Goal: Task Accomplishment & Management: Manage account settings

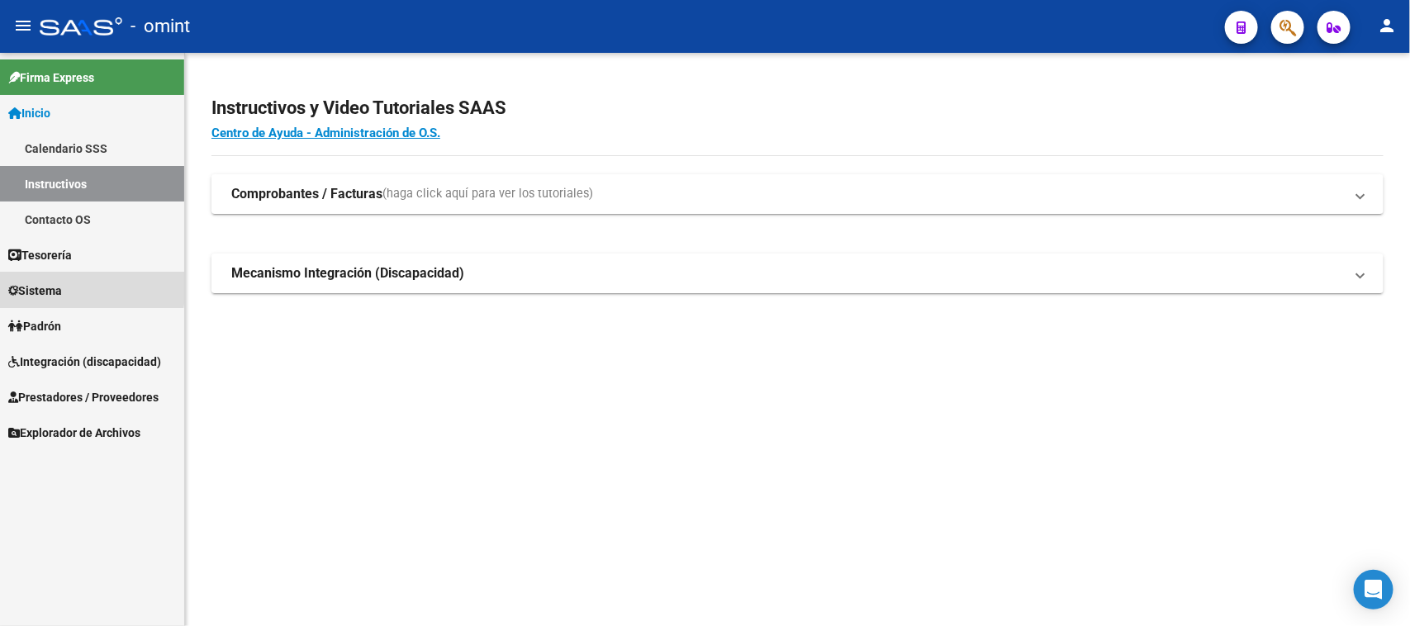
click at [78, 287] on link "Sistema" at bounding box center [92, 291] width 184 height 36
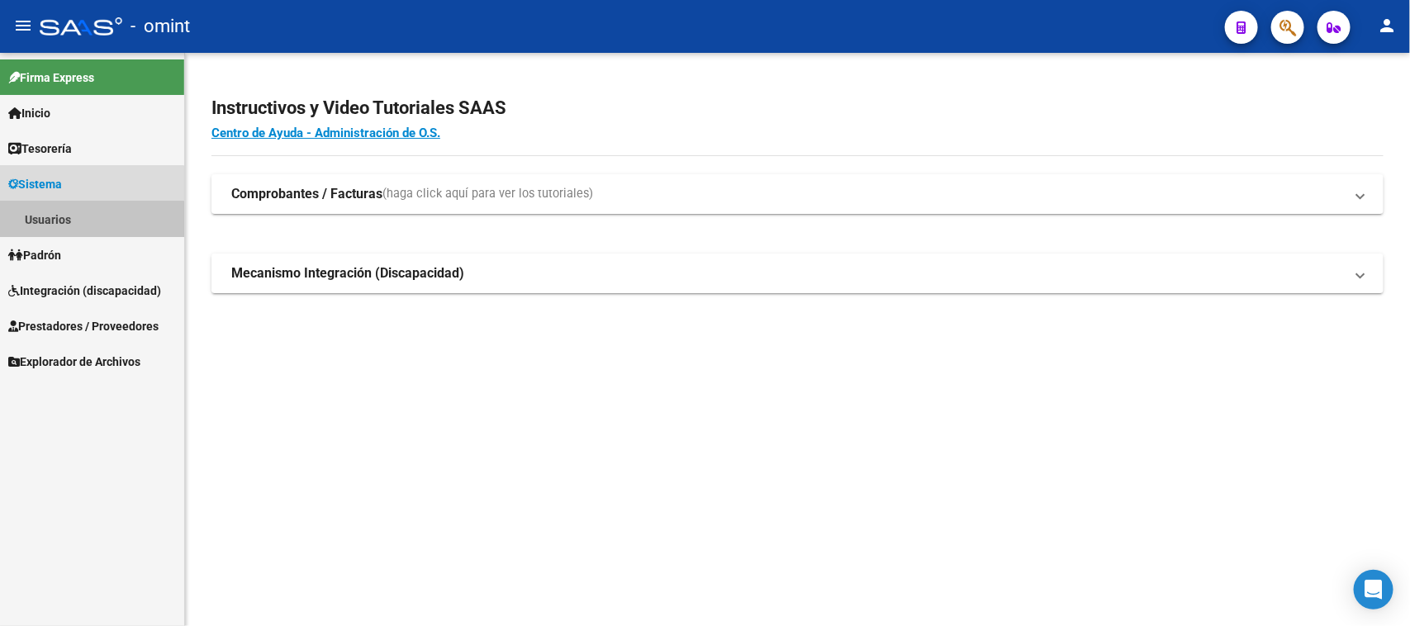
click at [76, 225] on link "Usuarios" at bounding box center [92, 220] width 184 height 36
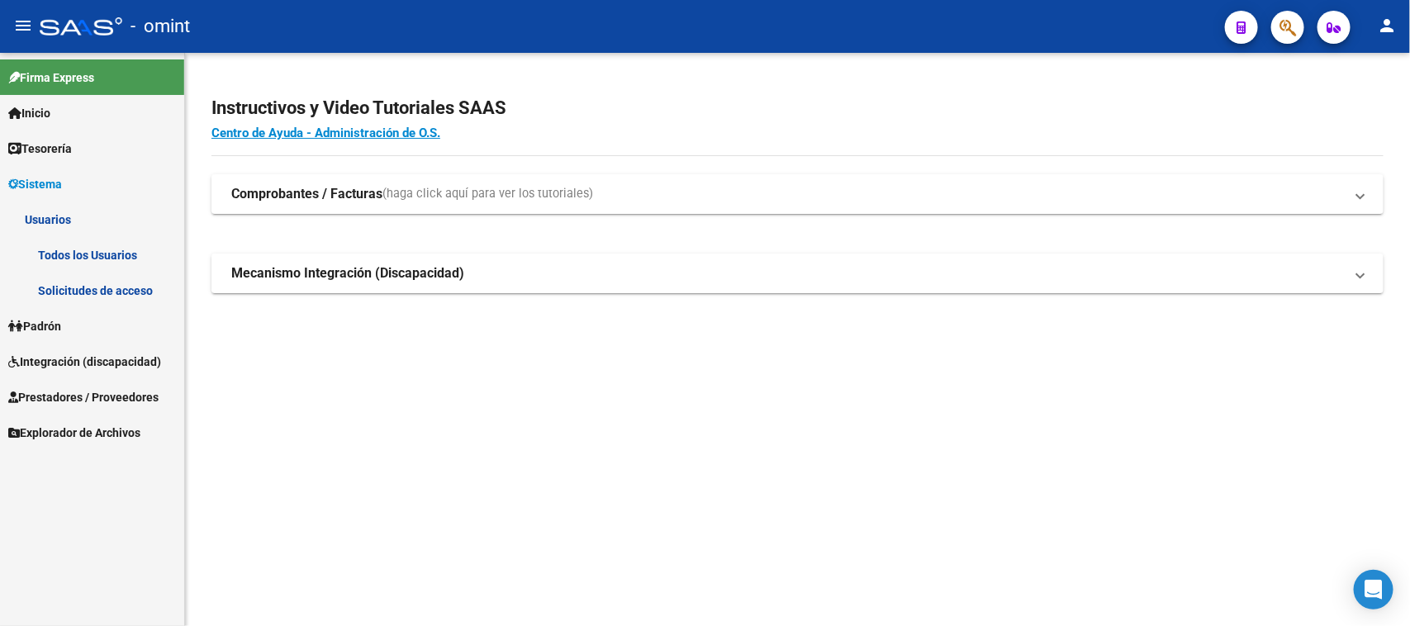
click at [63, 278] on link "Solicitudes de acceso" at bounding box center [92, 291] width 184 height 36
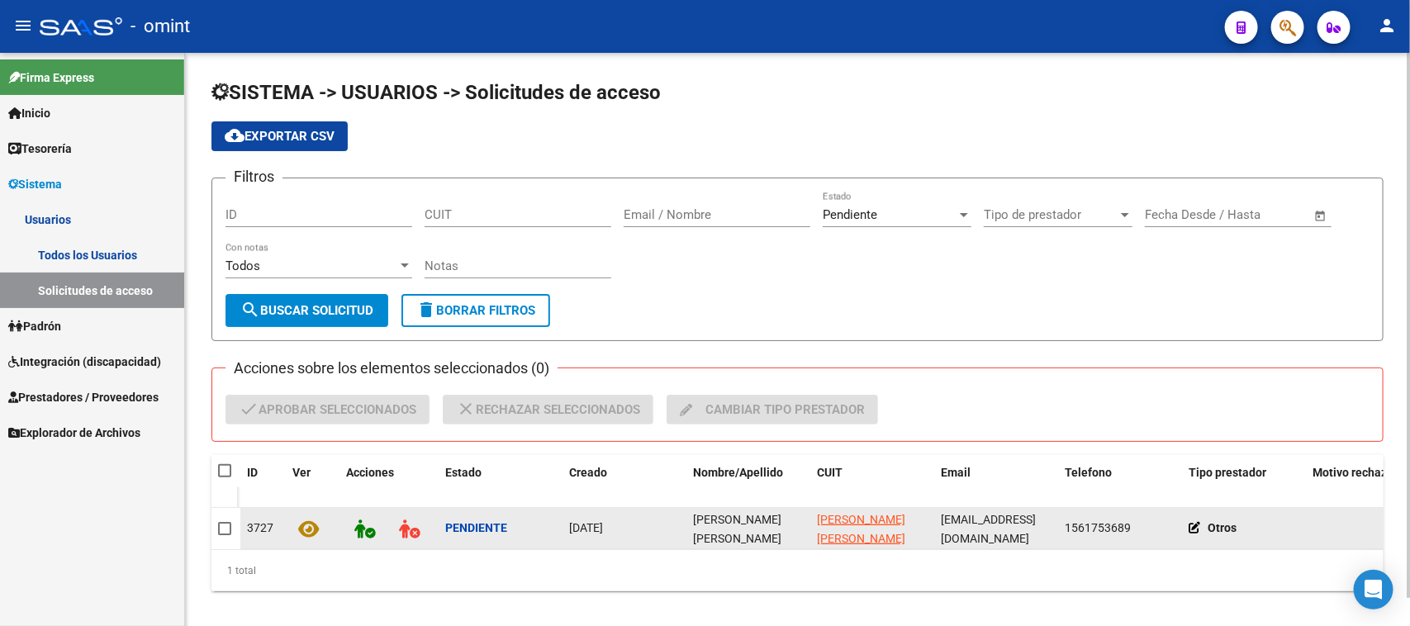
click at [690, 521] on datatable-body-cell "[PERSON_NAME] [PERSON_NAME]" at bounding box center [748, 528] width 124 height 40
copy span "[PERSON_NAME] [PERSON_NAME]"
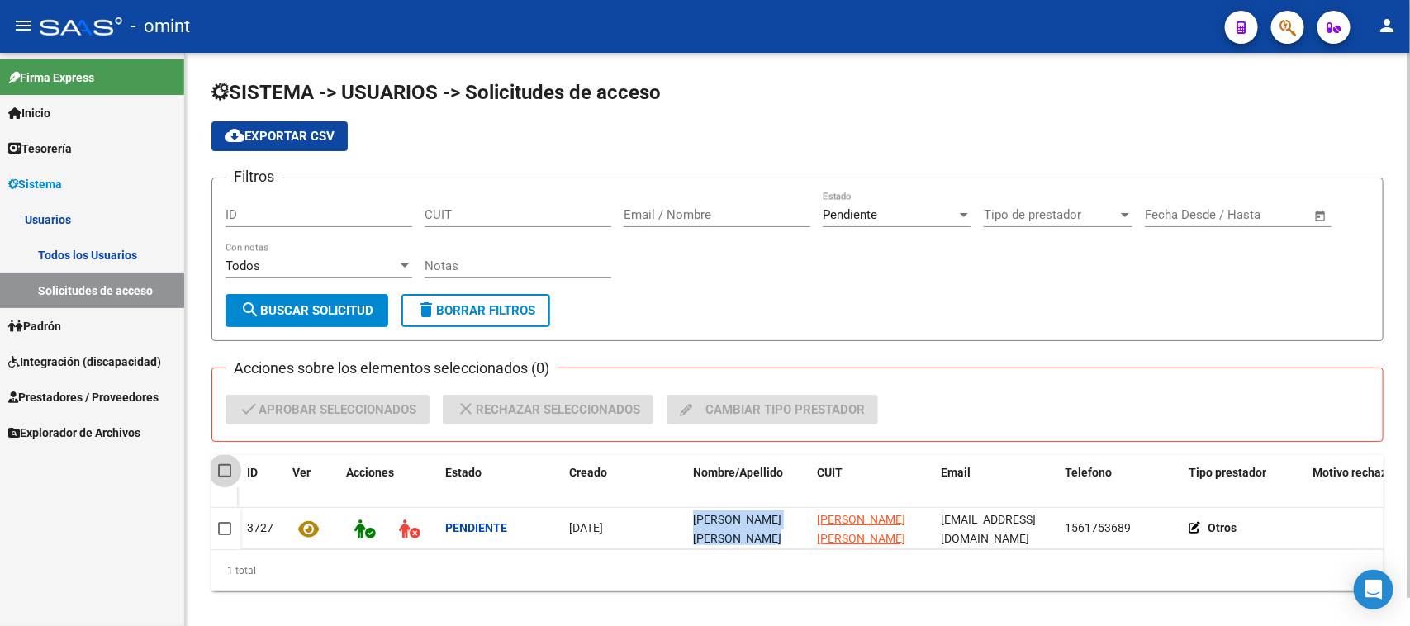
drag, startPoint x: 225, startPoint y: 471, endPoint x: 265, endPoint y: 403, distance: 78.9
click at [225, 471] on span at bounding box center [224, 470] width 13 height 13
click at [225, 477] on input "checkbox" at bounding box center [224, 477] width 1 height 1
checkbox input "true"
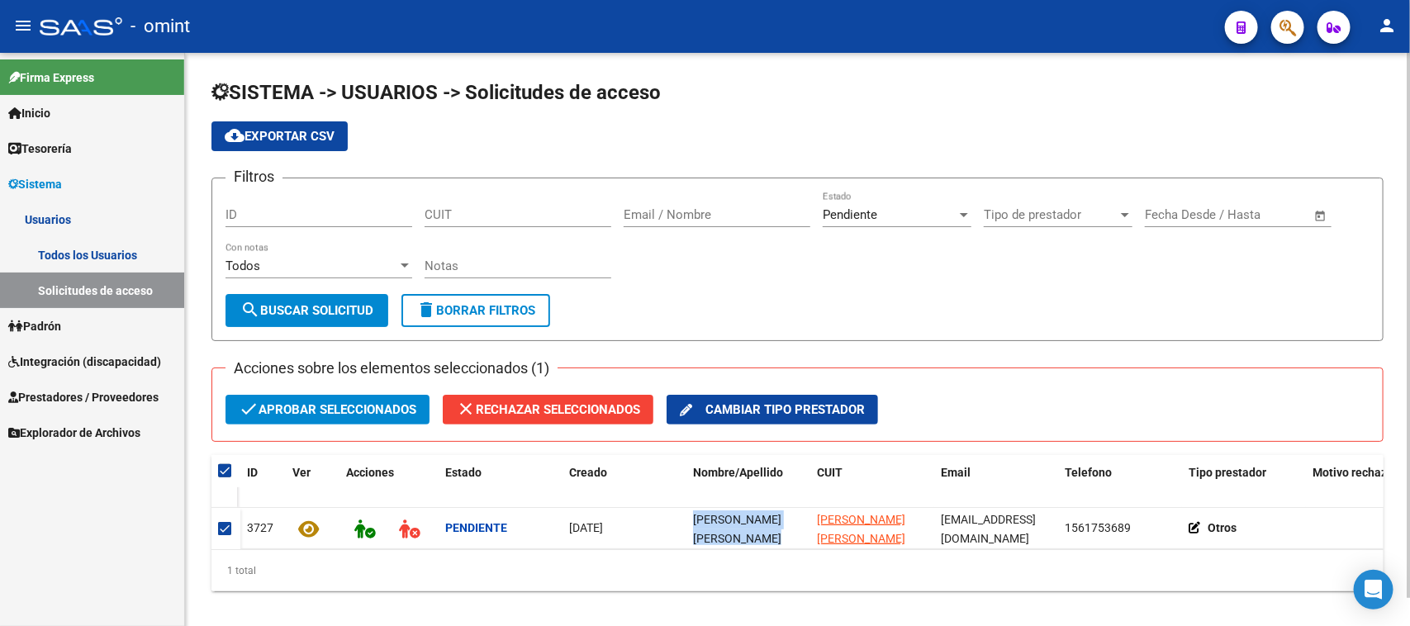
click at [300, 410] on span "check Aprobar seleccionados" at bounding box center [328, 410] width 178 height 30
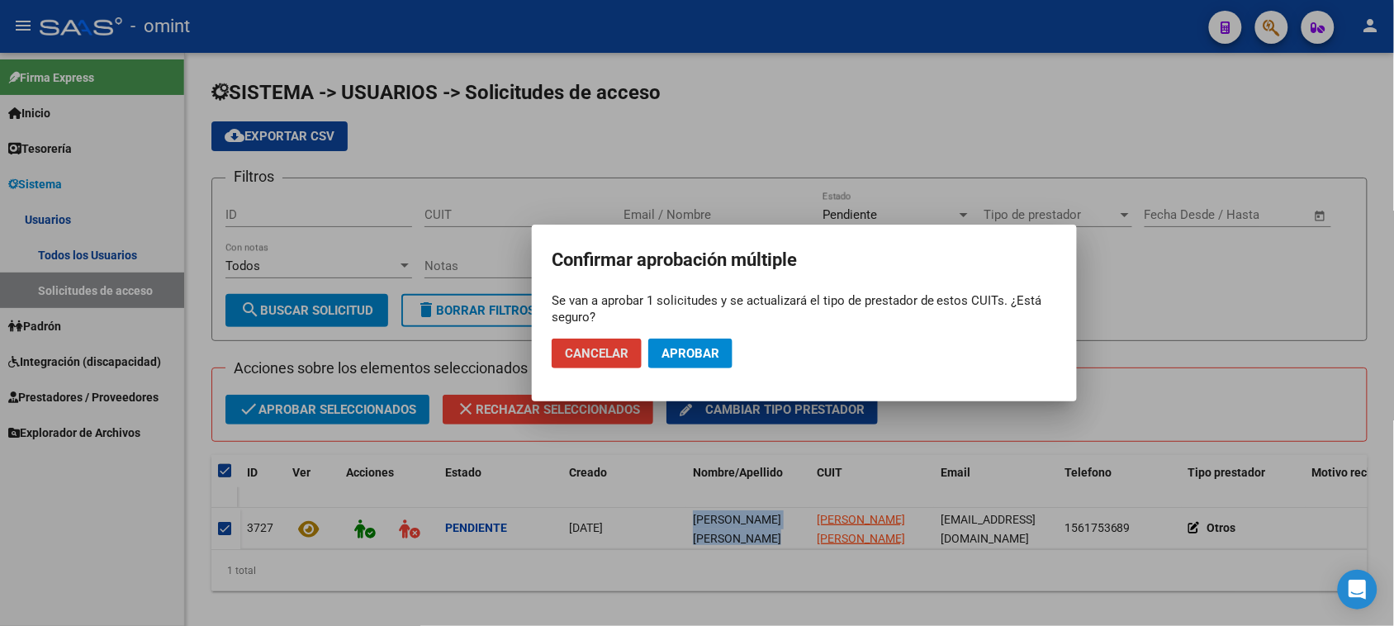
click at [674, 363] on button "Aprobar" at bounding box center [690, 354] width 84 height 30
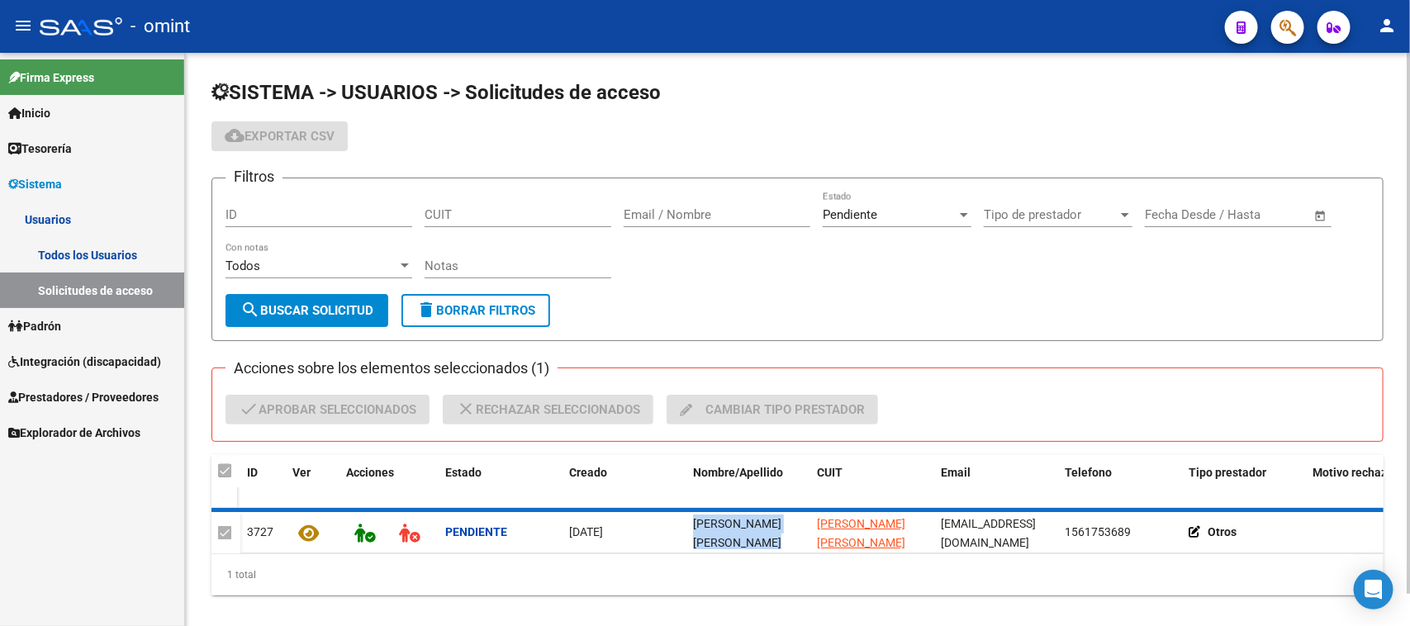
checkbox input "false"
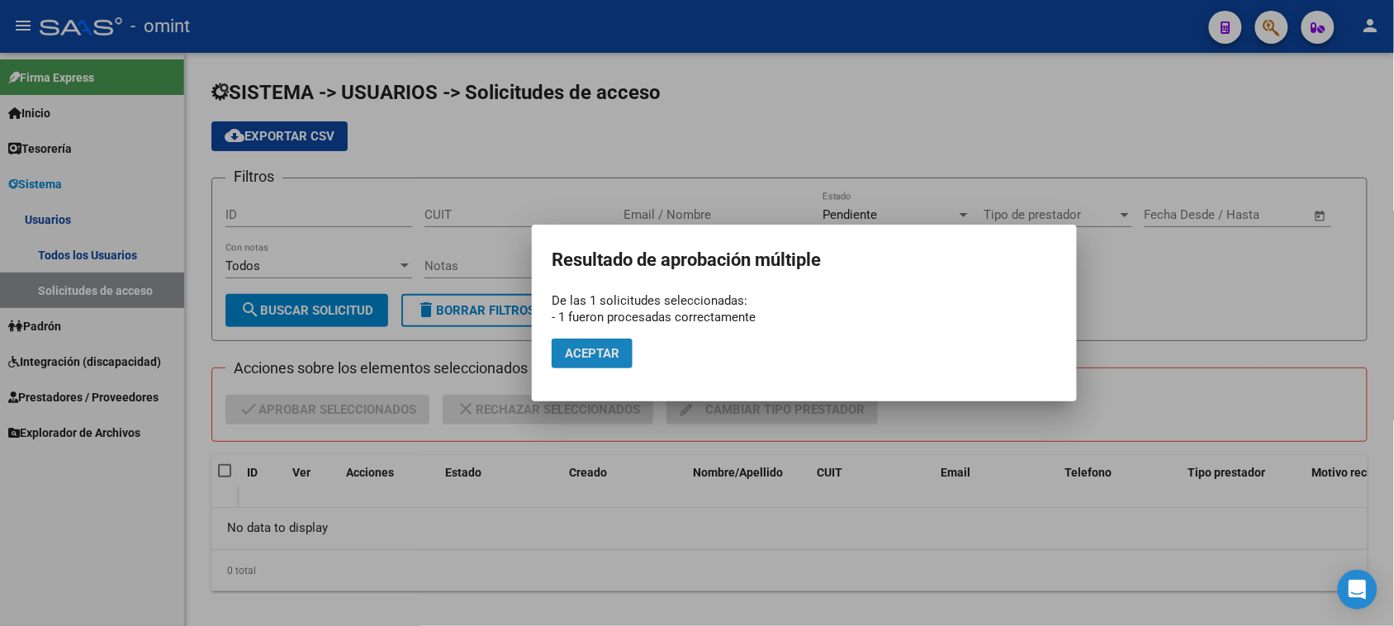
click at [574, 352] on span "Aceptar" at bounding box center [592, 353] width 55 height 15
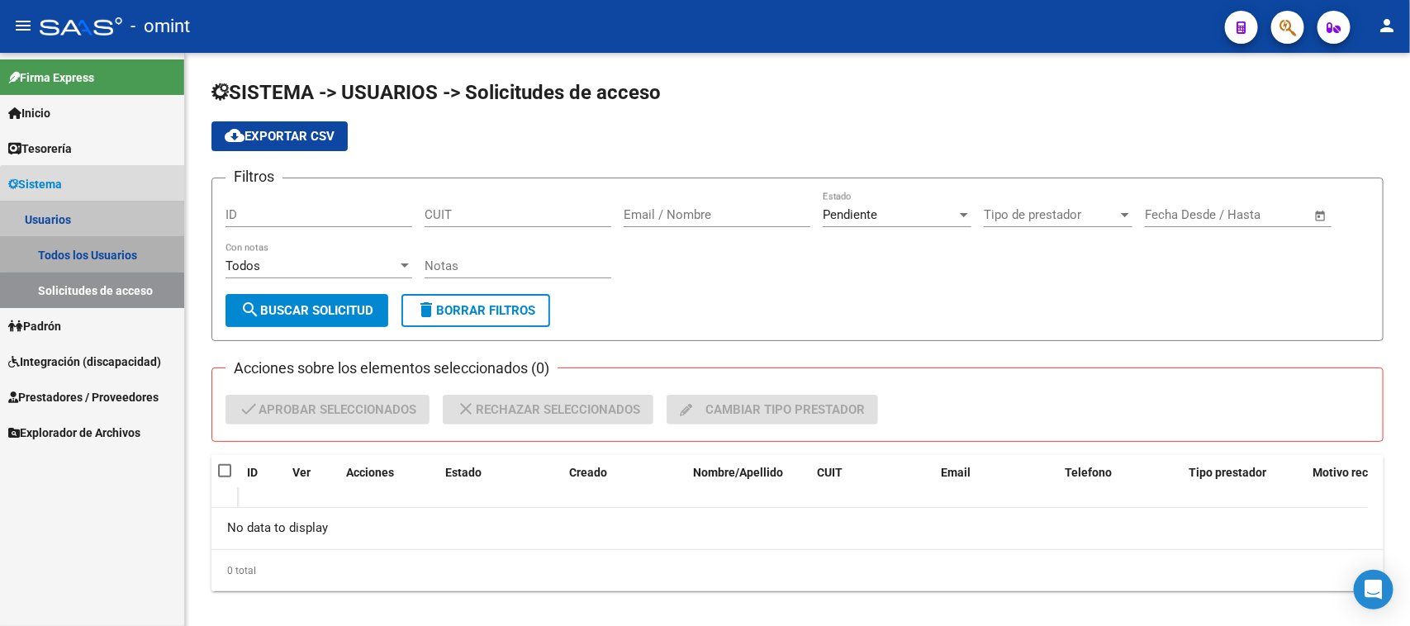
click at [103, 246] on link "Todos los Usuarios" at bounding box center [92, 255] width 184 height 36
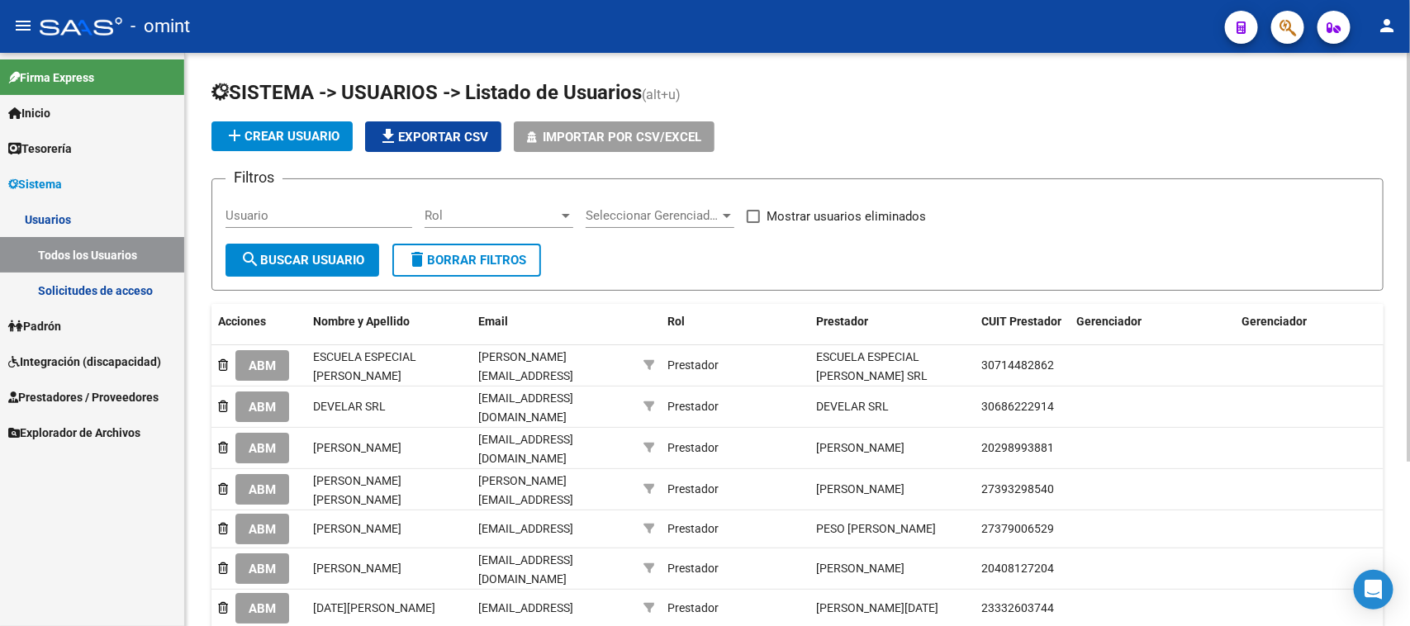
click at [356, 227] on div "Usuario" at bounding box center [318, 217] width 187 height 51
click at [302, 220] on input "Usuario" at bounding box center [318, 215] width 187 height 15
paste input "OLAIZOLA JUAN MARTIN"
type input "OLAIZOLA JUAN MARTIN"
click at [297, 256] on span "search Buscar Usuario" at bounding box center [302, 260] width 124 height 15
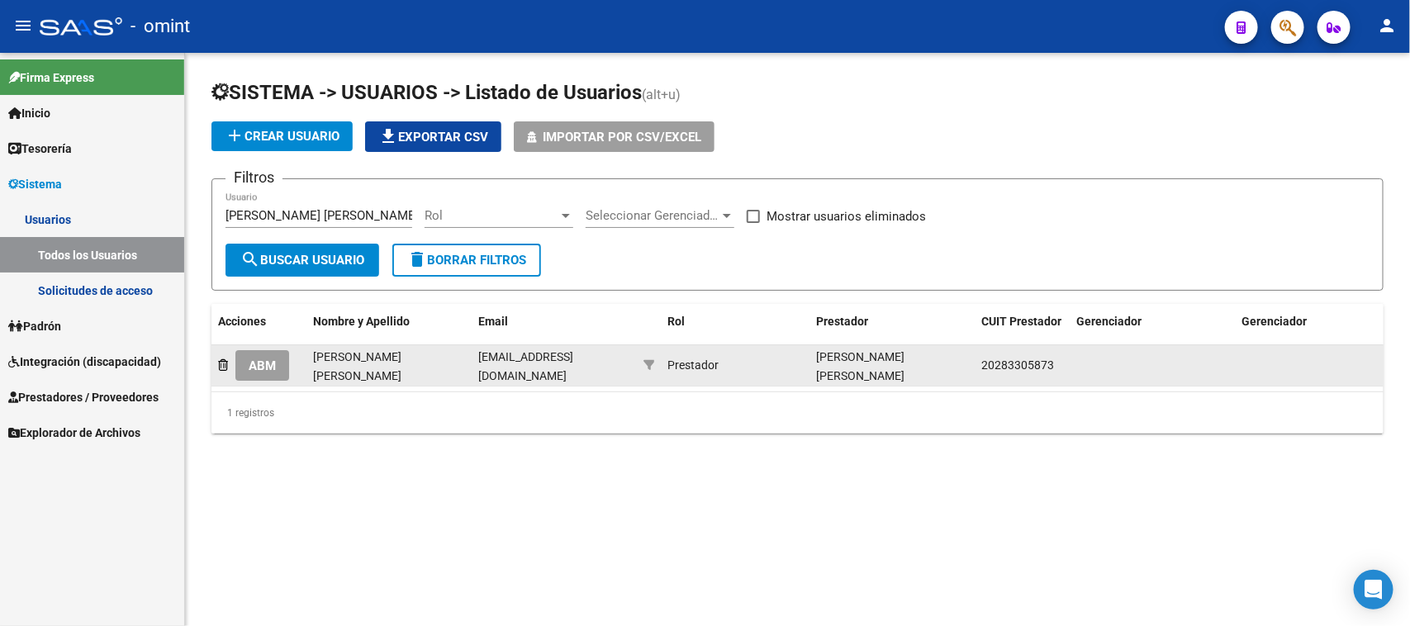
click at [287, 355] on button "ABM" at bounding box center [262, 365] width 54 height 31
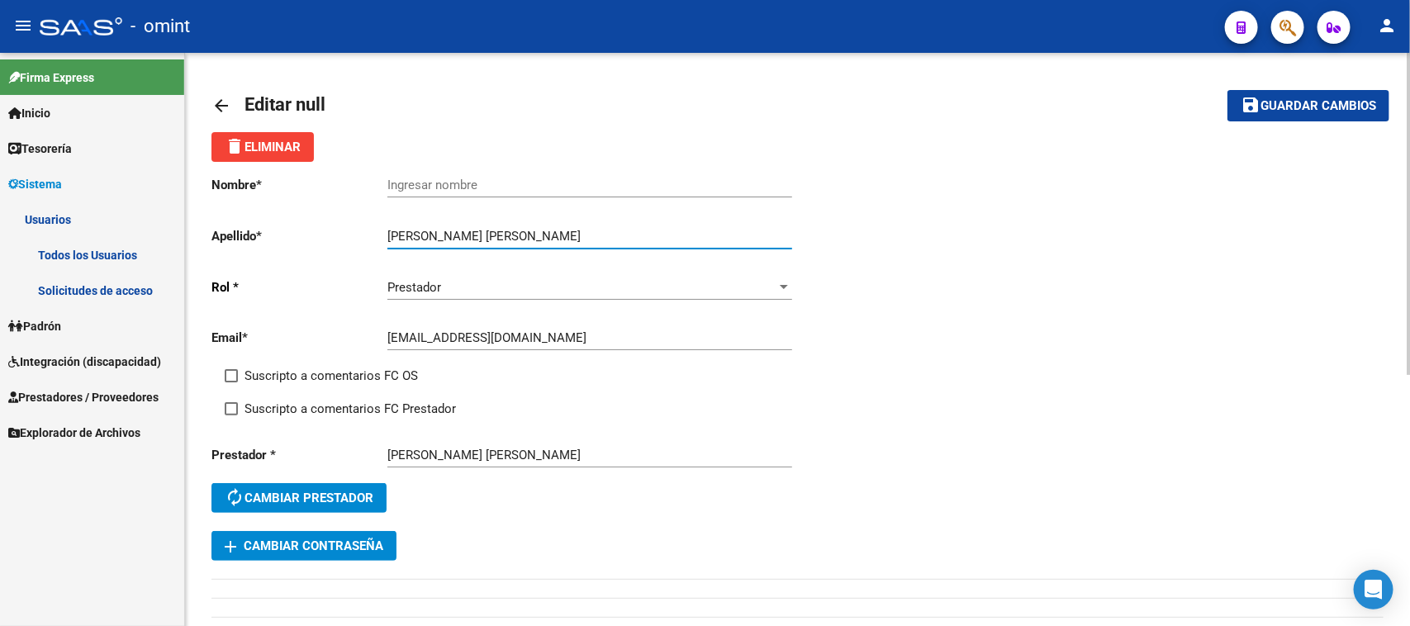
drag, startPoint x: 448, startPoint y: 231, endPoint x: 547, endPoint y: 237, distance: 98.4
click at [547, 237] on input "OLAIZOLA JUAN MARTIN" at bounding box center [589, 236] width 405 height 15
type input "OLAIZOLA"
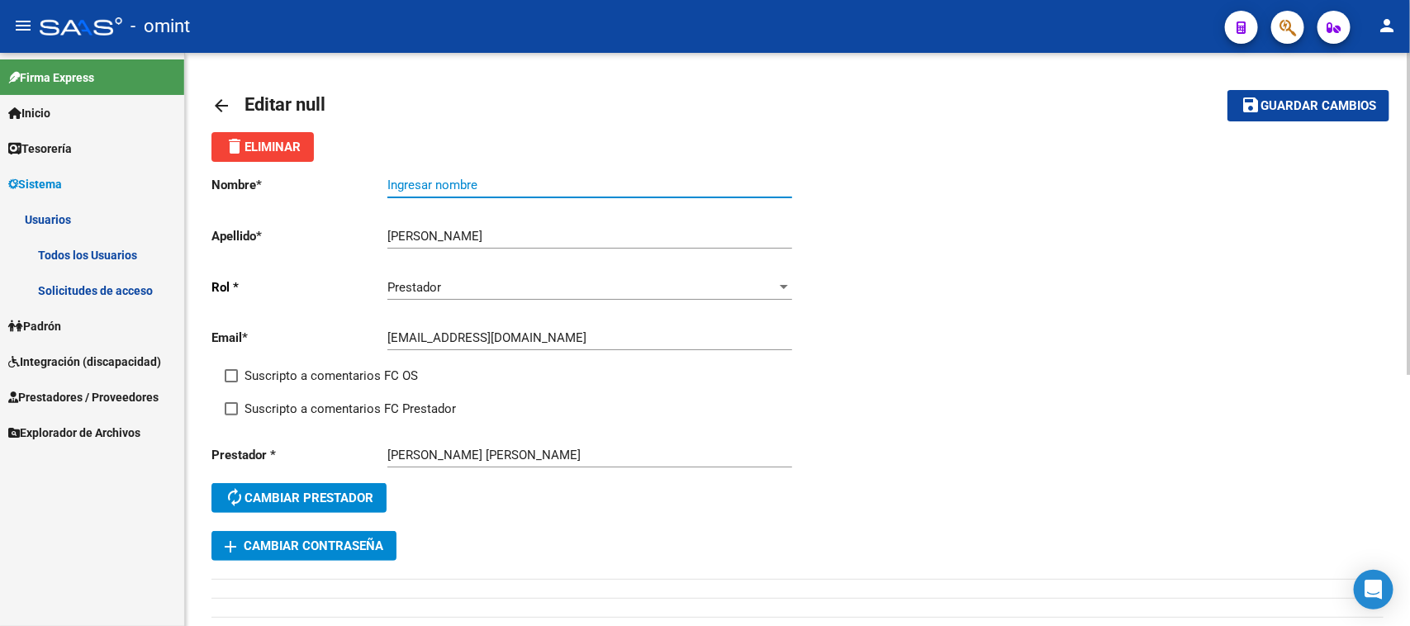
click at [527, 186] on input "Ingresar nombre" at bounding box center [589, 185] width 405 height 15
paste input "JUAN MARTIN"
type input "JUAN MARTIN"
click at [344, 370] on span "Suscripto a comentarios FC OS" at bounding box center [330, 376] width 173 height 20
click at [231, 382] on input "Suscripto a comentarios FC OS" at bounding box center [230, 382] width 1 height 1
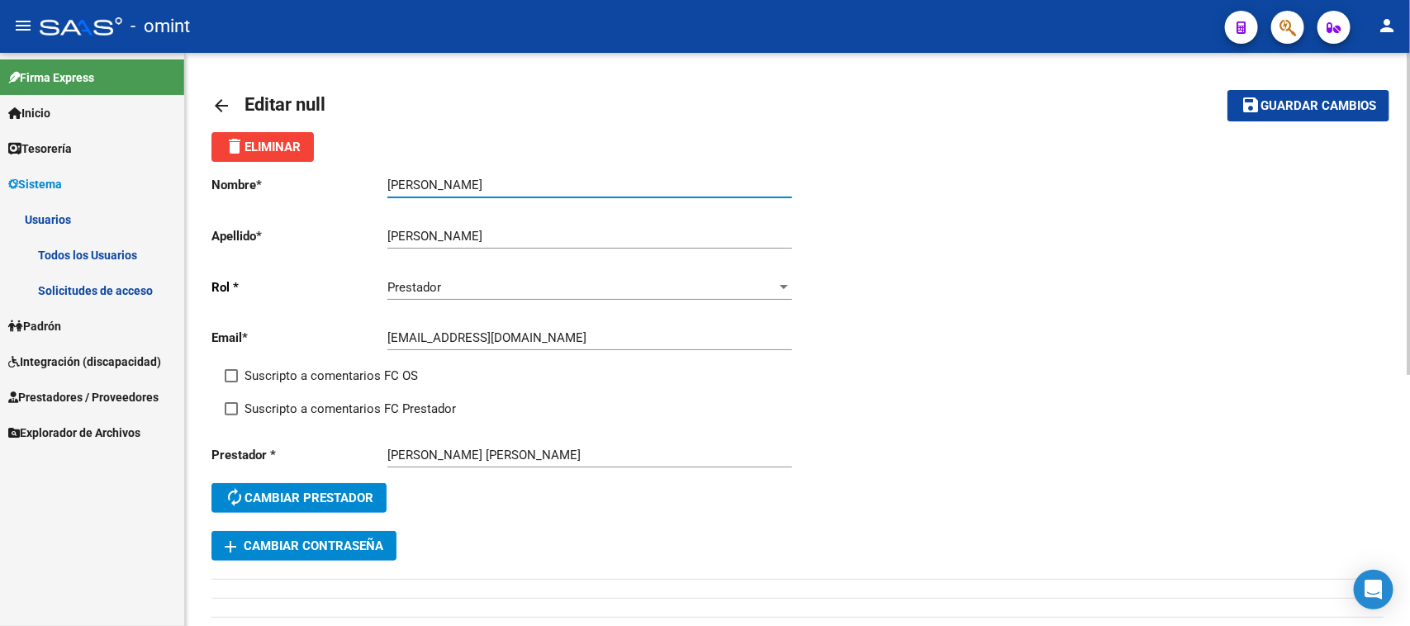
checkbox input "true"
drag, startPoint x: 343, startPoint y: 403, endPoint x: 403, endPoint y: 385, distance: 63.0
click at [344, 403] on span "Suscripto a comentarios FC Prestador" at bounding box center [349, 409] width 211 height 20
click at [231, 415] on input "Suscripto a comentarios FC Prestador" at bounding box center [230, 415] width 1 height 1
checkbox input "true"
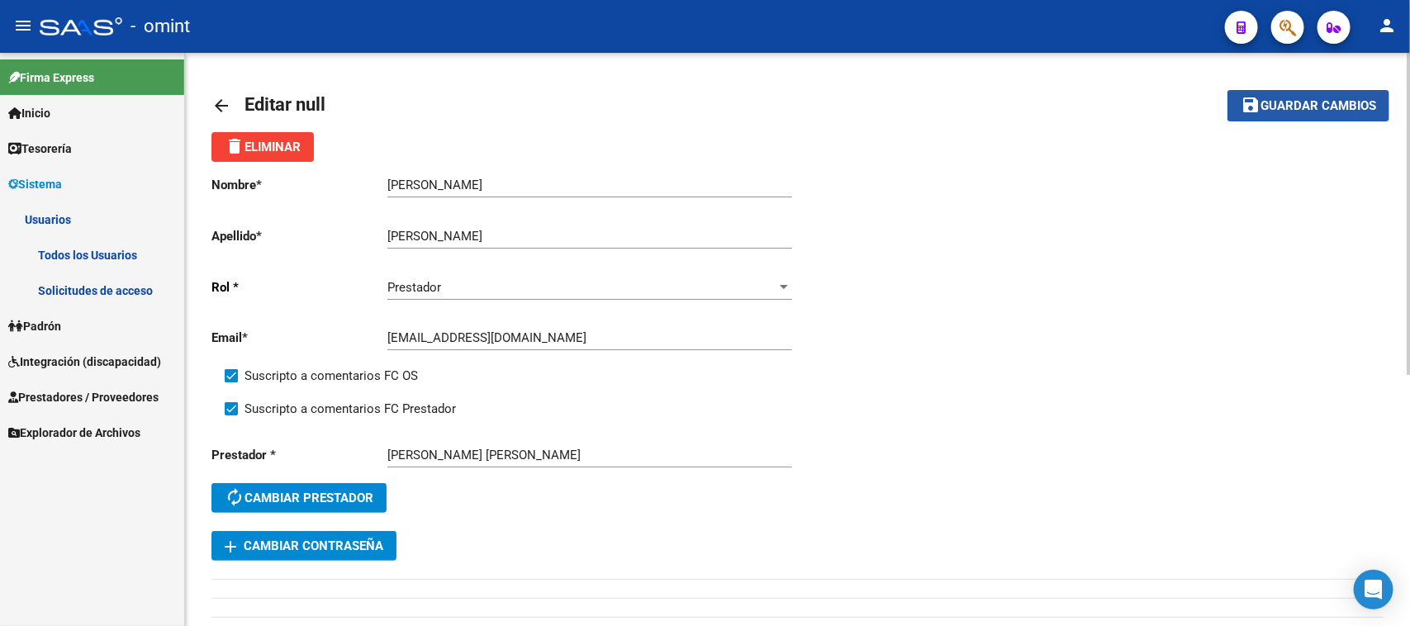
click at [1367, 103] on span "Guardar cambios" at bounding box center [1318, 106] width 116 height 15
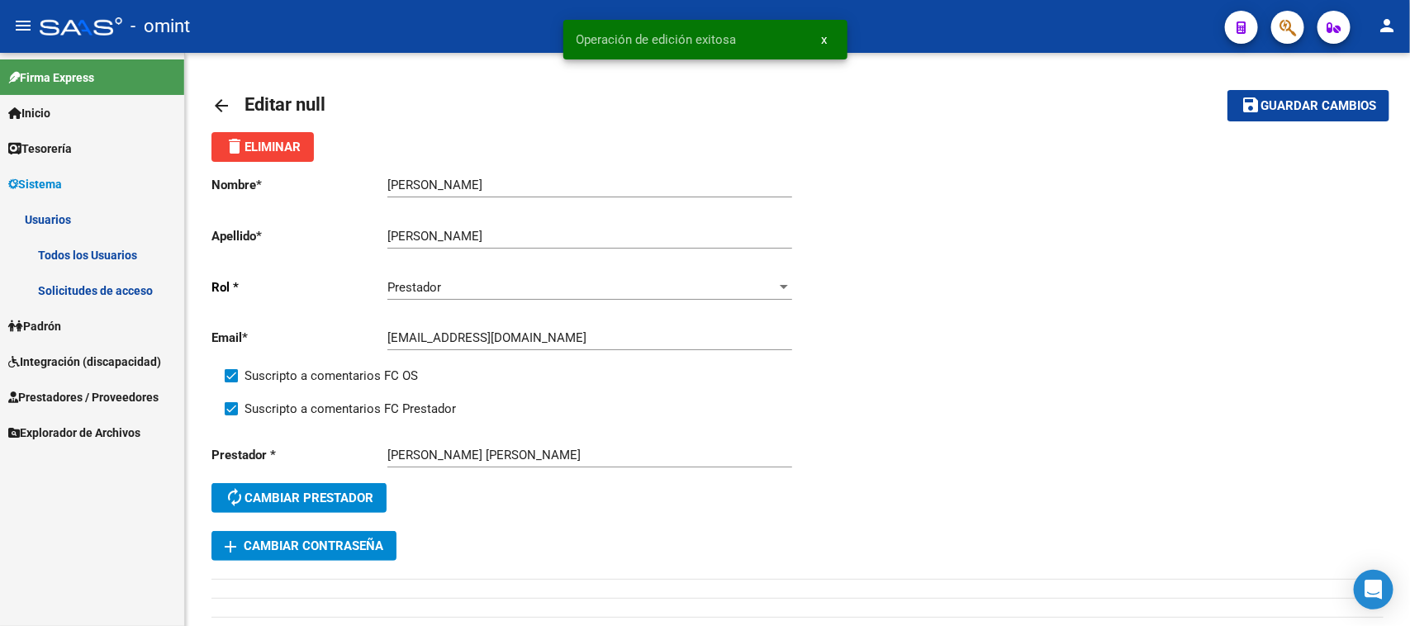
click at [138, 248] on link "Todos los Usuarios" at bounding box center [92, 255] width 184 height 36
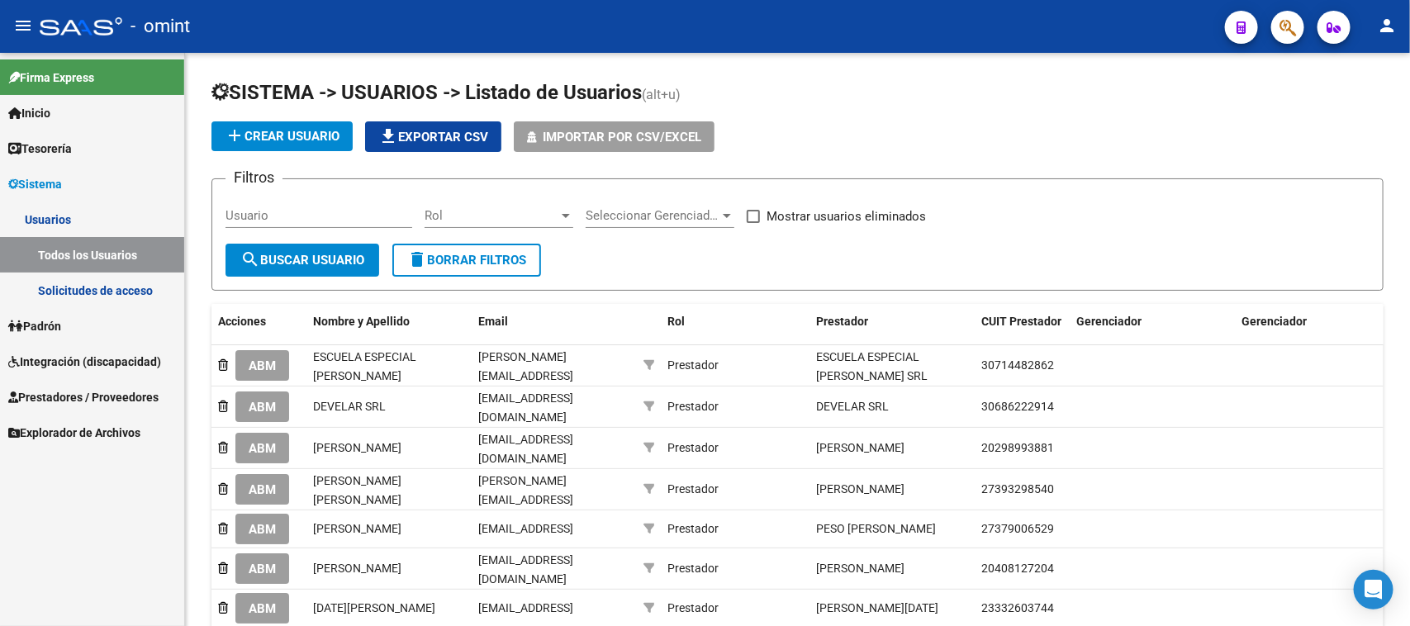
click at [102, 356] on span "Integración (discapacidad)" at bounding box center [84, 362] width 153 height 18
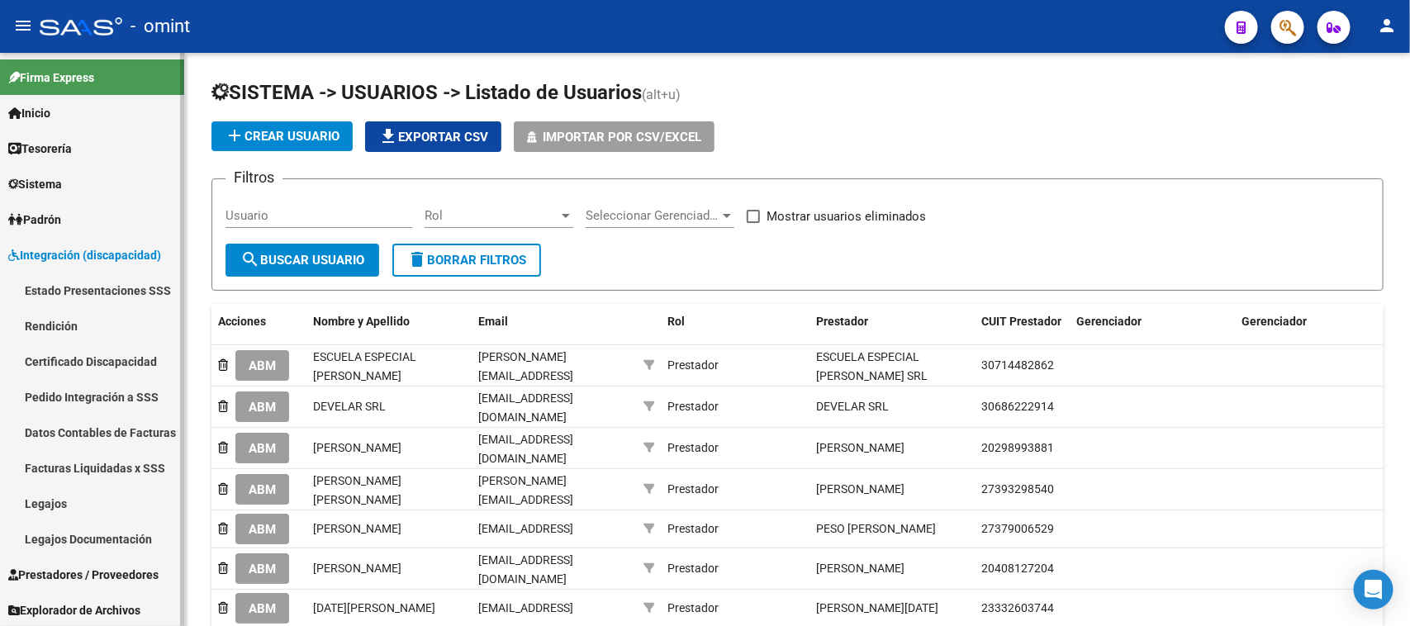
scroll to position [1, 0]
click at [83, 575] on span "Prestadores / Proveedores" at bounding box center [83, 574] width 150 height 18
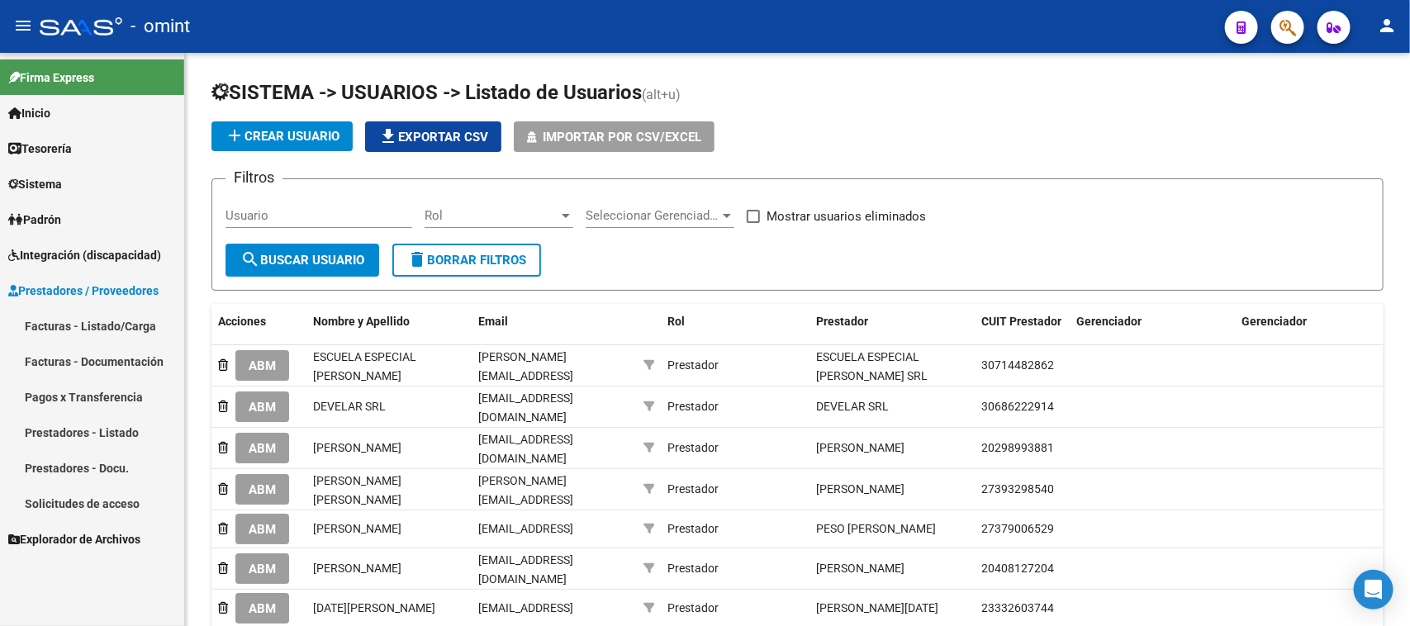
scroll to position [0, 0]
click at [85, 303] on link "Prestadores / Proveedores" at bounding box center [92, 291] width 184 height 36
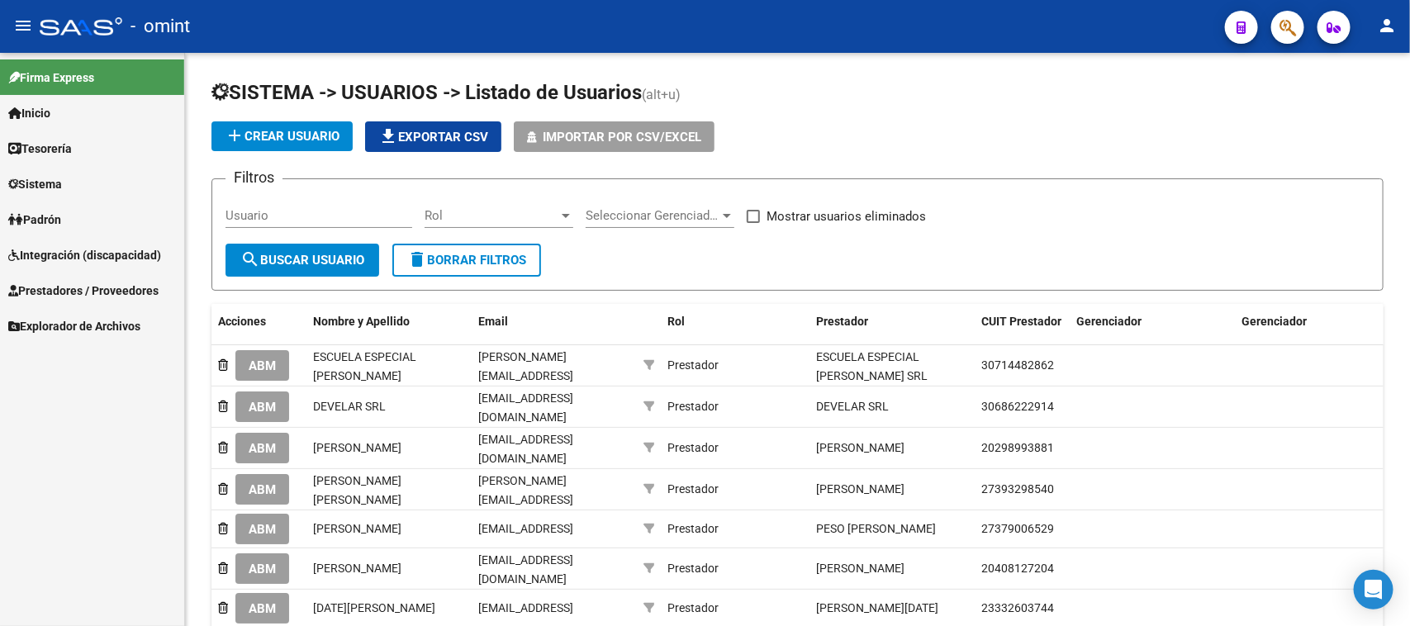
click at [77, 326] on mat-nav-list "Firma Express Inicio Calendario SSS Instructivos Contacto OS Tesorería Extracto…" at bounding box center [92, 198] width 184 height 291
click at [83, 289] on span "Prestadores / Proveedores" at bounding box center [83, 291] width 150 height 18
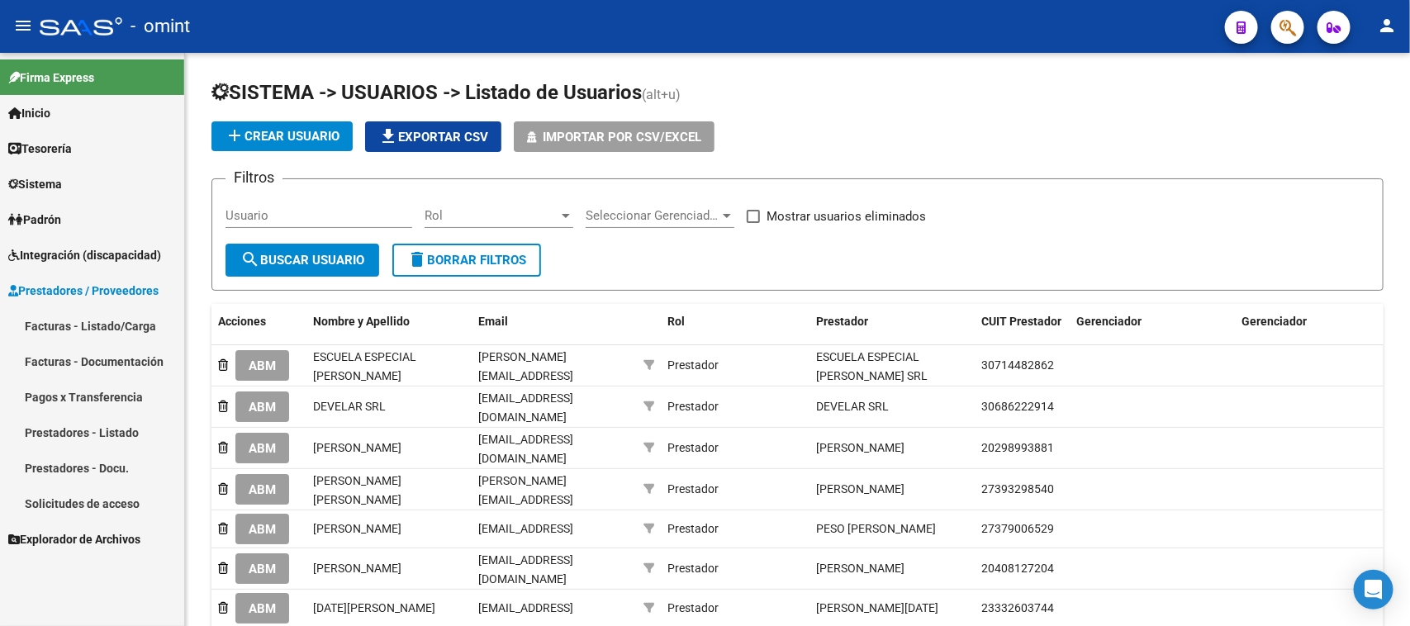
click at [77, 330] on link "Facturas - Listado/Carga" at bounding box center [92, 326] width 184 height 36
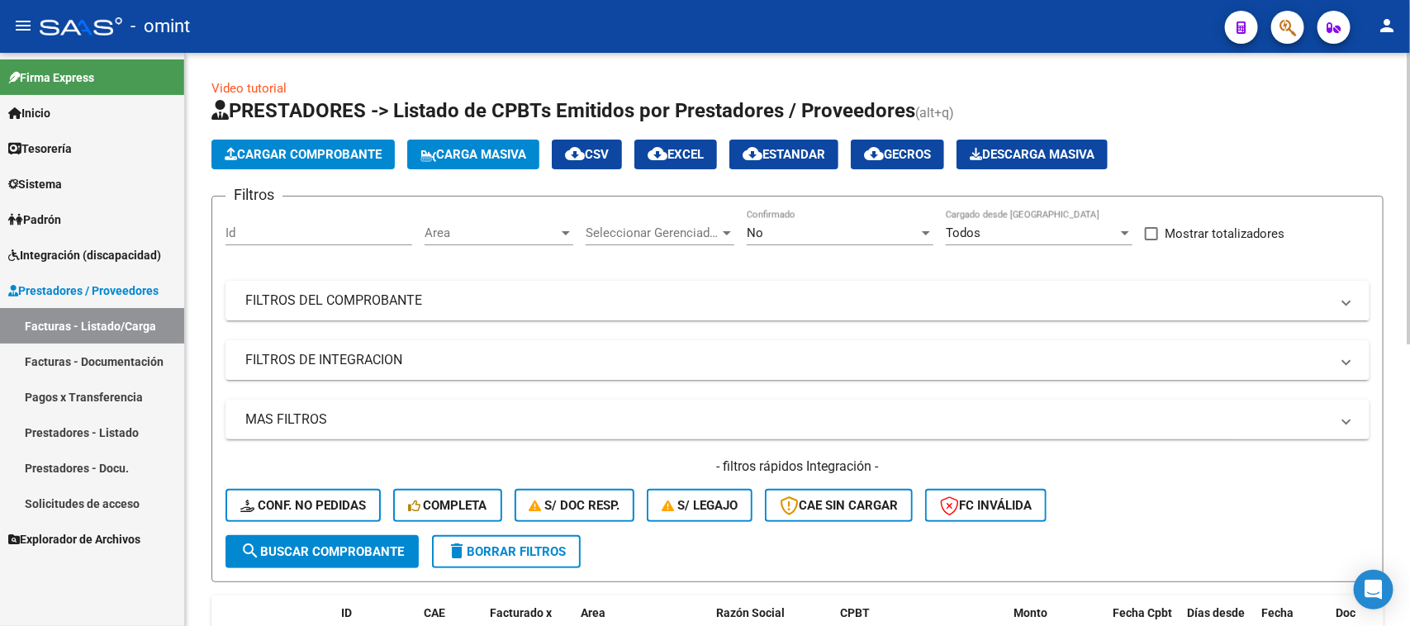
click at [487, 237] on span "Area" at bounding box center [491, 232] width 134 height 15
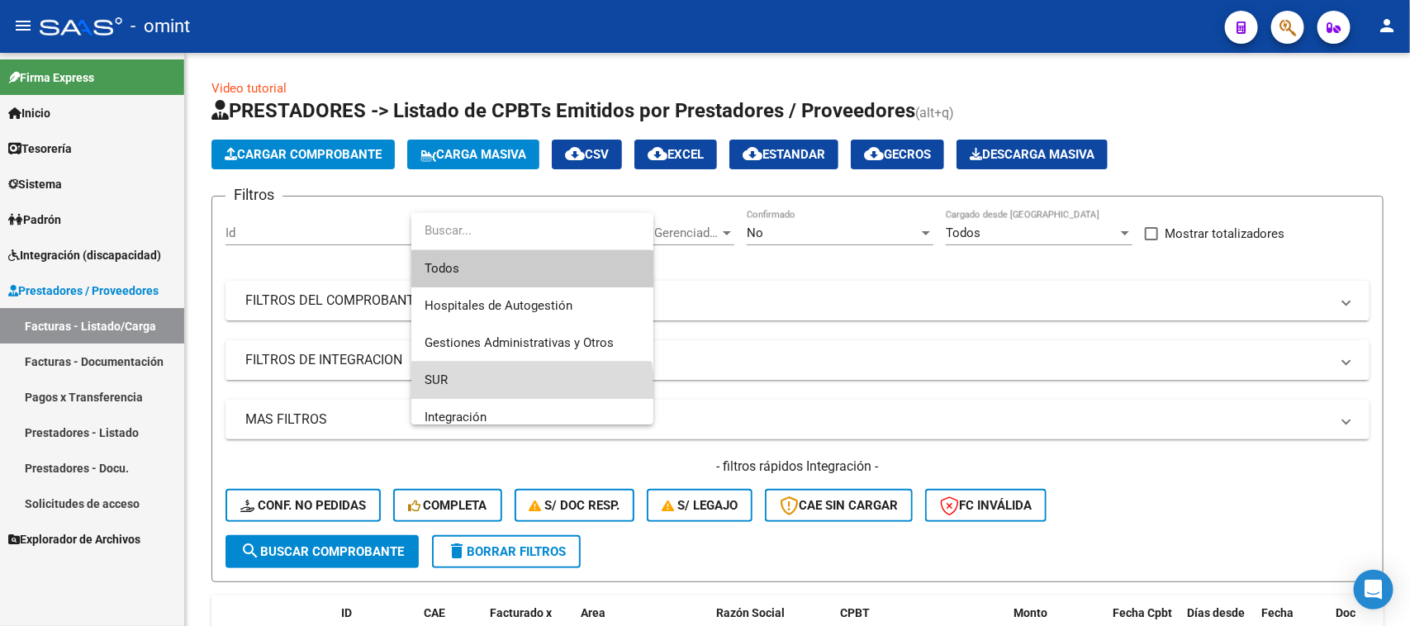
click at [481, 397] on span "SUR" at bounding box center [532, 380] width 216 height 37
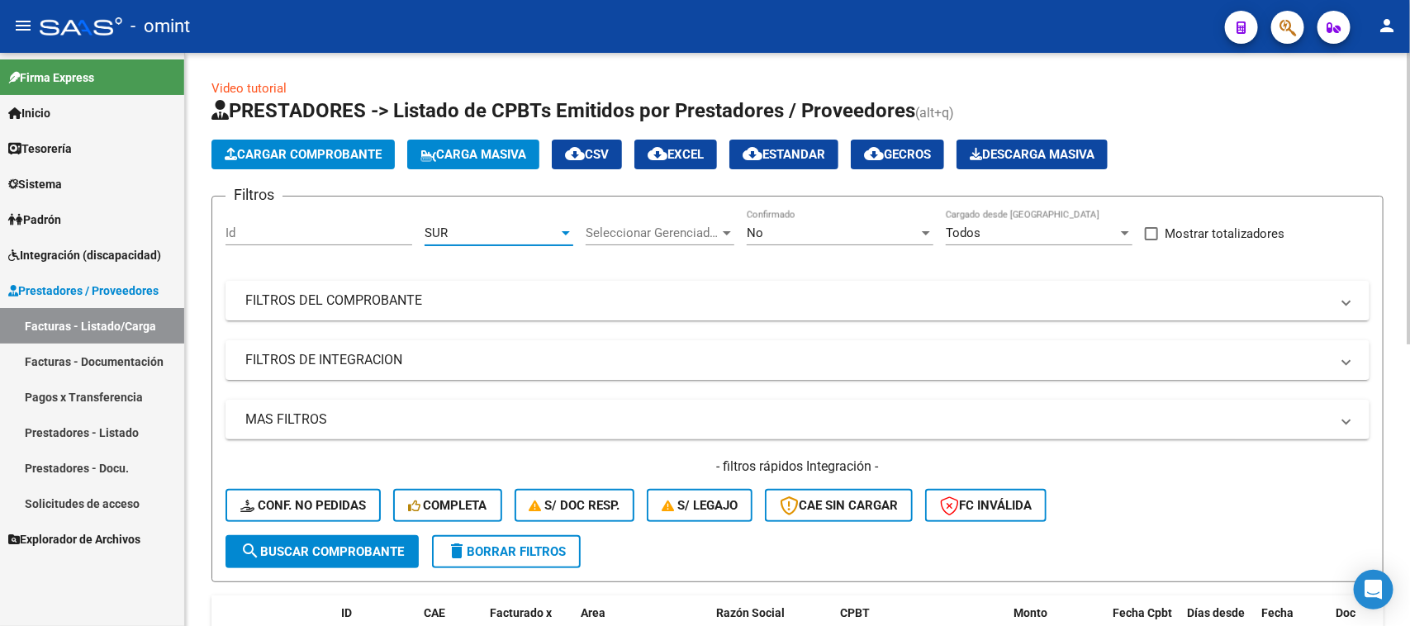
click at [382, 544] on span "search Buscar Comprobante" at bounding box center [322, 551] width 164 height 15
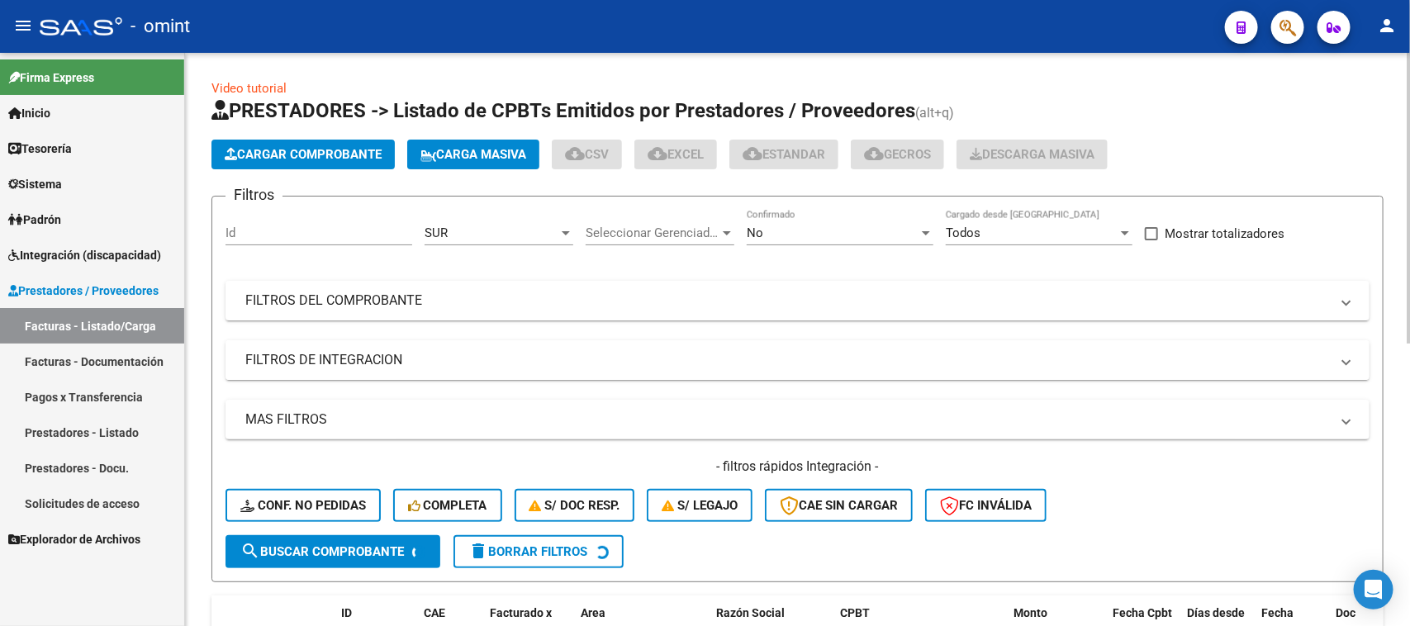
scroll to position [154, 0]
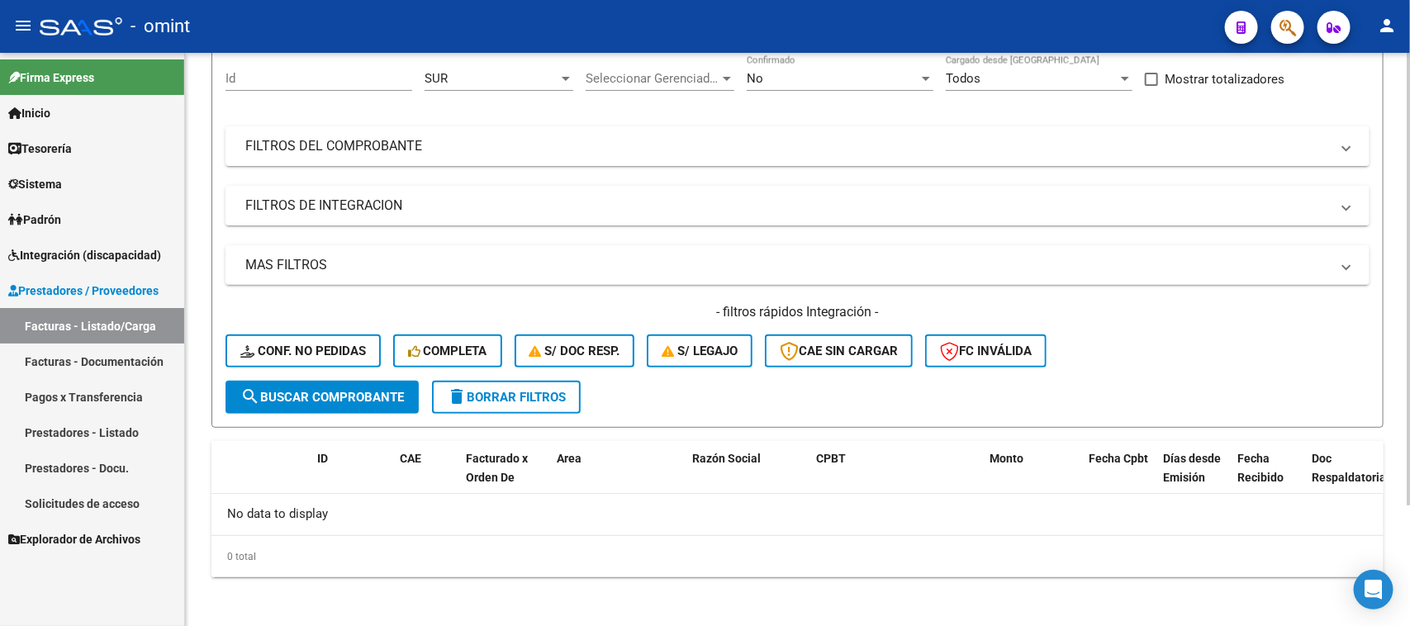
click at [481, 415] on form "Filtros Id SUR Area Seleccionar Gerenciador Seleccionar Gerenciador No Confirma…" at bounding box center [797, 234] width 1172 height 386
click at [486, 397] on span "delete Borrar Filtros" at bounding box center [506, 397] width 119 height 15
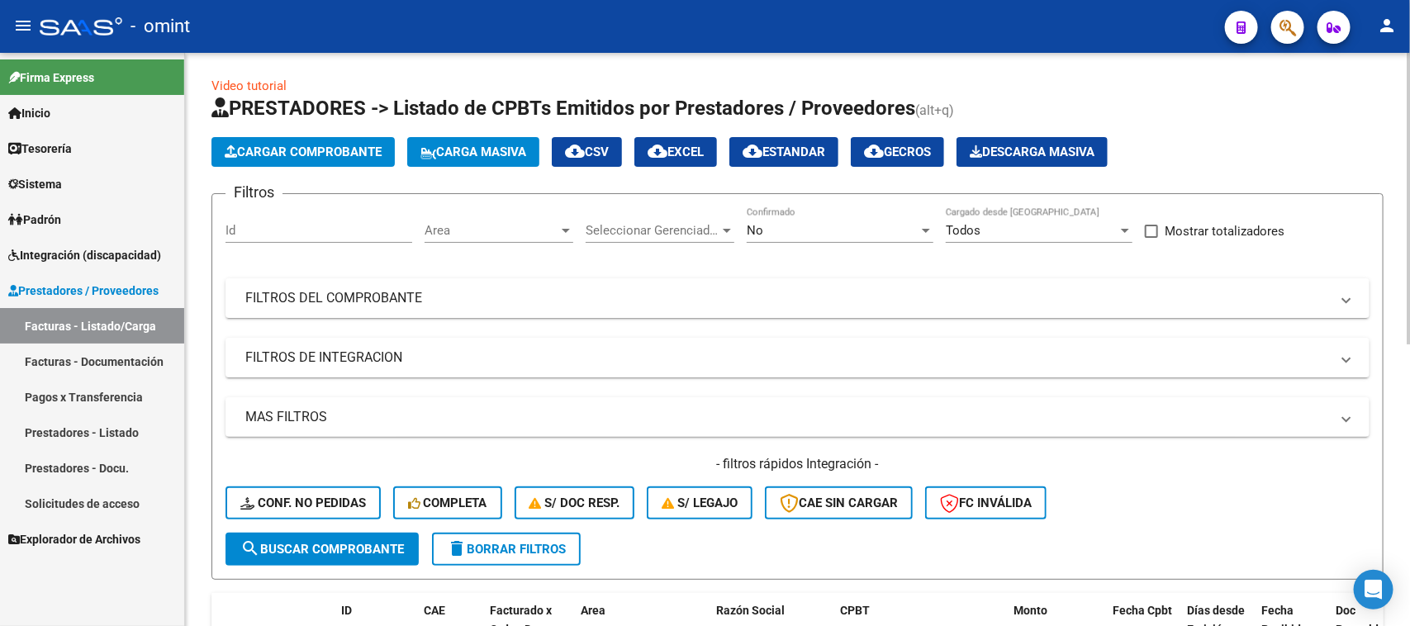
scroll to position [0, 0]
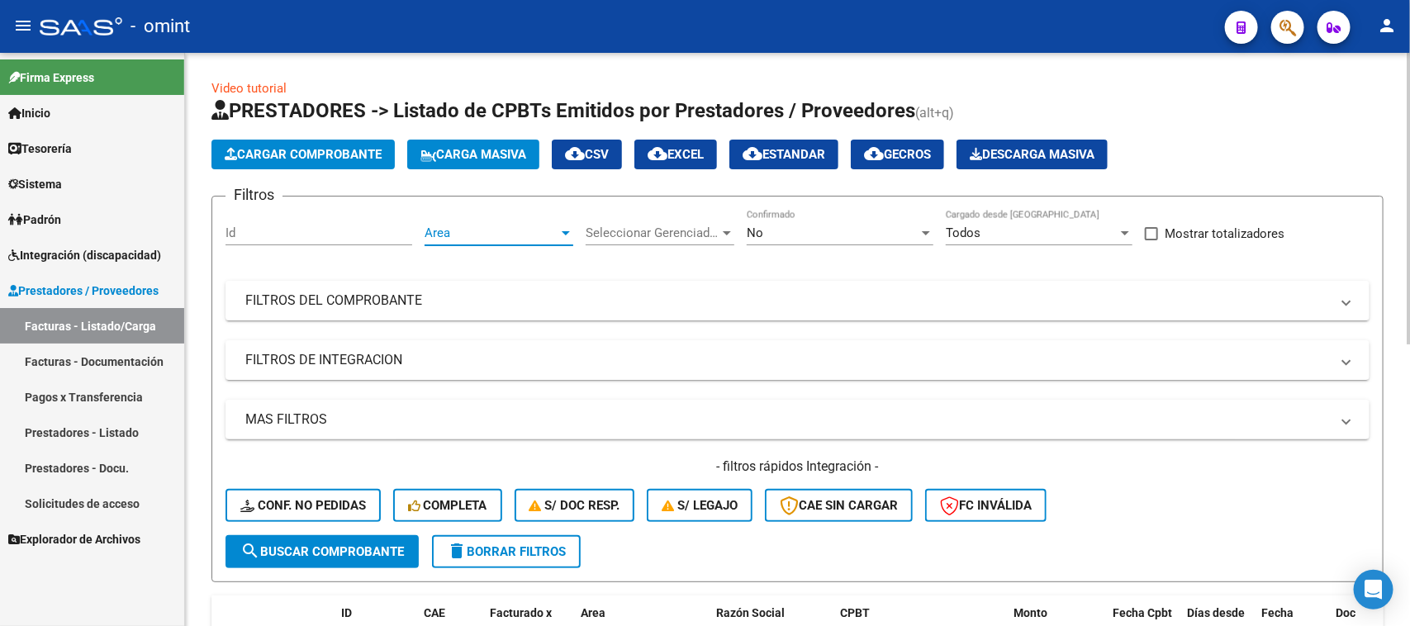
click at [450, 236] on span "Area" at bounding box center [491, 232] width 134 height 15
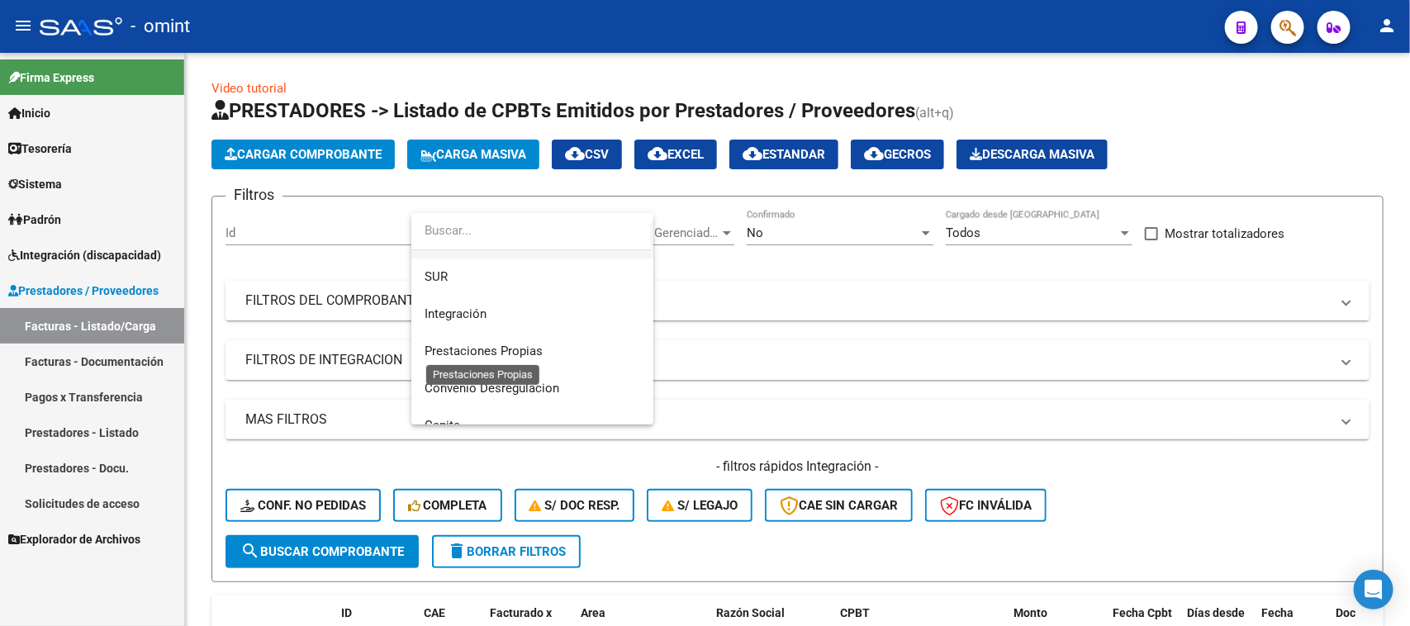
scroll to position [197, 0]
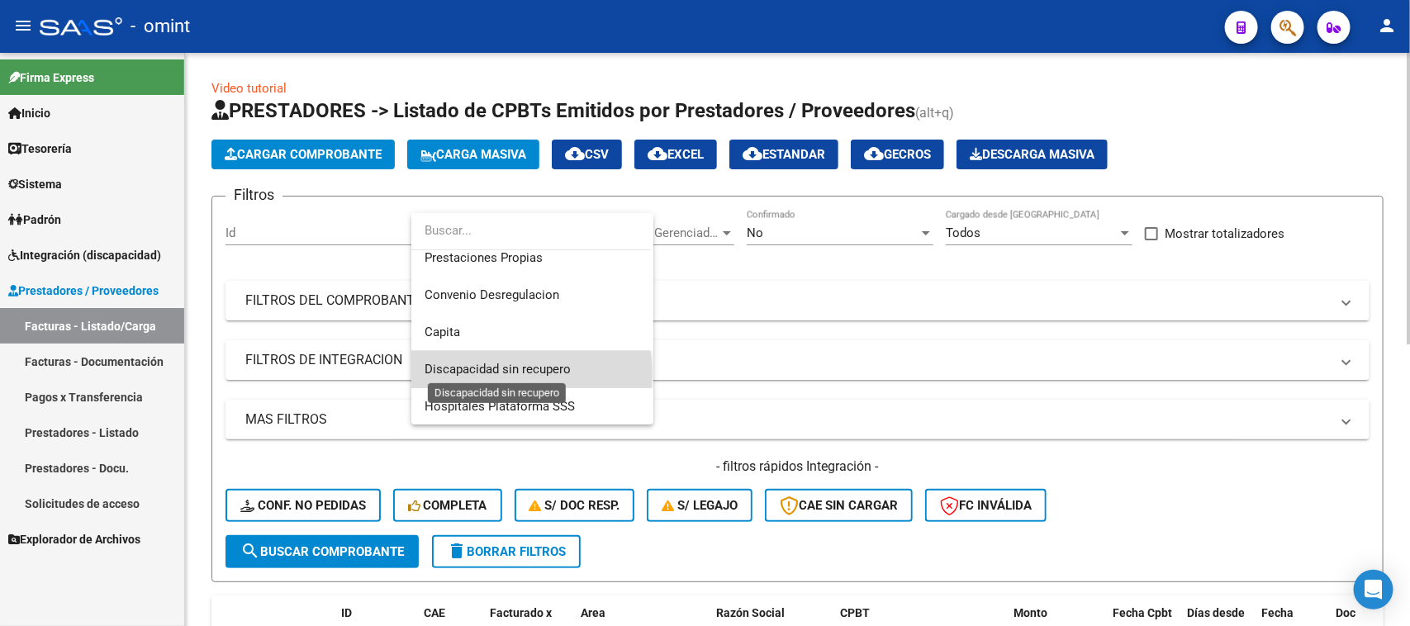
drag, startPoint x: 505, startPoint y: 373, endPoint x: 464, endPoint y: 395, distance: 46.5
click at [505, 373] on span "Discapacidad sin recupero" at bounding box center [497, 369] width 146 height 15
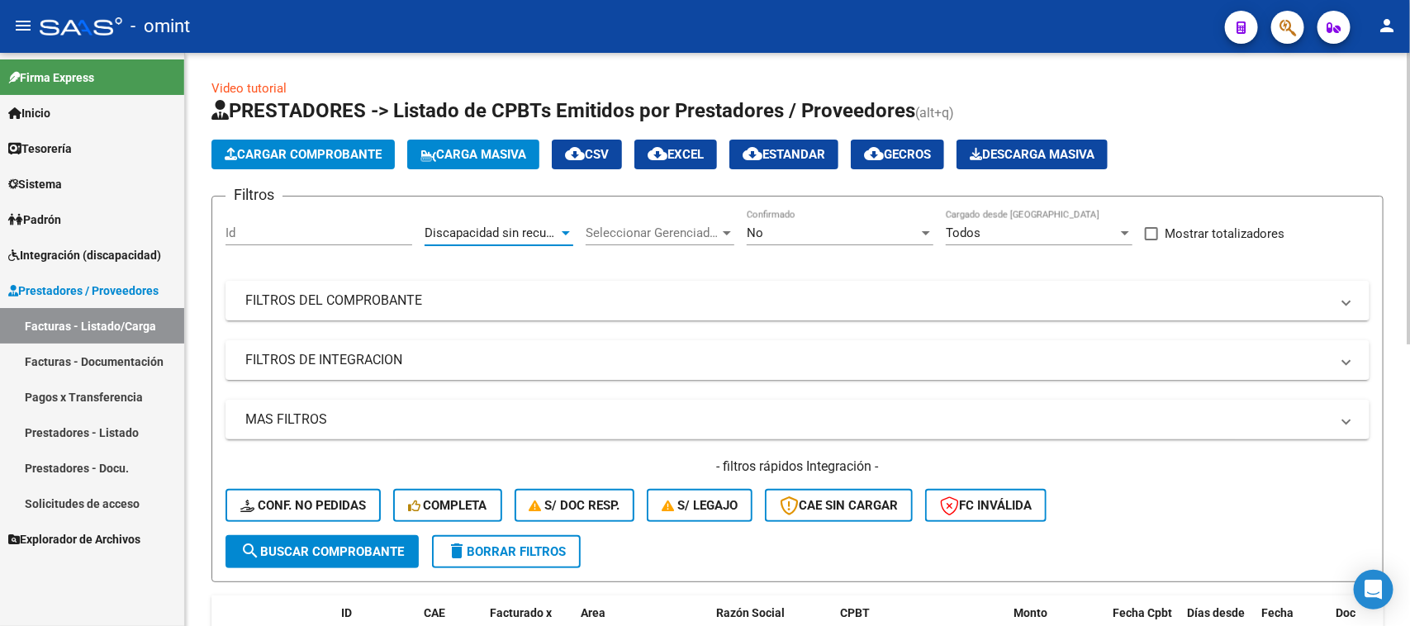
click at [359, 553] on span "search Buscar Comprobante" at bounding box center [322, 551] width 164 height 15
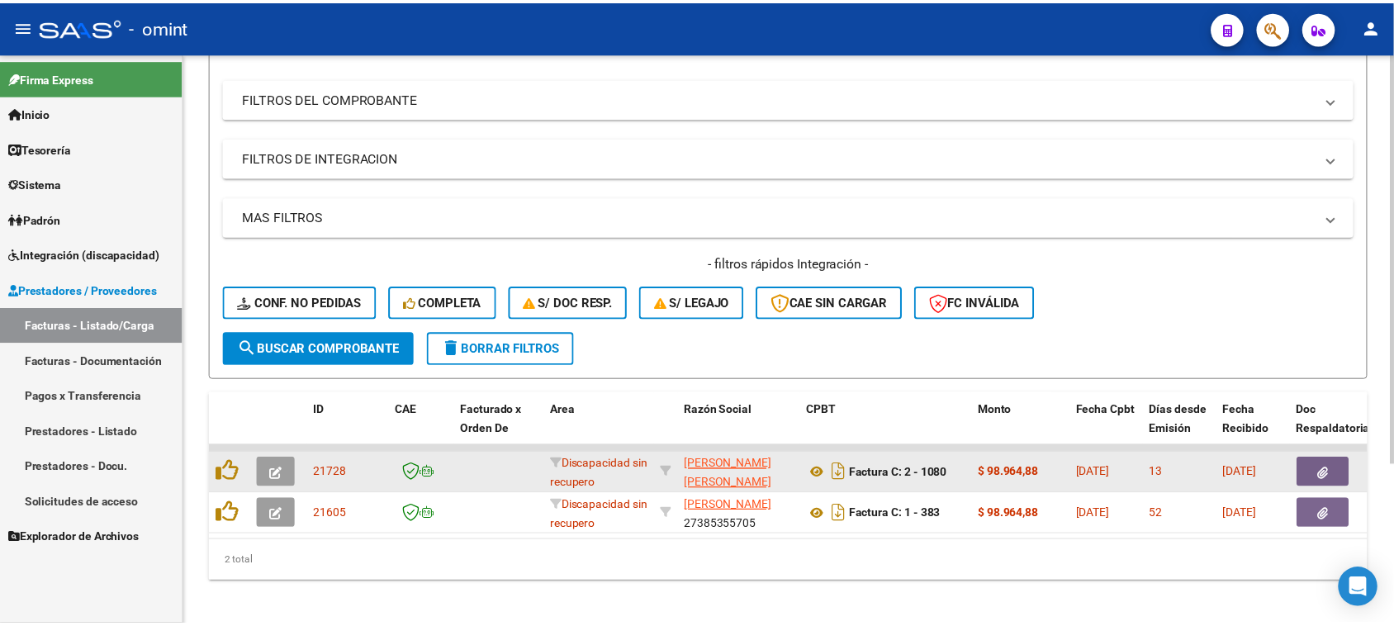
scroll to position [206, 0]
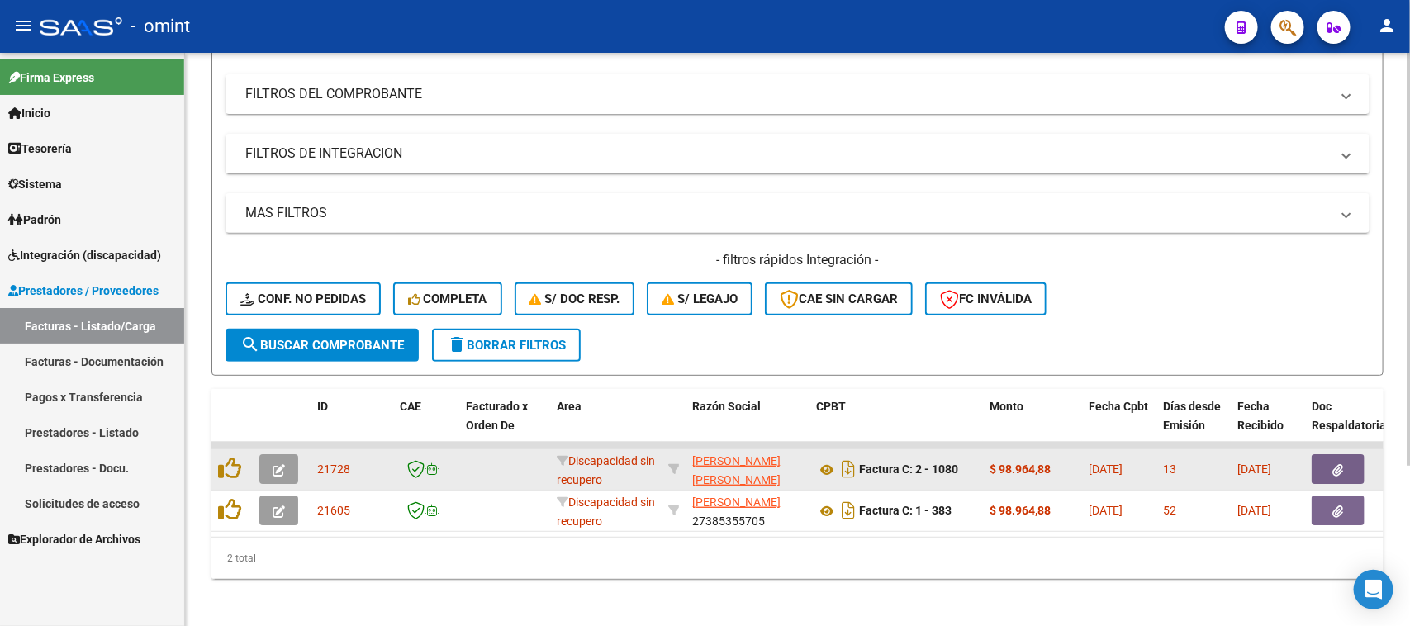
click at [268, 467] on button "button" at bounding box center [278, 469] width 39 height 30
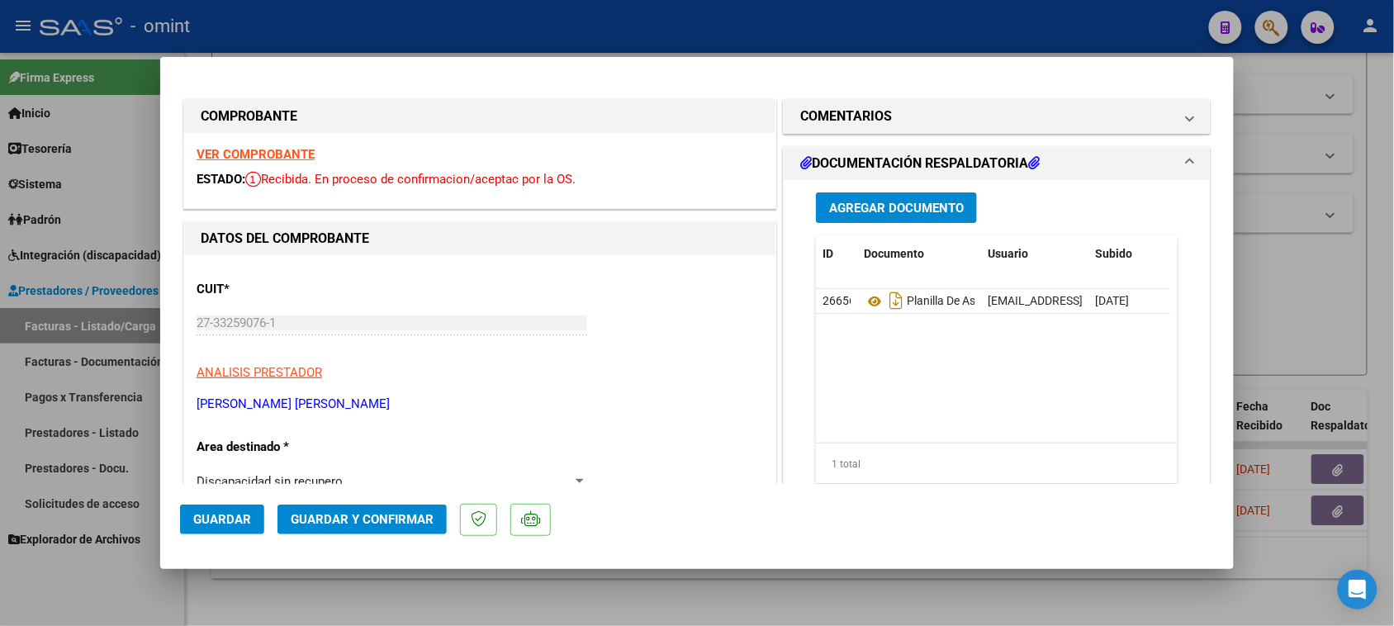
click at [263, 145] on div "VER COMPROBANTE ESTADO: Recibida. En proceso de confirmacion/aceptac por la OS." at bounding box center [479, 170] width 591 height 75
click at [260, 154] on strong "VER COMPROBANTE" at bounding box center [256, 154] width 118 height 15
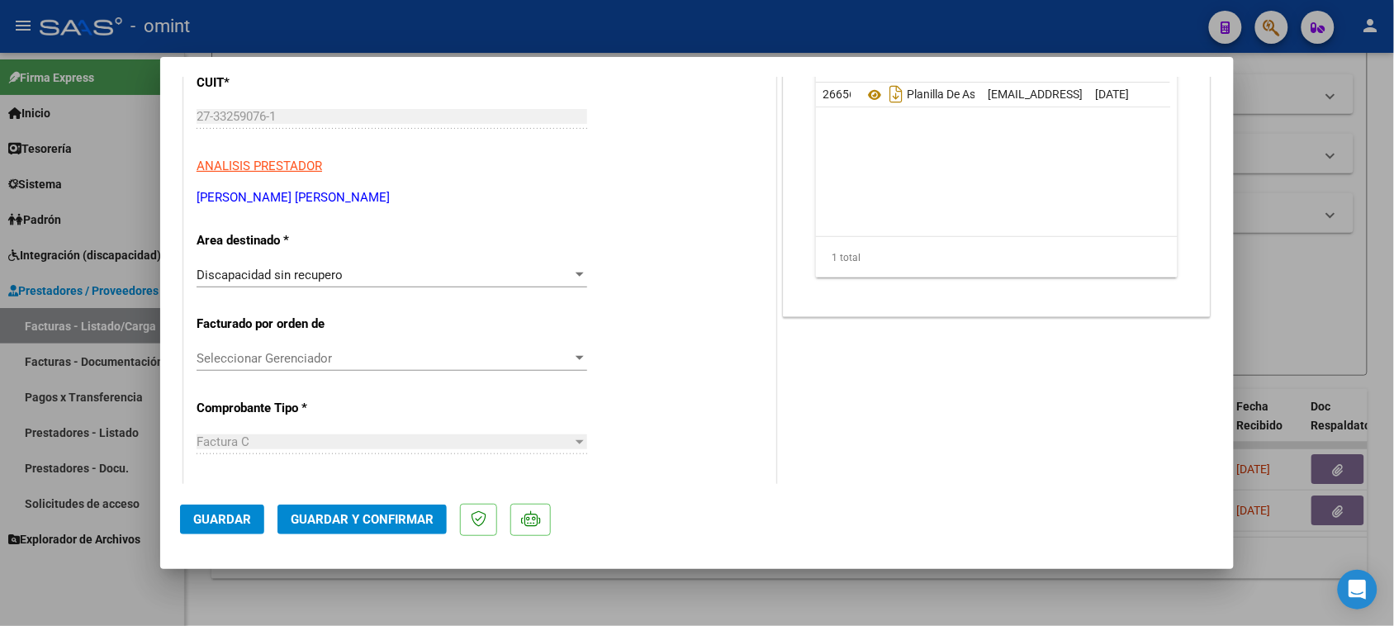
click at [458, 285] on div "Discapacidad sin recupero Seleccionar Area" at bounding box center [392, 275] width 391 height 25
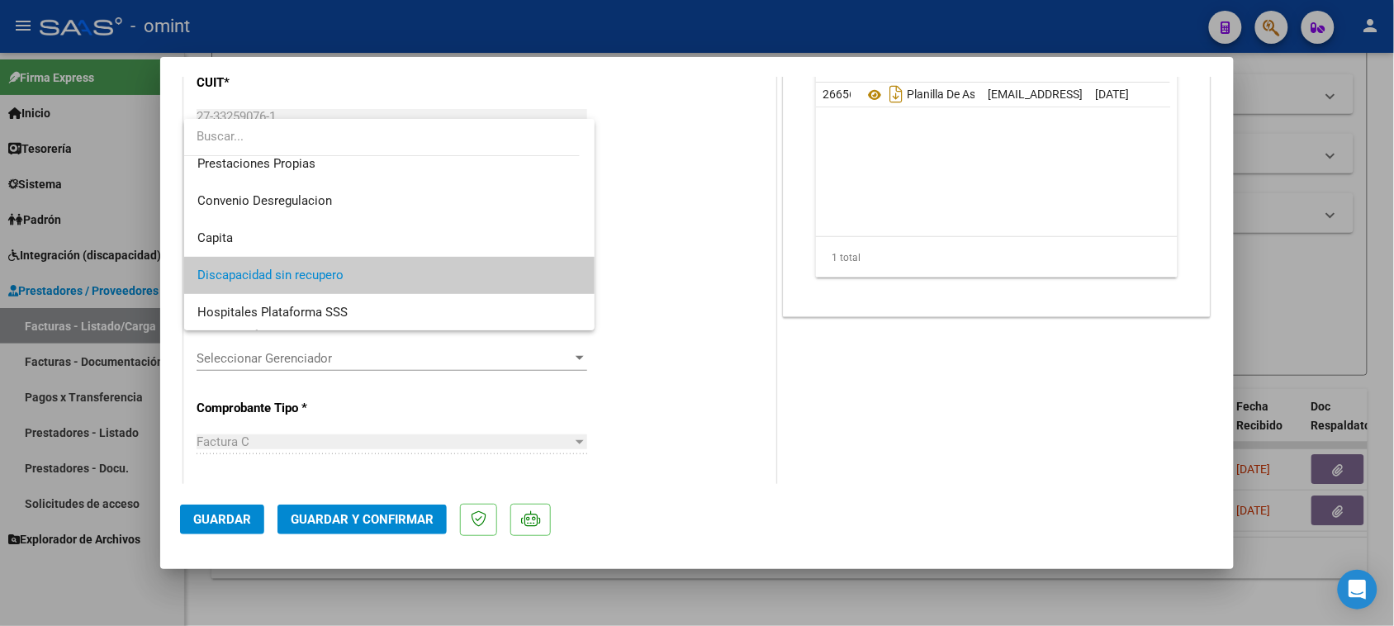
scroll to position [0, 0]
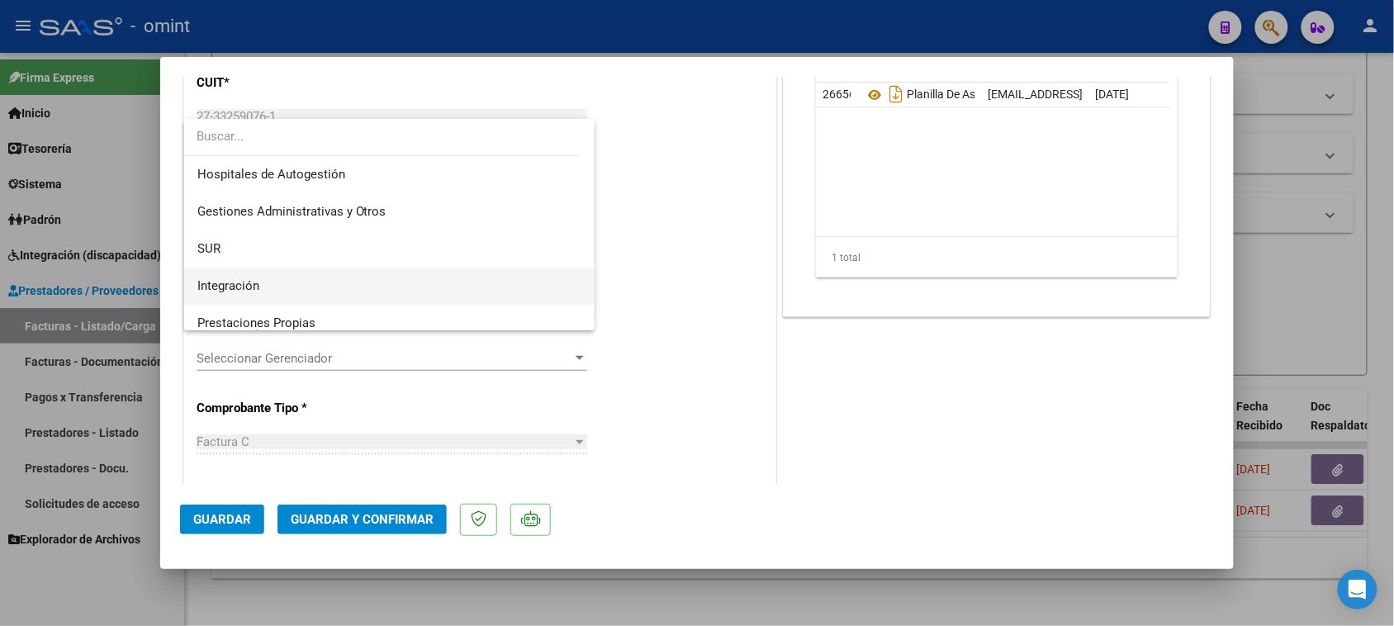
click at [458, 285] on span "Integración" at bounding box center [389, 286] width 385 height 37
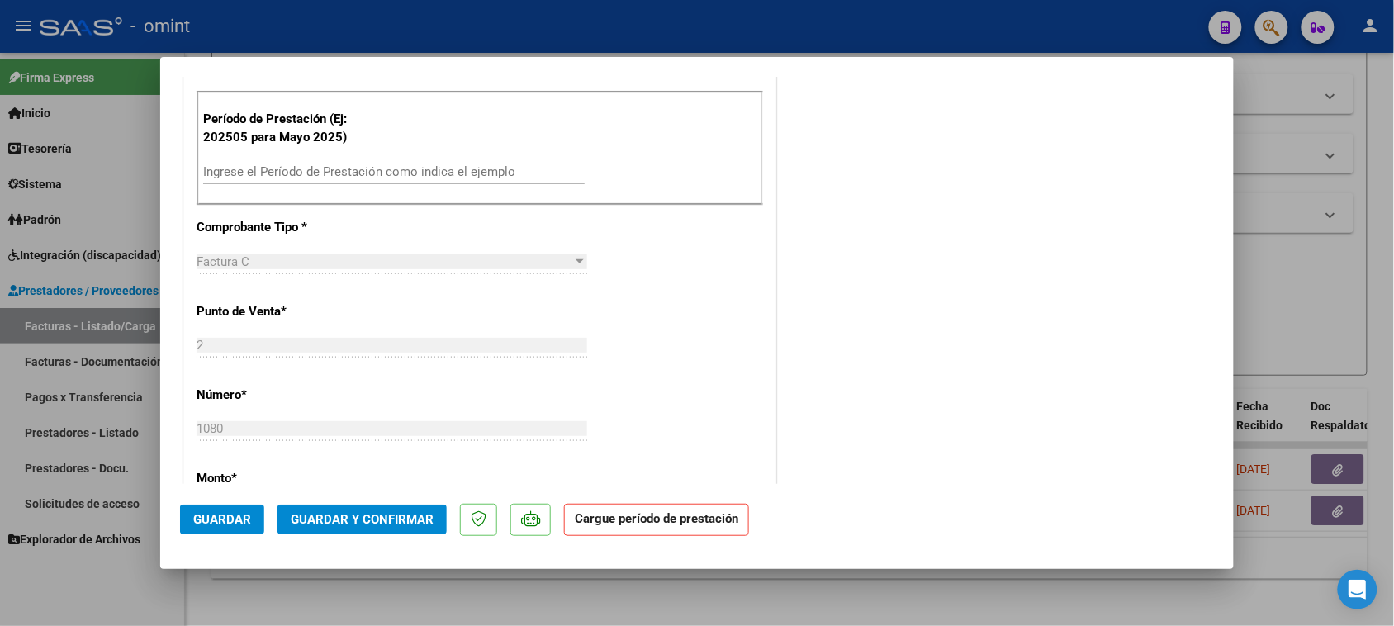
scroll to position [516, 0]
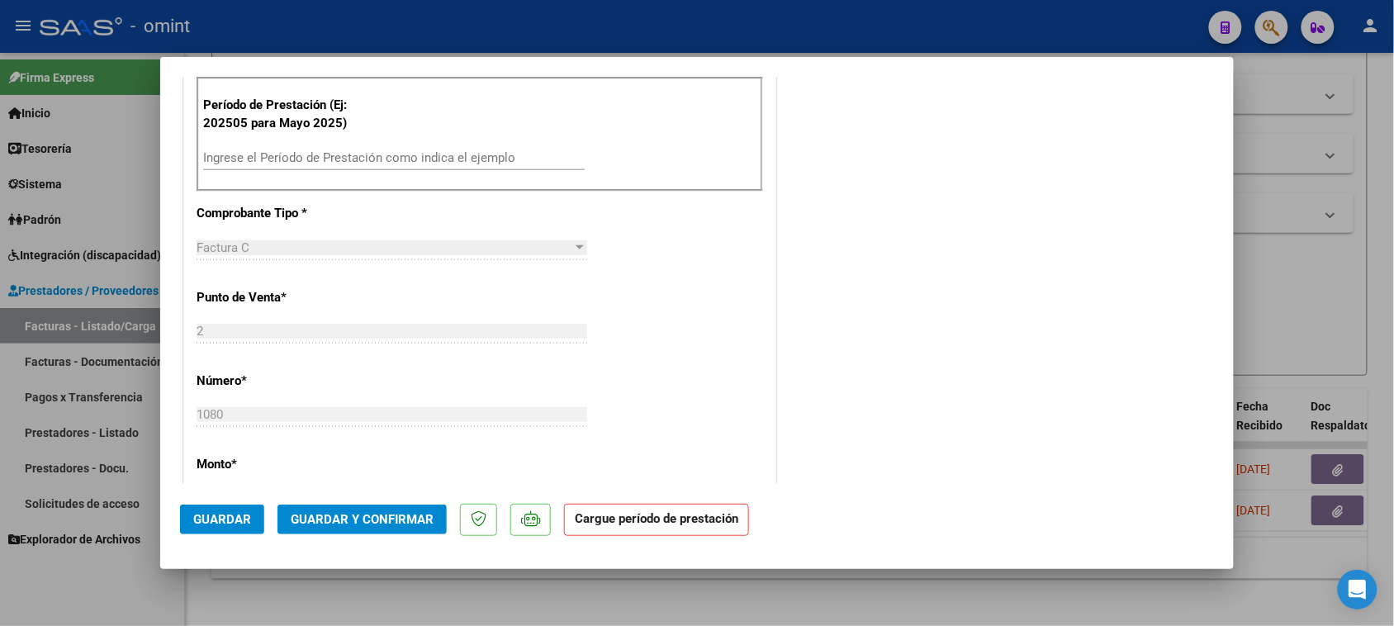
click at [421, 172] on div "Ingrese el Período de Prestación como indica el ejemplo" at bounding box center [394, 165] width 382 height 40
click at [420, 163] on div "Ingrese el Período de Prestación como indica el ejemplo" at bounding box center [394, 157] width 382 height 25
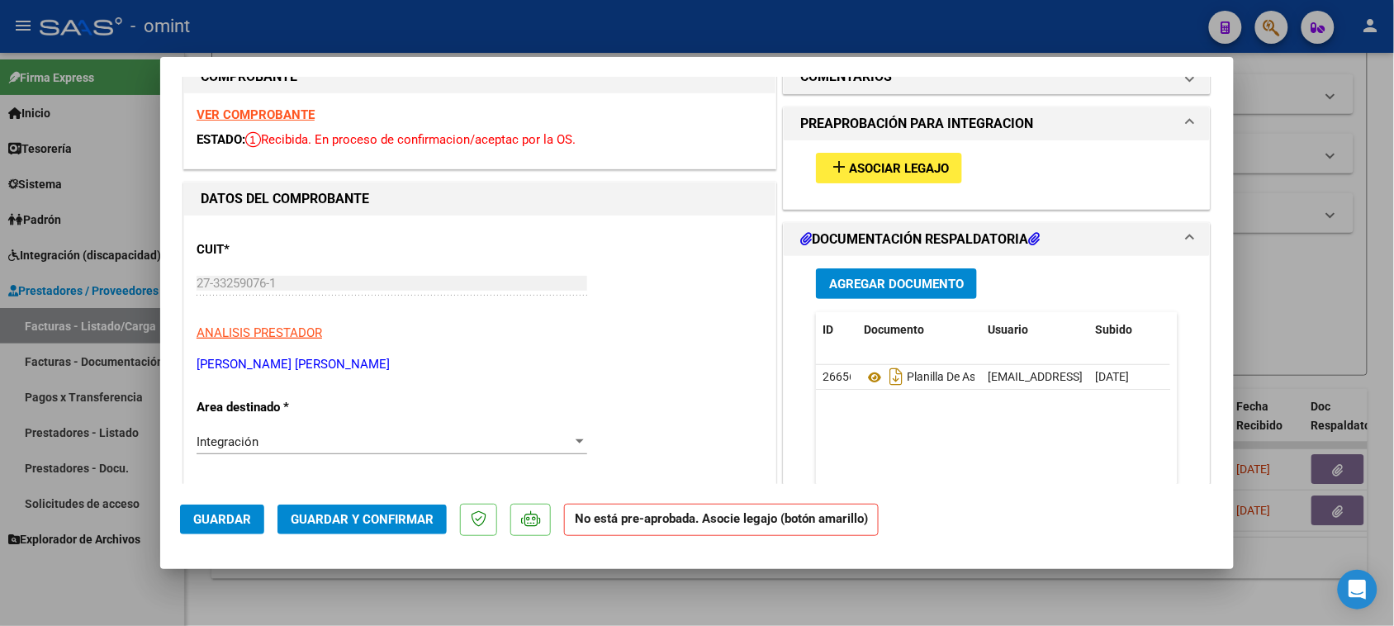
scroll to position [0, 0]
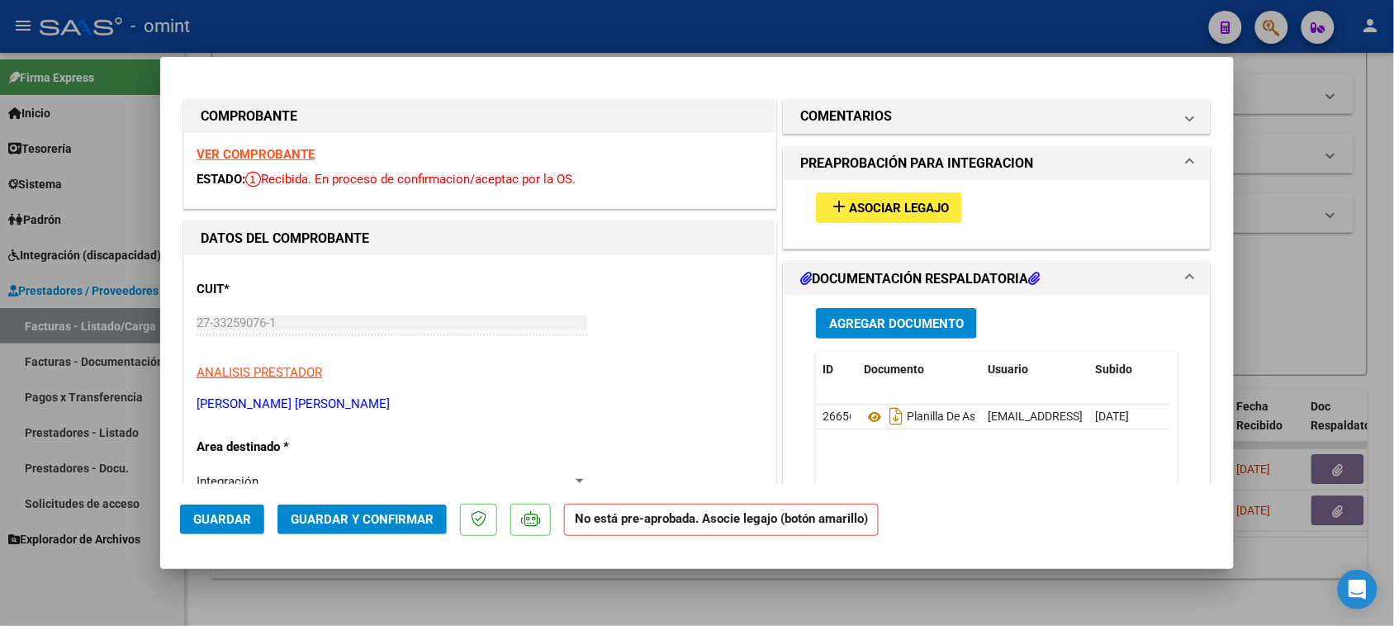
type input "202508"
click at [913, 215] on span "Asociar Legajo" at bounding box center [899, 208] width 100 height 15
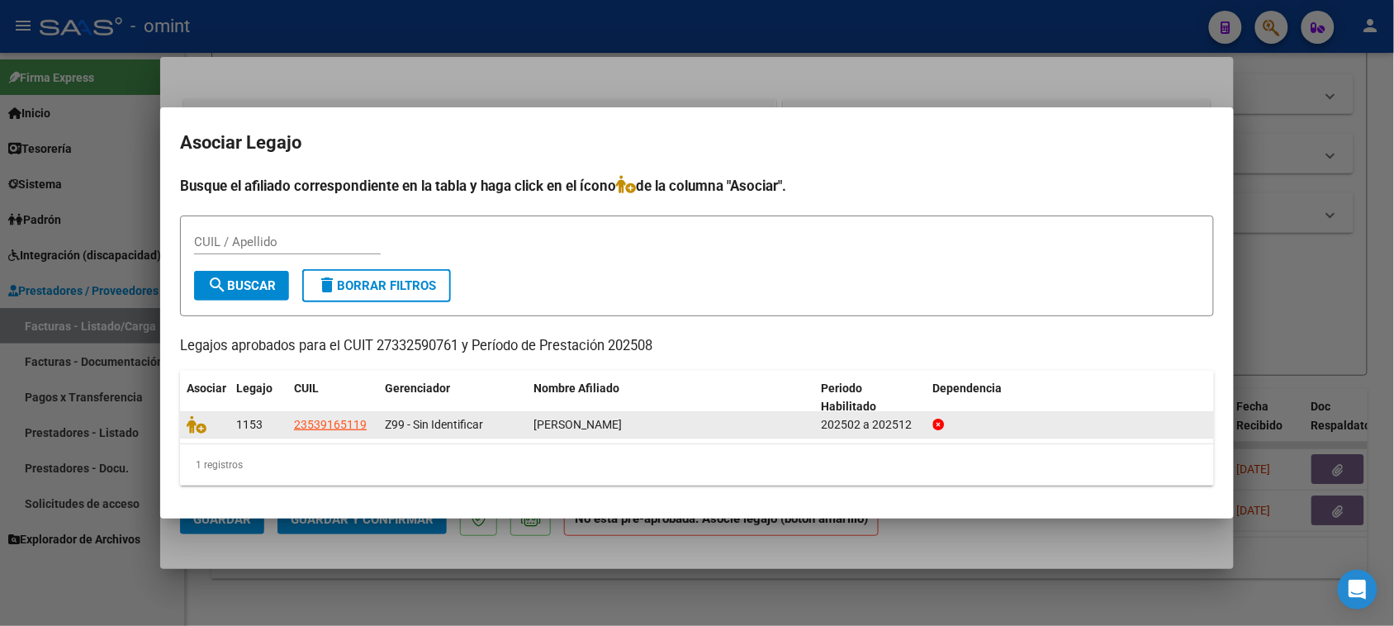
click at [184, 422] on datatable-body-cell at bounding box center [205, 425] width 50 height 26
click at [192, 422] on icon at bounding box center [197, 424] width 20 height 18
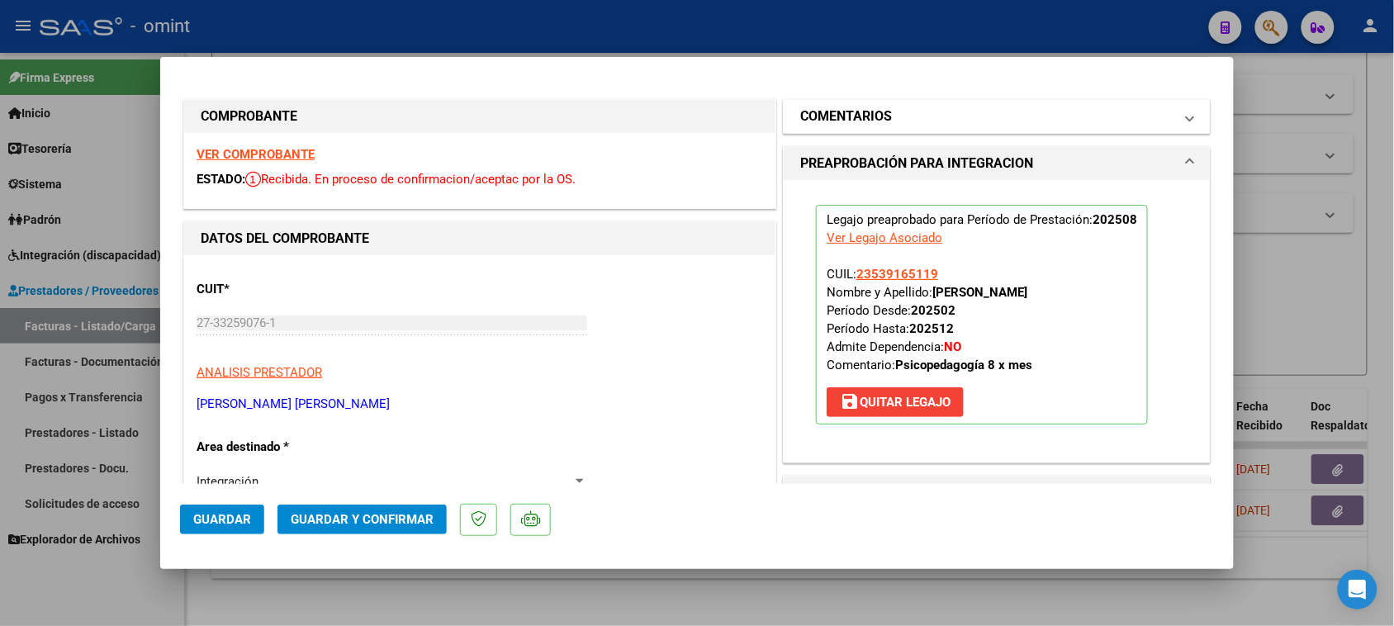
click at [1002, 111] on mat-panel-title "COMENTARIOS" at bounding box center [986, 117] width 373 height 20
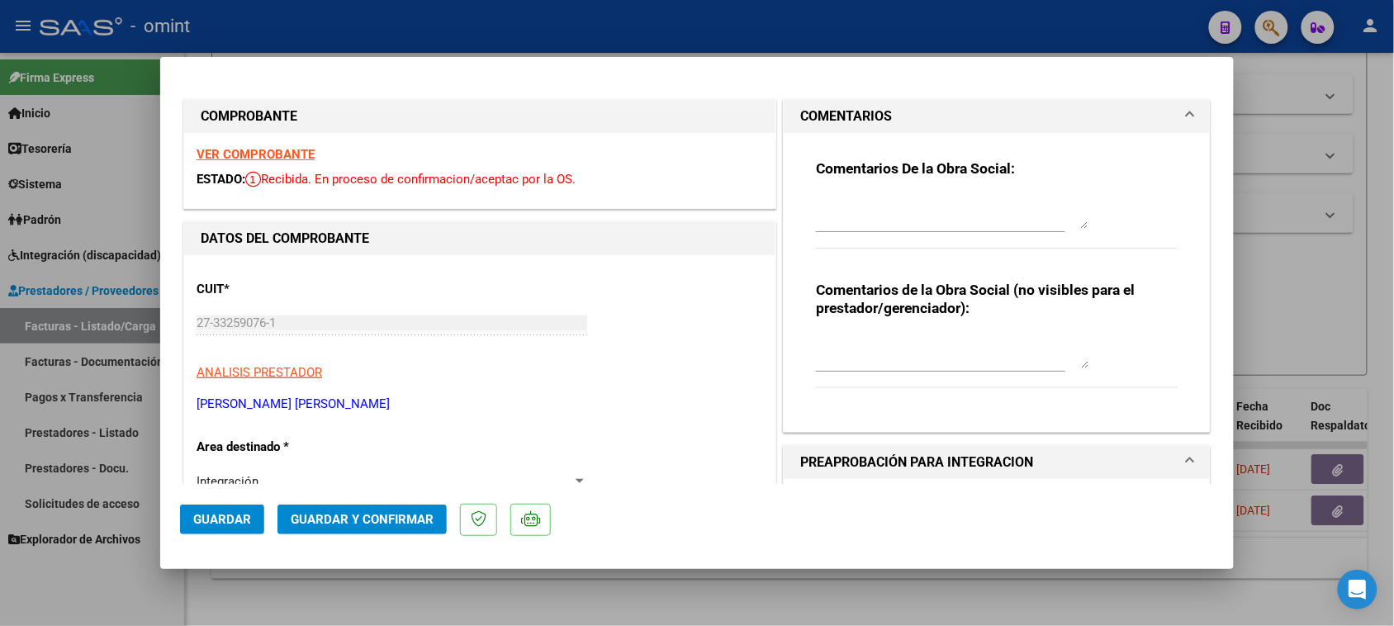
click at [966, 186] on div "Comentarios De la Obra Social:" at bounding box center [997, 212] width 362 height 107
click at [981, 203] on textarea at bounding box center [952, 212] width 273 height 33
paste textarea "Recuerde debe cargar sus facturaciones seleccionando únicamente el área "Integr…"
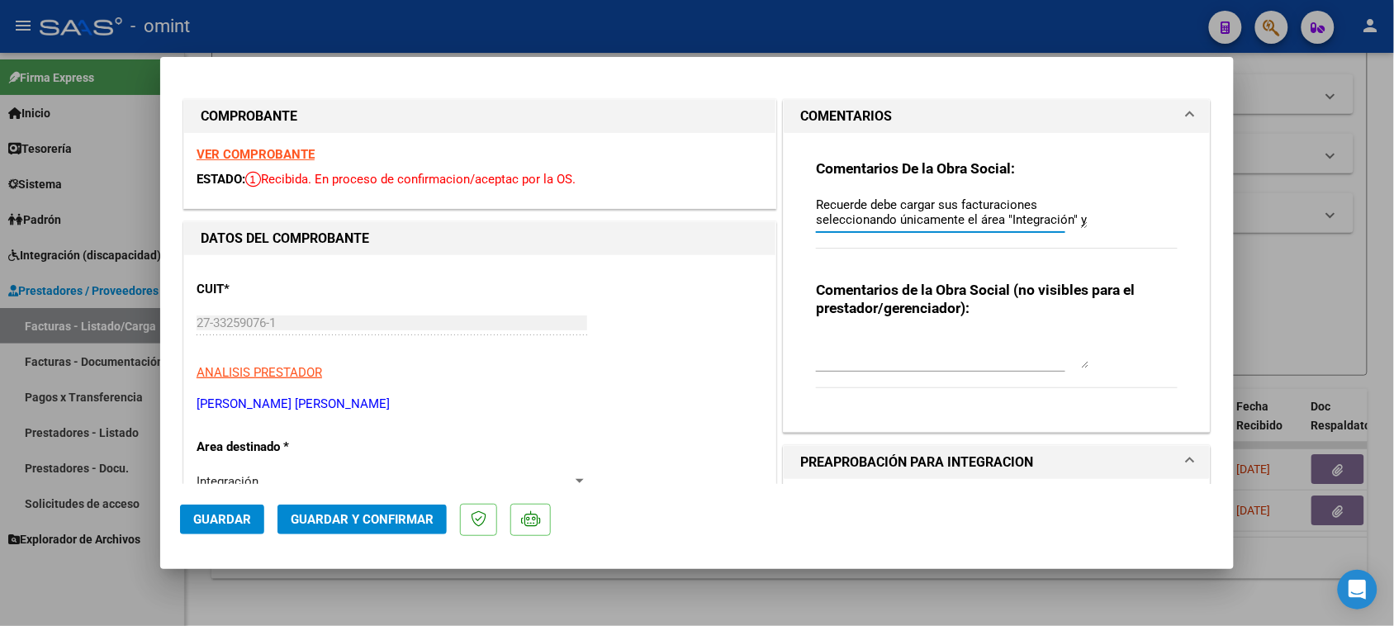
scroll to position [13, 0]
type textarea "Recuerde debe cargar sus facturaciones seleccionando únicamente el área "Integr…"
click at [206, 516] on span "Guardar" at bounding box center [222, 519] width 58 height 15
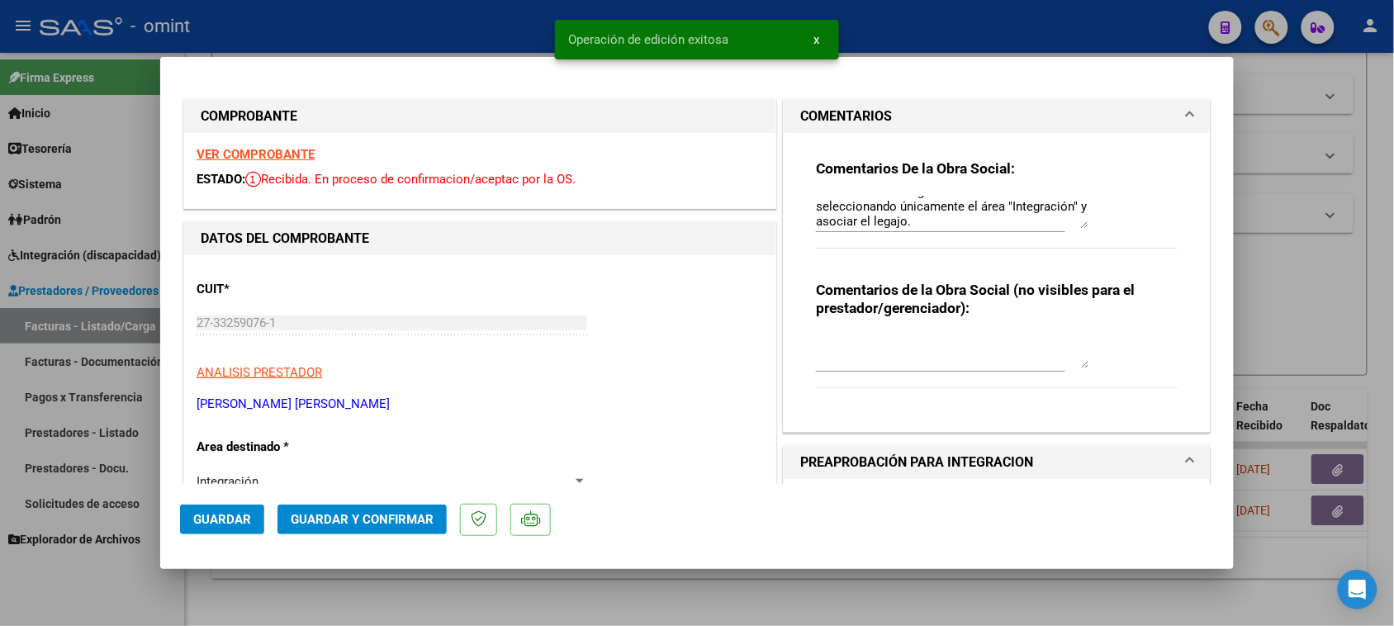
type input "$ 0,00"
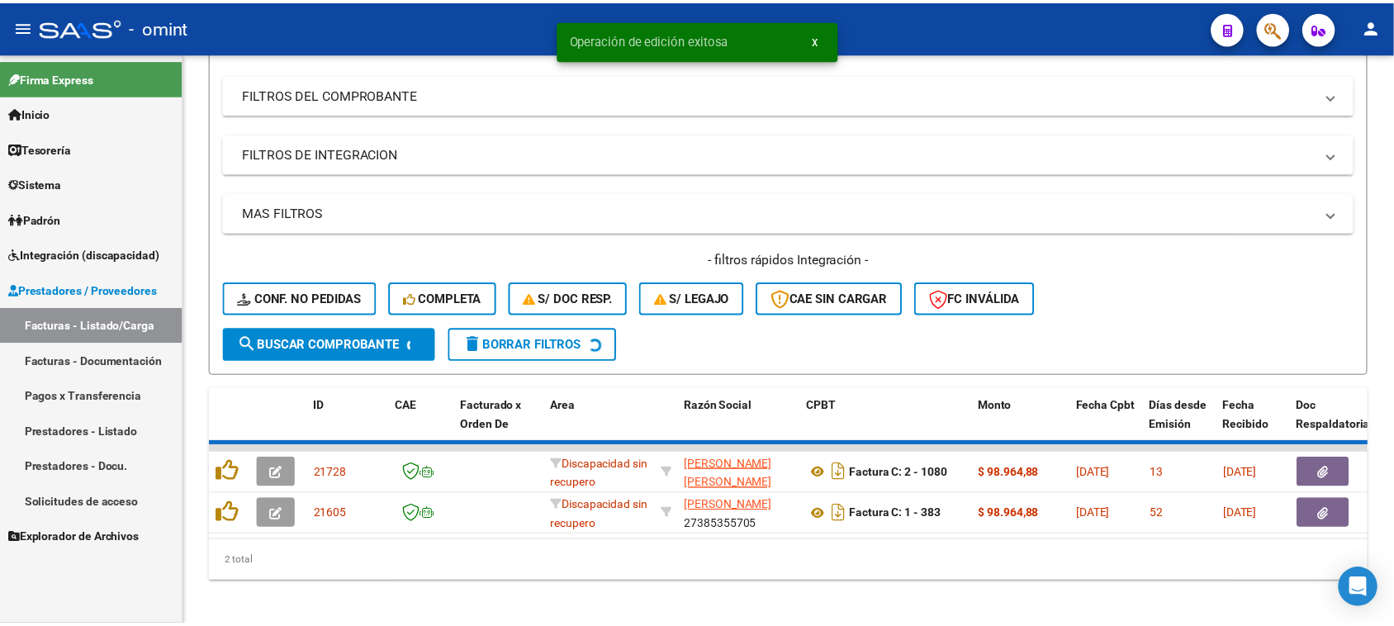
scroll to position [183, 0]
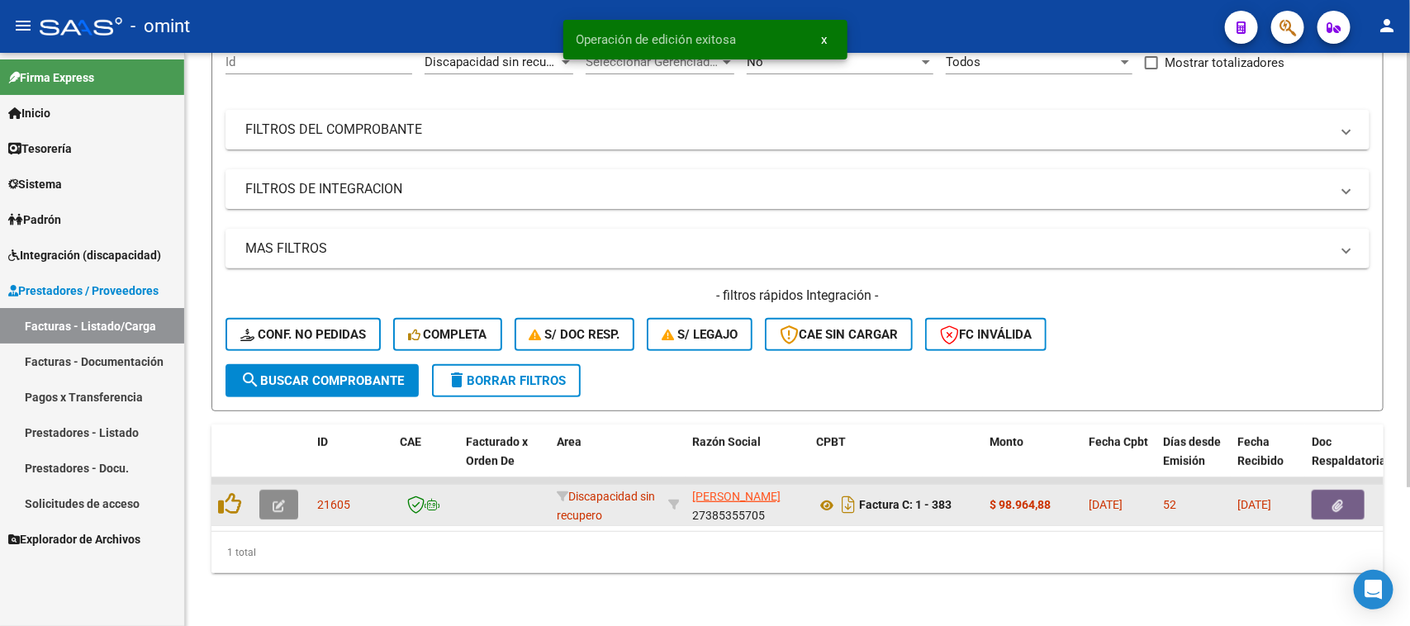
click at [297, 493] on button "button" at bounding box center [278, 505] width 39 height 30
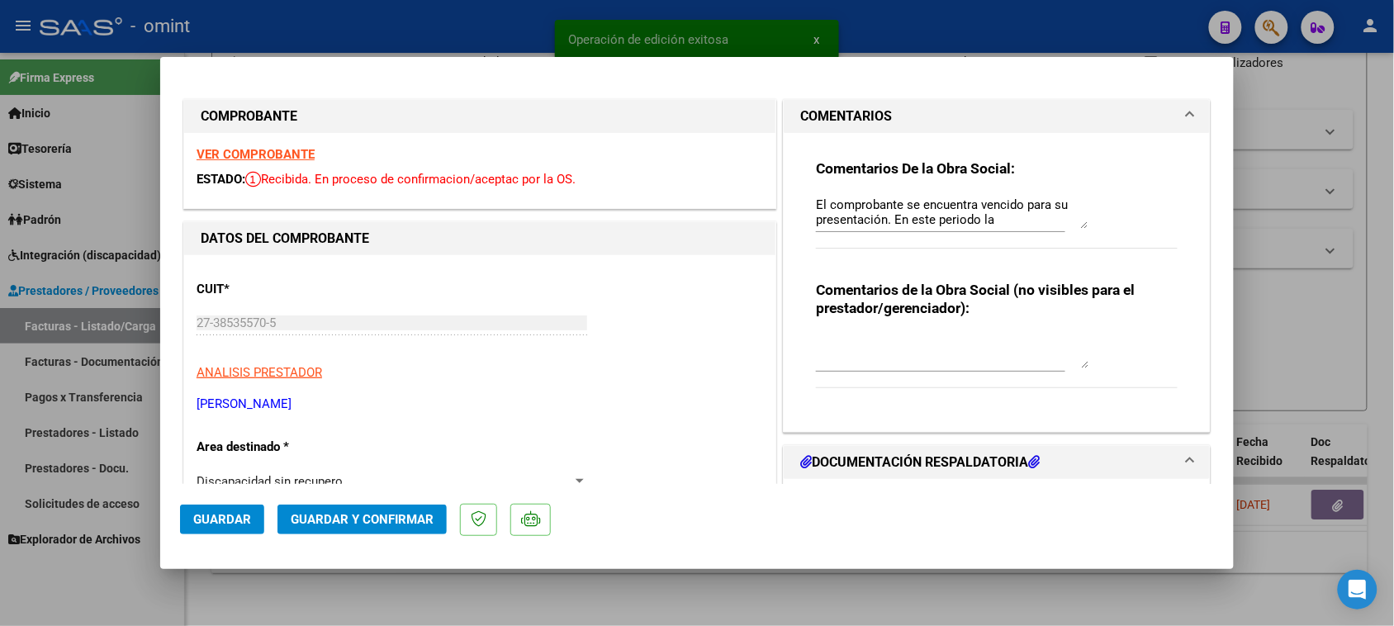
click at [292, 147] on strong "VER COMPROBANTE" at bounding box center [256, 154] width 118 height 15
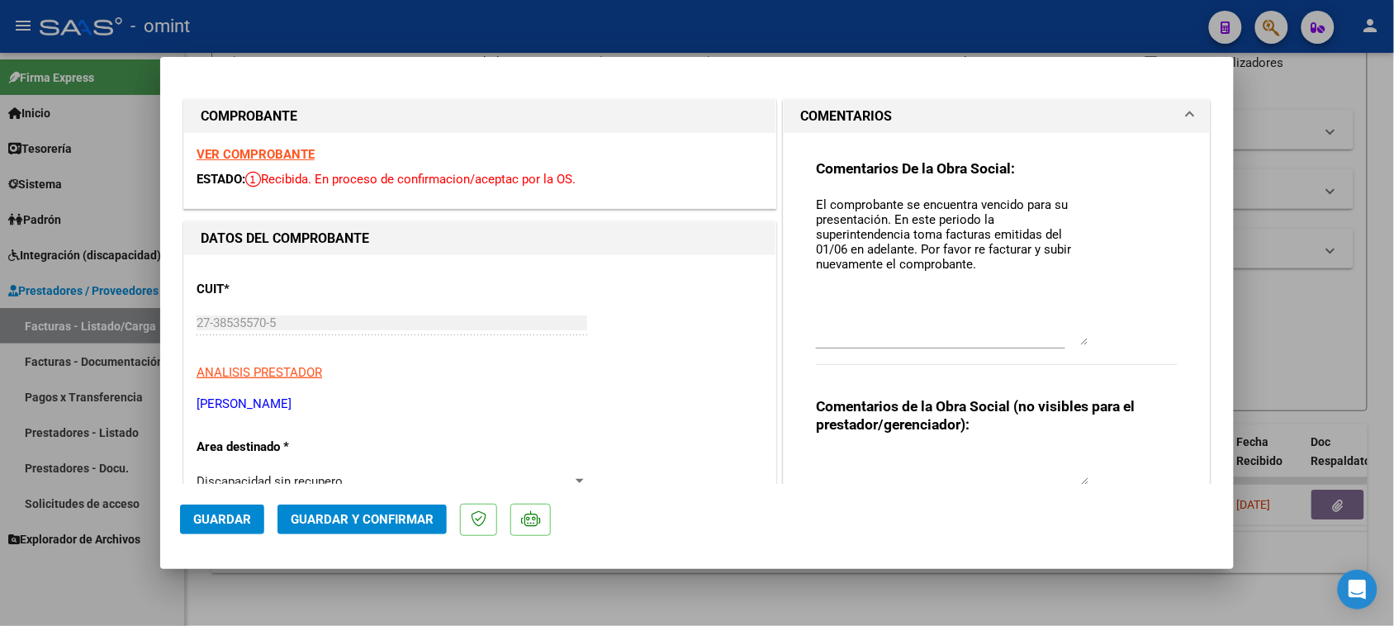
drag, startPoint x: 1074, startPoint y: 216, endPoint x: 1060, endPoint y: 332, distance: 117.4
click at [1060, 332] on textarea "El comprobante se encuentra vencido para su presentación. En este periodo la su…" at bounding box center [952, 270] width 273 height 149
drag, startPoint x: 880, startPoint y: 186, endPoint x: 754, endPoint y: 137, distance: 135.4
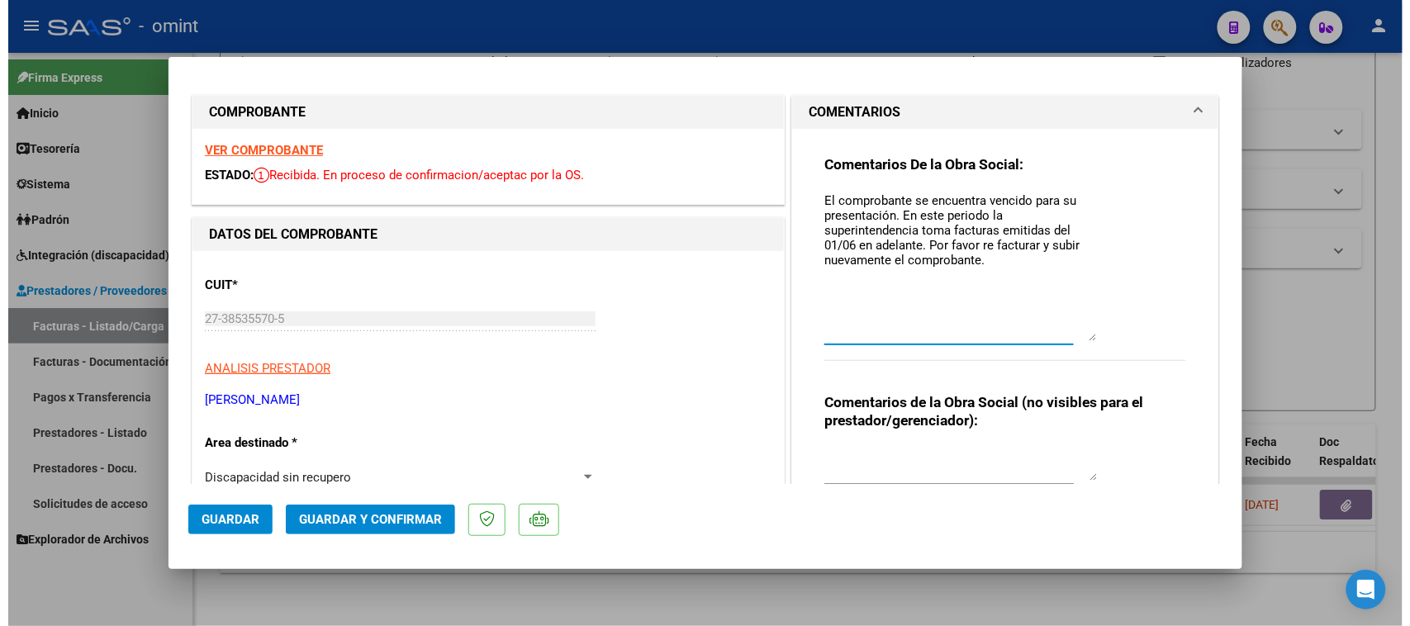
scroll to position [0, 0]
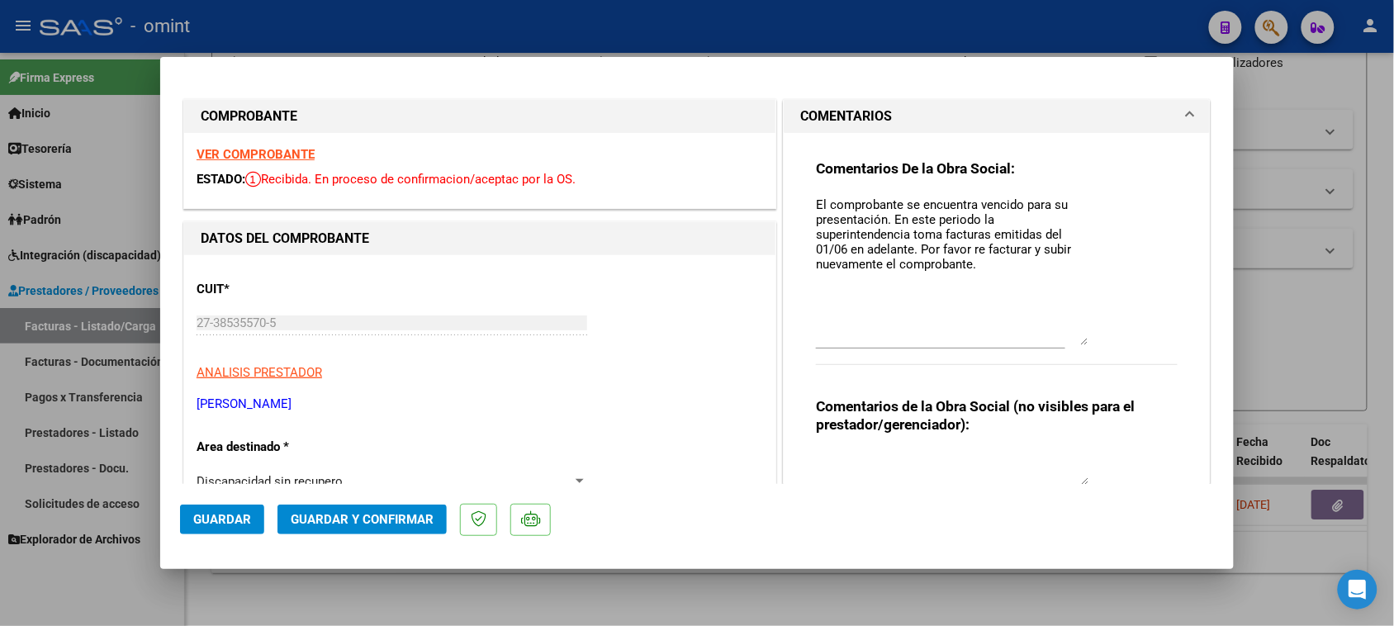
click at [832, 344] on div "El comprobante se encuentra vencido para su presentación. En este periodo la su…" at bounding box center [952, 270] width 273 height 156
click at [824, 353] on div "El comprobante se encuentra vencido para su presentación. En este periodo la su…" at bounding box center [940, 278] width 249 height 172
type input "$ 0,00"
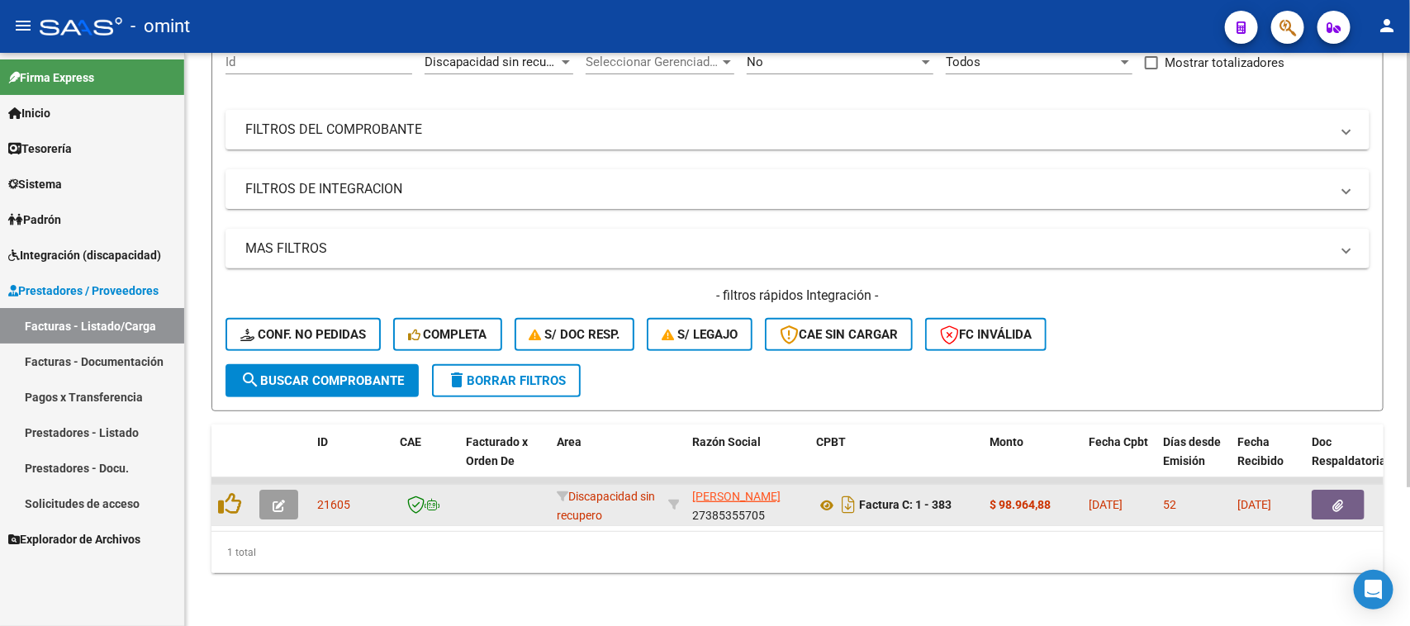
drag, startPoint x: 349, startPoint y: 491, endPoint x: 315, endPoint y: 490, distance: 33.9
click at [317, 496] on div "21605" at bounding box center [351, 505] width 69 height 19
copy span "21605"
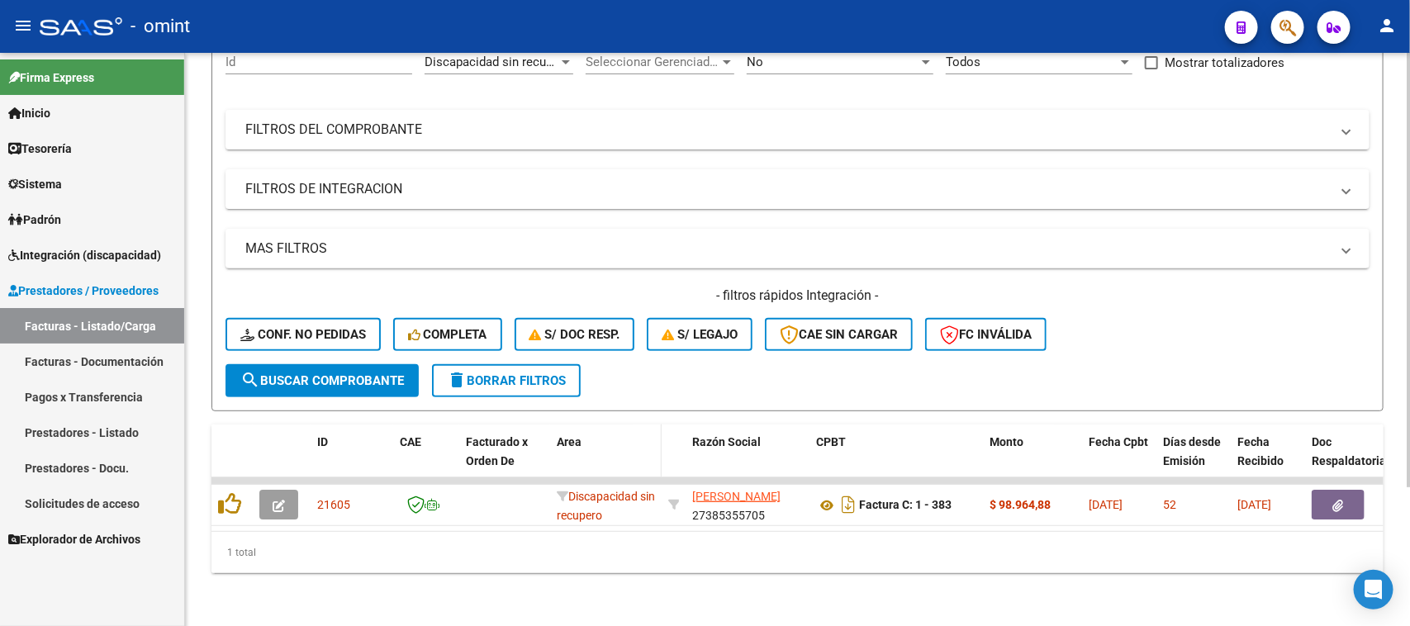
click at [621, 433] on div "Area" at bounding box center [606, 442] width 98 height 19
click at [554, 373] on span "delete Borrar Filtros" at bounding box center [506, 380] width 119 height 15
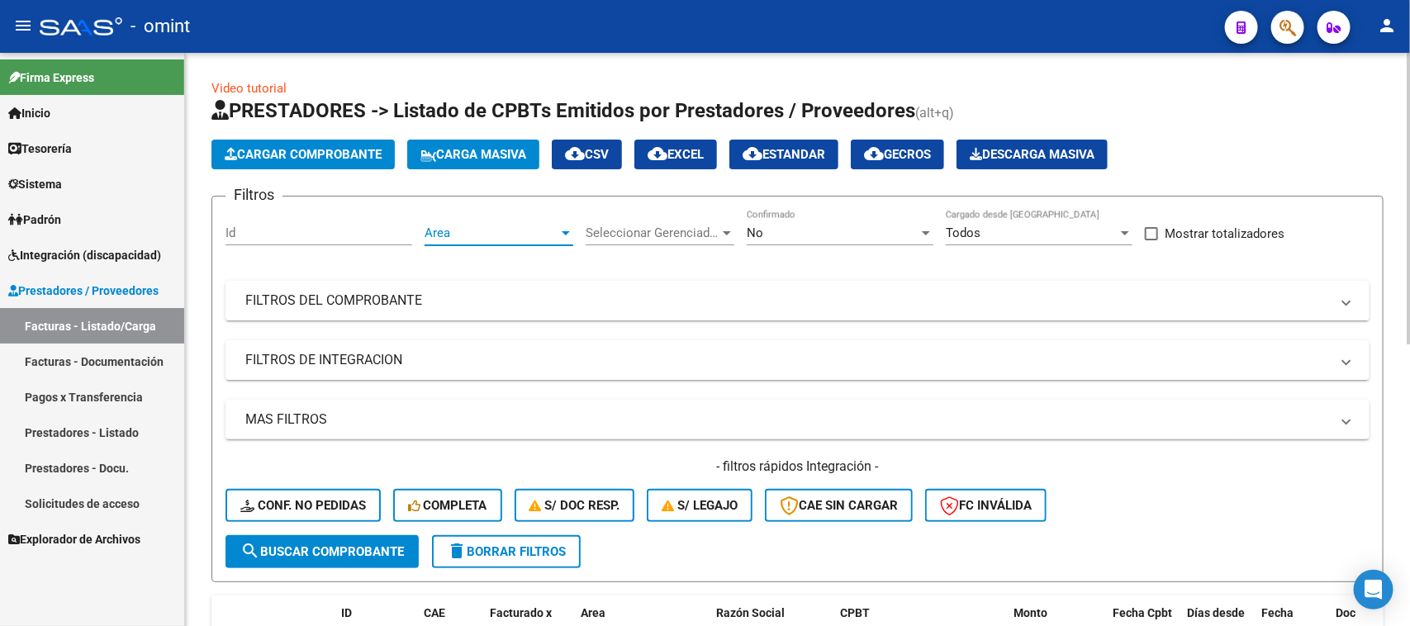
click at [490, 225] on span "Area" at bounding box center [491, 232] width 134 height 15
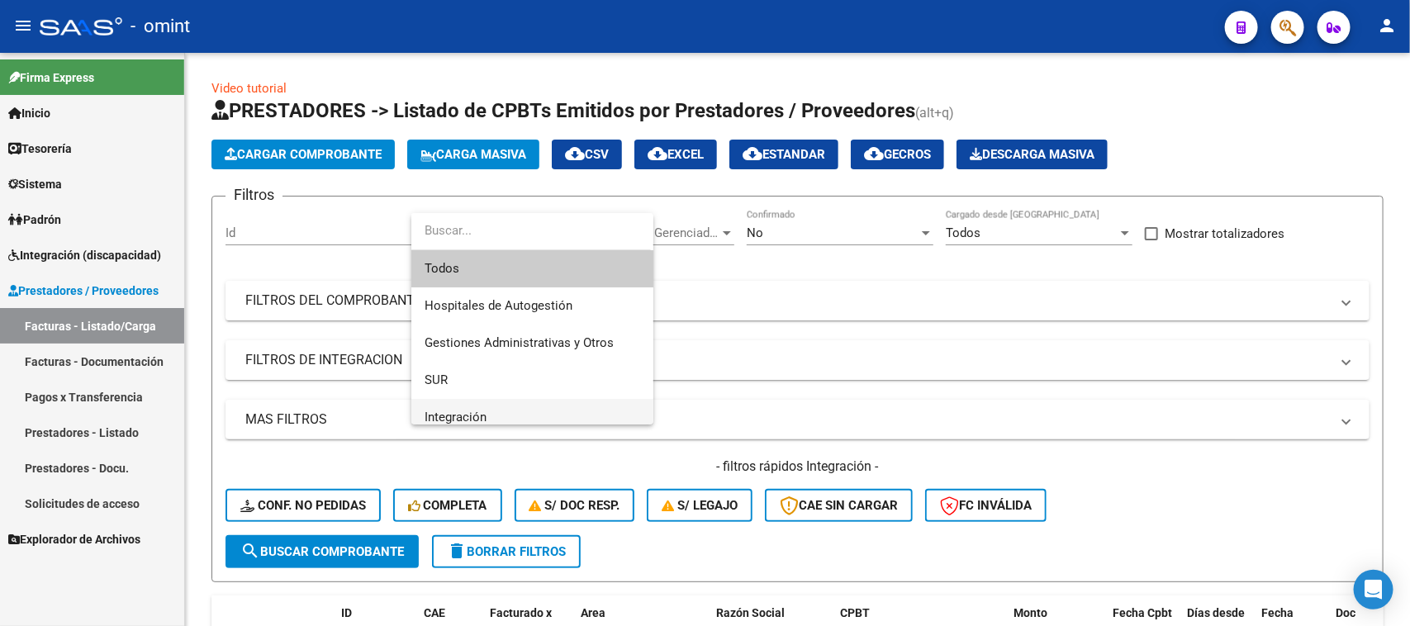
click at [475, 405] on span "Integración" at bounding box center [532, 417] width 216 height 37
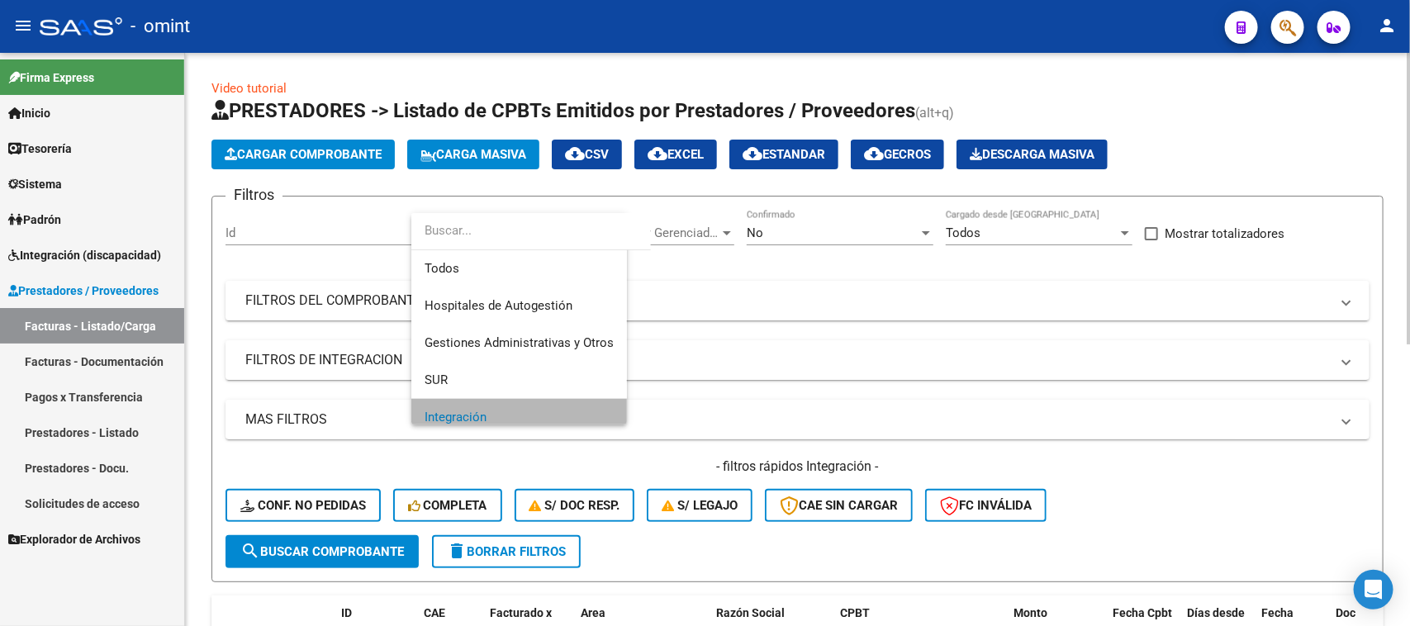
scroll to position [11, 0]
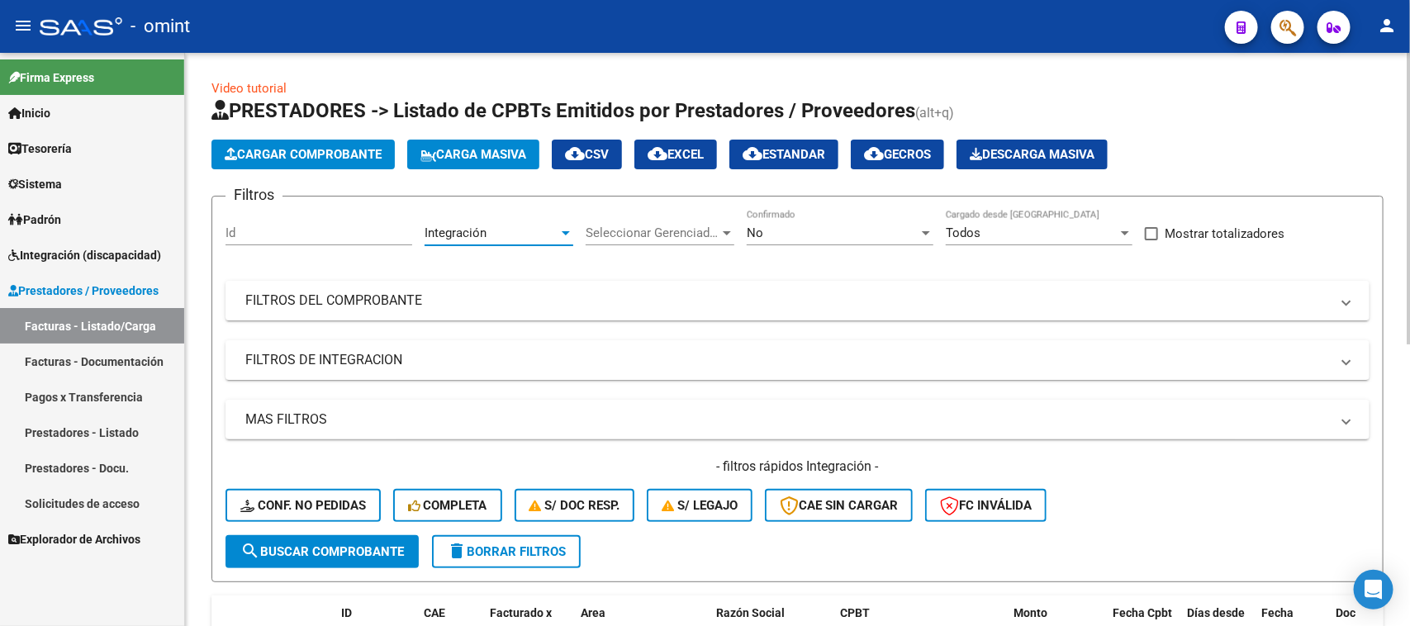
click at [311, 550] on span "search Buscar Comprobante" at bounding box center [322, 551] width 164 height 15
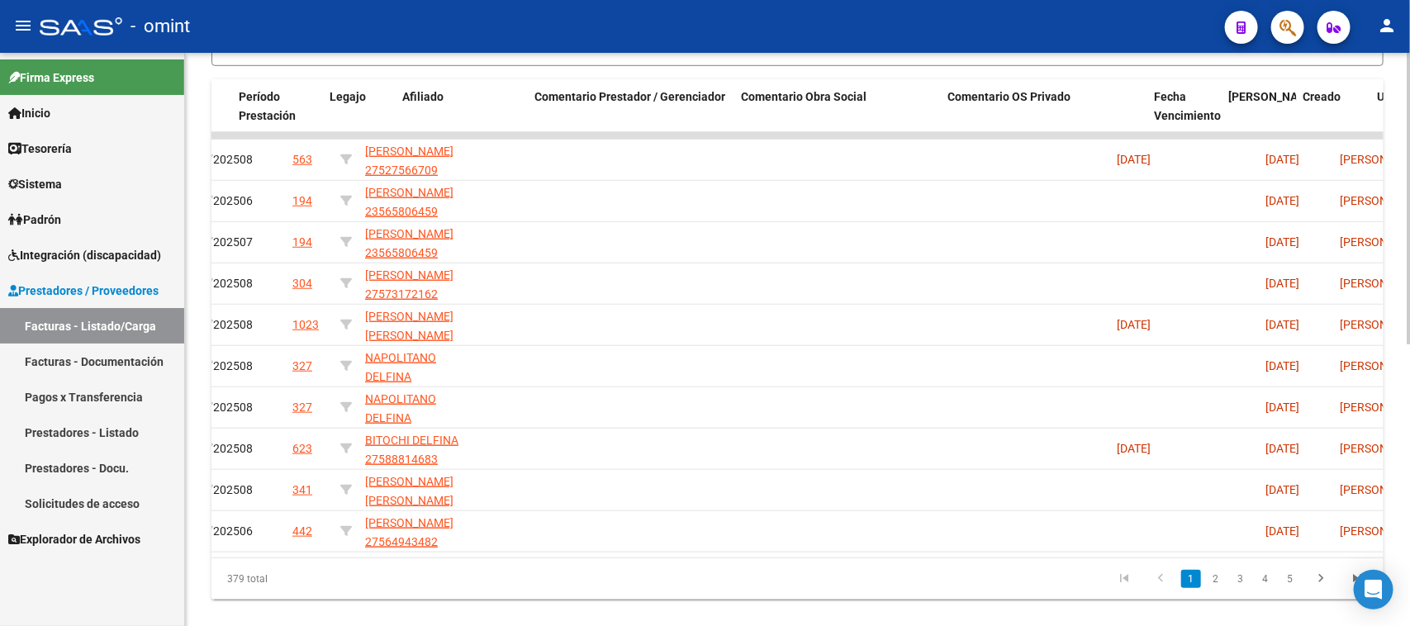
scroll to position [0, 2228]
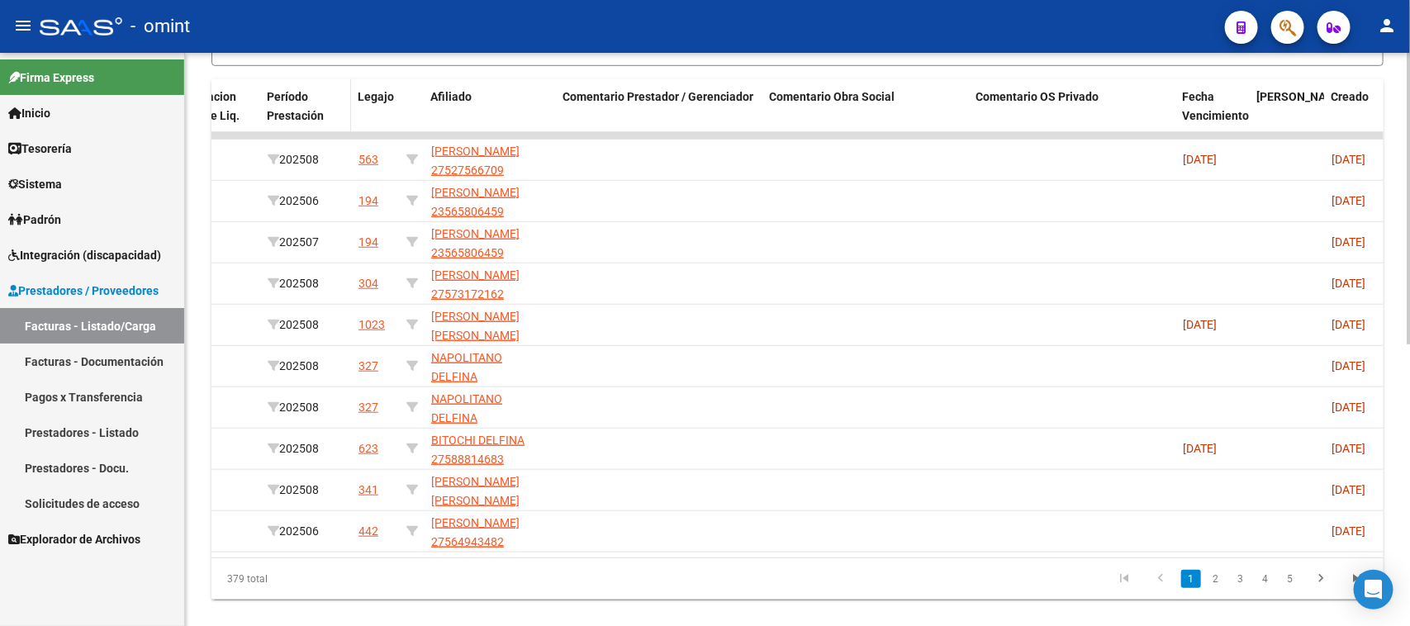
click at [299, 109] on span "Período Prestación" at bounding box center [295, 106] width 57 height 32
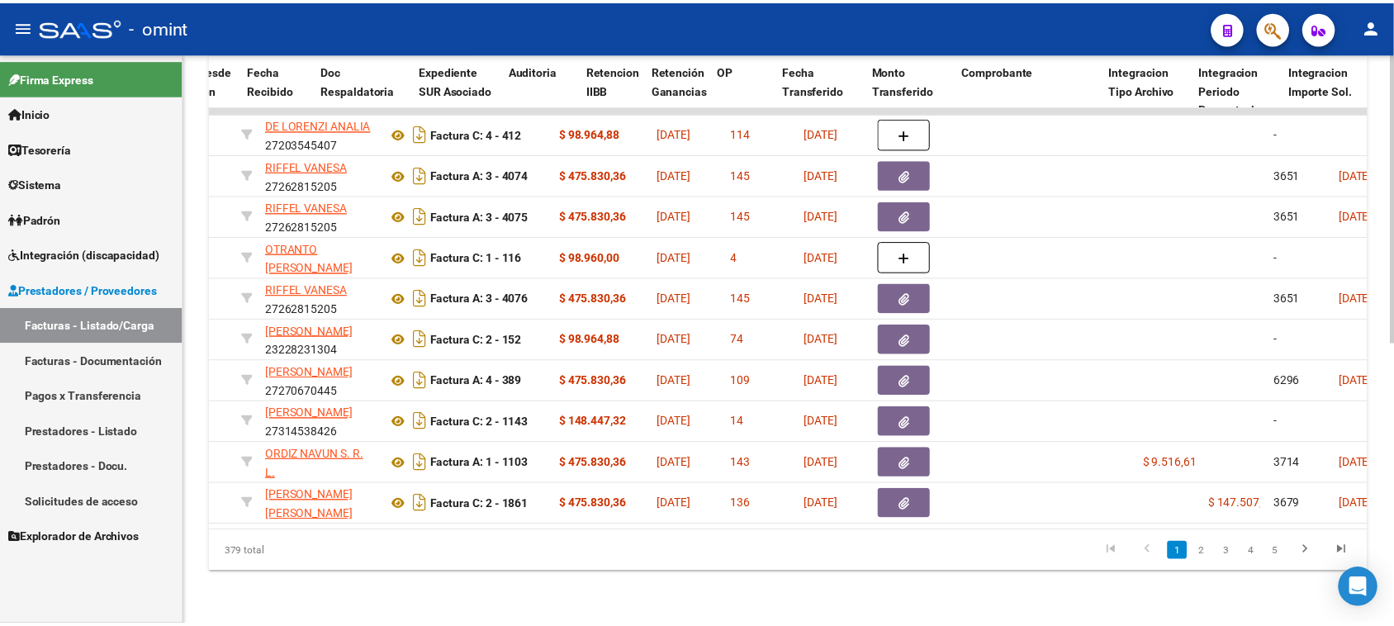
scroll to position [0, 0]
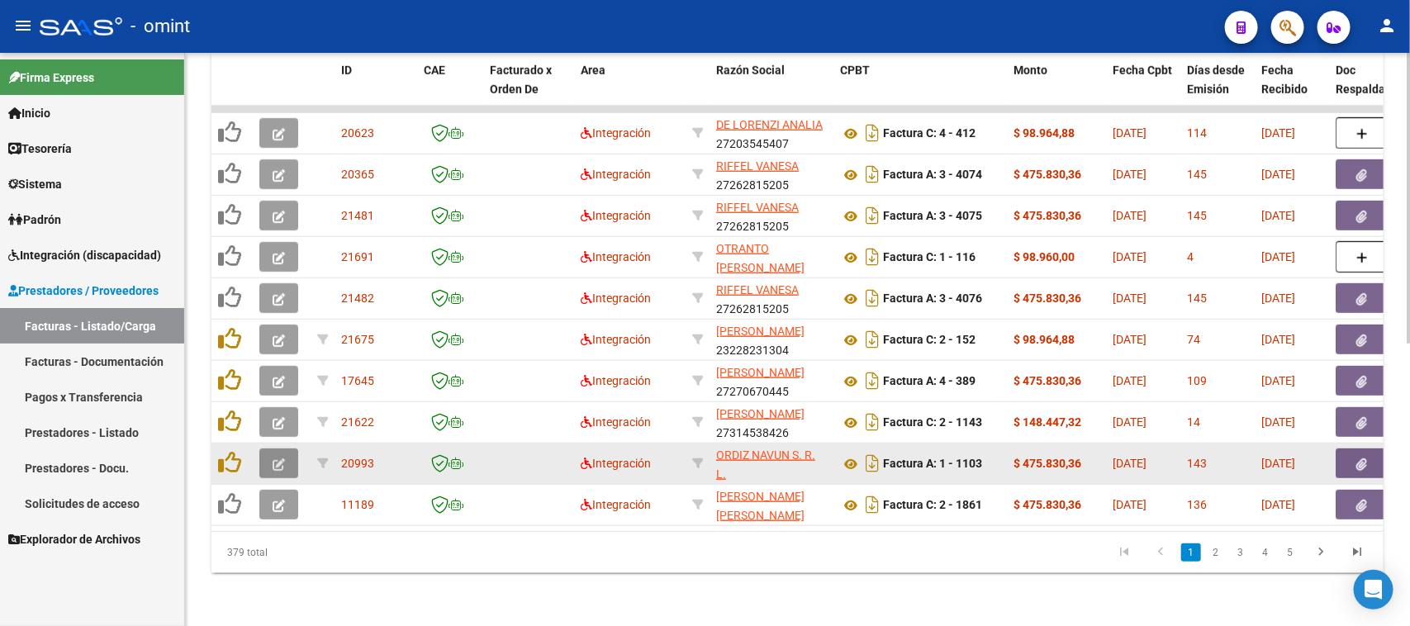
click at [273, 458] on button "button" at bounding box center [278, 463] width 39 height 30
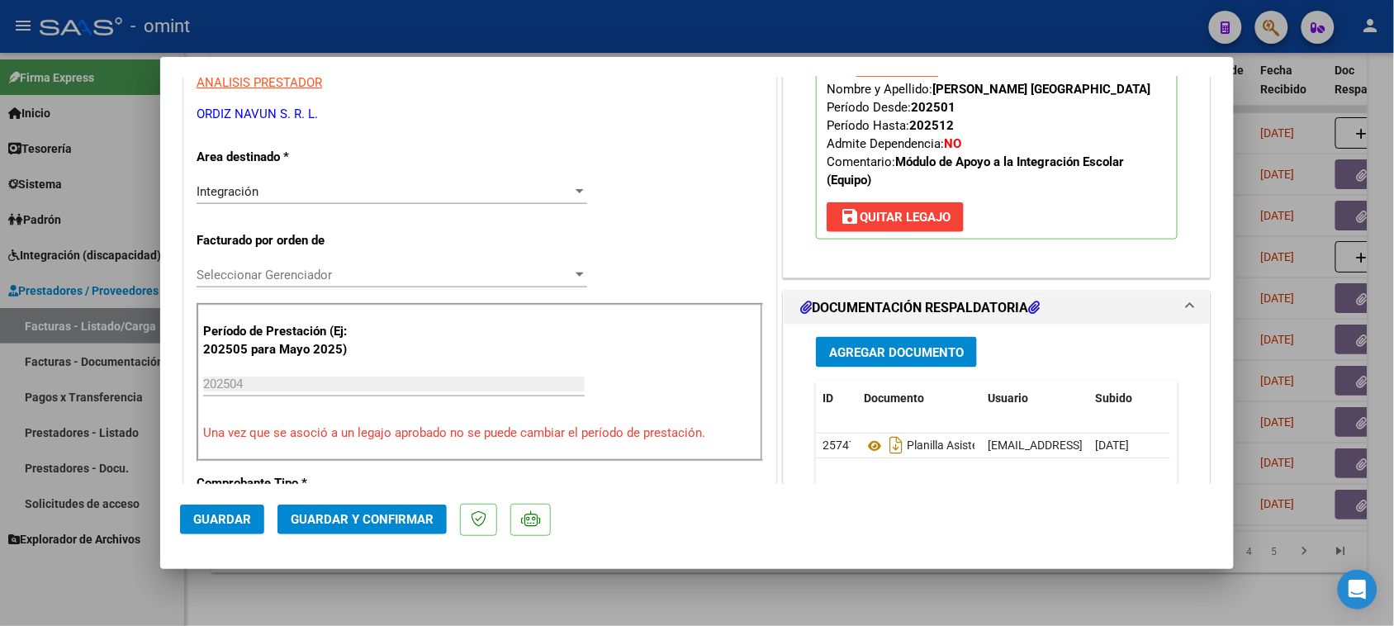
scroll to position [619, 0]
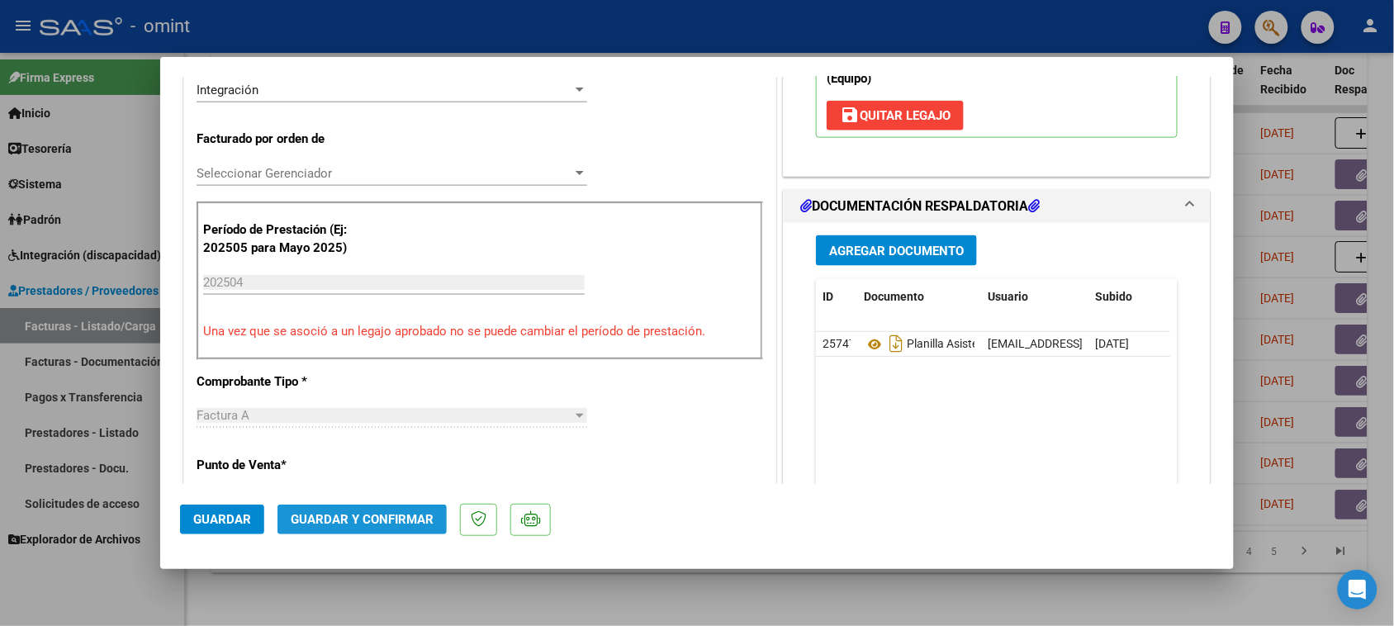
click at [372, 512] on button "Guardar y Confirmar" at bounding box center [361, 520] width 169 height 30
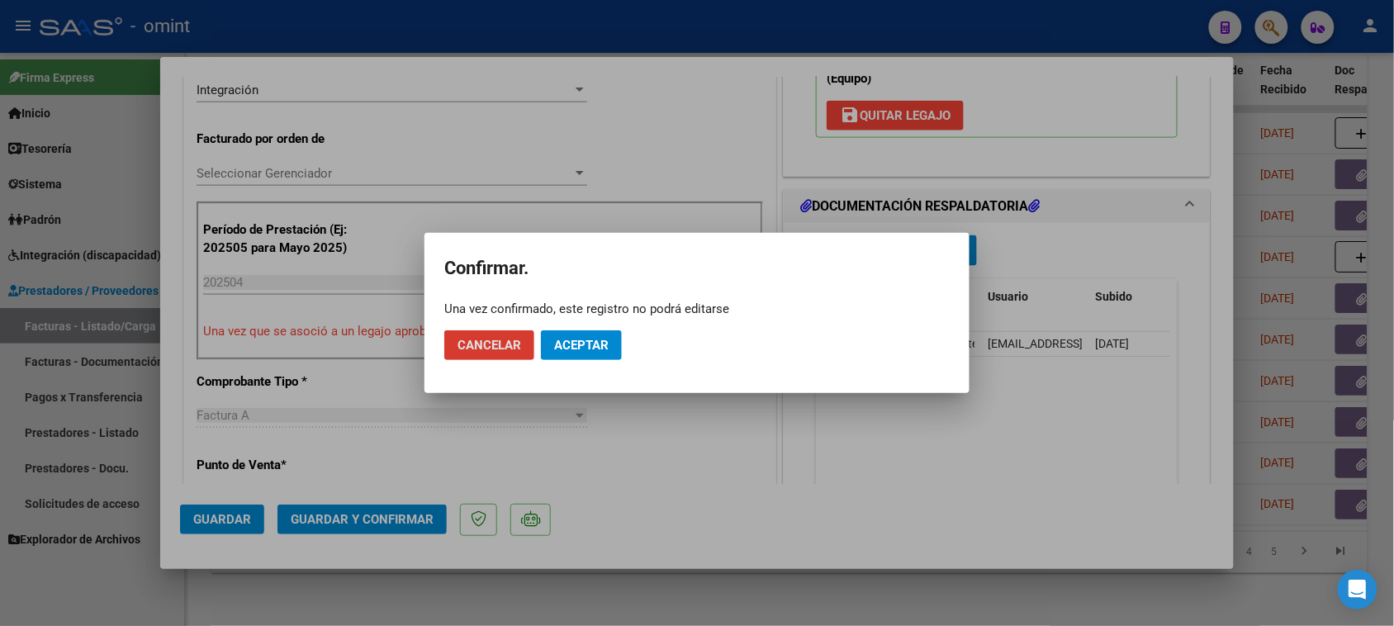
click at [574, 349] on span "Aceptar" at bounding box center [581, 345] width 55 height 15
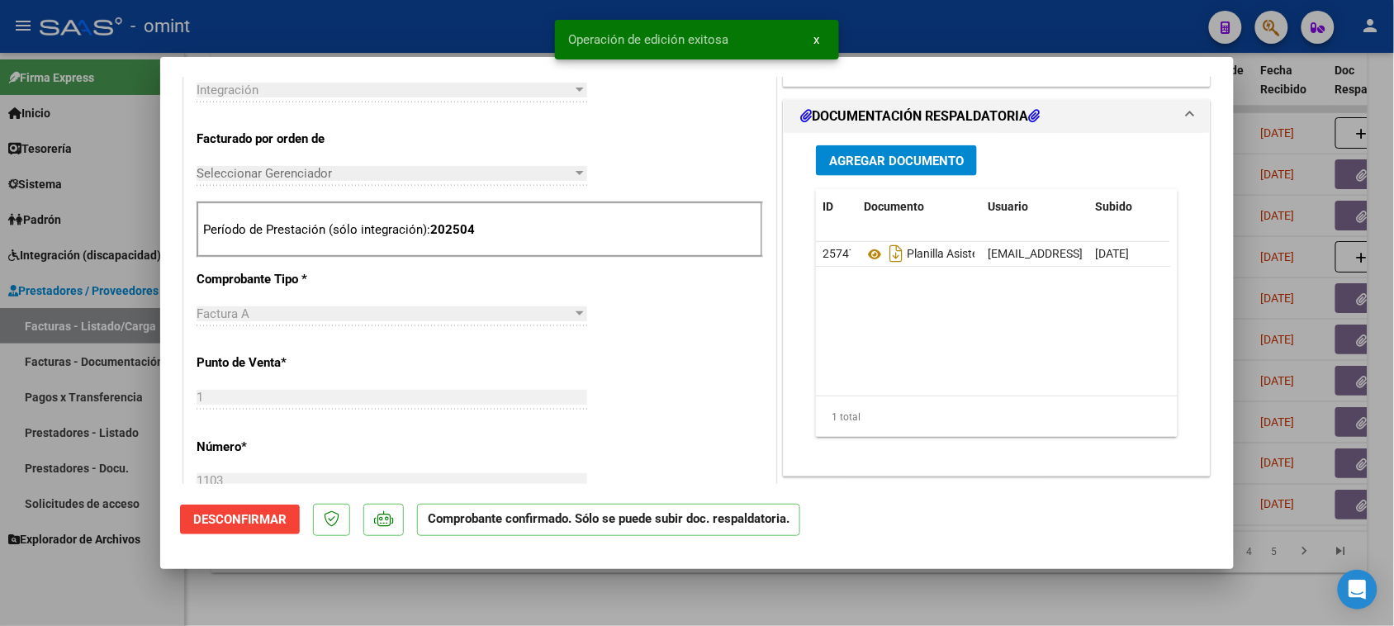
type input "$ 0,00"
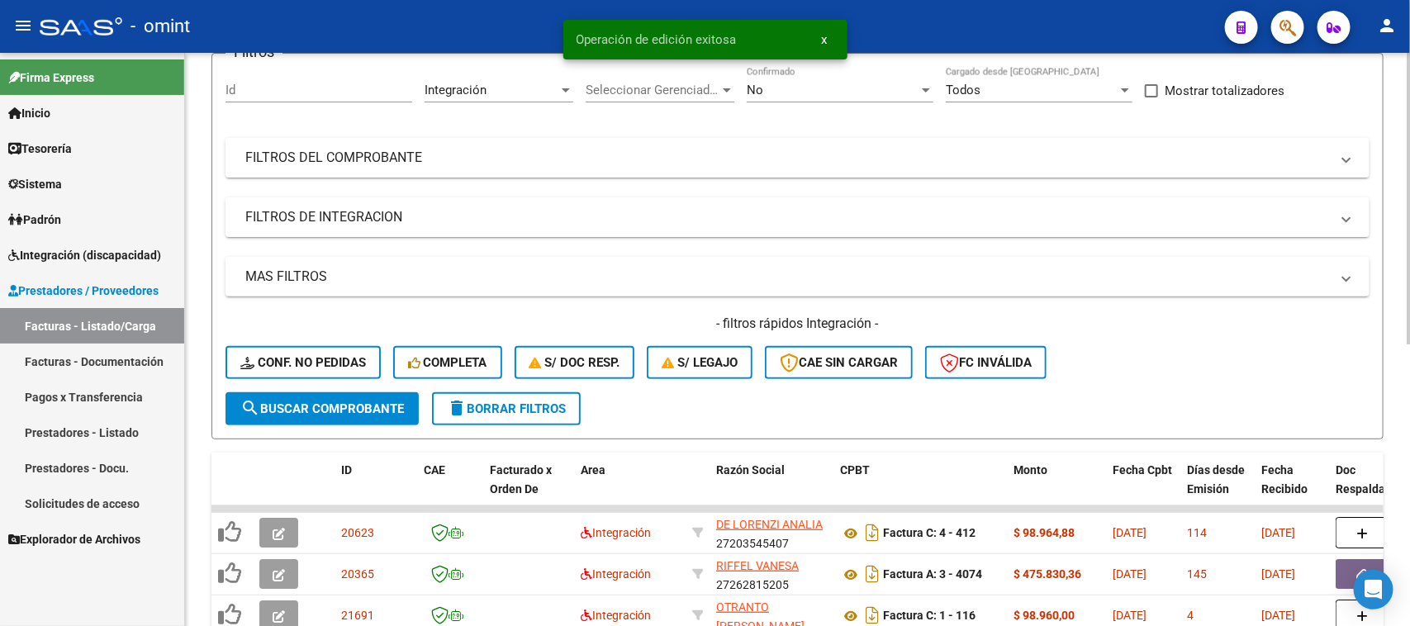
scroll to position [142, 0]
click at [476, 415] on button "delete Borrar Filtros" at bounding box center [506, 409] width 149 height 33
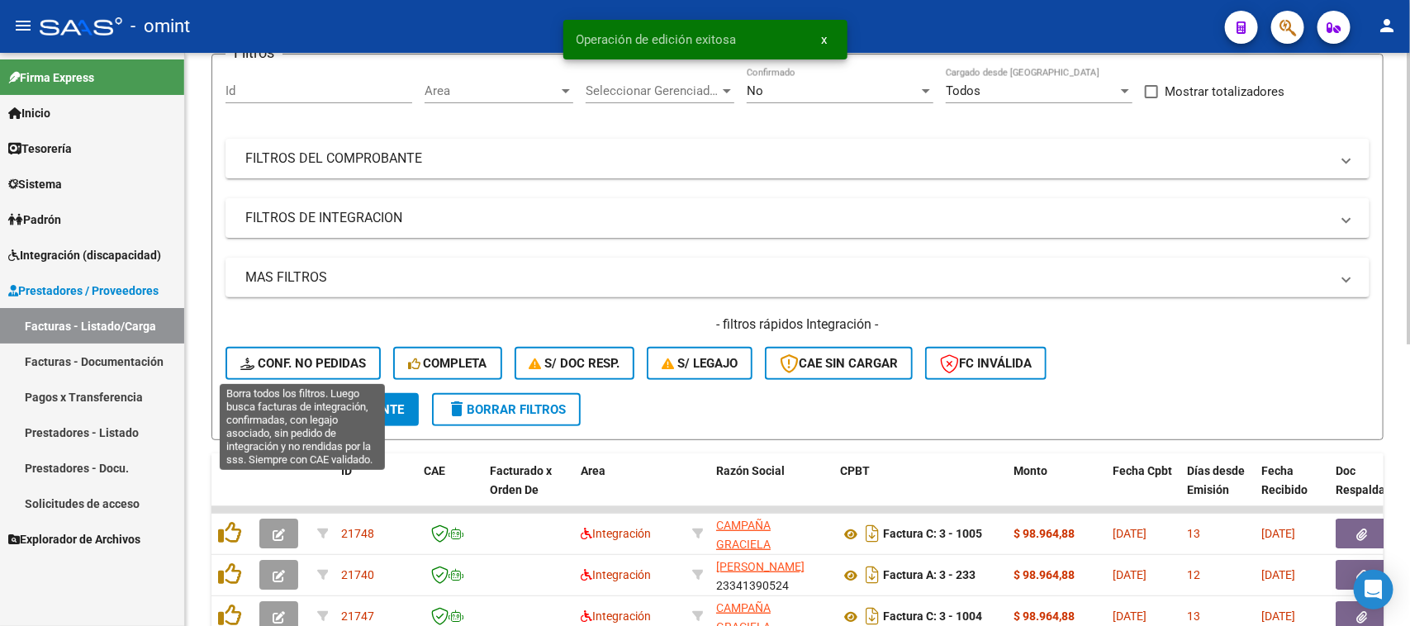
click at [253, 360] on icon at bounding box center [248, 364] width 17 height 12
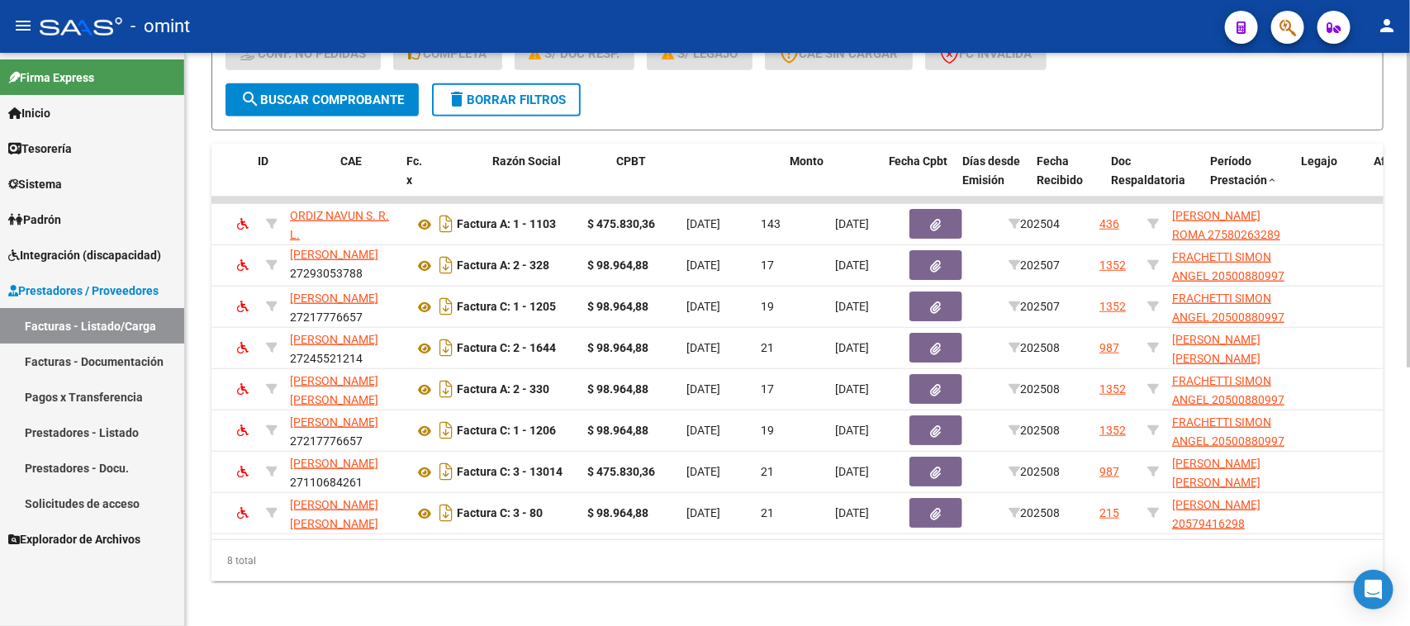
scroll to position [0, 0]
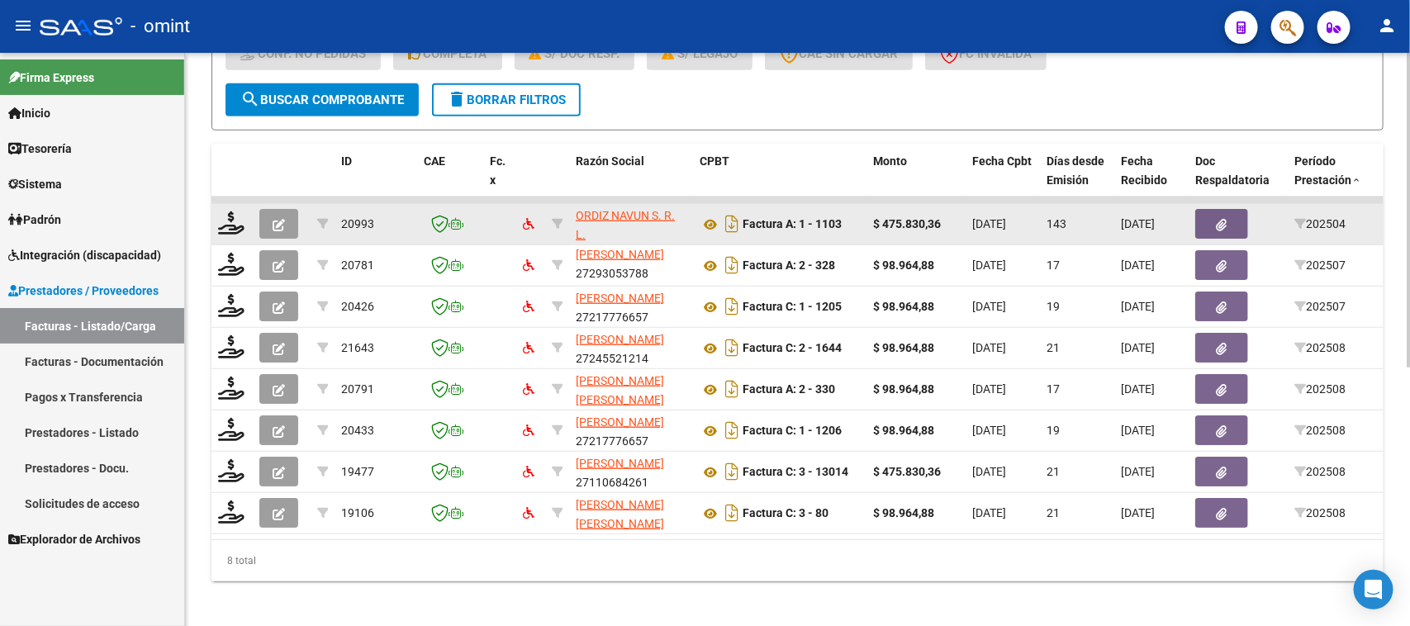
click at [290, 229] on button "button" at bounding box center [278, 224] width 39 height 30
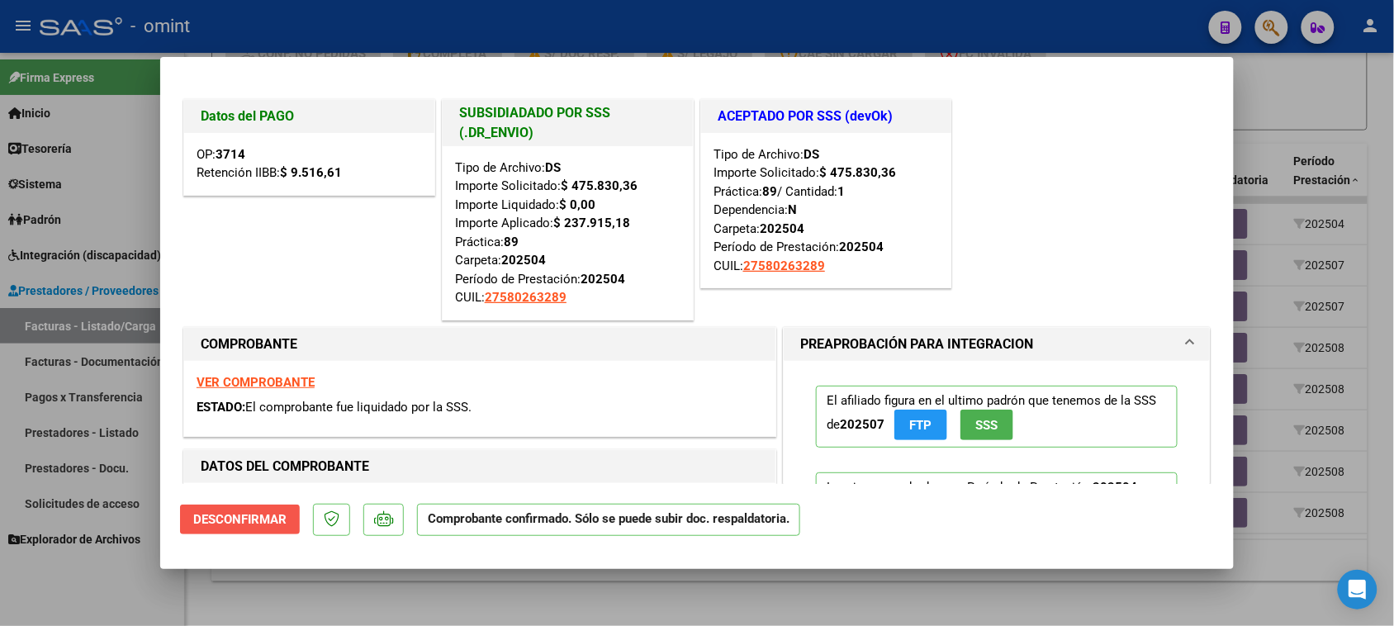
click at [264, 519] on span "Desconfirmar" at bounding box center [239, 519] width 93 height 15
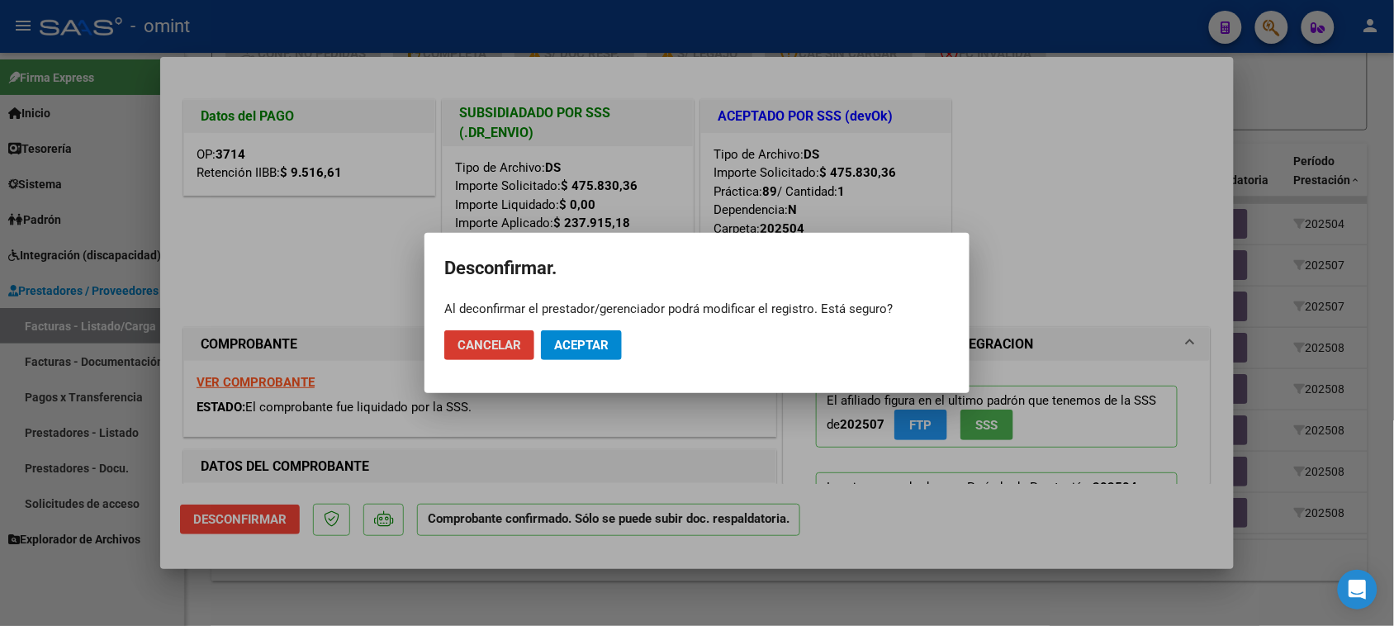
drag, startPoint x: 579, startPoint y: 344, endPoint x: 551, endPoint y: 358, distance: 31.4
click at [579, 343] on span "Aceptar" at bounding box center [581, 345] width 55 height 15
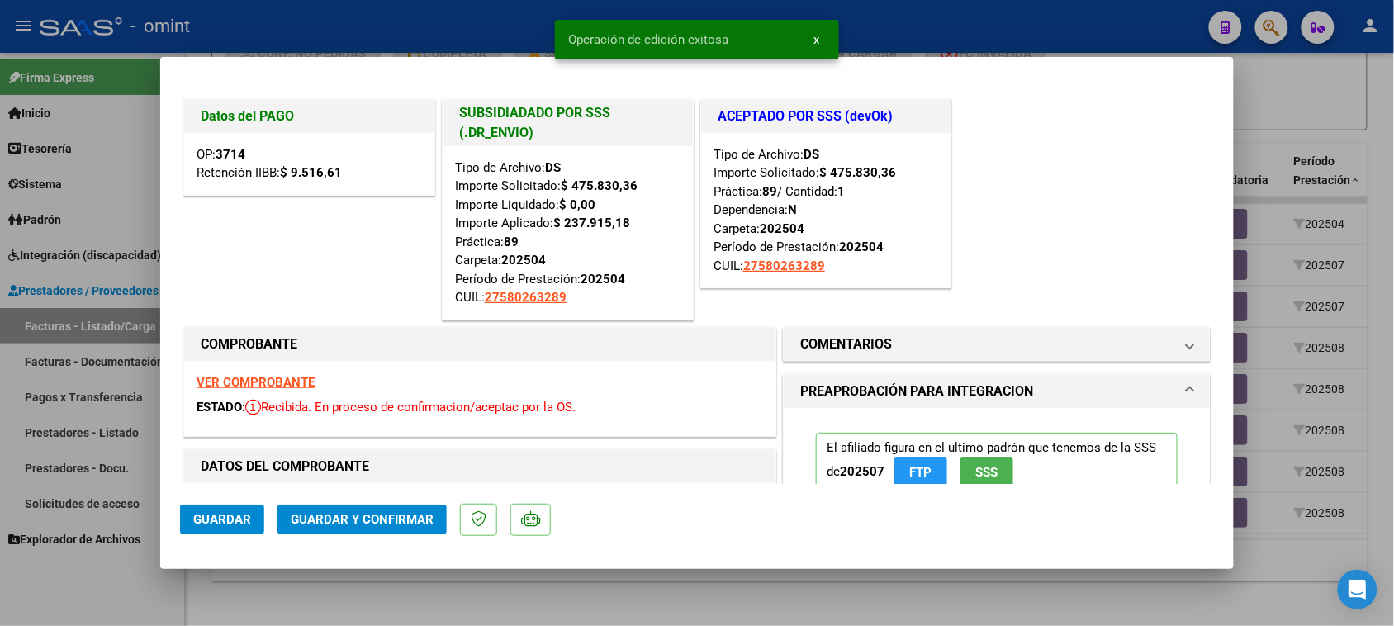
type input "$ 0,00"
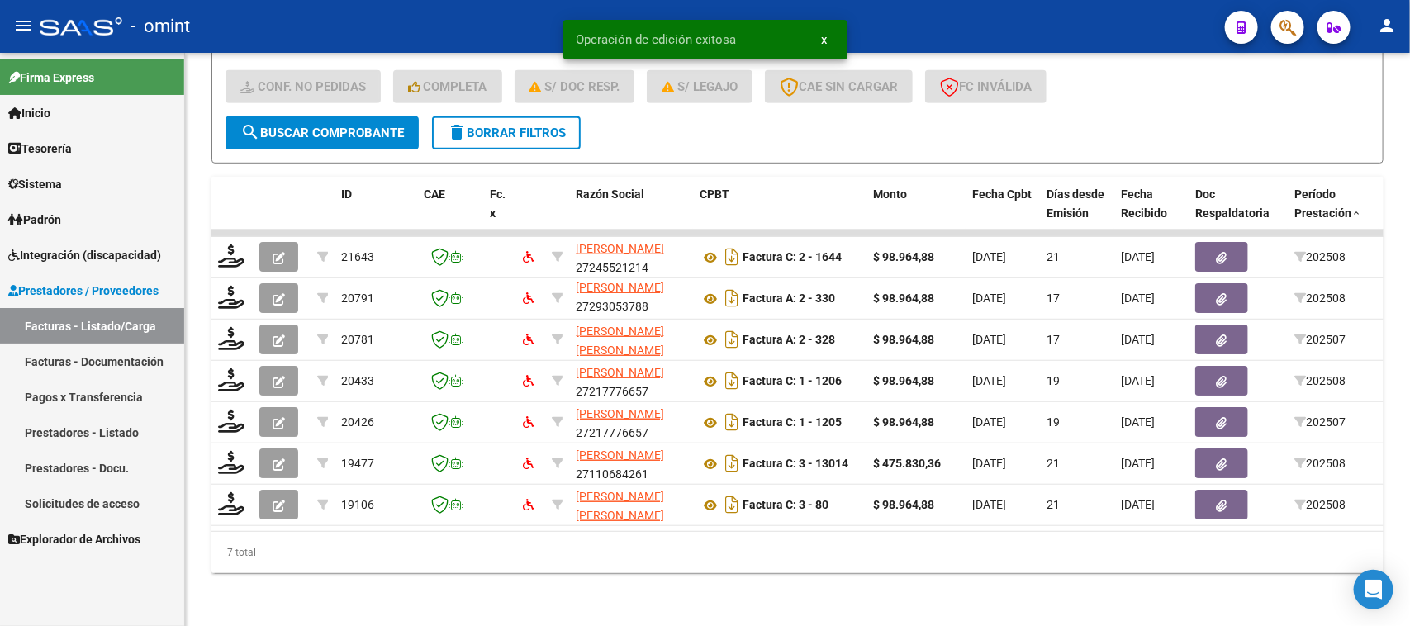
scroll to position [431, 0]
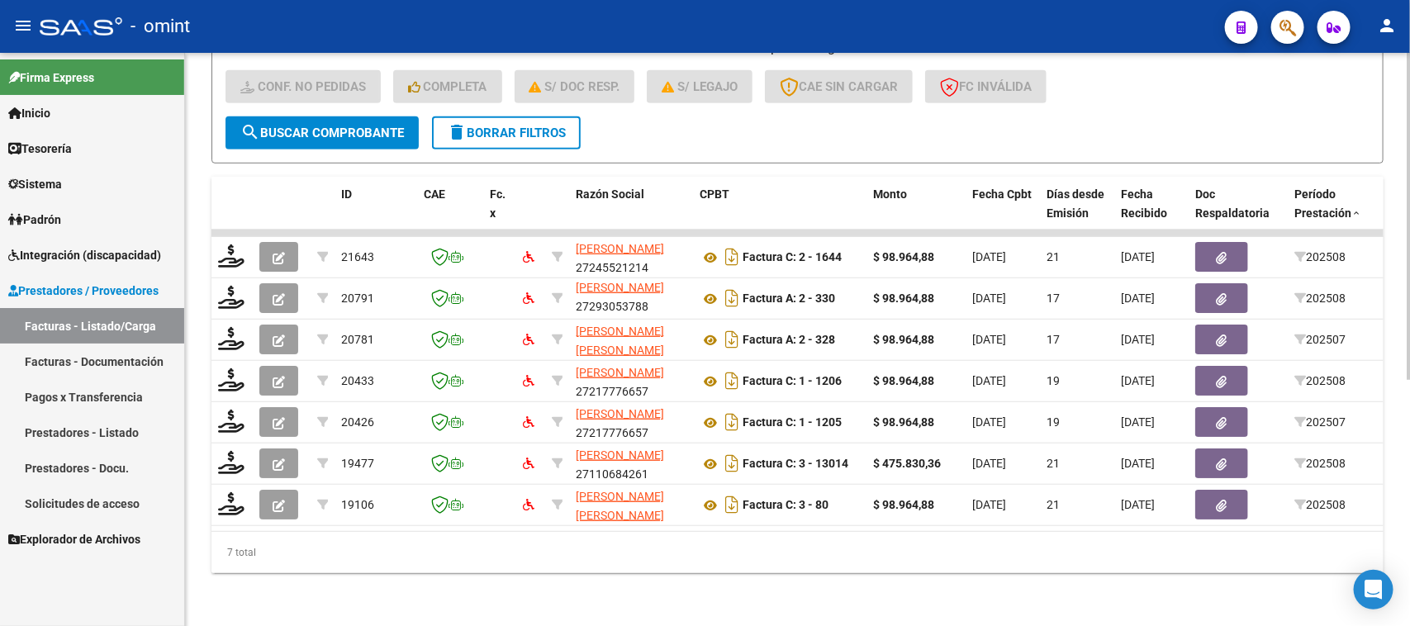
click at [510, 126] on span "delete Borrar Filtros" at bounding box center [506, 133] width 119 height 15
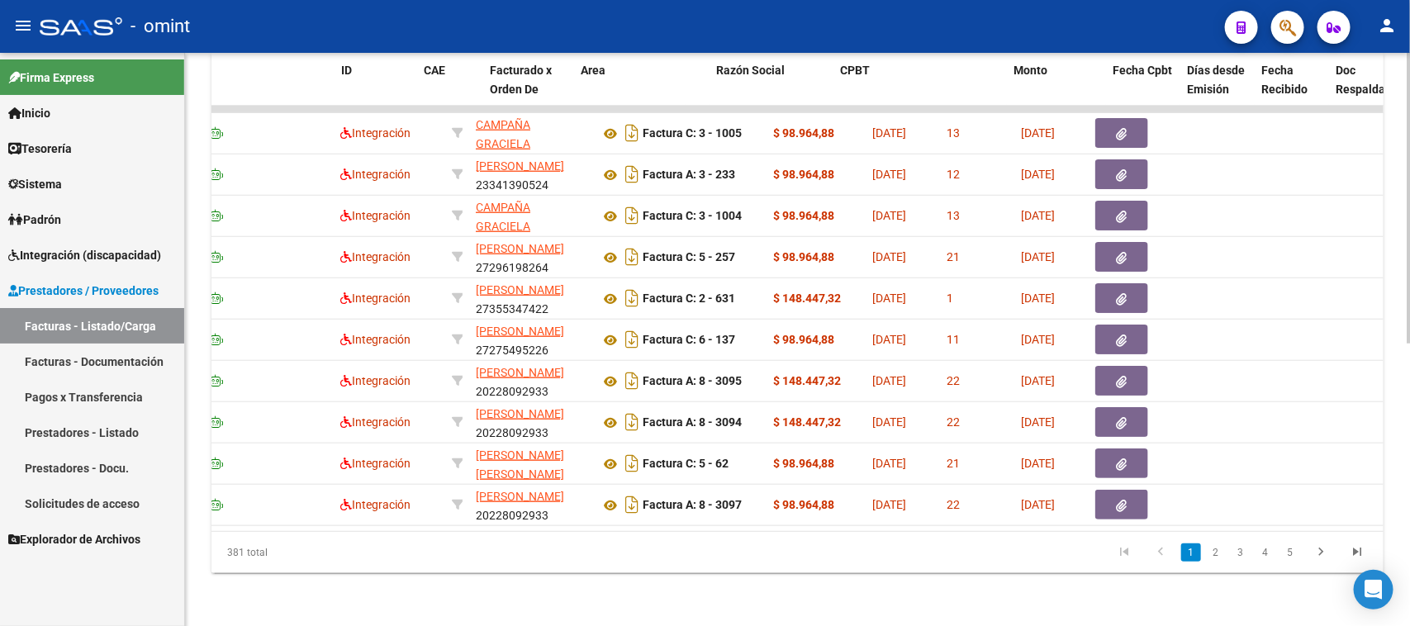
scroll to position [0, 0]
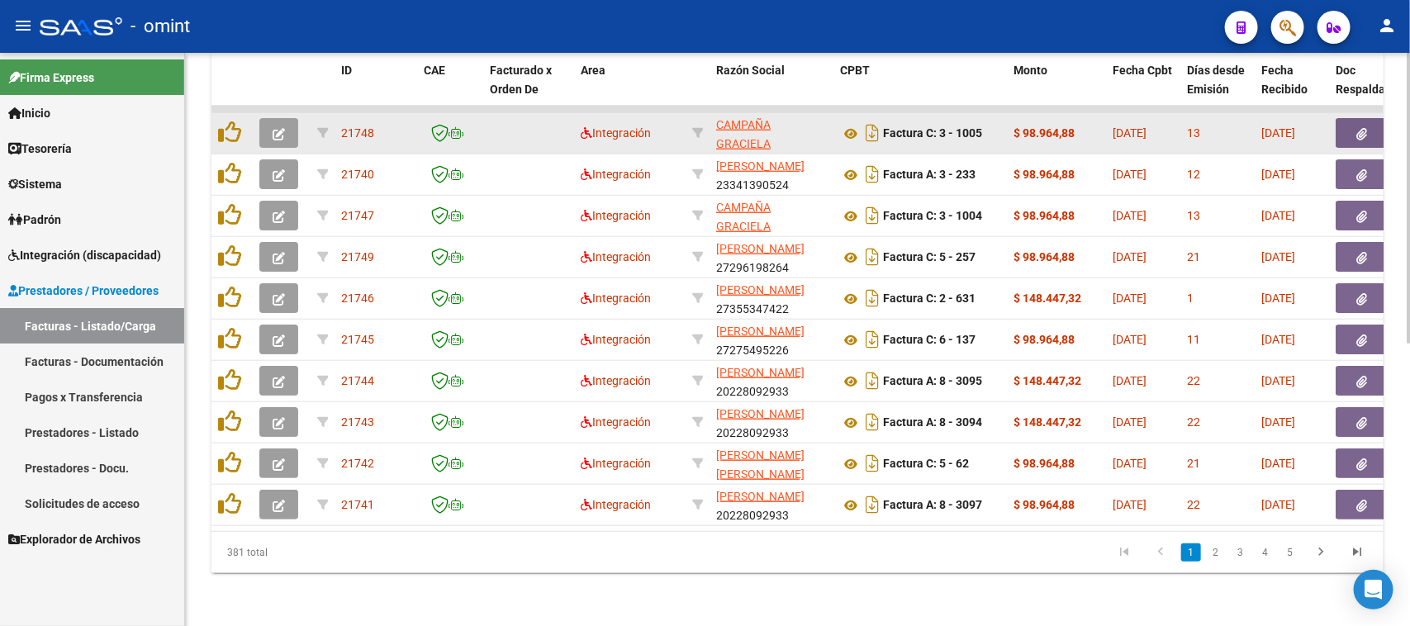
click at [290, 118] on button "button" at bounding box center [278, 133] width 39 height 30
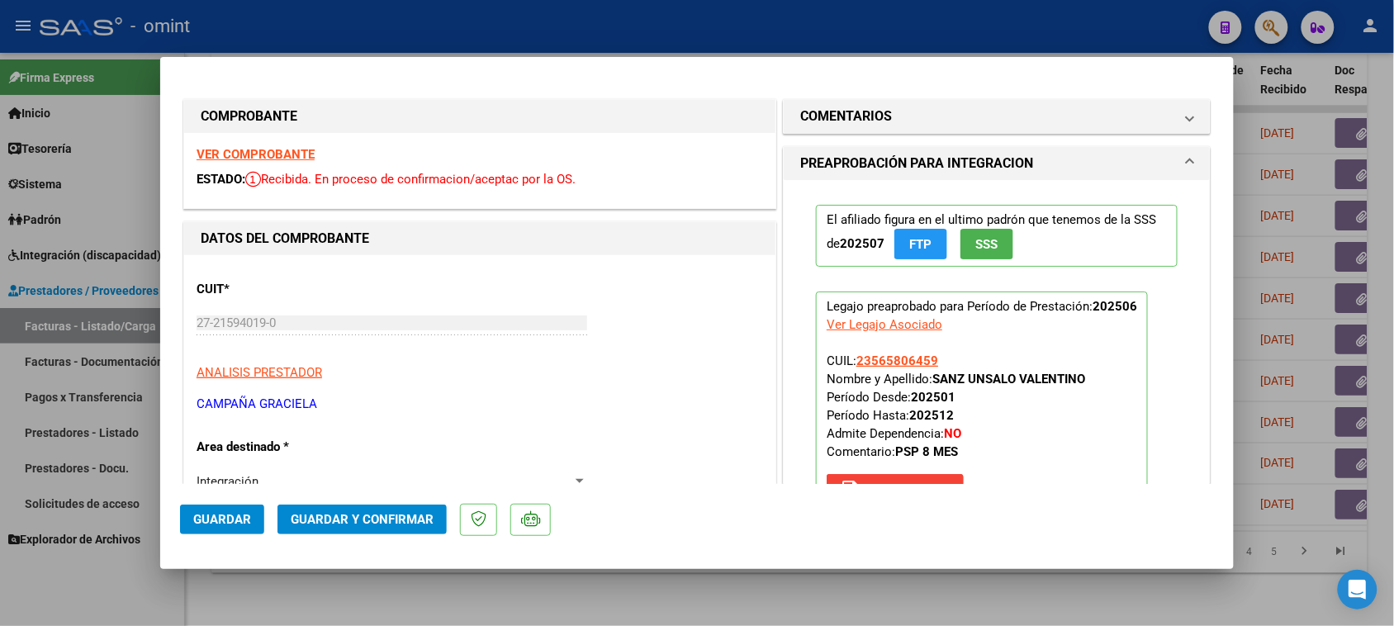
click at [302, 159] on strong "VER COMPROBANTE" at bounding box center [256, 154] width 118 height 15
type input "$ 0,00"
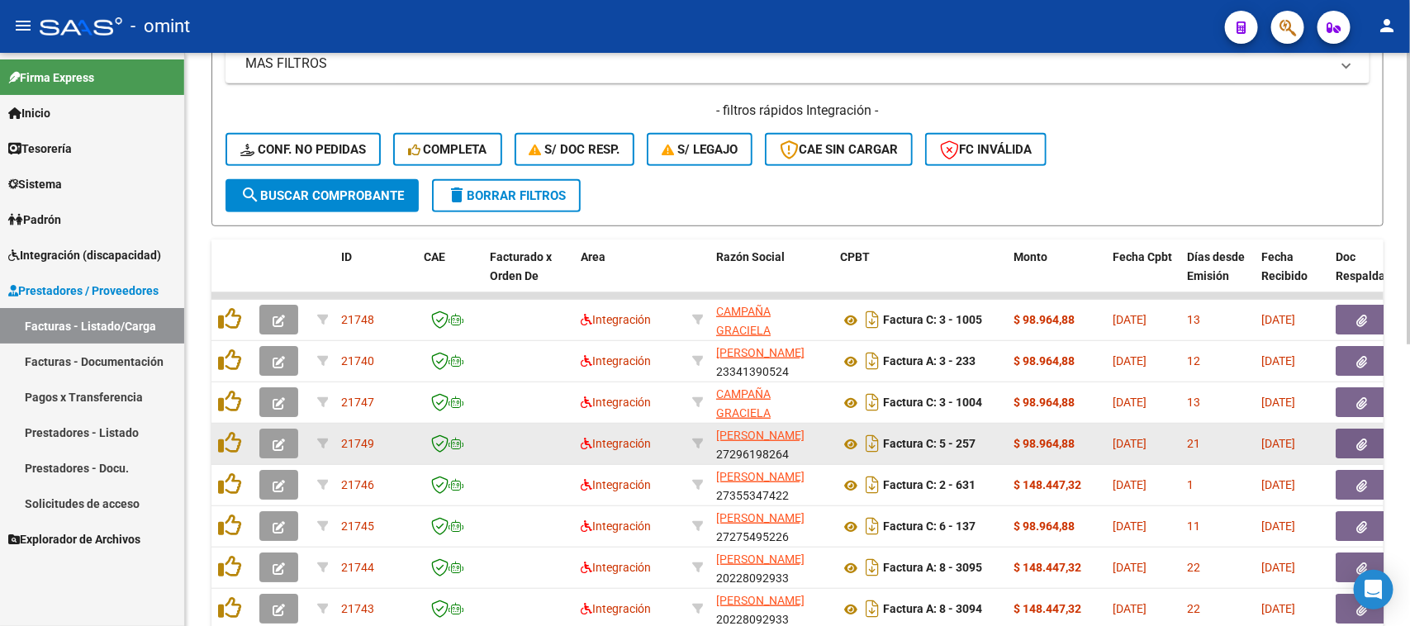
scroll to position [349, 0]
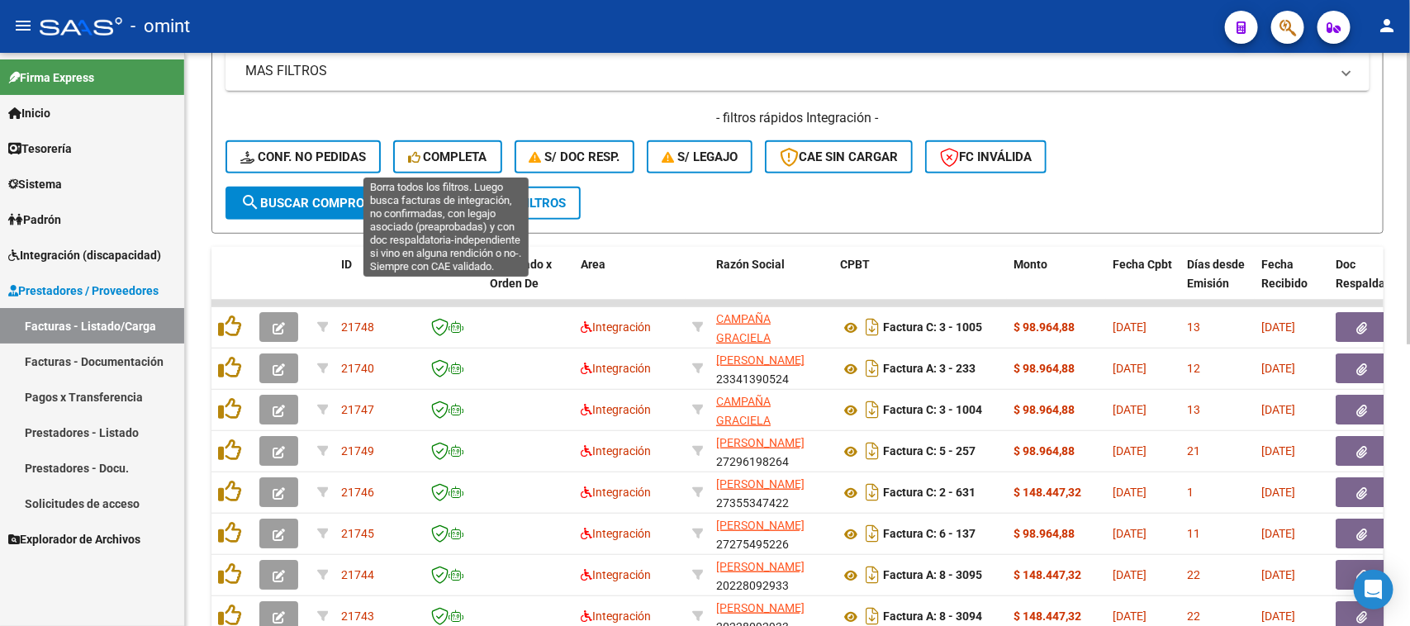
click at [468, 165] on button "Completa" at bounding box center [447, 156] width 109 height 33
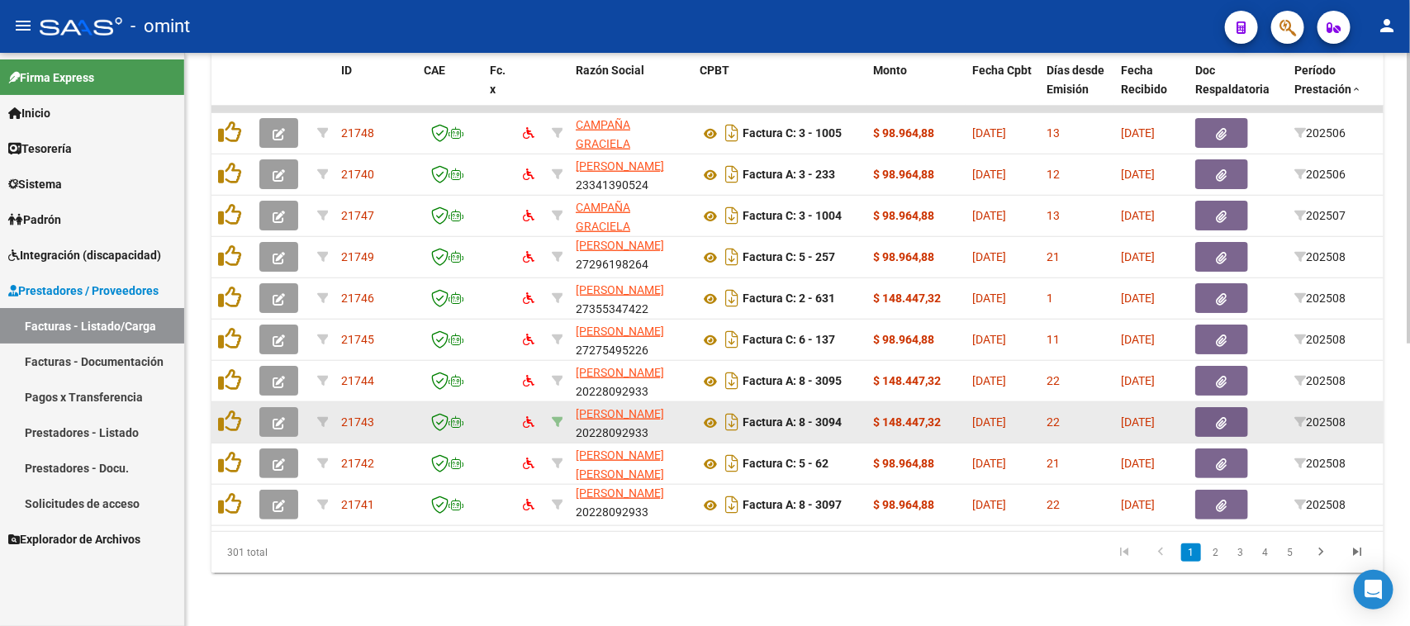
scroll to position [0, 0]
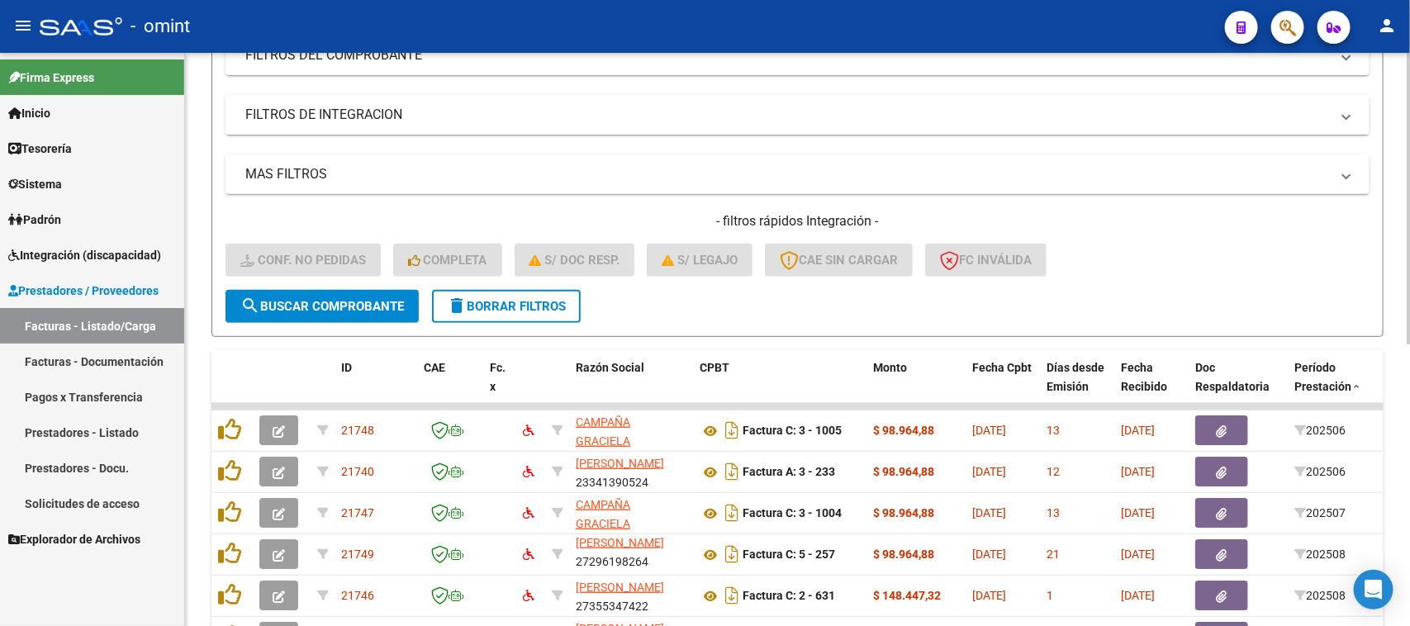
click at [541, 308] on span "delete Borrar Filtros" at bounding box center [506, 306] width 119 height 15
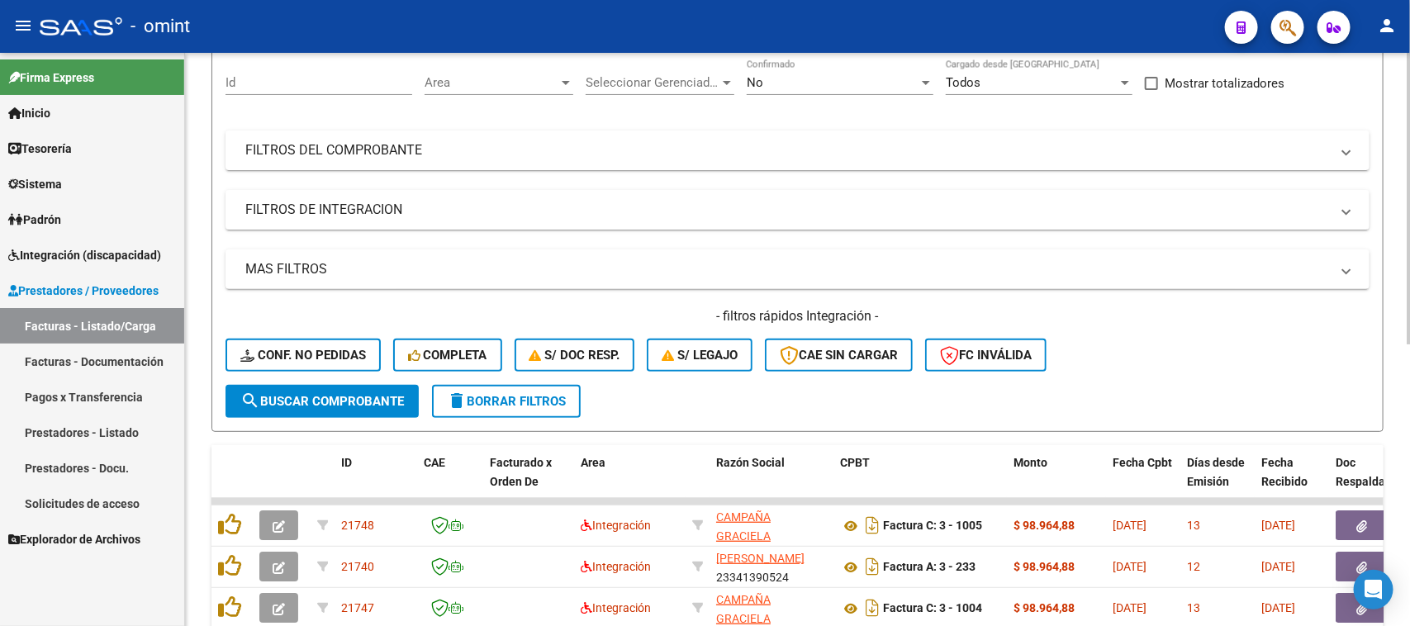
scroll to position [245, 0]
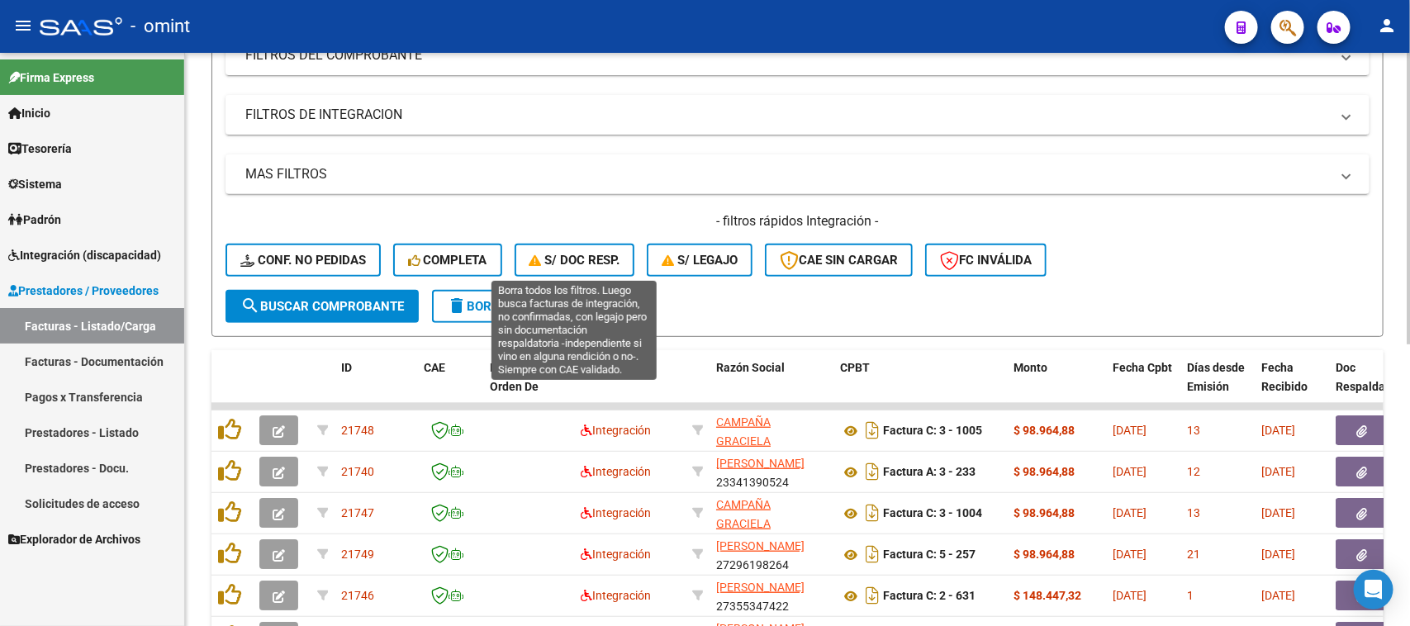
click at [584, 254] on span "S/ Doc Resp." at bounding box center [574, 260] width 91 height 15
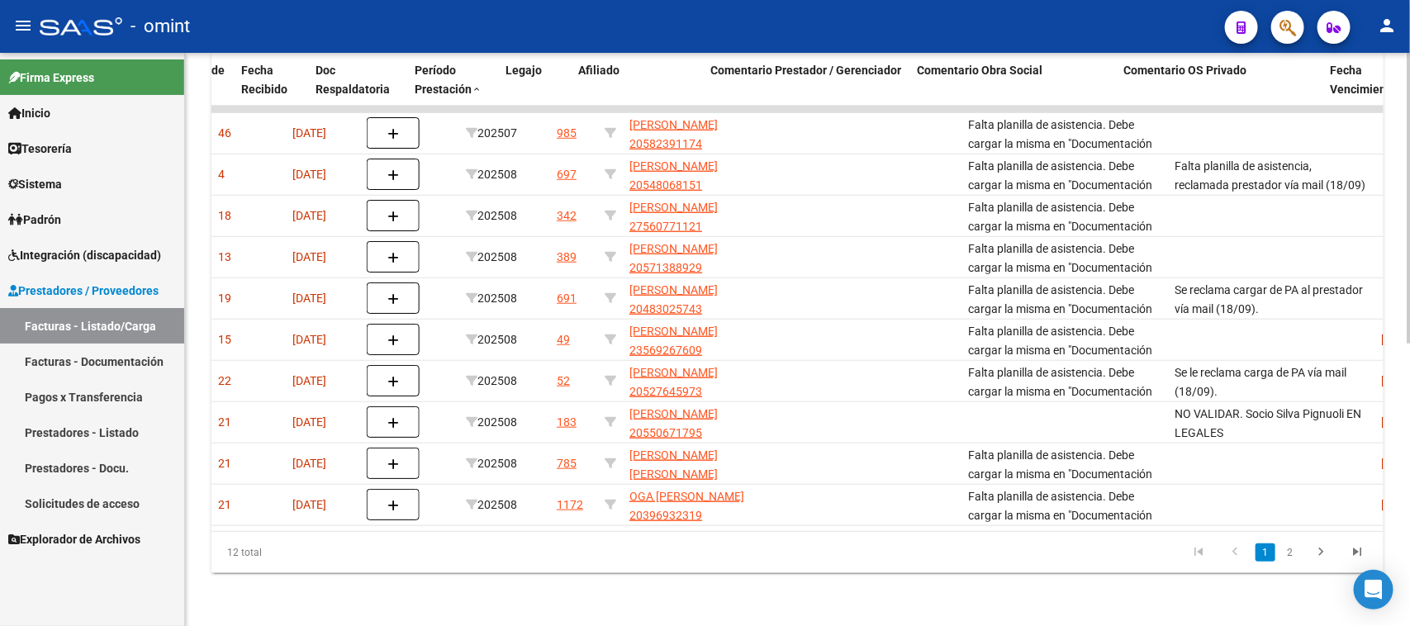
scroll to position [0, 889]
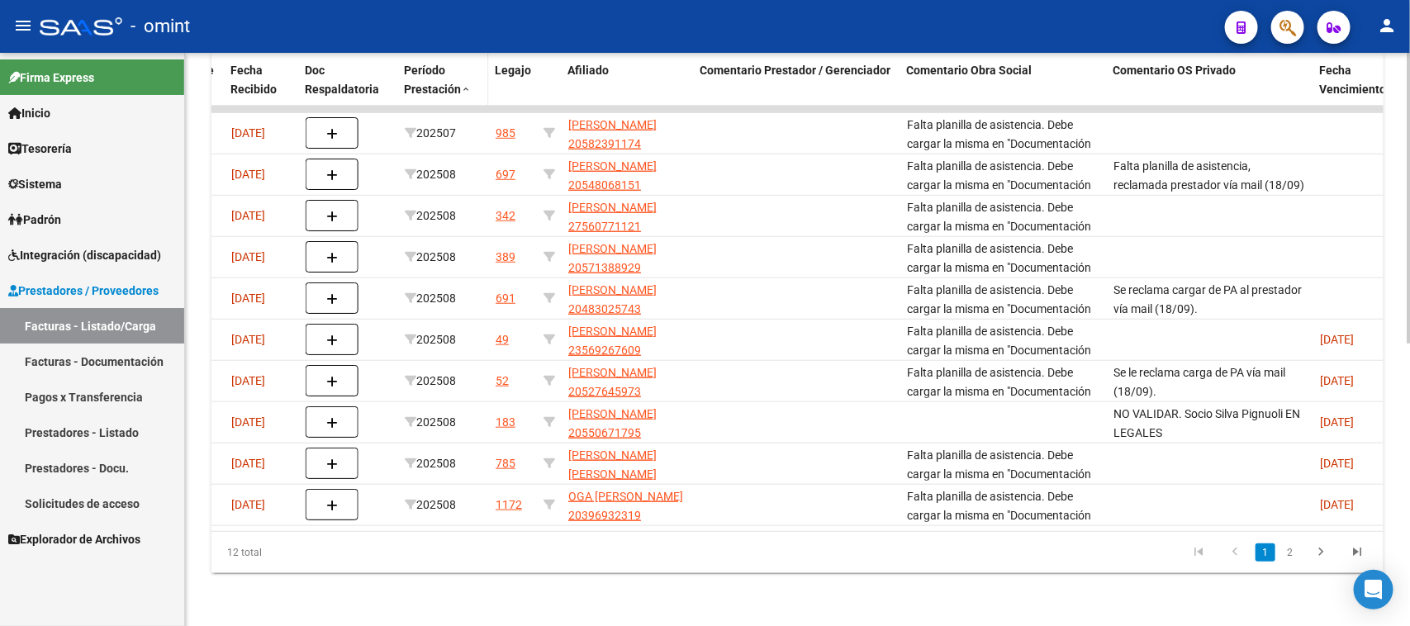
click at [447, 77] on span "Período Prestación" at bounding box center [433, 80] width 57 height 32
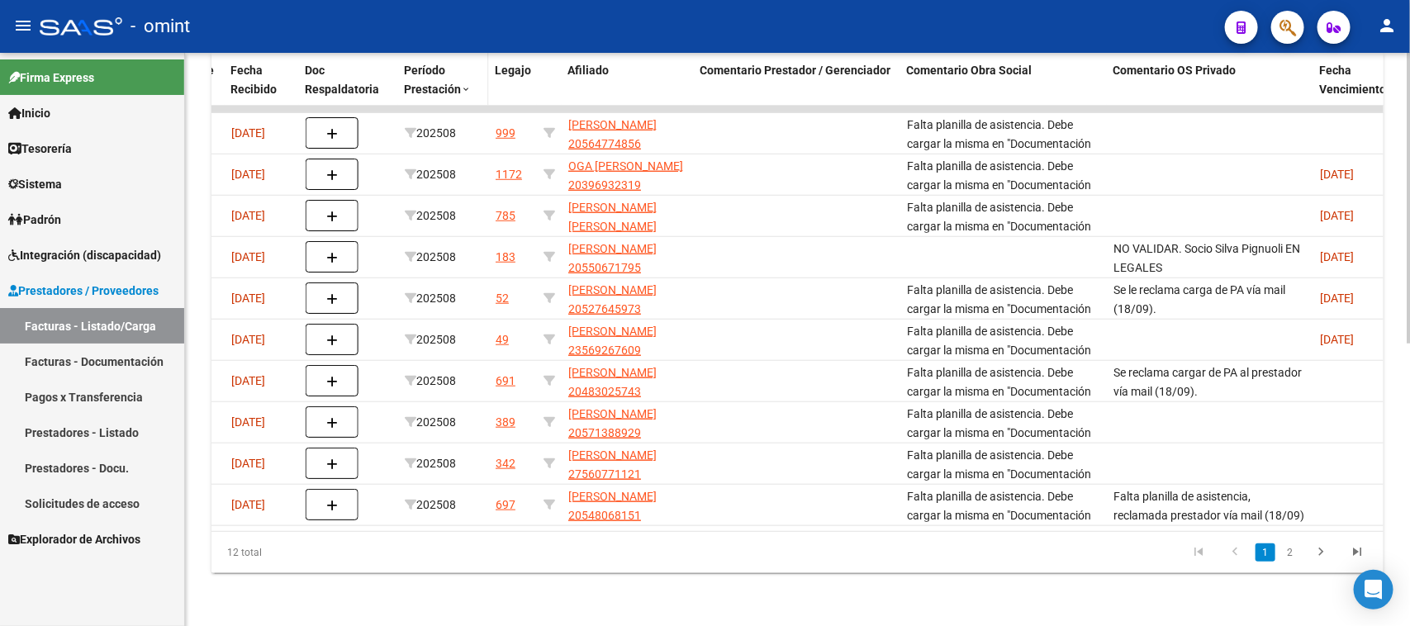
click at [447, 77] on span "Período Prestación" at bounding box center [433, 80] width 57 height 32
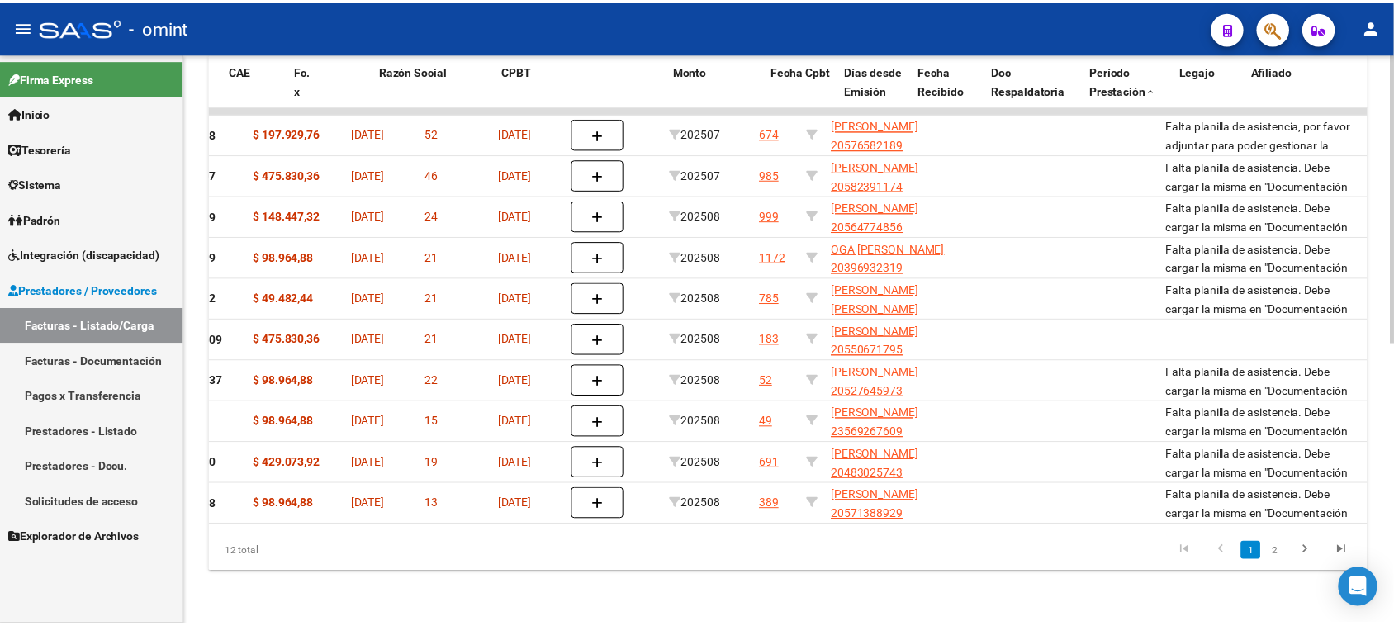
scroll to position [0, 0]
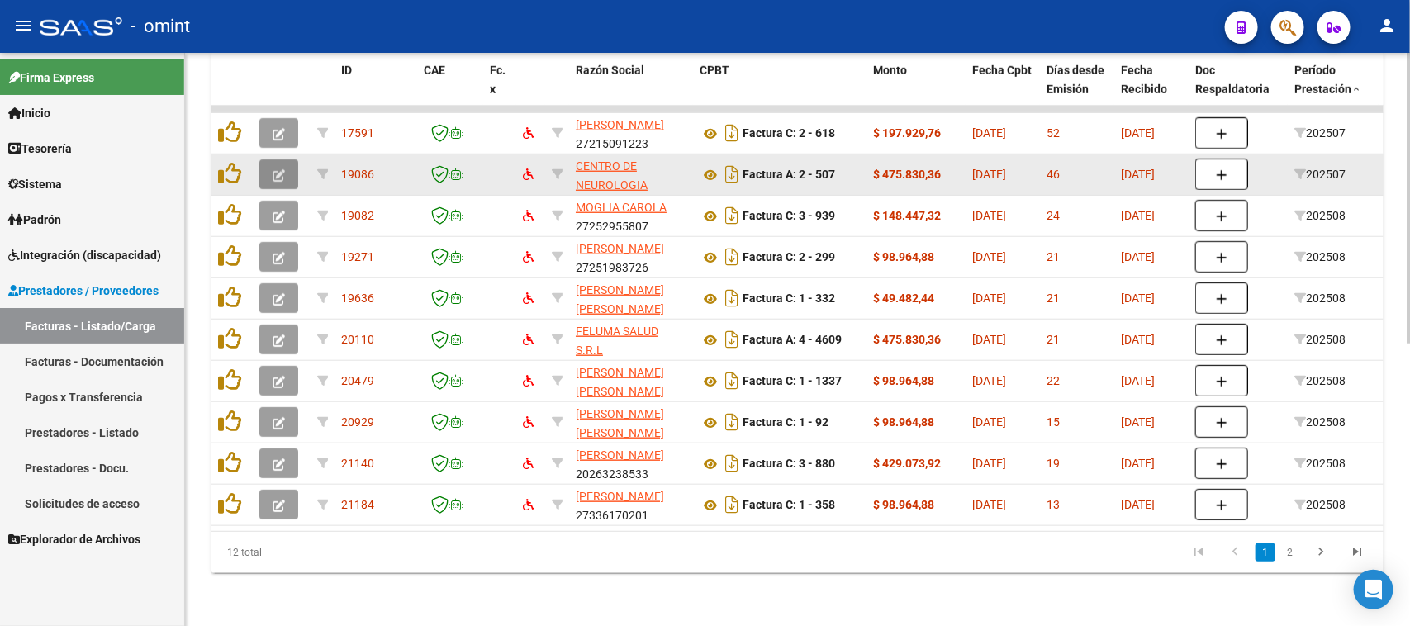
click at [290, 162] on button "button" at bounding box center [278, 174] width 39 height 30
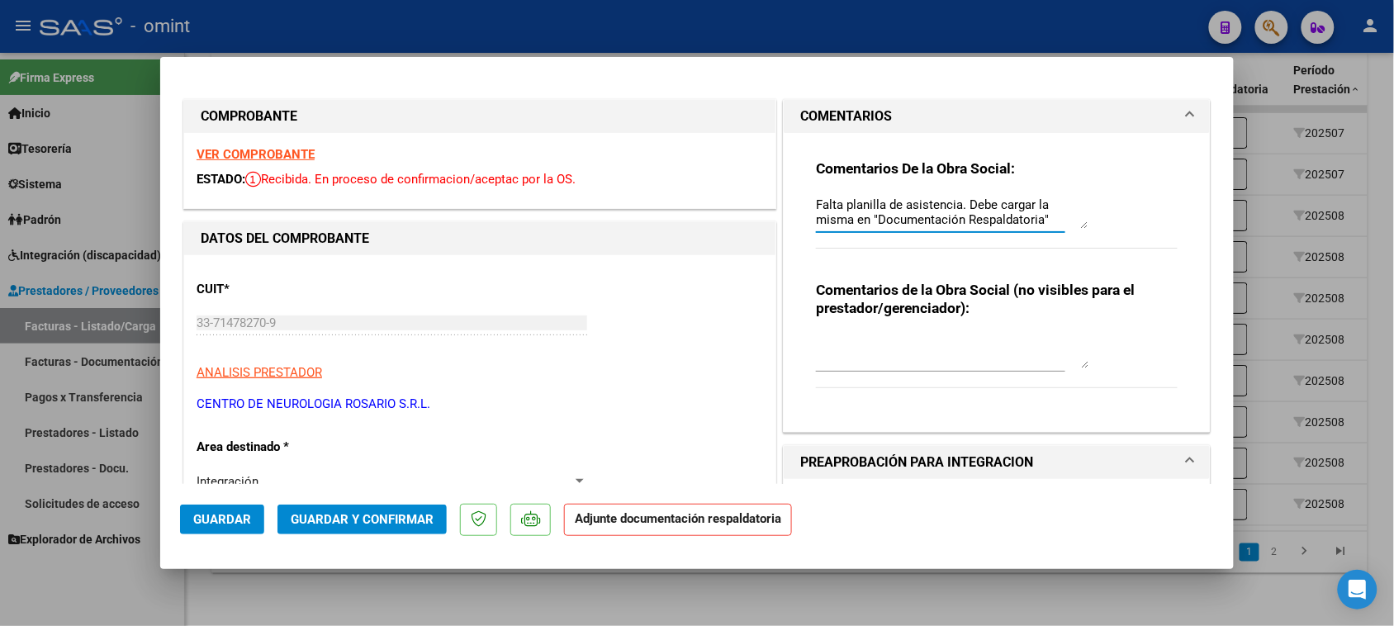
scroll to position [14, 0]
drag, startPoint x: 808, startPoint y: 205, endPoint x: 1074, endPoint y: 249, distance: 270.3
click at [1074, 249] on div "Comentarios De la Obra Social: Falta planilla de asistencia. Debe cargar la mis…" at bounding box center [997, 212] width 362 height 107
drag, startPoint x: 231, startPoint y: 514, endPoint x: 265, endPoint y: 496, distance: 38.4
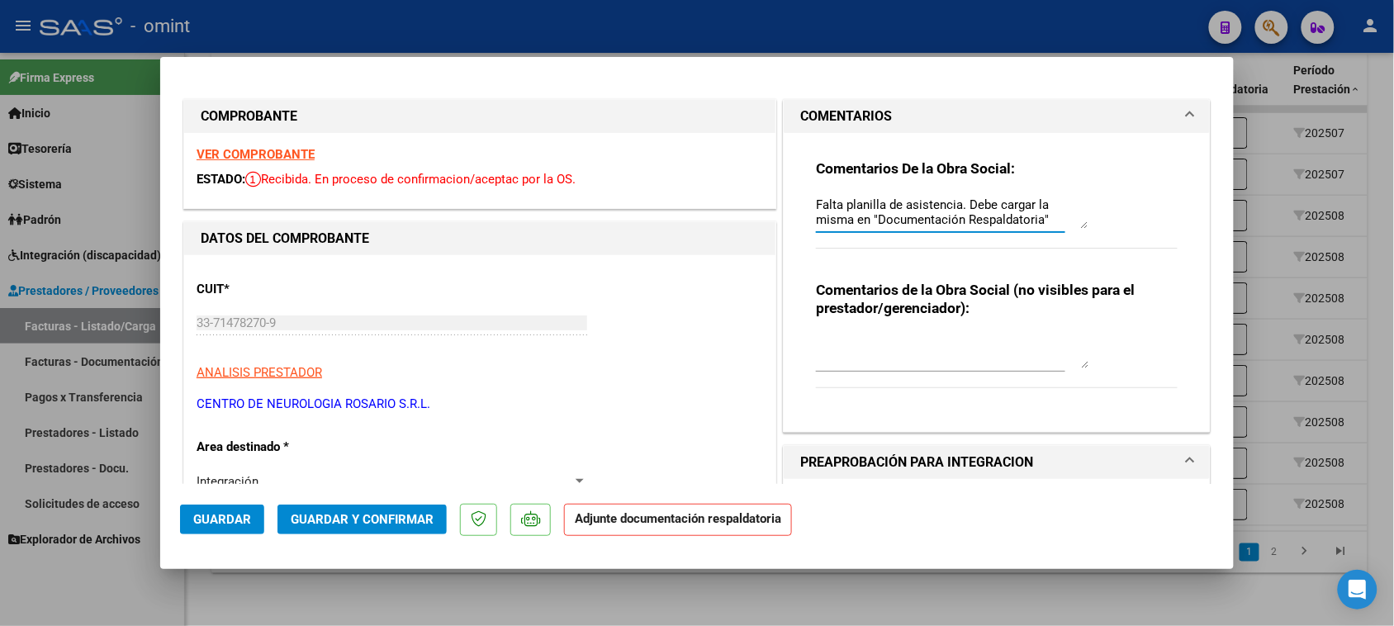
click at [231, 515] on span "Guardar" at bounding box center [222, 519] width 58 height 15
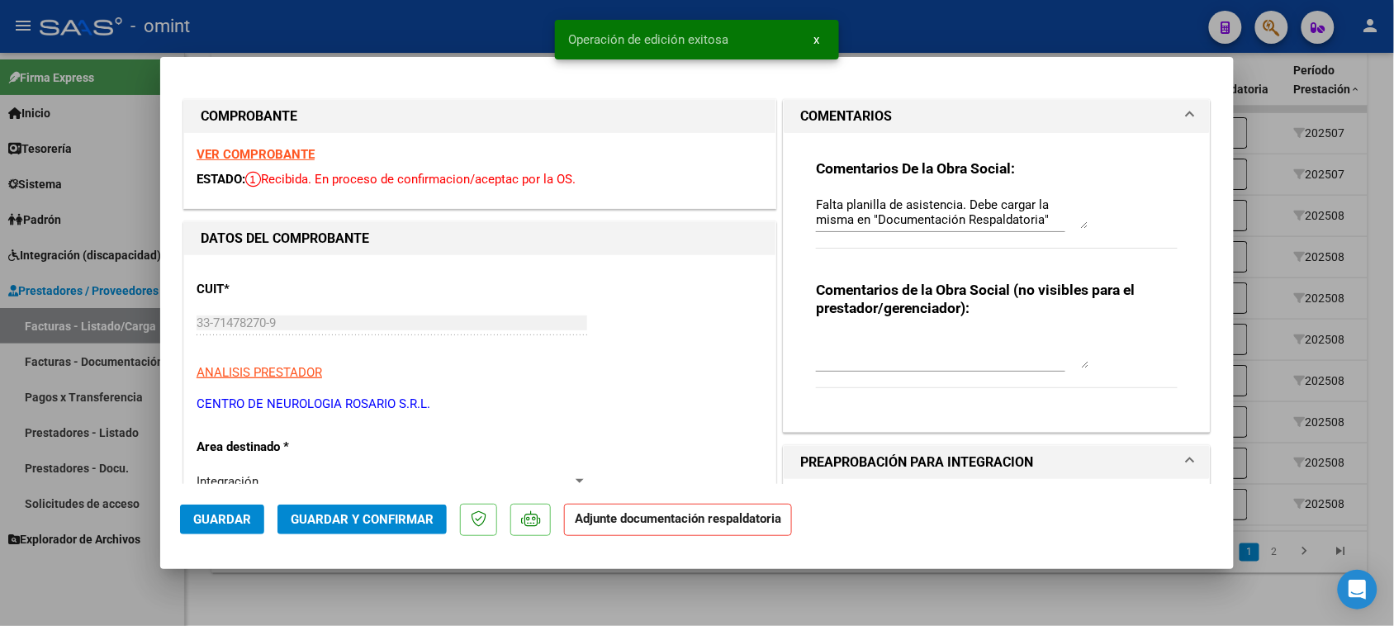
click at [296, 153] on strong "VER COMPROBANTE" at bounding box center [256, 154] width 118 height 15
type input "$ 0,00"
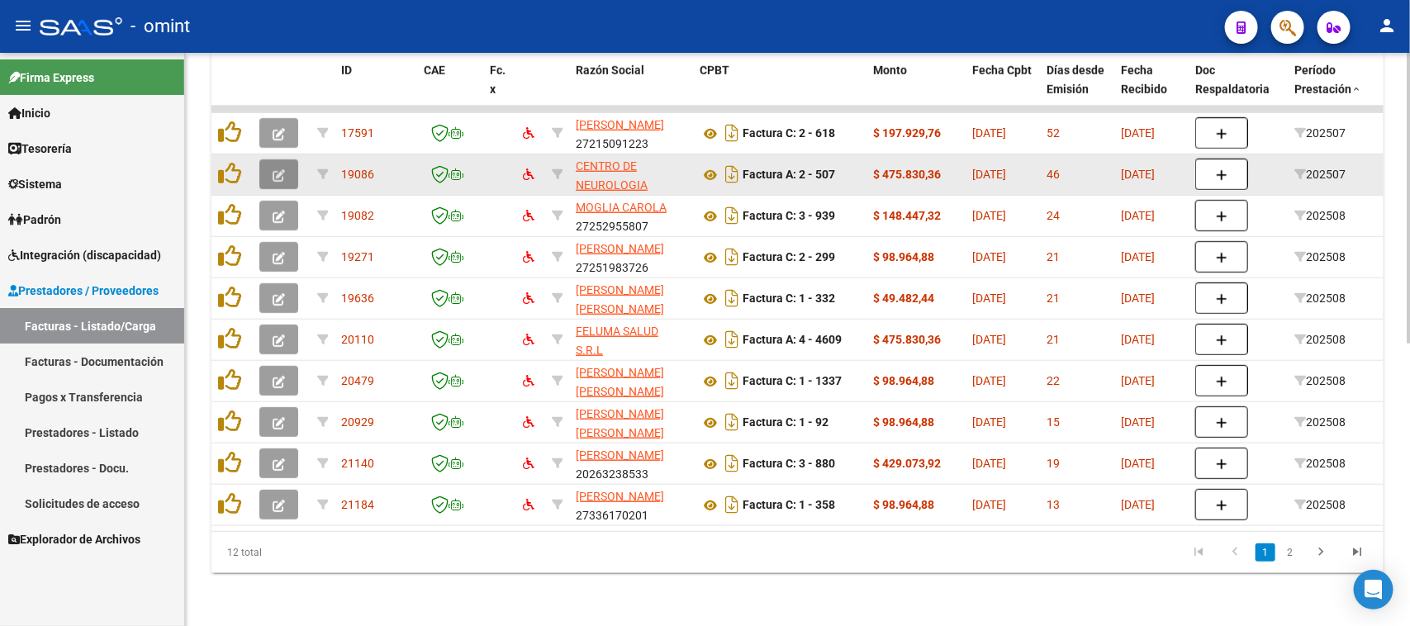
click at [282, 159] on button "button" at bounding box center [278, 174] width 39 height 30
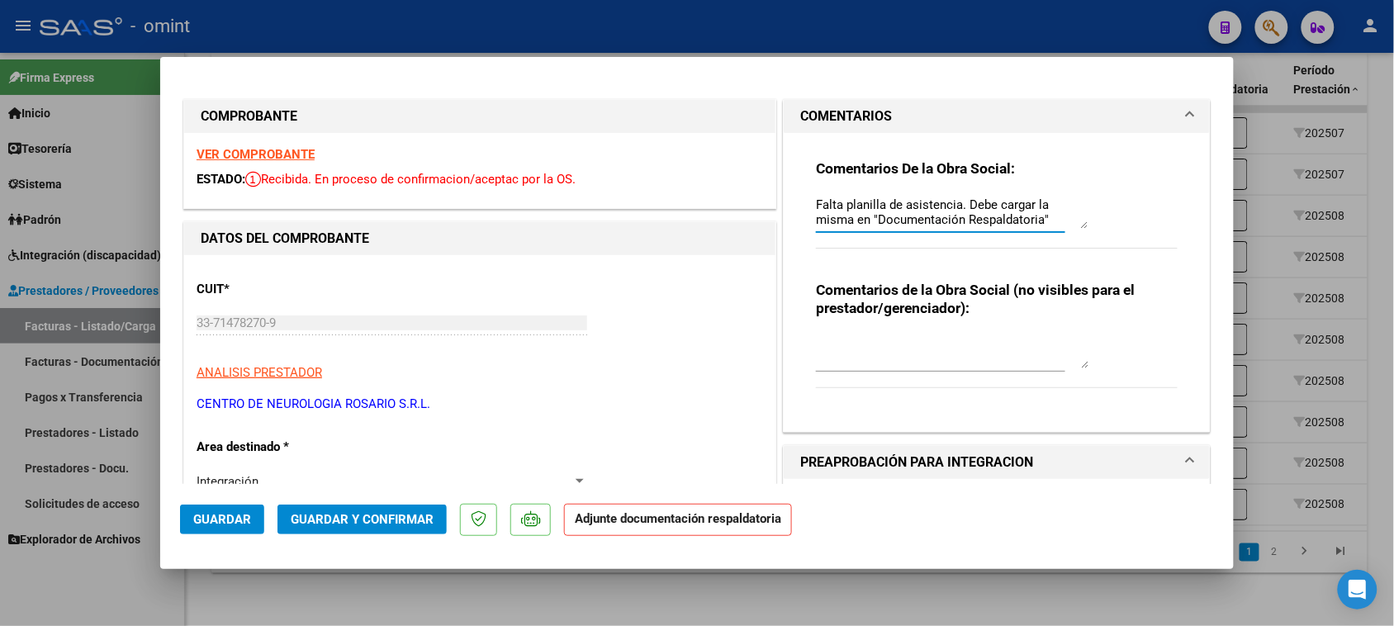
scroll to position [14, 0]
drag, startPoint x: 809, startPoint y: 206, endPoint x: 1026, endPoint y: 253, distance: 221.3
click at [1026, 253] on div "Comentarios De la Obra Social: Falta planilla de asistencia. Debe cargar la mis…" at bounding box center [997, 212] width 362 height 107
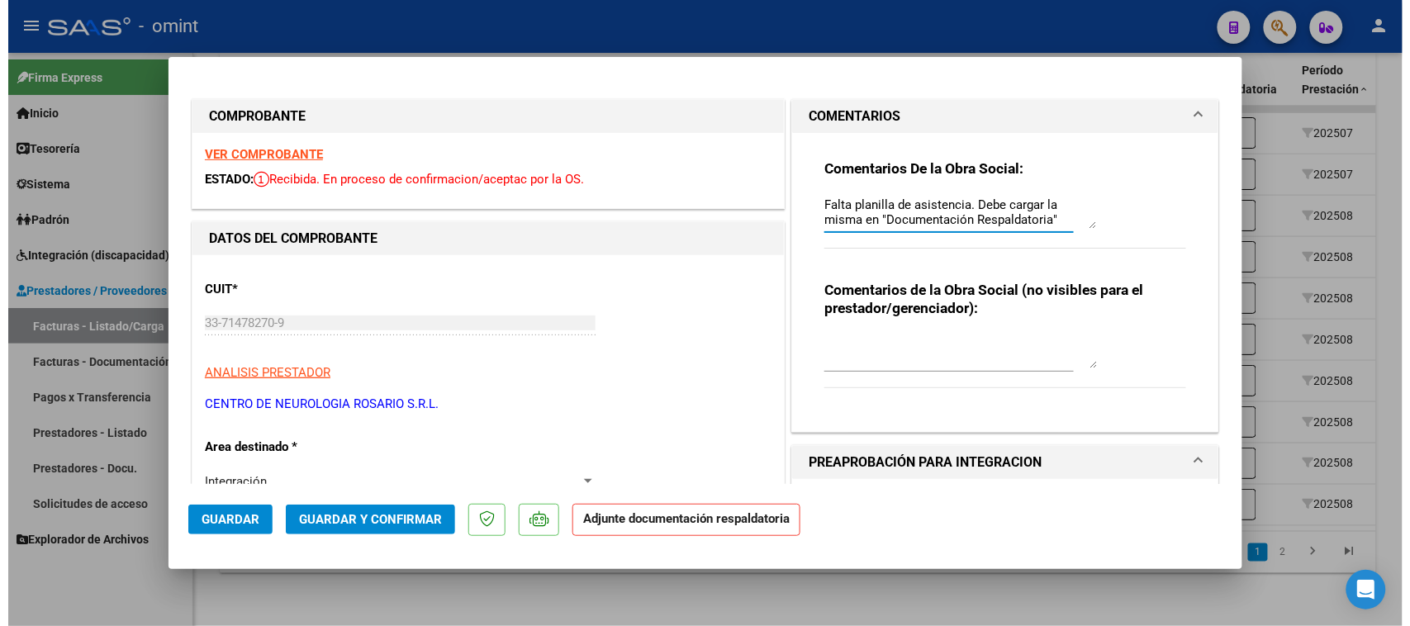
scroll to position [0, 0]
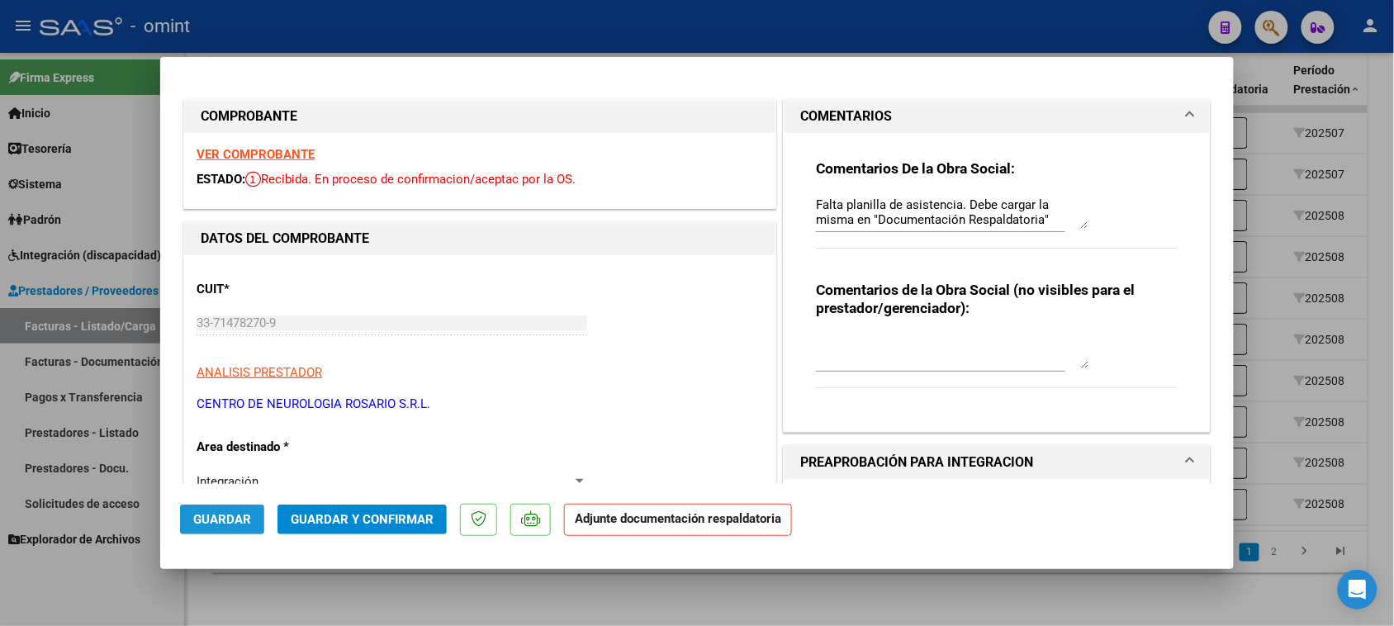
click at [228, 516] on span "Guardar" at bounding box center [222, 519] width 58 height 15
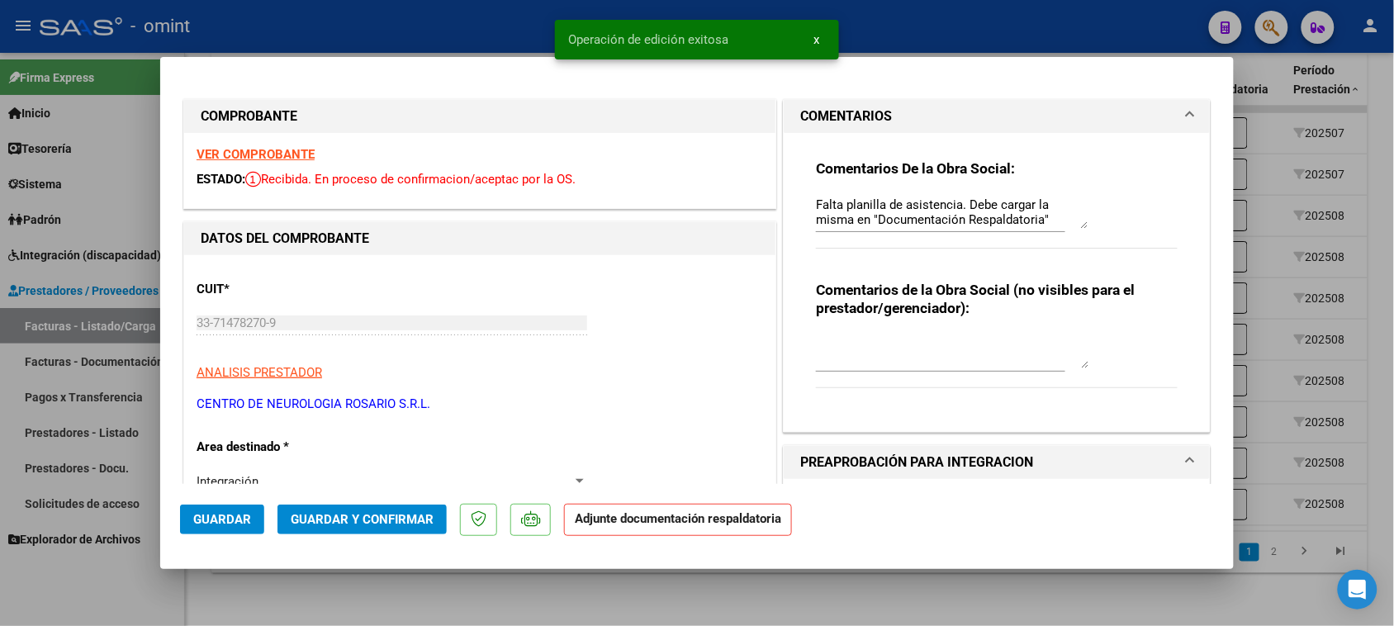
click at [264, 153] on strong "VER COMPROBANTE" at bounding box center [256, 154] width 118 height 15
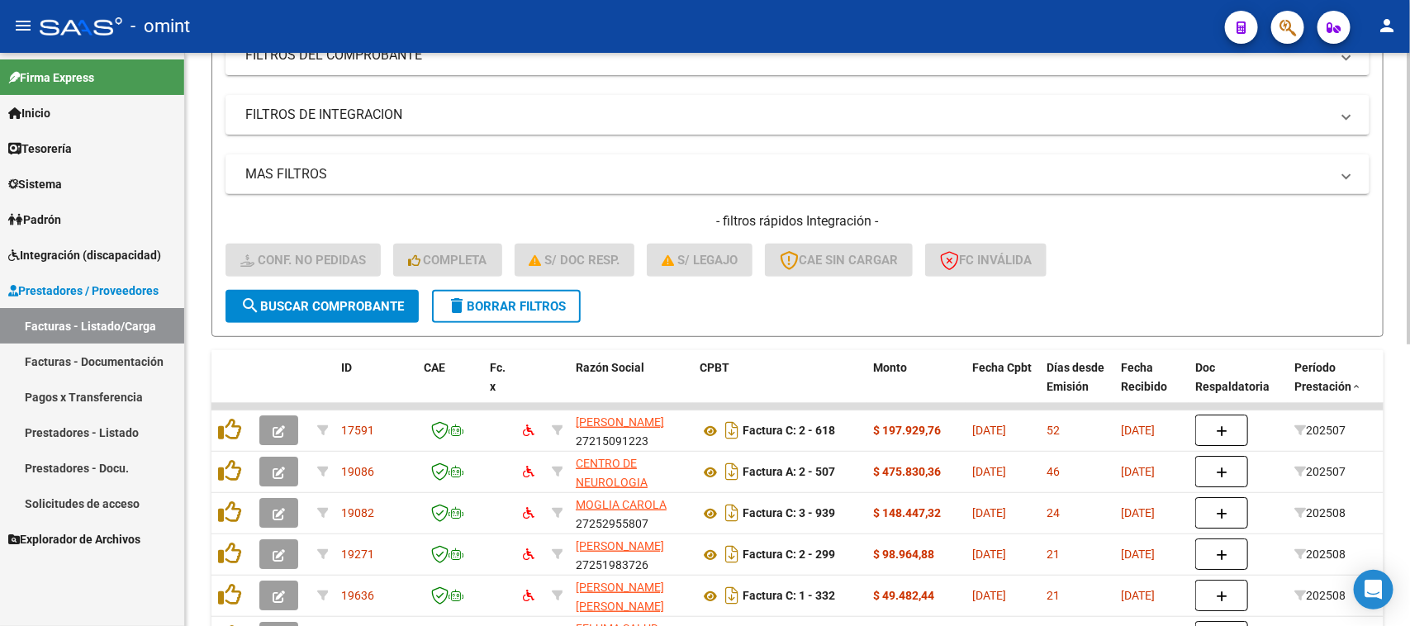
click at [500, 290] on button "delete Borrar Filtros" at bounding box center [506, 306] width 149 height 33
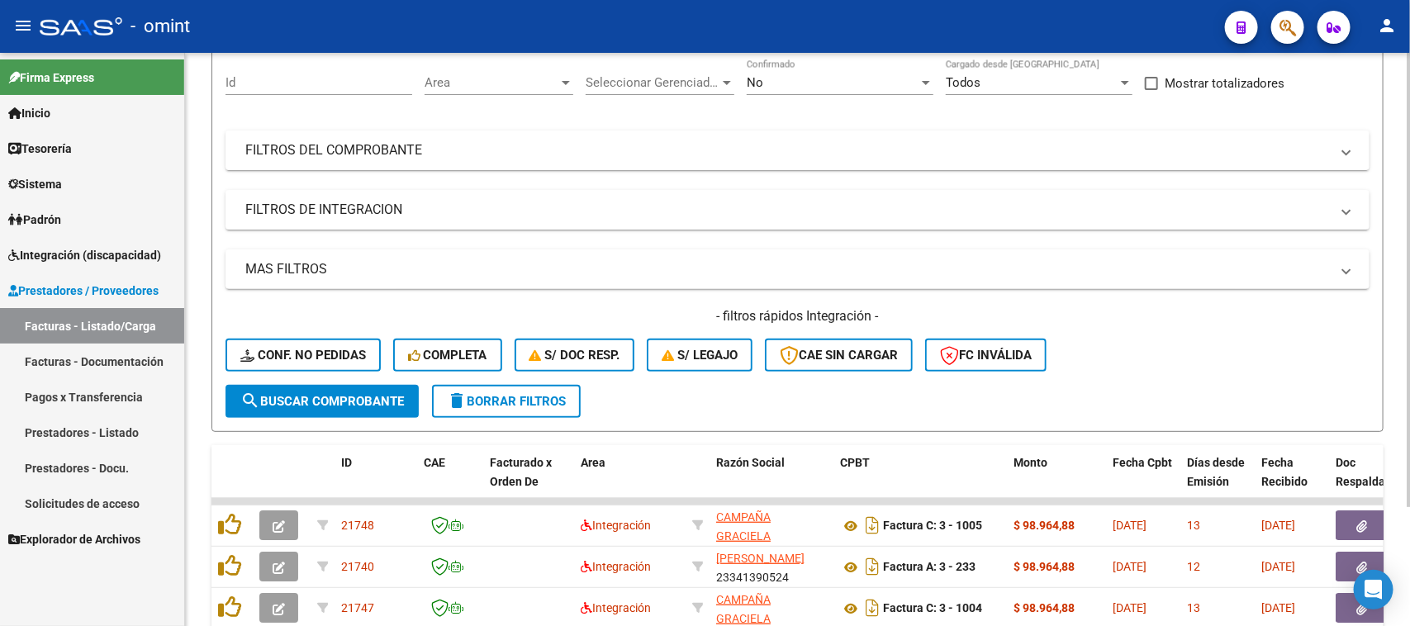
scroll to position [245, 0]
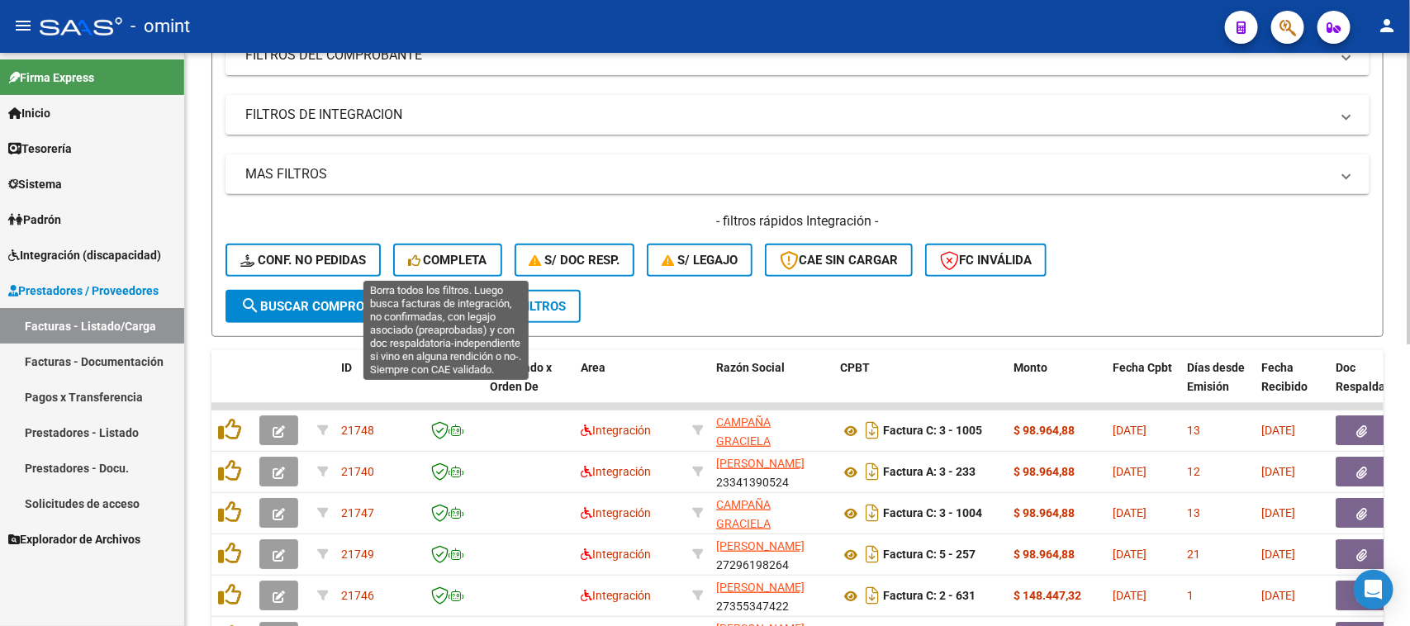
click at [467, 258] on span "Completa" at bounding box center [447, 260] width 79 height 15
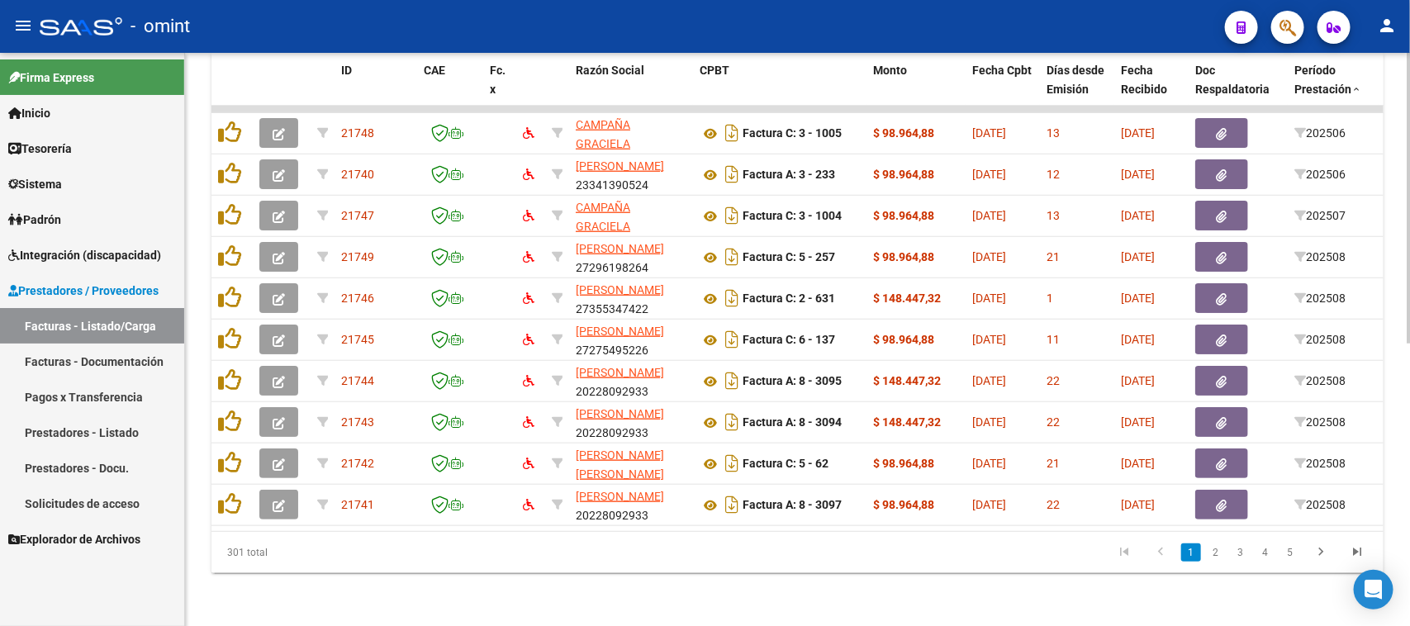
scroll to position [555, 0]
click at [55, 241] on link "Integración (discapacidad)" at bounding box center [92, 255] width 184 height 36
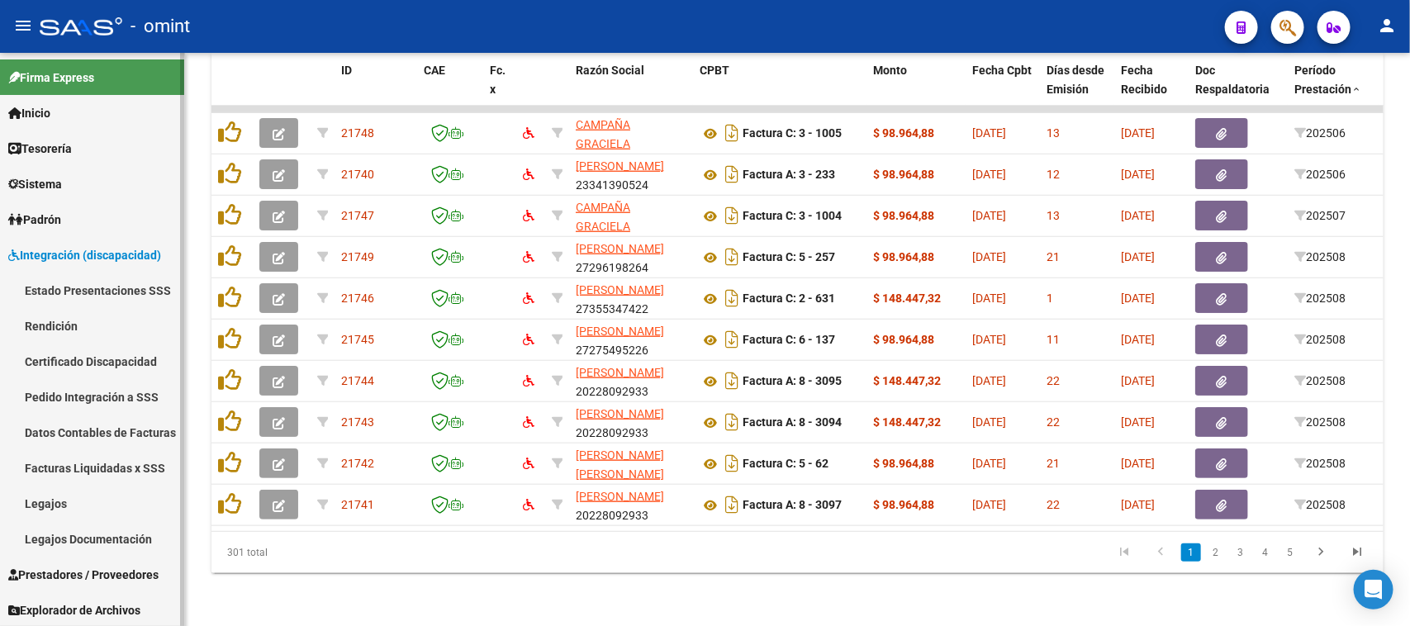
drag, startPoint x: 99, startPoint y: 500, endPoint x: 139, endPoint y: 486, distance: 42.3
click at [99, 501] on link "Legajos" at bounding box center [92, 504] width 184 height 36
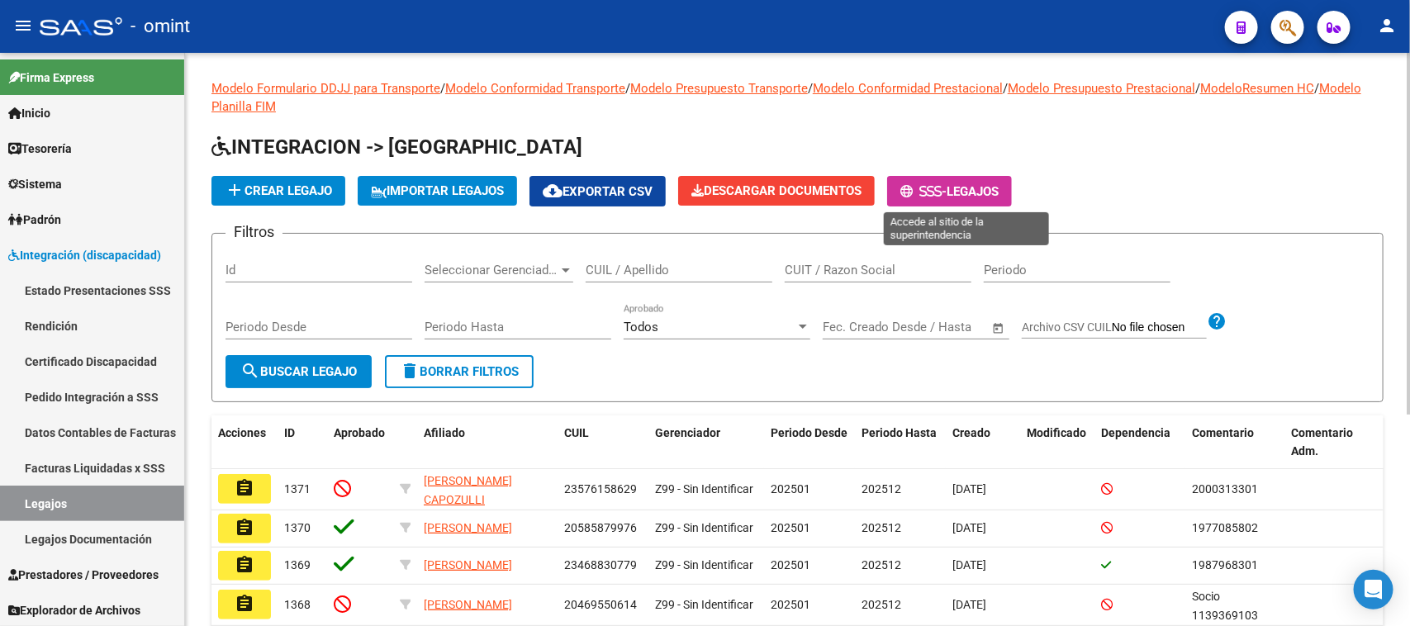
click at [933, 195] on button "- Legajos" at bounding box center [949, 191] width 125 height 31
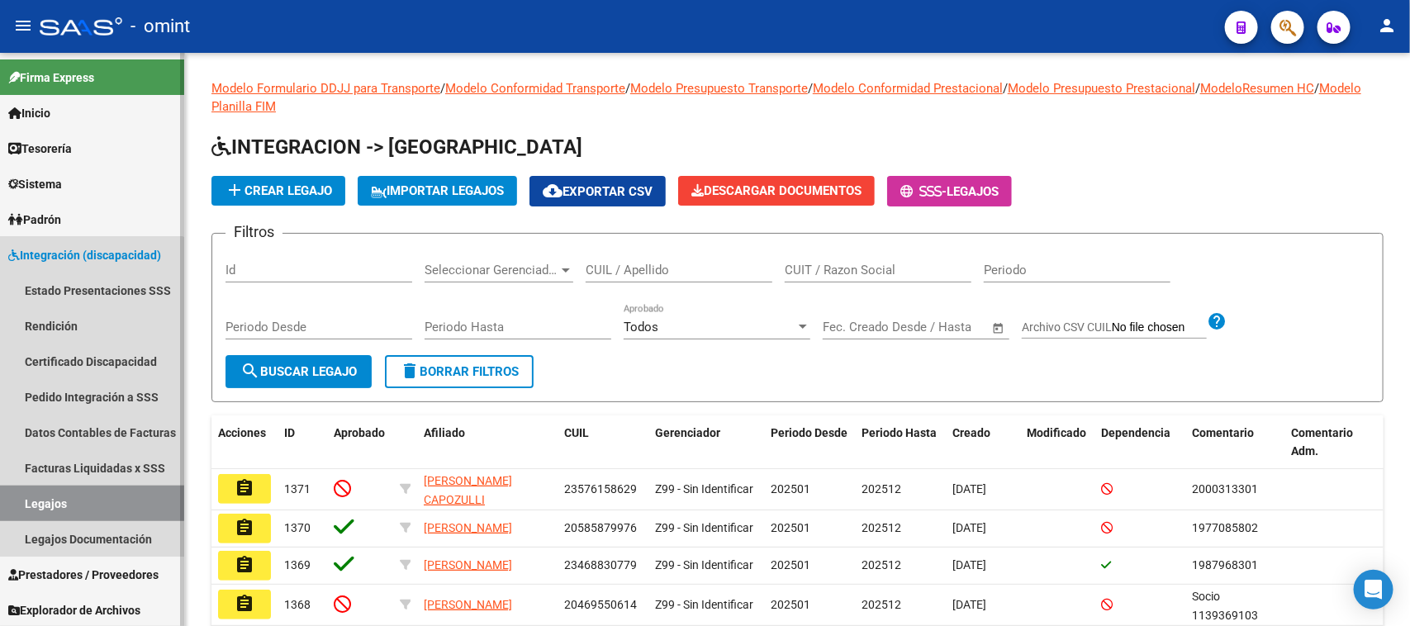
click at [70, 496] on link "Legajos" at bounding box center [92, 504] width 184 height 36
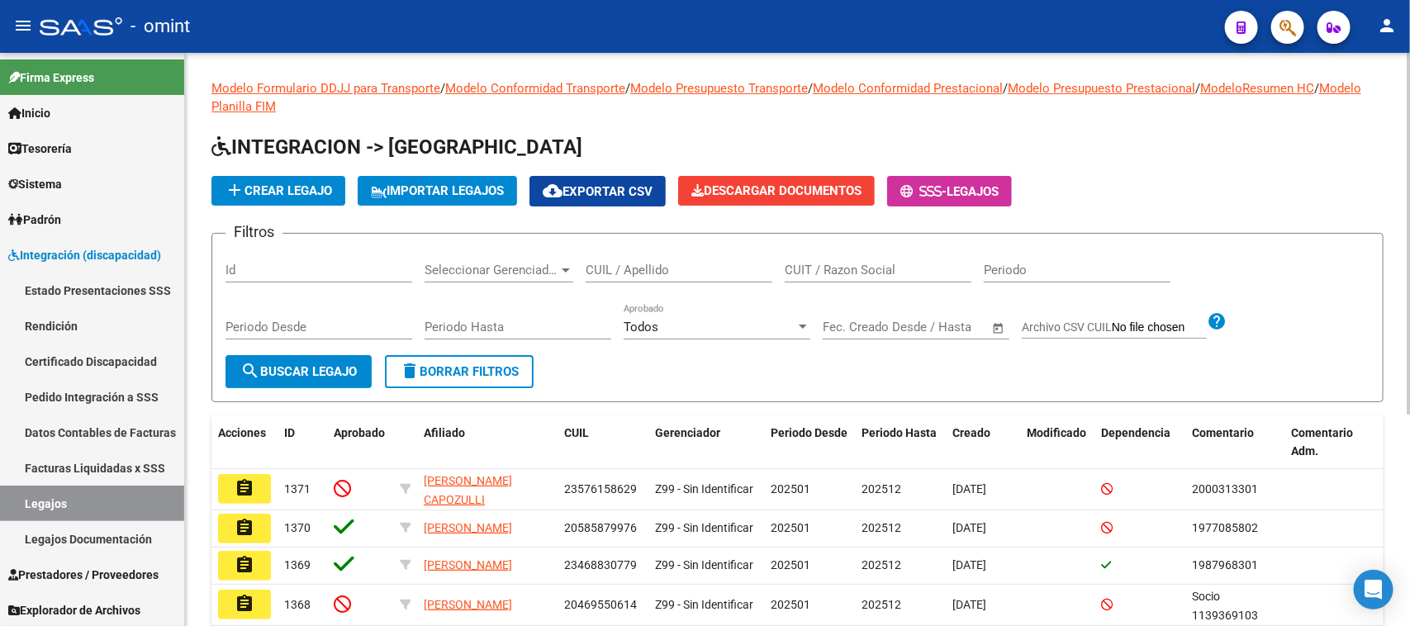
click at [611, 266] on input "CUIL / Apellido" at bounding box center [679, 270] width 187 height 15
type input "ABREGU BA"
click at [368, 355] on button "search Buscar Legajo" at bounding box center [298, 371] width 146 height 33
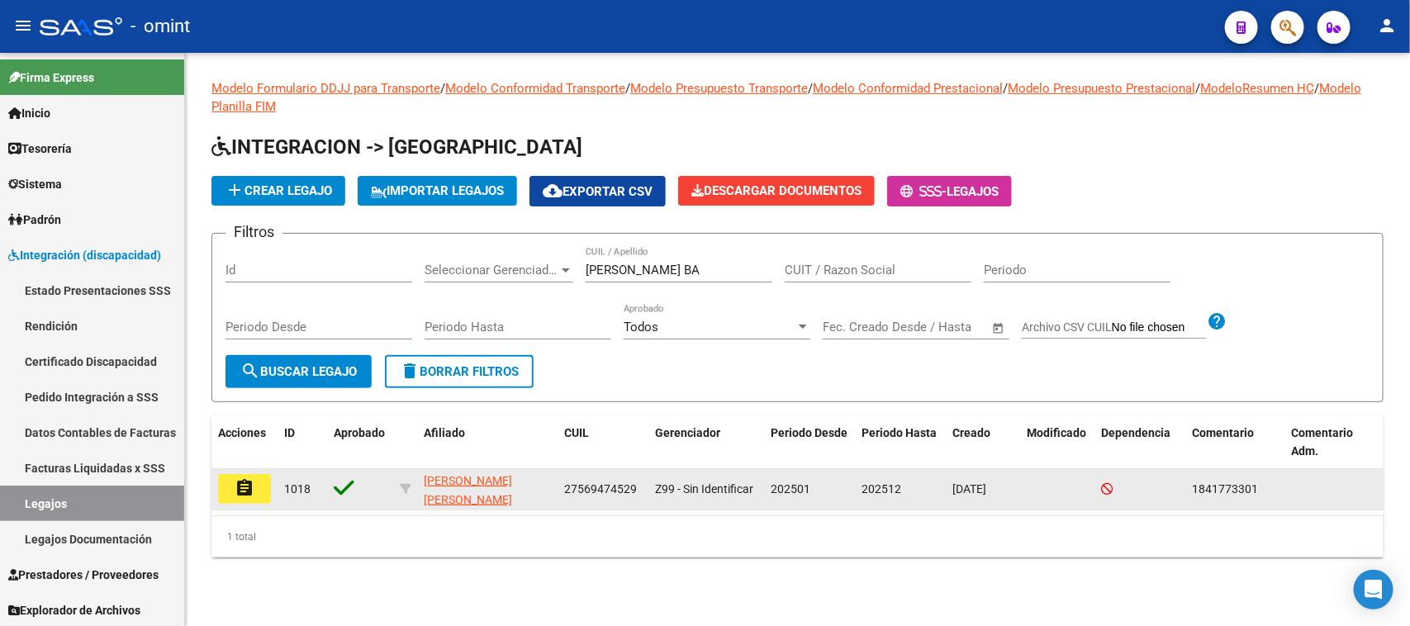
click at [254, 489] on button "assignment" at bounding box center [244, 489] width 53 height 30
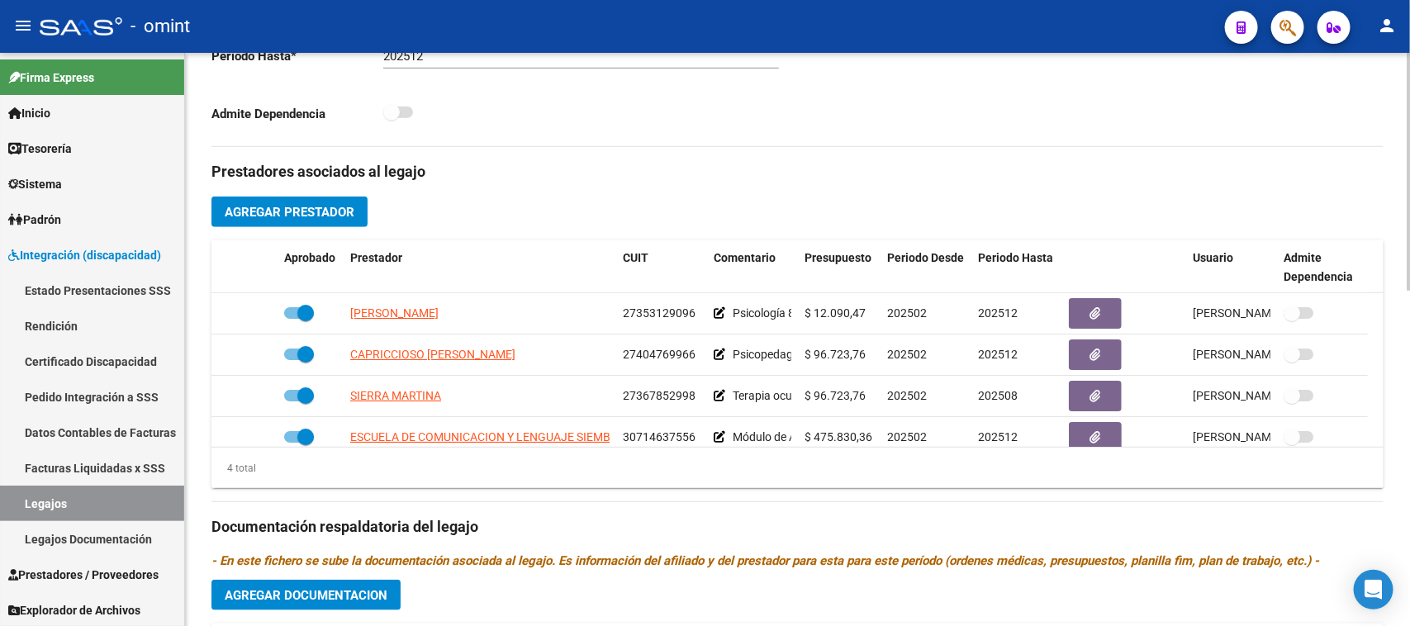
scroll to position [516, 0]
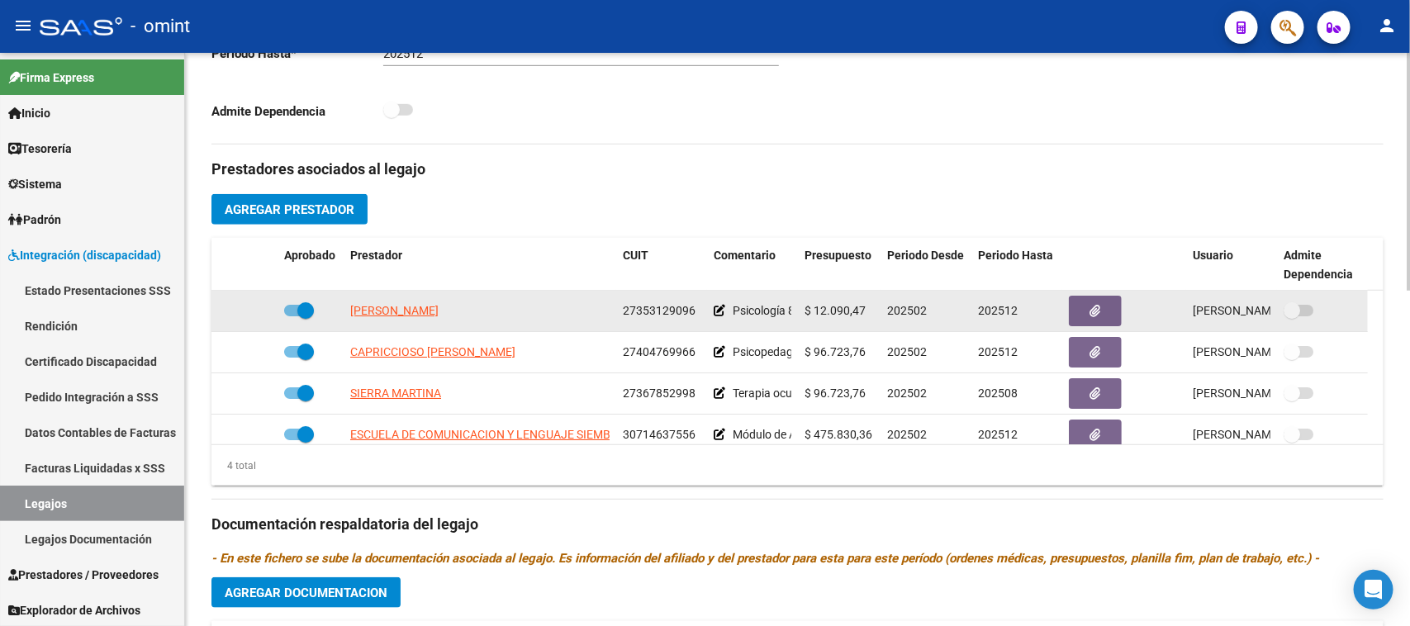
click at [1049, 302] on div "202512" at bounding box center [1017, 310] width 78 height 19
click at [1084, 304] on button "button" at bounding box center [1095, 311] width 53 height 31
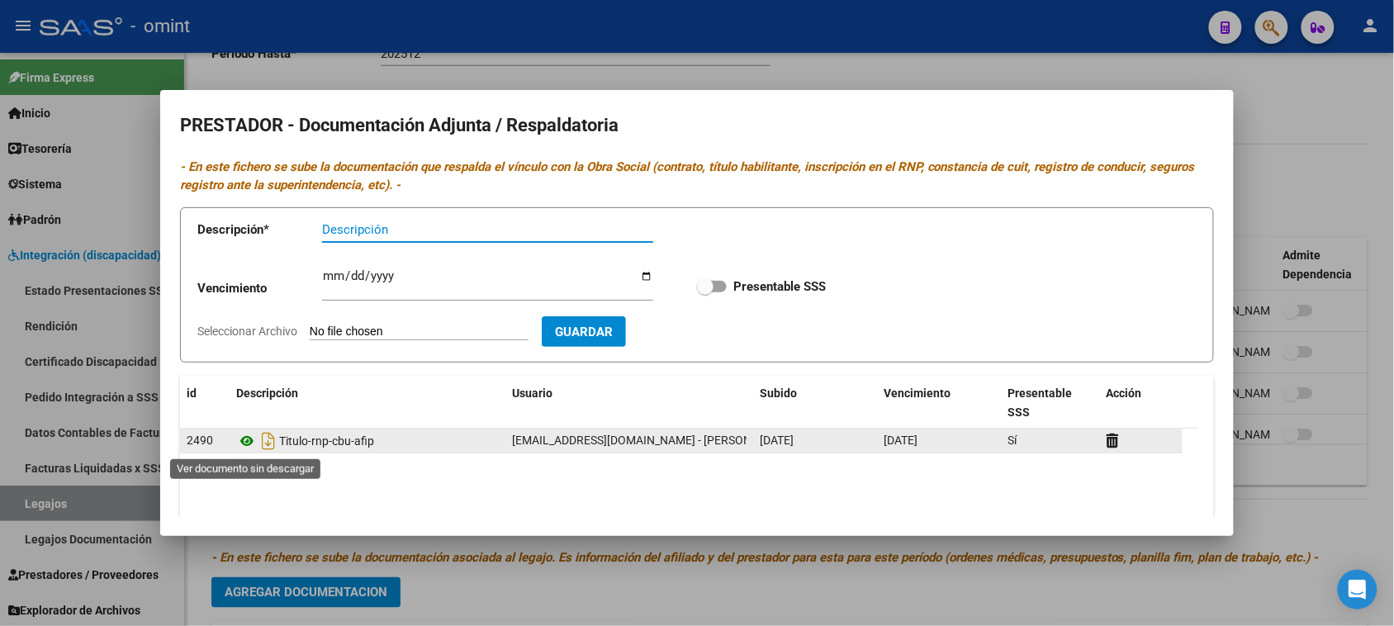
click at [244, 443] on icon at bounding box center [246, 441] width 21 height 20
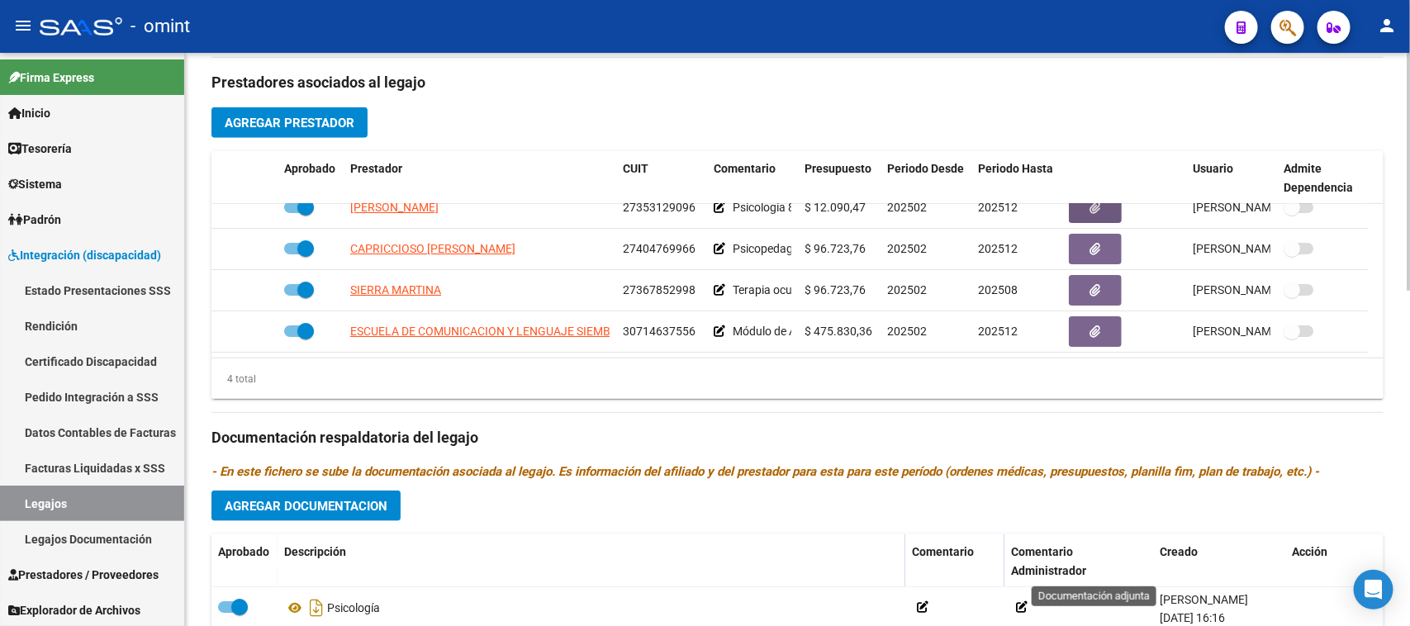
scroll to position [604, 0]
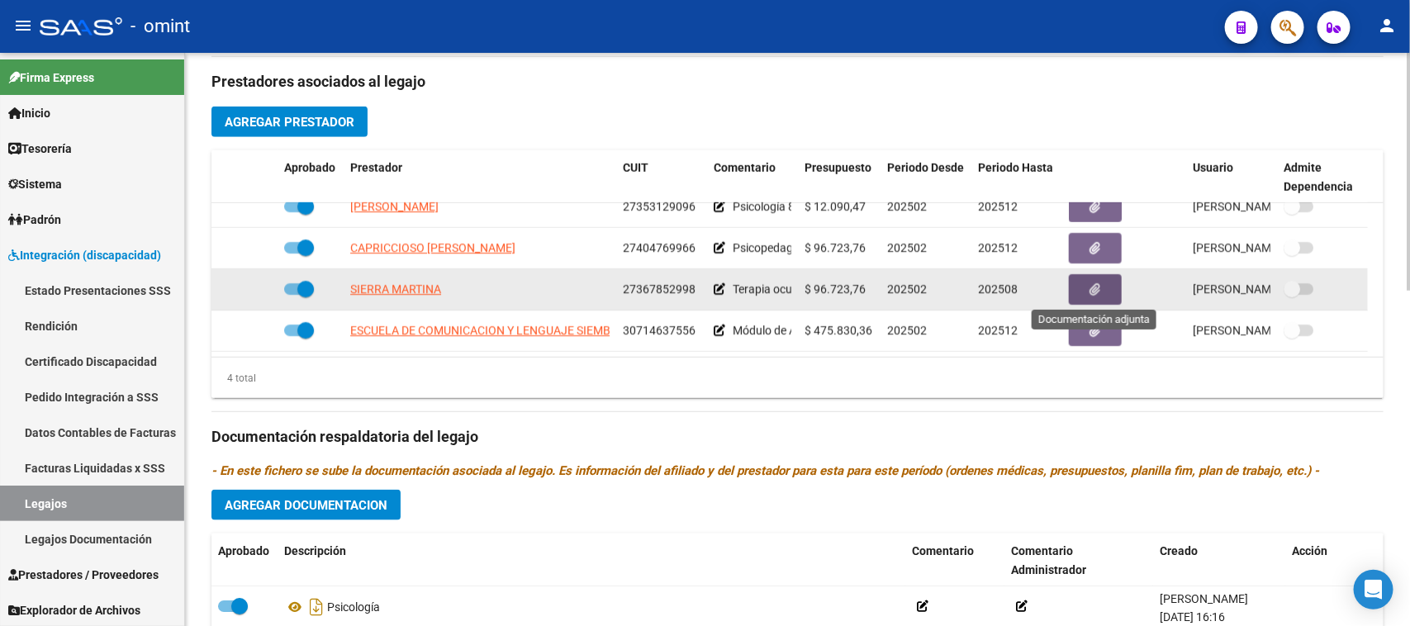
click at [1097, 286] on icon "button" at bounding box center [1095, 289] width 11 height 12
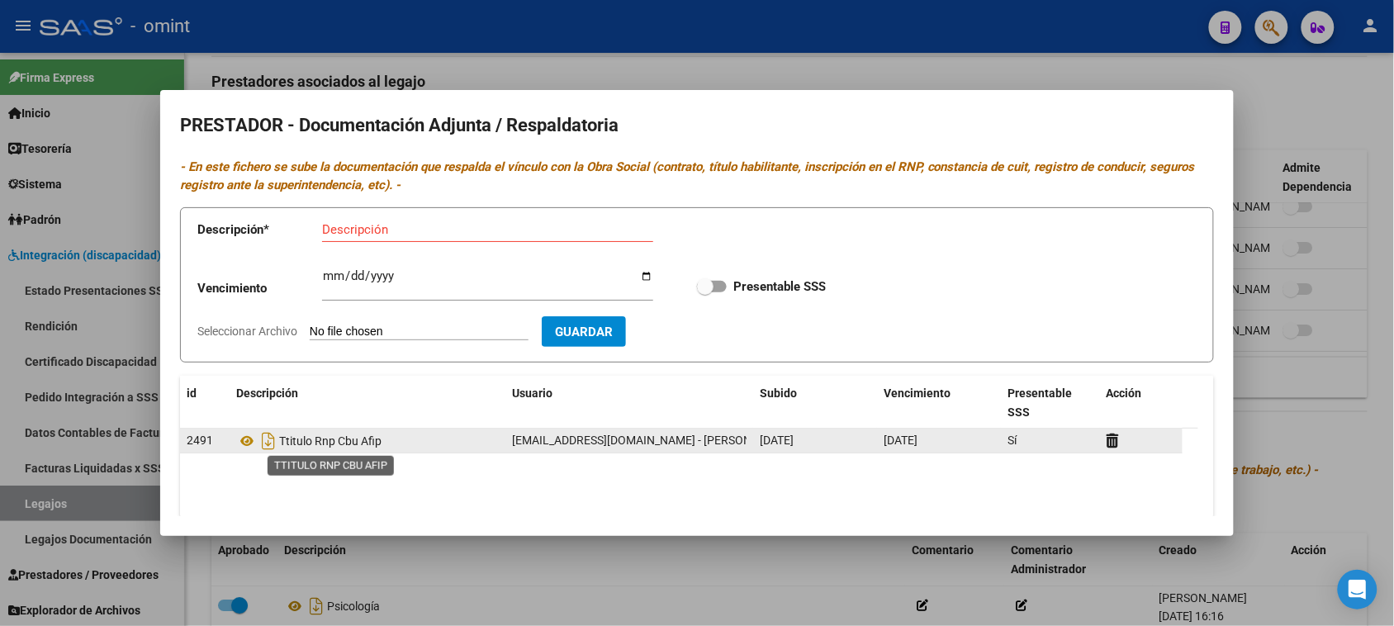
click at [330, 447] on span "Ttitulo Rnp Cbu Afip" at bounding box center [330, 440] width 102 height 13
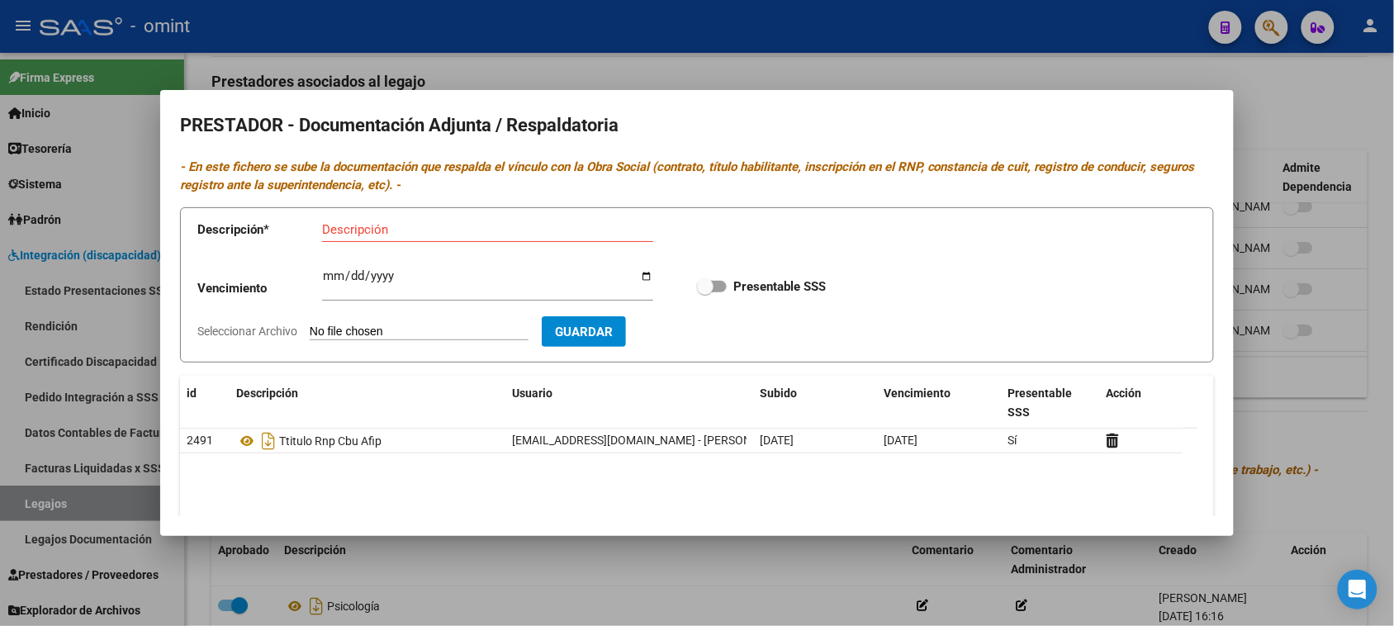
click at [500, 237] on div "Descripción" at bounding box center [487, 229] width 331 height 25
paste input "Título/RNP/CBU/ARCA"
type input "Título/RNP/CBU/ARCA"
type input "2026-01-29"
click at [704, 292] on input "Presentable SSS" at bounding box center [704, 292] width 1 height 1
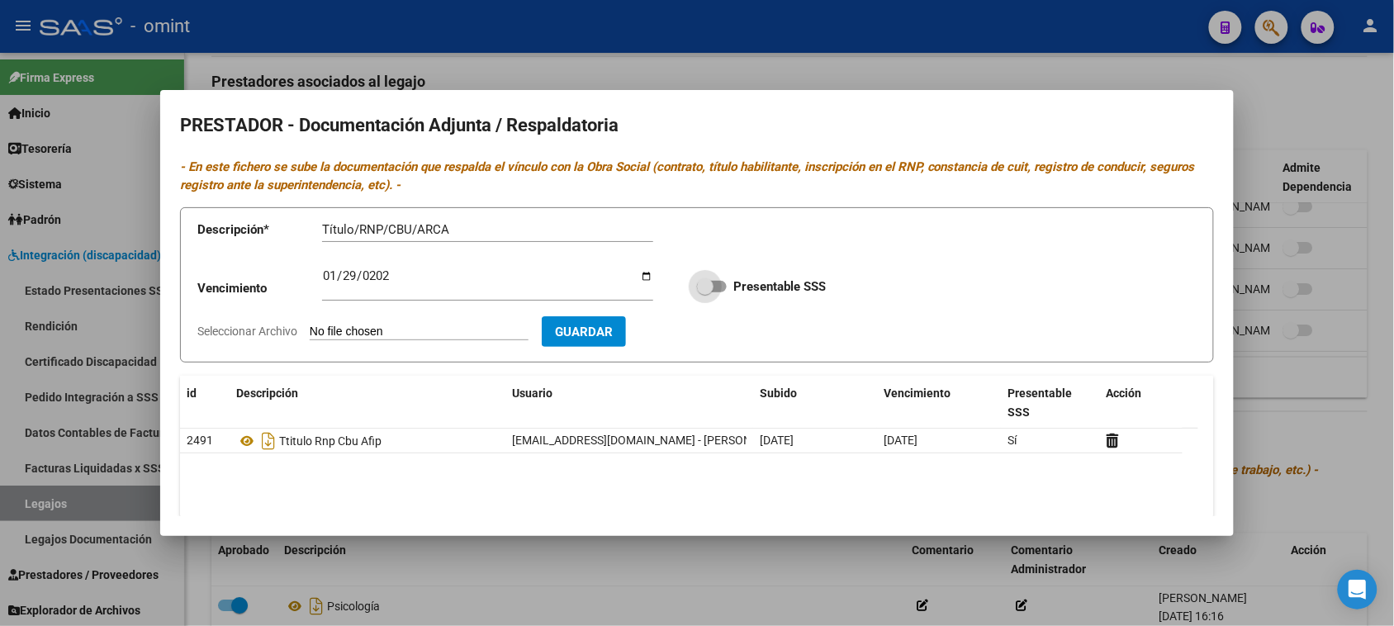
checkbox input "true"
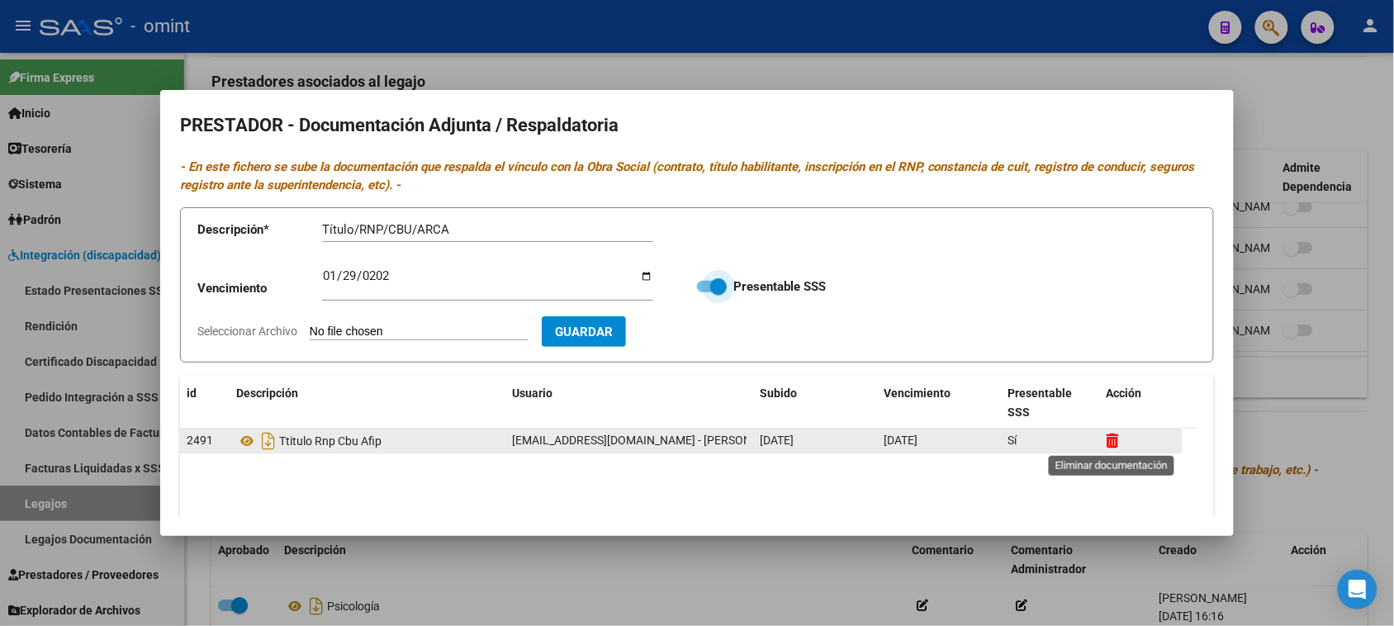
click at [1112, 439] on icon at bounding box center [1113, 441] width 12 height 16
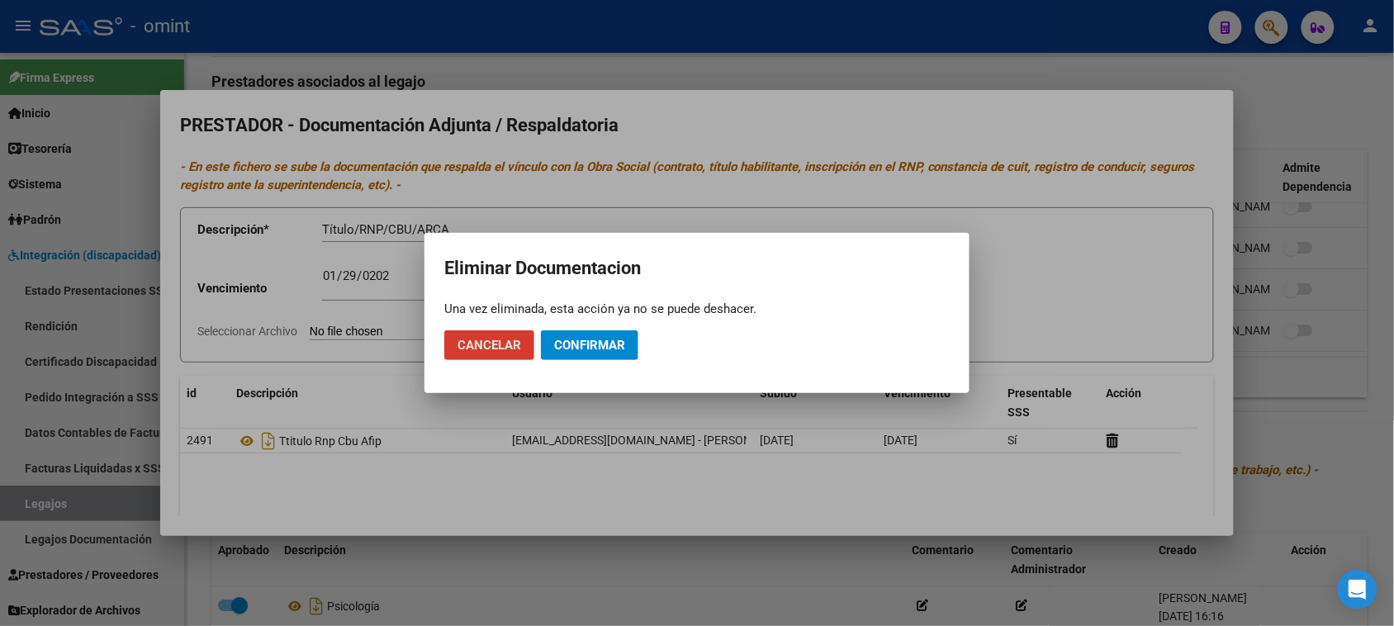
click at [629, 349] on button "Confirmar" at bounding box center [589, 345] width 97 height 30
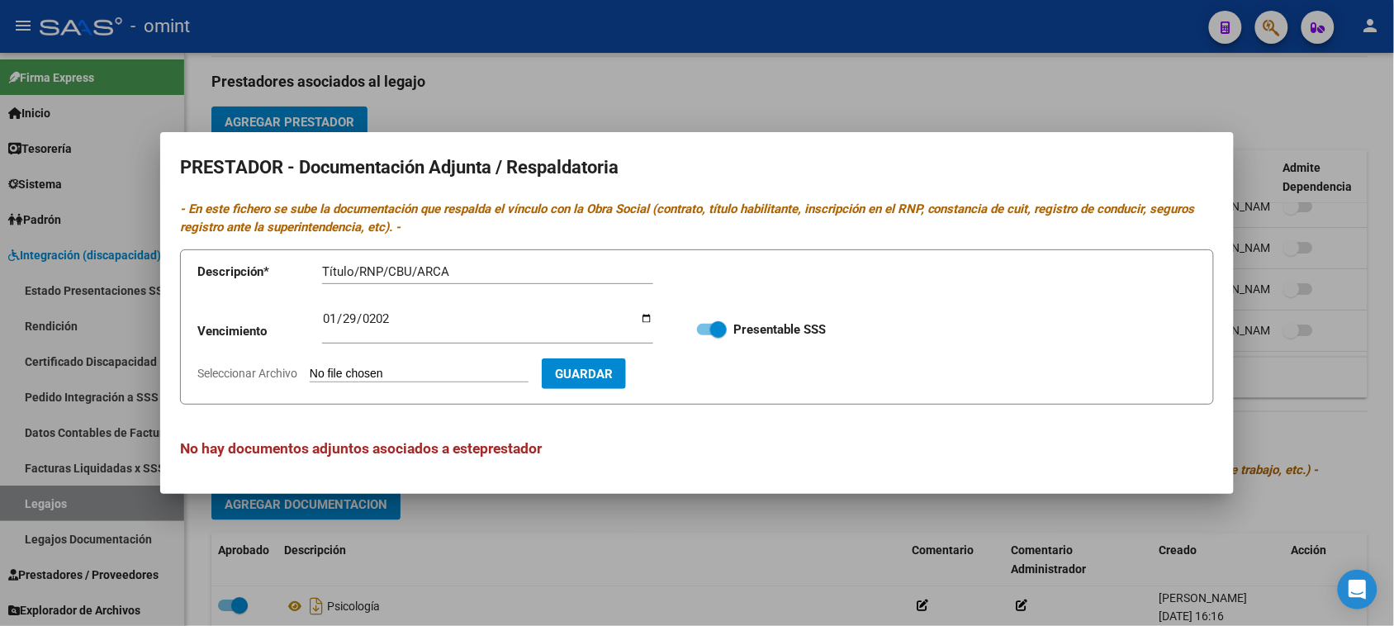
type input "C:\fakepath\TO PRESTADOR.pdf"
click at [709, 378] on span "Guardar" at bounding box center [680, 374] width 58 height 15
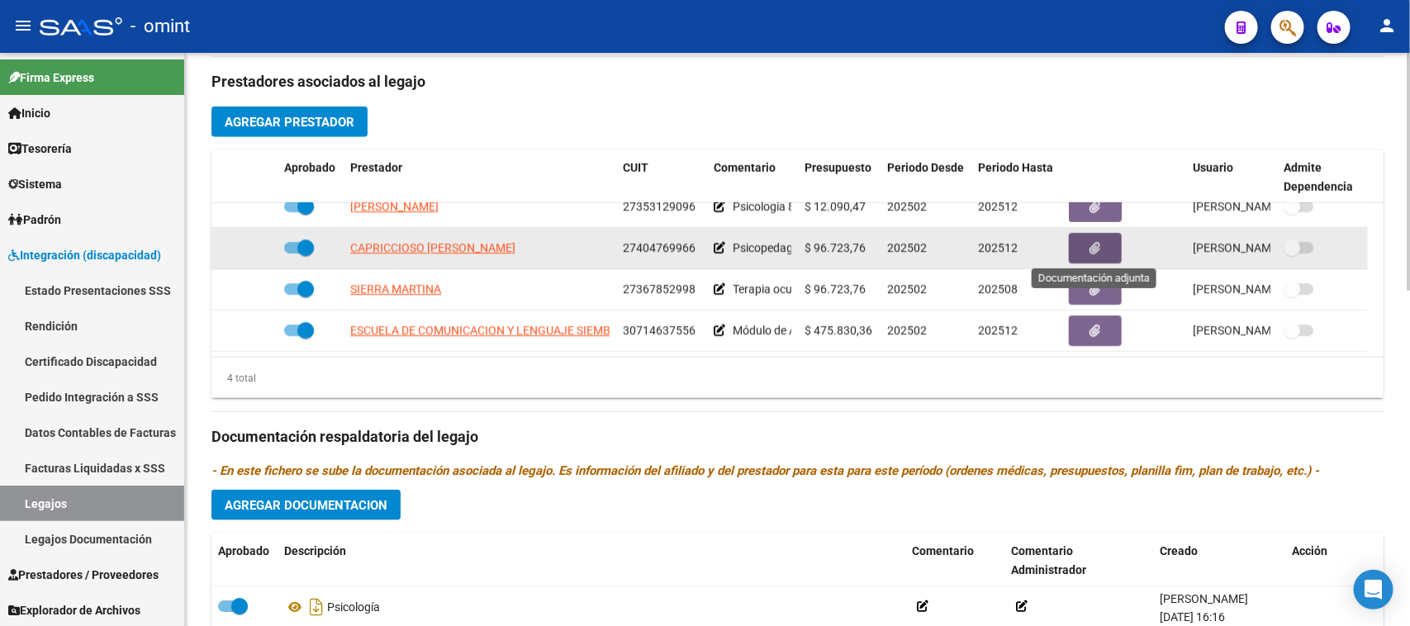
click at [1079, 237] on button "button" at bounding box center [1095, 248] width 53 height 31
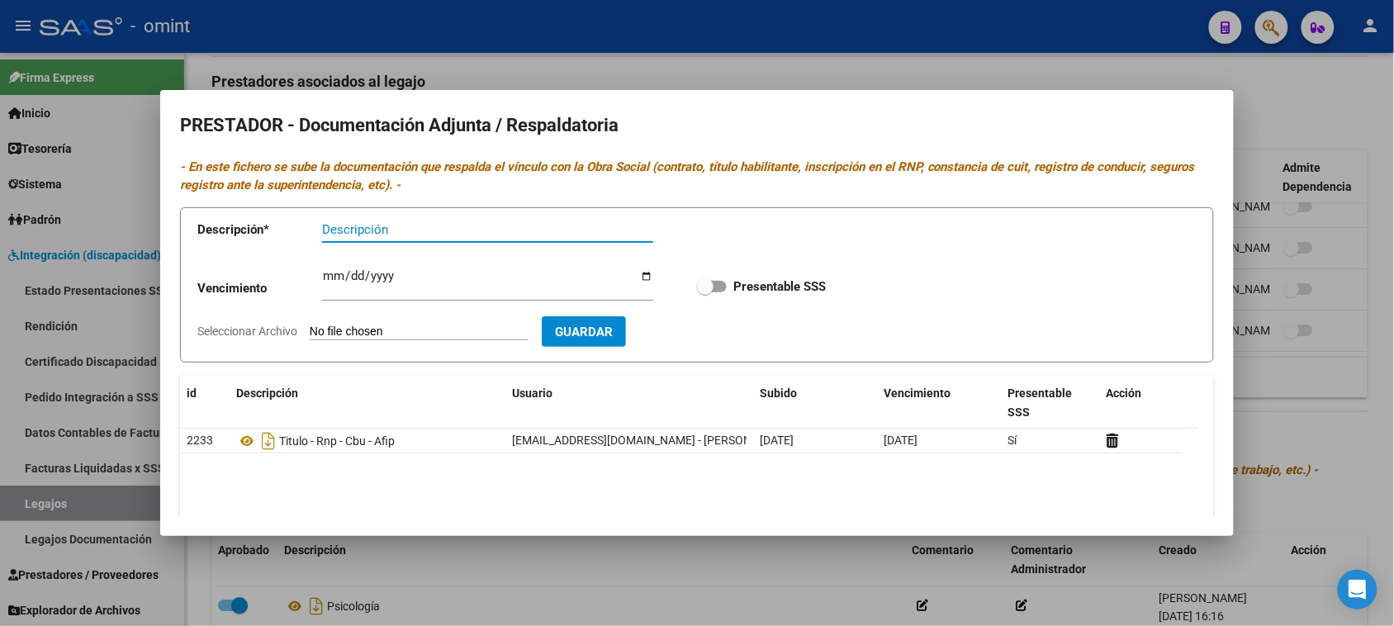
click at [329, 279] on input "Ingresar vencimiento" at bounding box center [487, 282] width 331 height 26
type input "2028-06-05"
type input "0229-06-05"
type input "2029-06-05"
click at [704, 292] on input "Presentable SSS" at bounding box center [704, 292] width 1 height 1
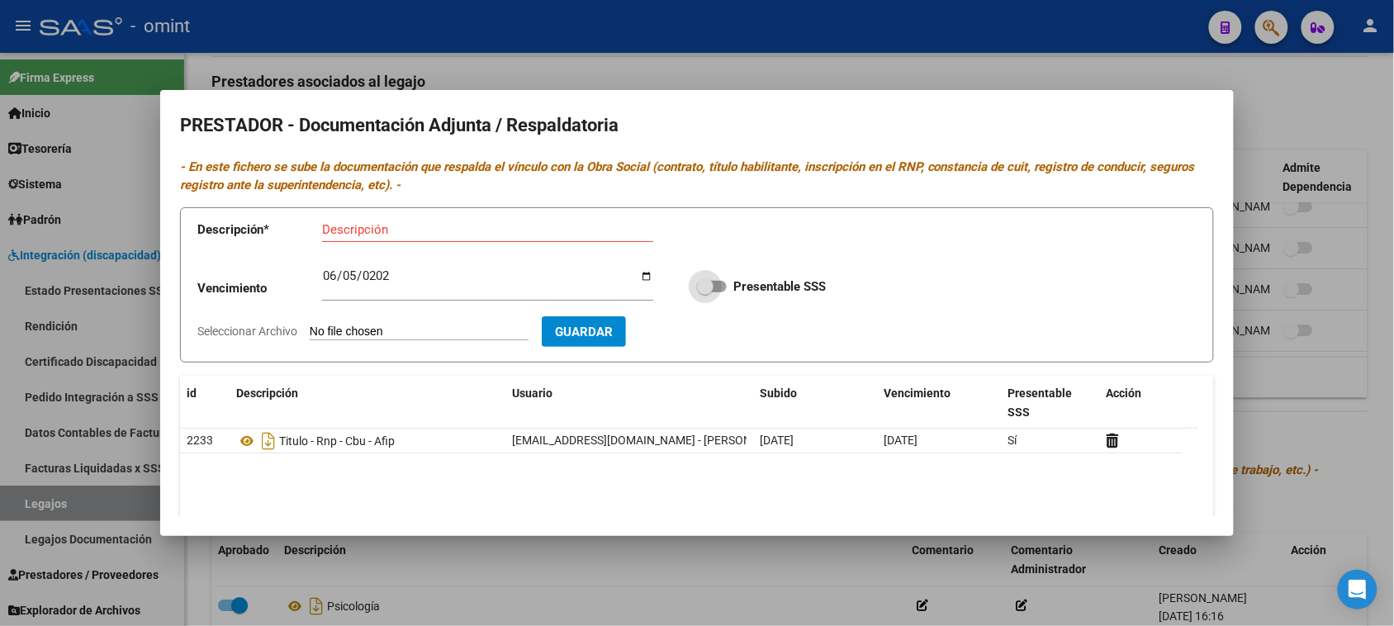
checkbox input "true"
click at [537, 232] on input "Descripción" at bounding box center [487, 229] width 331 height 15
paste input "Título/RNP/CBU/ARCA"
type input "Título/RNP/CBU/ARCA"
type input "C:\fakepath\PSP PRESTADOR.pdf"
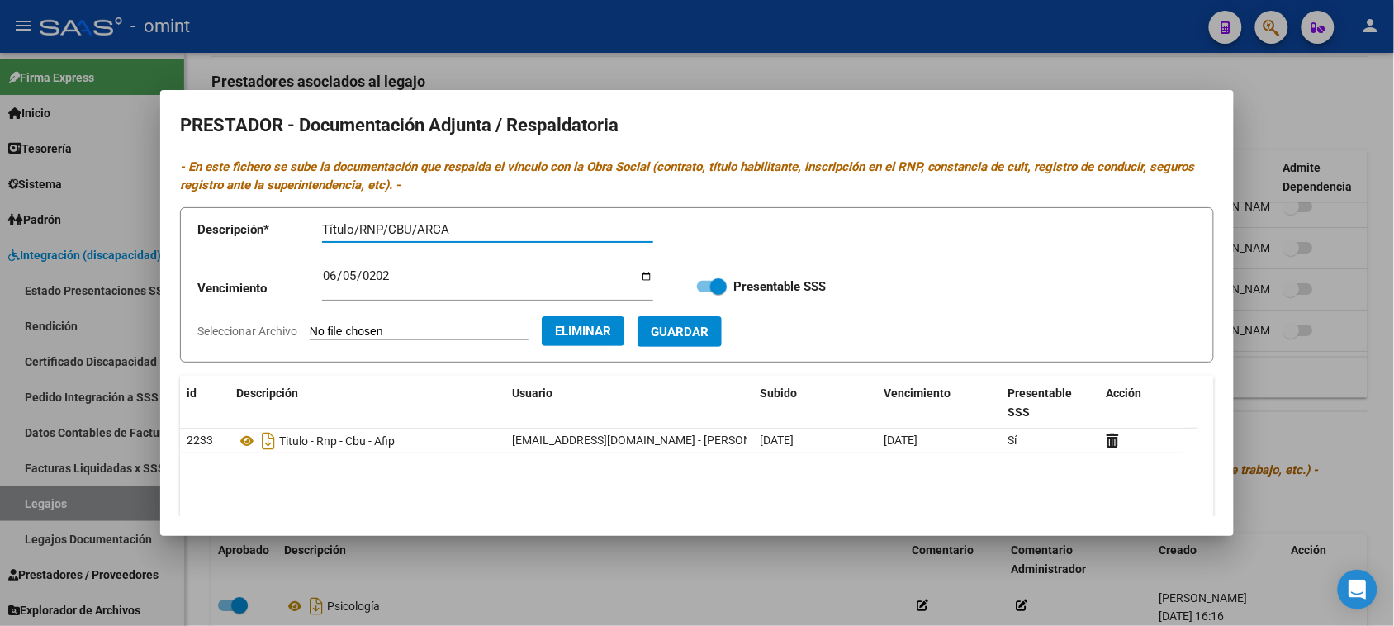
click at [704, 334] on span "Guardar" at bounding box center [680, 332] width 58 height 15
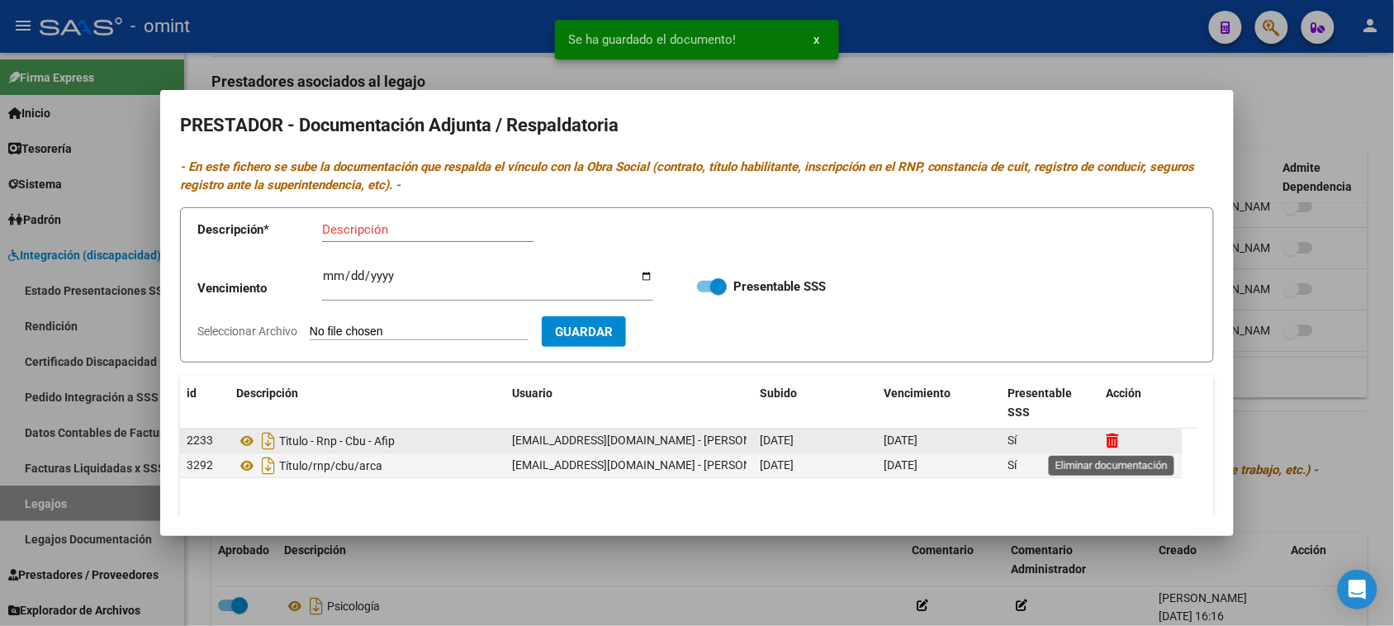
click at [1111, 436] on icon at bounding box center [1113, 441] width 12 height 16
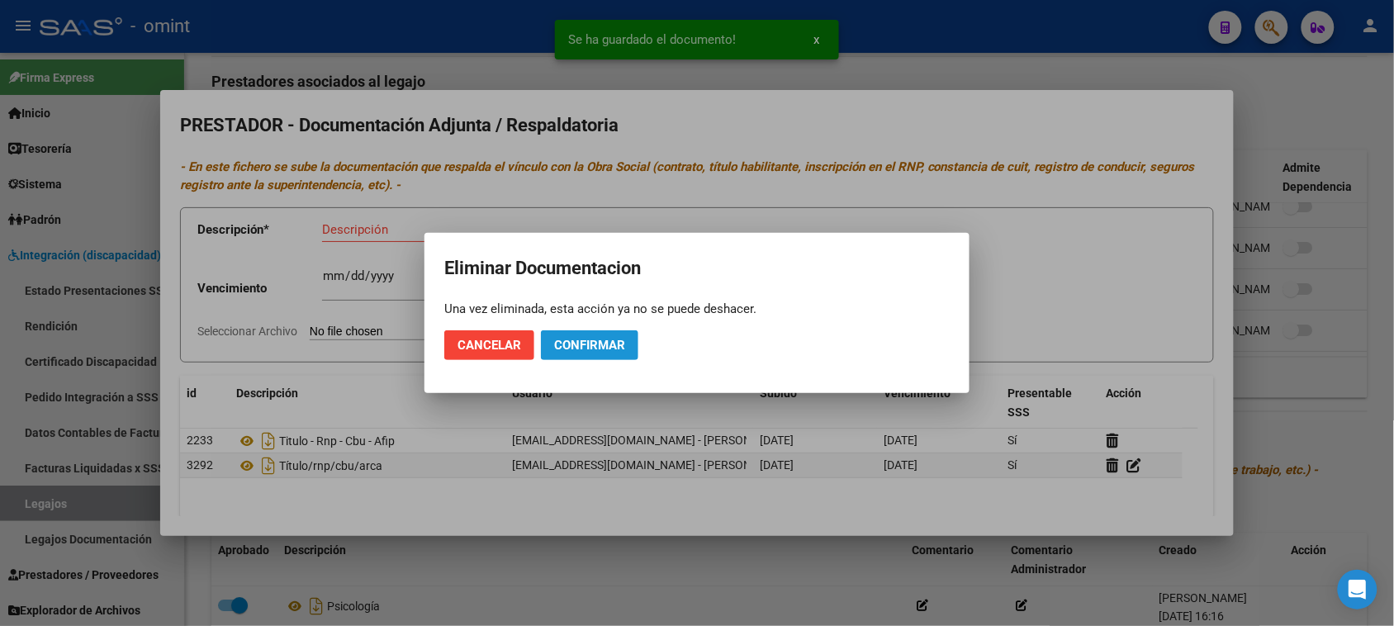
drag, startPoint x: 613, startPoint y: 337, endPoint x: 619, endPoint y: 344, distance: 9.9
click at [619, 344] on button "Confirmar" at bounding box center [589, 345] width 97 height 30
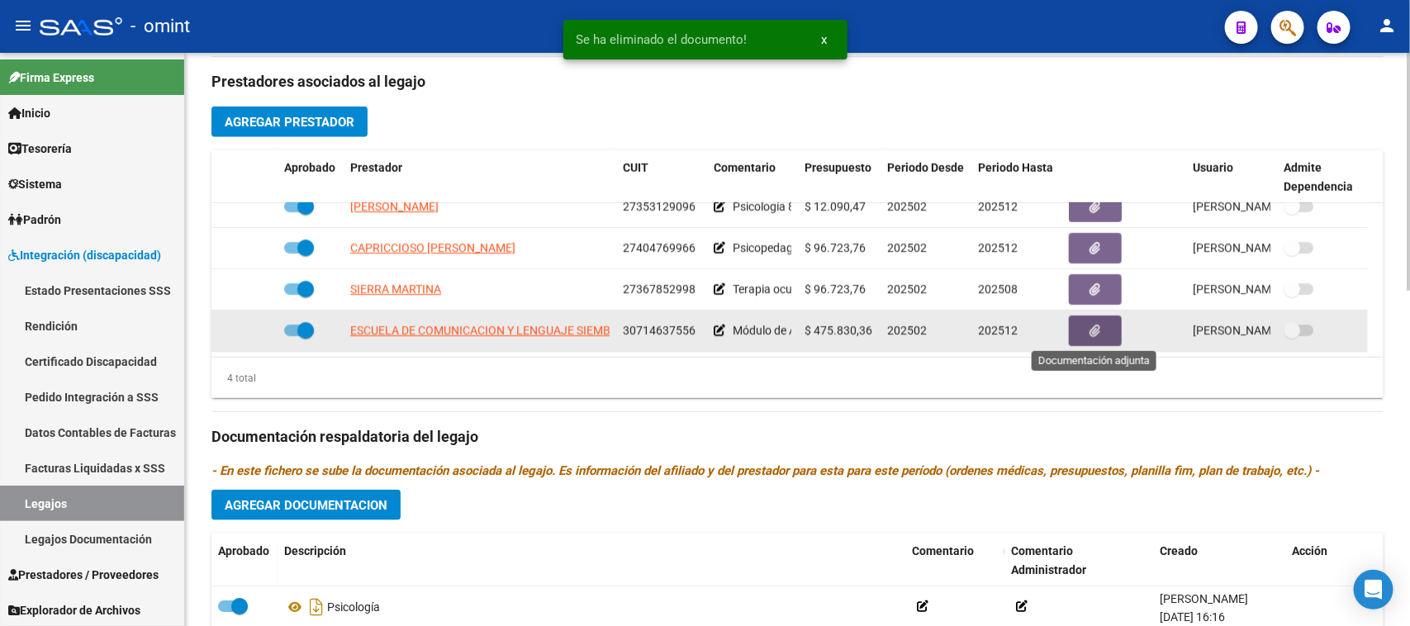
click at [1090, 335] on span "button" at bounding box center [1095, 331] width 11 height 15
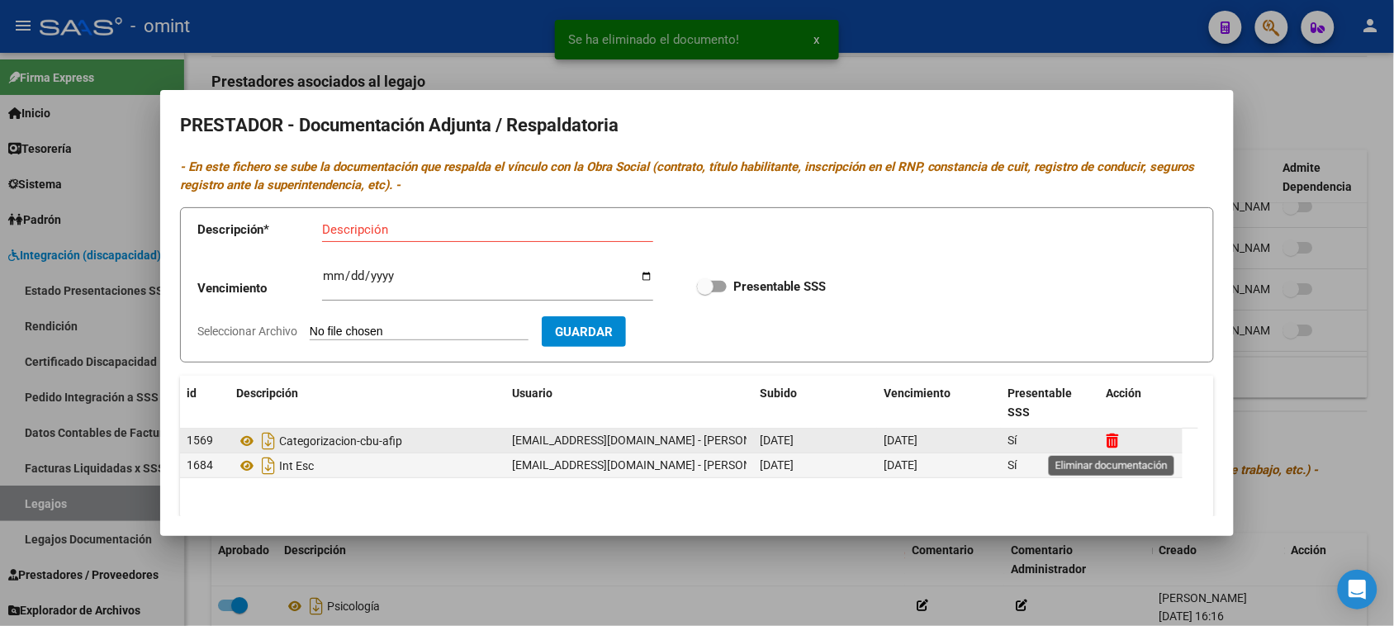
click at [1113, 439] on icon at bounding box center [1113, 441] width 12 height 16
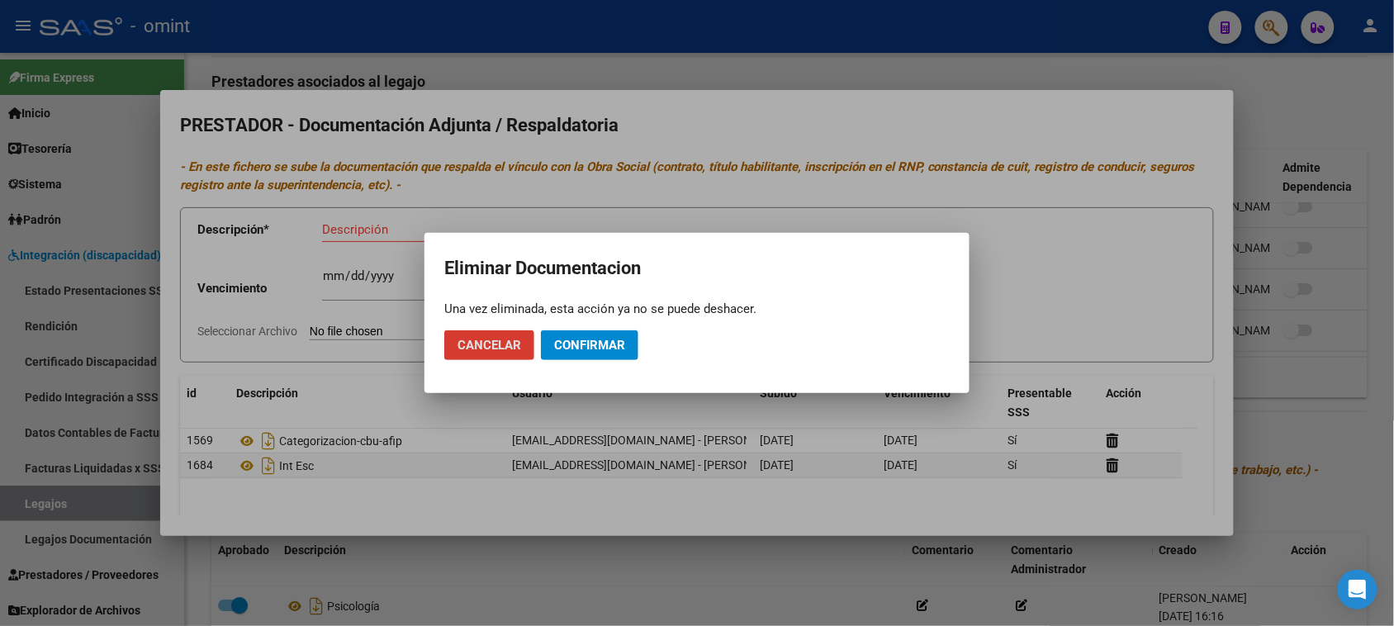
click at [605, 339] on button "Confirmar" at bounding box center [589, 345] width 97 height 30
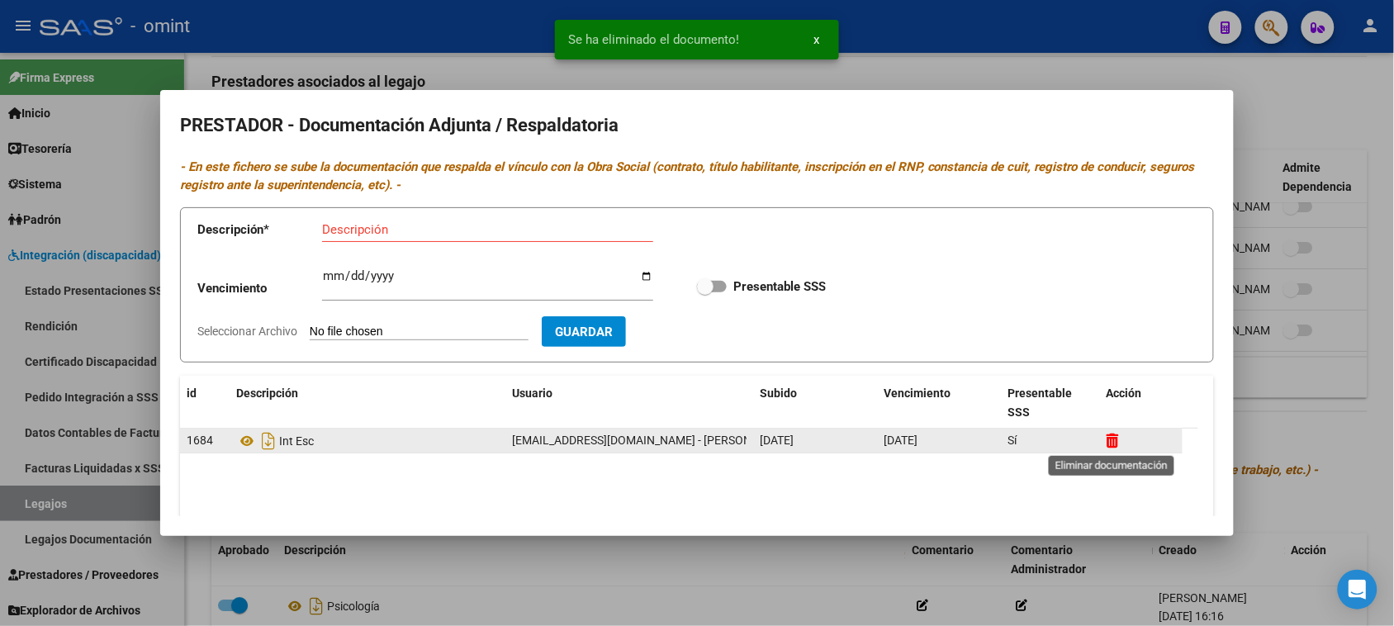
click at [1119, 439] on icon at bounding box center [1113, 441] width 12 height 16
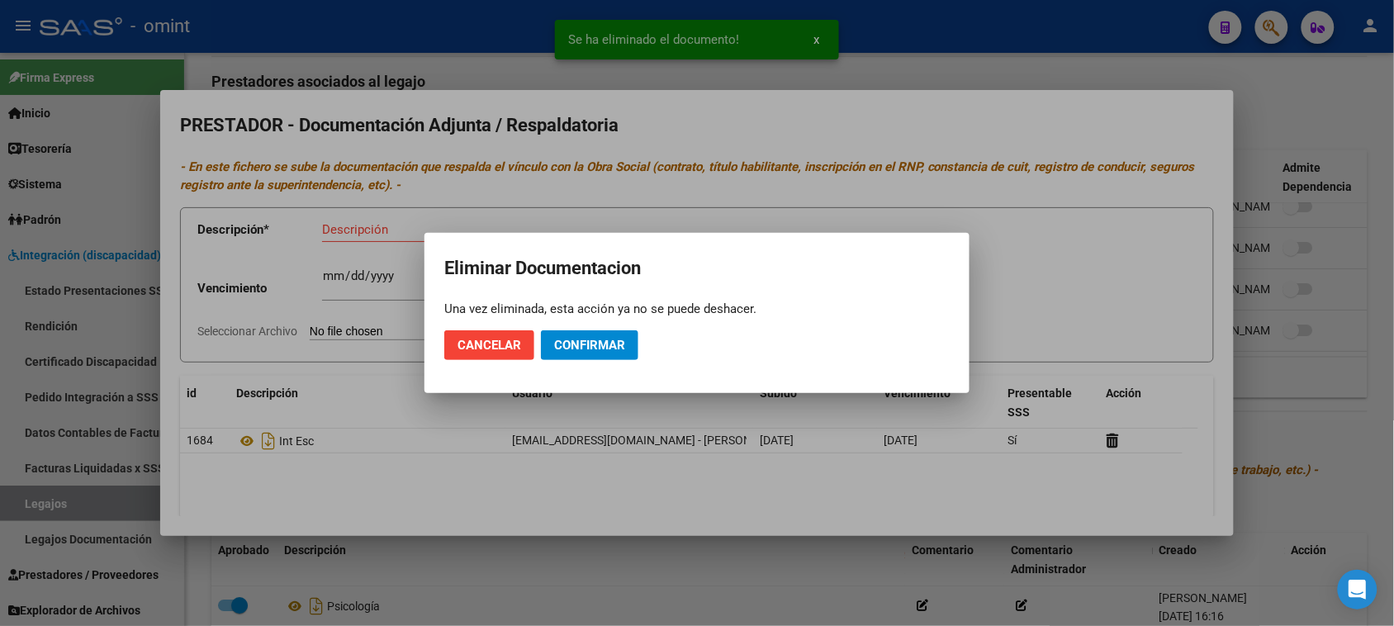
click at [647, 349] on mat-dialog-actions "Cancelar Confirmar" at bounding box center [696, 345] width 505 height 56
click at [629, 352] on button "Confirmar" at bounding box center [589, 345] width 97 height 30
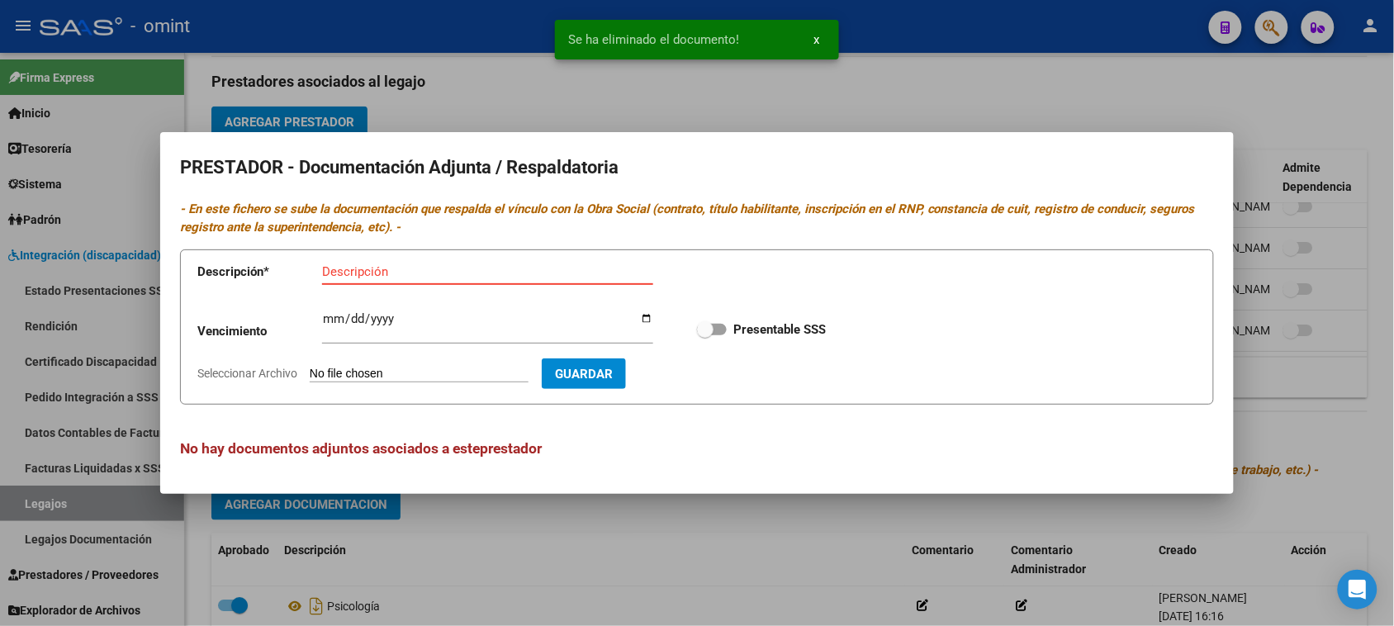
click at [369, 270] on input "Descripción" at bounding box center [487, 271] width 331 height 15
paste input "Habilitación/Categoria/CBU/ARCA"
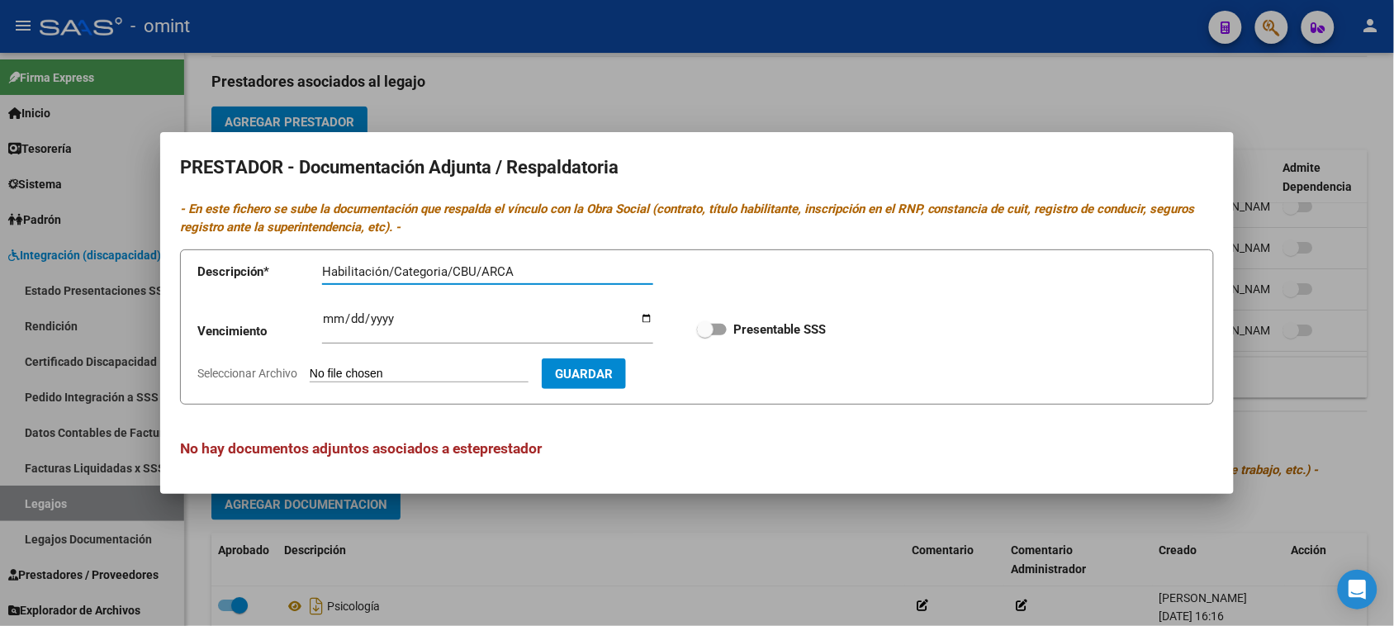
type input "Habilitación/Categoria/CBU/ARCA"
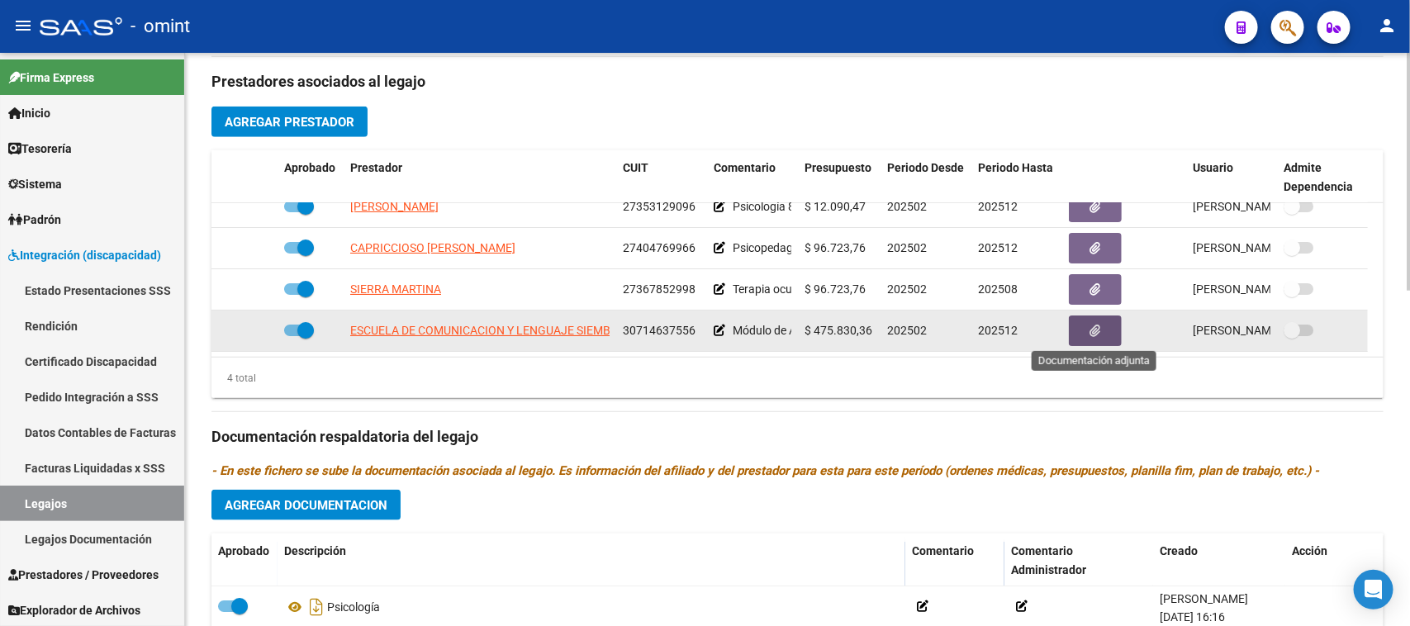
click at [659, 332] on span "30714637556" at bounding box center [659, 330] width 73 height 13
copy span "30714637556"
click at [1099, 325] on icon "button" at bounding box center [1095, 331] width 11 height 12
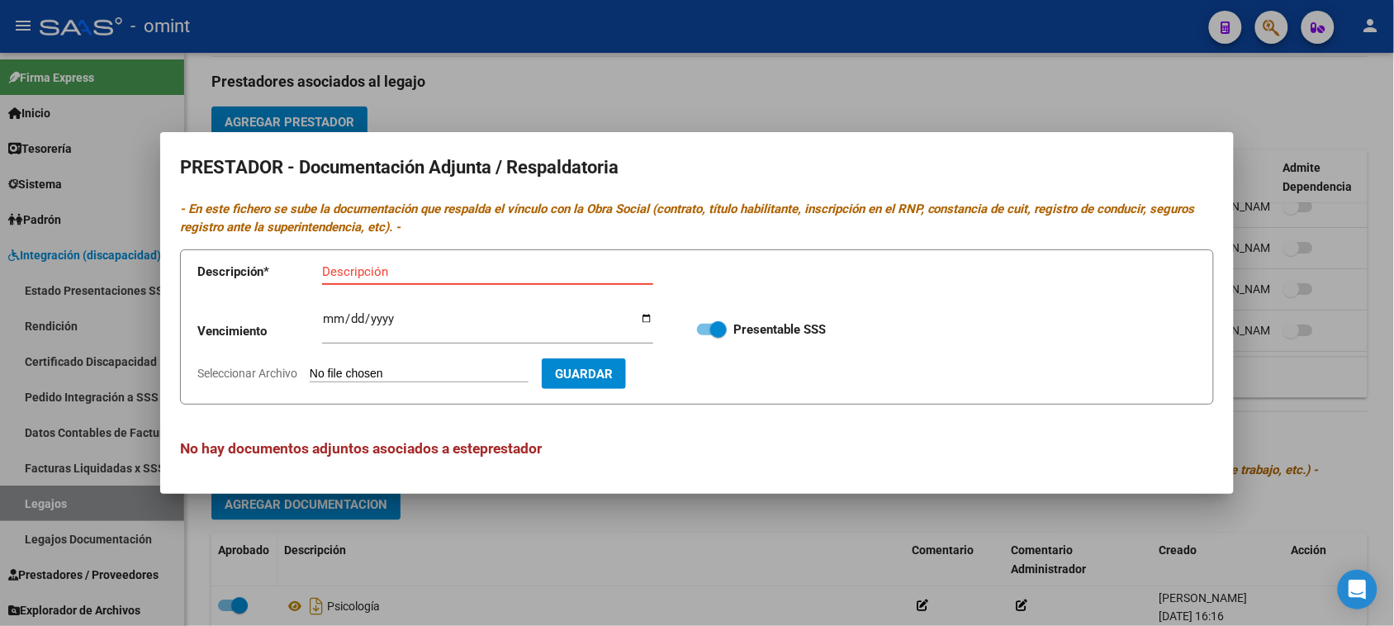
paste input "Habilitación/Categoria/CBU/ARCA"
type input "Habilitación/Categoria/CBU/ARCA"
type input "C:\fakepath\MAIE PRESTADOR.pdf"
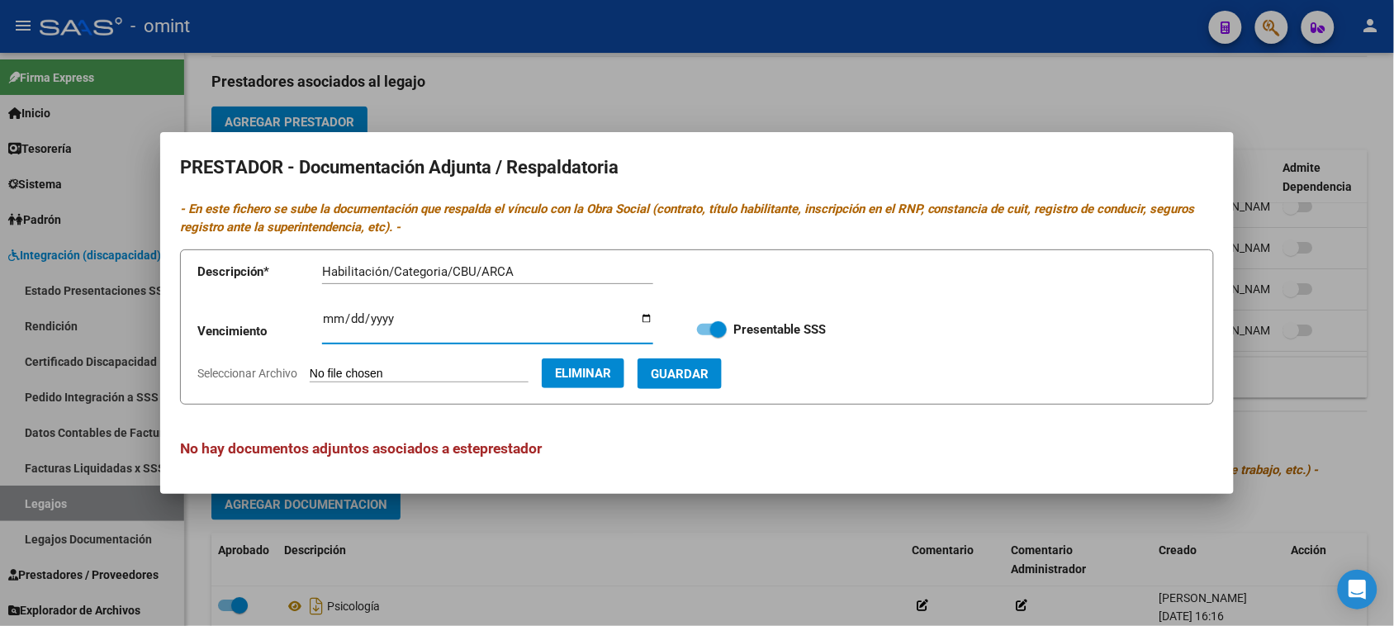
click at [713, 384] on button "Guardar" at bounding box center [680, 373] width 84 height 31
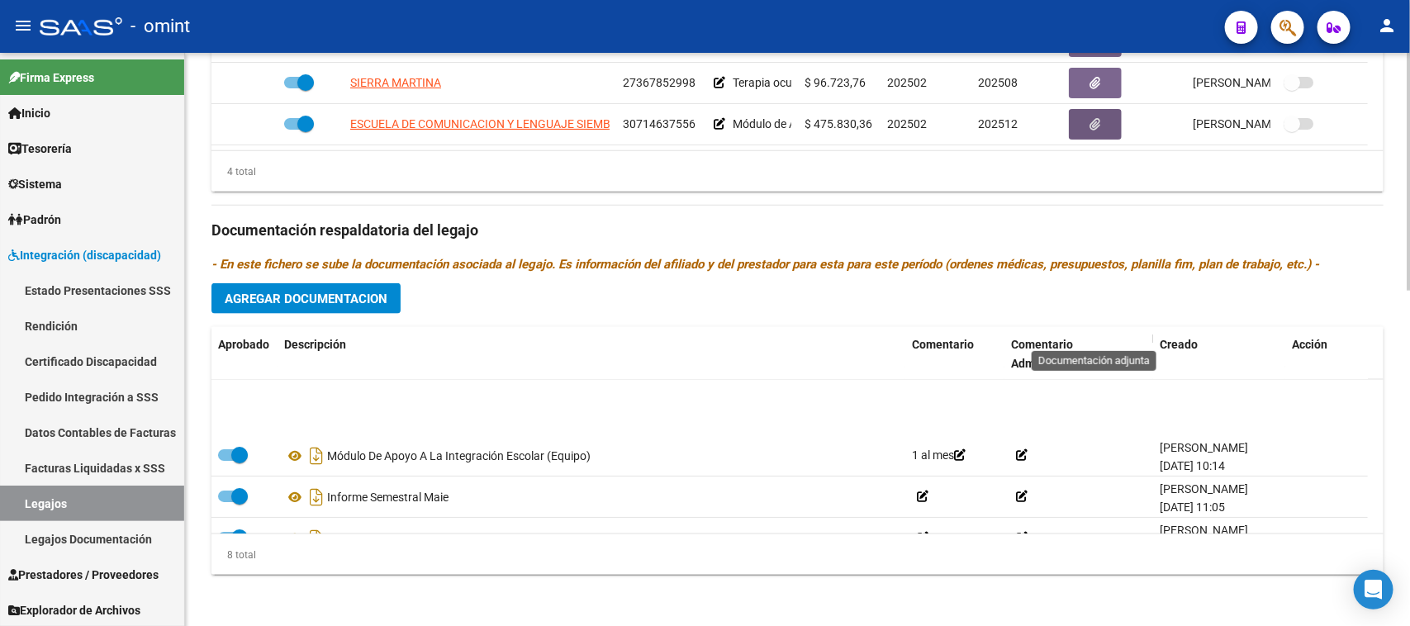
scroll to position [183, 0]
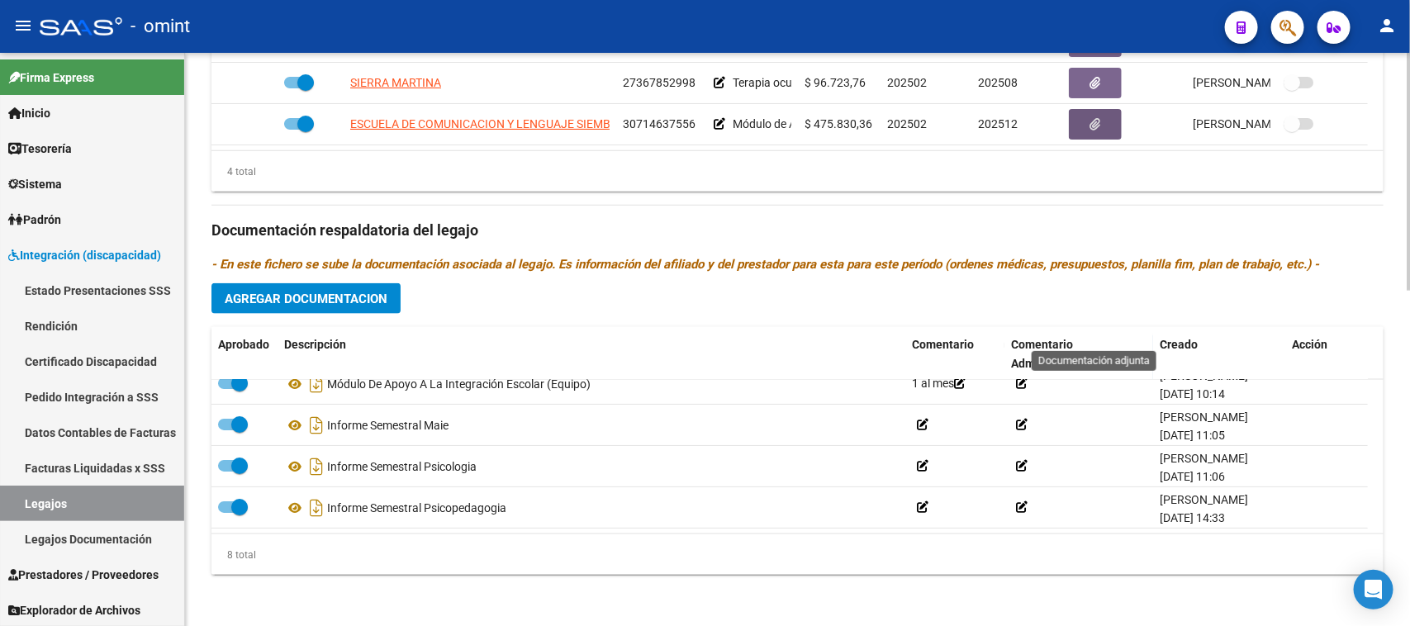
click at [356, 293] on span "Agregar Documentacion" at bounding box center [306, 299] width 163 height 15
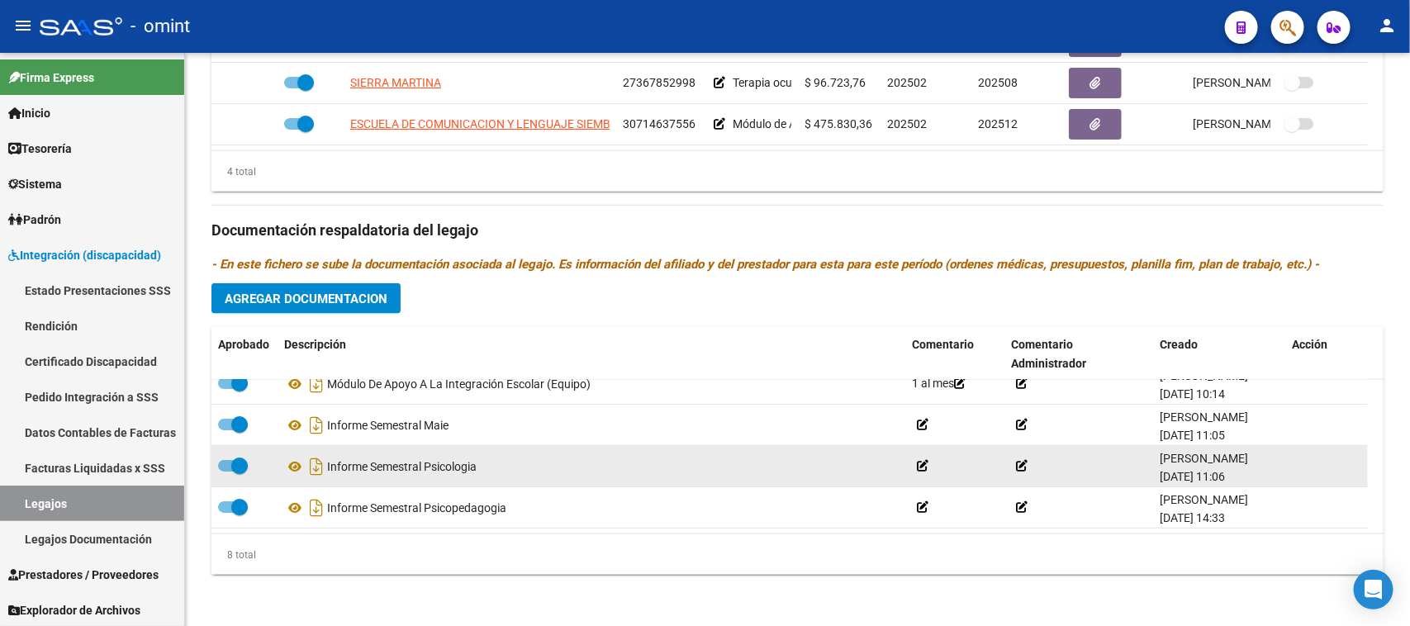
click at [365, 463] on div "Informe Semestral Psicologia" at bounding box center [591, 466] width 614 height 26
copy div "Informe Semestral Psicologia"
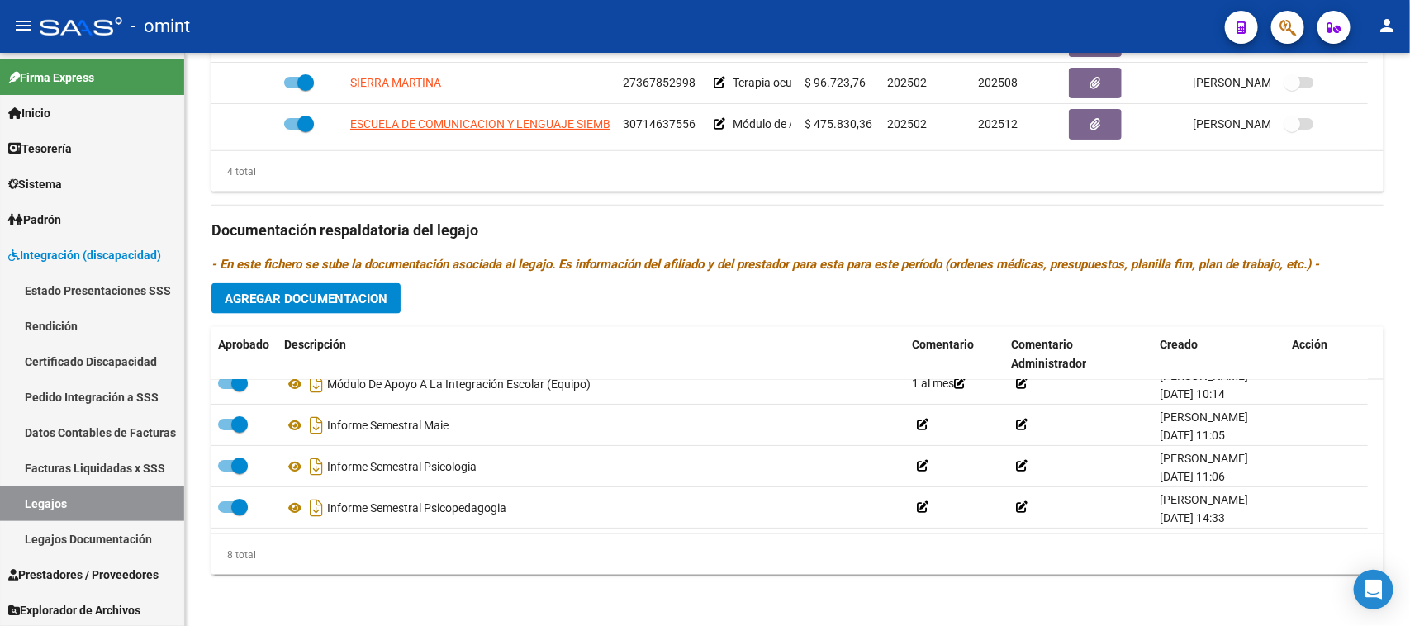
click at [378, 301] on span "Agregar Documentacion" at bounding box center [306, 299] width 163 height 15
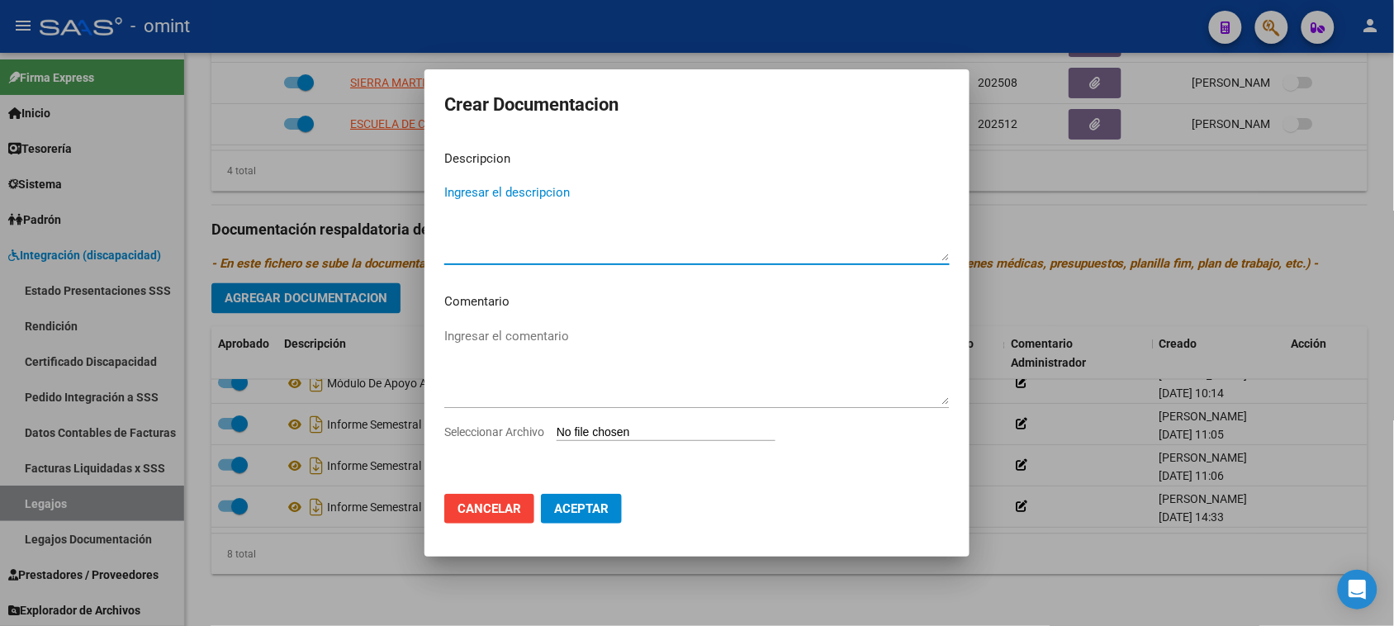
paste textarea "Informe Semestral Psicologia"
click at [571, 186] on textarea "Informe Semestral Psicologia" at bounding box center [696, 222] width 505 height 78
type textarea "Informe Semestral TO"
type input "C:\fakepath\1841773301_25081907470_form048.pdf"
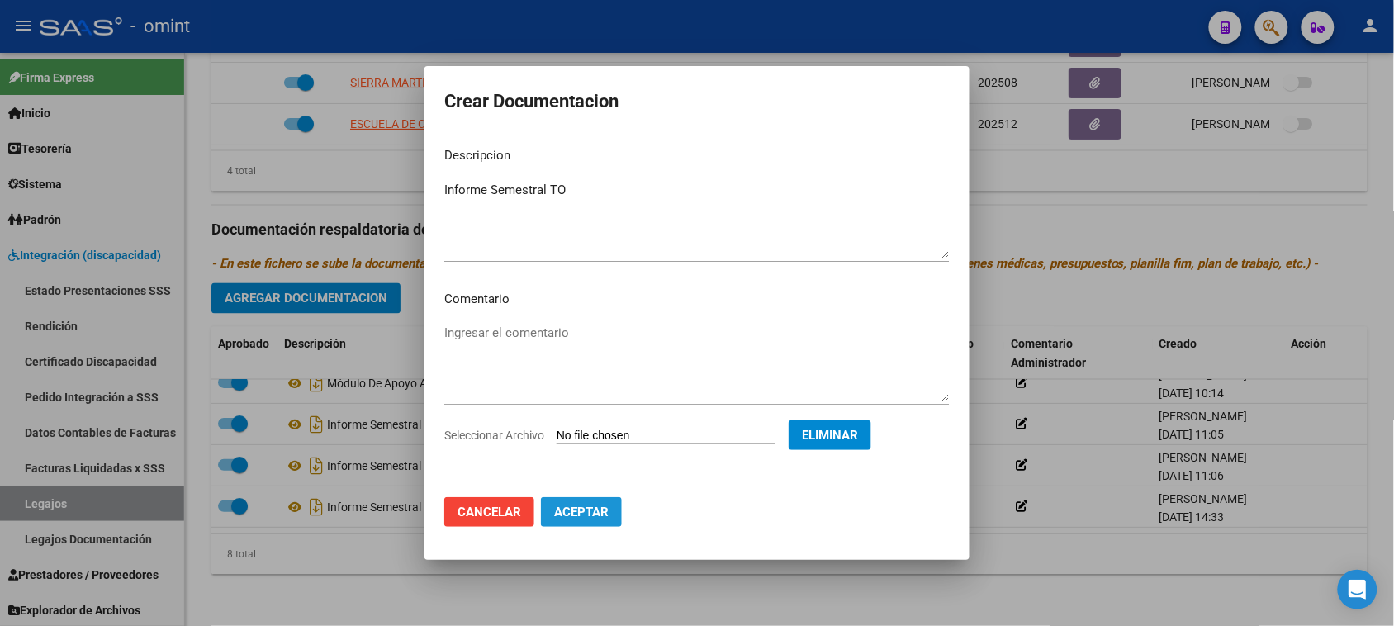
click at [575, 510] on span "Aceptar" at bounding box center [581, 512] width 55 height 15
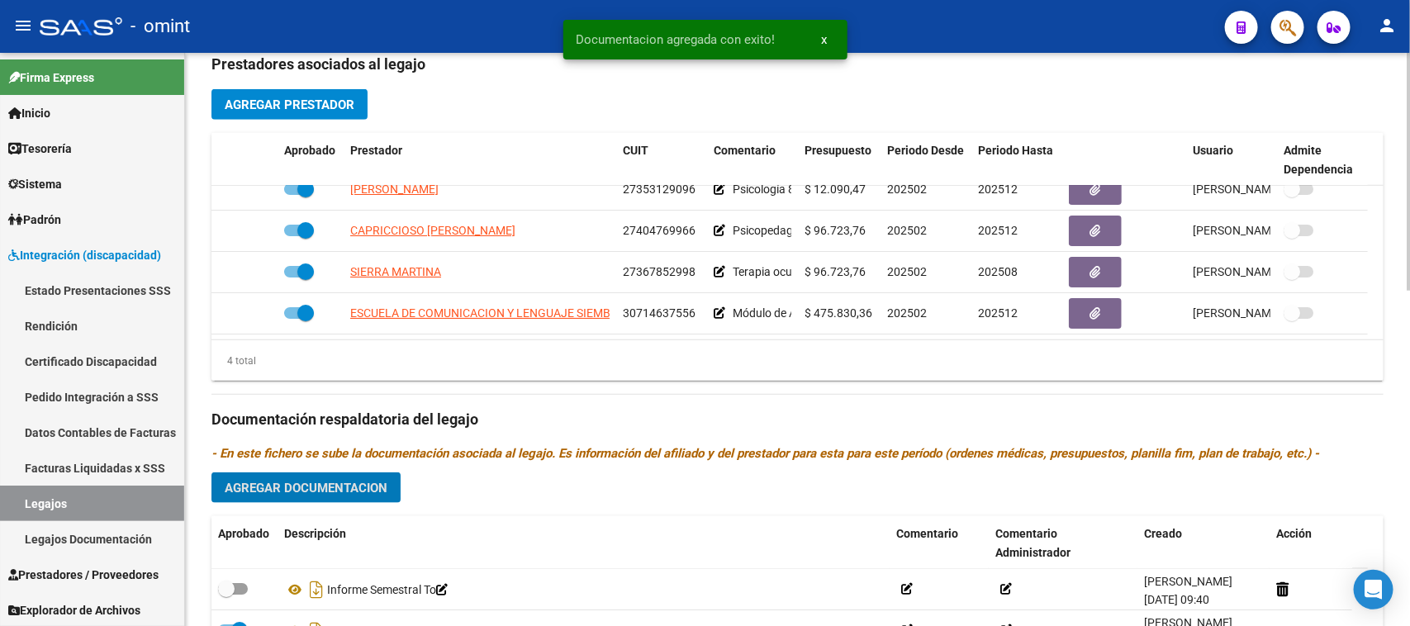
scroll to position [604, 0]
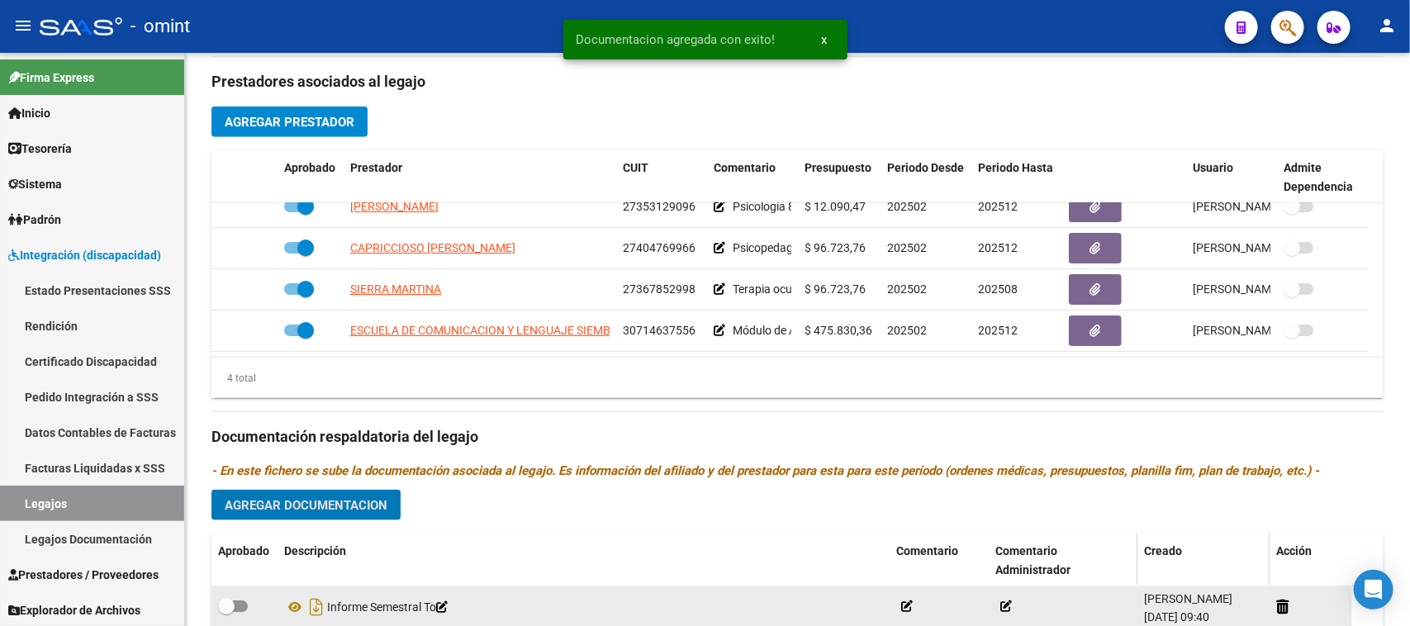
click at [230, 605] on span at bounding box center [226, 606] width 17 height 17
click at [226, 612] on input "checkbox" at bounding box center [225, 612] width 1 height 1
checkbox input "true"
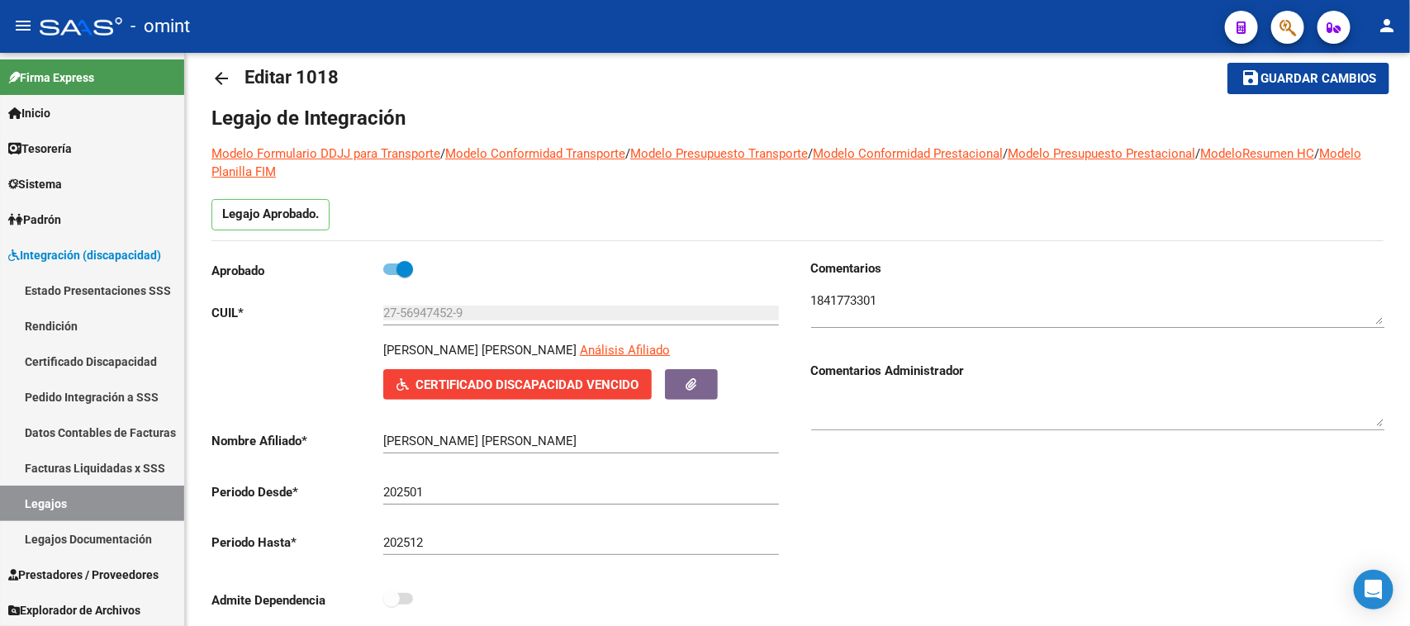
scroll to position [0, 0]
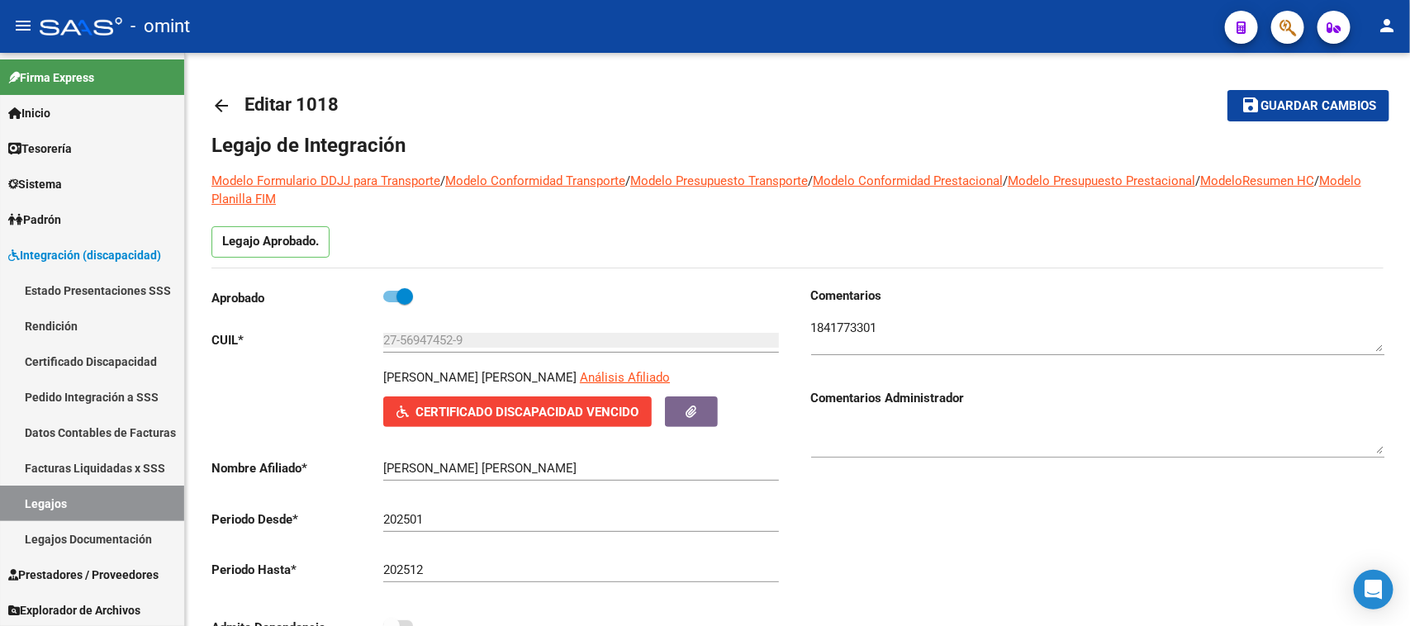
click at [835, 324] on textarea at bounding box center [1097, 335] width 573 height 33
click at [832, 323] on textarea at bounding box center [1097, 335] width 573 height 33
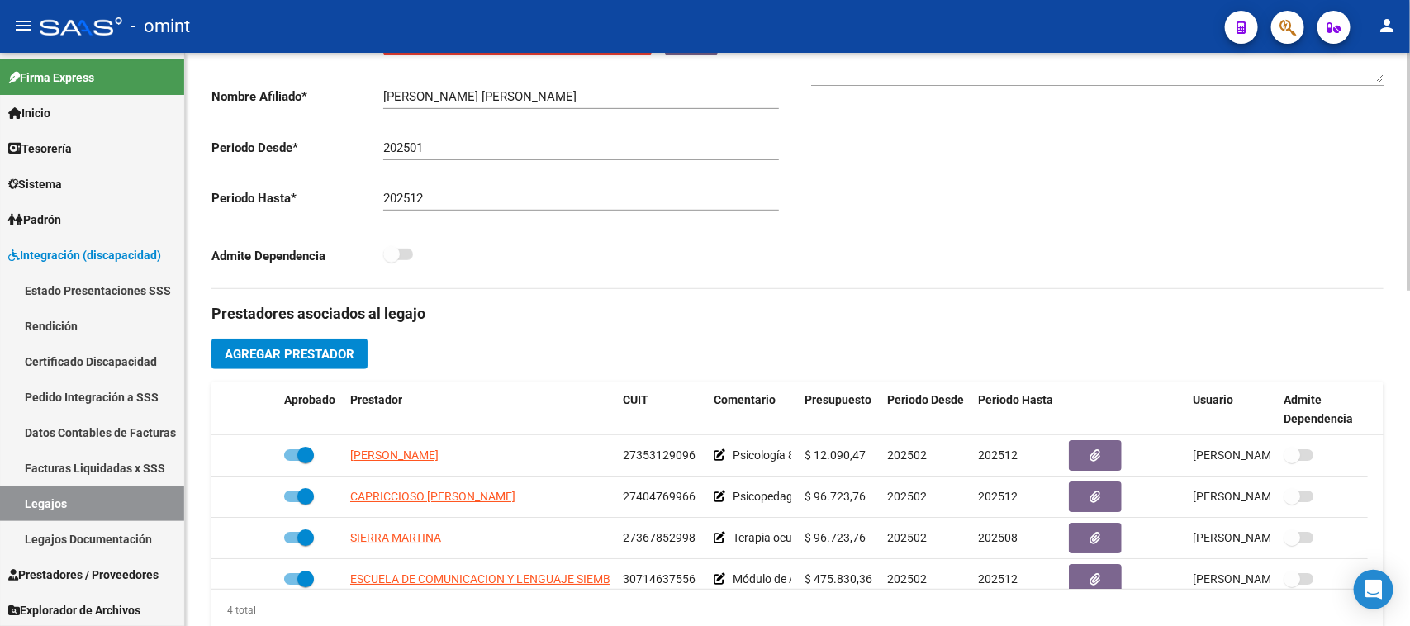
scroll to position [516, 0]
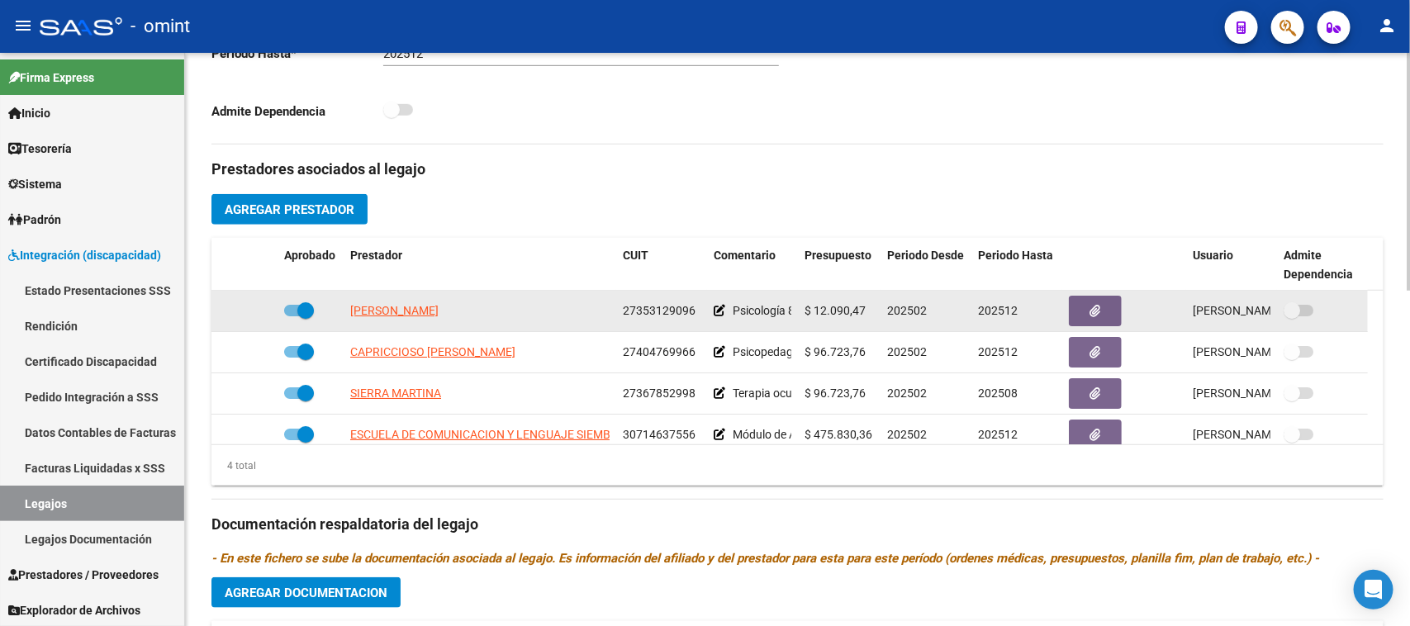
click at [1095, 291] on datatable-body-cell at bounding box center [1124, 311] width 124 height 40
click at [1095, 298] on button "button" at bounding box center [1095, 311] width 53 height 31
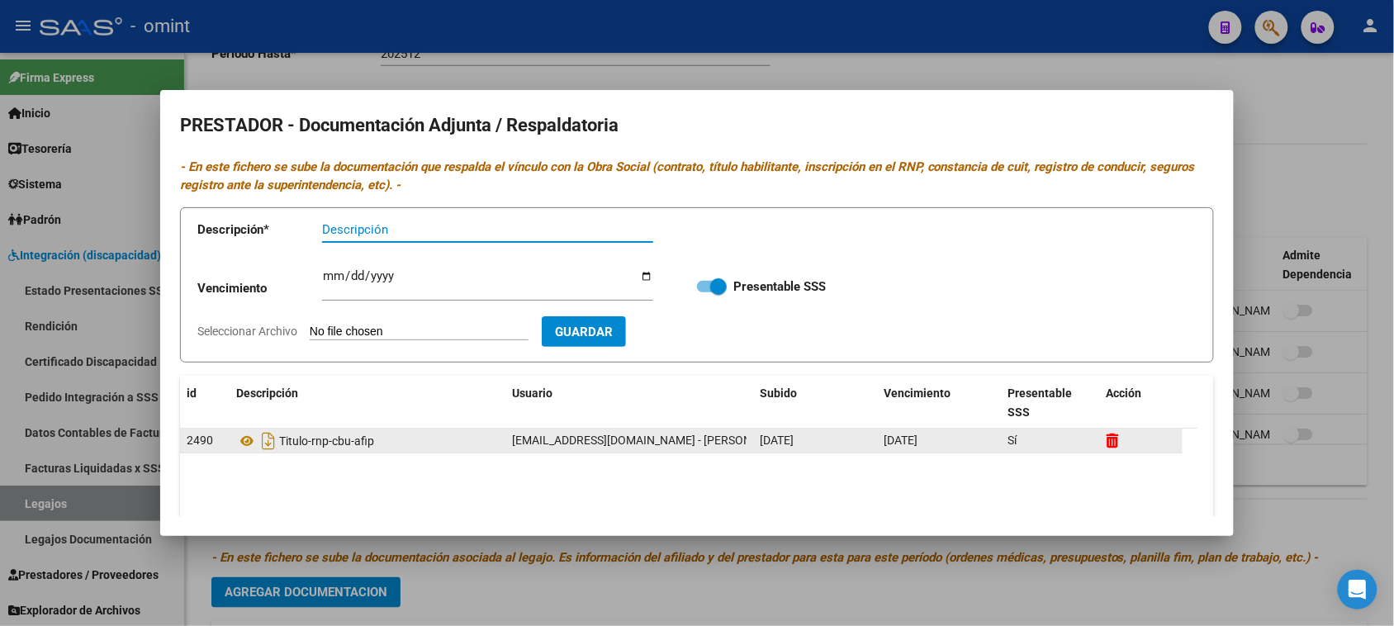
click at [1112, 443] on icon at bounding box center [1113, 441] width 12 height 16
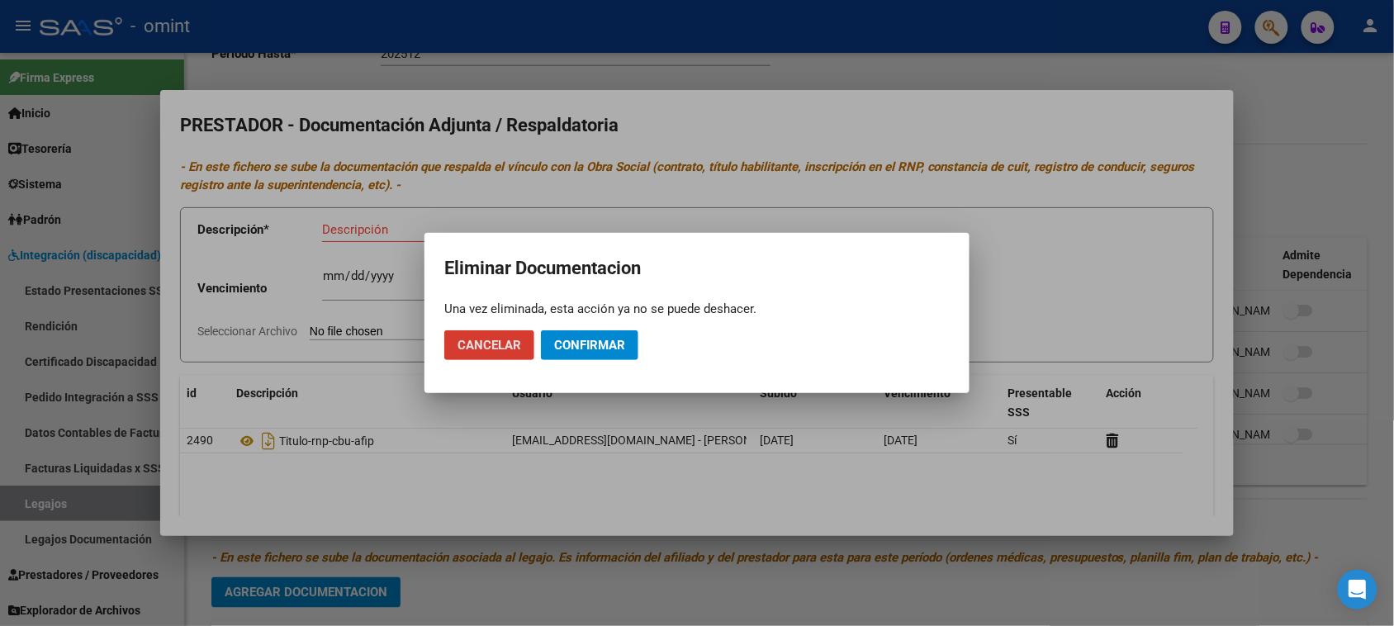
click at [614, 341] on span "Confirmar" at bounding box center [589, 345] width 71 height 15
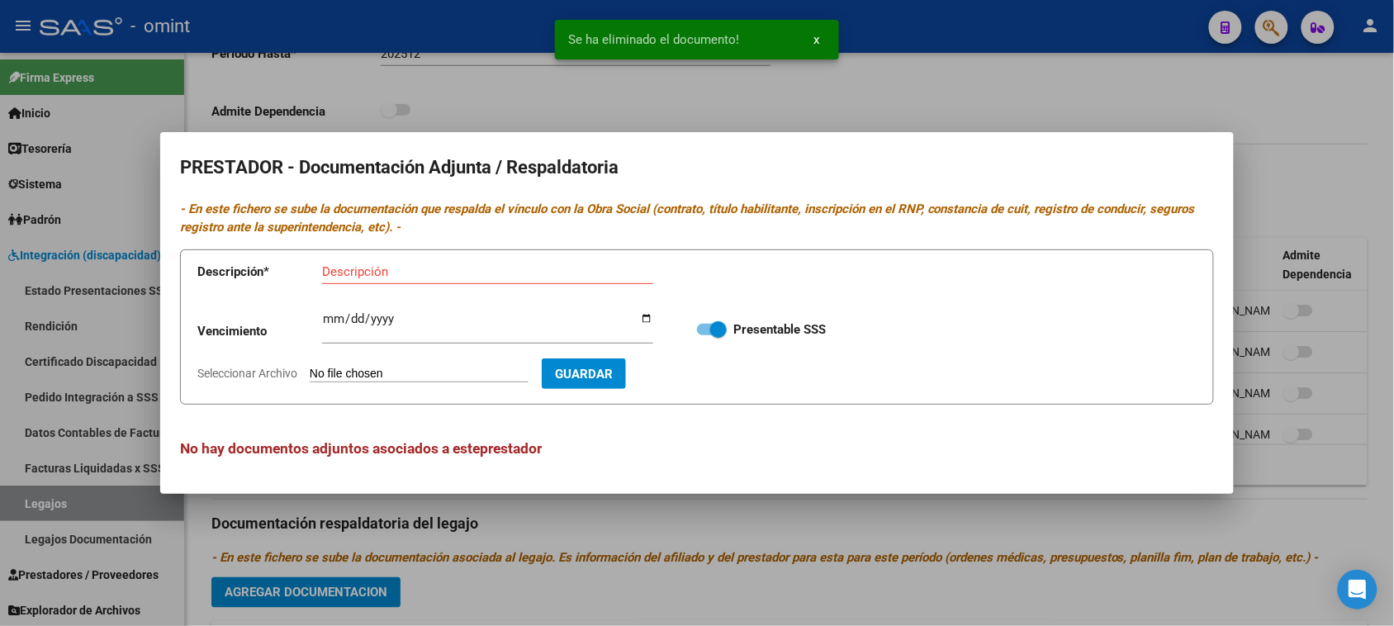
click at [334, 316] on input "Ingresar vencimiento" at bounding box center [487, 325] width 331 height 26
type input "2028-10-09"
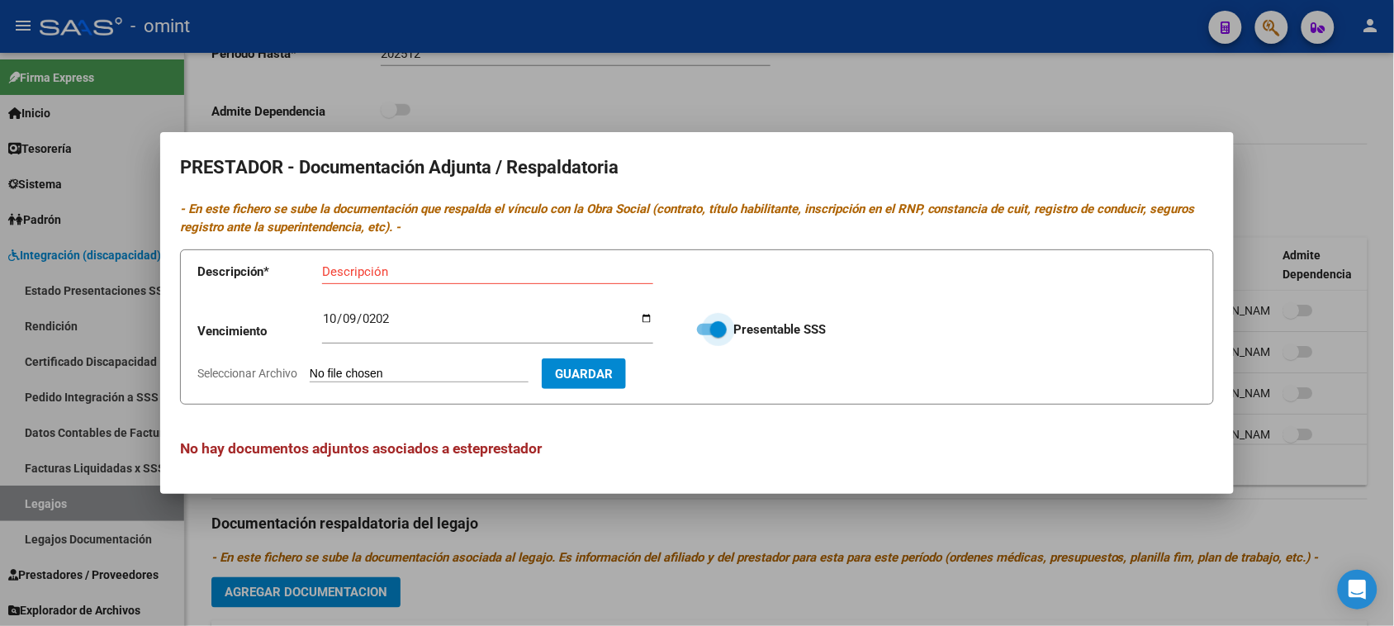
click at [348, 277] on input "Descripción" at bounding box center [487, 271] width 331 height 15
click at [415, 264] on input "Descripción" at bounding box center [487, 271] width 331 height 15
paste input "Título/RNP/CBU/ARCA"
type input "Título/RNP/CBU/ARCA"
type input "C:\fakepath\PSICO PRESTADOR.pdf"
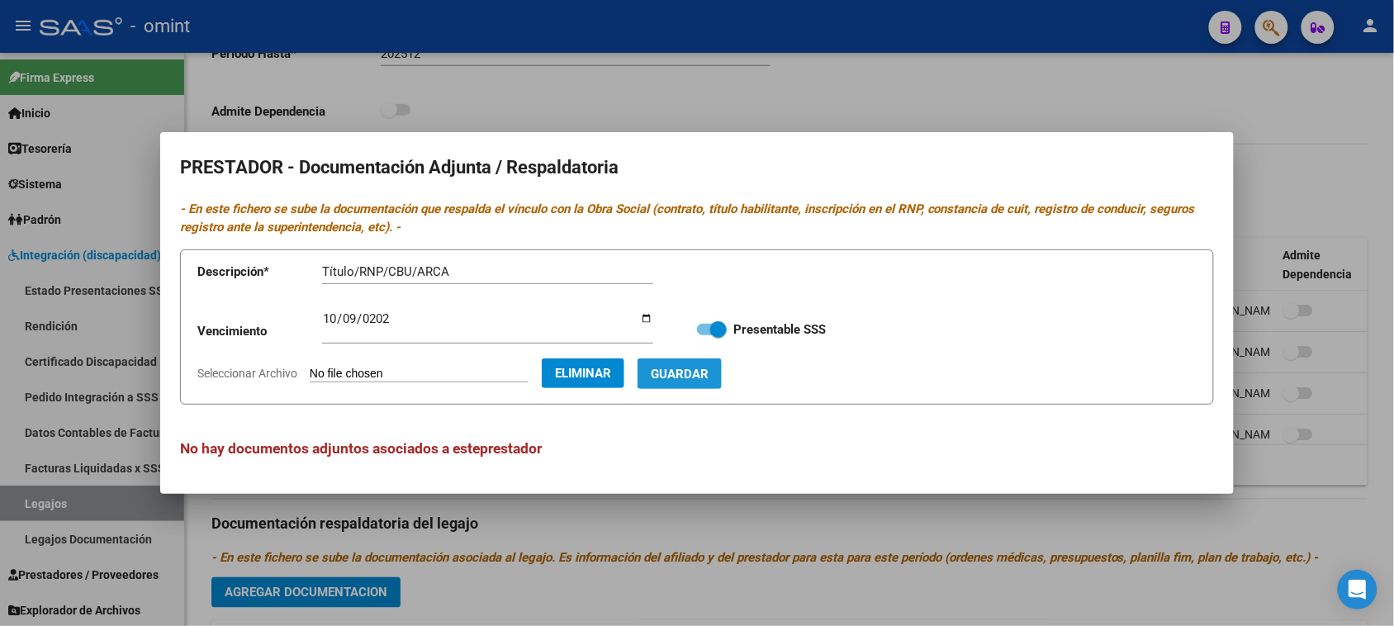
click at [722, 377] on button "Guardar" at bounding box center [680, 373] width 84 height 31
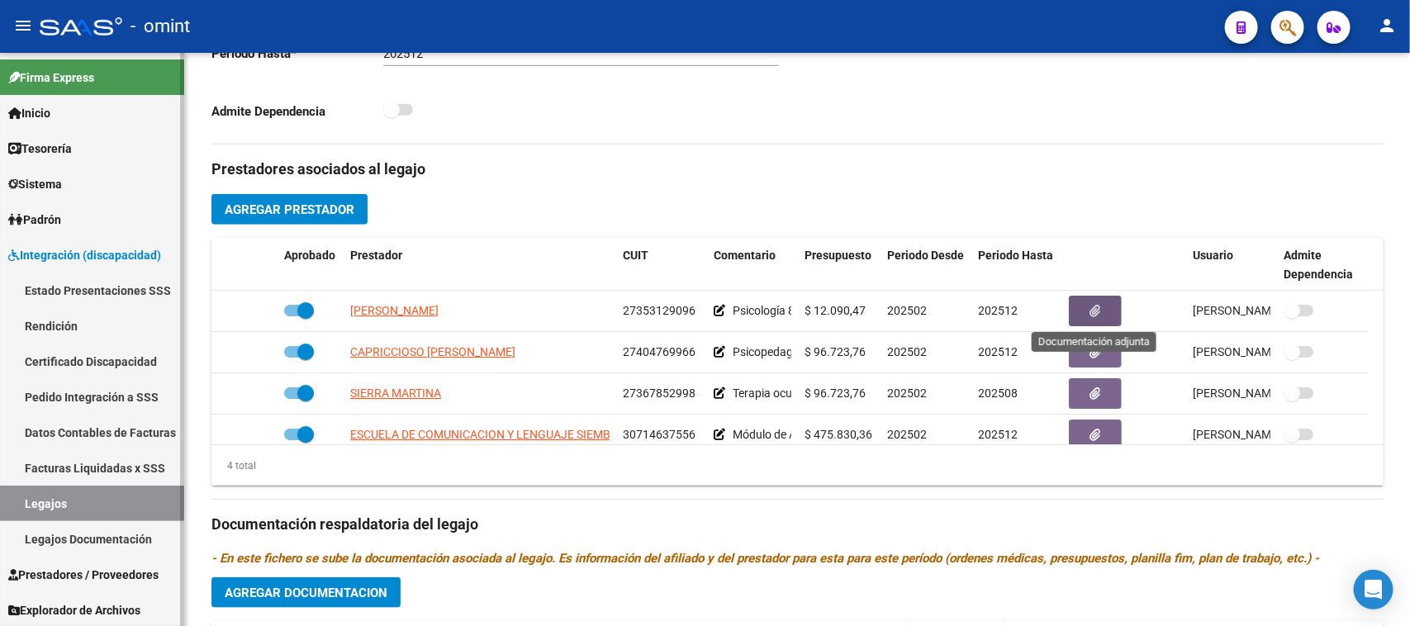
drag, startPoint x: 76, startPoint y: 498, endPoint x: 84, endPoint y: 485, distance: 15.6
click at [76, 500] on link "Legajos" at bounding box center [92, 504] width 184 height 36
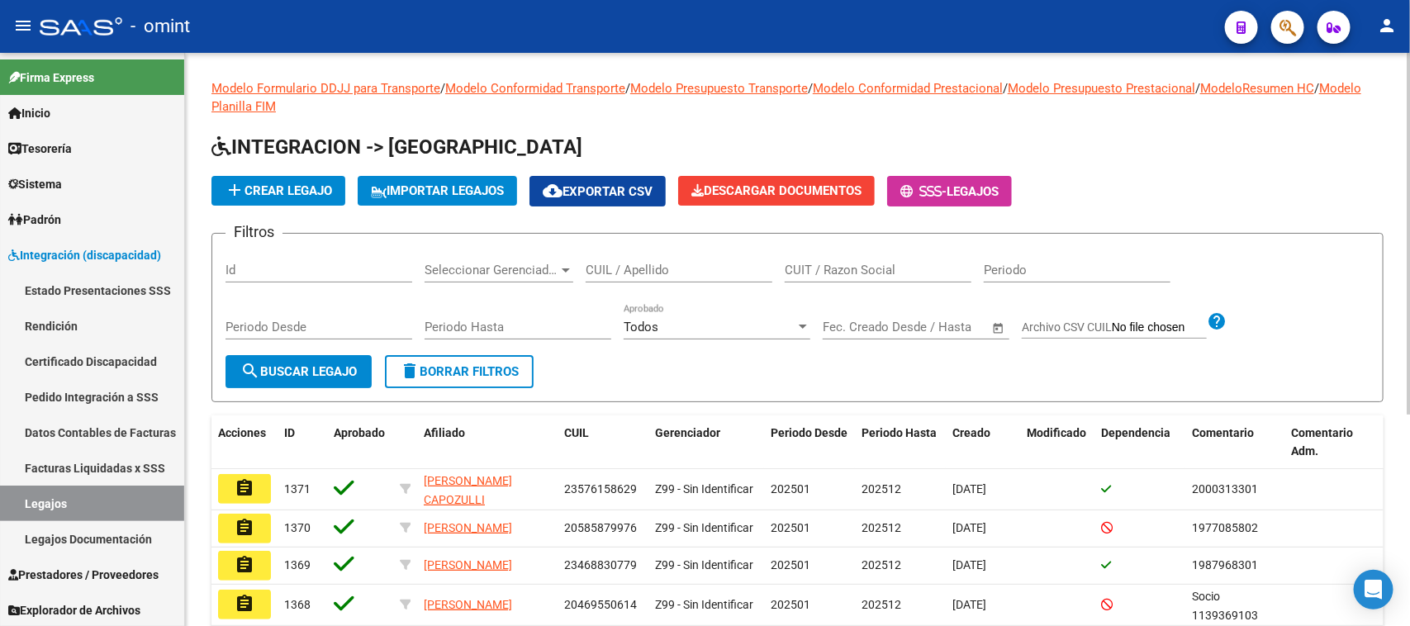
click at [688, 278] on div "CUIL / Apellido" at bounding box center [679, 265] width 187 height 36
type input "ROLDAN DEL"
click at [242, 368] on mat-icon "search" at bounding box center [250, 371] width 20 height 20
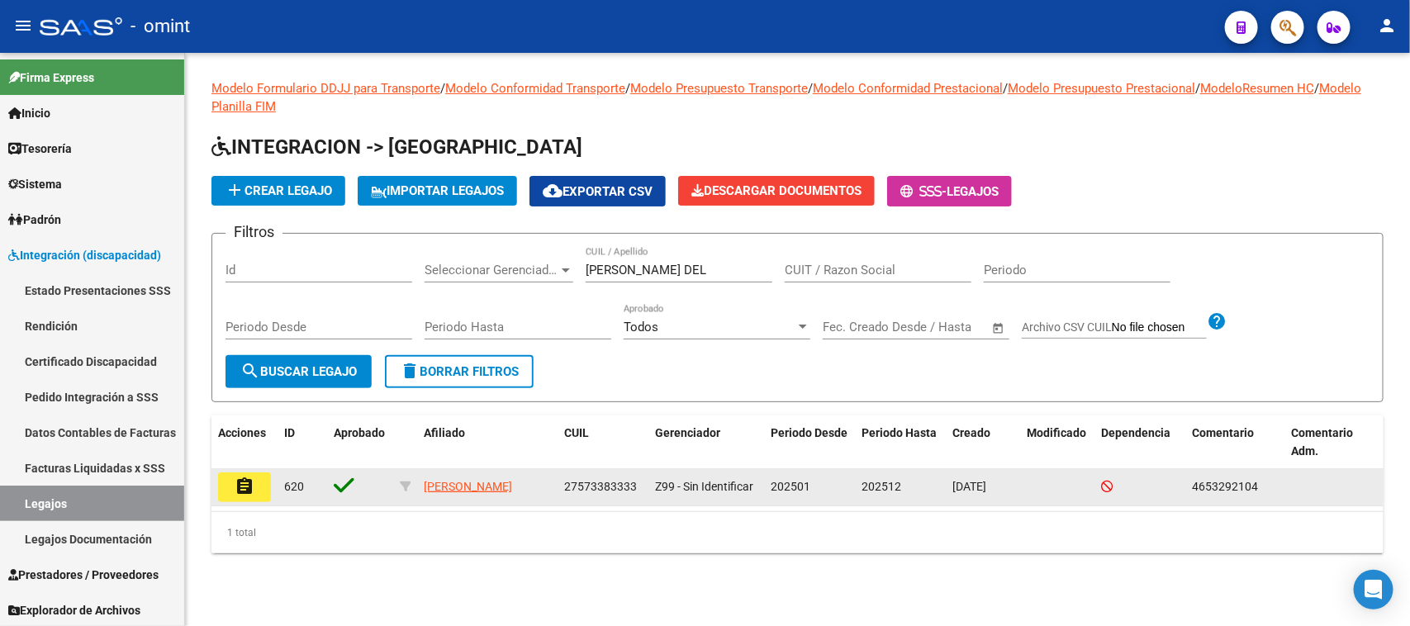
click at [235, 489] on mat-icon "assignment" at bounding box center [245, 487] width 20 height 20
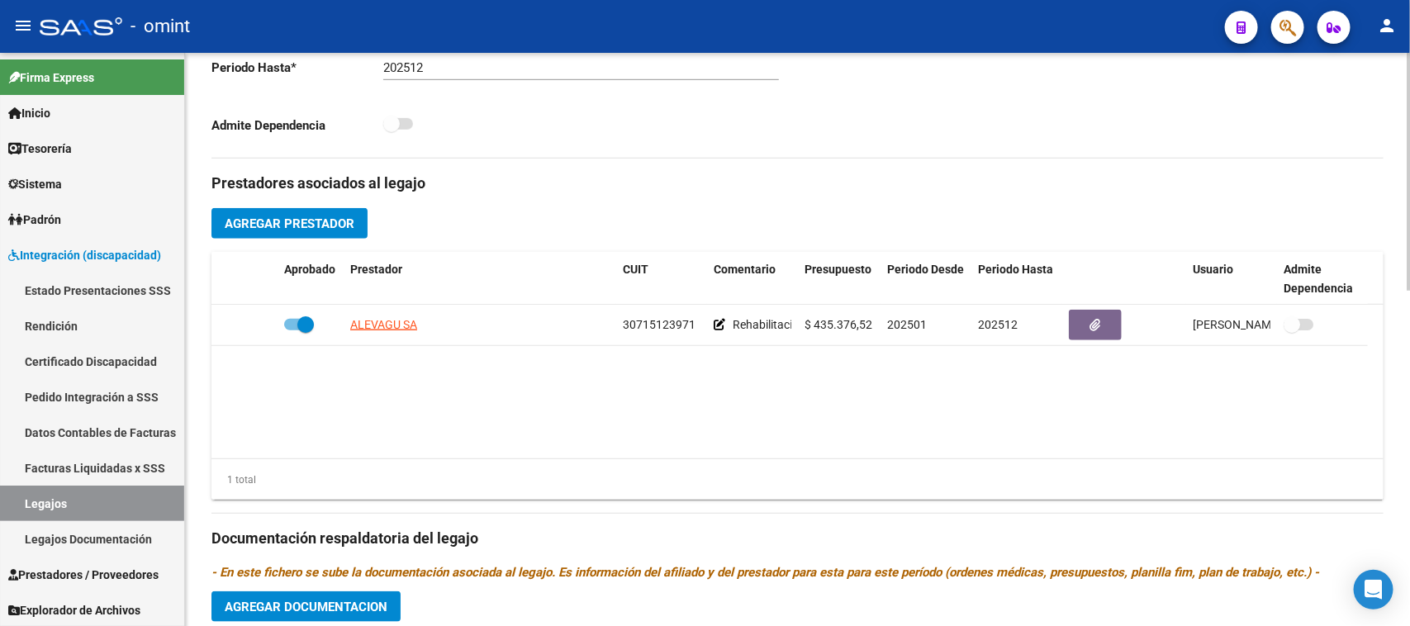
scroll to position [516, 0]
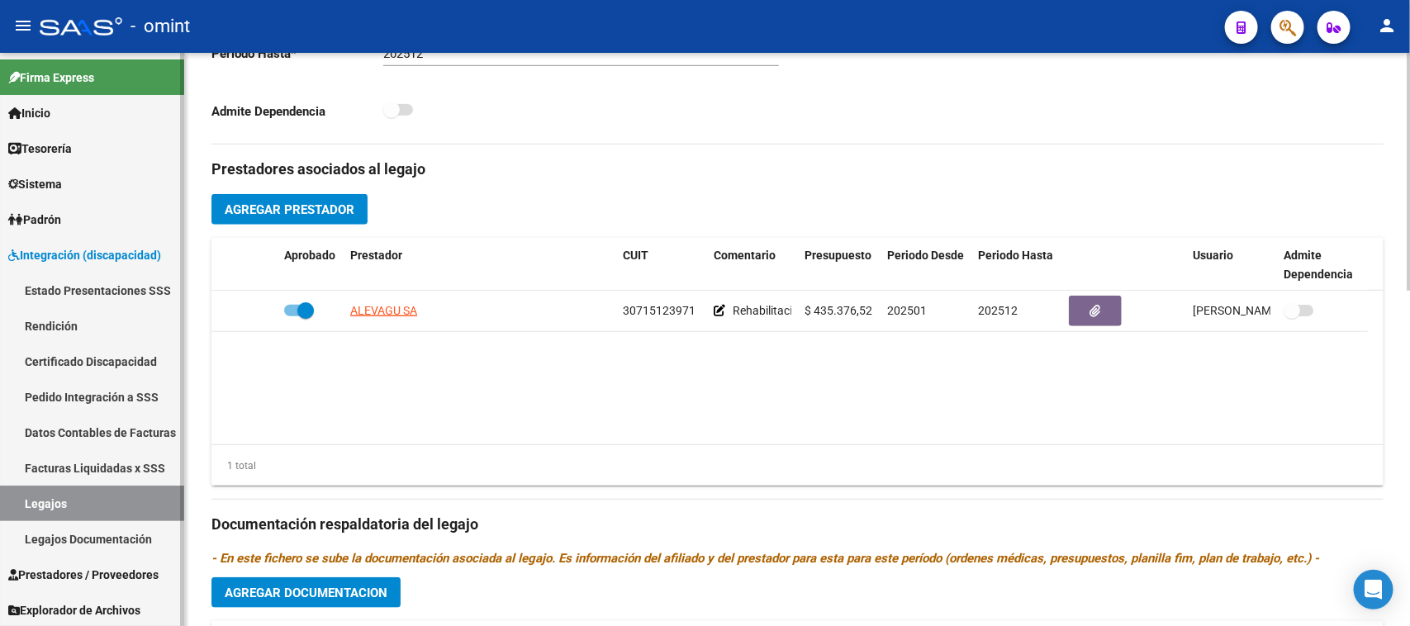
click at [122, 493] on link "Legajos" at bounding box center [92, 504] width 184 height 36
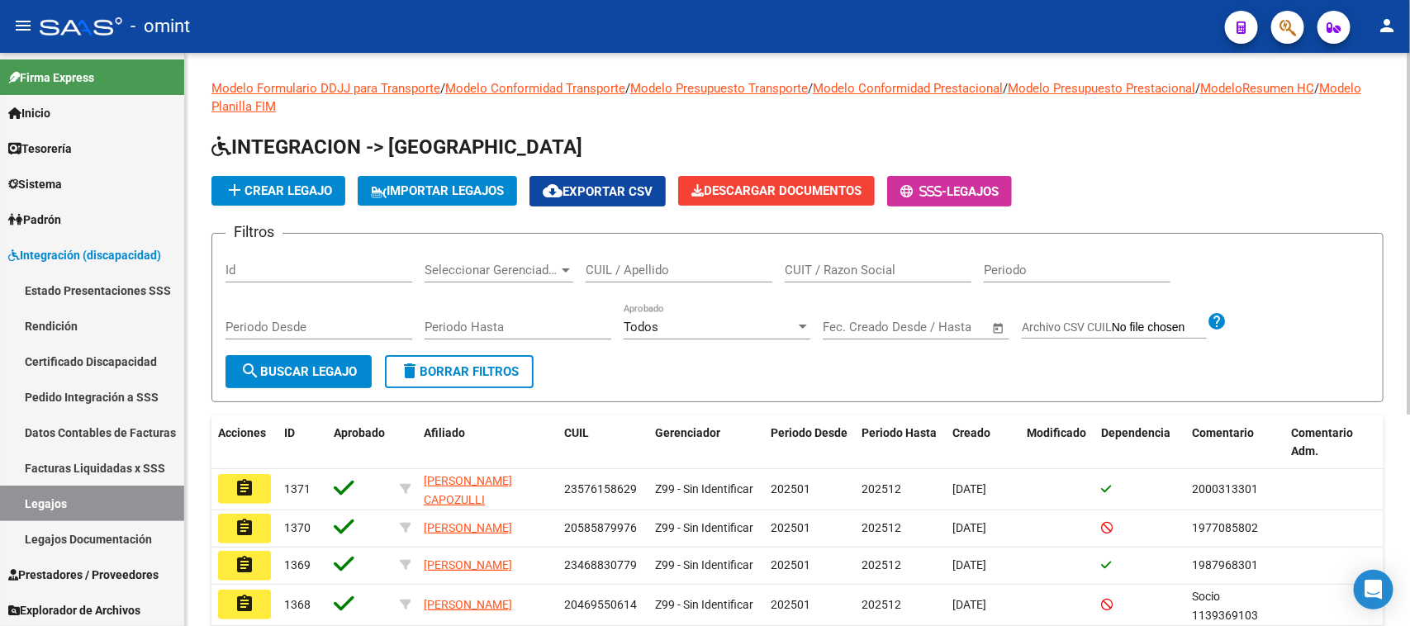
click at [670, 271] on input "CUIL / Apellido" at bounding box center [679, 270] width 187 height 15
click at [832, 273] on input "CUIT / Razon Social" at bounding box center [878, 270] width 187 height 15
paste input "33709081239"
type input "33709081239"
click at [329, 376] on span "search Buscar Legajo" at bounding box center [298, 371] width 116 height 15
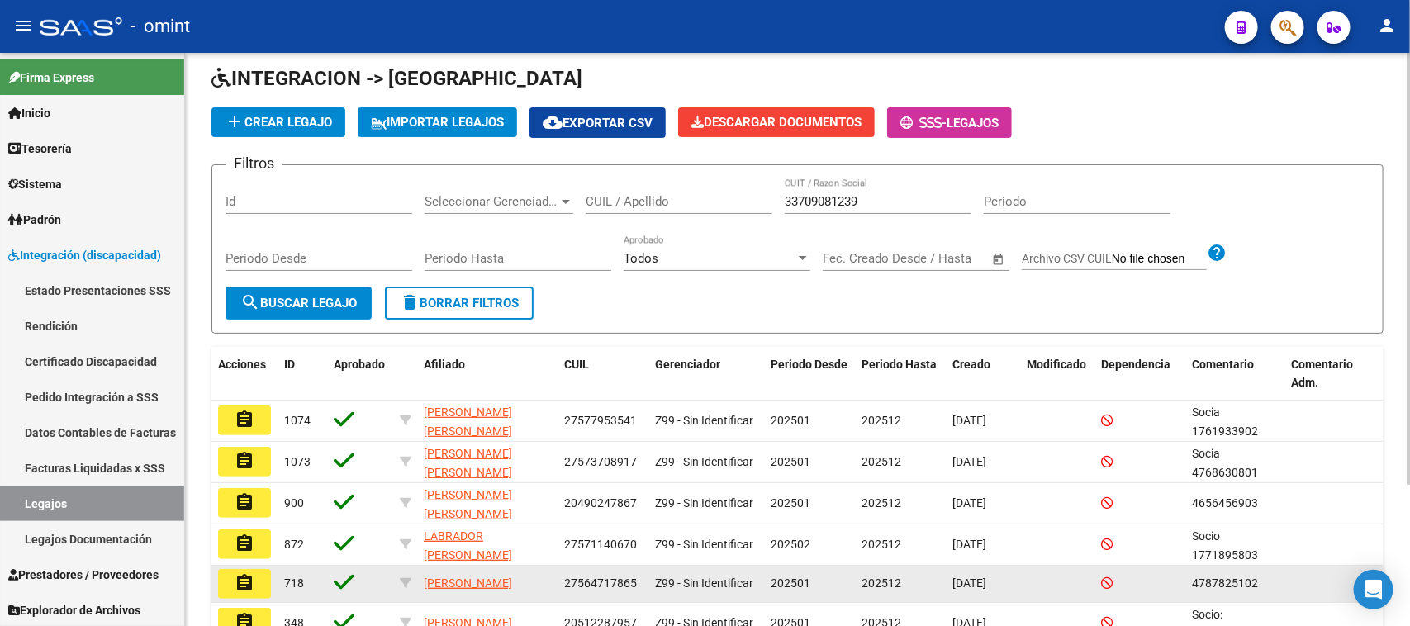
scroll to position [188, 0]
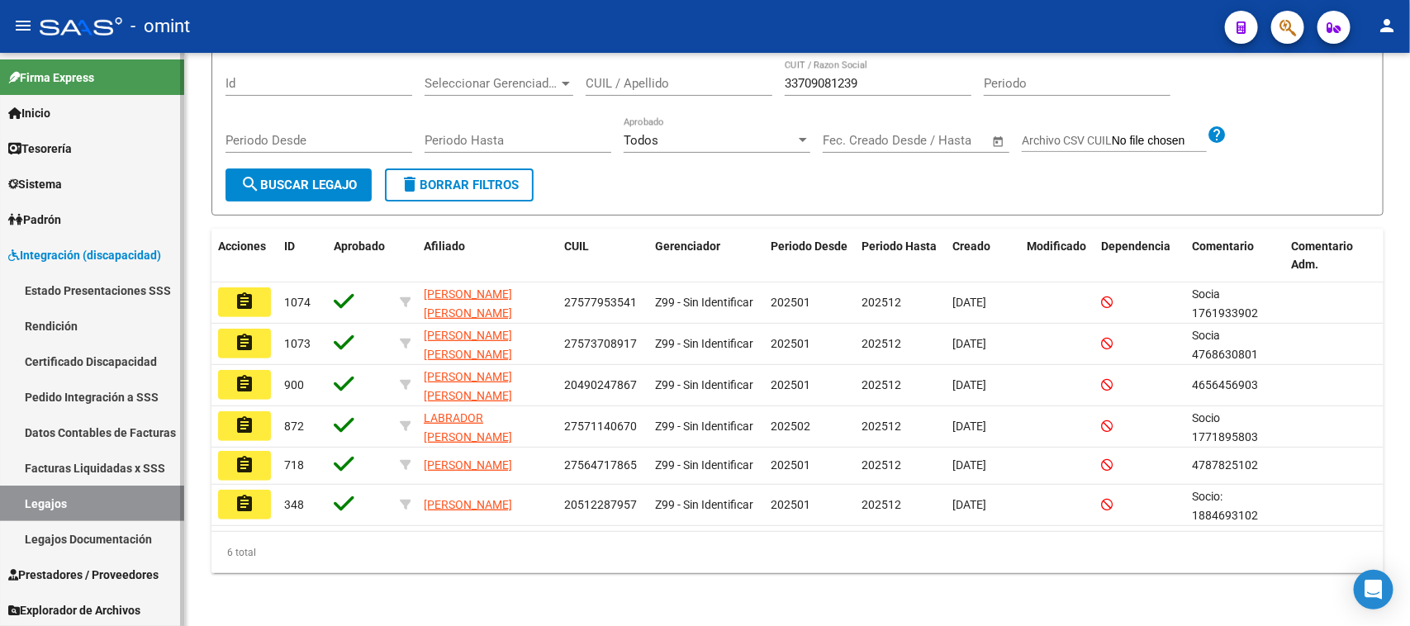
click at [84, 509] on link "Legajos" at bounding box center [92, 504] width 184 height 36
click at [81, 394] on link "Pedido Integración a SSS" at bounding box center [92, 397] width 184 height 36
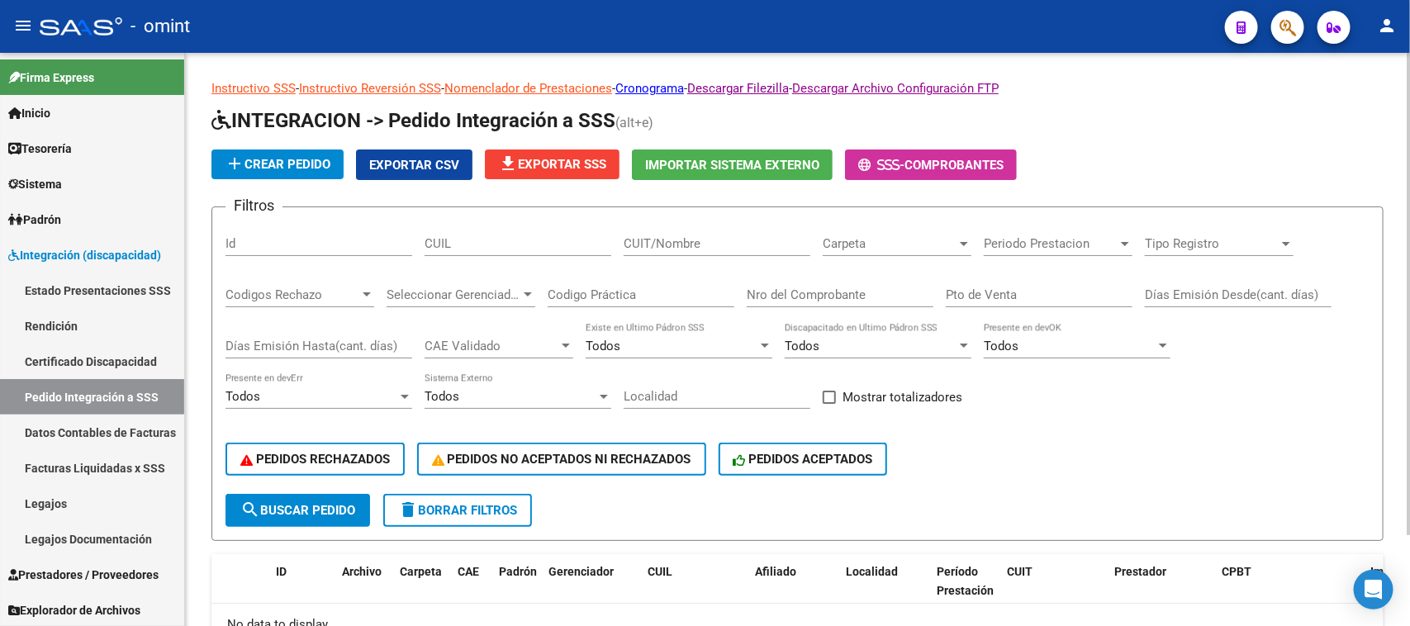
click at [708, 249] on input "CUIT/Nombre" at bounding box center [717, 243] width 187 height 15
click at [502, 233] on div "CUIL" at bounding box center [517, 239] width 187 height 36
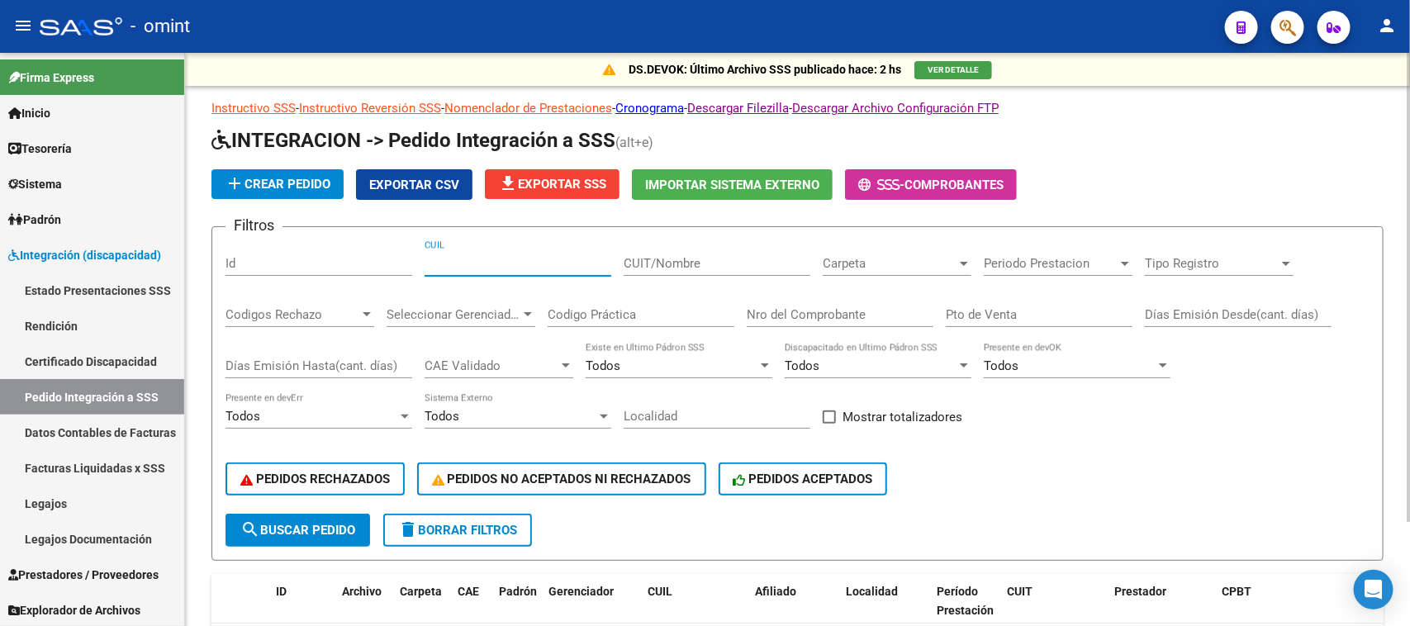
click at [922, 258] on span "Carpeta" at bounding box center [890, 263] width 134 height 15
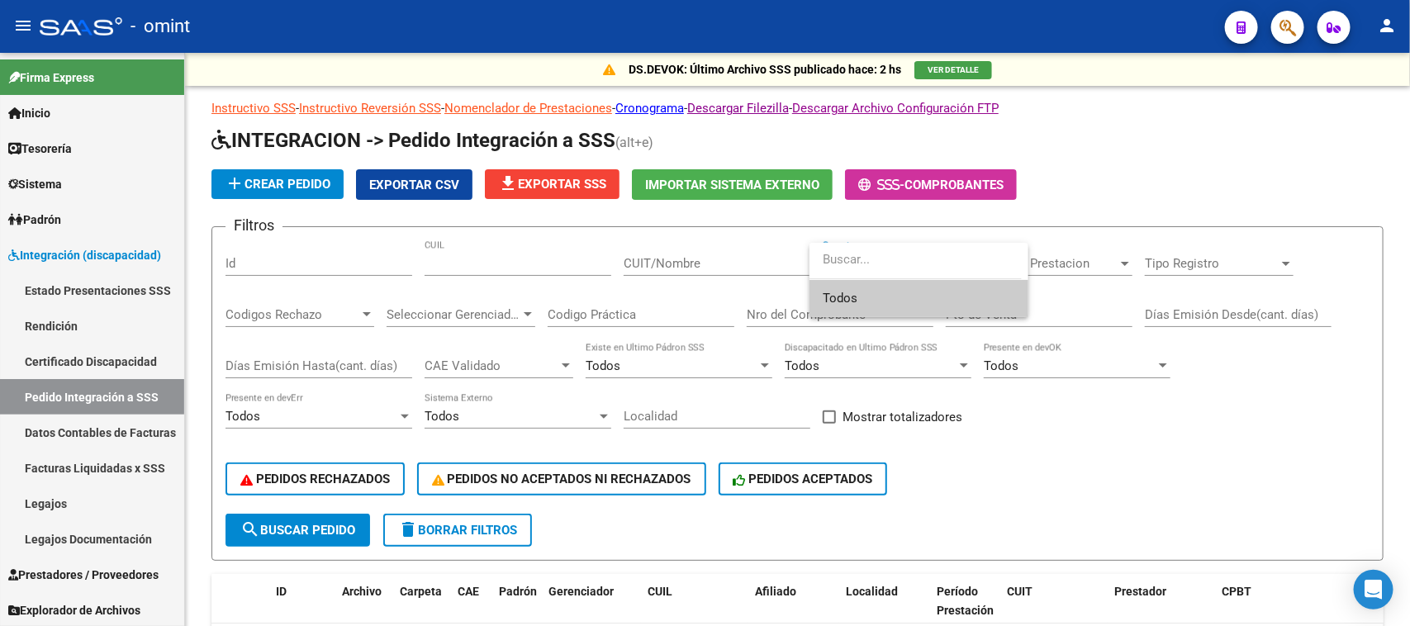
click at [1043, 424] on div at bounding box center [705, 313] width 1410 height 626
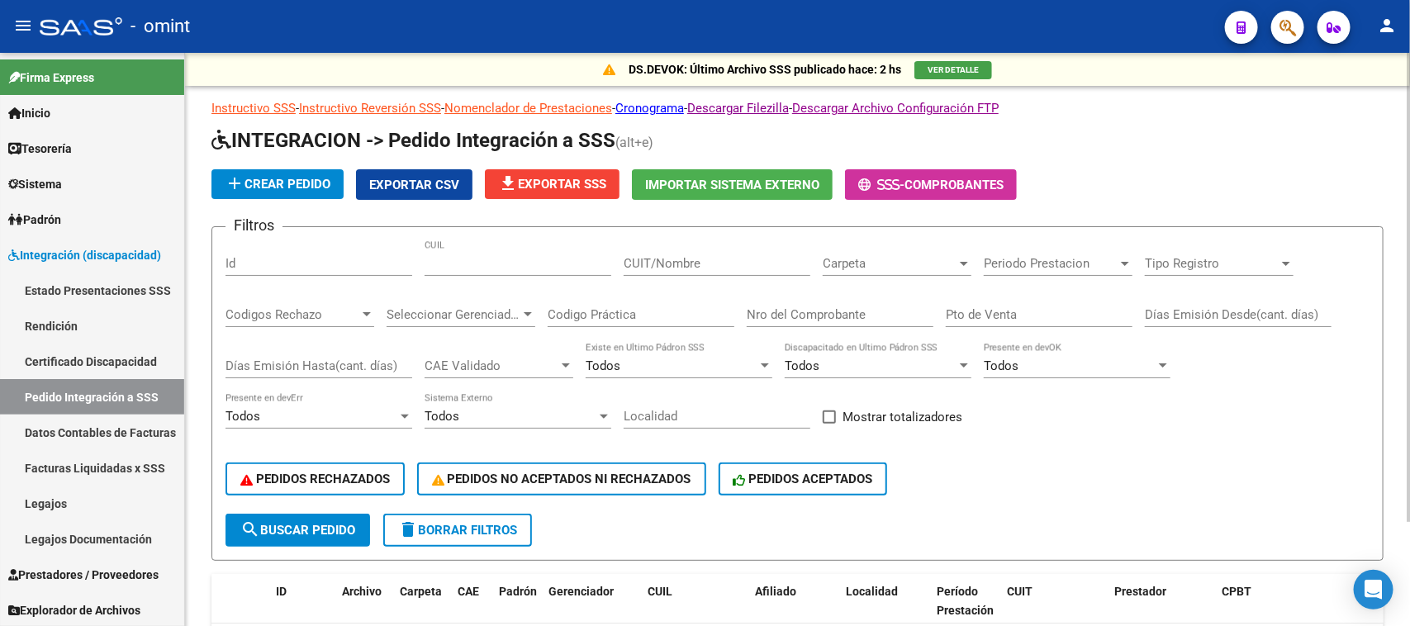
click at [946, 264] on span "Carpeta" at bounding box center [890, 263] width 134 height 15
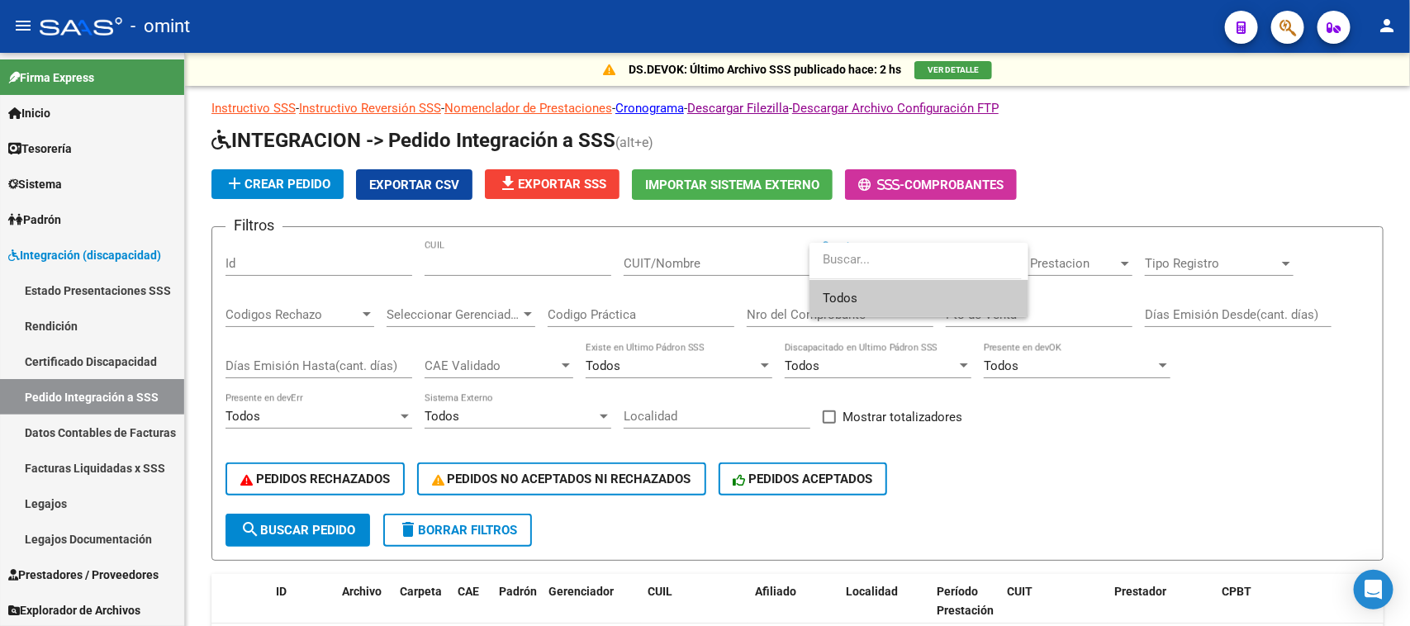
click at [989, 423] on div "Todos" at bounding box center [705, 313] width 1410 height 626
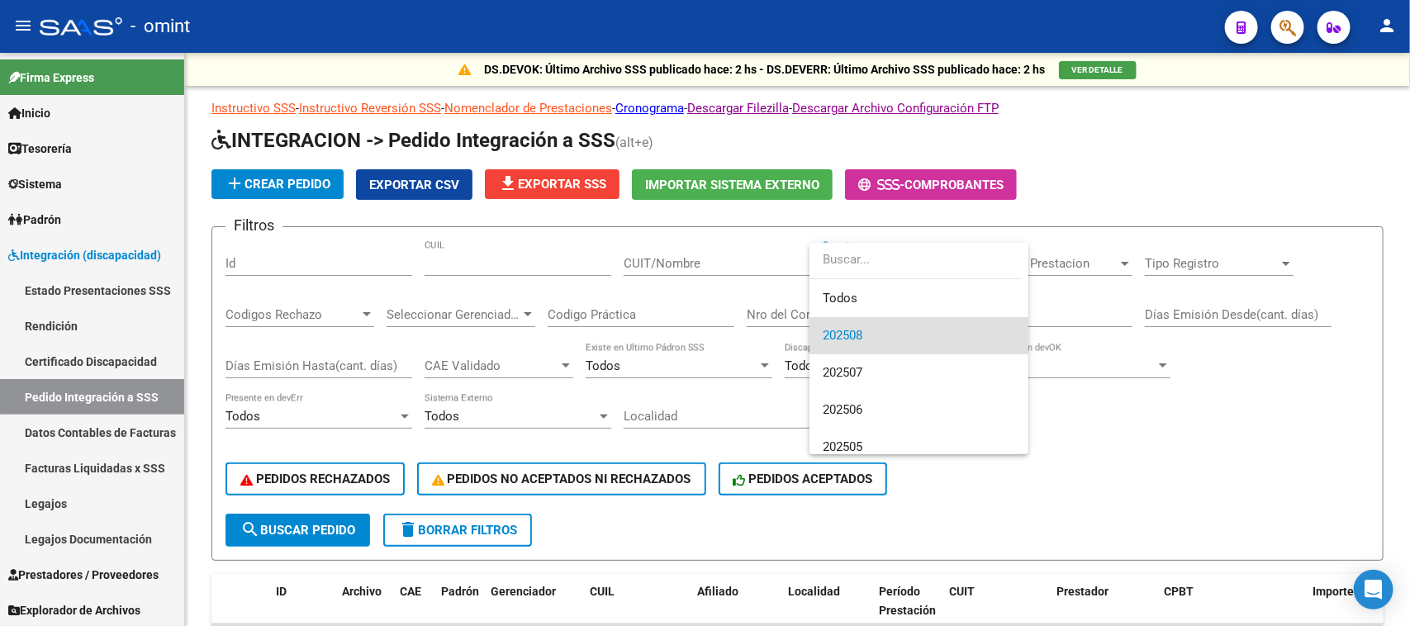
click at [1006, 476] on div at bounding box center [705, 313] width 1410 height 626
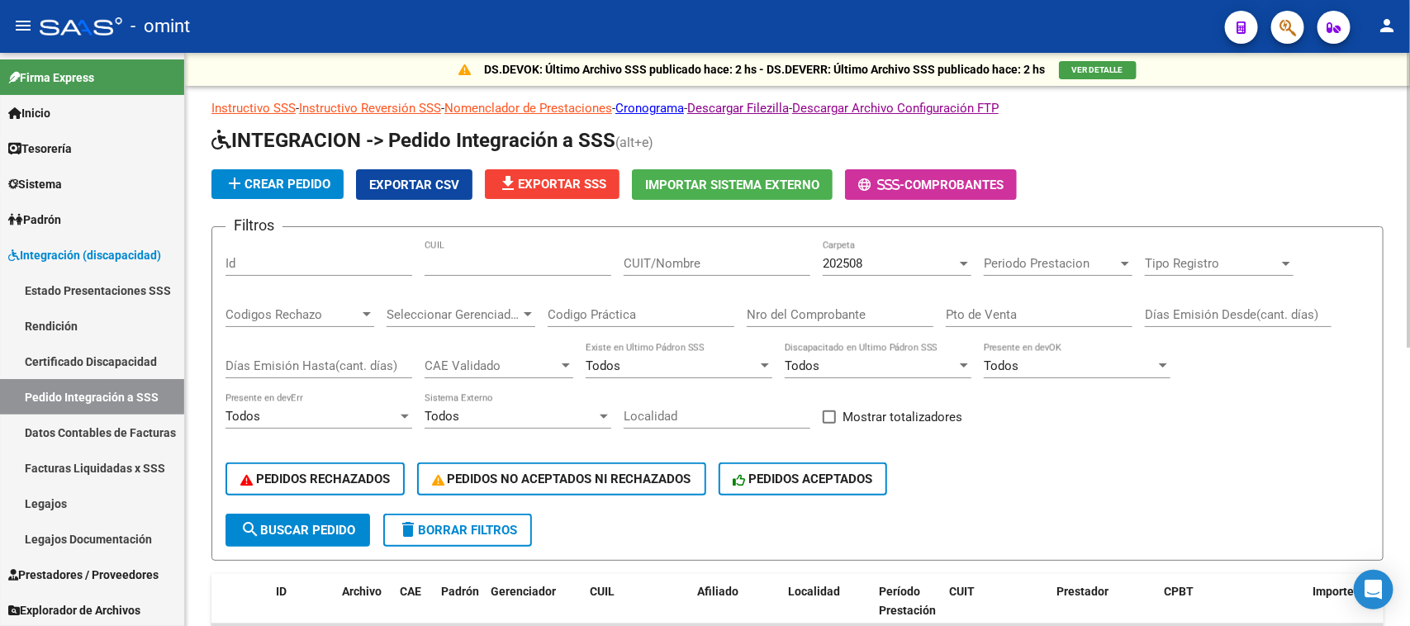
drag, startPoint x: 268, startPoint y: 531, endPoint x: 277, endPoint y: 524, distance: 11.2
click at [273, 529] on span "search Buscar Pedido" at bounding box center [297, 530] width 115 height 15
click at [439, 263] on input "CUIL" at bounding box center [517, 263] width 187 height 15
click at [496, 266] on input "CUIL" at bounding box center [517, 263] width 187 height 15
click at [501, 261] on input "CUIL" at bounding box center [517, 263] width 187 height 15
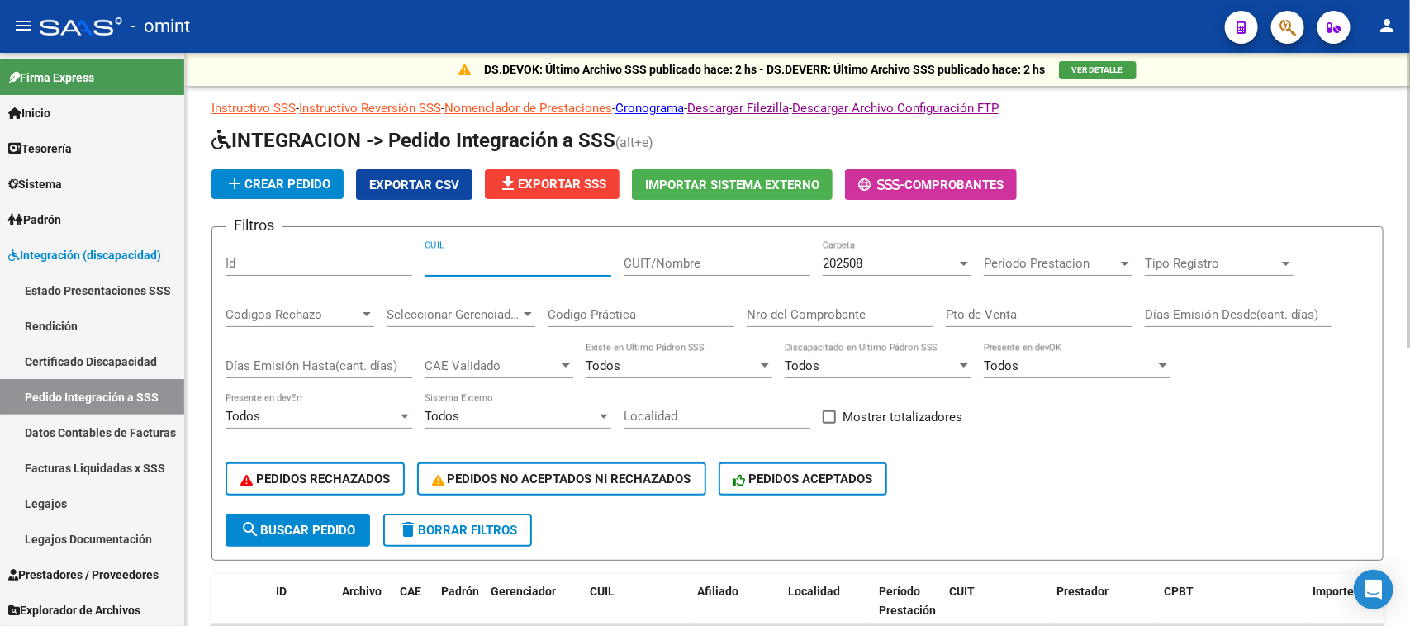
click at [496, 256] on input "CUIL" at bounding box center [517, 263] width 187 height 15
type input "20559522490"
drag, startPoint x: 328, startPoint y: 518, endPoint x: 560, endPoint y: 420, distance: 252.0
click at [327, 523] on span "search Buscar Pedido" at bounding box center [297, 530] width 115 height 15
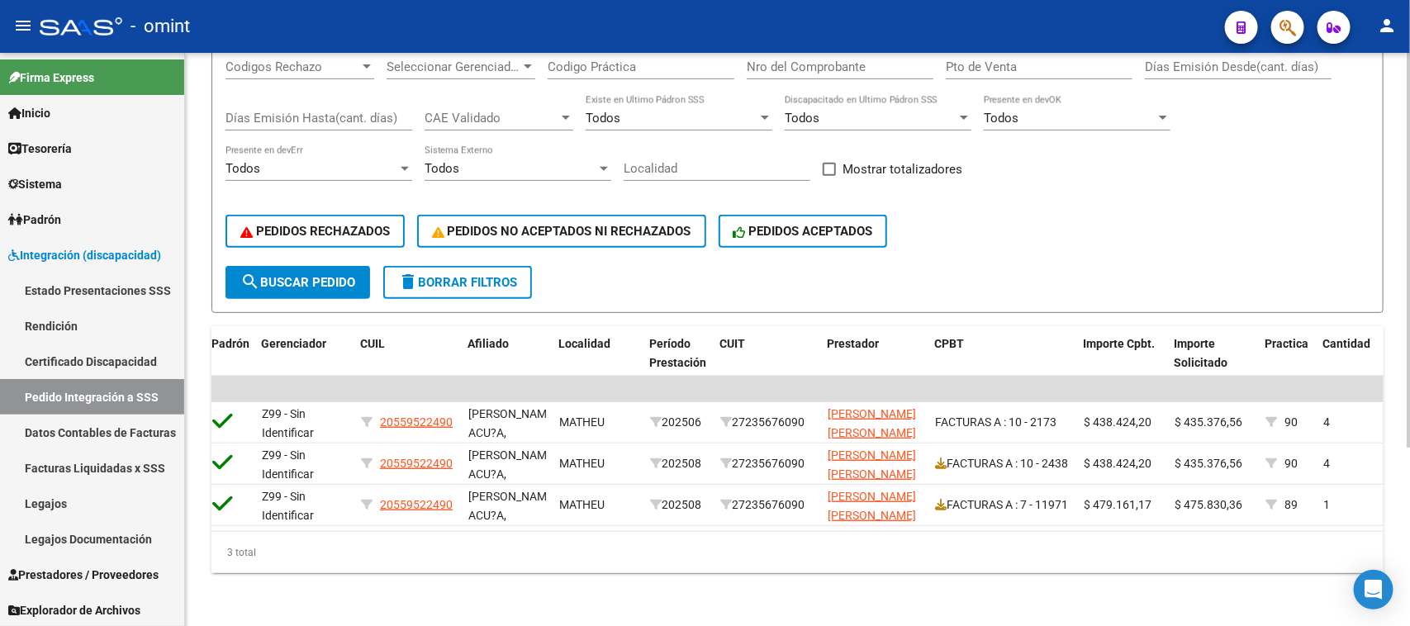
scroll to position [0, 234]
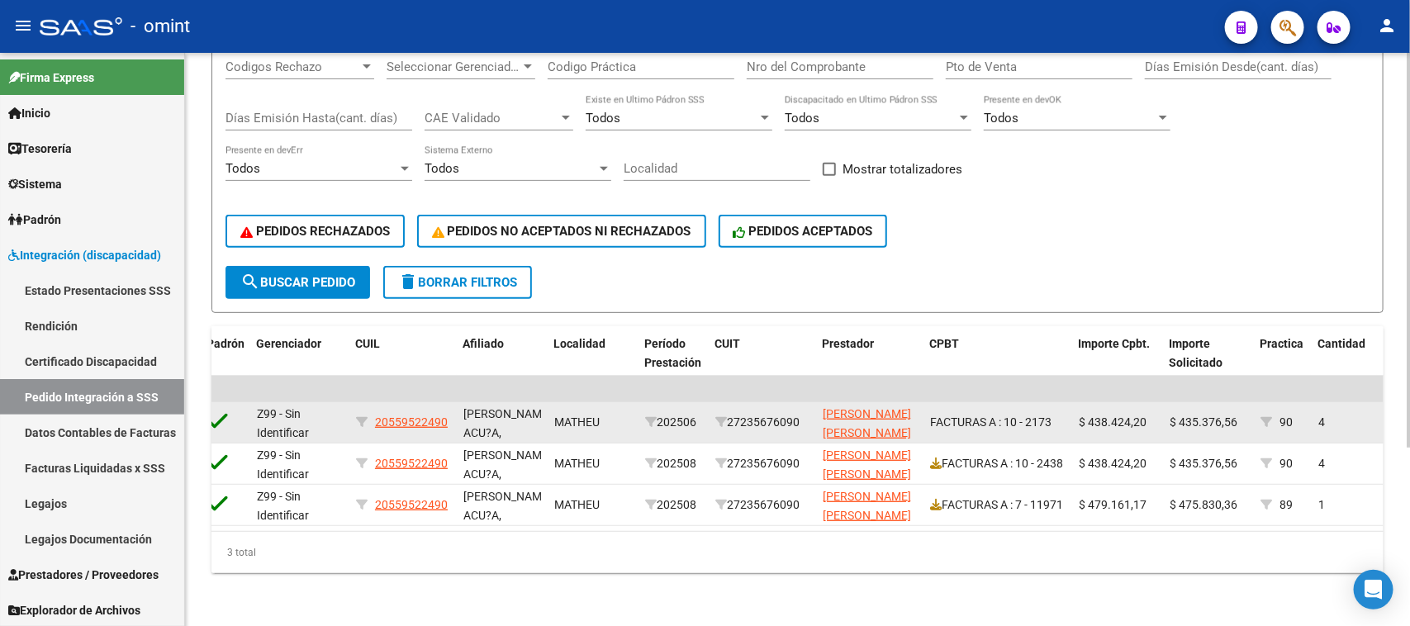
click at [769, 413] on div "27235676090" at bounding box center [762, 422] width 94 height 19
copy div "27235676090"
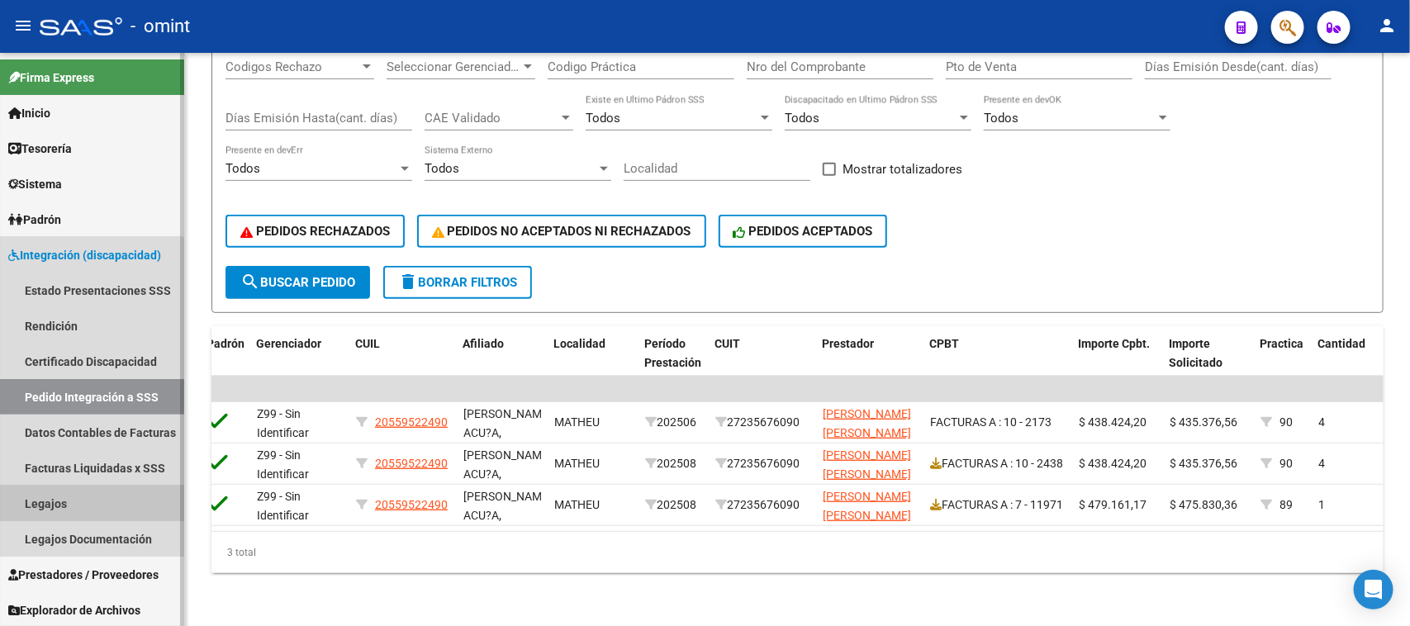
click at [83, 496] on link "Legajos" at bounding box center [92, 504] width 184 height 36
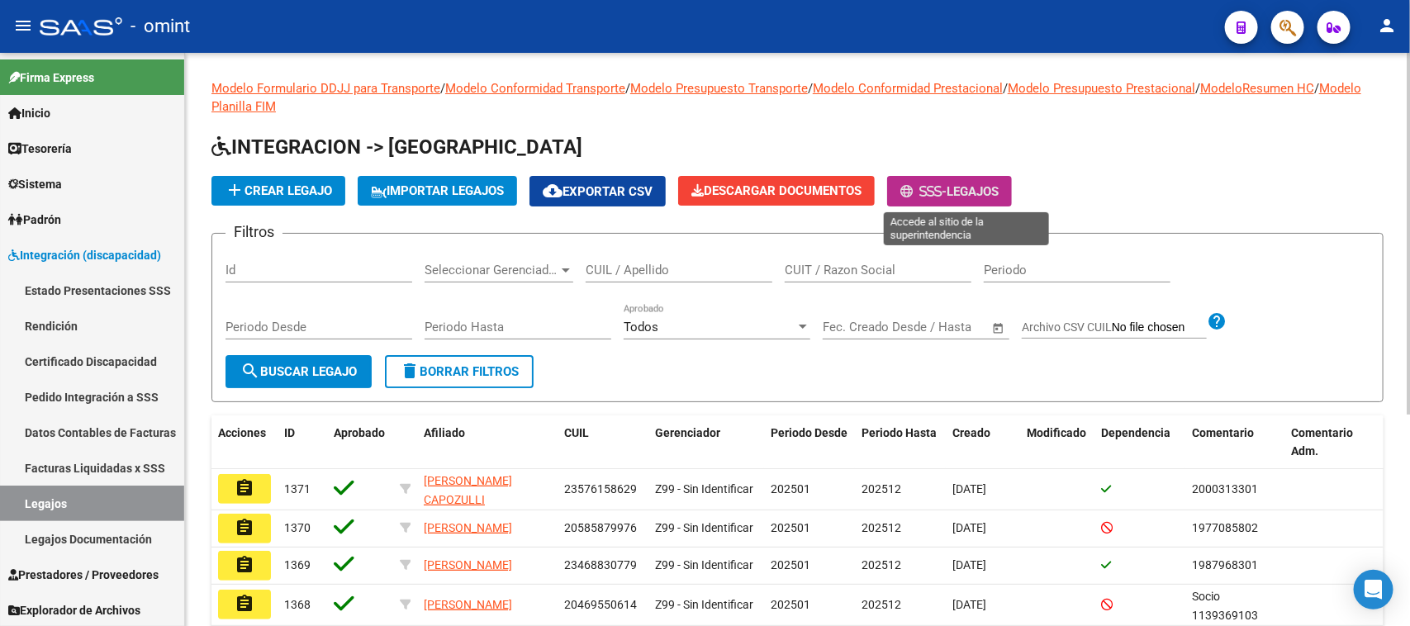
click at [941, 191] on icon at bounding box center [937, 191] width 7 height 12
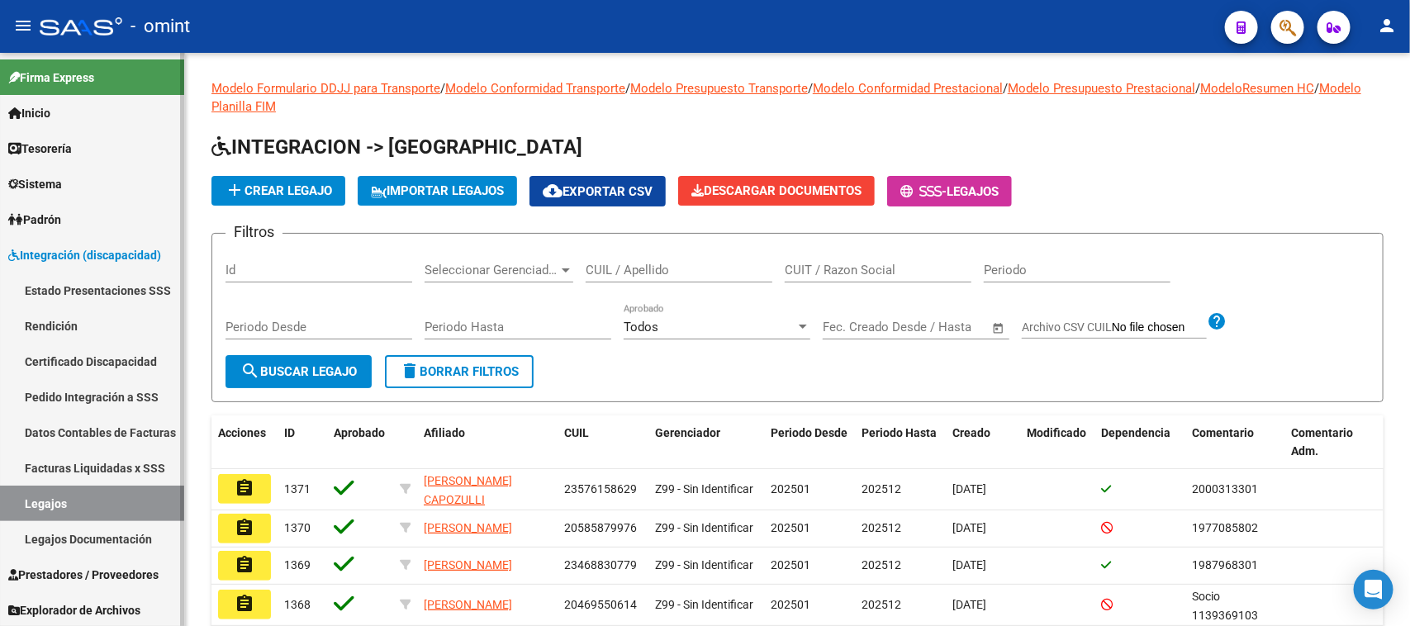
click at [118, 192] on link "Sistema" at bounding box center [92, 184] width 184 height 36
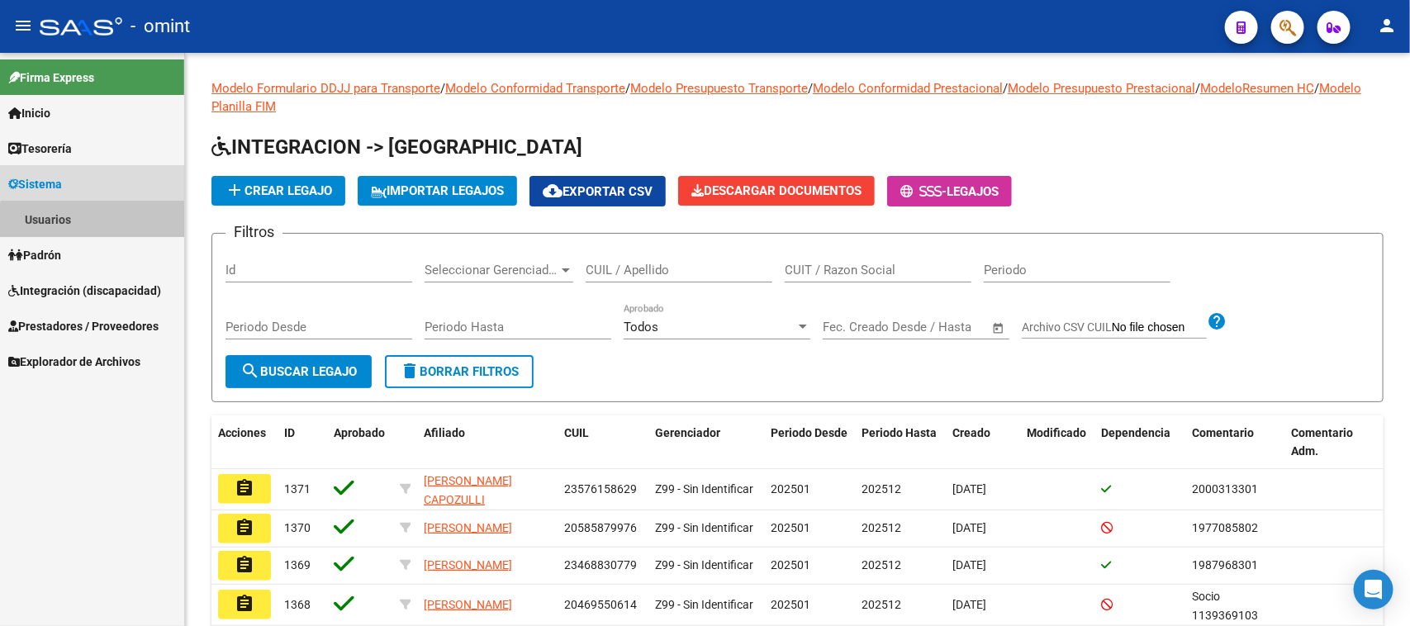
click at [114, 227] on link "Usuarios" at bounding box center [92, 220] width 184 height 36
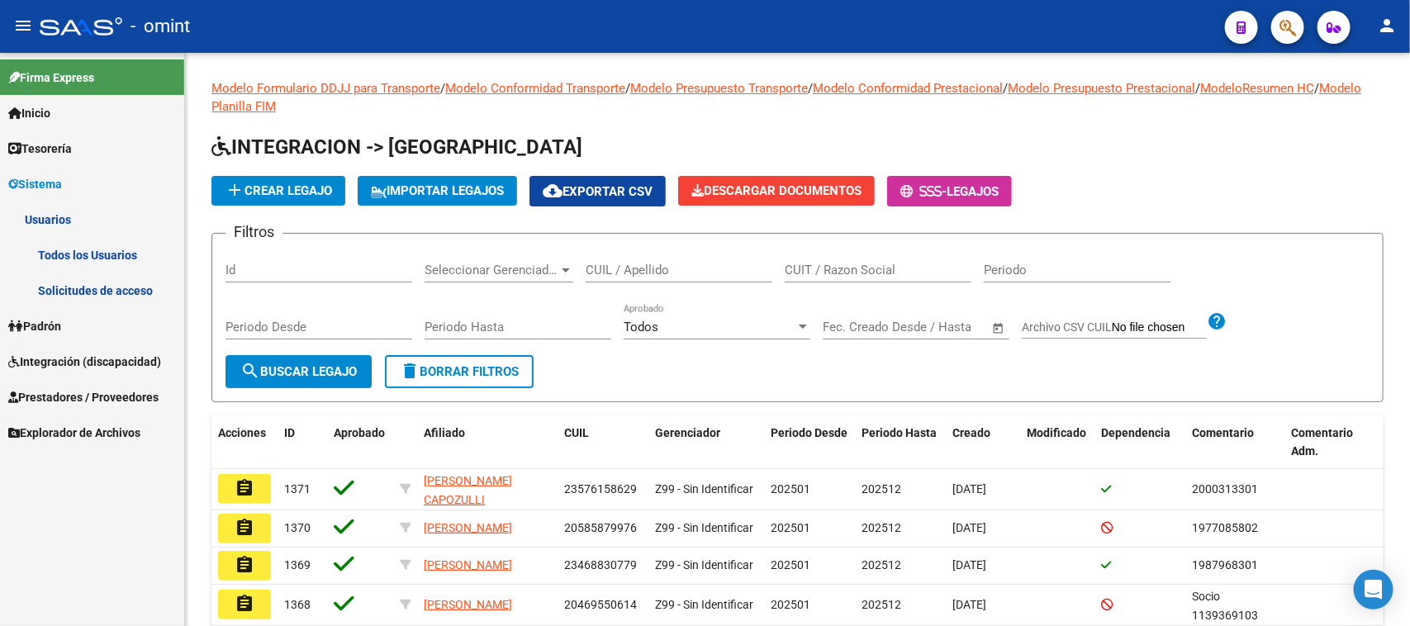
click at [107, 287] on link "Solicitudes de acceso" at bounding box center [92, 291] width 184 height 36
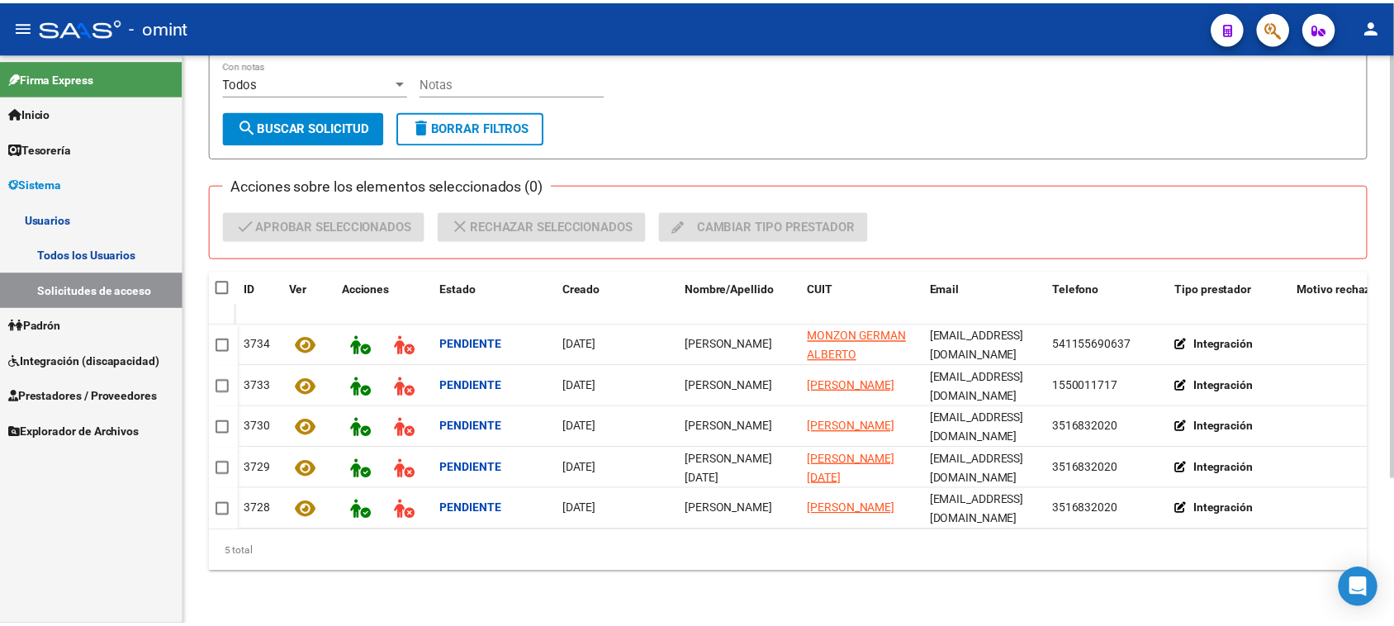
scroll to position [196, 0]
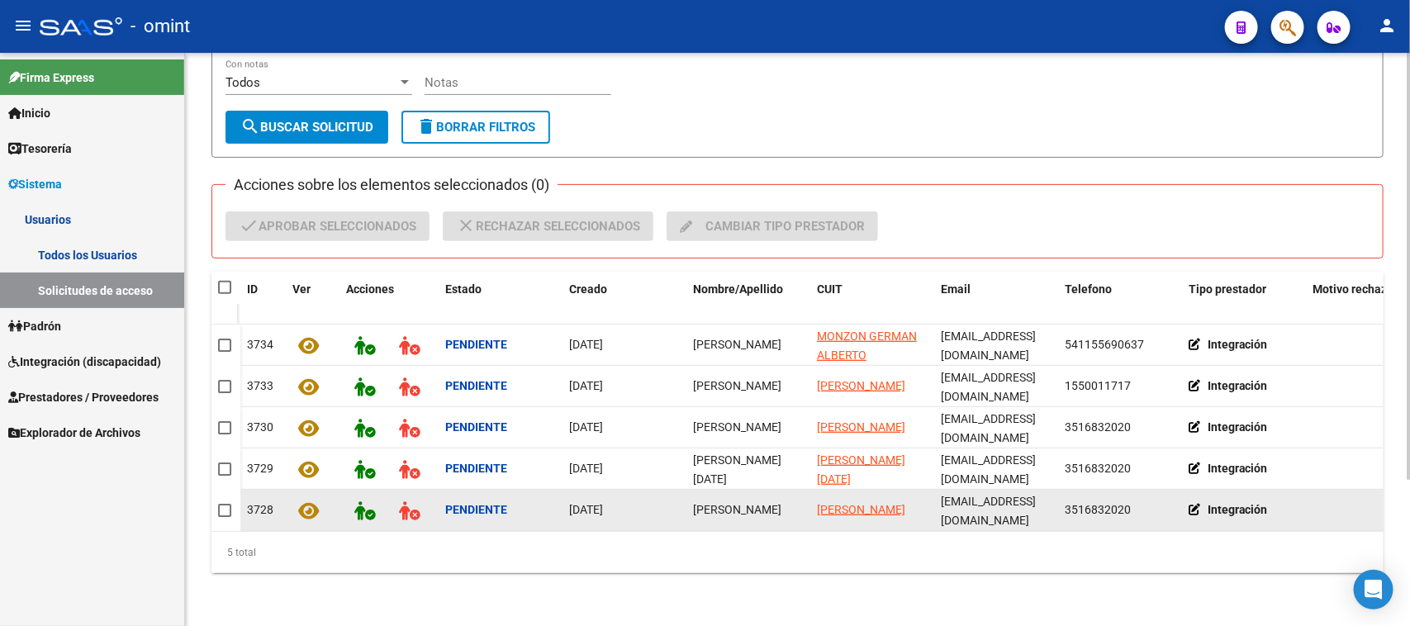
click at [752, 503] on span "comabella Lorena natalia" at bounding box center [737, 509] width 88 height 13
copy span "comabella Lorena natalia"
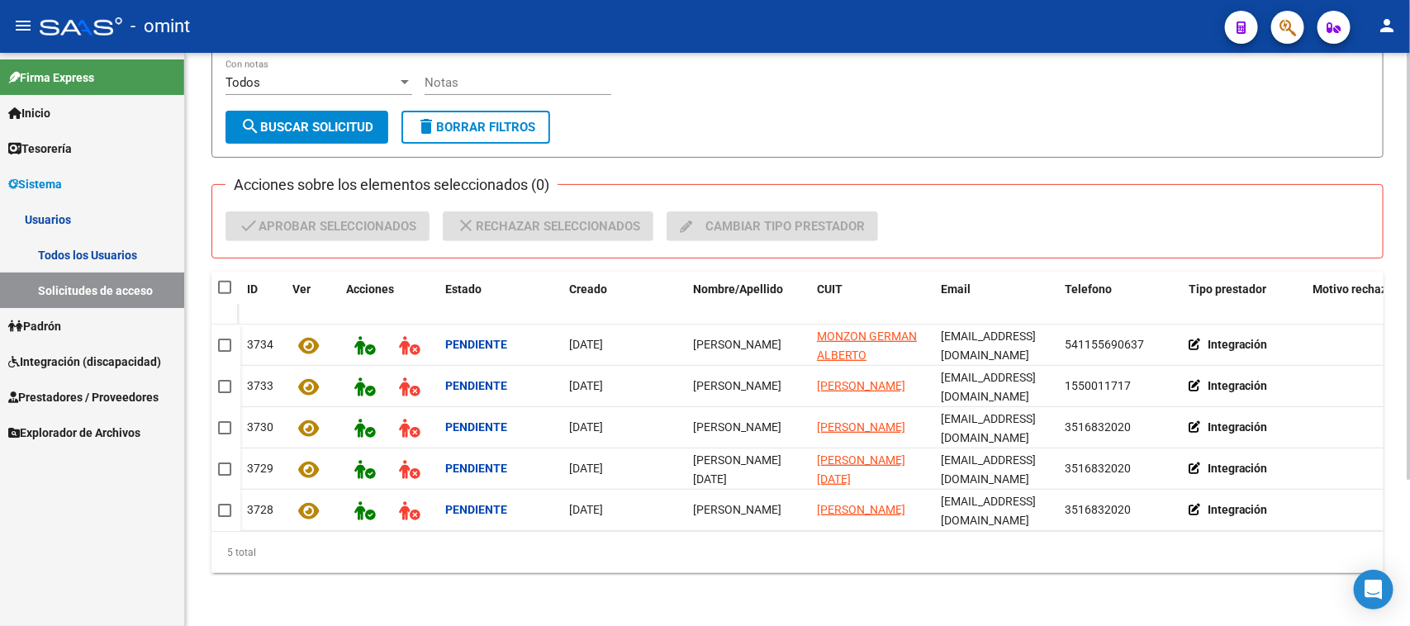
drag, startPoint x: 752, startPoint y: 481, endPoint x: 634, endPoint y: 552, distance: 137.4
click at [752, 503] on span "comabella Lorena natalia" at bounding box center [737, 509] width 88 height 13
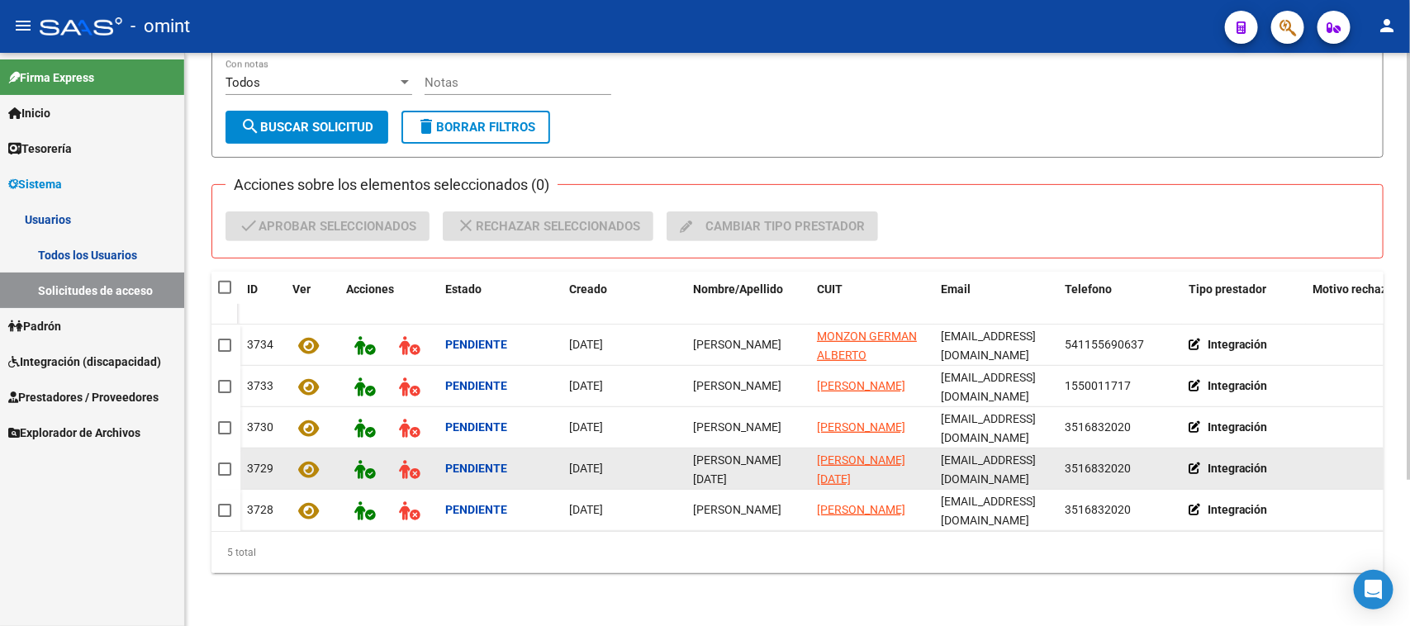
click at [724, 448] on datatable-body-cell "heredia lizarazu lucia" at bounding box center [748, 468] width 124 height 40
copy span "heredia lizarazu lucia"
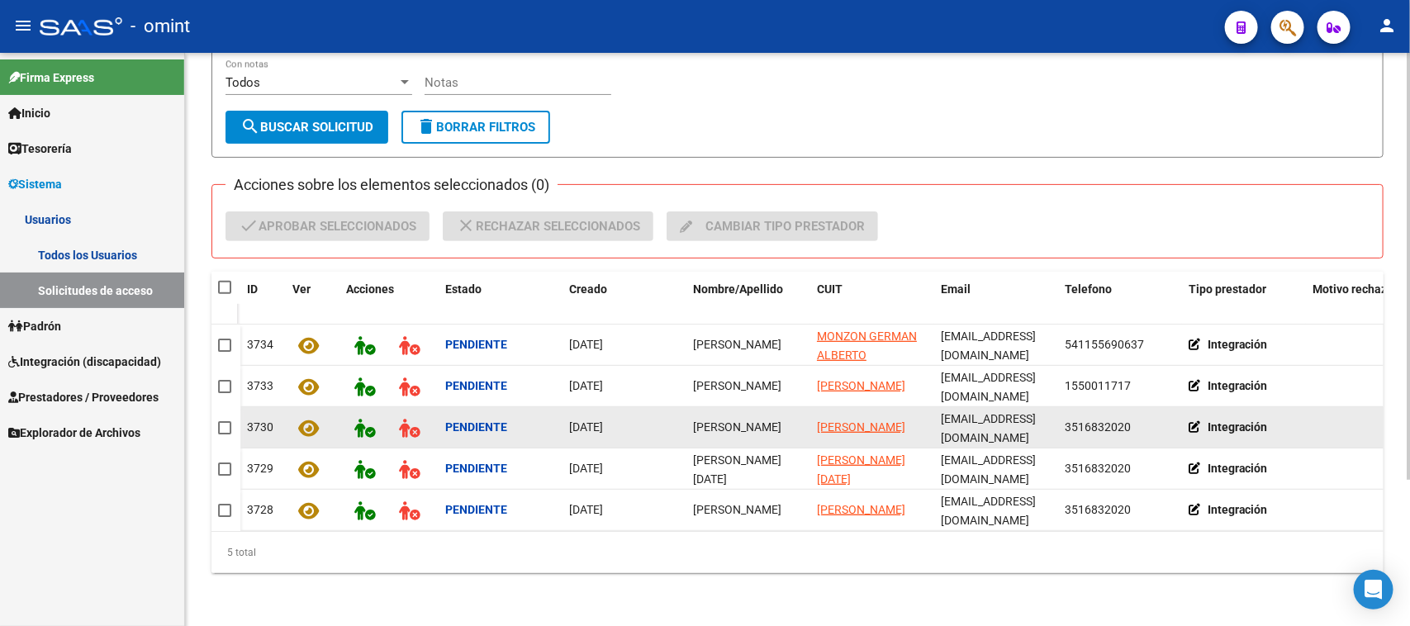
click at [725, 420] on span "nuñez melina eliana" at bounding box center [737, 426] width 88 height 13
copy span "melina"
click at [725, 420] on span "nuñez melina eliana" at bounding box center [737, 426] width 88 height 13
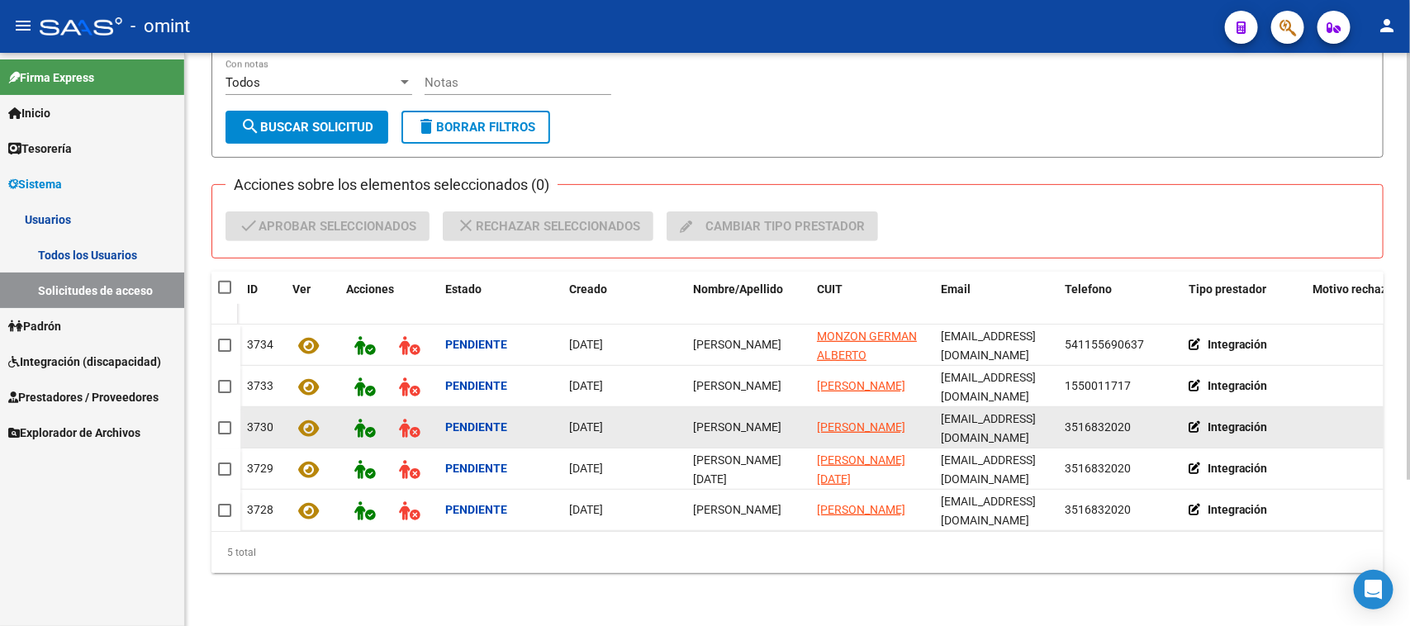
click at [725, 420] on span "nuñez melina eliana" at bounding box center [737, 426] width 88 height 13
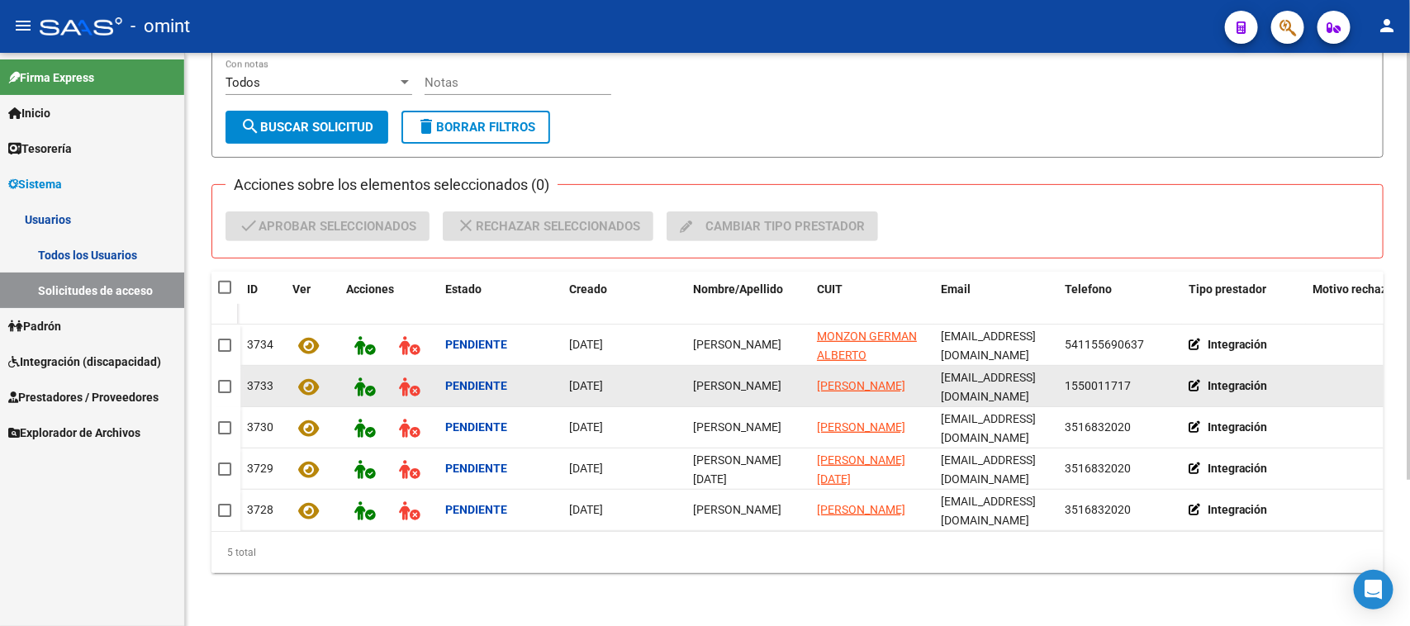
click at [723, 382] on datatable-body-cell "Marina Castaño" at bounding box center [748, 386] width 124 height 40
click at [720, 379] on span "Marina Castaño" at bounding box center [737, 385] width 88 height 13
copy span "Marina Castaño"
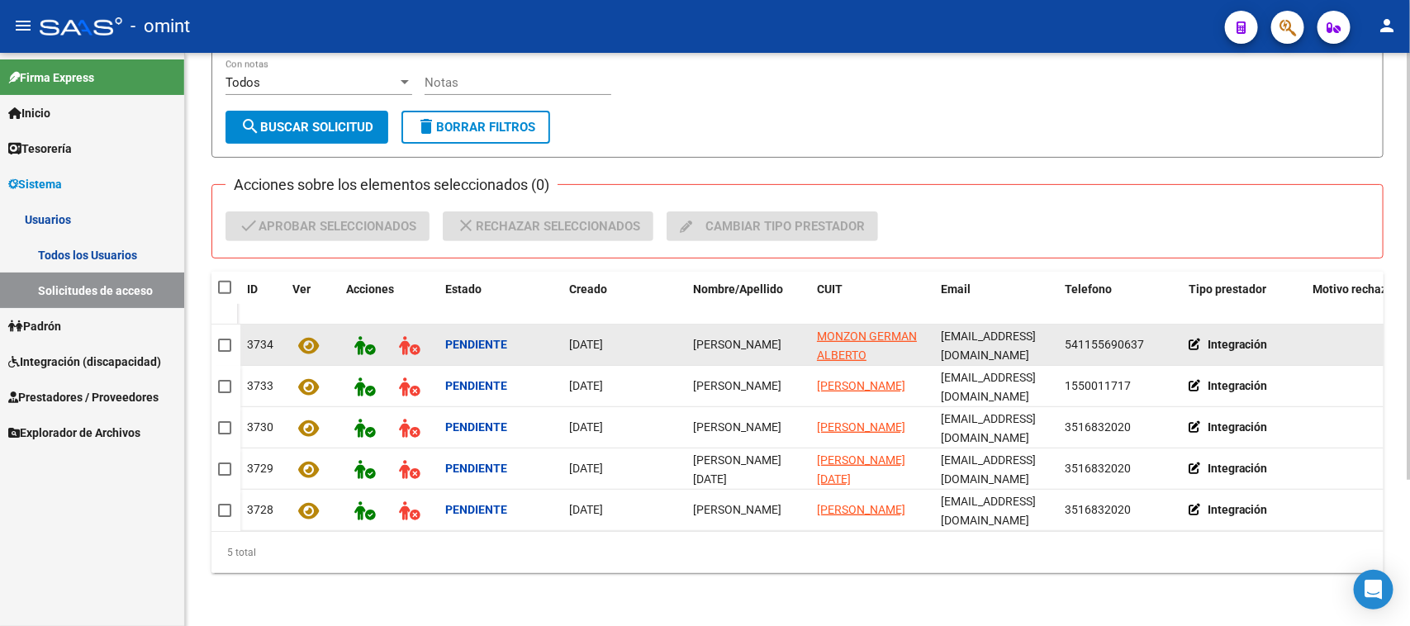
click at [708, 339] on span "Germán Alberto Monzón" at bounding box center [737, 344] width 88 height 13
copy span "Germán Alberto Monzón"
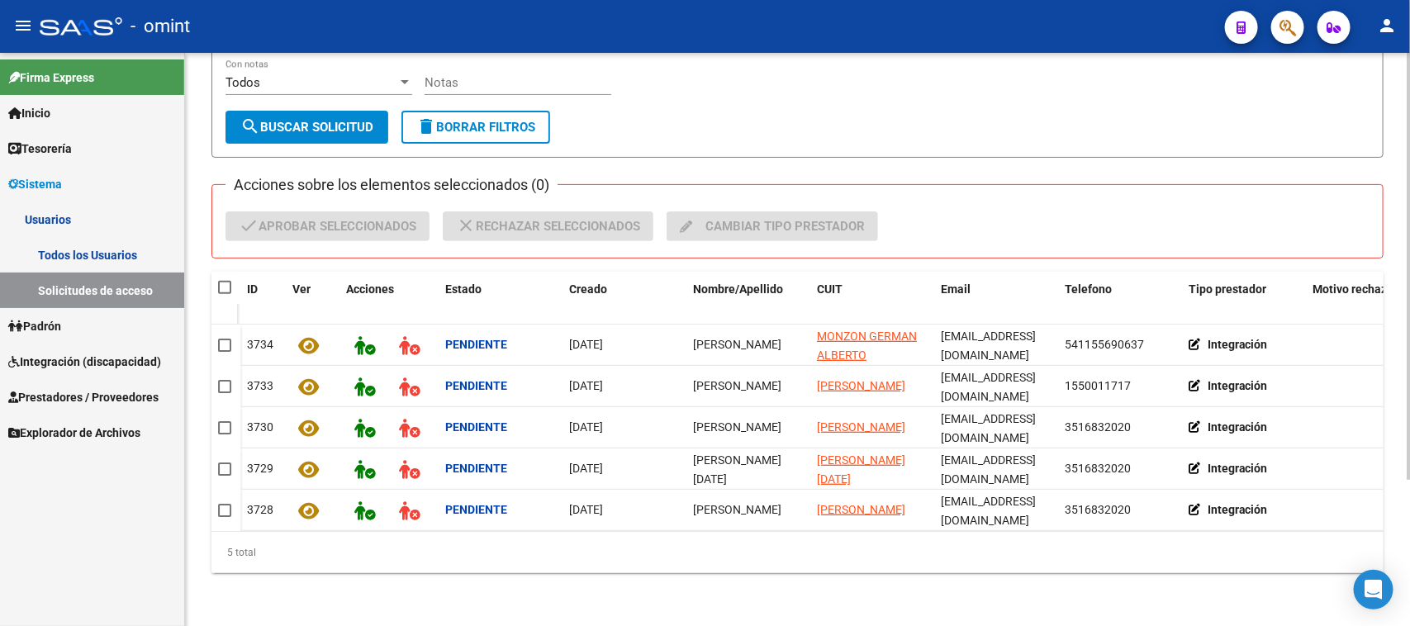
click at [227, 281] on span at bounding box center [224, 287] width 13 height 13
click at [225, 294] on input "checkbox" at bounding box center [224, 294] width 1 height 1
checkbox input "true"
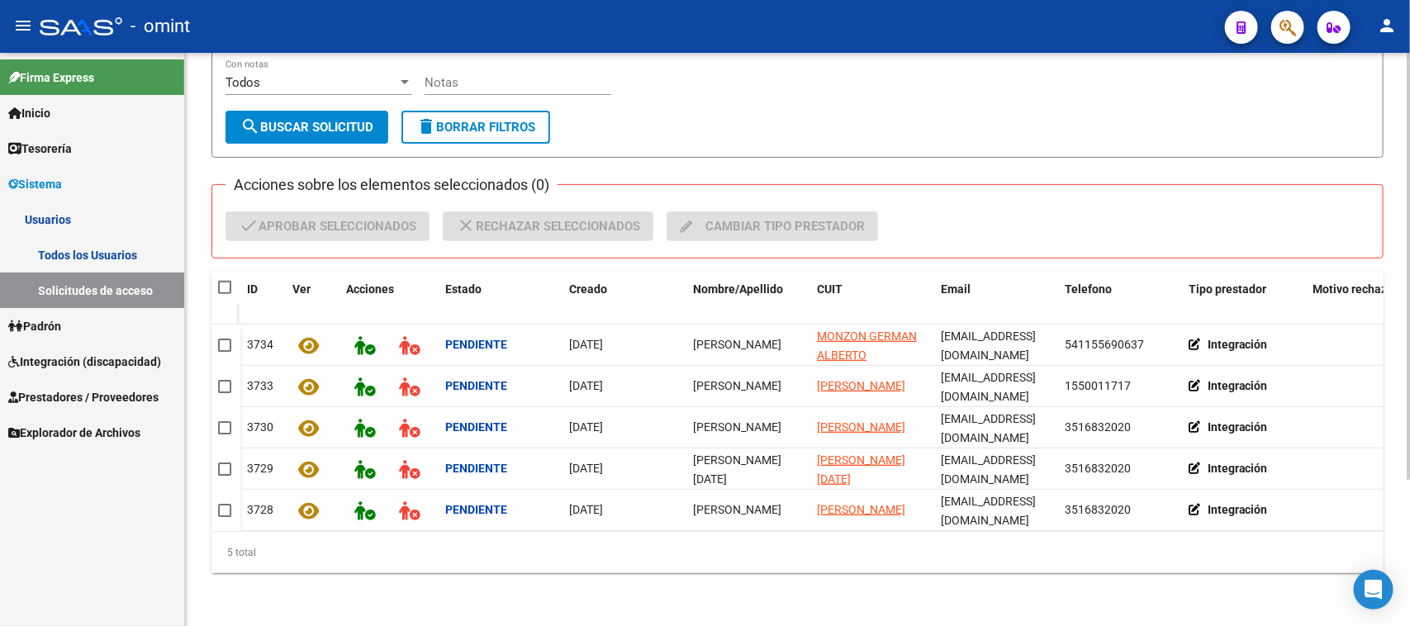
checkbox input "true"
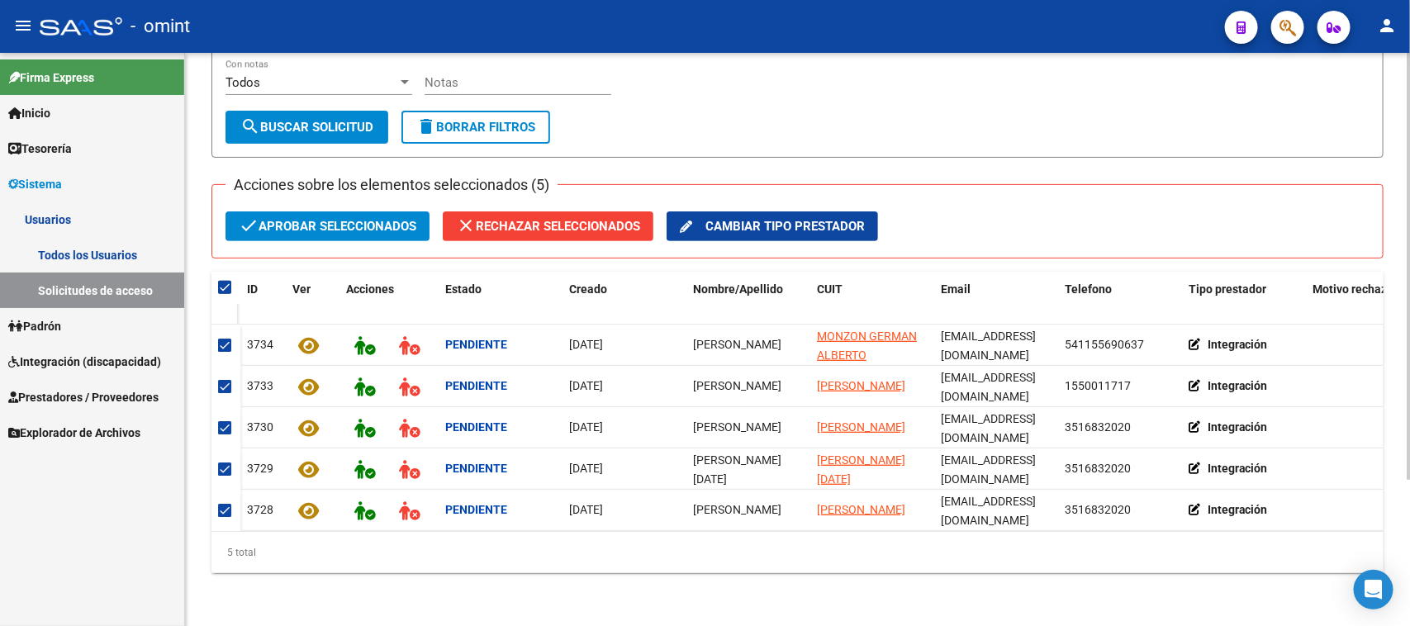
click at [360, 219] on span "check Aprobar seleccionados" at bounding box center [328, 226] width 178 height 30
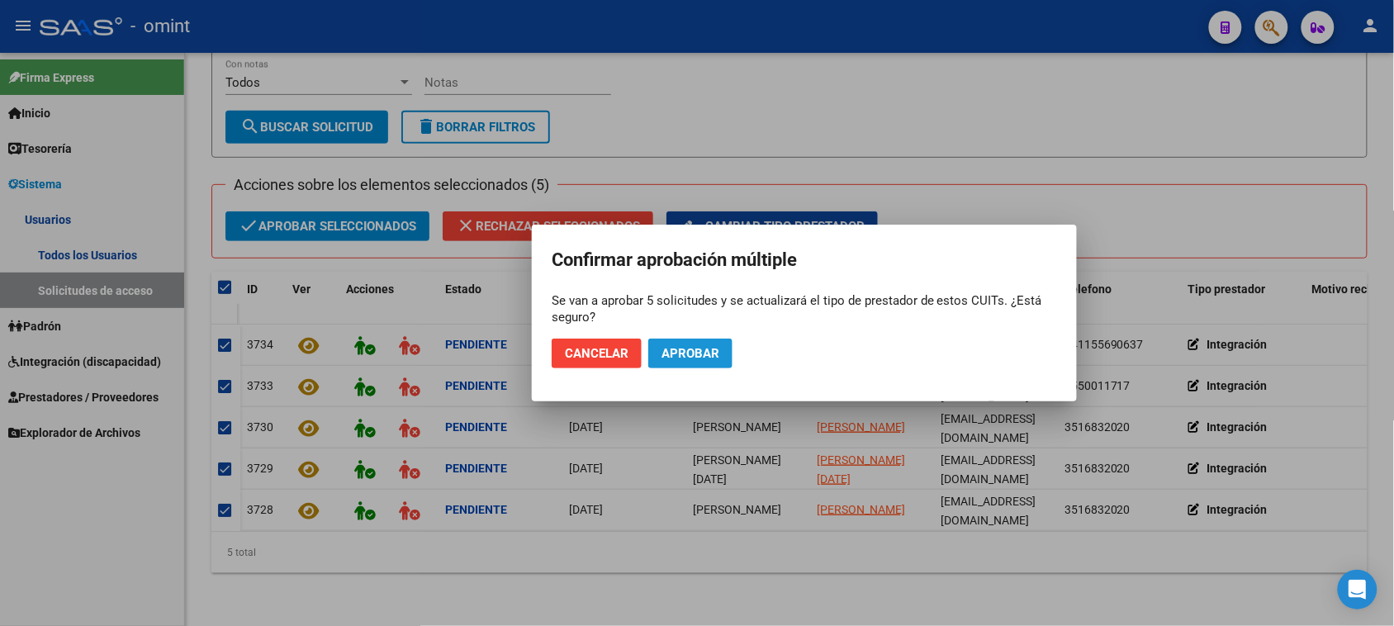
click at [680, 349] on span "Aprobar" at bounding box center [691, 353] width 58 height 15
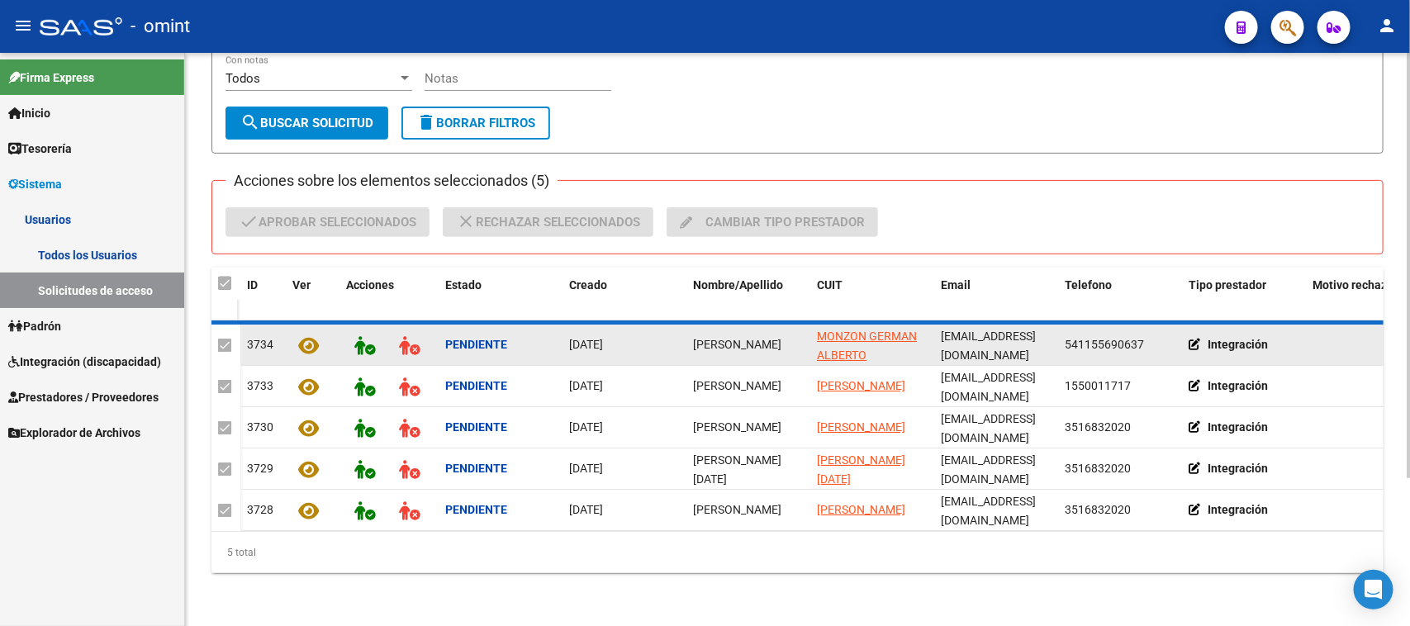
checkbox input "false"
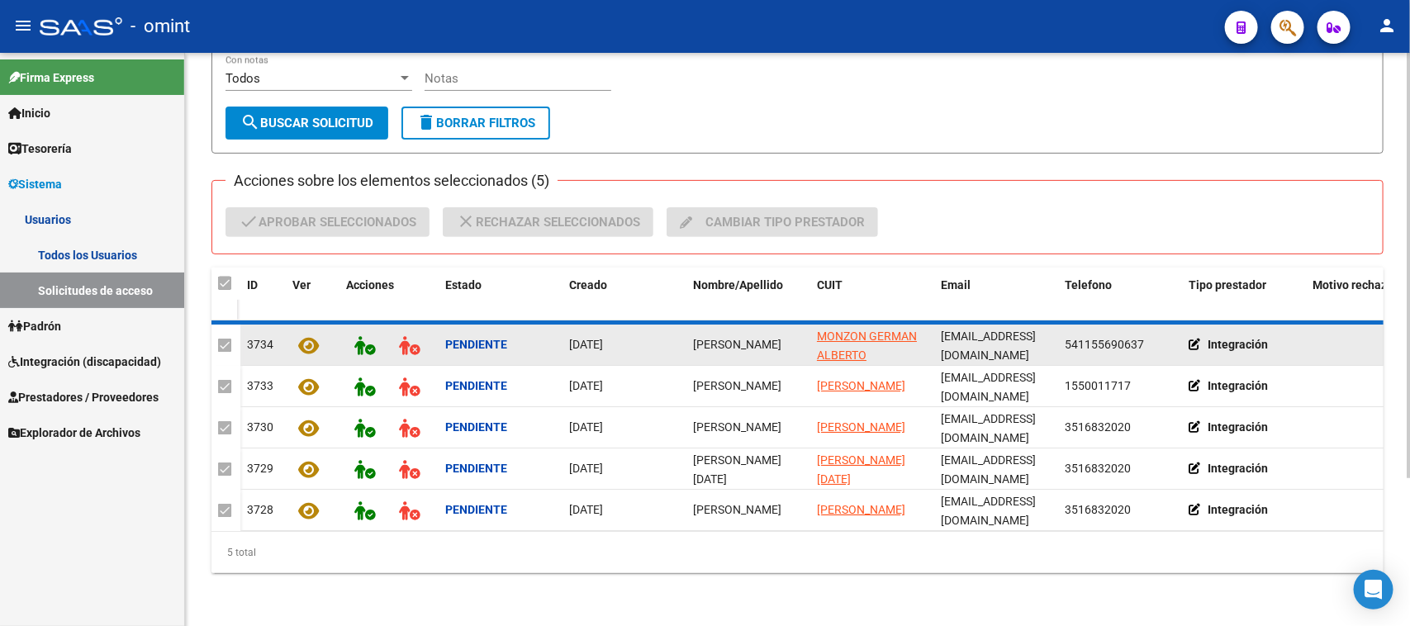
checkbox input "false"
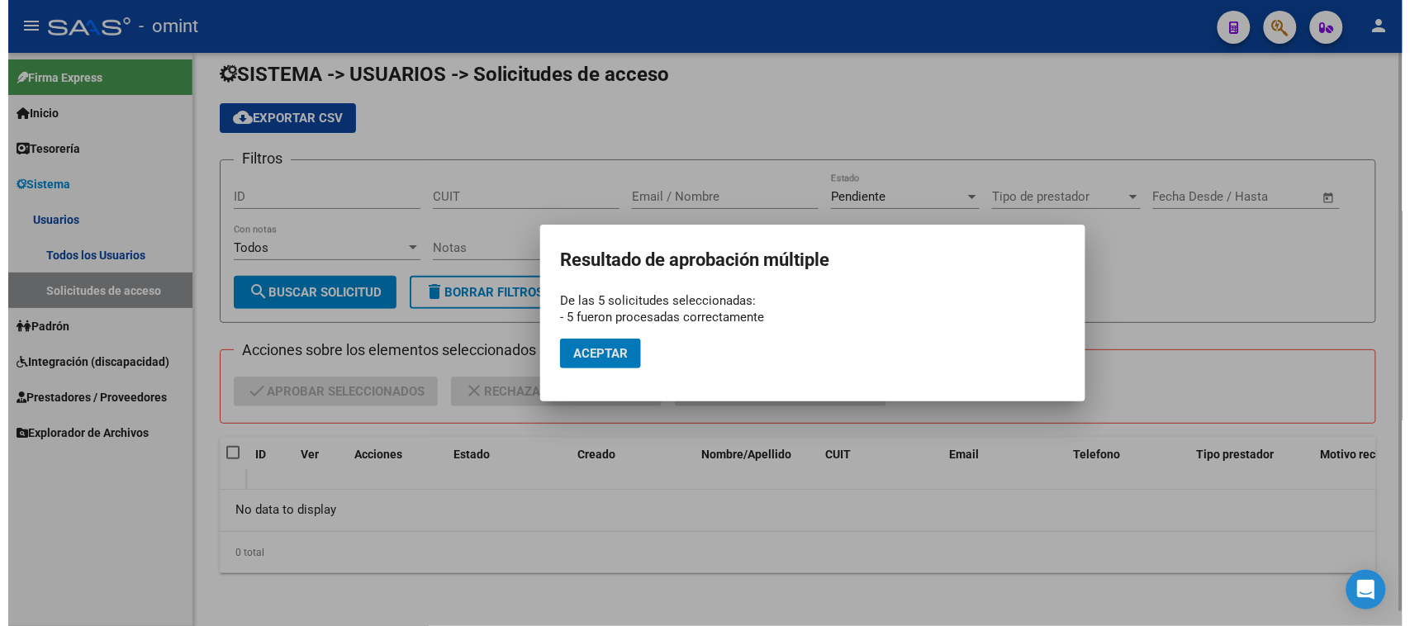
scroll to position [15, 0]
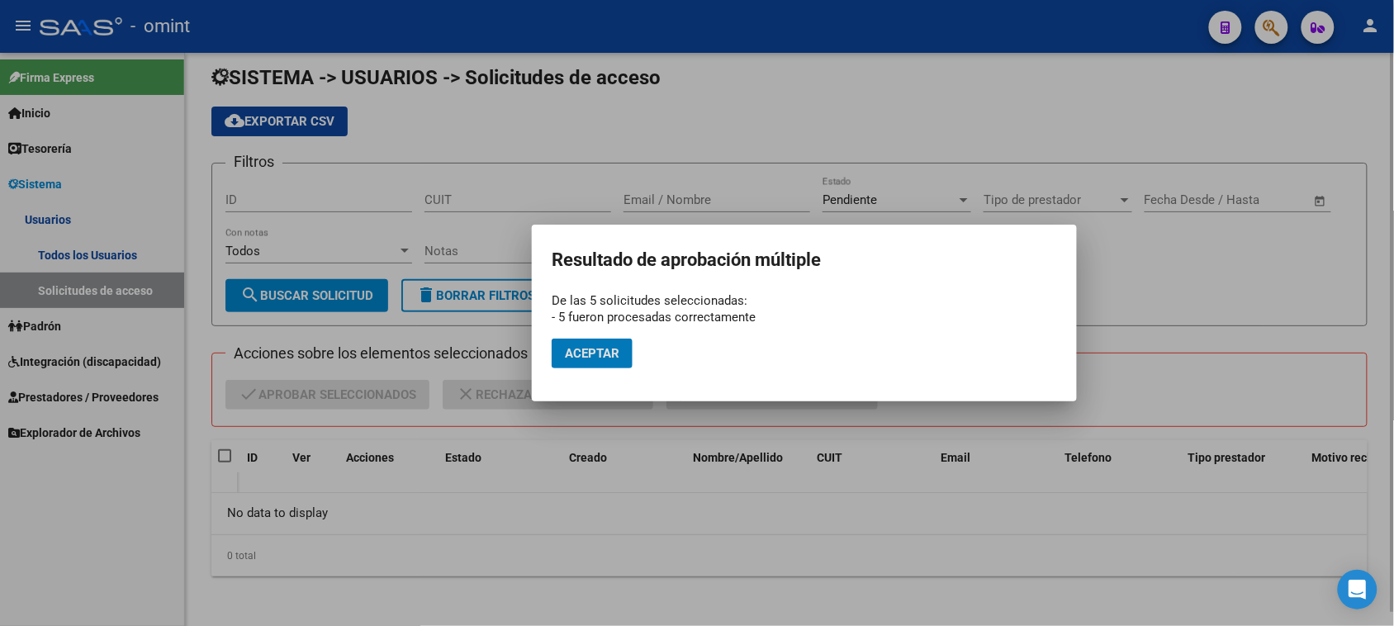
click at [538, 352] on mat-dialog-container "Resultado de aprobación múltiple De las 5 solicitudes seleccionadas: - 5 fueron…" at bounding box center [804, 313] width 545 height 177
click at [580, 347] on span "Aceptar" at bounding box center [592, 353] width 55 height 15
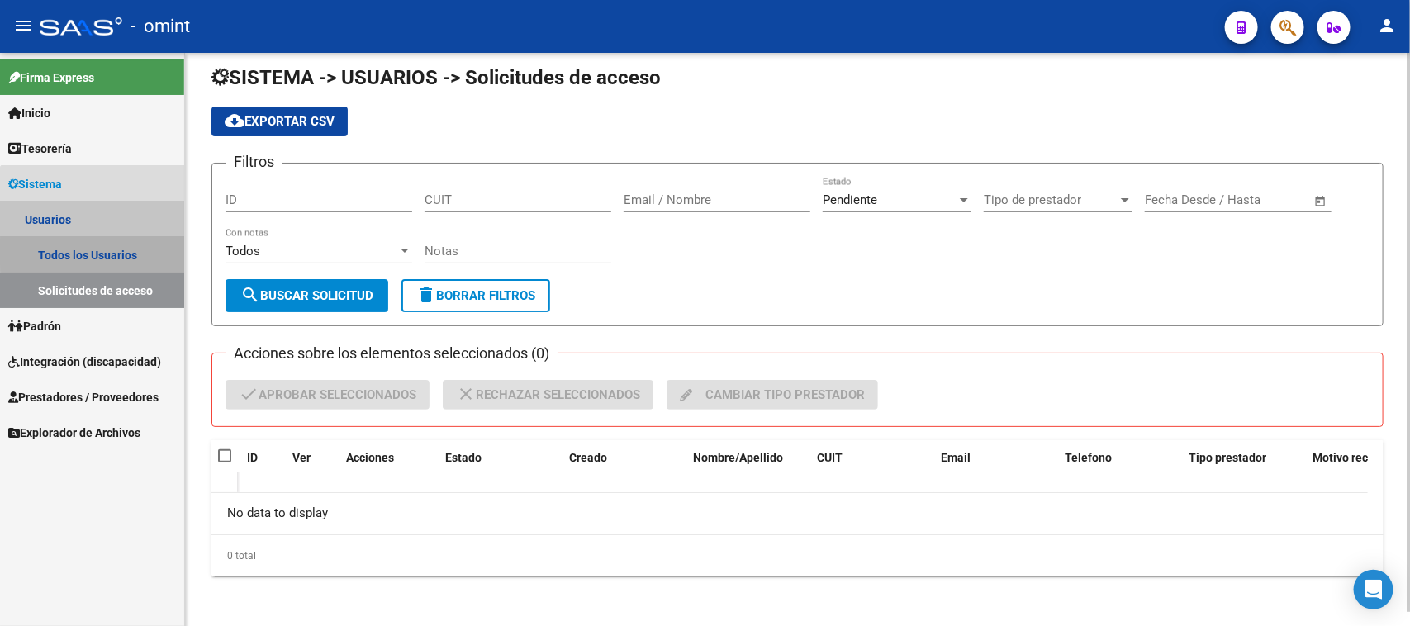
click at [120, 253] on link "Todos los Usuarios" at bounding box center [92, 255] width 184 height 36
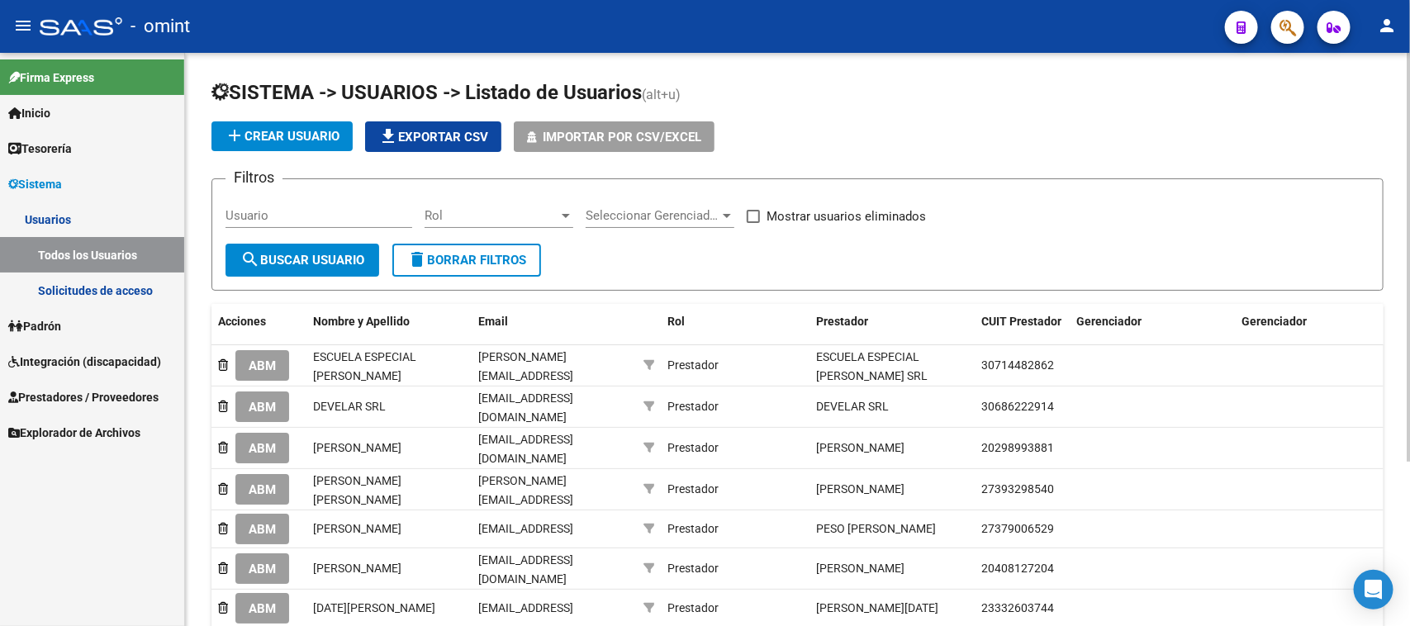
click at [296, 221] on div "Usuario" at bounding box center [318, 210] width 187 height 36
paste input "Germán Alberto Monzón"
type input "Germán Alberto Monzón"
click at [283, 279] on form "Filtros Germán Alberto Monzón Usuario Rol Rol Seleccionar Gerenciador Seleccion…" at bounding box center [797, 234] width 1172 height 112
click at [290, 254] on span "search Buscar Usuario" at bounding box center [302, 260] width 124 height 15
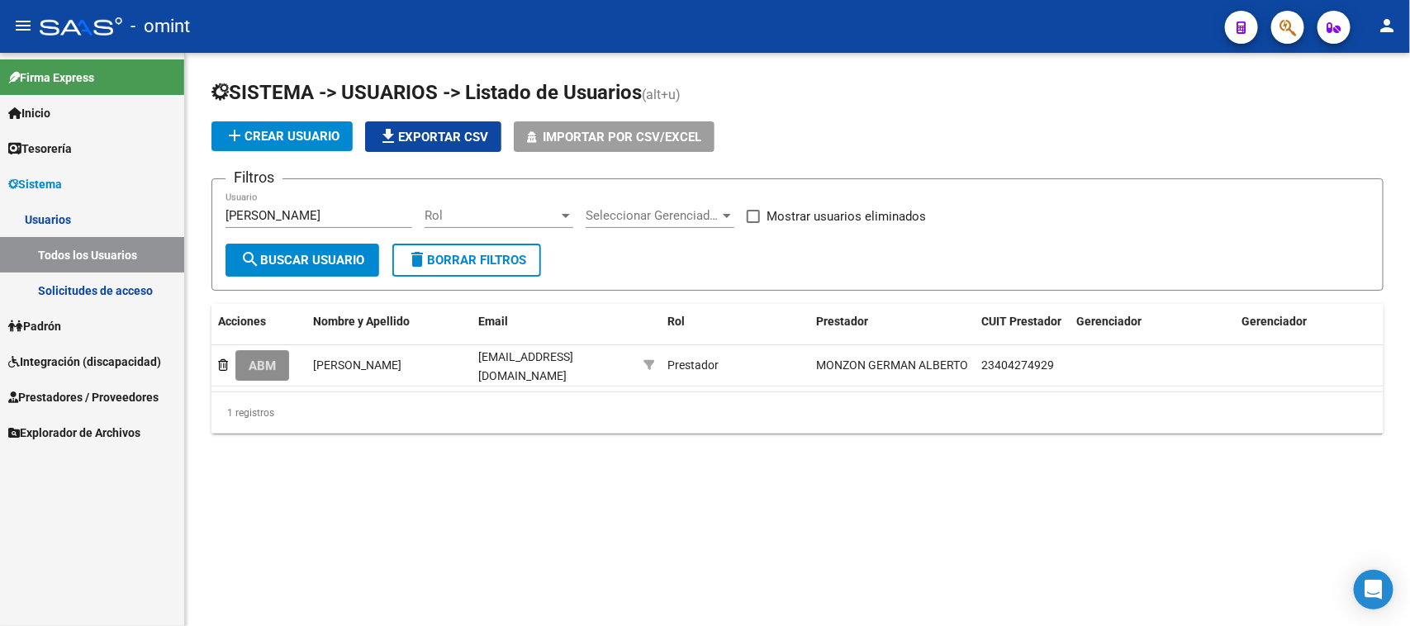
click at [249, 369] on button "ABM" at bounding box center [262, 365] width 54 height 31
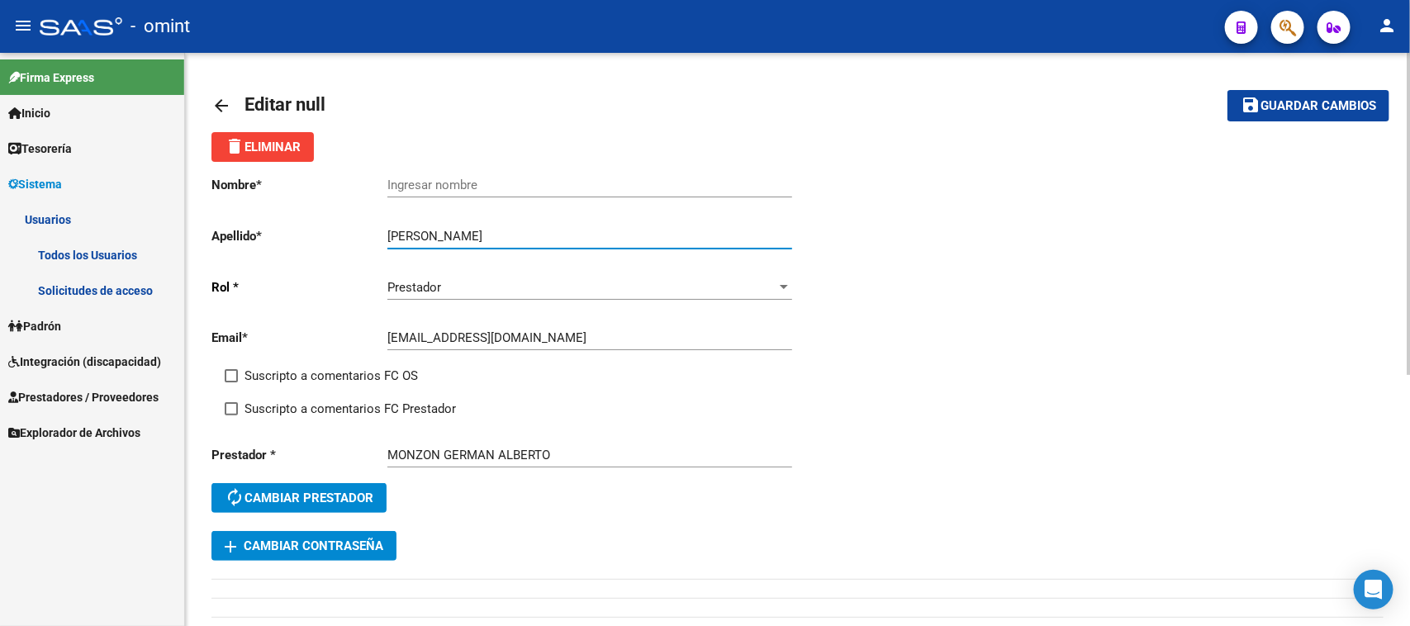
drag, startPoint x: 477, startPoint y: 241, endPoint x: 300, endPoint y: 241, distance: 176.7
click at [300, 241] on app-form-text-field "Apellido * Germán Alberto Monzón Ingresar apellido" at bounding box center [501, 236] width 580 height 15
type input "Monzón"
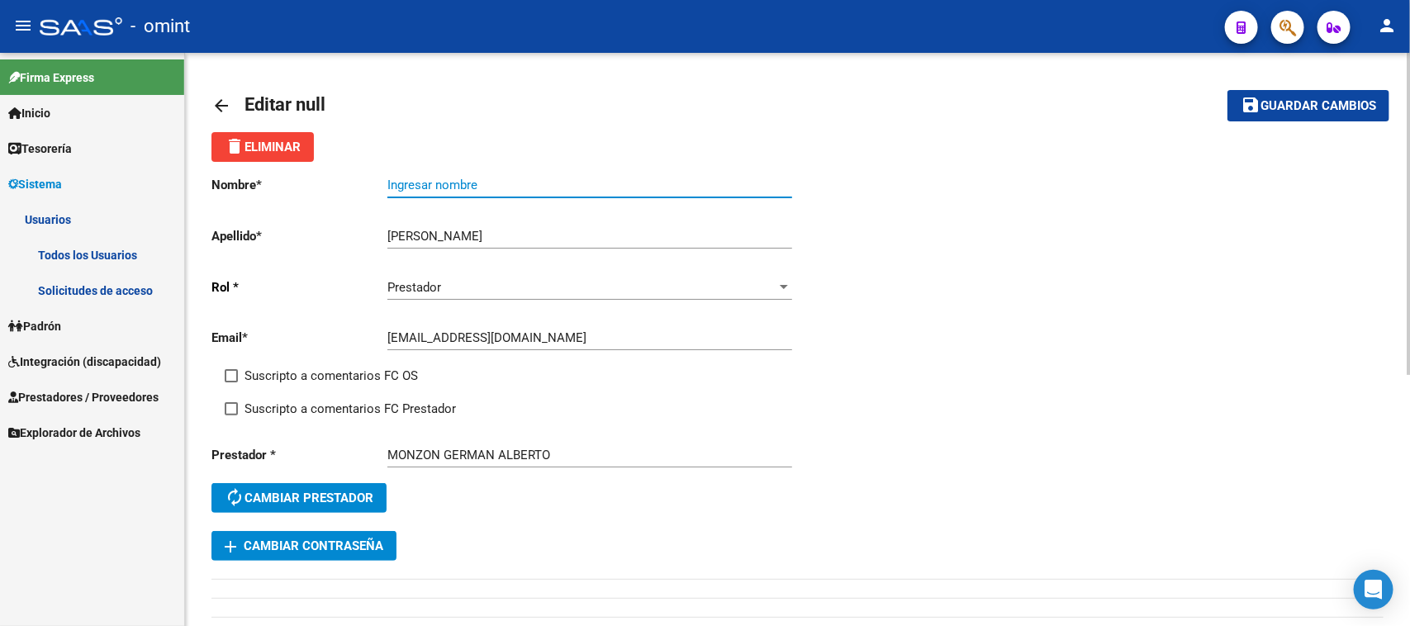
click at [407, 187] on input "Ingresar nombre" at bounding box center [589, 185] width 405 height 15
paste input "Germán Alberto"
type input "Germán Alberto"
click at [310, 366] on span "Suscripto a comentarios FC OS" at bounding box center [330, 376] width 173 height 20
click at [231, 382] on input "Suscripto a comentarios FC OS" at bounding box center [230, 382] width 1 height 1
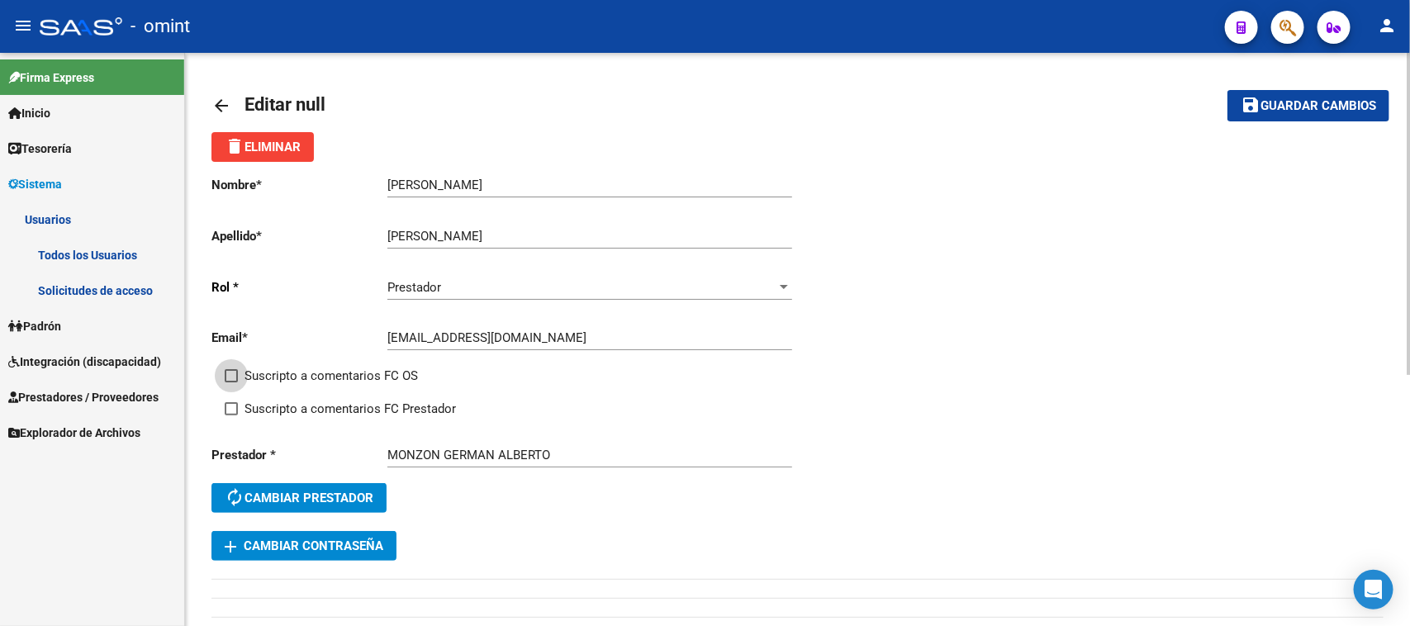
checkbox input "true"
click at [314, 410] on span "Suscripto a comentarios FC Prestador" at bounding box center [349, 409] width 211 height 20
click at [231, 415] on input "Suscripto a comentarios FC Prestador" at bounding box center [230, 415] width 1 height 1
checkbox input "true"
click at [1343, 112] on button "save Guardar cambios" at bounding box center [1308, 105] width 162 height 31
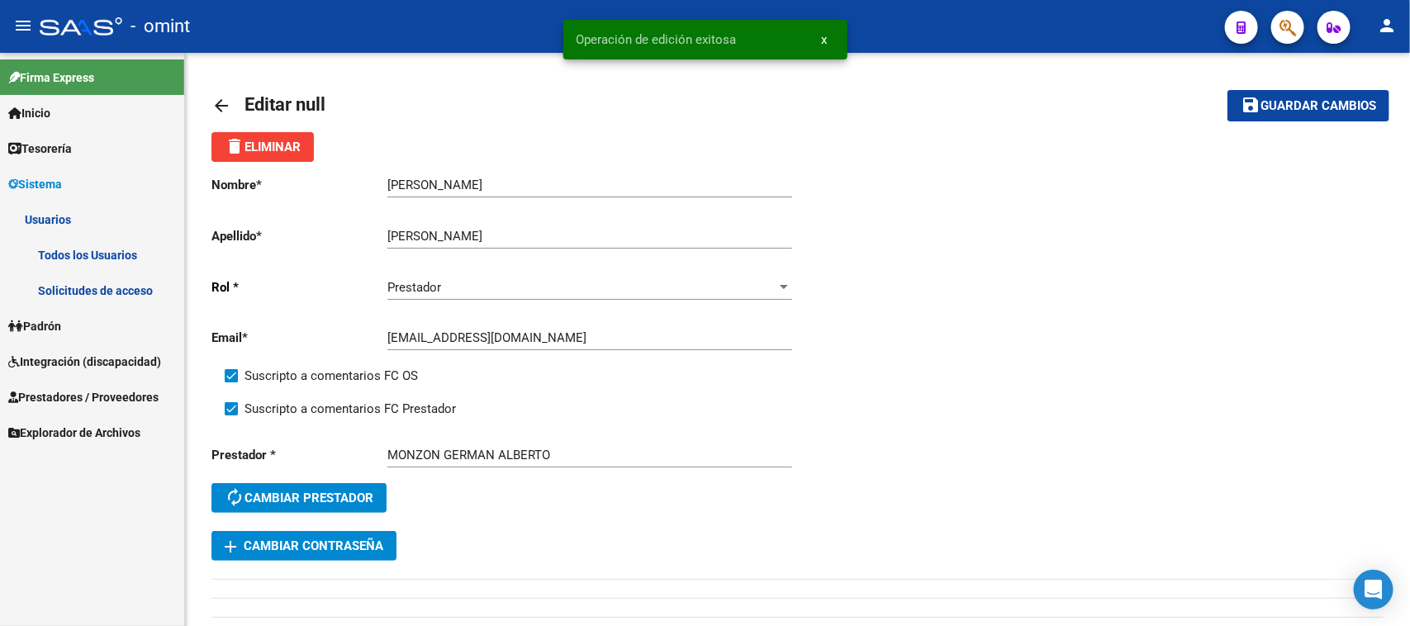
click at [142, 261] on link "Todos los Usuarios" at bounding box center [92, 255] width 184 height 36
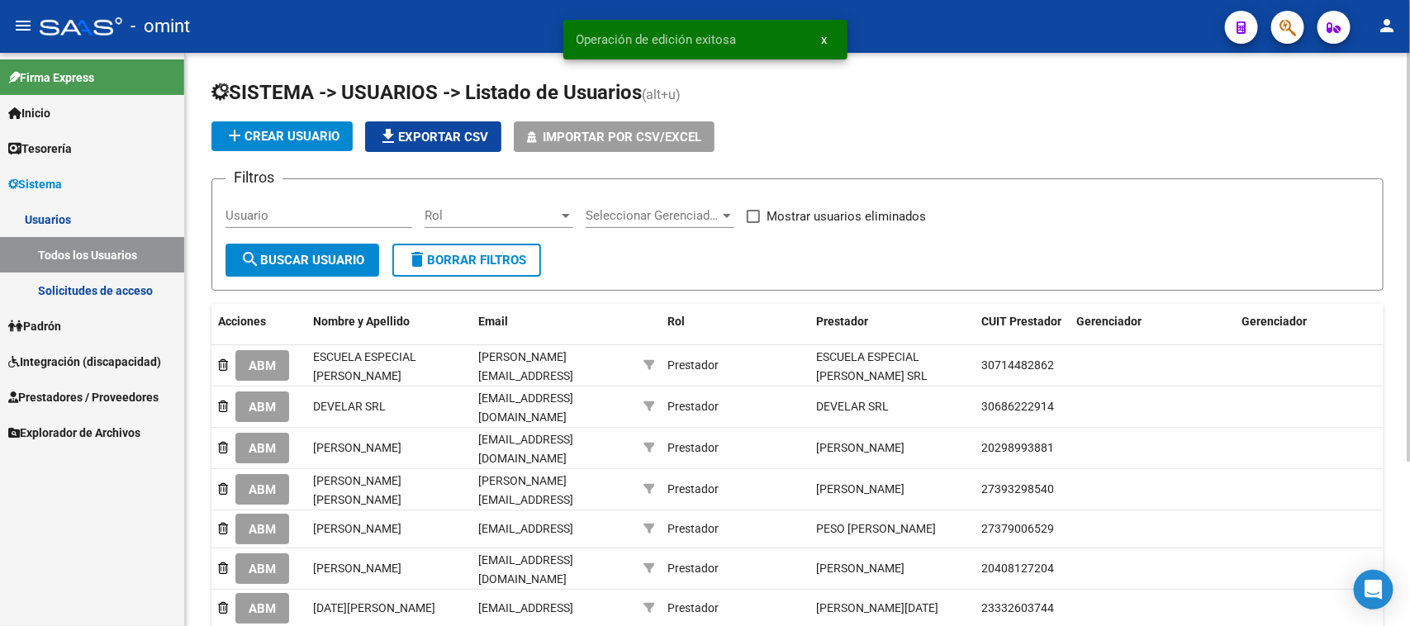
click at [307, 223] on div "Usuario" at bounding box center [318, 210] width 187 height 36
paste input "Marina Castaño"
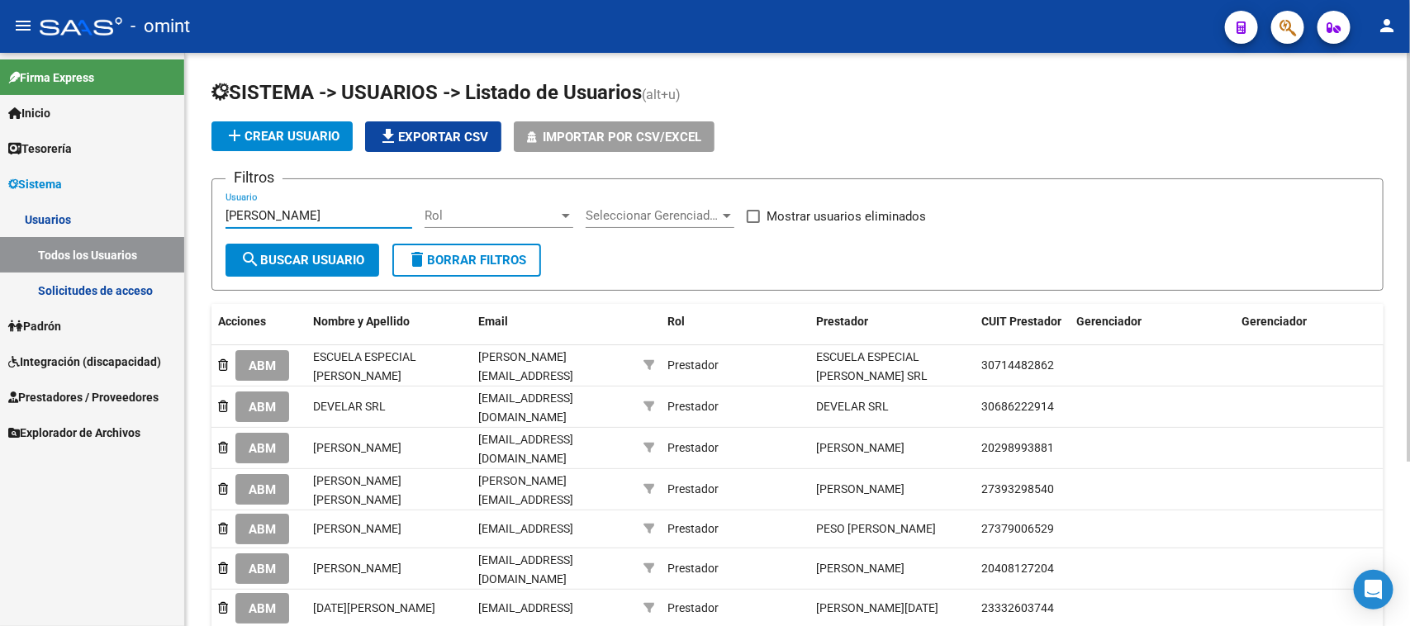
type input "Marina Castaño"
click at [294, 241] on form "Filtros Marina Castaño Usuario Rol Rol Seleccionar Gerenciador Seleccionar Gere…" at bounding box center [797, 234] width 1172 height 112
click at [296, 248] on button "search Buscar Usuario" at bounding box center [302, 260] width 154 height 33
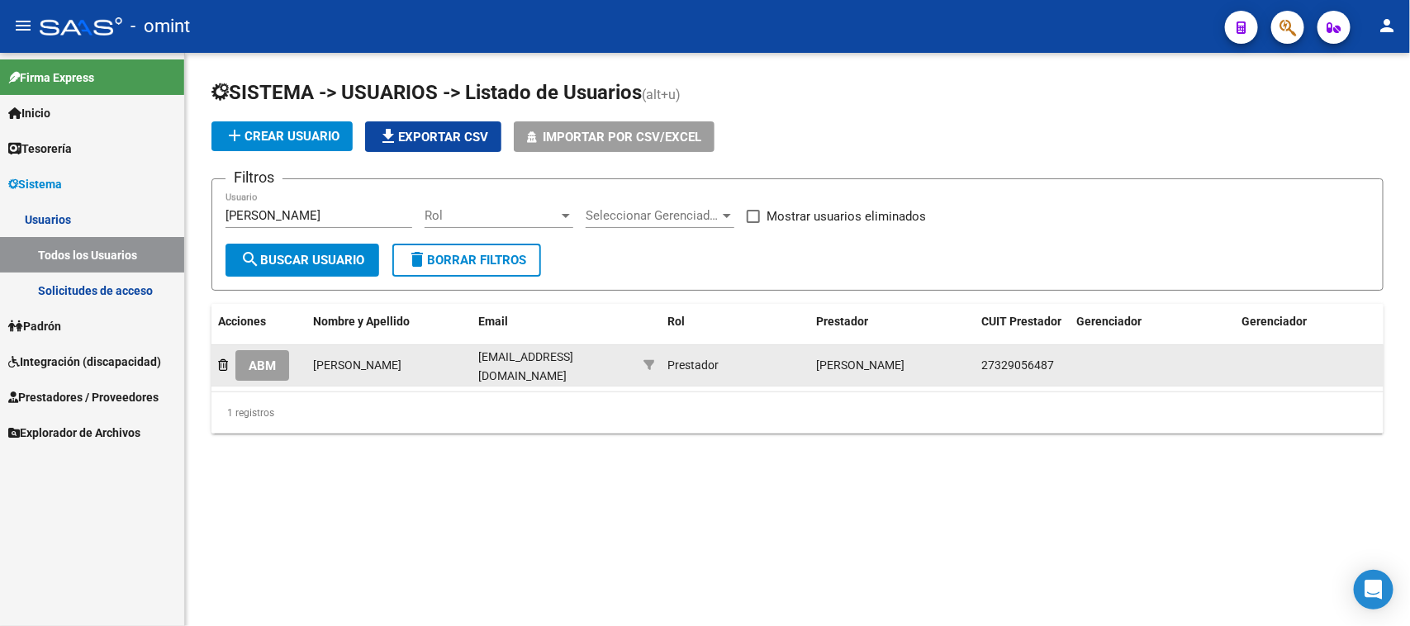
click at [264, 363] on span "ABM" at bounding box center [262, 365] width 27 height 15
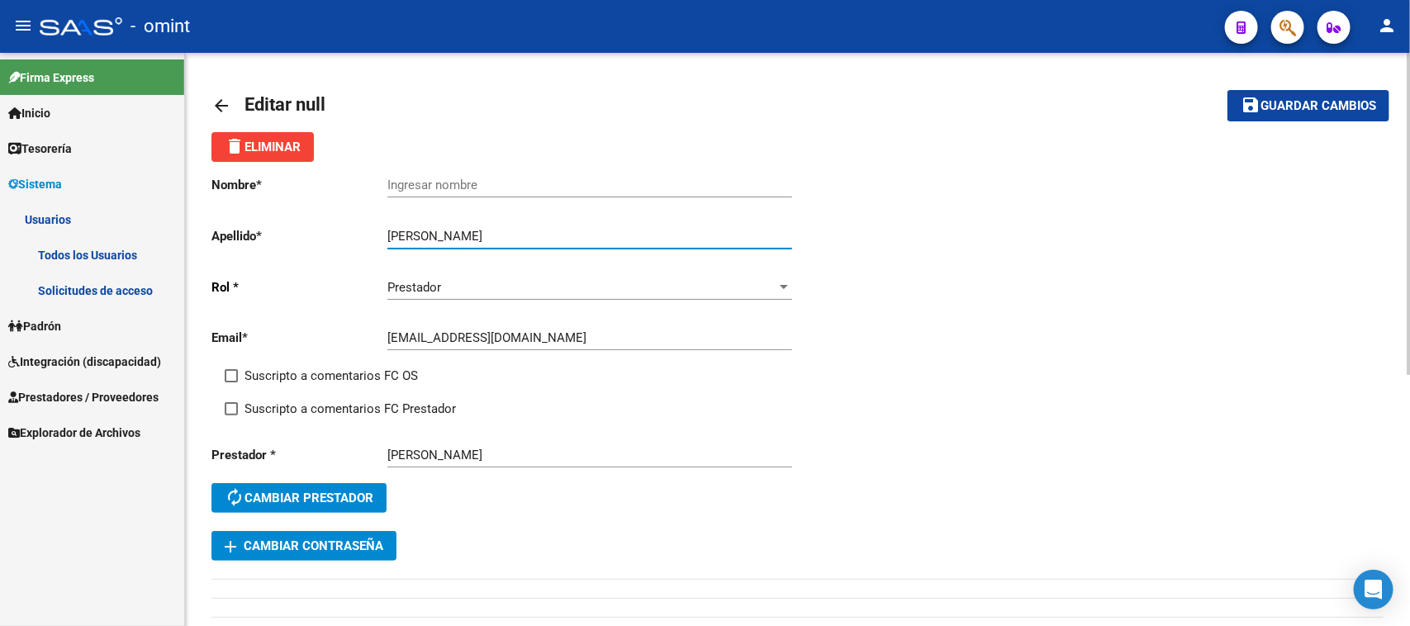
drag, startPoint x: 429, startPoint y: 233, endPoint x: 307, endPoint y: 250, distance: 123.5
click at [307, 250] on div "Nombre * Ingresar nombre Apellido * Marina Castaño Ingresar apellido Rol * Pres…" at bounding box center [504, 346] width 586 height 369
type input "Castaño"
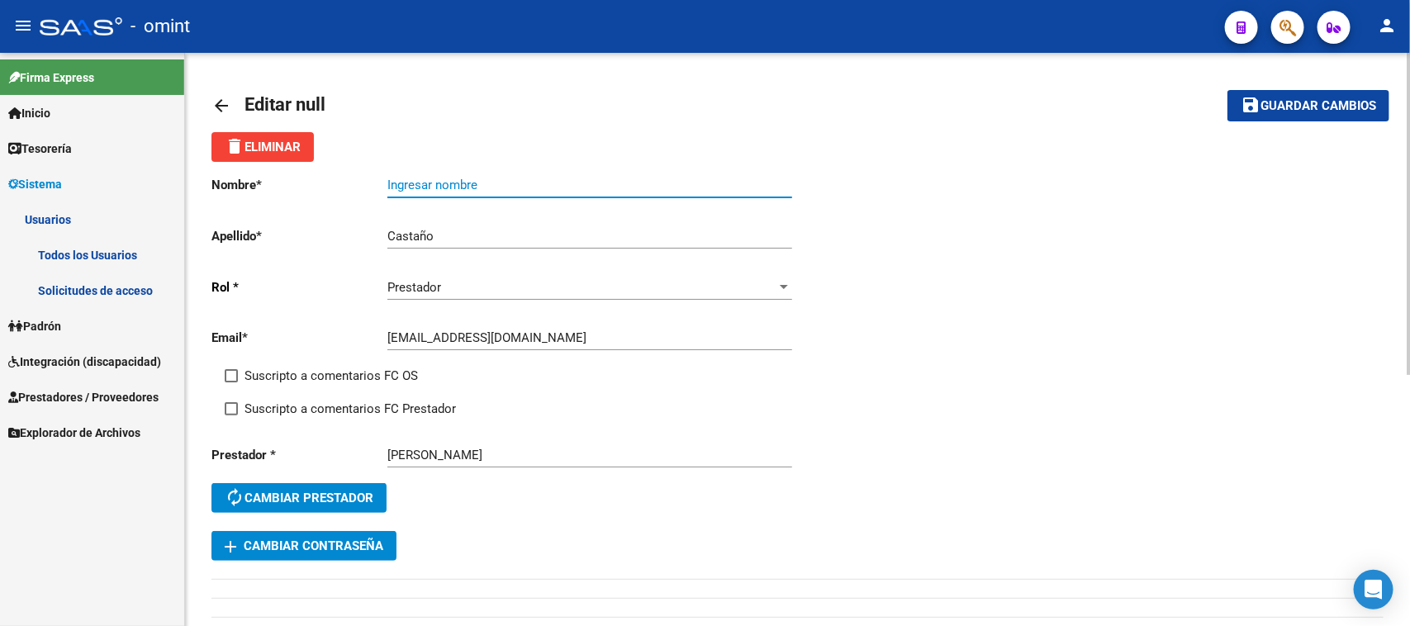
click at [443, 175] on div "Ingresar nombre" at bounding box center [589, 180] width 405 height 36
paste input "Marina"
type input "Marina"
click at [349, 372] on span "Suscripto a comentarios FC OS" at bounding box center [330, 376] width 173 height 20
click at [231, 382] on input "Suscripto a comentarios FC OS" at bounding box center [230, 382] width 1 height 1
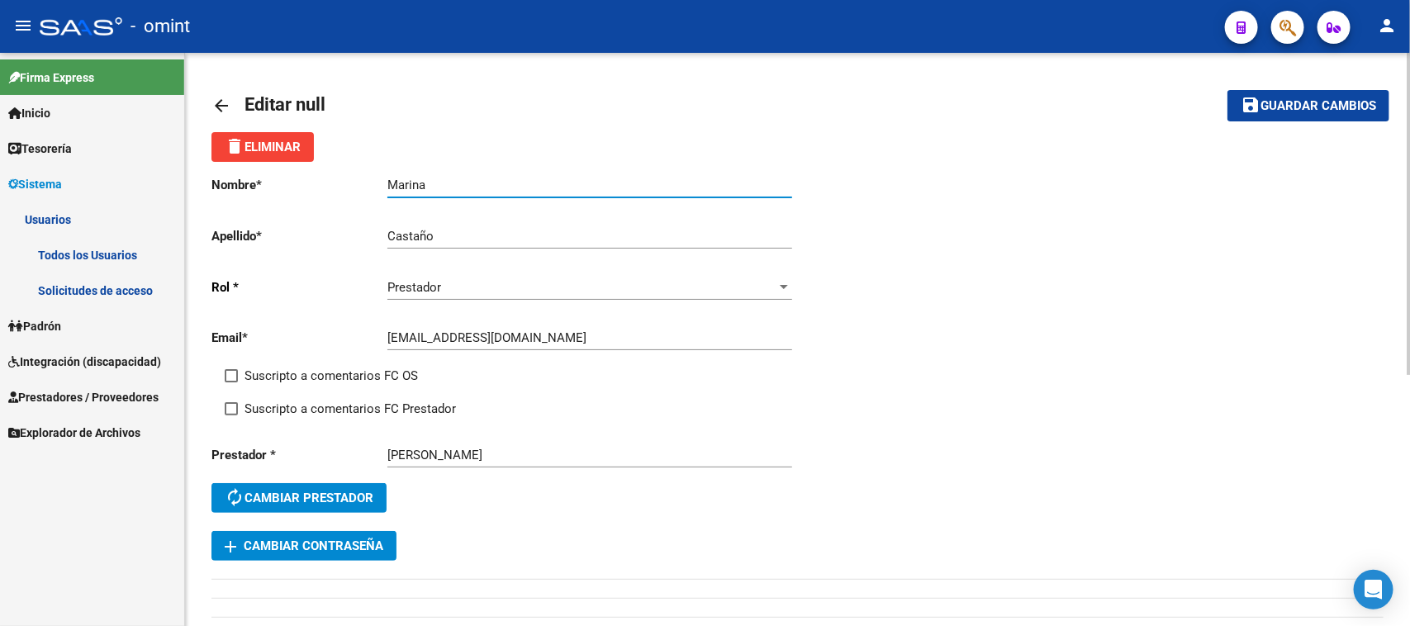
checkbox input "true"
click at [343, 401] on span "Suscripto a comentarios FC Prestador" at bounding box center [349, 409] width 211 height 20
click at [231, 415] on input "Suscripto a comentarios FC Prestador" at bounding box center [230, 415] width 1 height 1
checkbox input "true"
click at [1277, 107] on span "Guardar cambios" at bounding box center [1318, 106] width 116 height 15
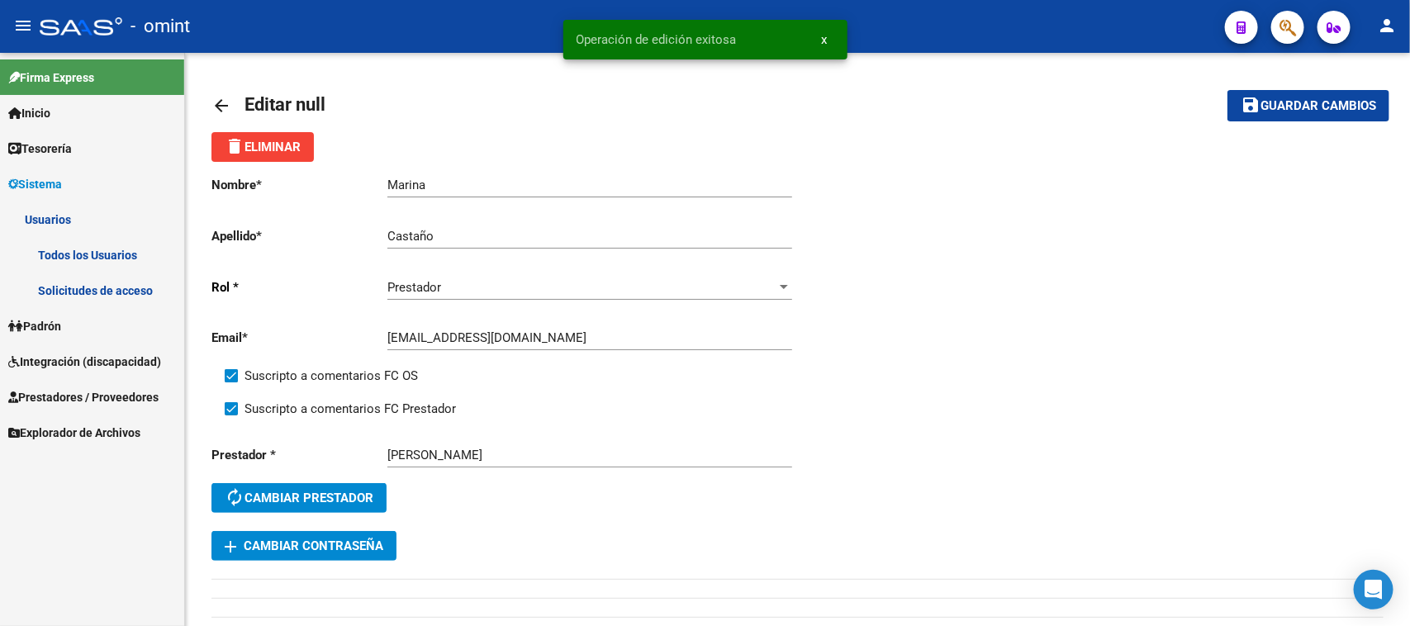
click at [72, 254] on link "Todos los Usuarios" at bounding box center [92, 255] width 184 height 36
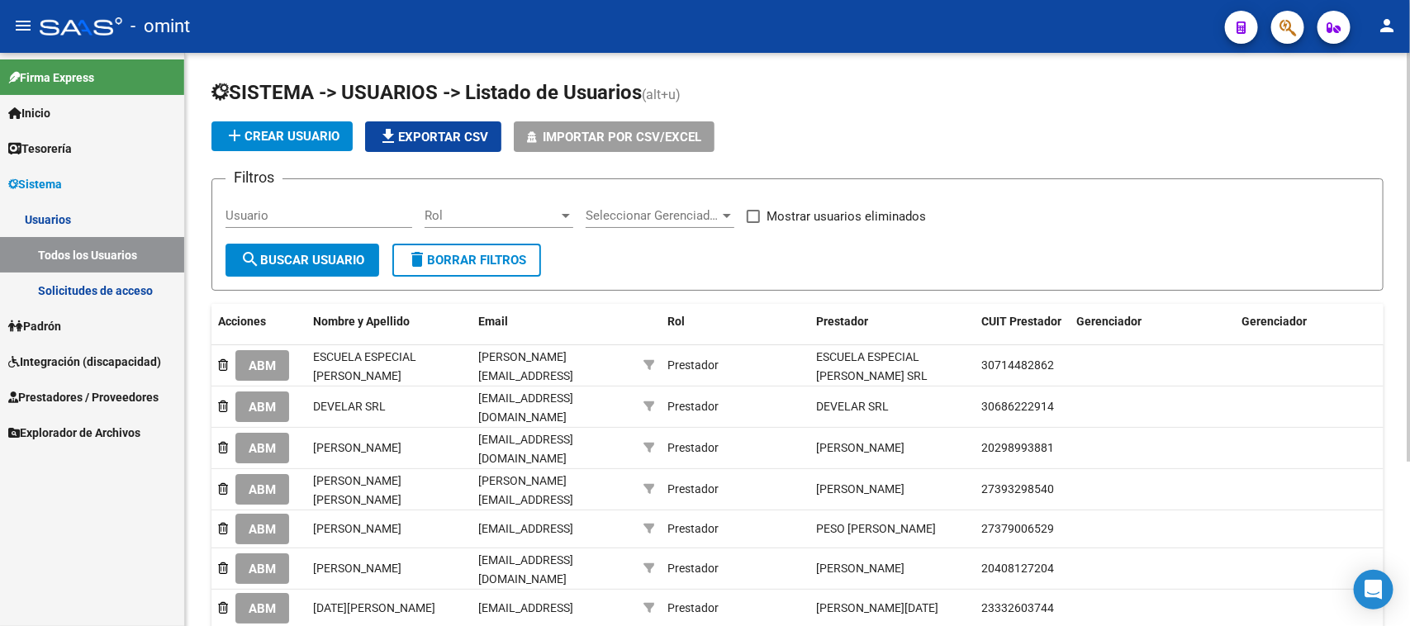
click at [353, 211] on input "Usuario" at bounding box center [318, 215] width 187 height 15
paste input "nuñez melina eliana"
type input "nuñez melina eliana"
drag, startPoint x: 303, startPoint y: 281, endPoint x: 302, endPoint y: 264, distance: 16.5
click at [303, 277] on form "Filtros nuñez melina eliana Usuario Rol Rol Seleccionar Gerenciador Seleccionar…" at bounding box center [797, 234] width 1172 height 112
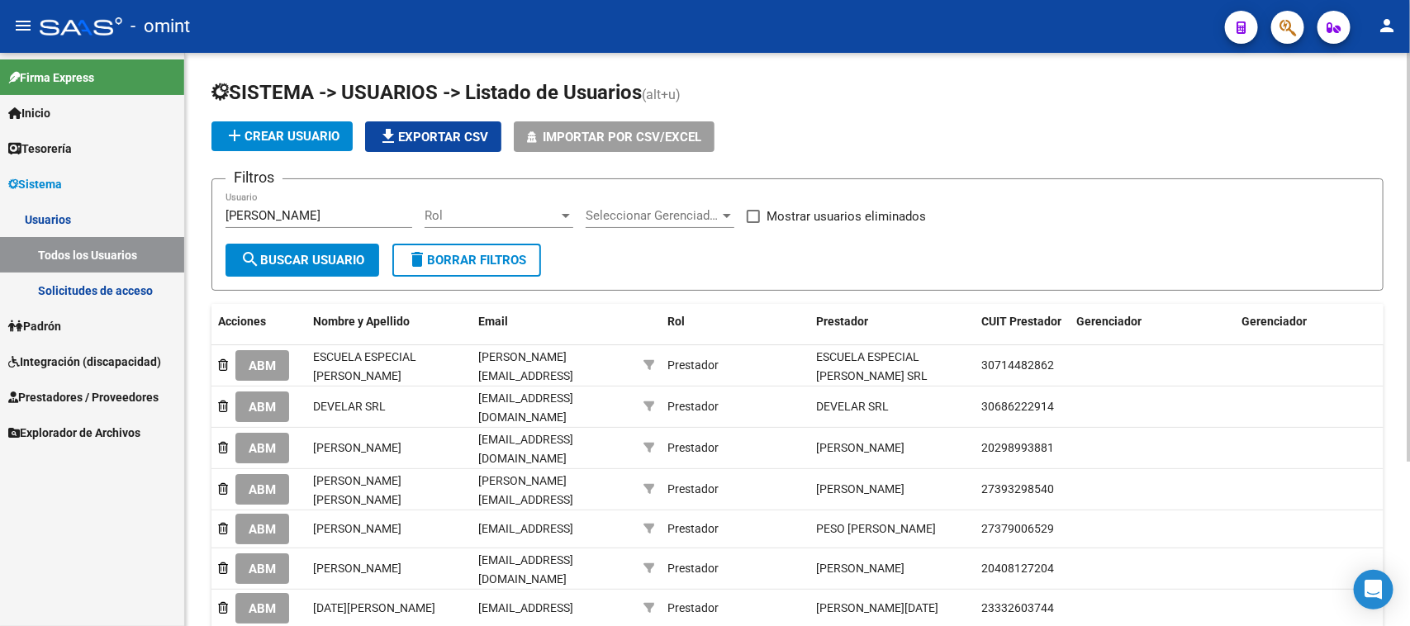
click at [302, 254] on span "search Buscar Usuario" at bounding box center [302, 260] width 124 height 15
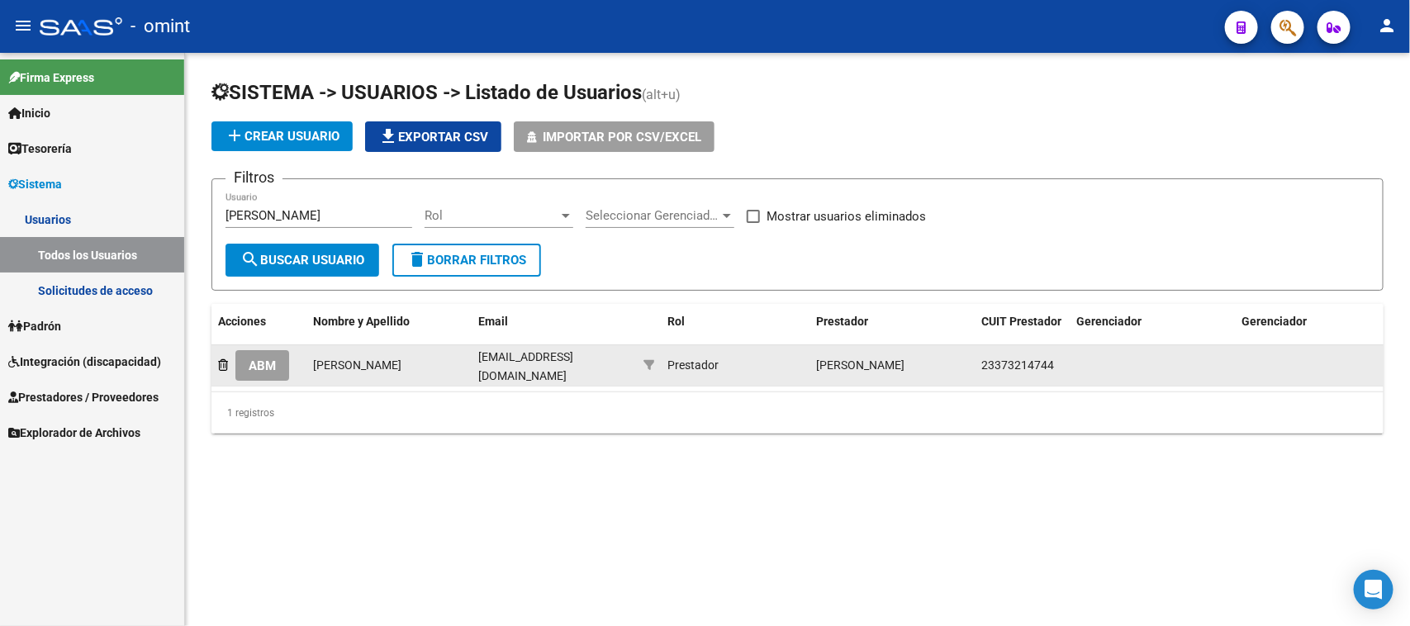
click at [260, 351] on button "ABM" at bounding box center [262, 365] width 54 height 31
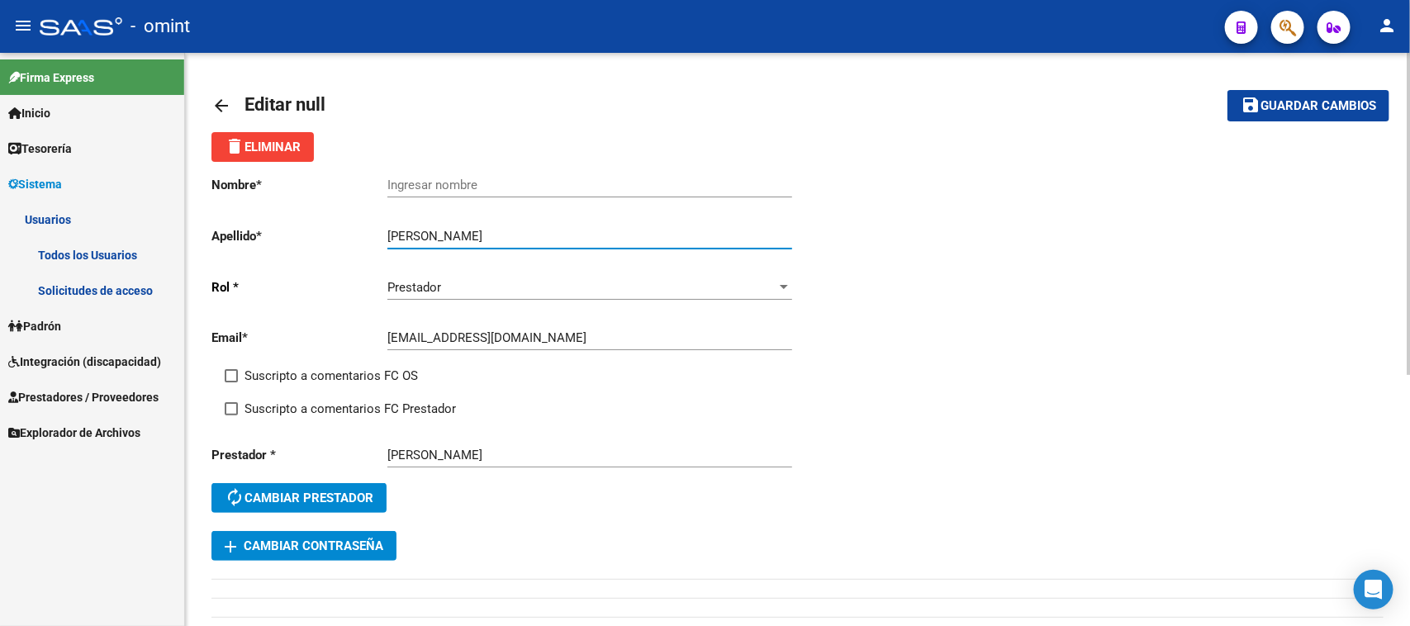
drag, startPoint x: 427, startPoint y: 234, endPoint x: 539, endPoint y: 232, distance: 112.3
click at [549, 231] on input "nuñez melina eliana" at bounding box center [589, 236] width 405 height 15
type input "nuñez"
click at [514, 168] on div "Ingresar nombre" at bounding box center [589, 180] width 405 height 36
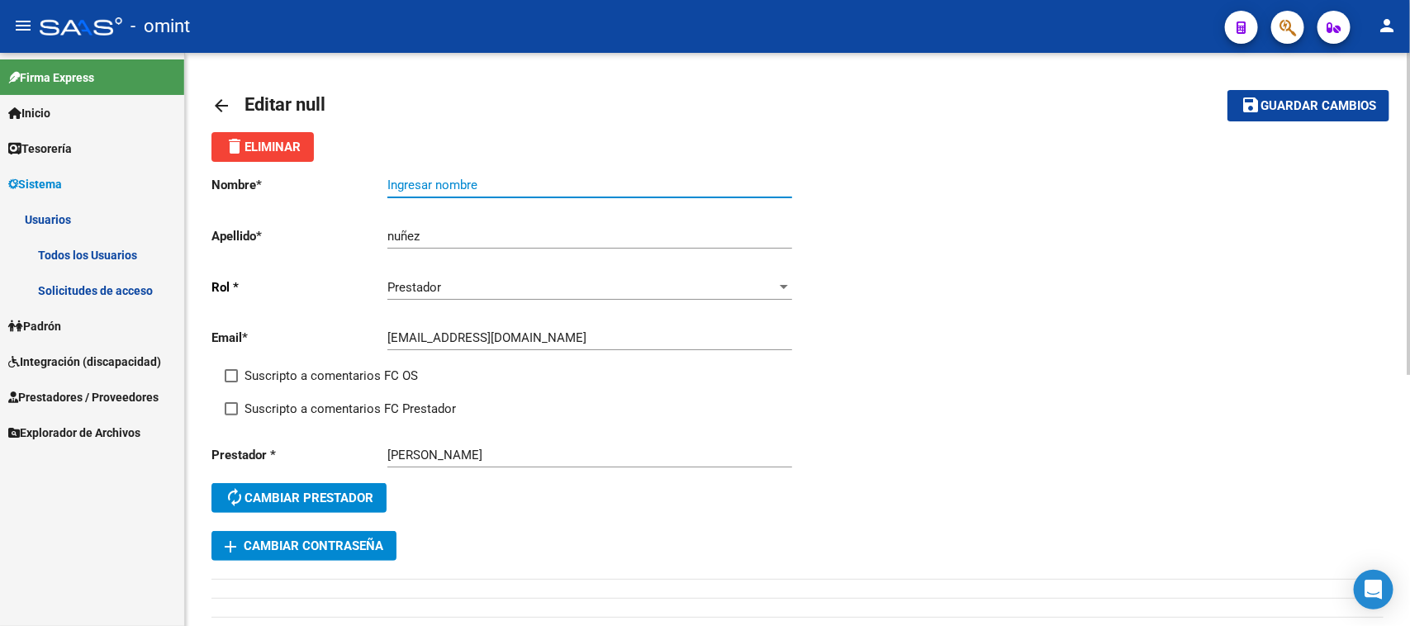
click at [509, 182] on input "Ingresar nombre" at bounding box center [589, 185] width 405 height 15
paste input "melina eliana"
type input "melina eliana"
click at [360, 358] on div "Email * lazossaludyeducacion@gmail.com Ingresar email" at bounding box center [504, 340] width 586 height 51
click at [351, 384] on div "Suscripto a comentarios FC OS" at bounding box center [518, 382] width 586 height 33
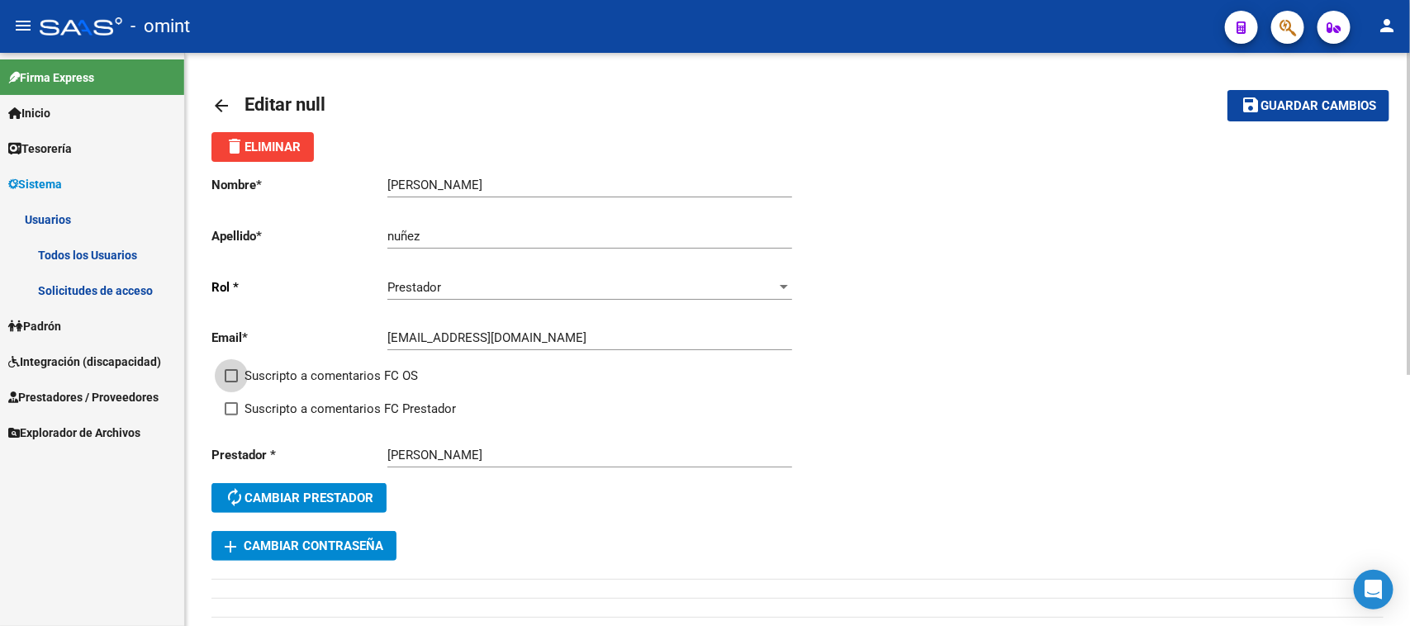
click at [349, 378] on span "Suscripto a comentarios FC OS" at bounding box center [330, 376] width 173 height 20
click at [231, 382] on input "Suscripto a comentarios FC OS" at bounding box center [230, 382] width 1 height 1
checkbox input "true"
drag, startPoint x: 349, startPoint y: 388, endPoint x: 353, endPoint y: 396, distance: 8.9
click at [353, 394] on div "Suscripto a comentarios FC OS" at bounding box center [518, 382] width 586 height 33
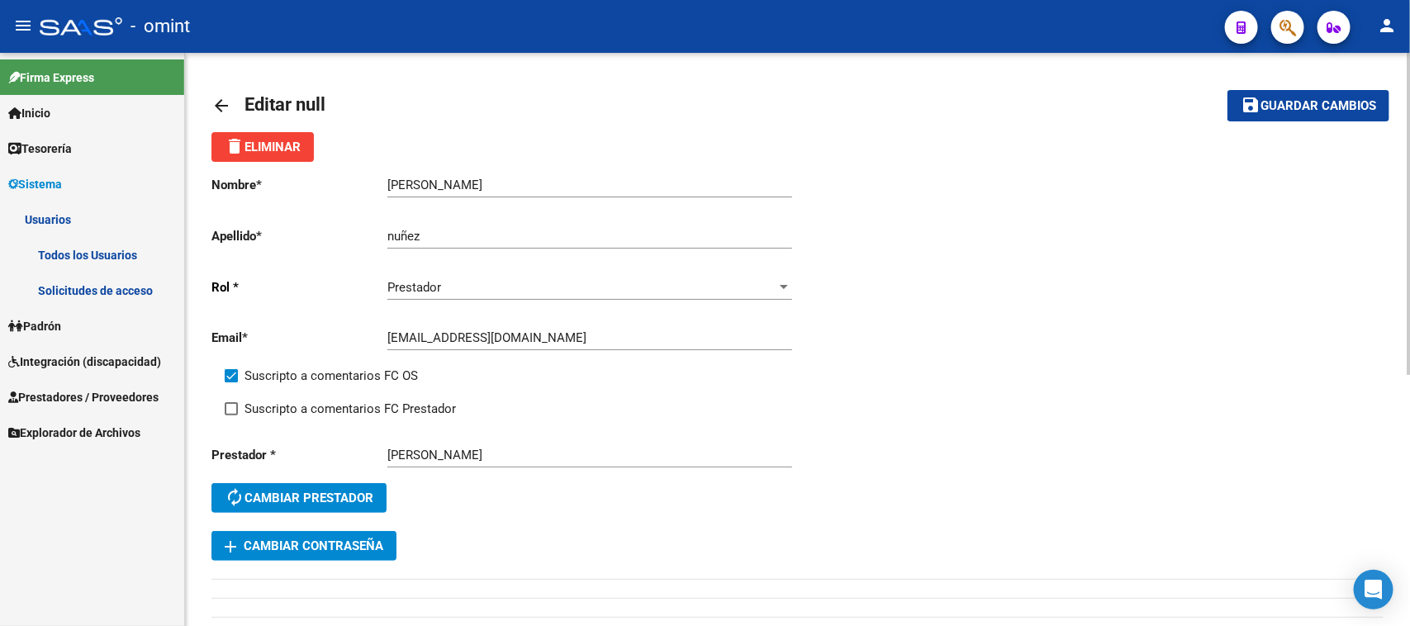
click at [353, 399] on span "Suscripto a comentarios FC Prestador" at bounding box center [349, 409] width 211 height 20
click at [231, 415] on input "Suscripto a comentarios FC Prestador" at bounding box center [230, 415] width 1 height 1
checkbox input "true"
drag, startPoint x: 1266, startPoint y: 107, endPoint x: 1149, endPoint y: 135, distance: 120.4
click at [1266, 106] on span "Guardar cambios" at bounding box center [1318, 106] width 116 height 15
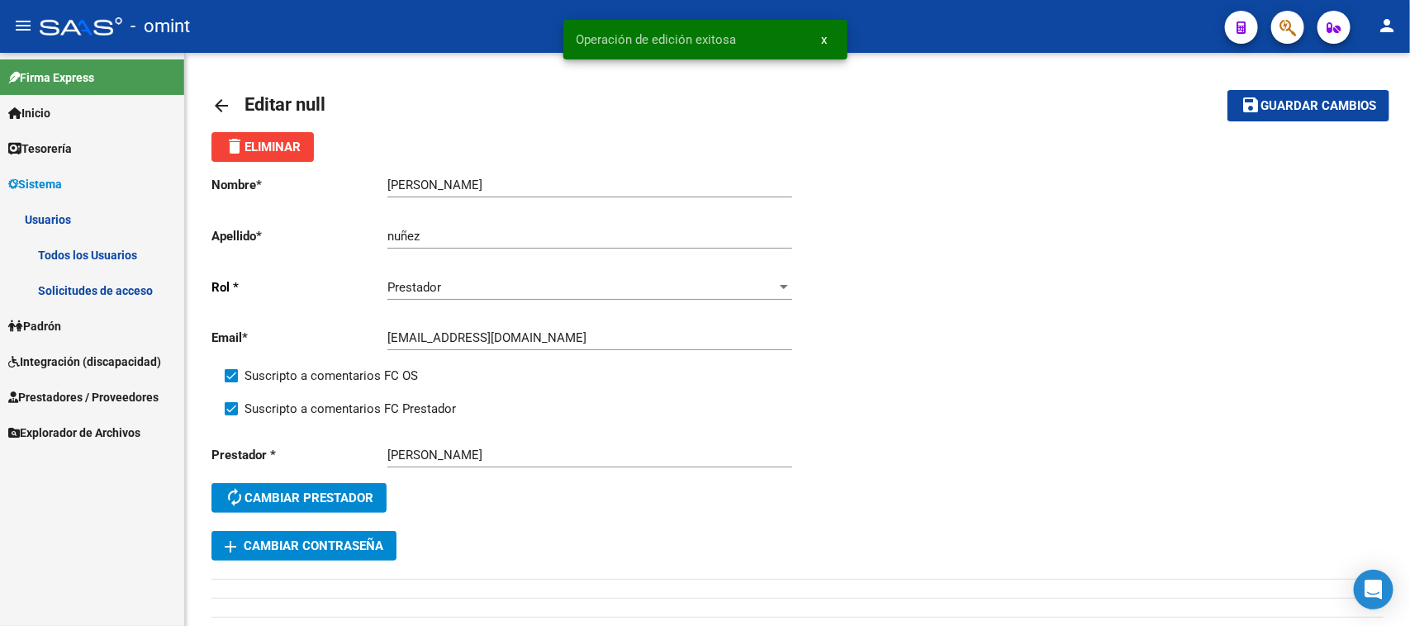
click at [141, 254] on link "Todos los Usuarios" at bounding box center [92, 255] width 184 height 36
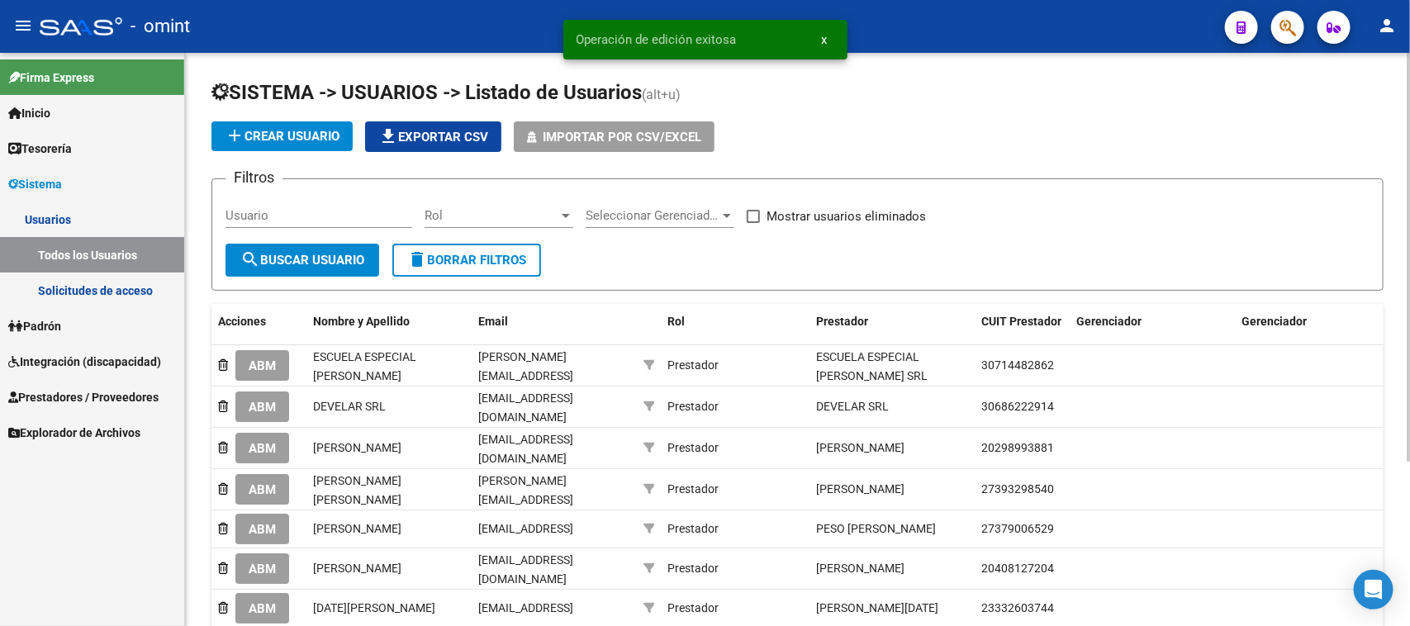
click at [398, 217] on input "Usuario" at bounding box center [318, 215] width 187 height 15
paste input "heredia lizarazu lucia"
type input "heredia lizarazu lucia"
click at [344, 258] on span "search Buscar Usuario" at bounding box center [302, 260] width 124 height 15
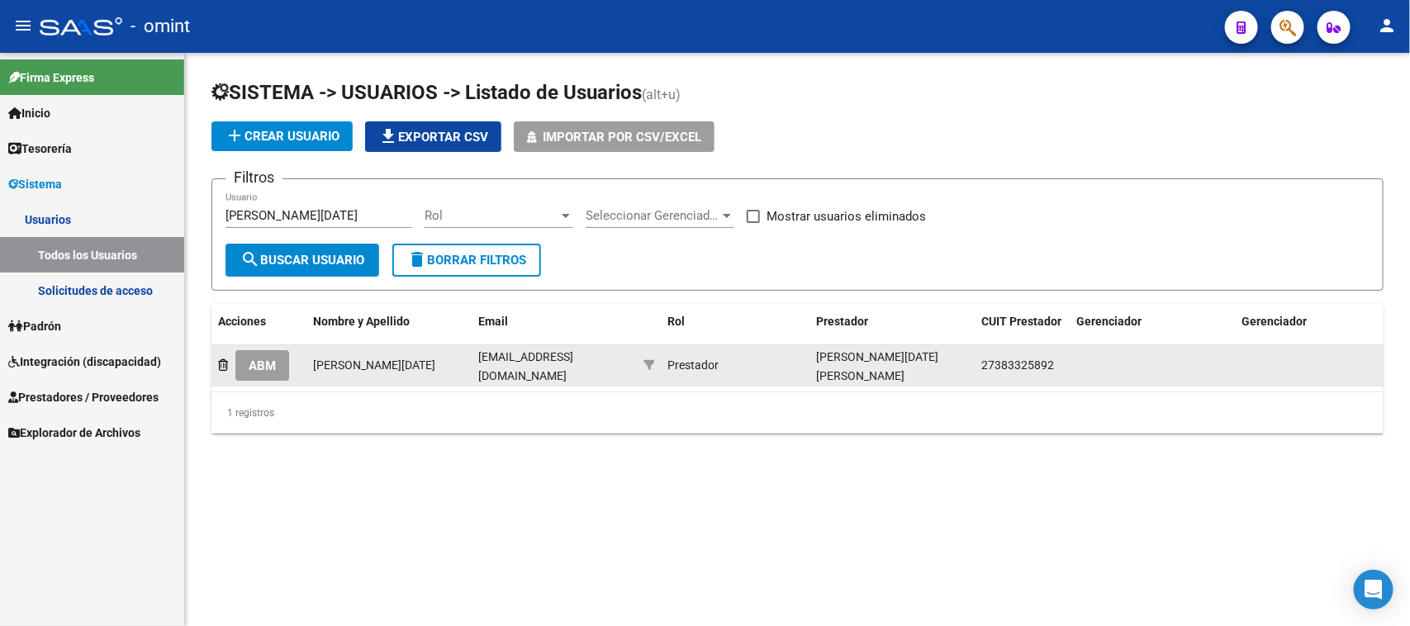
click at [257, 358] on span "ABM" at bounding box center [262, 365] width 27 height 15
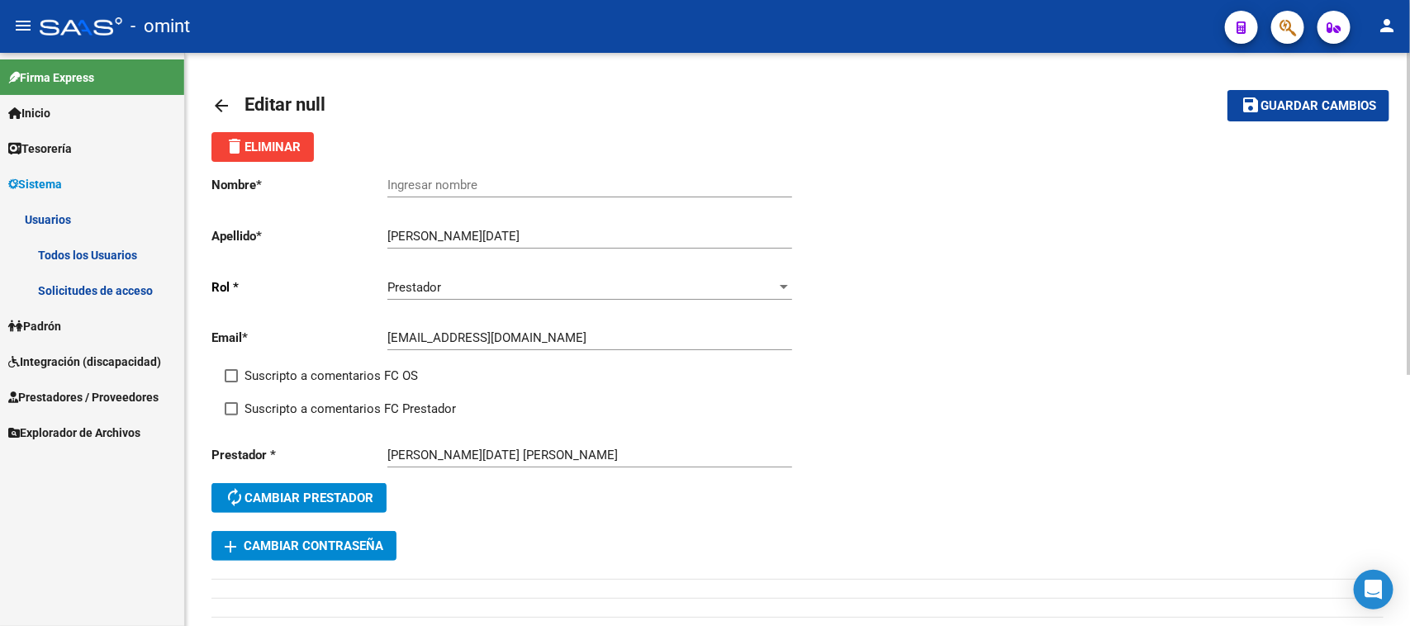
click at [498, 238] on input "heredia lizarazu lucia" at bounding box center [589, 236] width 405 height 15
type input "heredia lizarazu"
click at [486, 167] on div "Ingresar nombre" at bounding box center [589, 180] width 405 height 36
paste input "lucia"
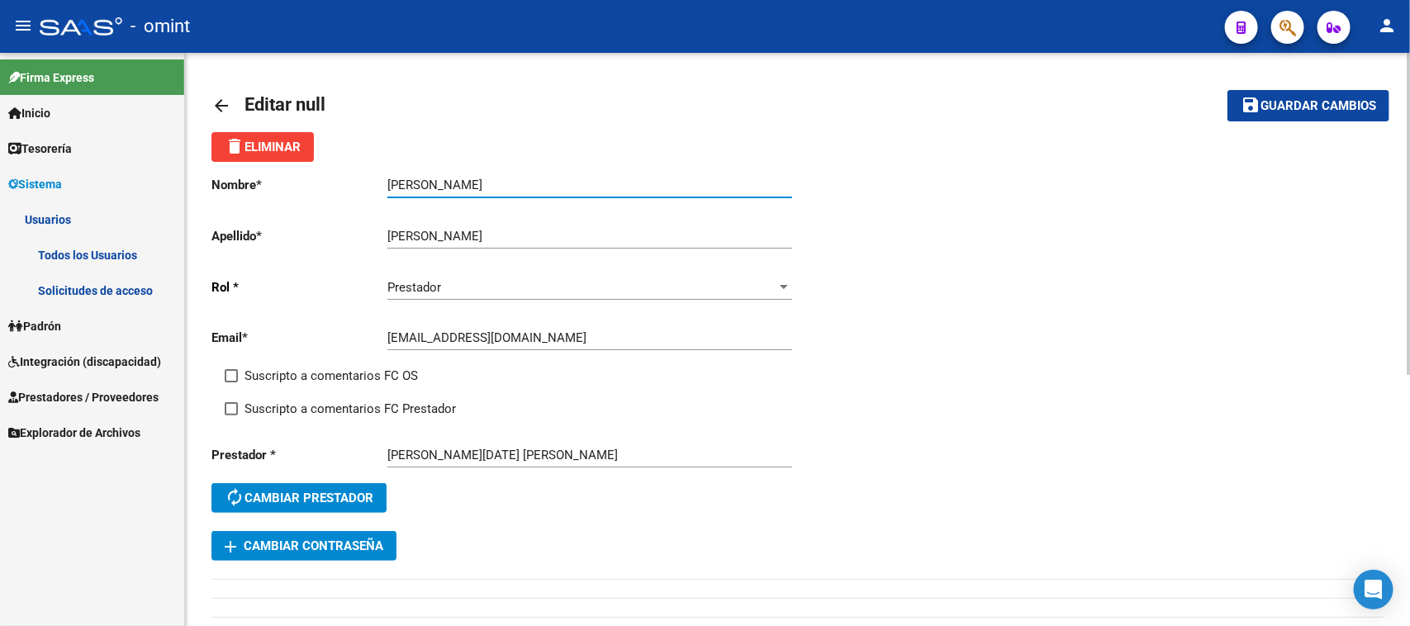
type input "lucia"
click at [353, 368] on span "Suscripto a comentarios FC OS" at bounding box center [330, 376] width 173 height 20
click at [231, 382] on input "Suscripto a comentarios FC OS" at bounding box center [230, 382] width 1 height 1
checkbox input "true"
click at [349, 396] on div "Nombre * lucia Ingresar nombre Apellido * heredia lizarazu Ingresar apellido Ro…" at bounding box center [504, 346] width 586 height 369
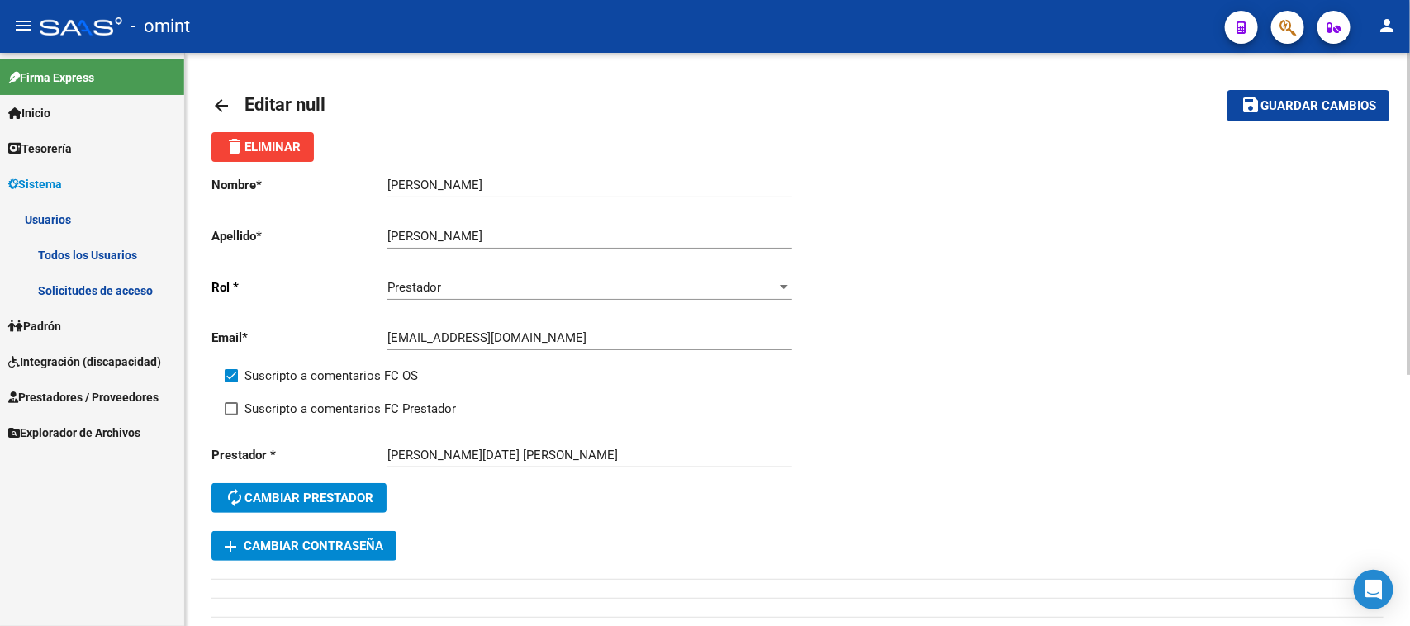
click at [439, 391] on div "Suscripto a comentarios FC OS" at bounding box center [518, 382] width 586 height 33
drag, startPoint x: 438, startPoint y: 396, endPoint x: 621, endPoint y: 378, distance: 184.2
click at [438, 399] on span "Suscripto a comentarios FC Prestador" at bounding box center [349, 409] width 211 height 20
click at [231, 415] on input "Suscripto a comentarios FC Prestador" at bounding box center [230, 415] width 1 height 1
checkbox input "true"
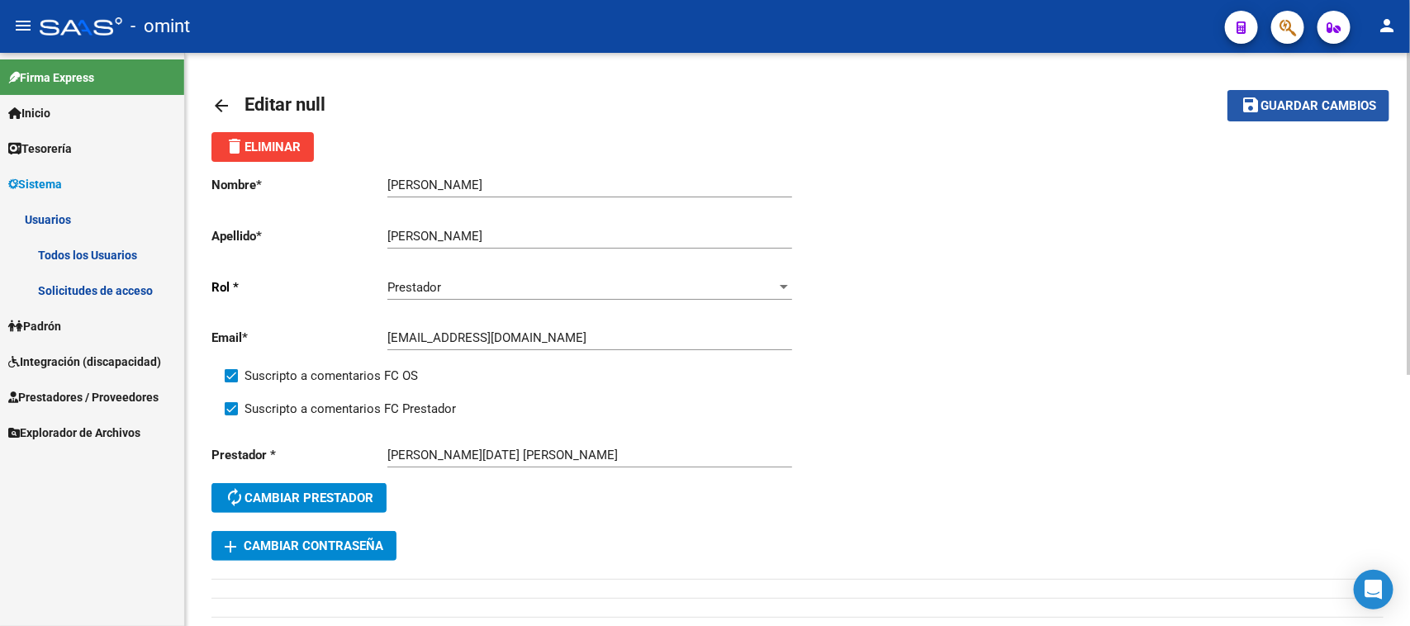
drag, startPoint x: 1278, startPoint y: 112, endPoint x: 1009, endPoint y: 200, distance: 282.3
click at [1278, 111] on button "save Guardar cambios" at bounding box center [1308, 105] width 162 height 31
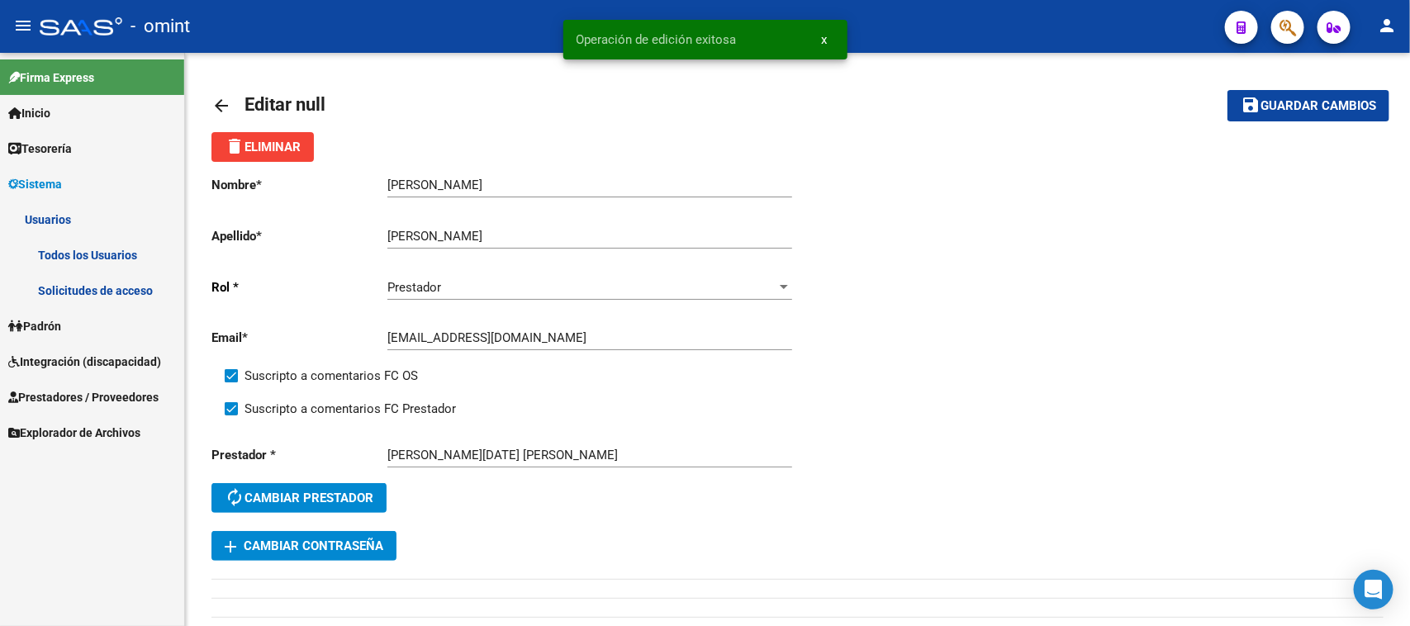
click at [146, 254] on link "Todos los Usuarios" at bounding box center [92, 255] width 184 height 36
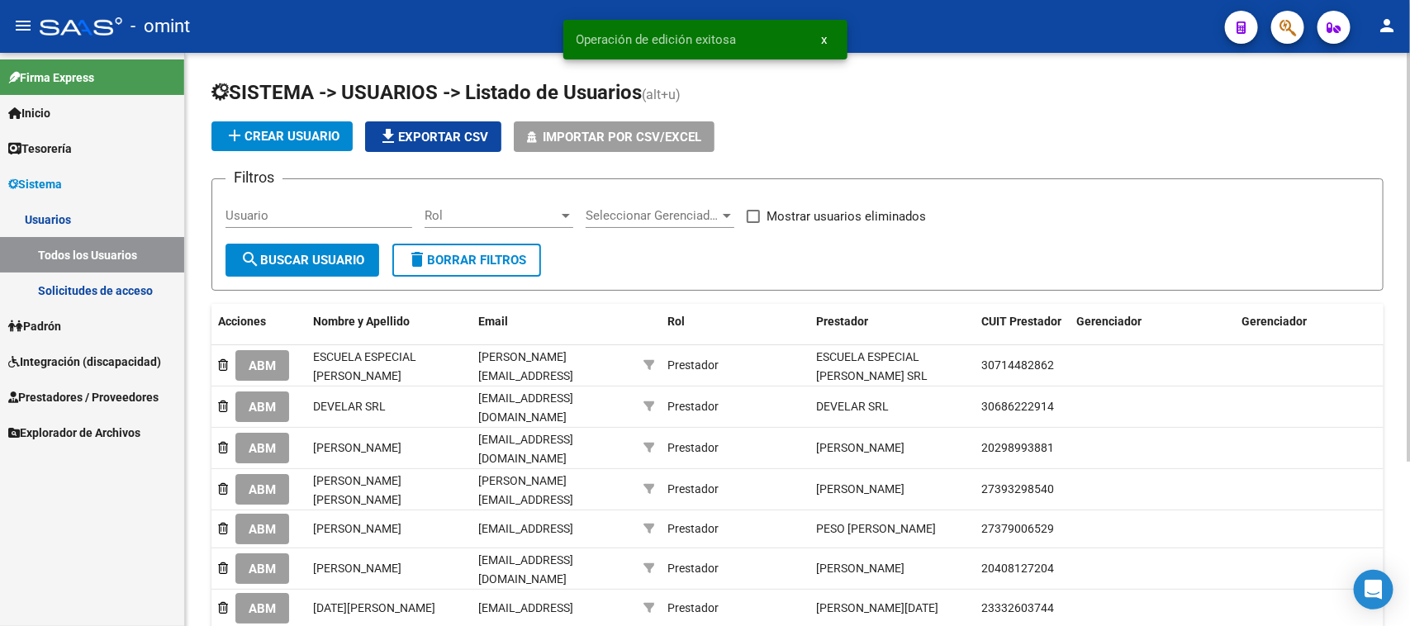
click at [265, 221] on input "Usuario" at bounding box center [318, 215] width 187 height 15
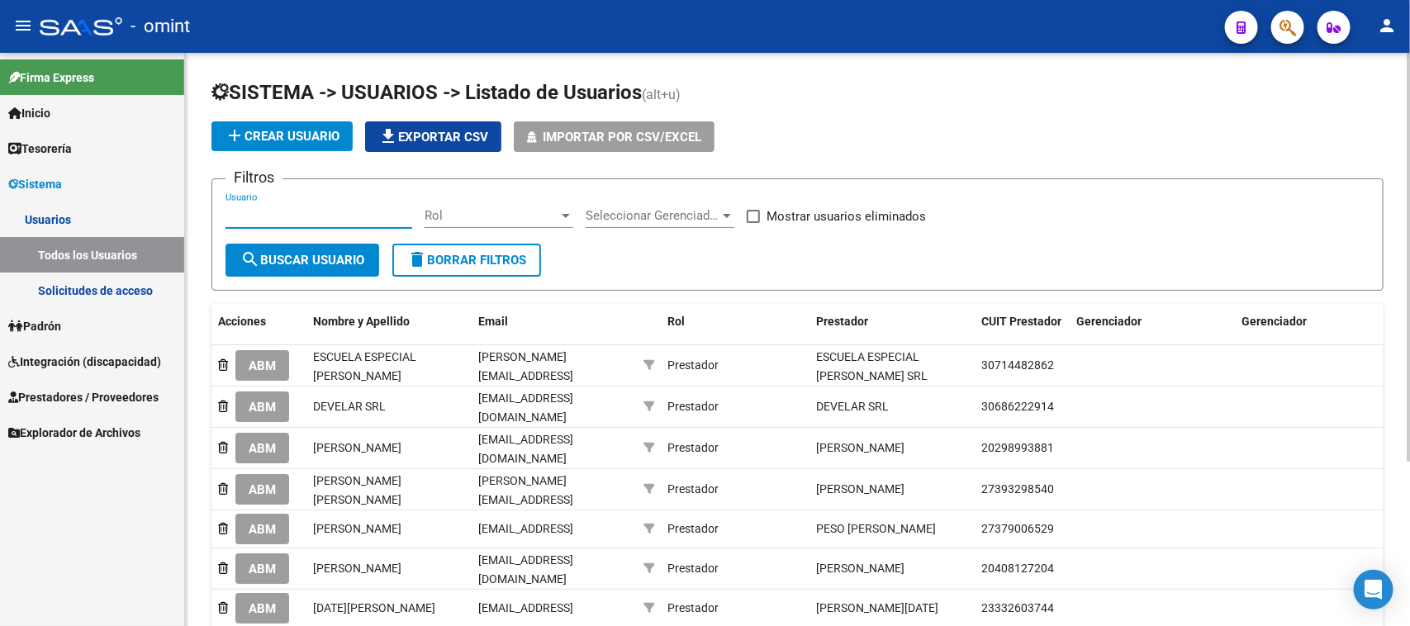
paste input "comabella Lorena natalia"
type input "comabella Lorena natalia"
click at [253, 277] on form "Filtros comabella Lorena natalia Usuario Rol Rol Seleccionar Gerenciador Selecc…" at bounding box center [797, 234] width 1172 height 112
click at [265, 258] on span "search Buscar Usuario" at bounding box center [302, 260] width 124 height 15
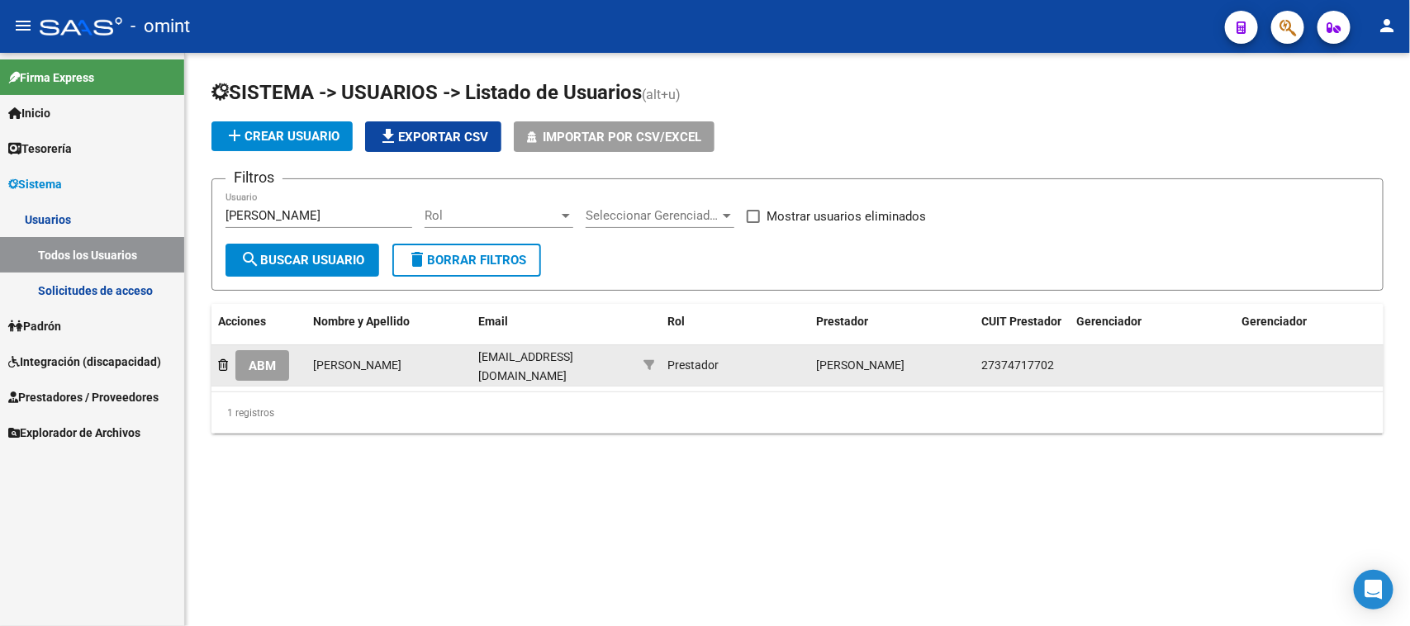
click at [262, 377] on button "ABM" at bounding box center [262, 365] width 54 height 31
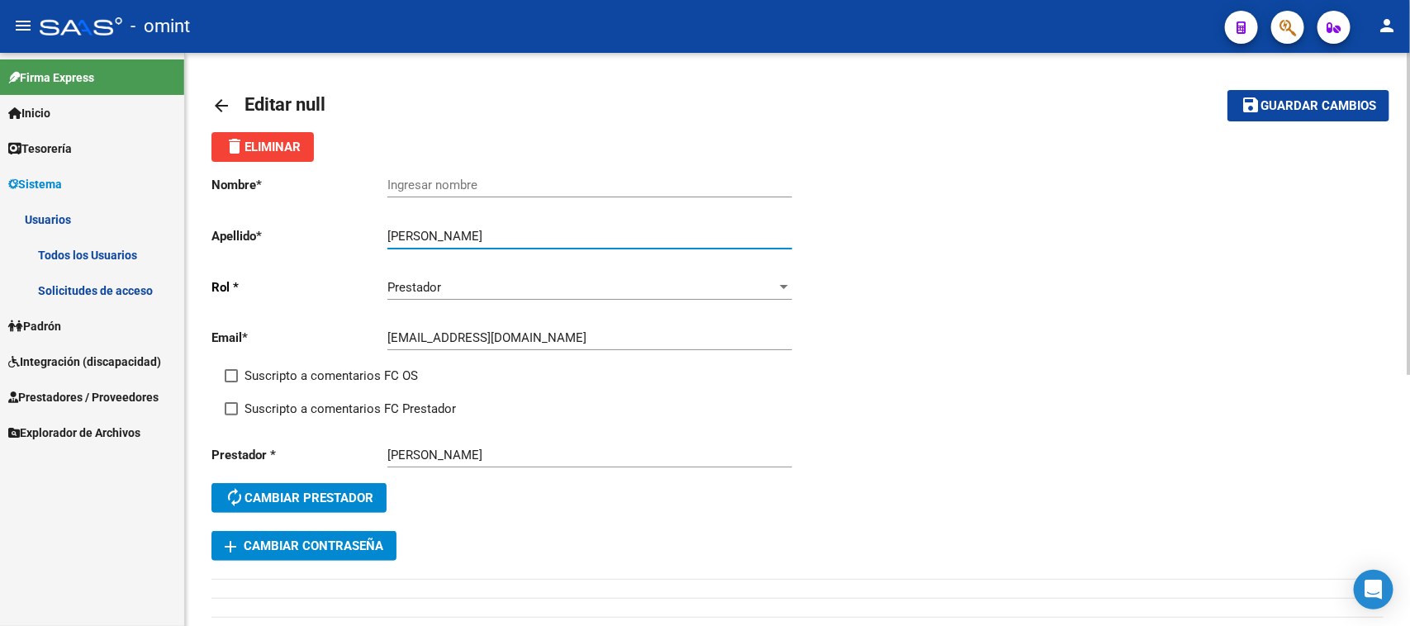
drag, startPoint x: 448, startPoint y: 238, endPoint x: 603, endPoint y: 236, distance: 154.4
click at [603, 236] on input "comabella Lorena natalia" at bounding box center [589, 236] width 405 height 15
type input "comabella"
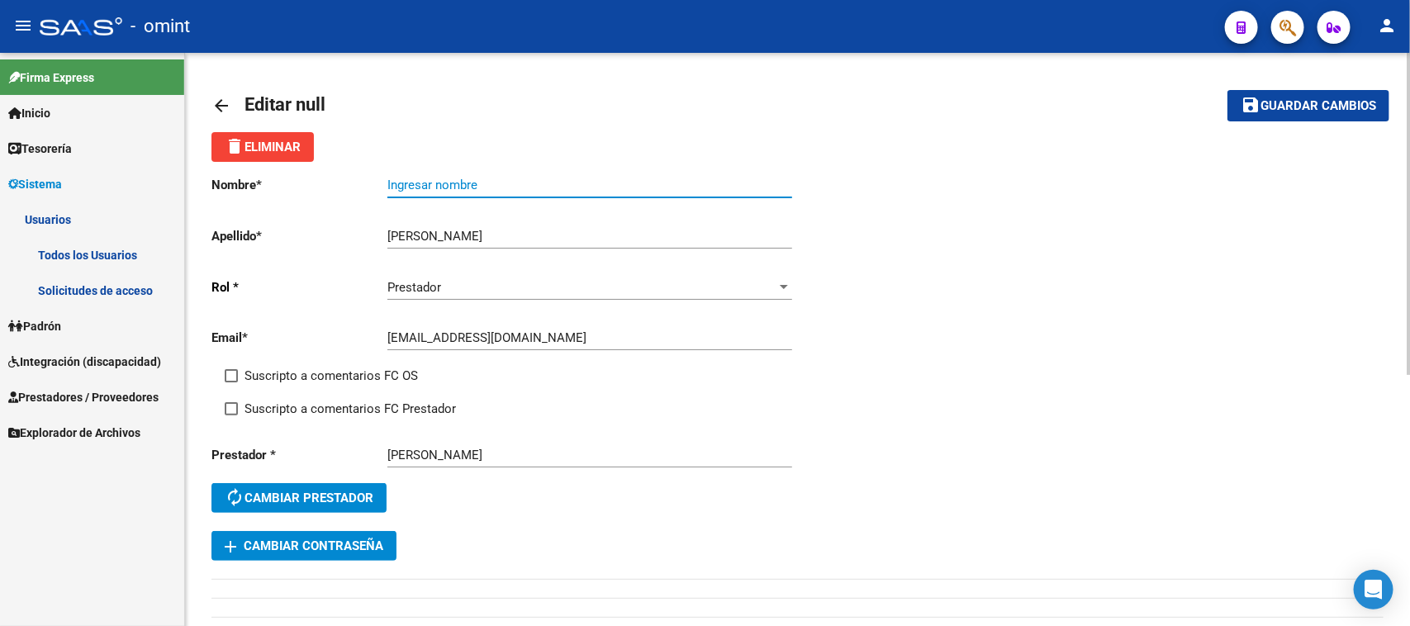
click at [572, 190] on input "Ingresar nombre" at bounding box center [589, 185] width 405 height 15
paste input "Lorena natalia"
type input "Lorena natalia"
drag, startPoint x: 320, startPoint y: 370, endPoint x: 308, endPoint y: 401, distance: 32.7
click at [319, 372] on span "Suscripto a comentarios FC OS" at bounding box center [330, 376] width 173 height 20
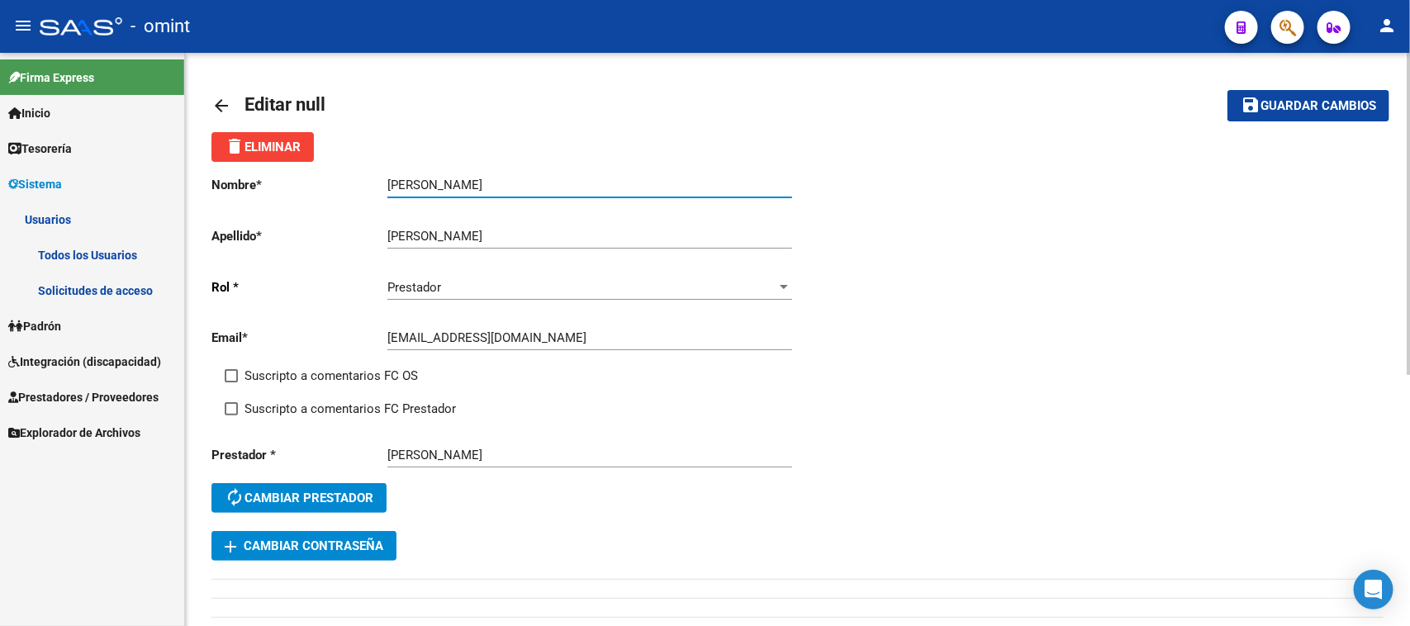
click at [231, 382] on input "Suscripto a comentarios FC OS" at bounding box center [230, 382] width 1 height 1
checkbox input "true"
click at [307, 410] on span "Suscripto a comentarios FC Prestador" at bounding box center [349, 409] width 211 height 20
click at [231, 415] on input "Suscripto a comentarios FC Prestador" at bounding box center [230, 415] width 1 height 1
checkbox input "true"
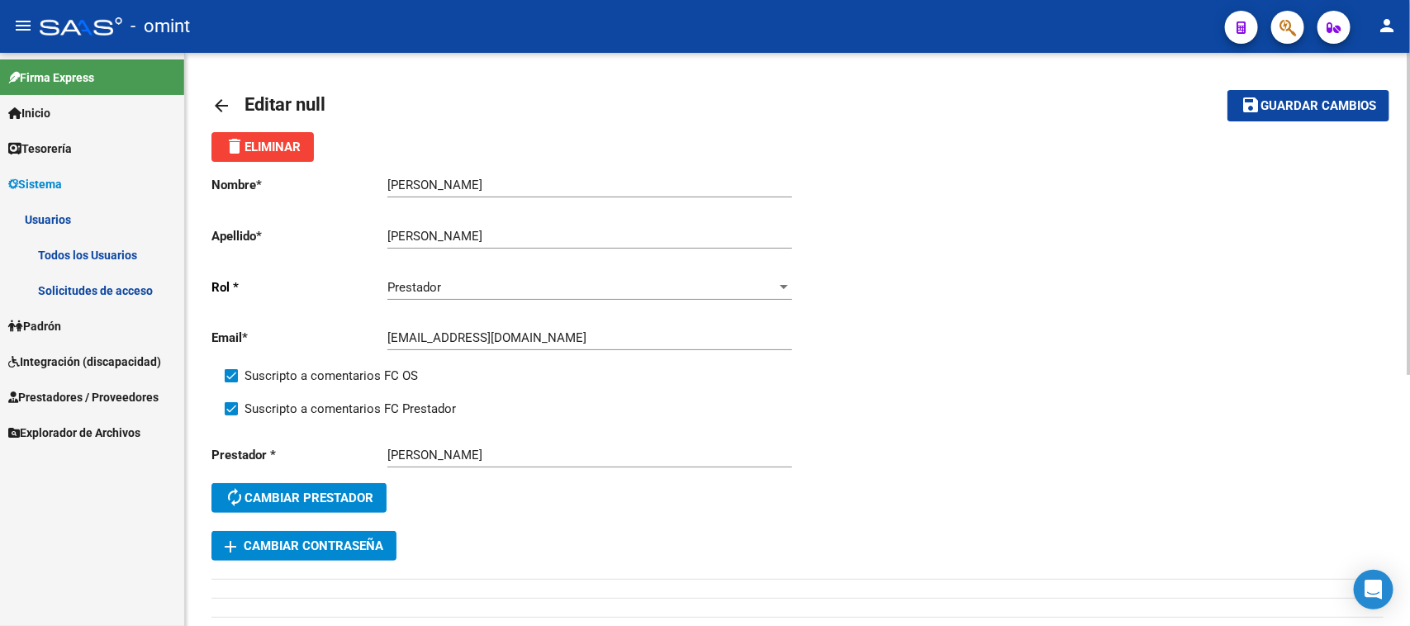
click at [1277, 103] on span "Guardar cambios" at bounding box center [1318, 106] width 116 height 15
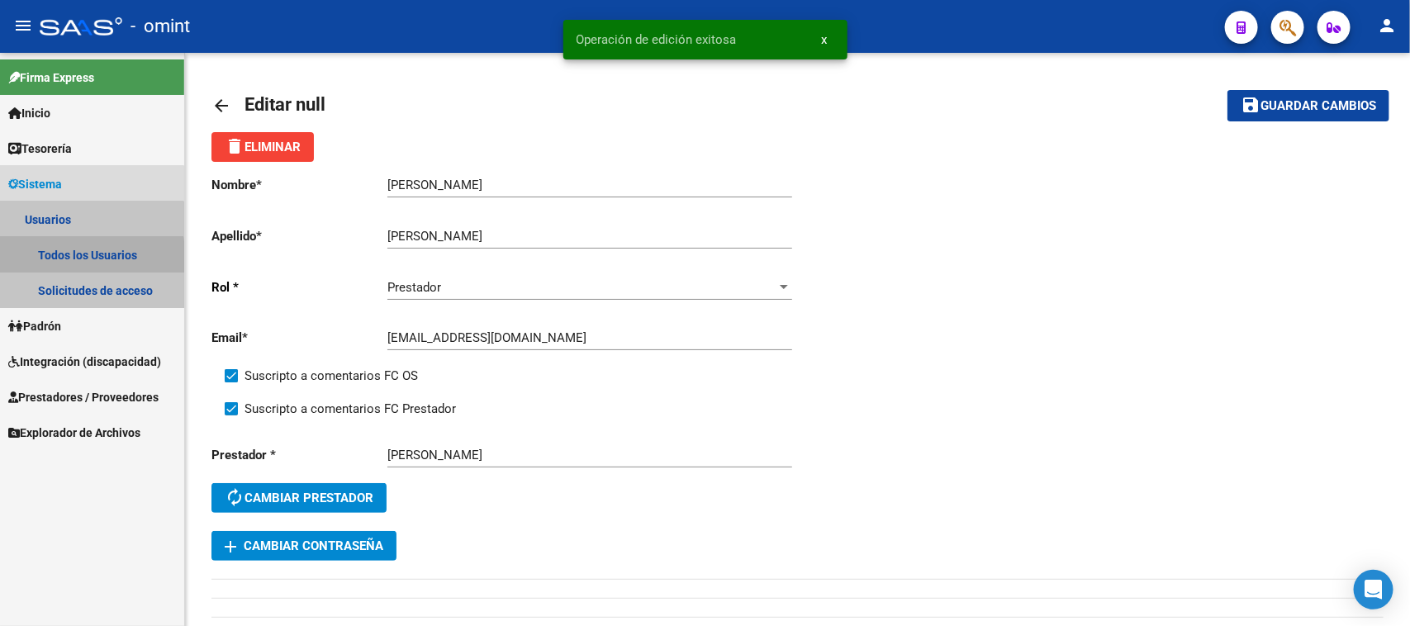
click at [81, 258] on link "Todos los Usuarios" at bounding box center [92, 255] width 184 height 36
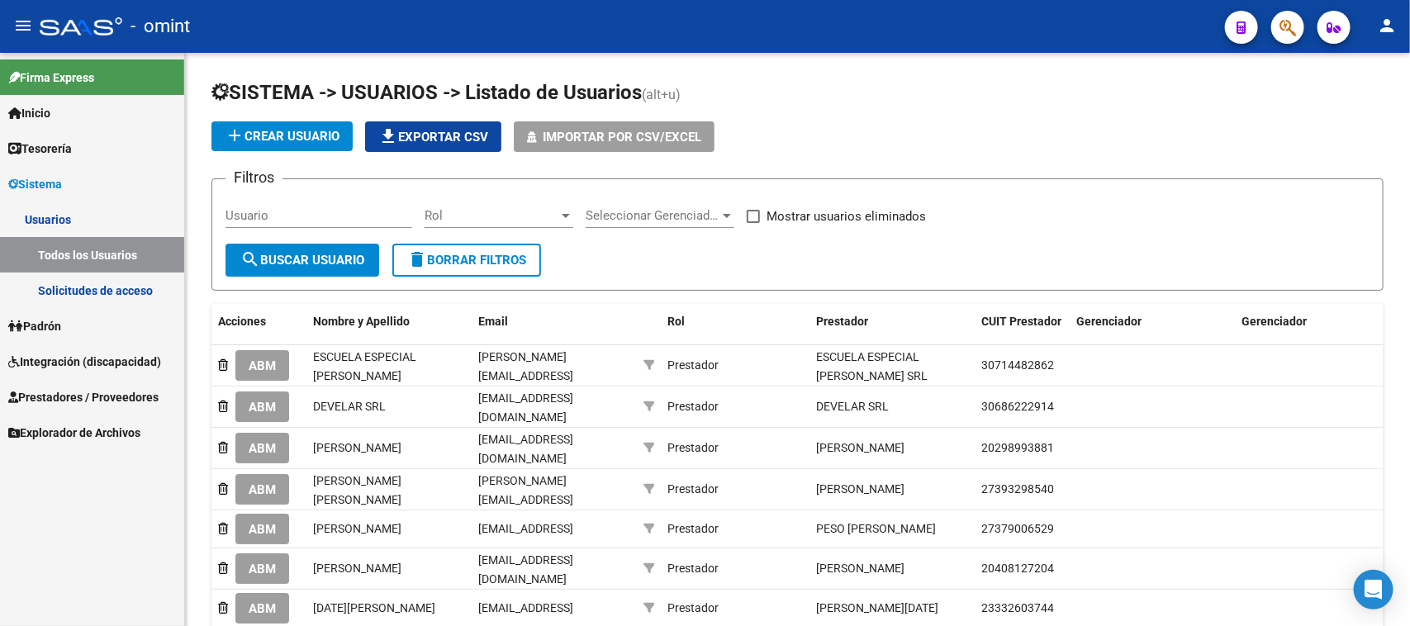
click at [92, 363] on span "Integración (discapacidad)" at bounding box center [84, 362] width 153 height 18
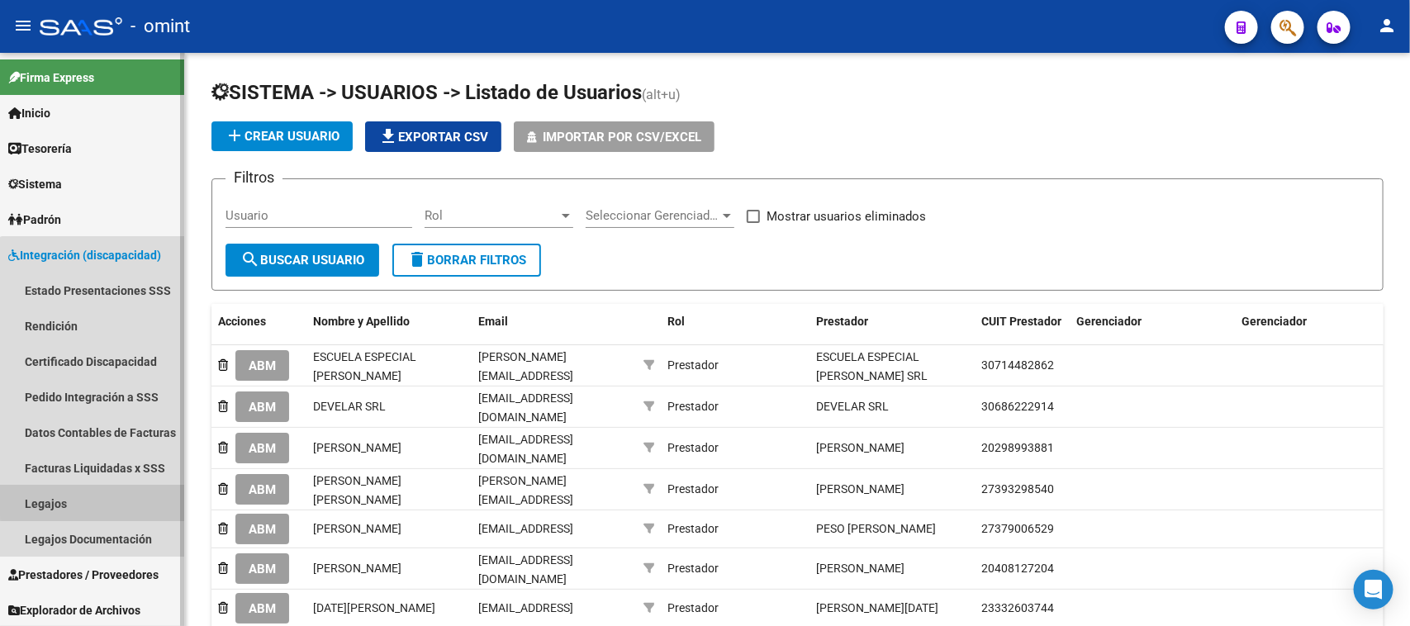
click at [96, 496] on link "Legajos" at bounding box center [92, 504] width 184 height 36
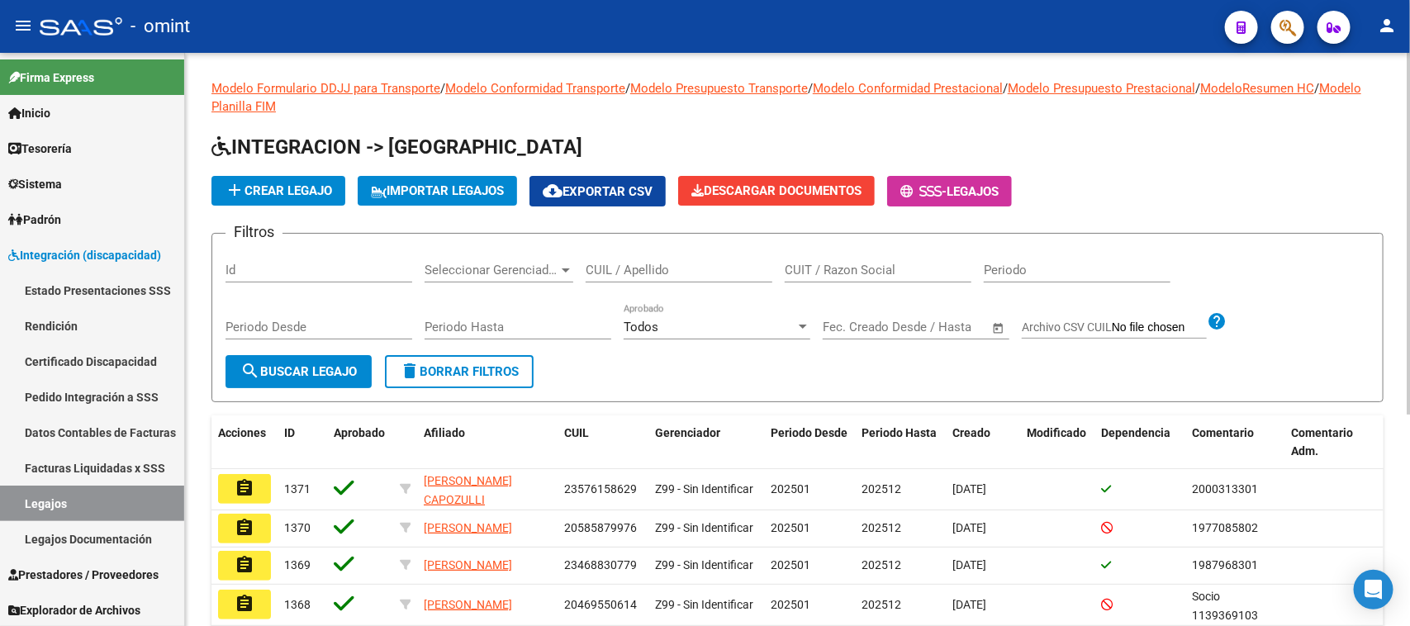
click at [998, 192] on span "Legajos" at bounding box center [972, 191] width 52 height 15
click at [673, 269] on input "CUIL / Apellido" at bounding box center [679, 270] width 187 height 15
type input "OROZCO"
click at [298, 372] on span "search Buscar Legajo" at bounding box center [298, 371] width 116 height 15
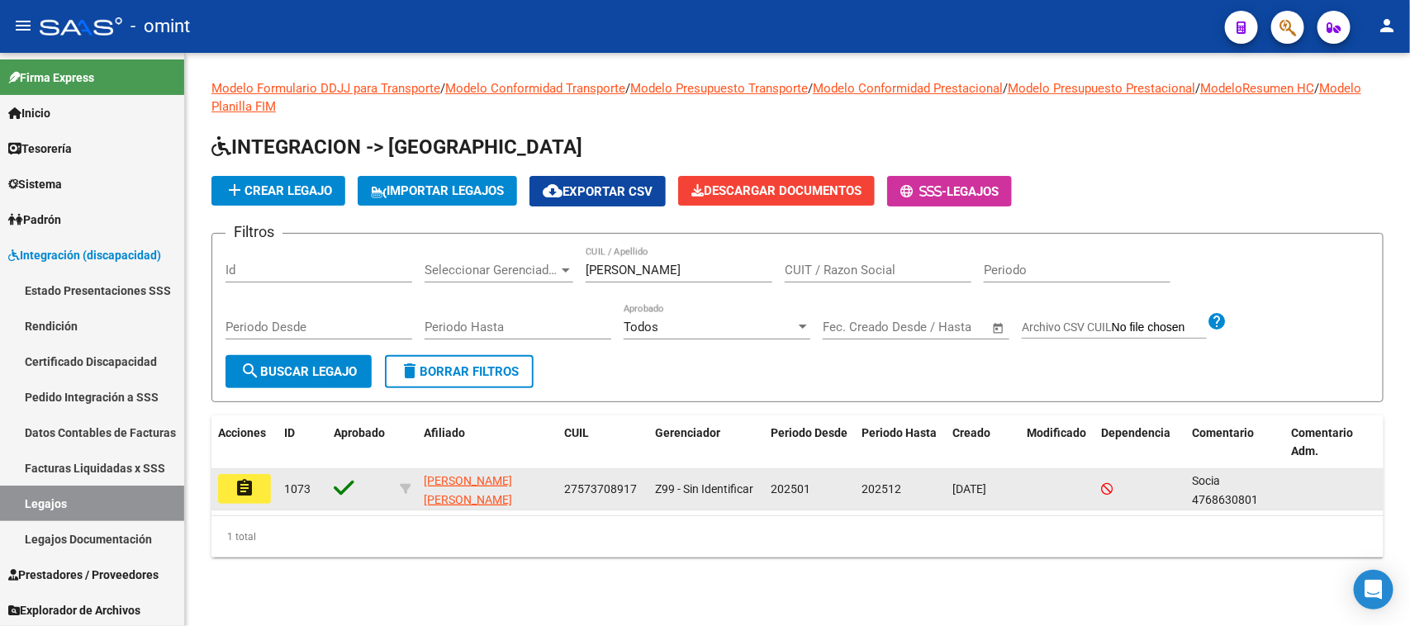
click at [246, 490] on mat-icon "assignment" at bounding box center [245, 488] width 20 height 20
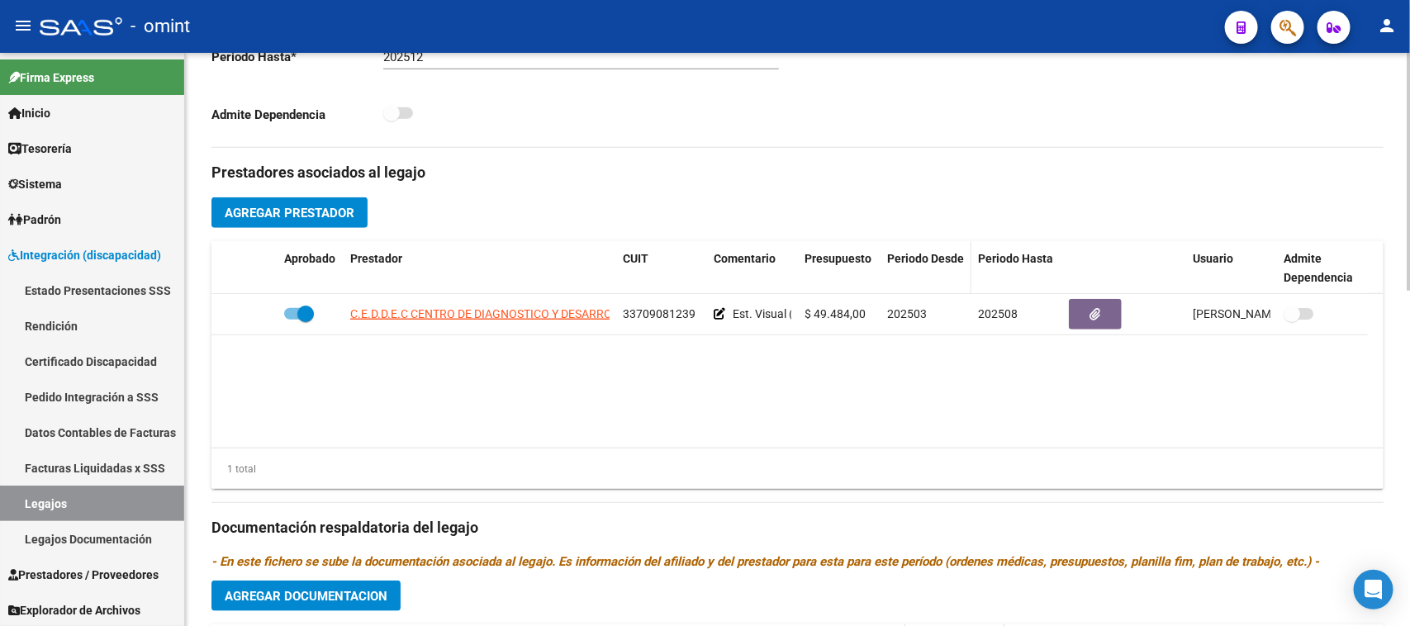
scroll to position [500, 0]
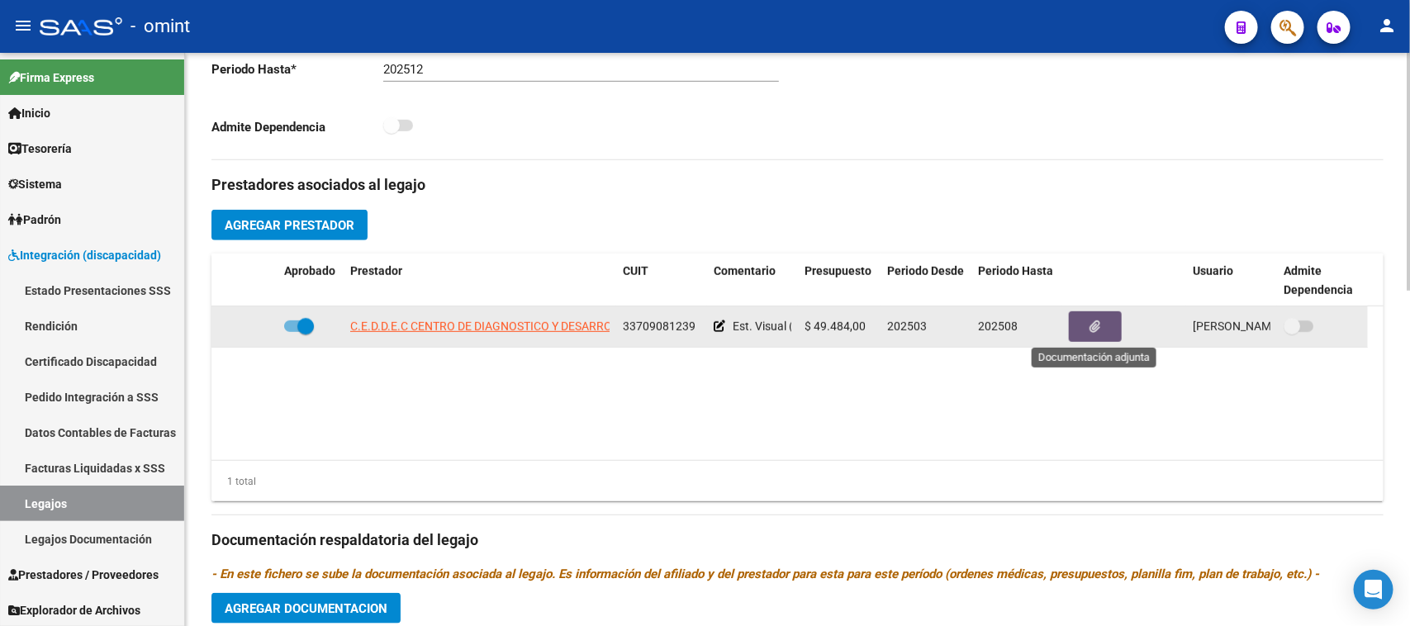
click at [1075, 324] on button "button" at bounding box center [1095, 326] width 53 height 31
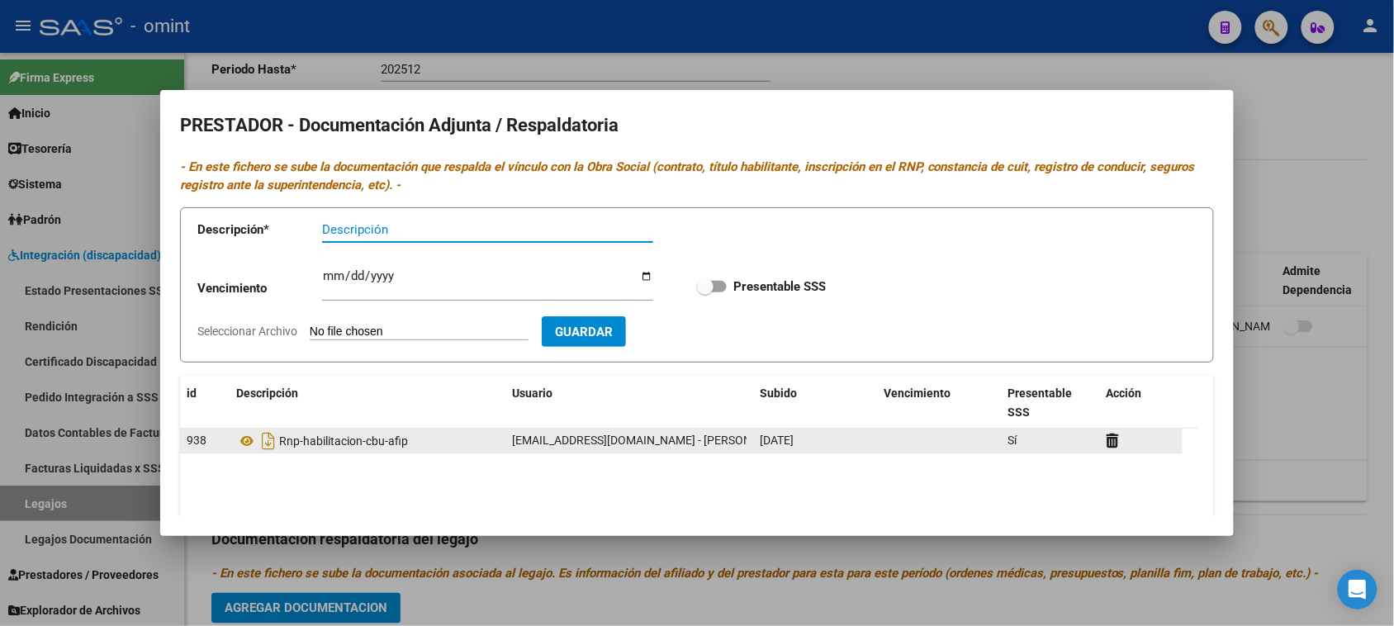
click at [1120, 429] on datatable-body-cell at bounding box center [1141, 441] width 83 height 24
click at [1104, 440] on datatable-body-cell at bounding box center [1141, 441] width 83 height 24
click at [1115, 447] on icon at bounding box center [1113, 441] width 12 height 16
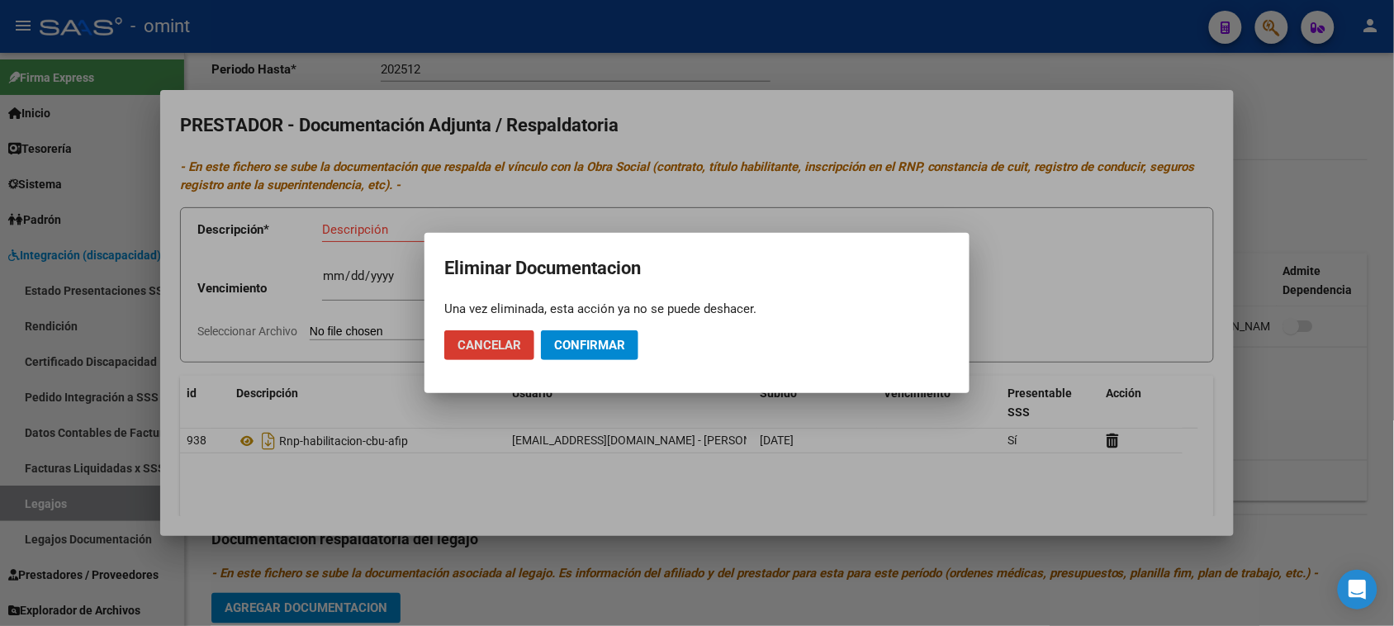
click at [621, 356] on button "Confirmar" at bounding box center [589, 345] width 97 height 30
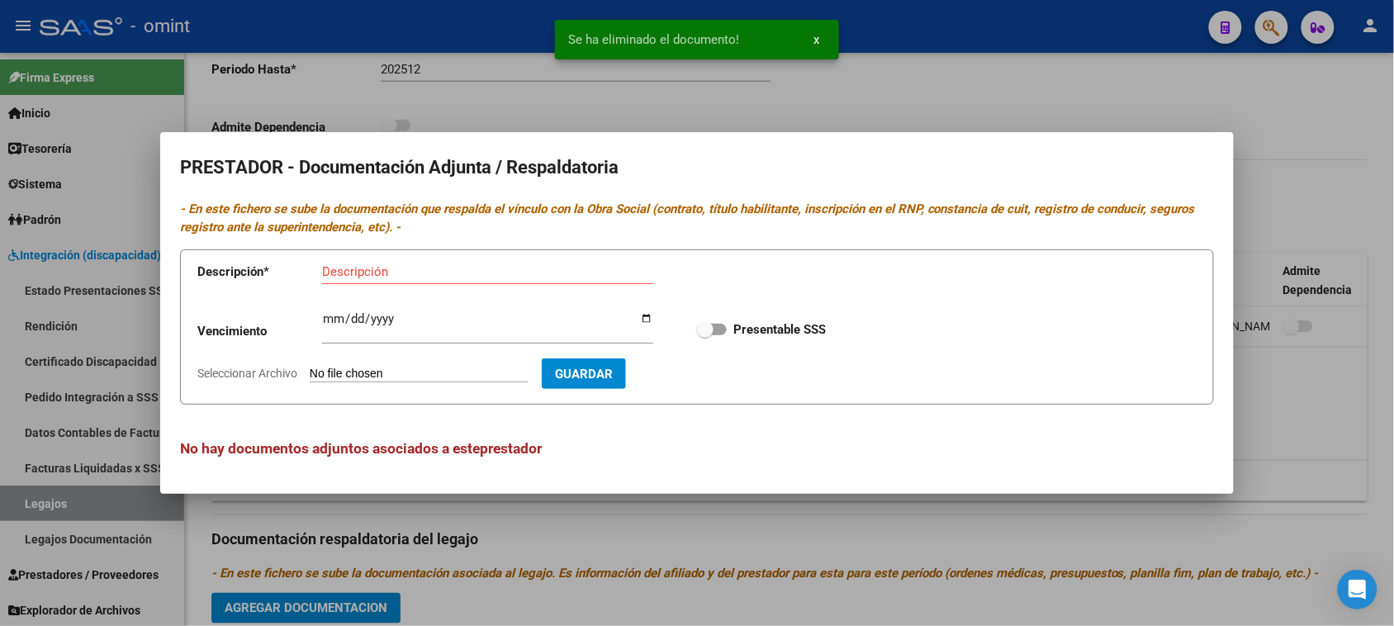
click at [491, 283] on div "Descripción" at bounding box center [487, 271] width 331 height 25
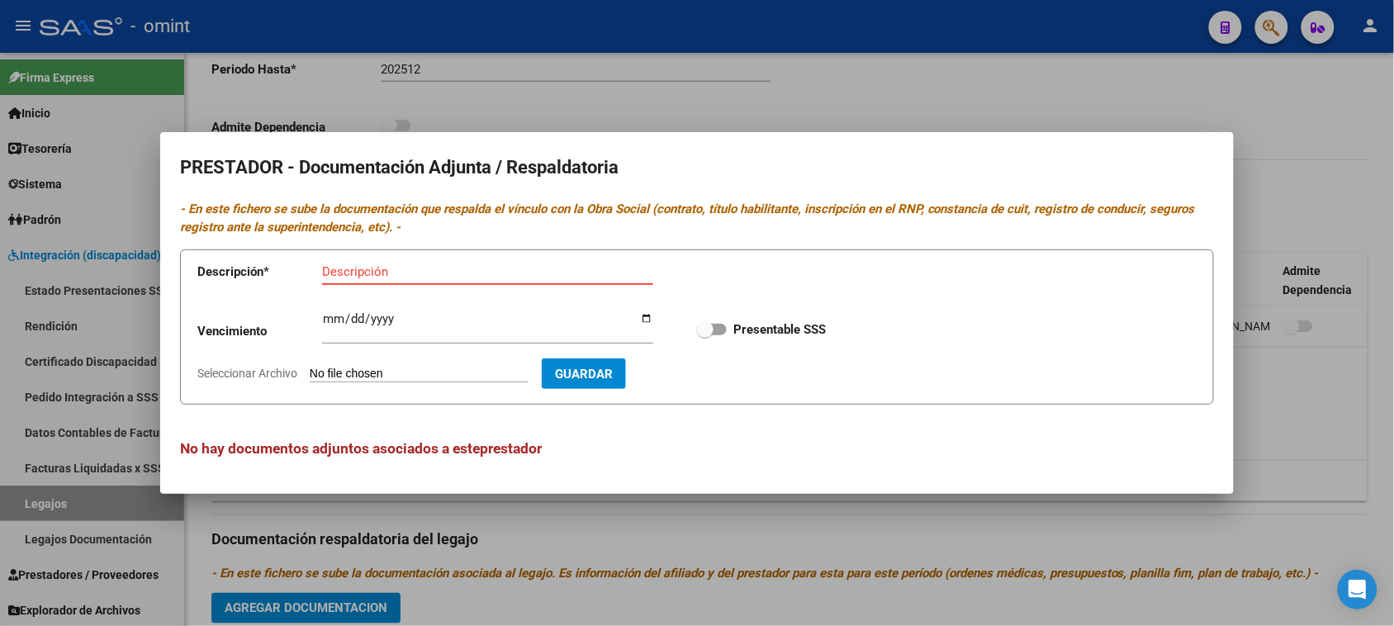
paste input "Habilitación/Categoria/CBU/ARCA"
click at [393, 275] on input "Habilitación/Categoria/CBU/ARCA" at bounding box center [487, 271] width 331 height 15
type input "Habilitación/rnp/Categoria/CBU/ARCA"
type input "C:\fakepath\CEDDEC PRESTADOR.pdf"
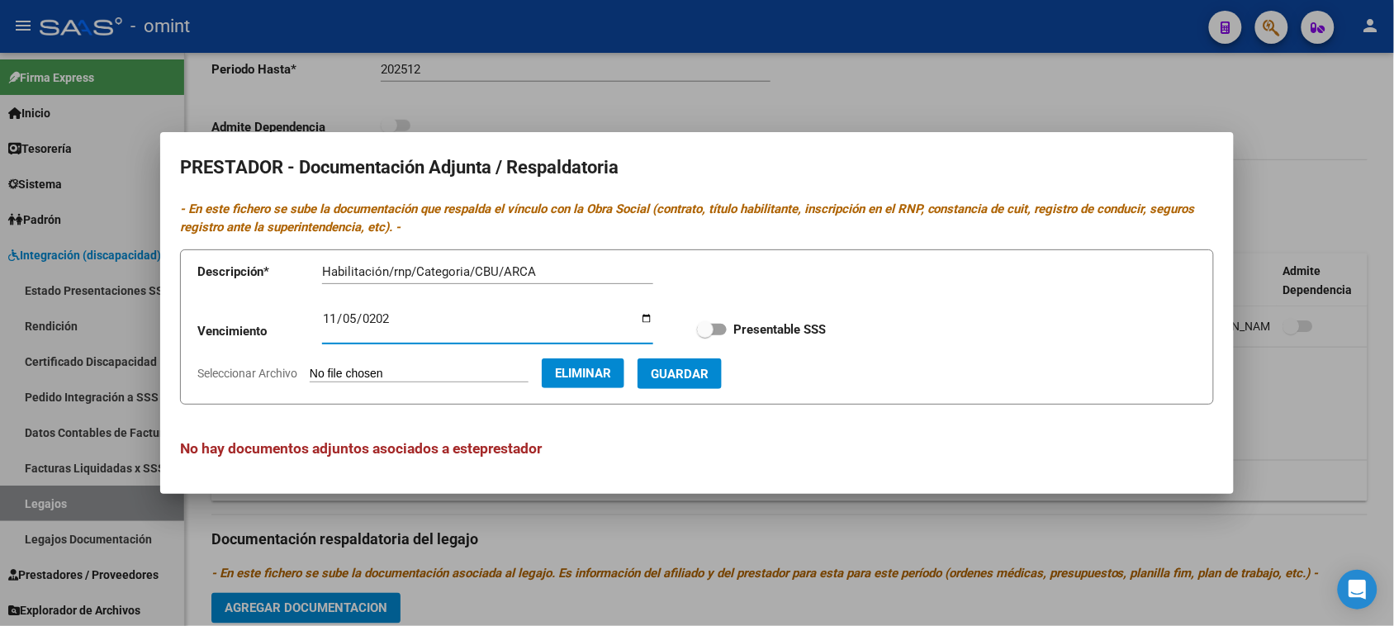
type input "2026-11-05"
click at [704, 335] on input "Presentable SSS" at bounding box center [704, 335] width 1 height 1
checkbox input "true"
click at [722, 385] on button "Guardar" at bounding box center [680, 373] width 84 height 31
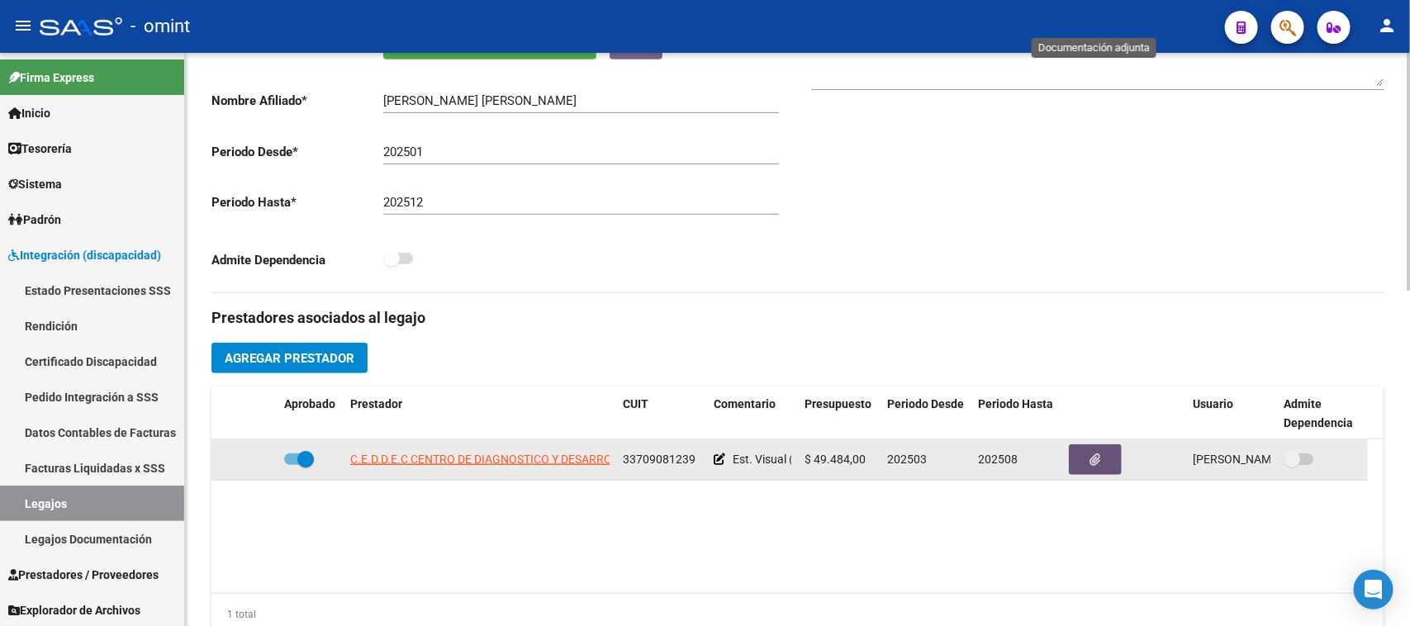
scroll to position [191, 0]
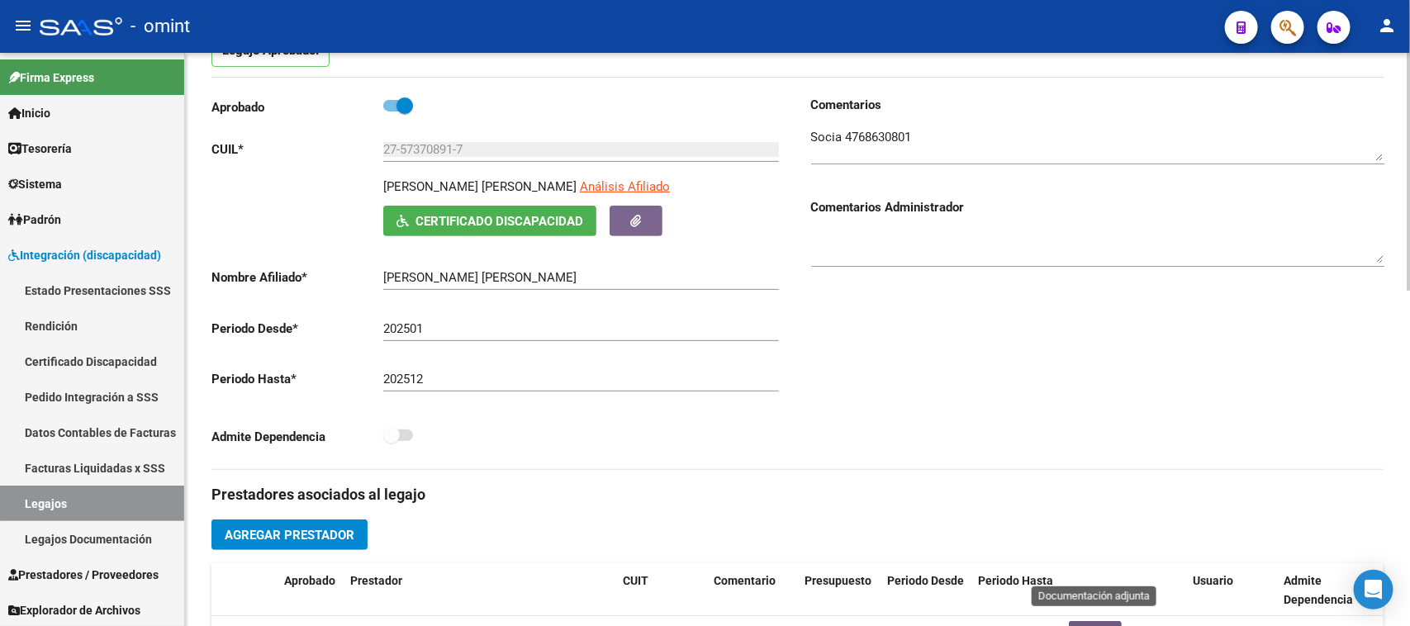
click at [869, 136] on textarea at bounding box center [1097, 144] width 573 height 33
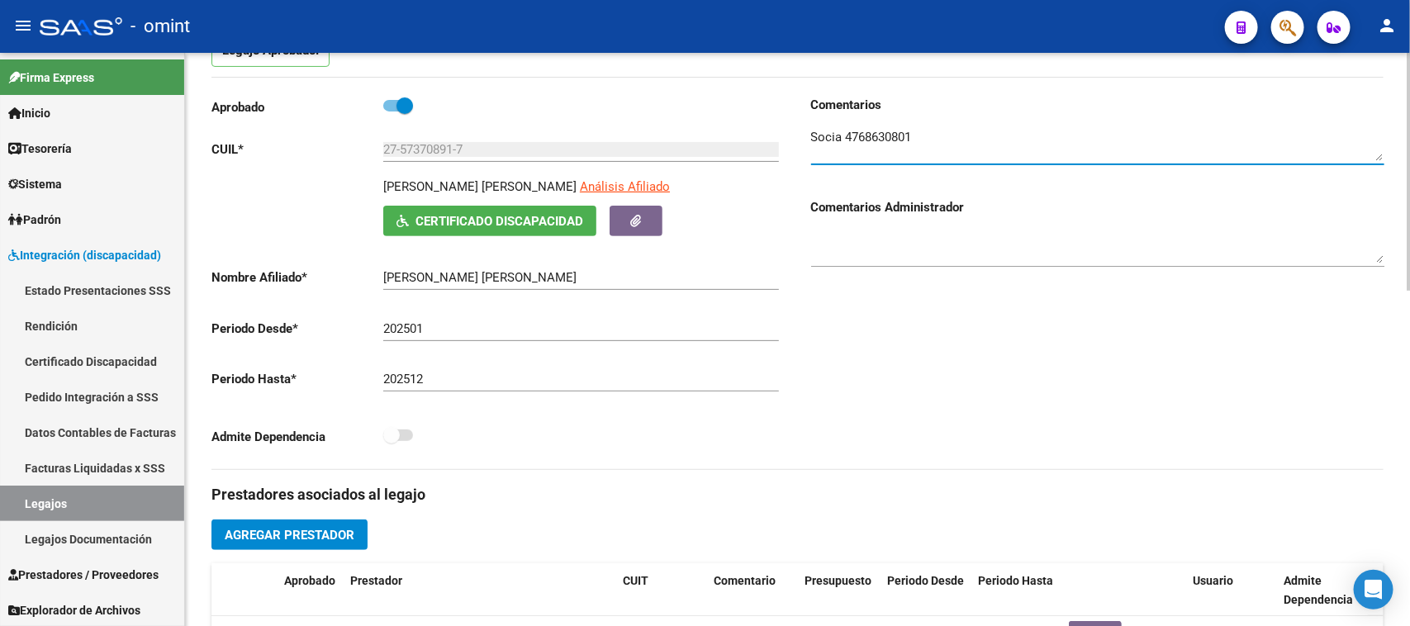
click at [869, 136] on textarea at bounding box center [1097, 144] width 573 height 33
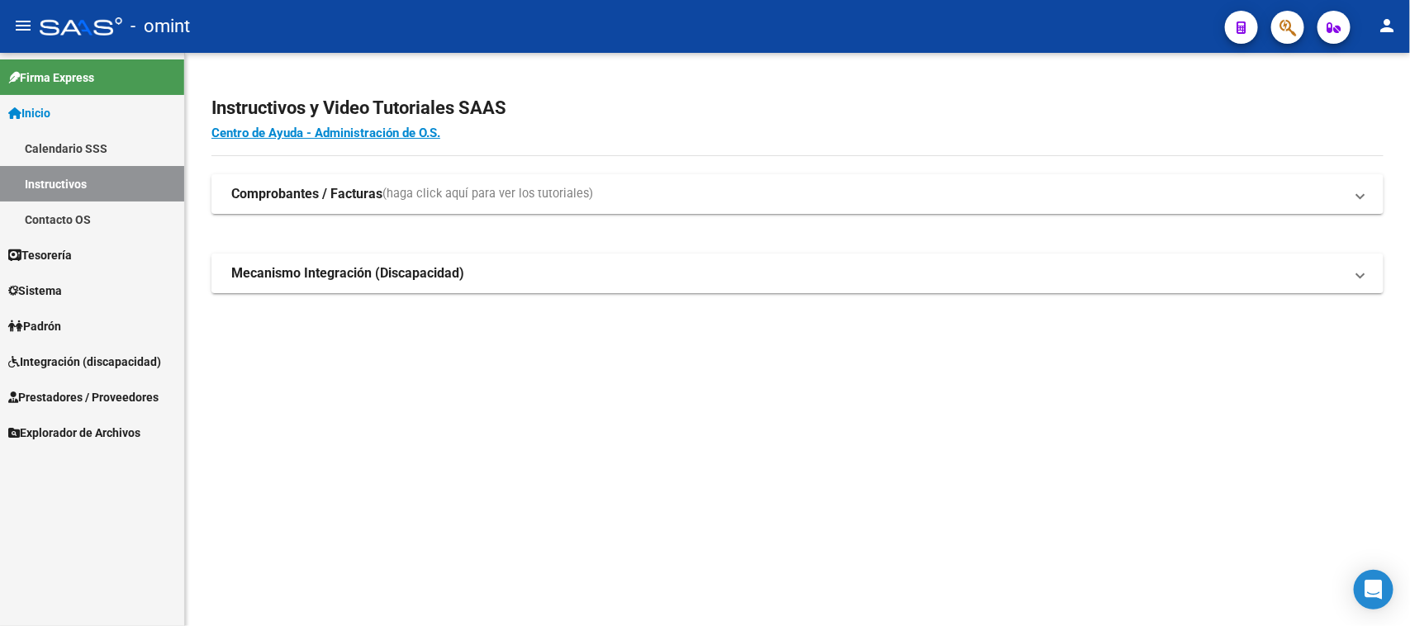
click at [97, 360] on span "Integración (discapacidad)" at bounding box center [84, 362] width 153 height 18
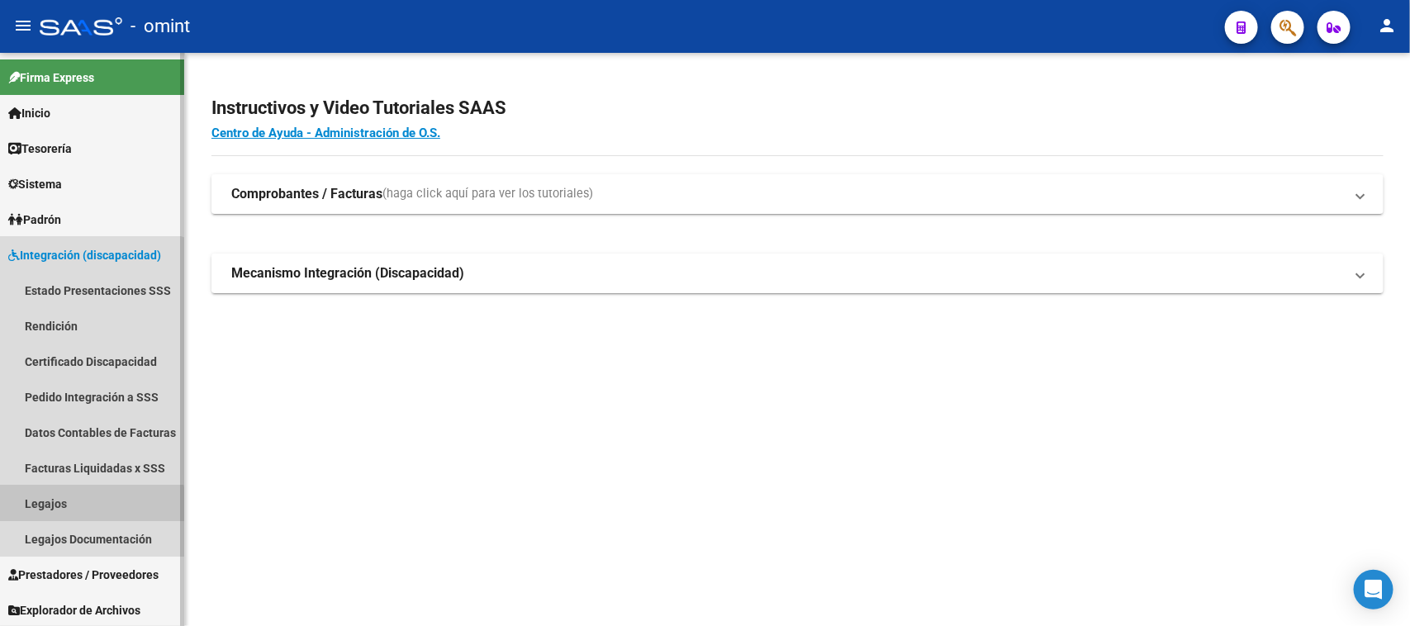
click at [87, 509] on link "Legajos" at bounding box center [92, 504] width 184 height 36
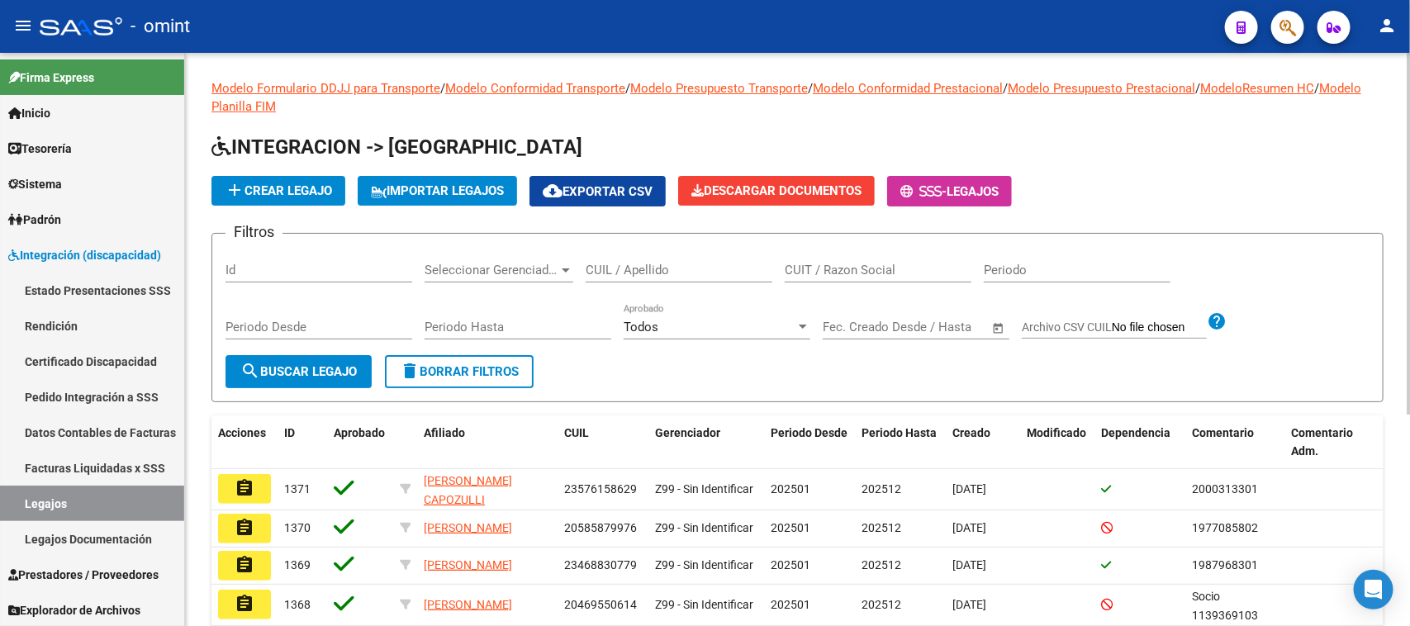
click at [628, 277] on div "CUIL / Apellido" at bounding box center [679, 265] width 187 height 36
type input "[PERSON_NAME]"
drag, startPoint x: 264, startPoint y: 384, endPoint x: 273, endPoint y: 397, distance: 15.6
click at [263, 385] on button "search Buscar Legajo" at bounding box center [298, 371] width 146 height 33
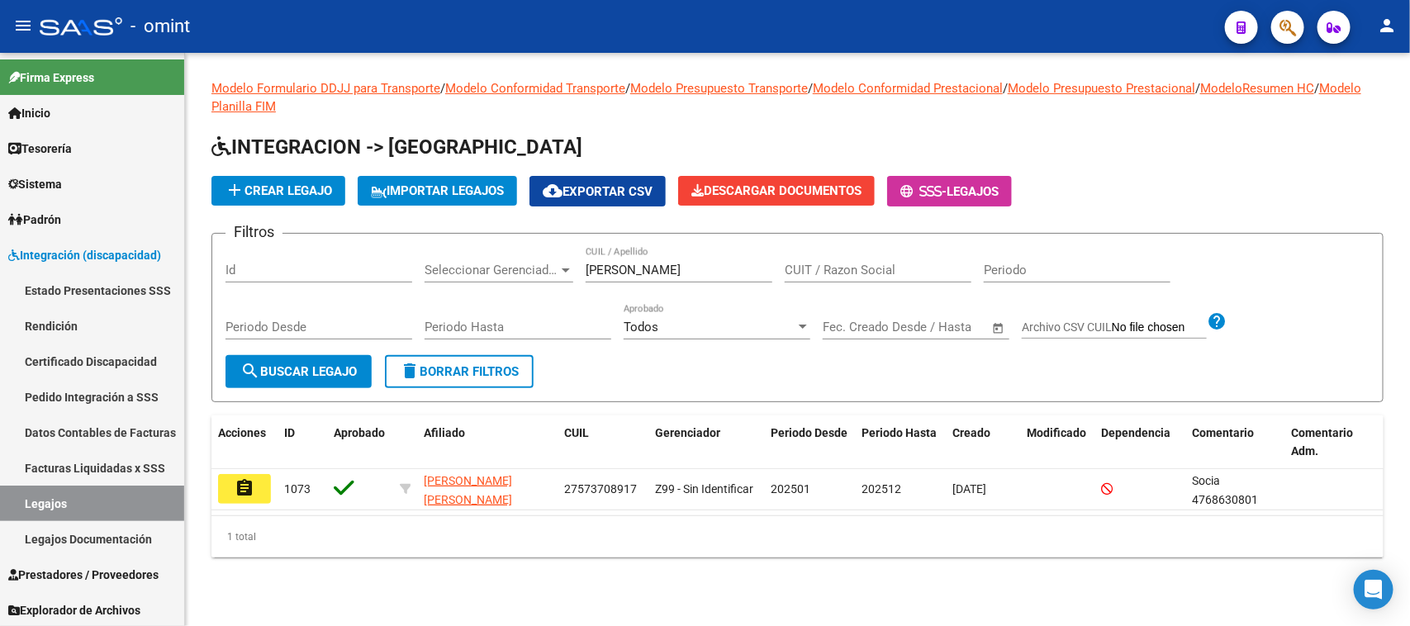
click at [258, 496] on button "assignment" at bounding box center [244, 489] width 53 height 30
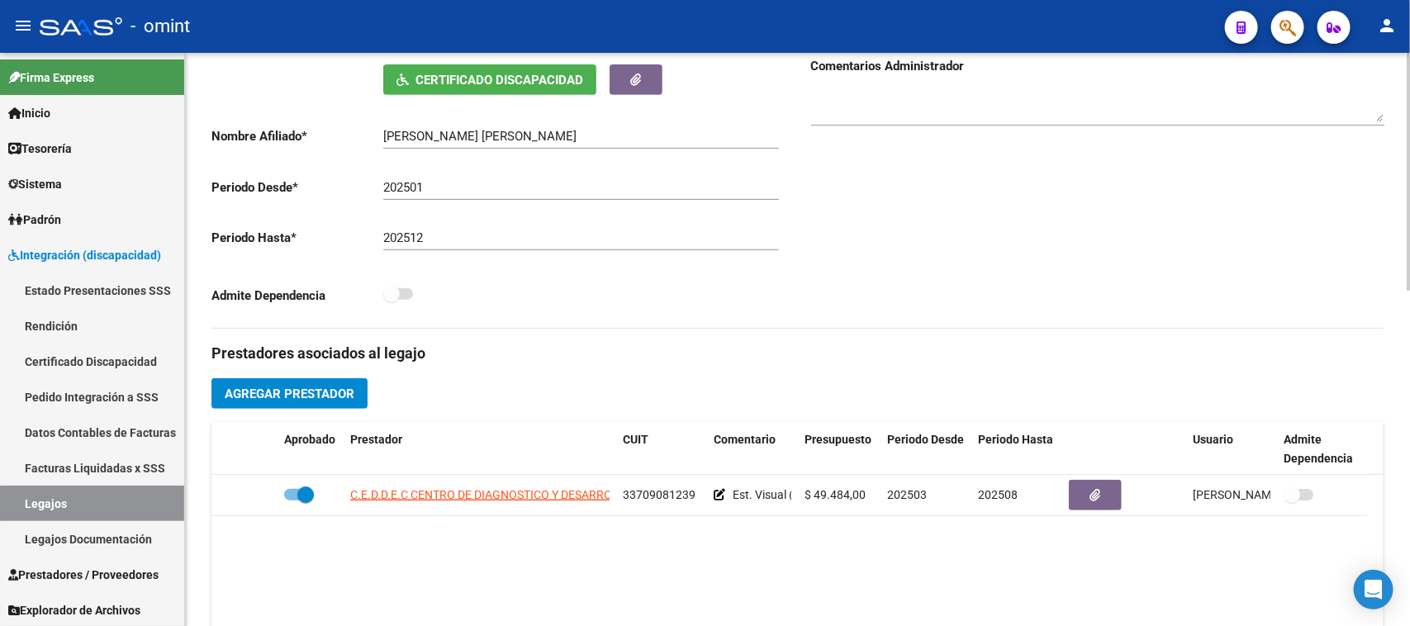
scroll to position [191, 0]
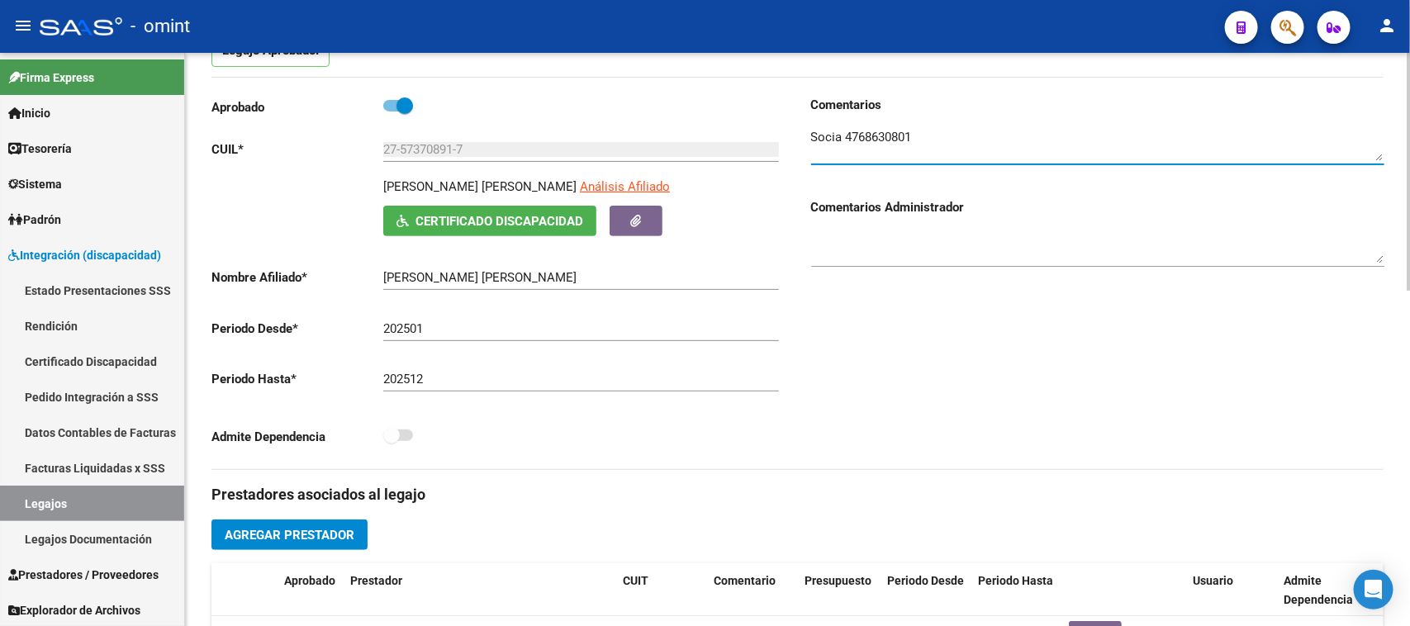
click at [864, 141] on textarea at bounding box center [1097, 144] width 573 height 33
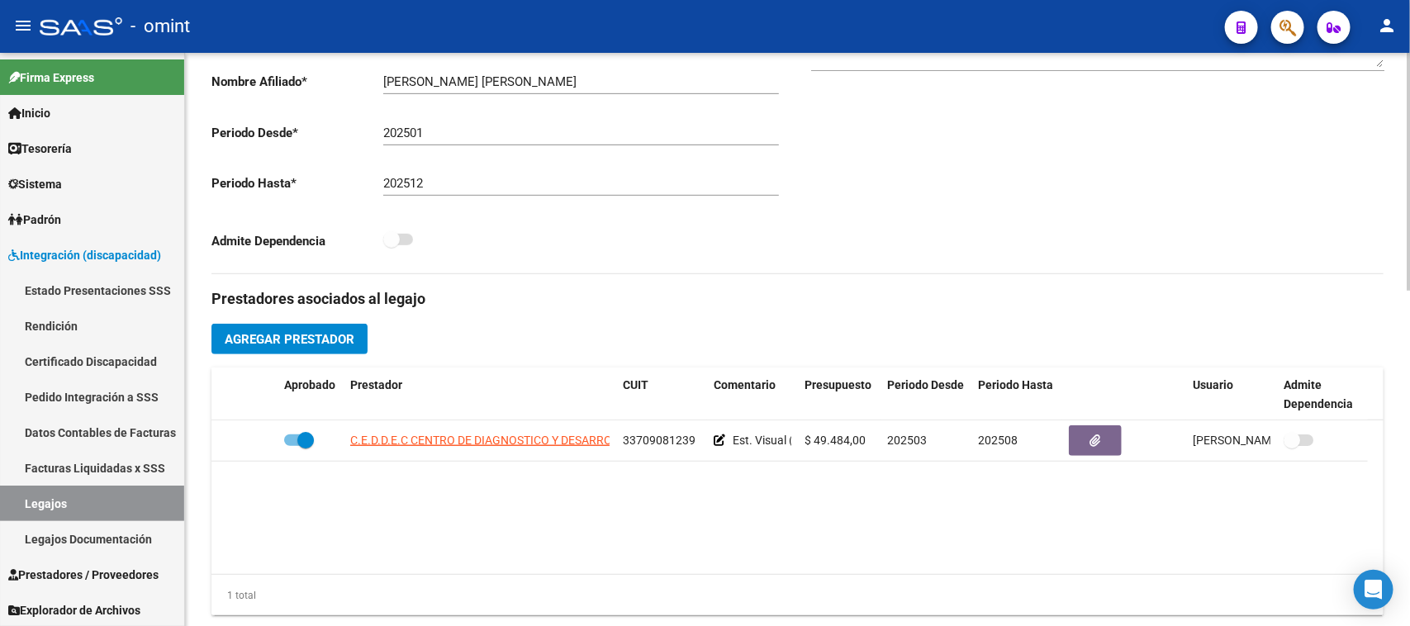
scroll to position [500, 0]
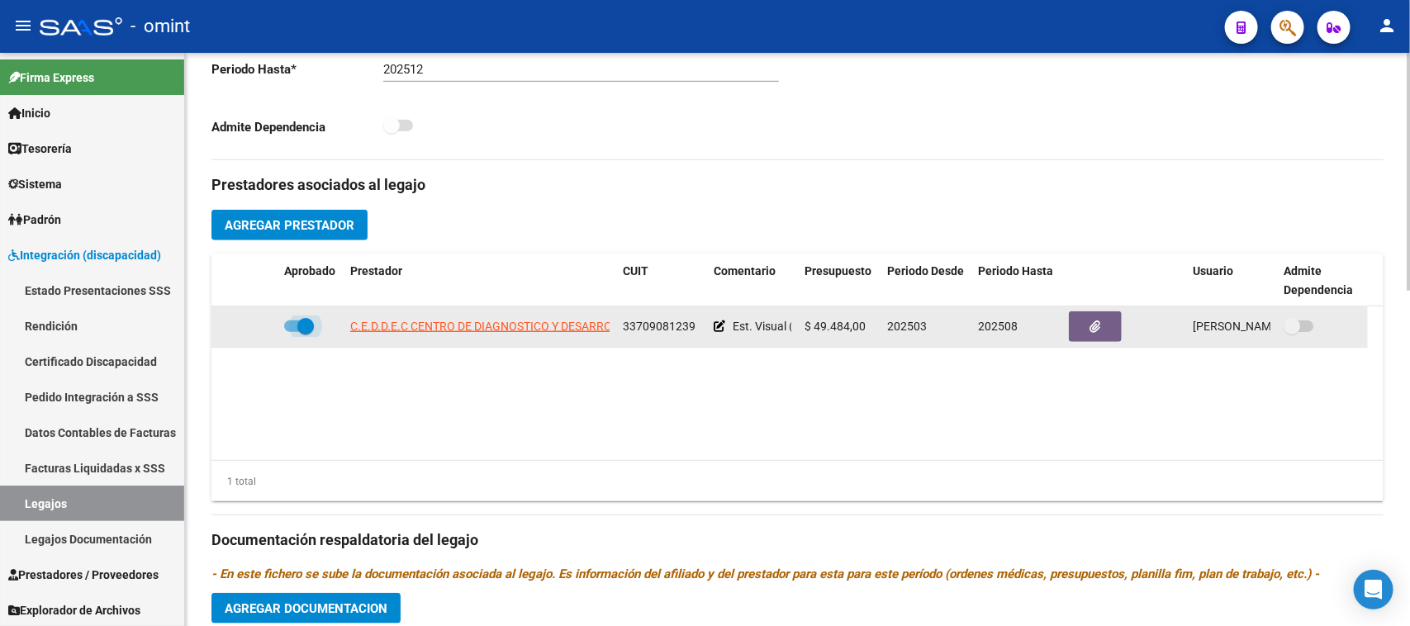
click at [304, 326] on span at bounding box center [305, 326] width 17 height 17
click at [292, 332] on input "checkbox" at bounding box center [292, 332] width 1 height 1
checkbox input "false"
click at [256, 326] on icon at bounding box center [254, 326] width 12 height 12
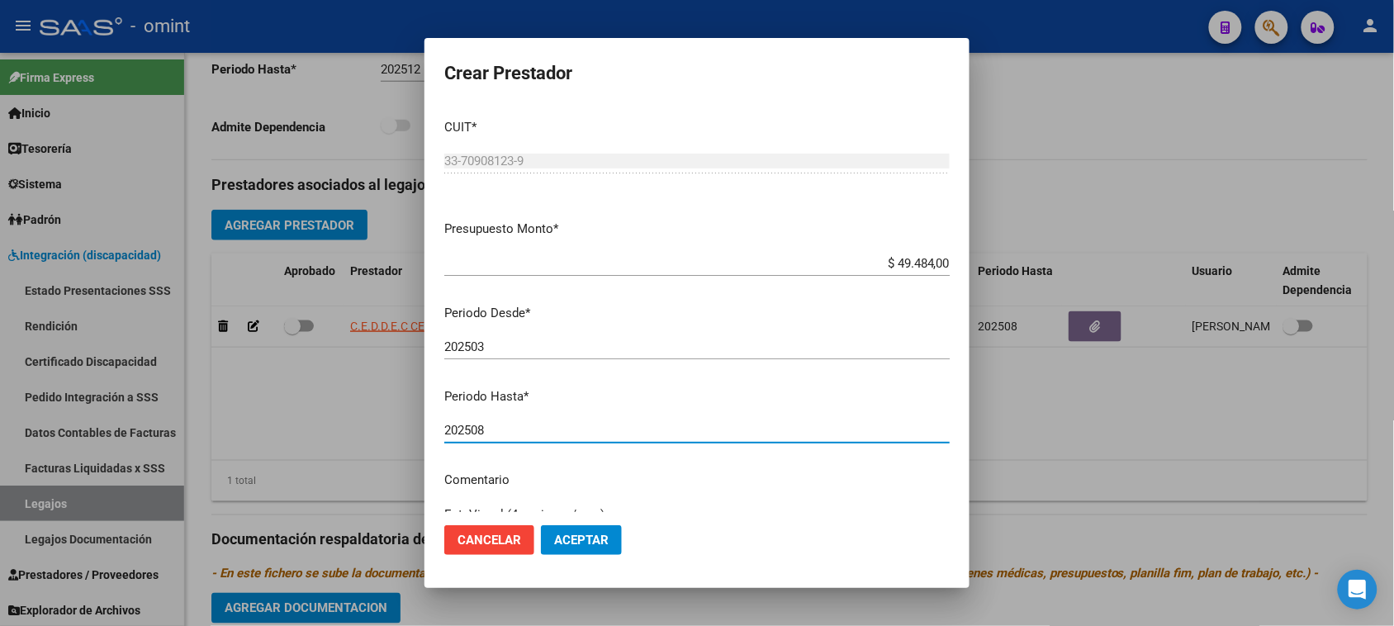
click at [587, 431] on input "202508" at bounding box center [696, 430] width 505 height 15
type input "202512"
click at [600, 552] on button "Aceptar" at bounding box center [581, 540] width 81 height 30
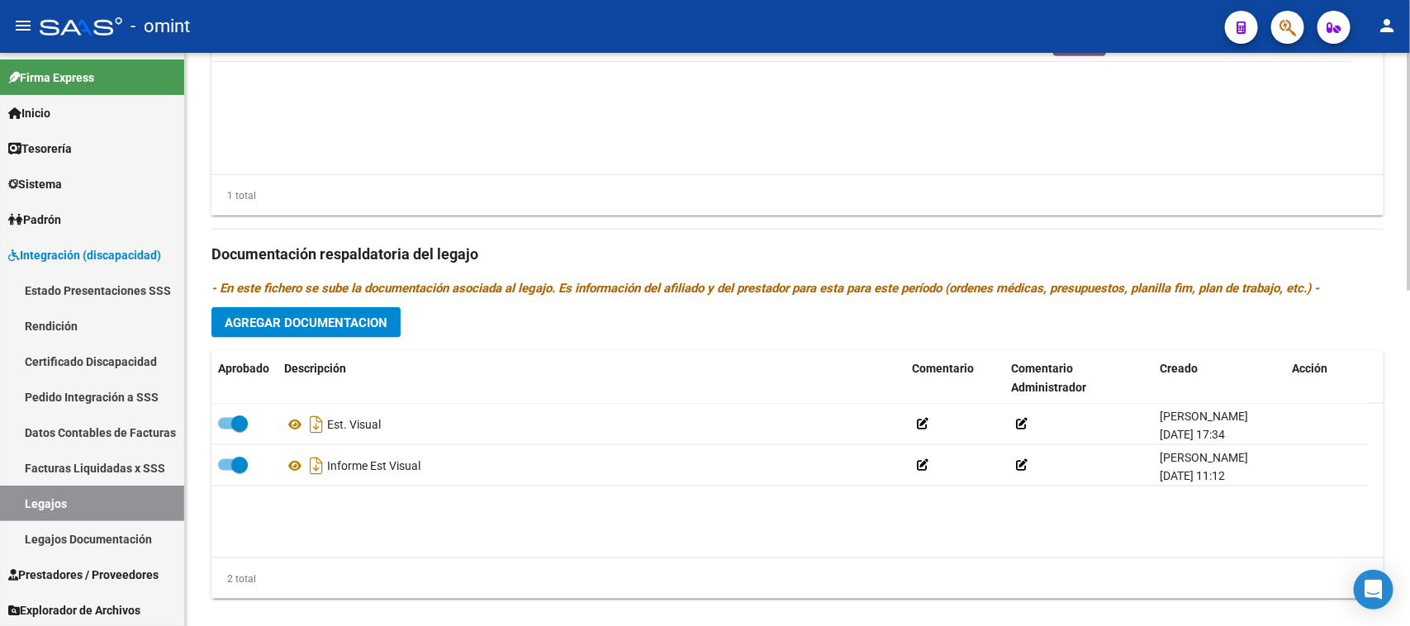
scroll to position [810, 0]
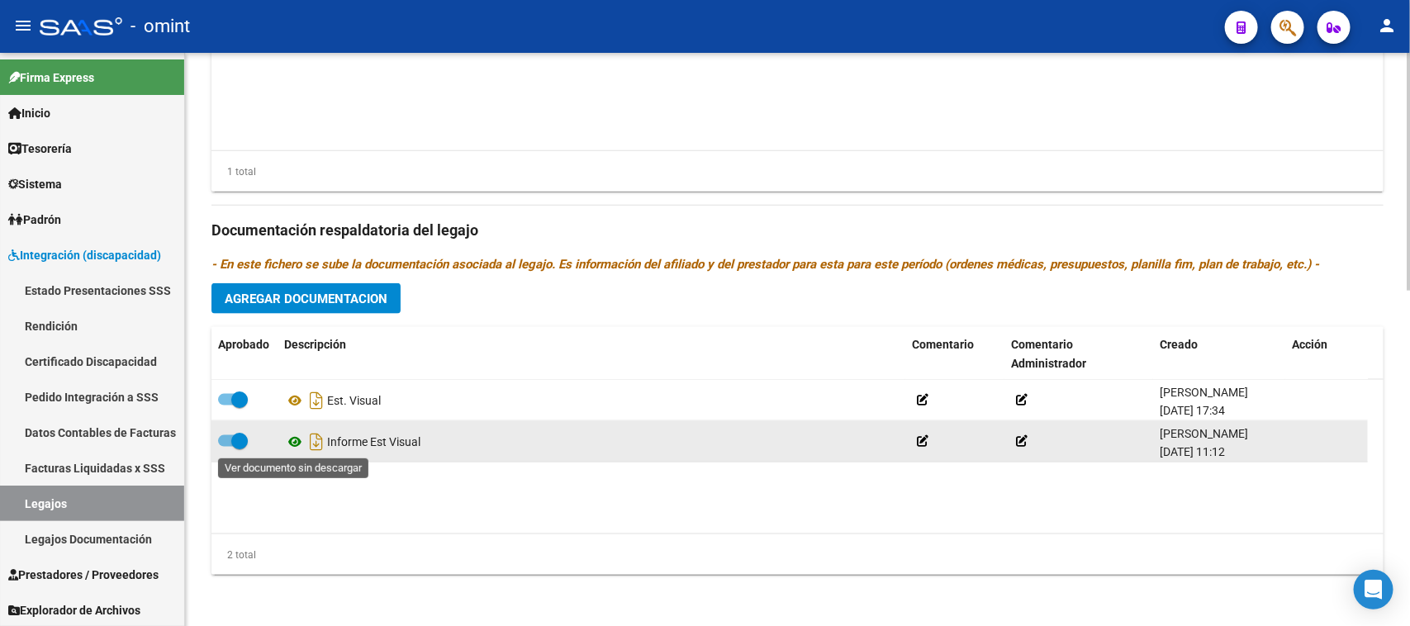
click at [294, 446] on icon at bounding box center [294, 442] width 21 height 20
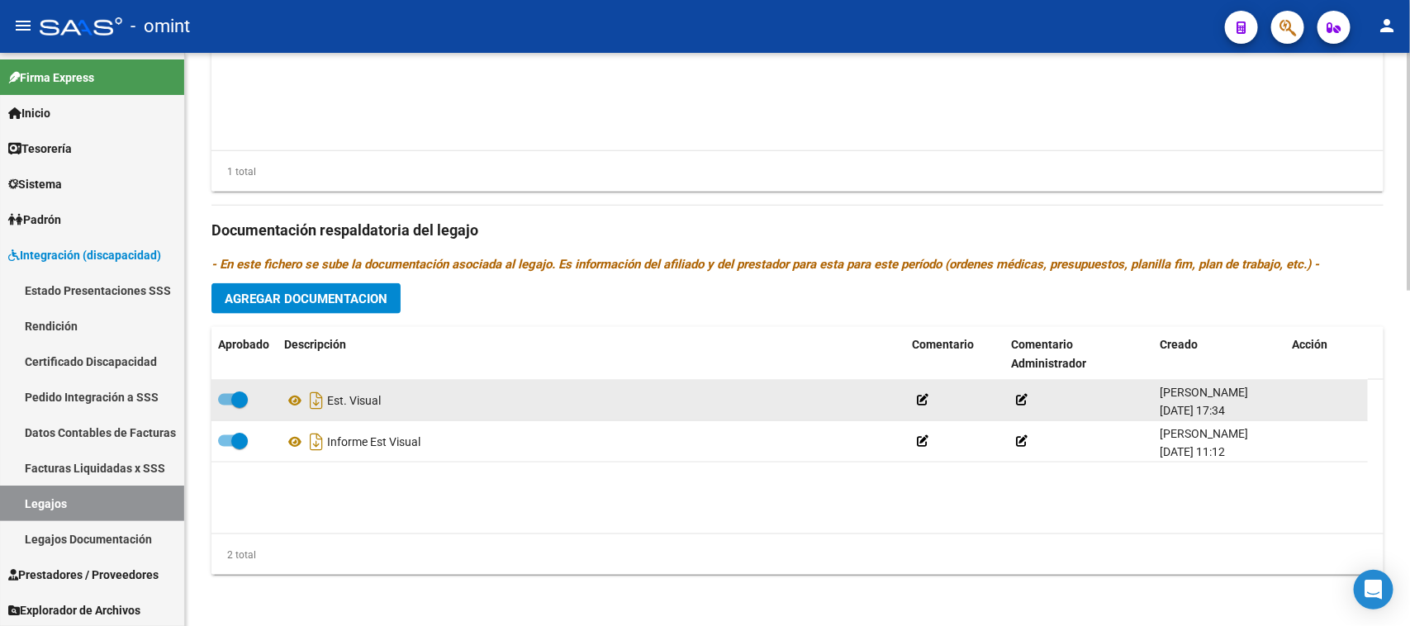
click at [245, 402] on span at bounding box center [239, 399] width 17 height 17
click at [226, 405] on input "checkbox" at bounding box center [225, 405] width 1 height 1
checkbox input "false"
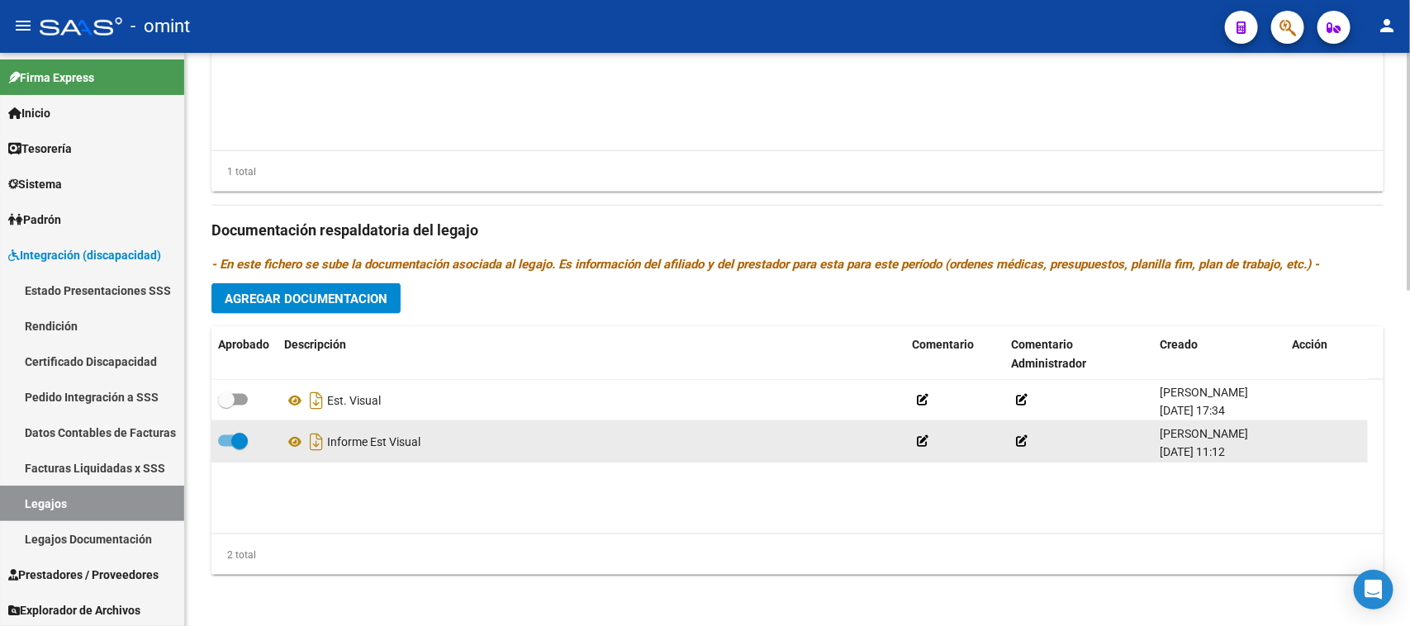
click at [232, 446] on span at bounding box center [239, 441] width 17 height 17
click at [226, 447] on input "checkbox" at bounding box center [225, 447] width 1 height 1
checkbox input "false"
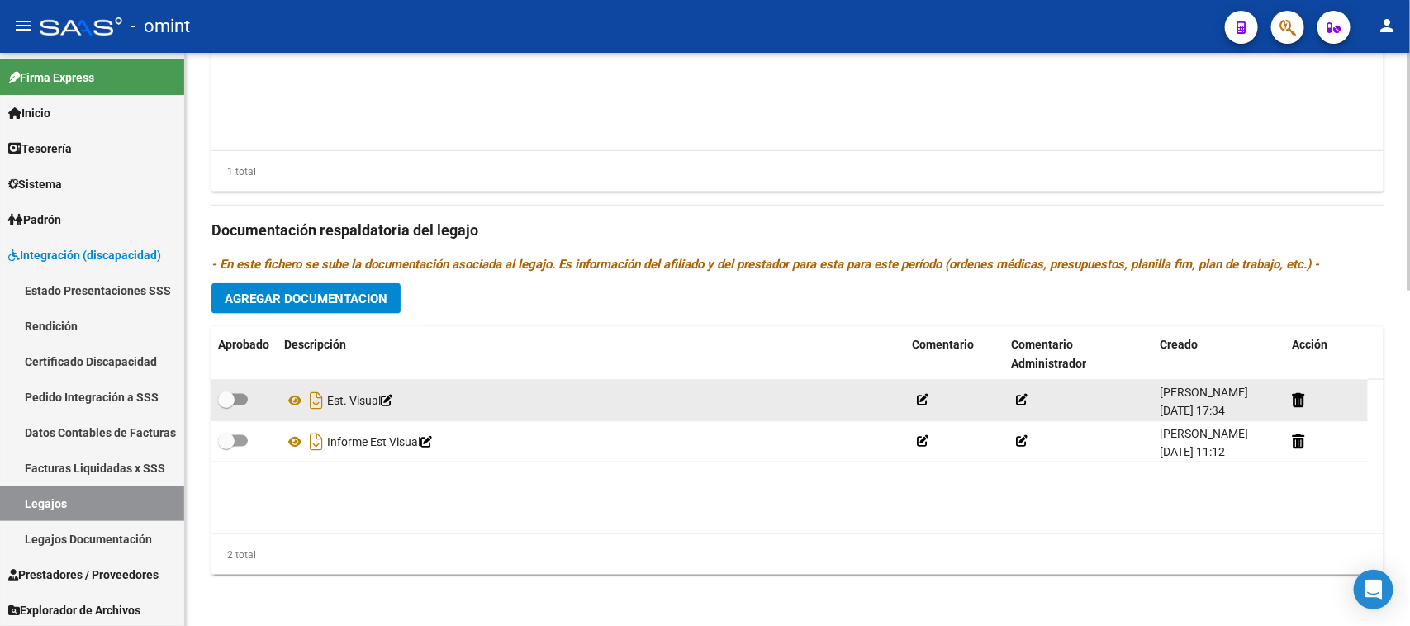
click at [349, 397] on div "Est. Visual" at bounding box center [591, 400] width 614 height 26
copy div "Est. Visual"
click at [1292, 398] on icon at bounding box center [1298, 400] width 12 height 16
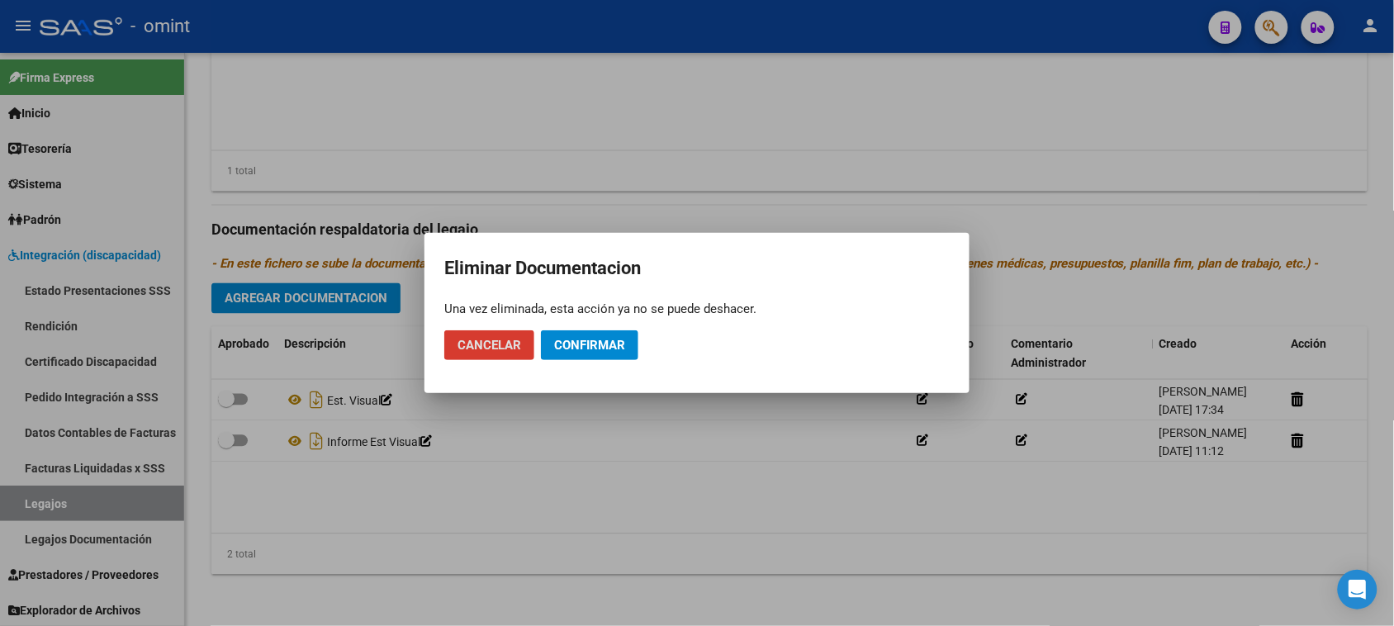
click at [596, 345] on span "Confirmar" at bounding box center [589, 345] width 71 height 15
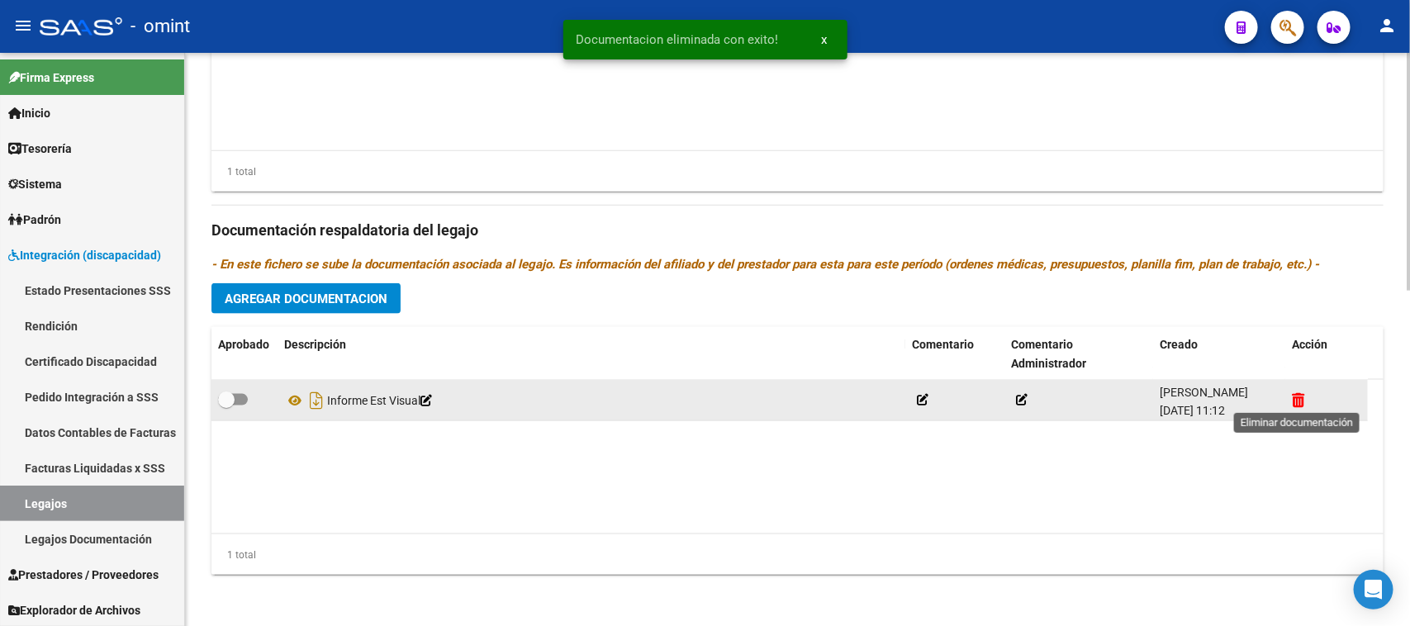
click at [1301, 398] on icon at bounding box center [1298, 400] width 12 height 16
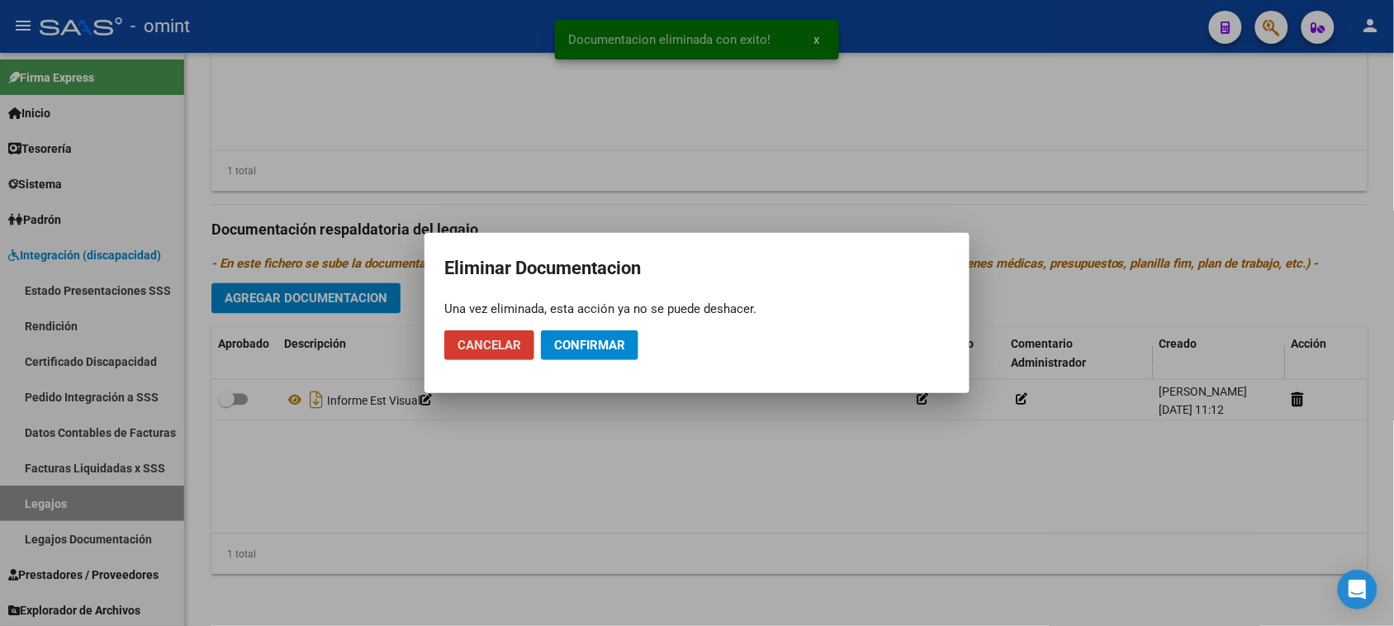
click at [613, 339] on span "Confirmar" at bounding box center [589, 345] width 71 height 15
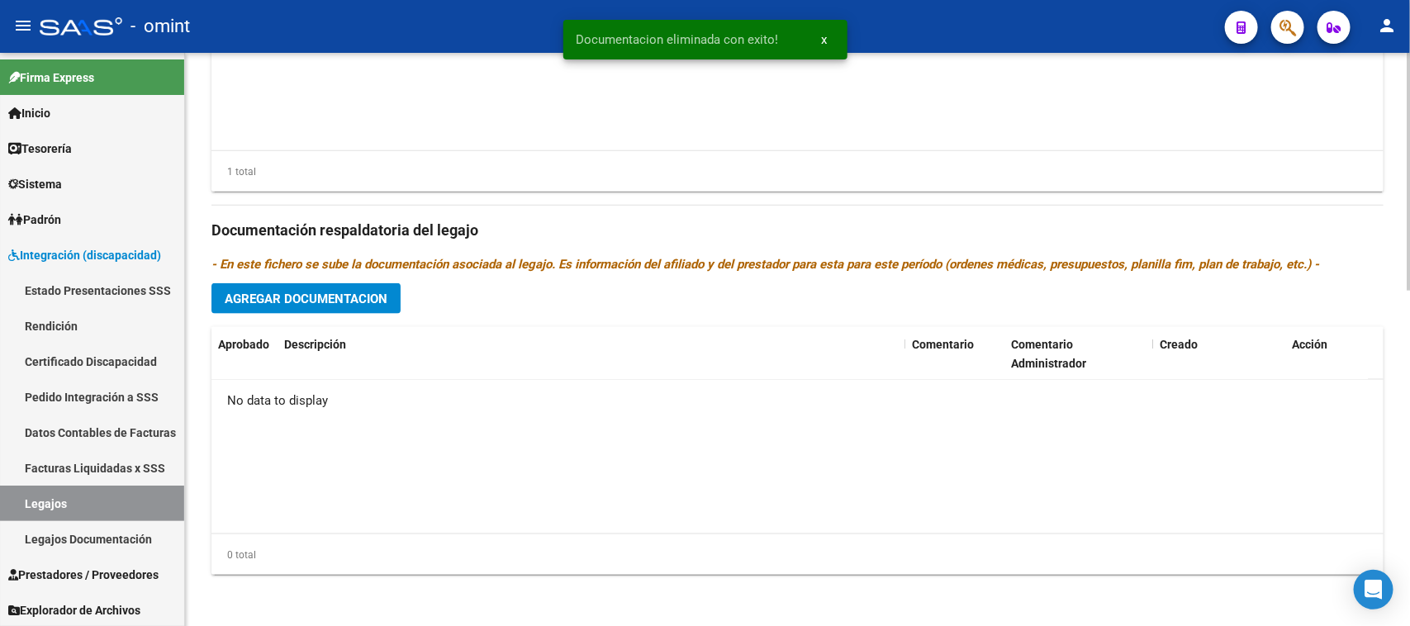
click at [287, 299] on span "Agregar Documentacion" at bounding box center [306, 299] width 163 height 15
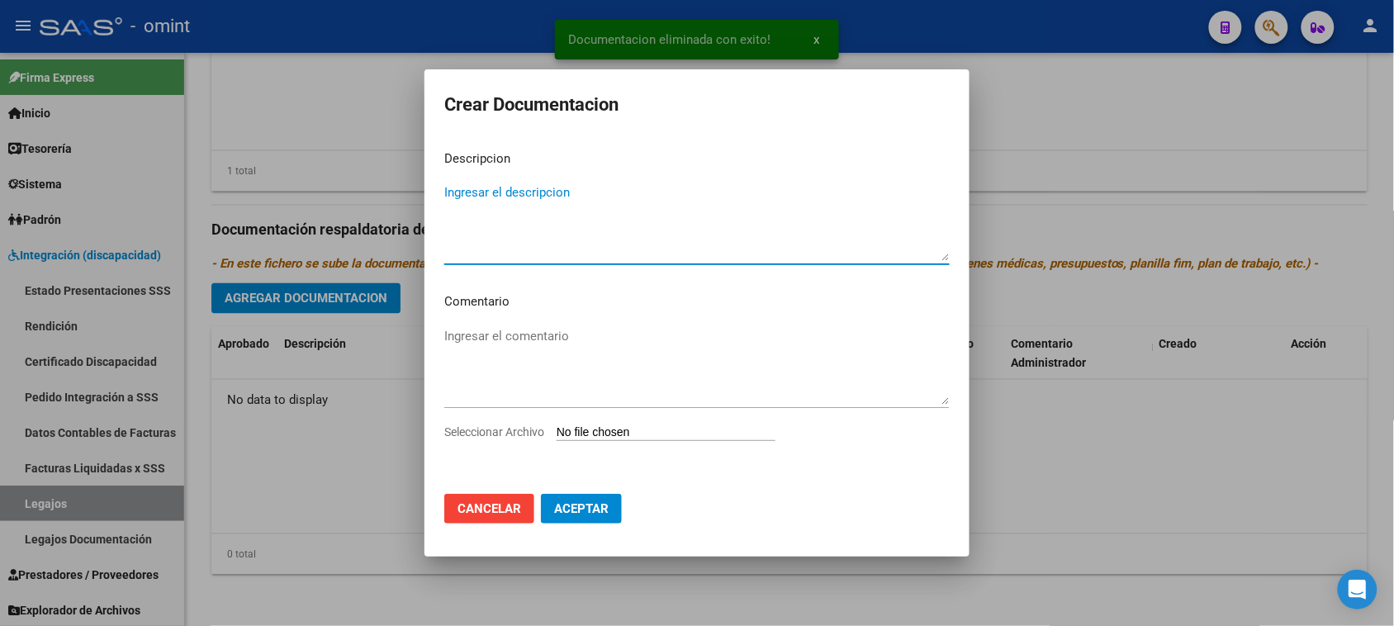
paste textarea "Est. Visual"
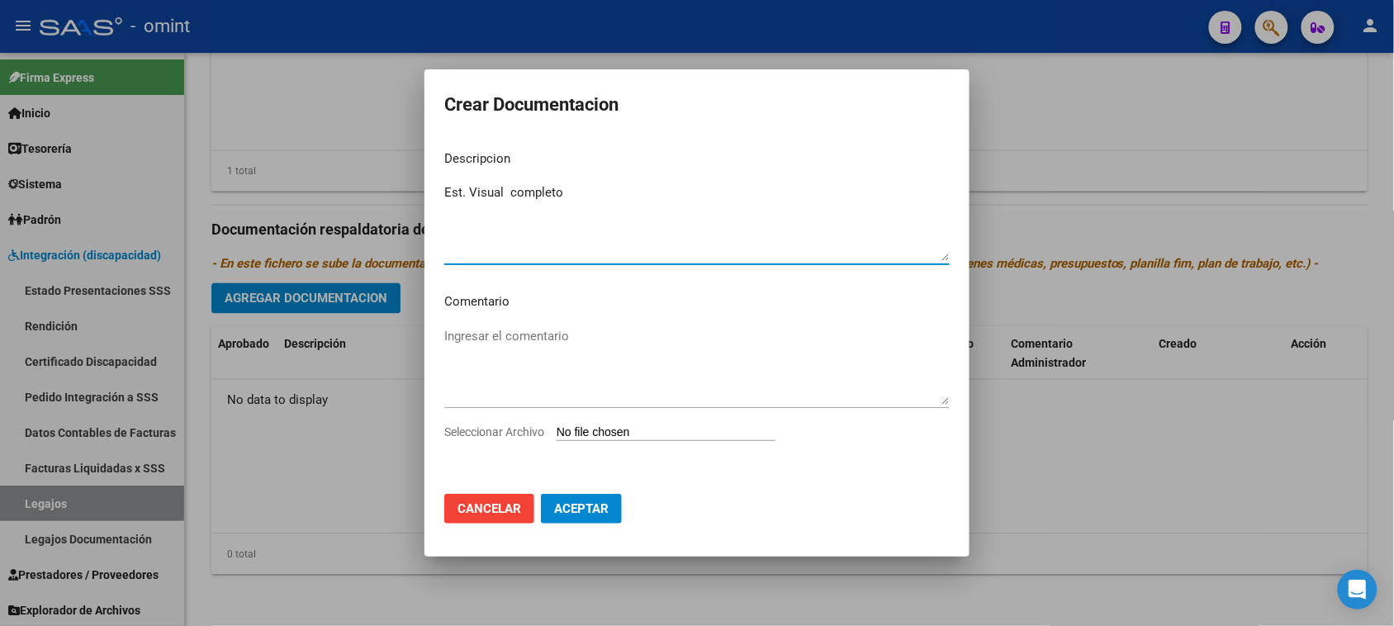
drag, startPoint x: 616, startPoint y: 190, endPoint x: 510, endPoint y: 187, distance: 105.7
click at [510, 187] on textarea "Est. Visual completo" at bounding box center [696, 222] width 505 height 78
drag, startPoint x: 508, startPoint y: 187, endPoint x: 357, endPoint y: 199, distance: 151.6
click at [357, 199] on div "Crear Documentacion Descripcion Est. Visual completo Ingresar el descripcion Co…" at bounding box center [697, 313] width 1394 height 626
drag, startPoint x: 599, startPoint y: 187, endPoint x: 118, endPoint y: 190, distance: 480.7
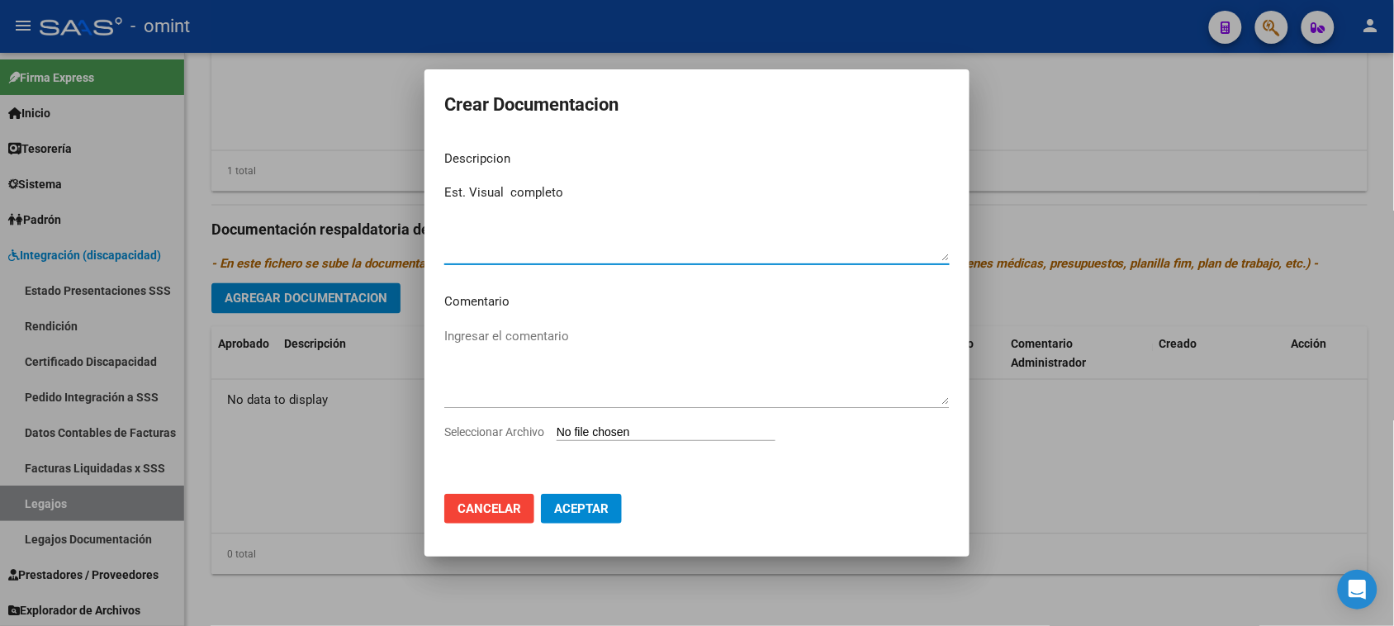
click at [125, 187] on div "Crear Documentacion Descripcion Est. Visual completo Ingresar el descripcion Co…" at bounding box center [697, 313] width 1394 height 626
type textarea "G"
type textarea "HC"
type input "C:\fakepath\HC.pdf"
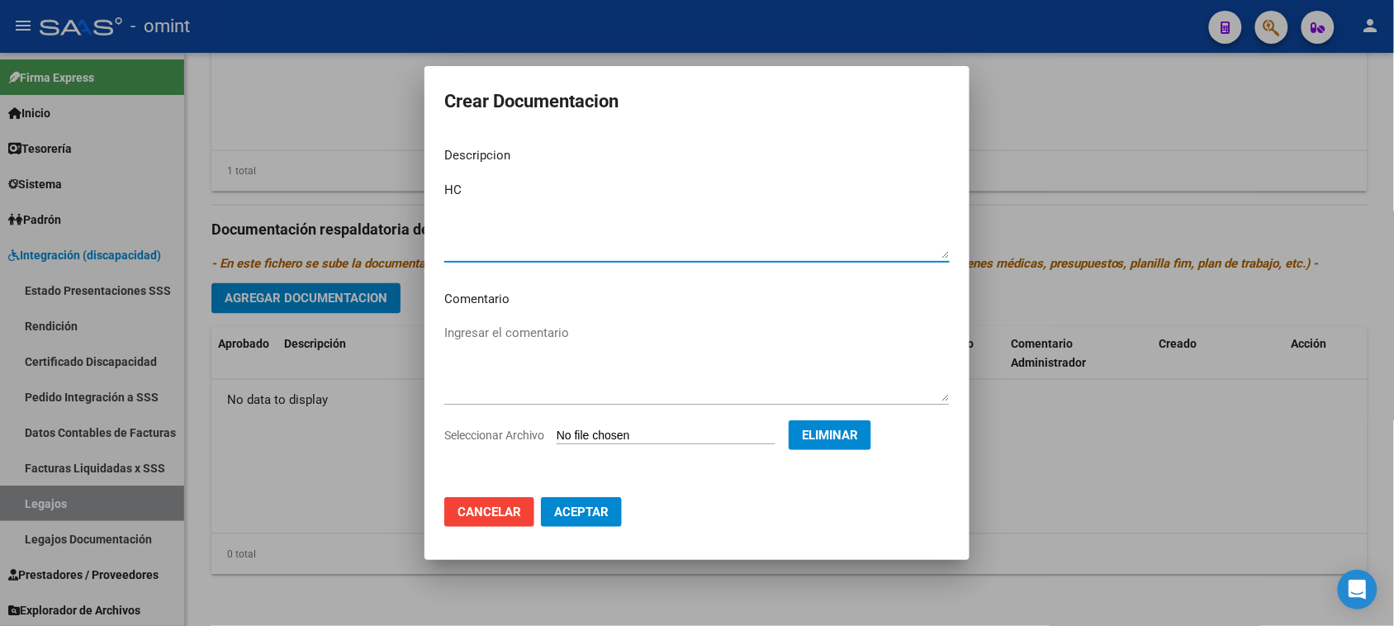
click at [596, 516] on span "Aceptar" at bounding box center [581, 512] width 55 height 15
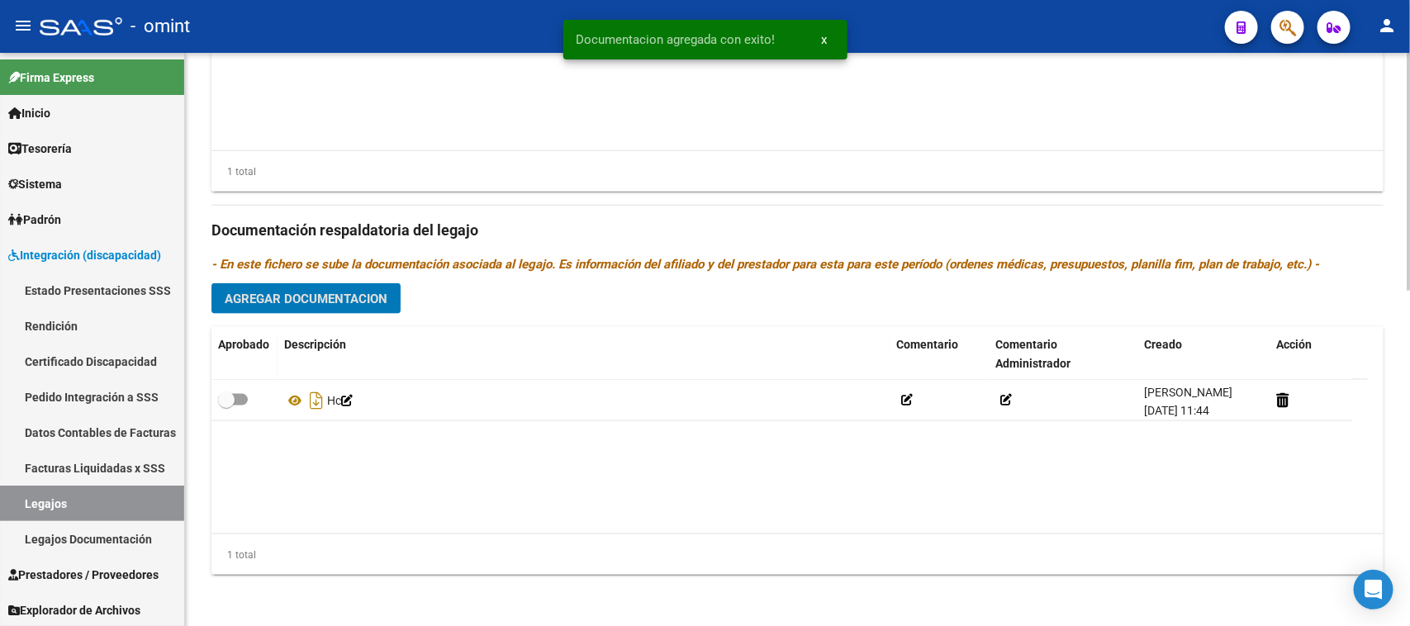
click at [344, 301] on span "Agregar Documentacion" at bounding box center [306, 299] width 163 height 15
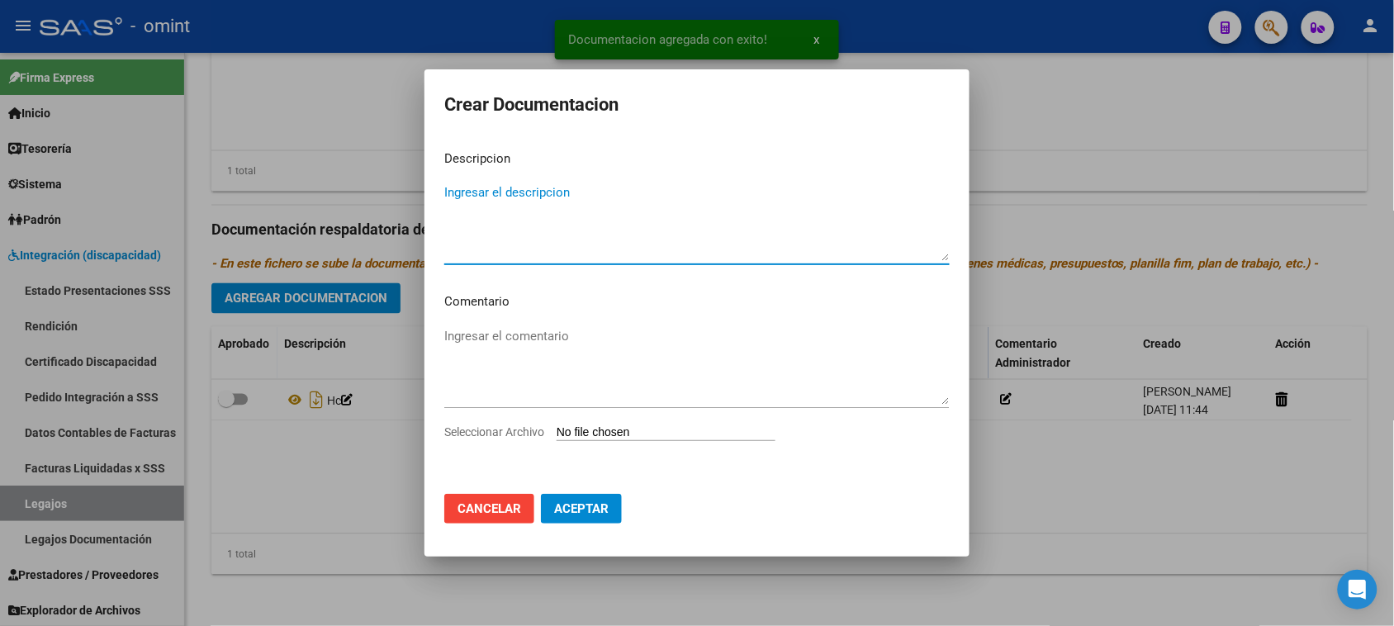
type textarea "R"
type textarea "EST VISUAL"
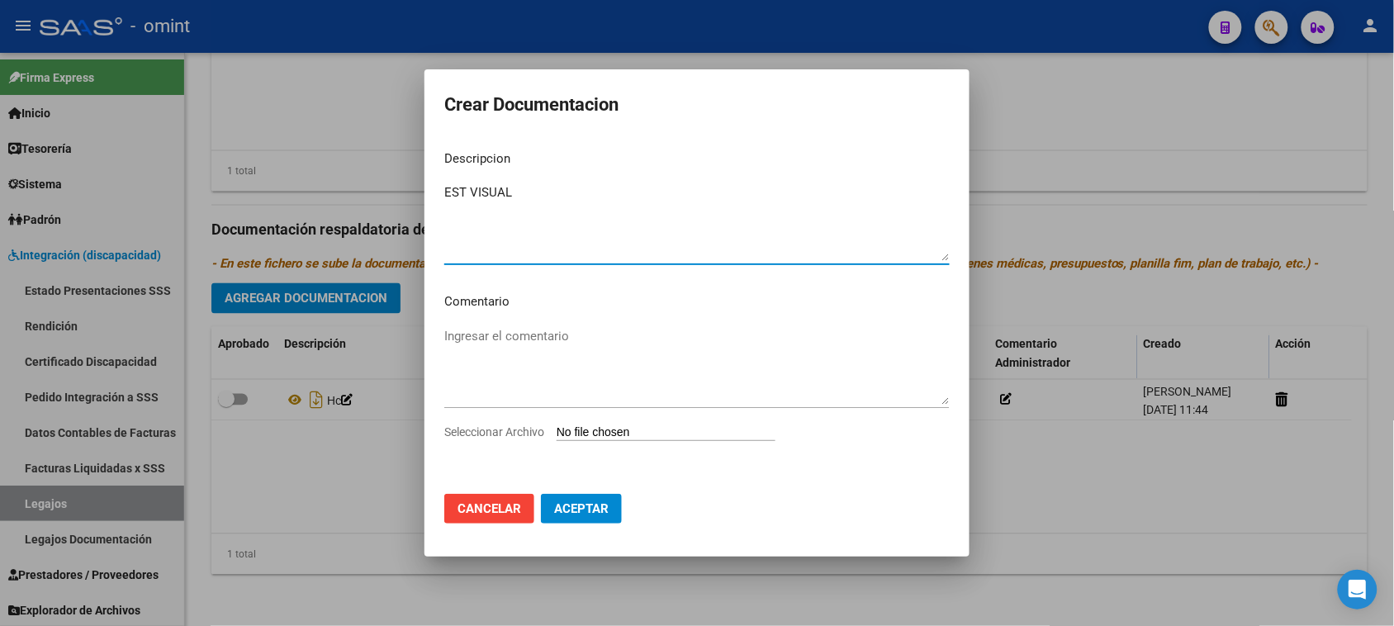
type input "C:\fakepath\EST VISUAL PRESTACION.pdf"
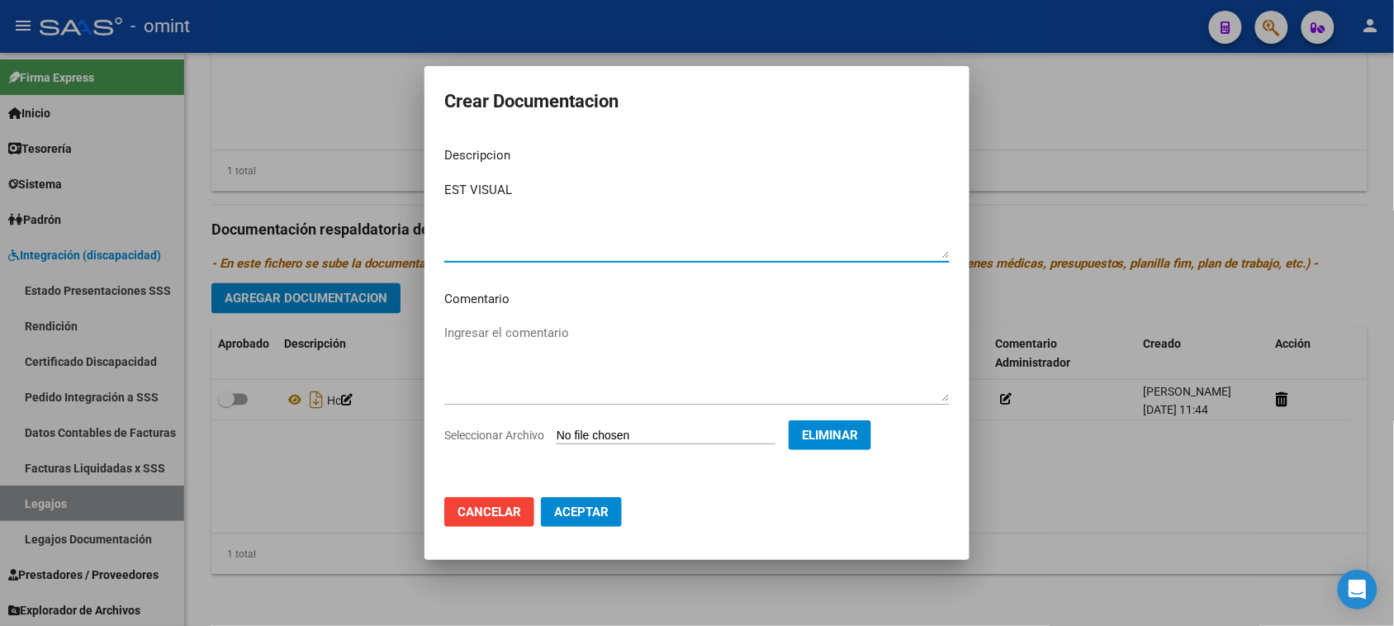
click at [575, 518] on span "Aceptar" at bounding box center [581, 512] width 55 height 15
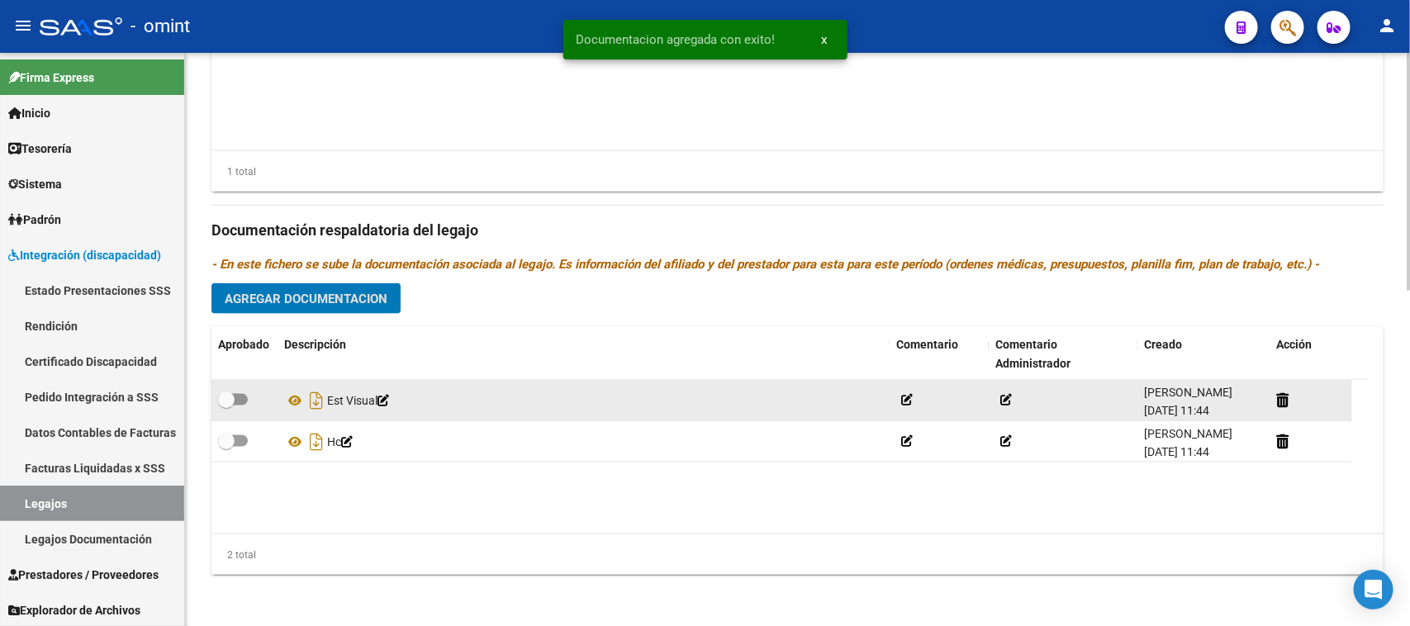
click at [239, 402] on span at bounding box center [233, 400] width 30 height 12
click at [226, 405] on input "checkbox" at bounding box center [225, 405] width 1 height 1
checkbox input "true"
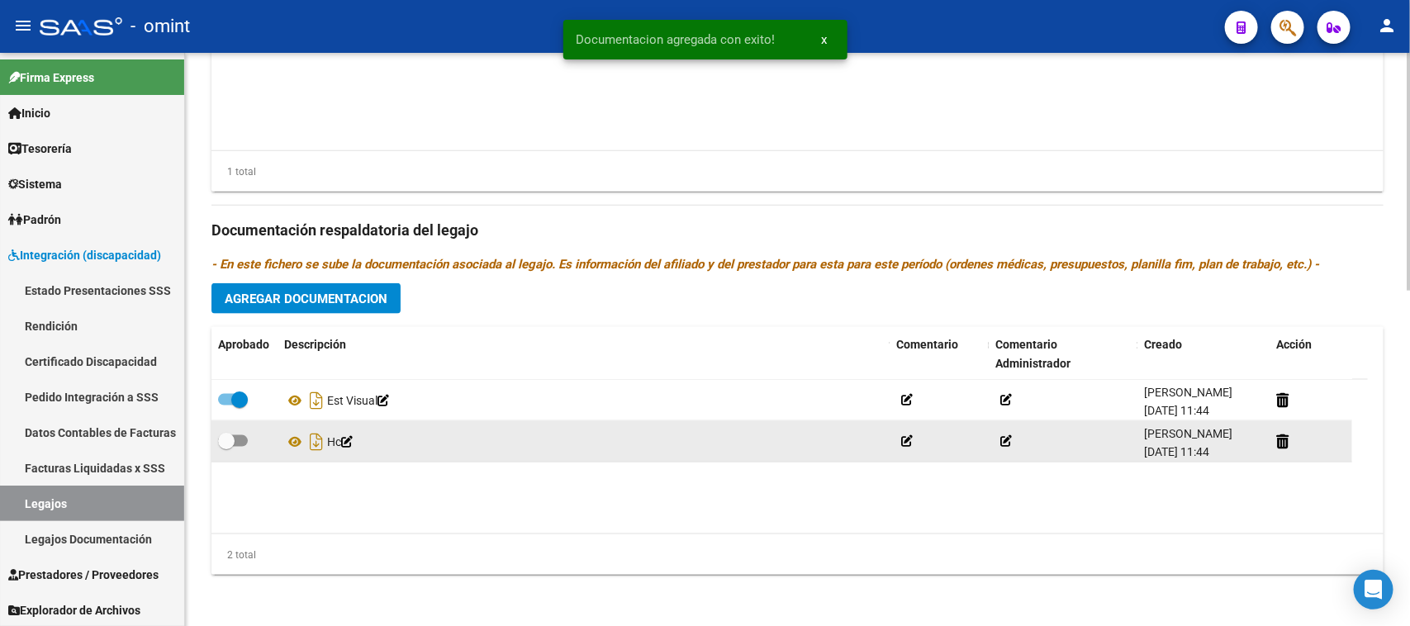
click at [232, 446] on span at bounding box center [226, 441] width 17 height 17
click at [226, 447] on input "checkbox" at bounding box center [225, 447] width 1 height 1
checkbox input "true"
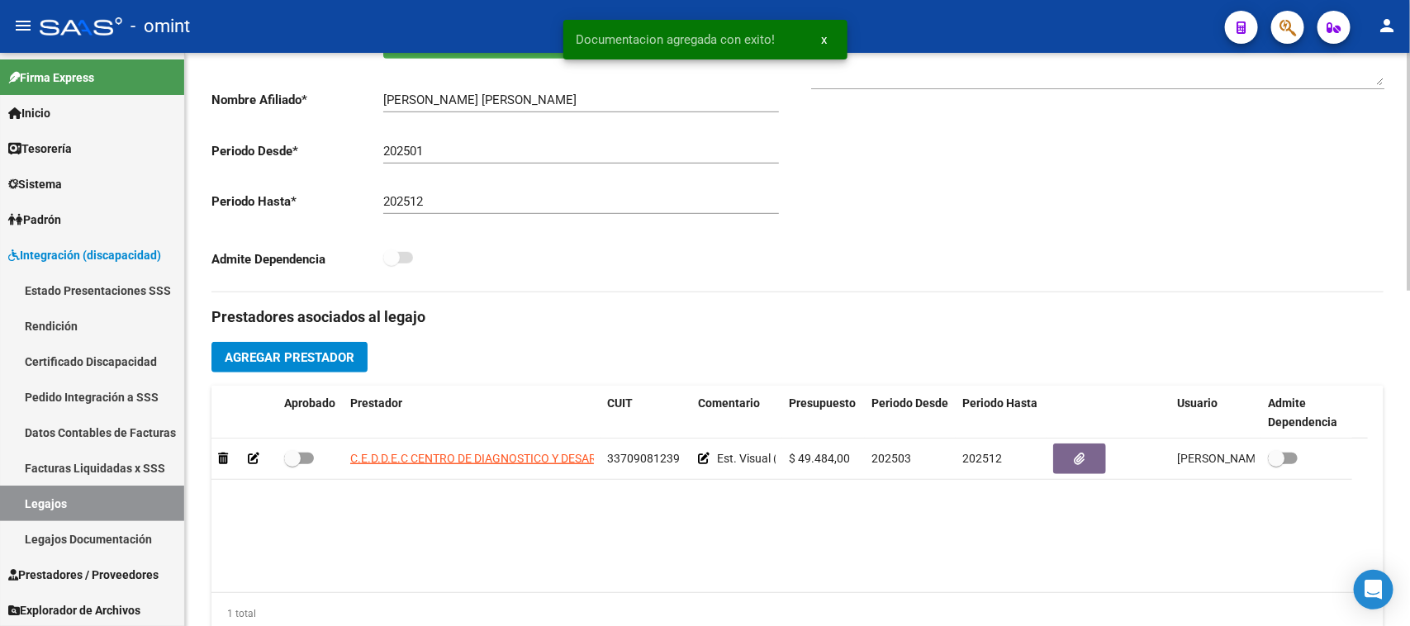
scroll to position [397, 0]
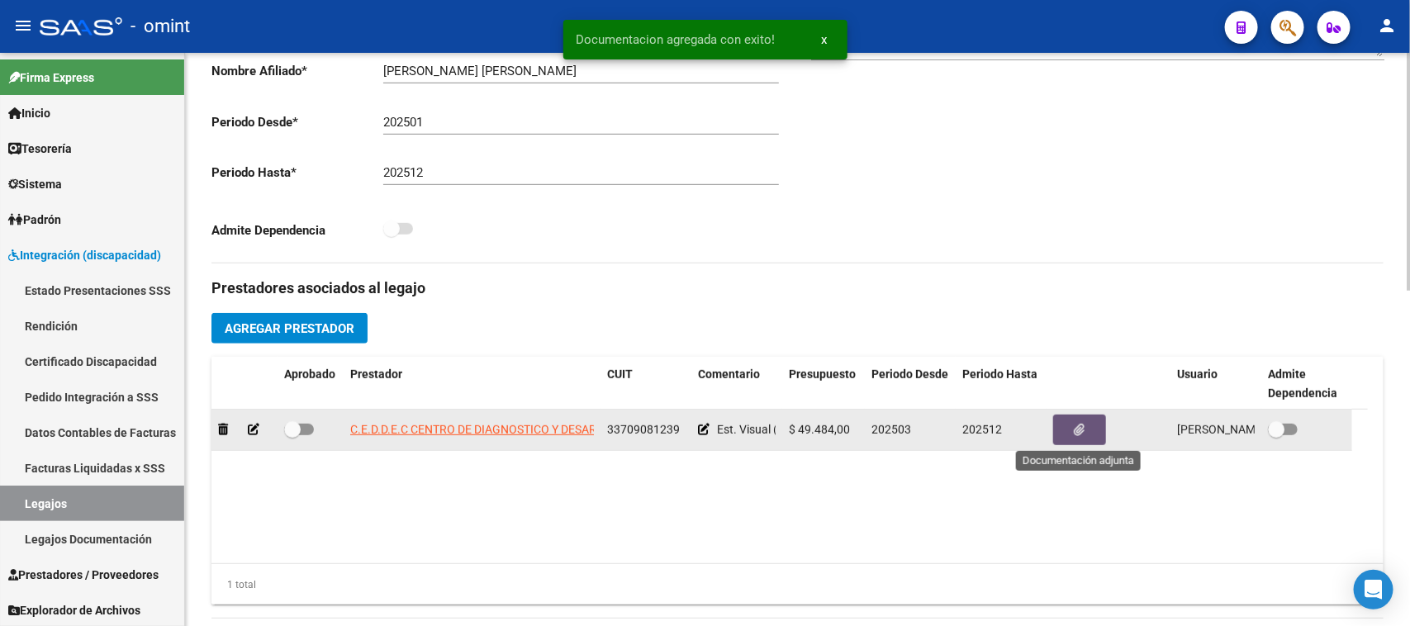
click at [1070, 431] on button "button" at bounding box center [1079, 430] width 53 height 31
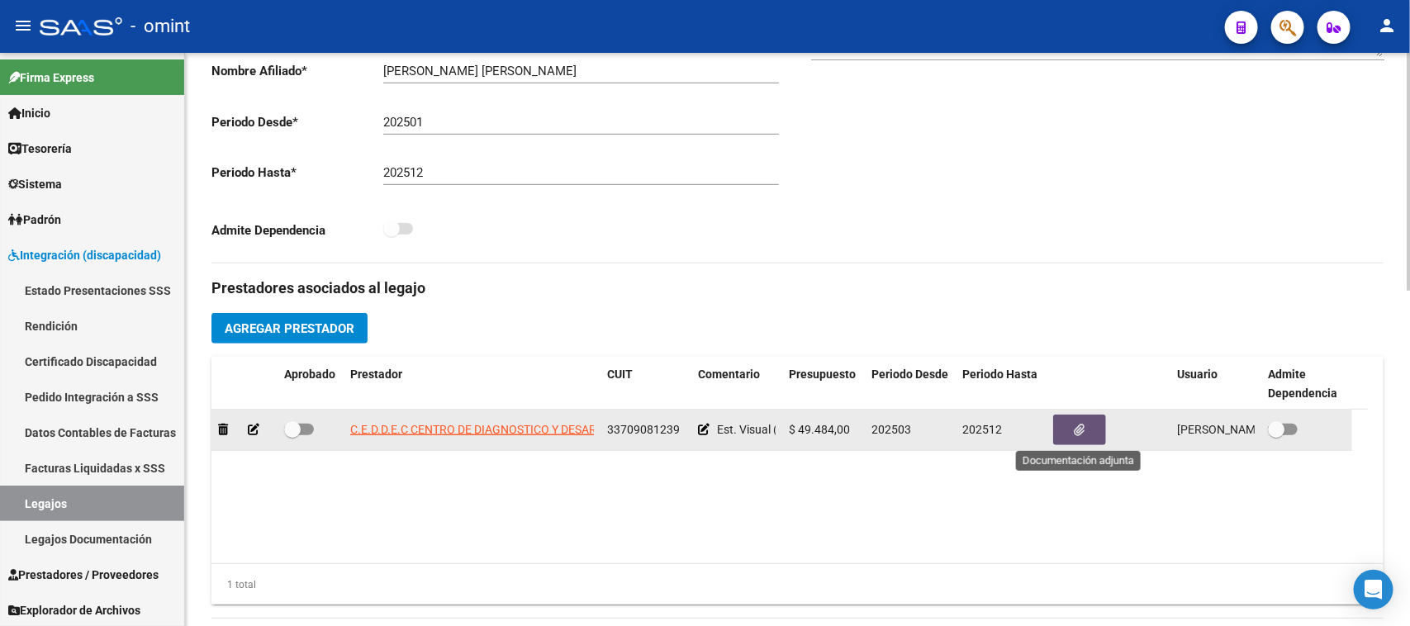
click at [315, 436] on div at bounding box center [310, 430] width 53 height 21
click at [293, 436] on label at bounding box center [299, 430] width 30 height 20
click at [292, 436] on input "checkbox" at bounding box center [292, 435] width 1 height 1
checkbox input "true"
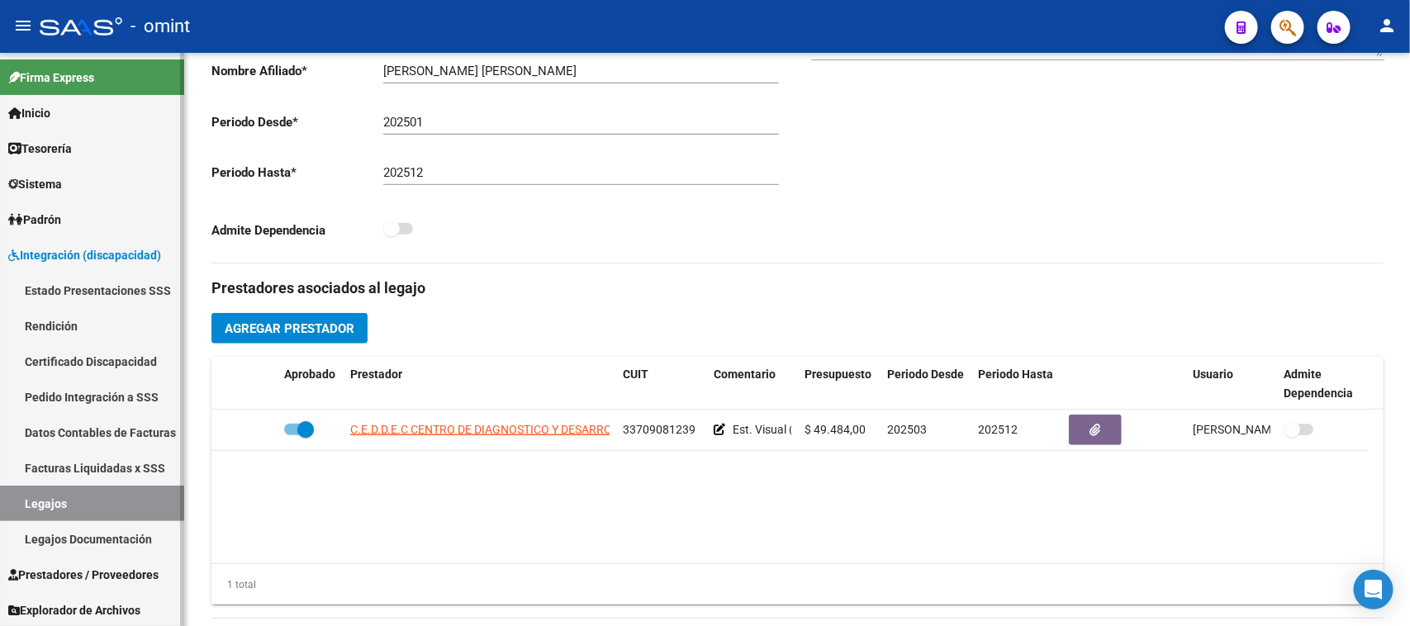
click at [163, 500] on link "Legajos" at bounding box center [92, 504] width 184 height 36
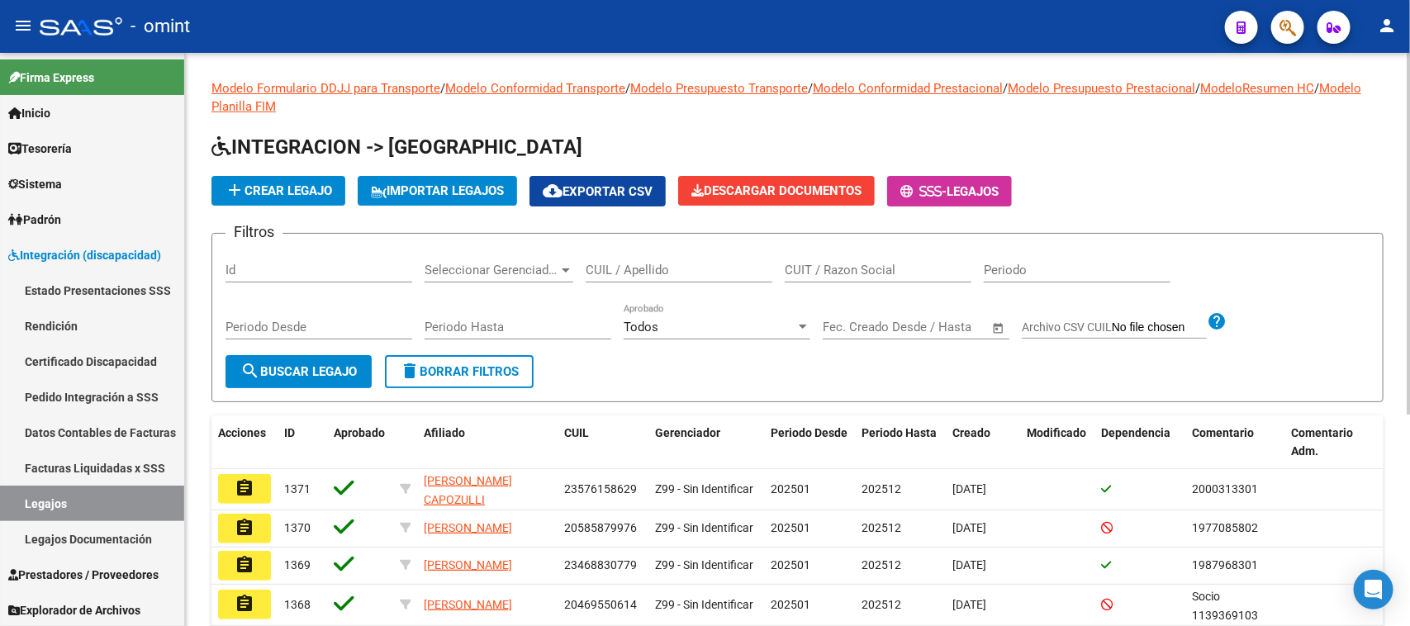
click at [626, 263] on input "CUIL / Apellido" at bounding box center [679, 270] width 187 height 15
type input "BORDON"
click at [320, 373] on span "search Buscar Legajo" at bounding box center [298, 371] width 116 height 15
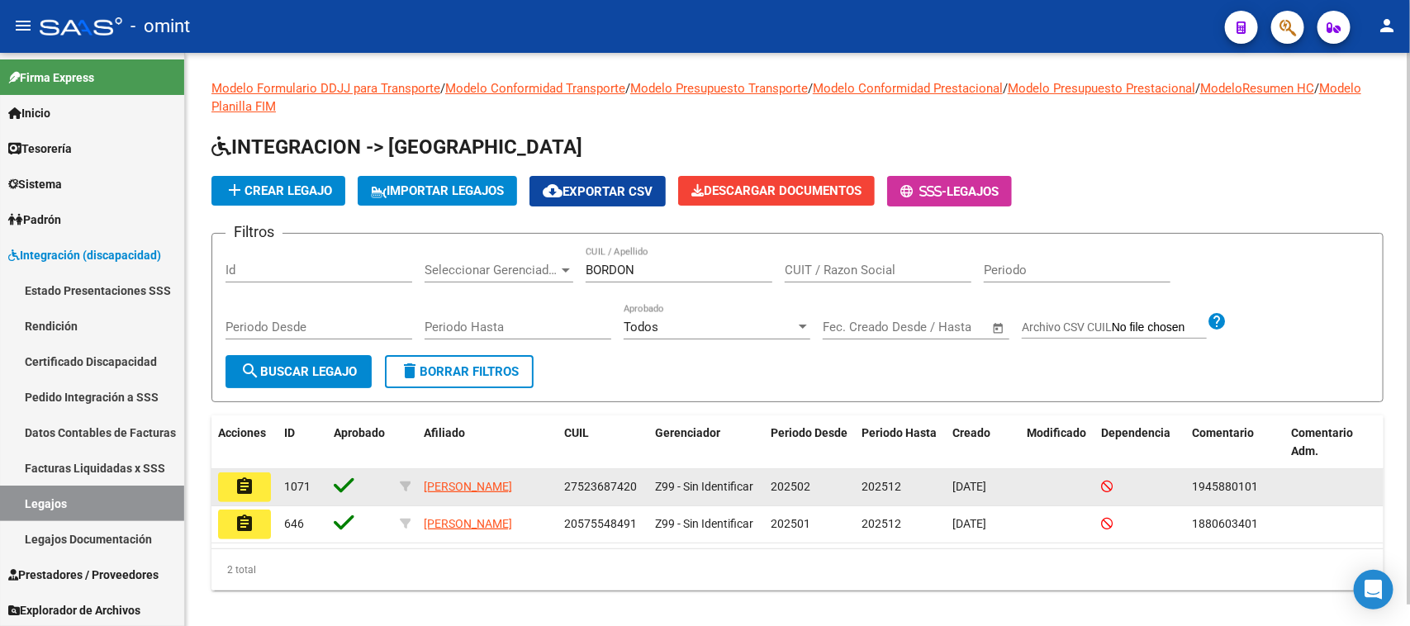
click at [253, 492] on mat-icon "assignment" at bounding box center [245, 487] width 20 height 20
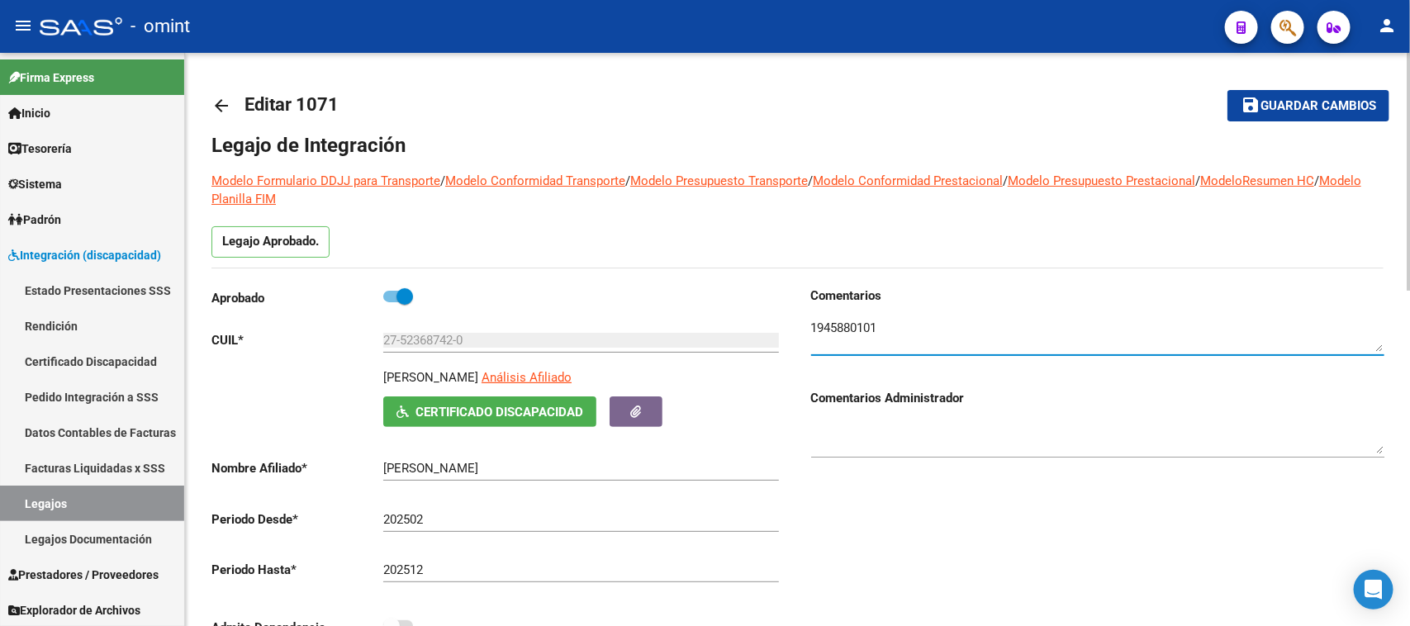
click at [856, 320] on textarea at bounding box center [1097, 335] width 573 height 33
click at [853, 315] on div at bounding box center [1097, 330] width 573 height 50
click at [847, 330] on textarea at bounding box center [1097, 335] width 573 height 33
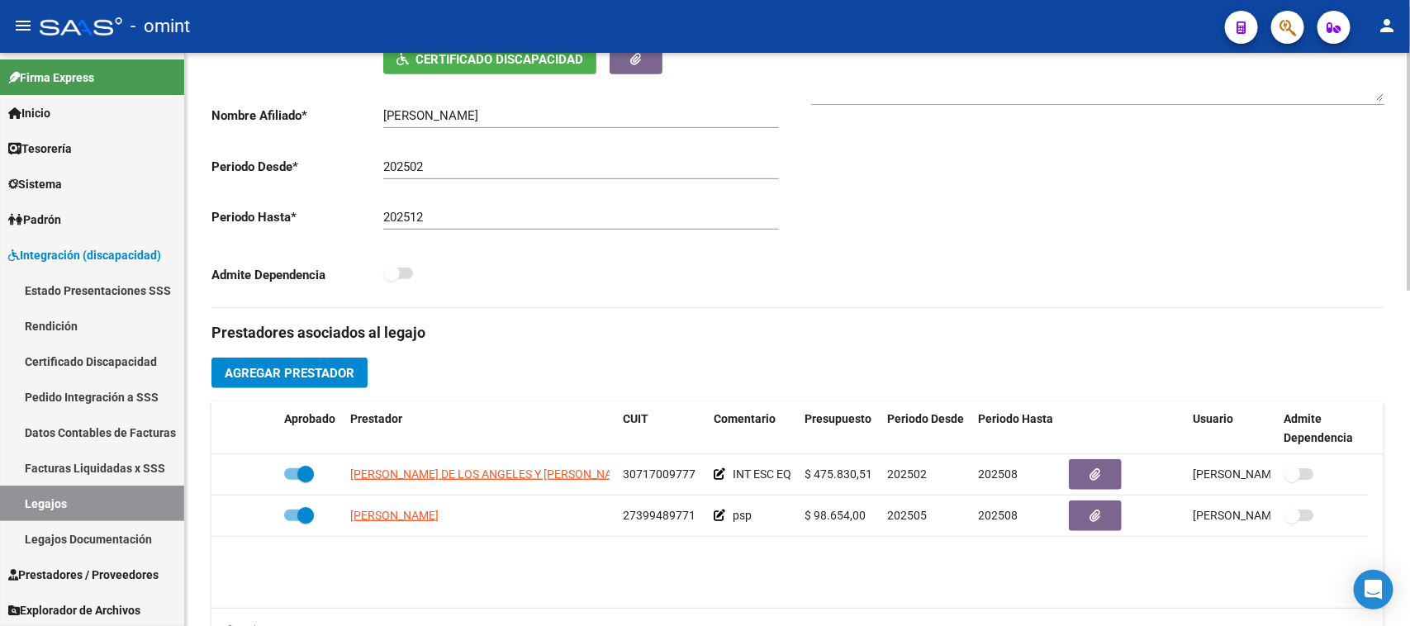
scroll to position [413, 0]
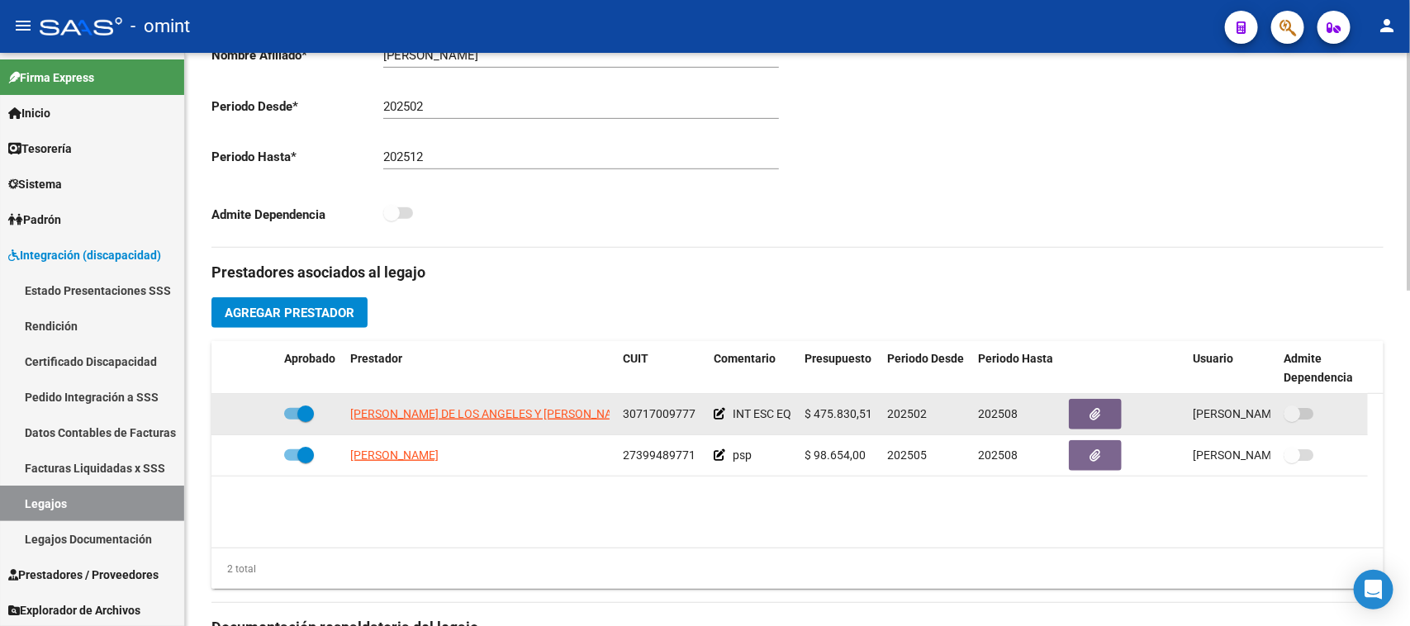
click at [634, 409] on span "30717009777" at bounding box center [659, 413] width 73 height 13
copy span "30717009777"
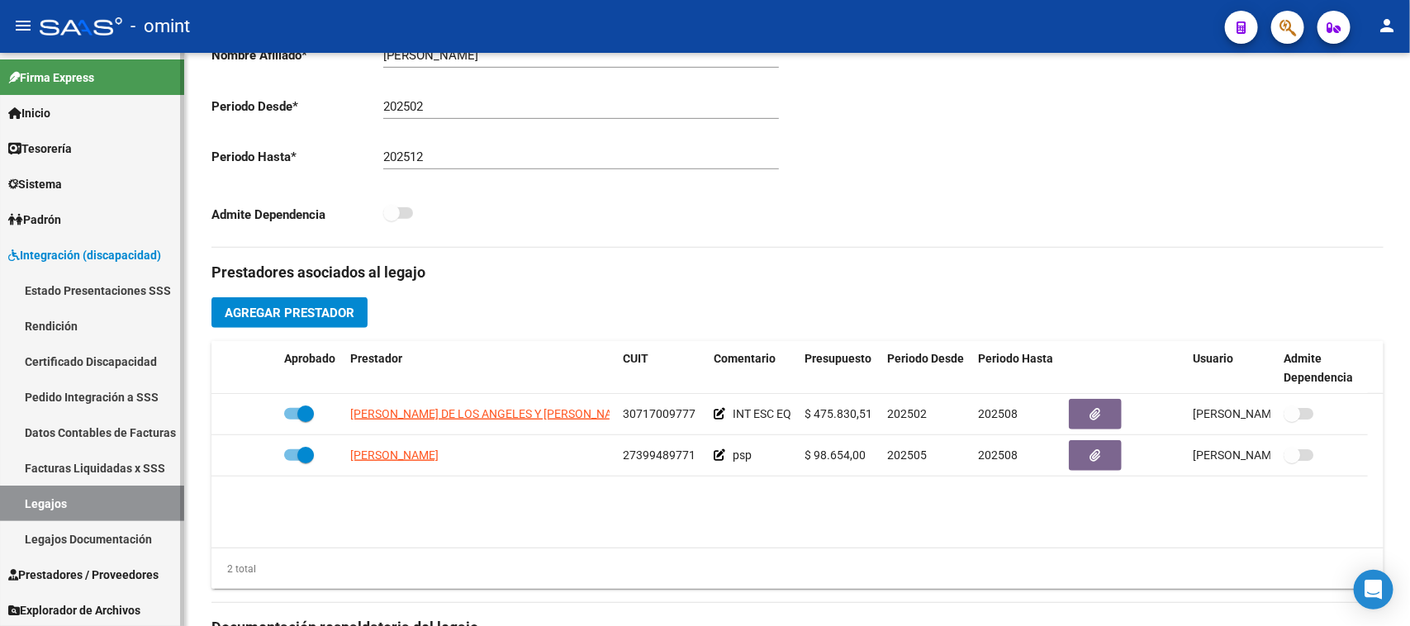
click at [58, 500] on link "Legajos" at bounding box center [92, 504] width 184 height 36
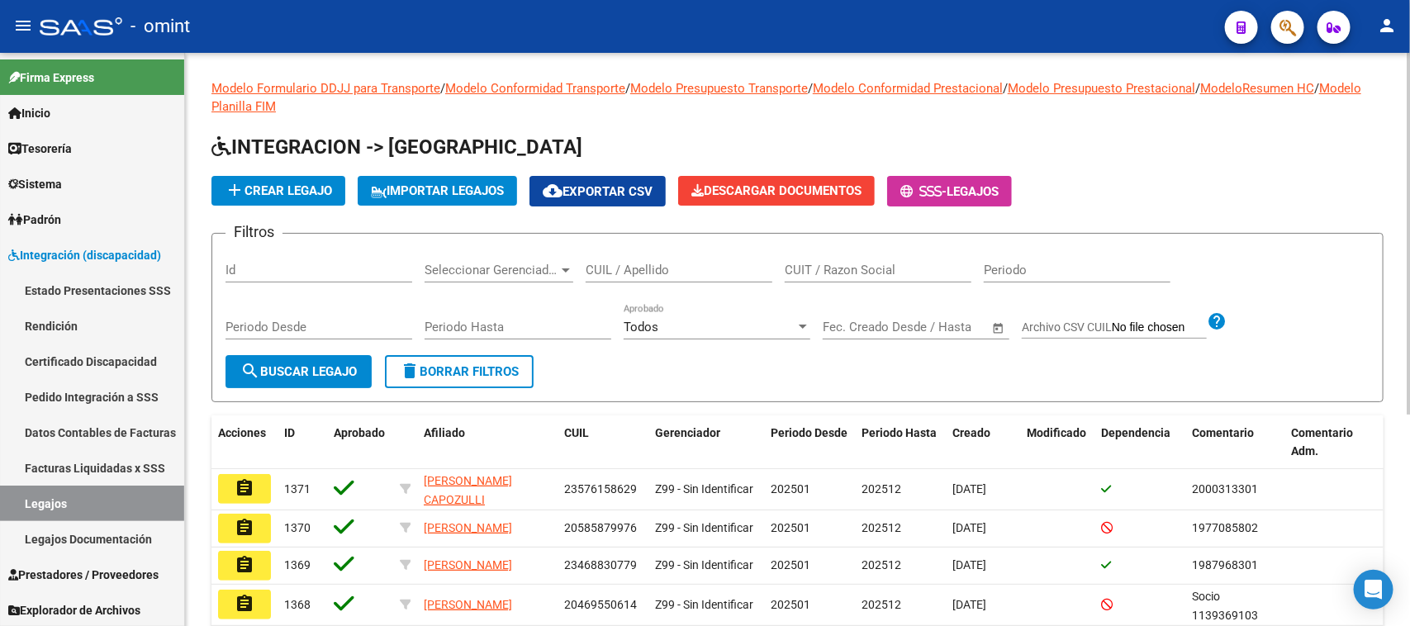
click at [837, 273] on input "CUIT / Razon Social" at bounding box center [878, 270] width 187 height 15
paste input "30717009777"
type input "30717009777"
click at [281, 374] on span "search Buscar Legajo" at bounding box center [298, 371] width 116 height 15
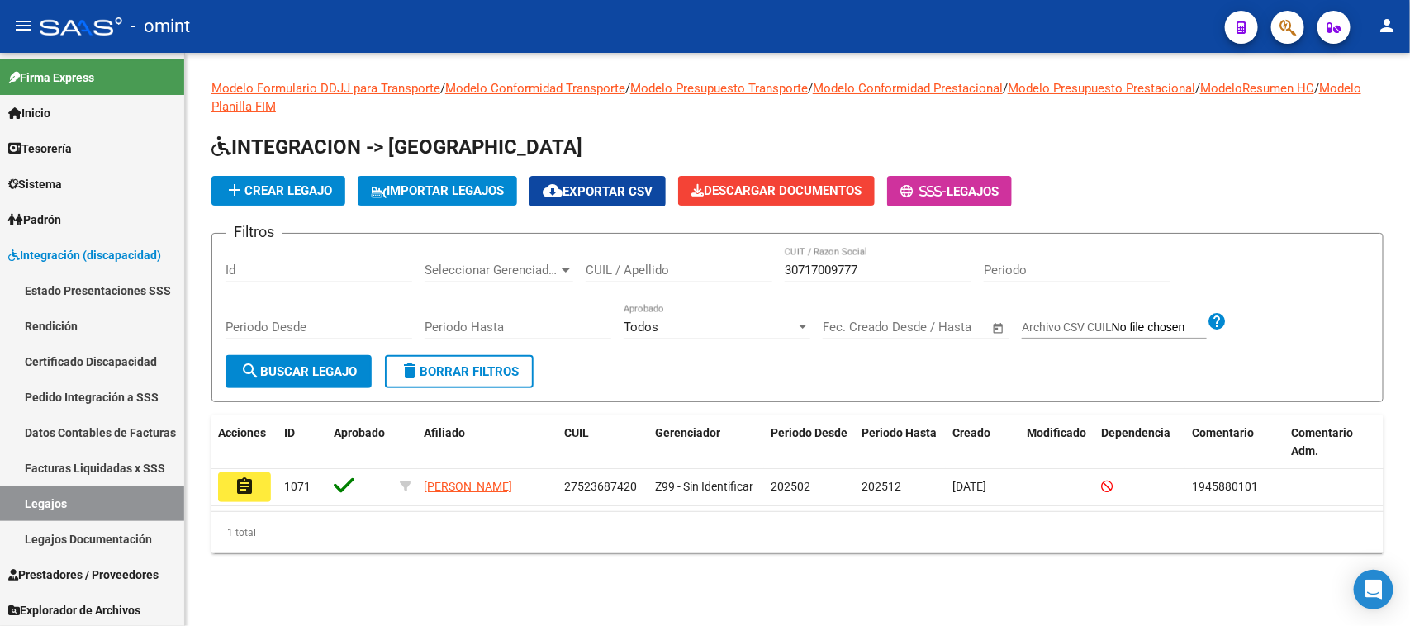
drag, startPoint x: 907, startPoint y: 260, endPoint x: 876, endPoint y: 267, distance: 31.3
click at [877, 265] on div "30717009777 CUIT / Razon Social" at bounding box center [878, 265] width 187 height 36
drag, startPoint x: 876, startPoint y: 269, endPoint x: 684, endPoint y: 289, distance: 193.4
click at [686, 289] on div "Filtros Id Seleccionar Gerenciador Seleccionar Gerenciador CUIL / Apellido 3071…" at bounding box center [797, 301] width 1144 height 108
click at [253, 484] on mat-icon "assignment" at bounding box center [245, 487] width 20 height 20
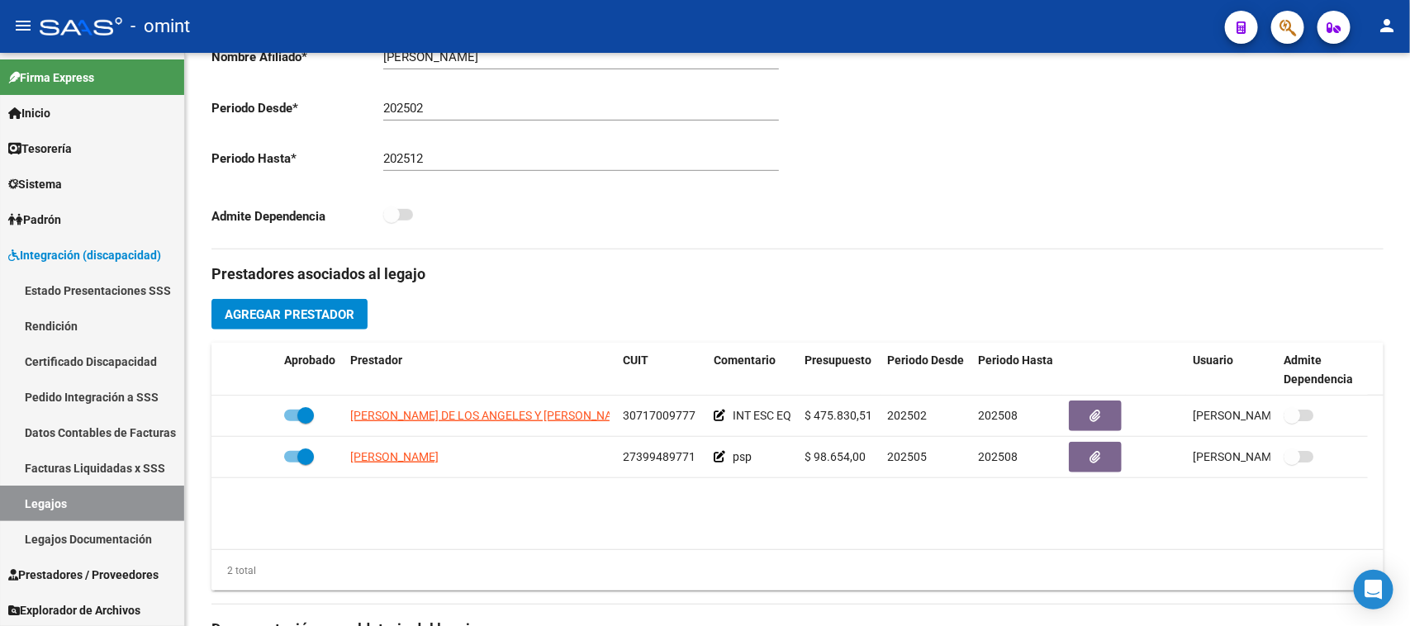
scroll to position [413, 0]
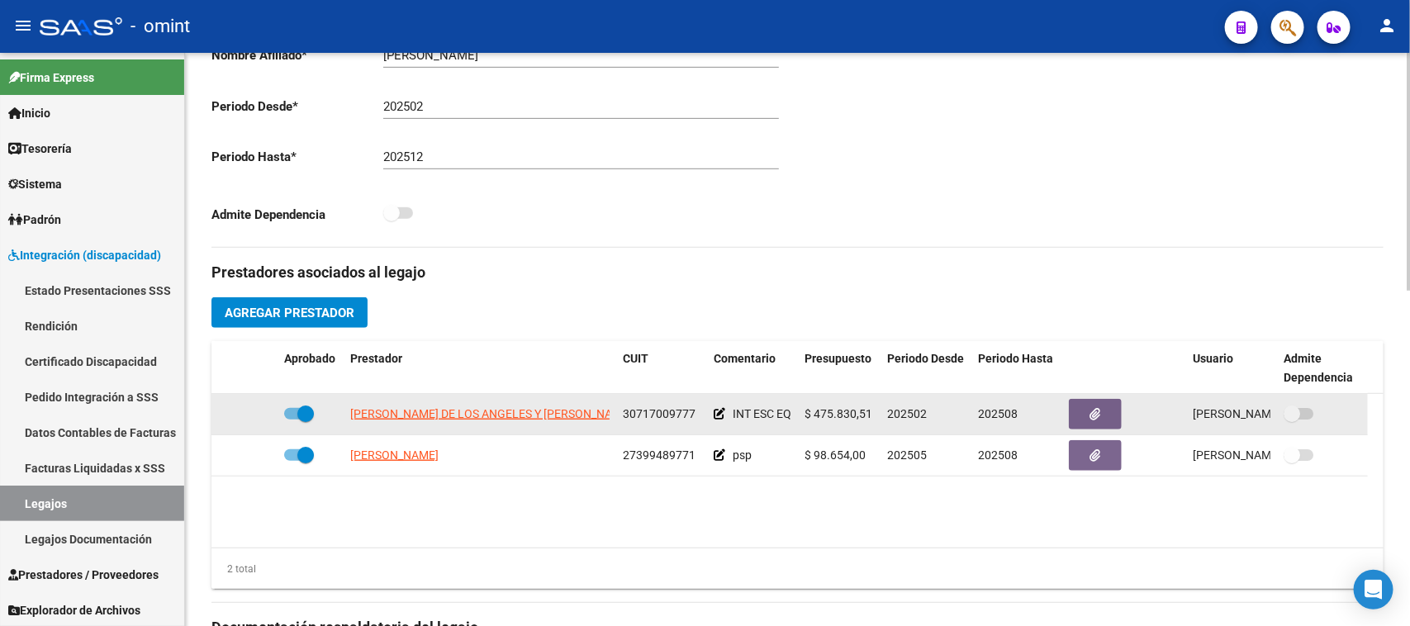
click at [686, 413] on span "30717009777" at bounding box center [659, 413] width 73 height 13
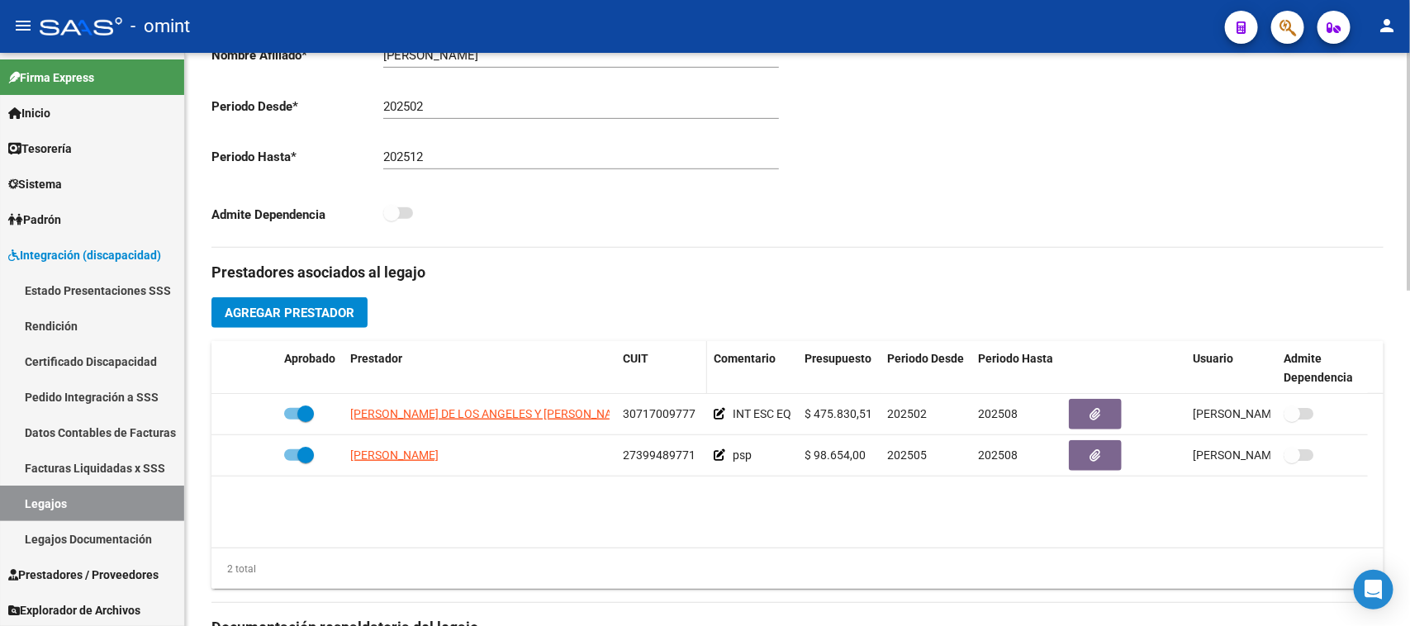
copy span "30717009777"
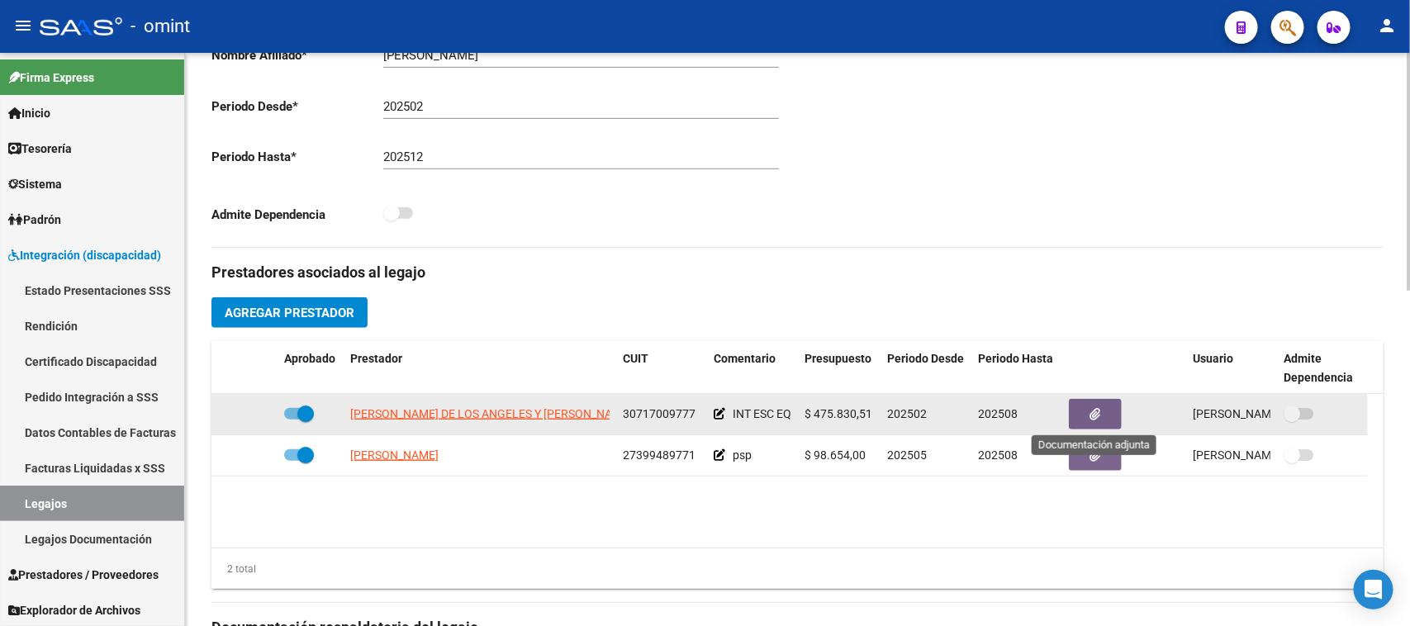
click at [1080, 405] on button "button" at bounding box center [1095, 414] width 53 height 31
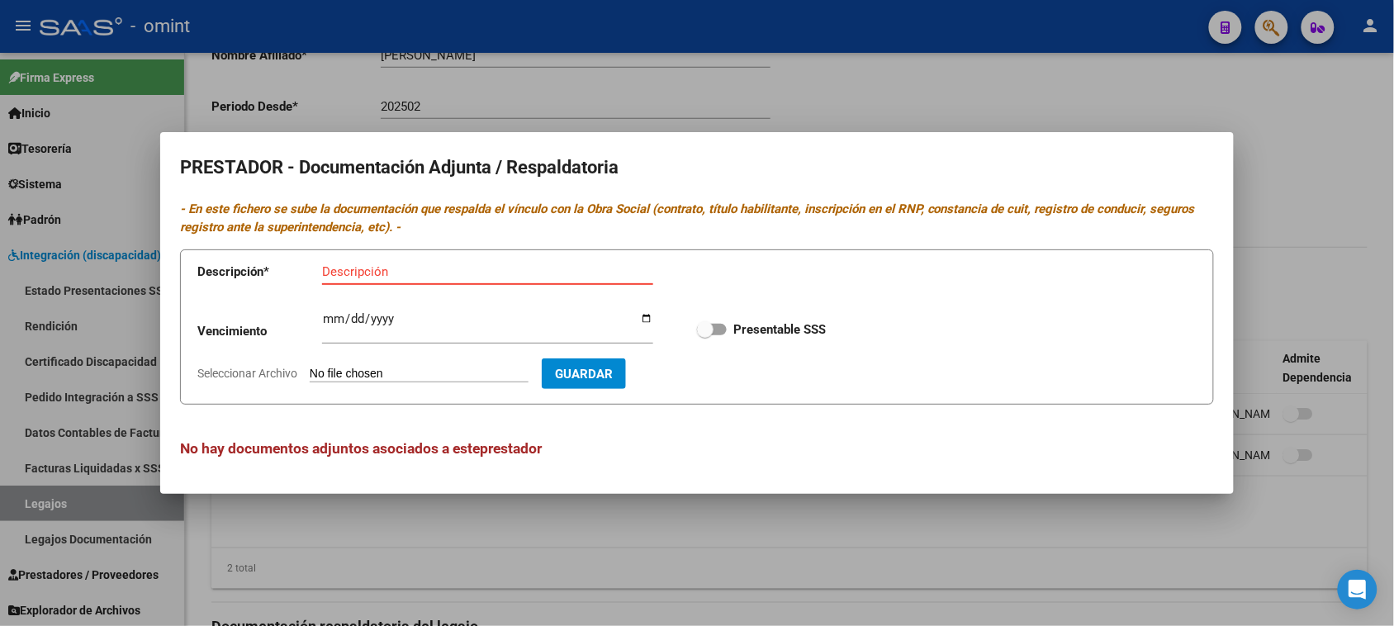
paste input "Habilitación/Categoria/CBU/ARCA"
drag, startPoint x: 398, startPoint y: 273, endPoint x: 202, endPoint y: 282, distance: 195.9
click at [202, 282] on app-form-text-field "Descripción * Habilitación/Categoria/CBU/ARCA Descripción" at bounding box center [437, 275] width 480 height 50
type input "Categoria/CBU/ARCA"
drag, startPoint x: 716, startPoint y: 329, endPoint x: 534, endPoint y: 353, distance: 183.4
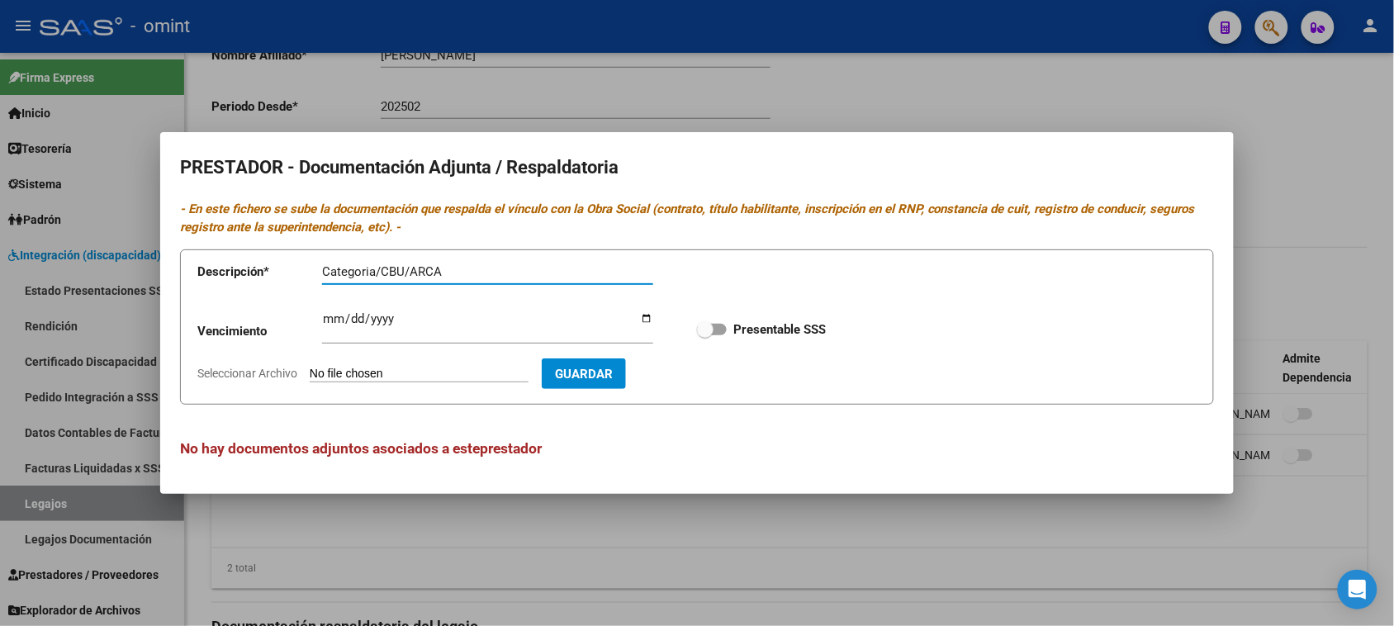
click at [716, 328] on span at bounding box center [712, 330] width 30 height 12
click at [705, 335] on input "Presentable SSS" at bounding box center [704, 335] width 1 height 1
checkbox input "true"
click at [325, 322] on input "Ingresar vencimiento" at bounding box center [487, 325] width 331 height 26
type input "[DATE]"
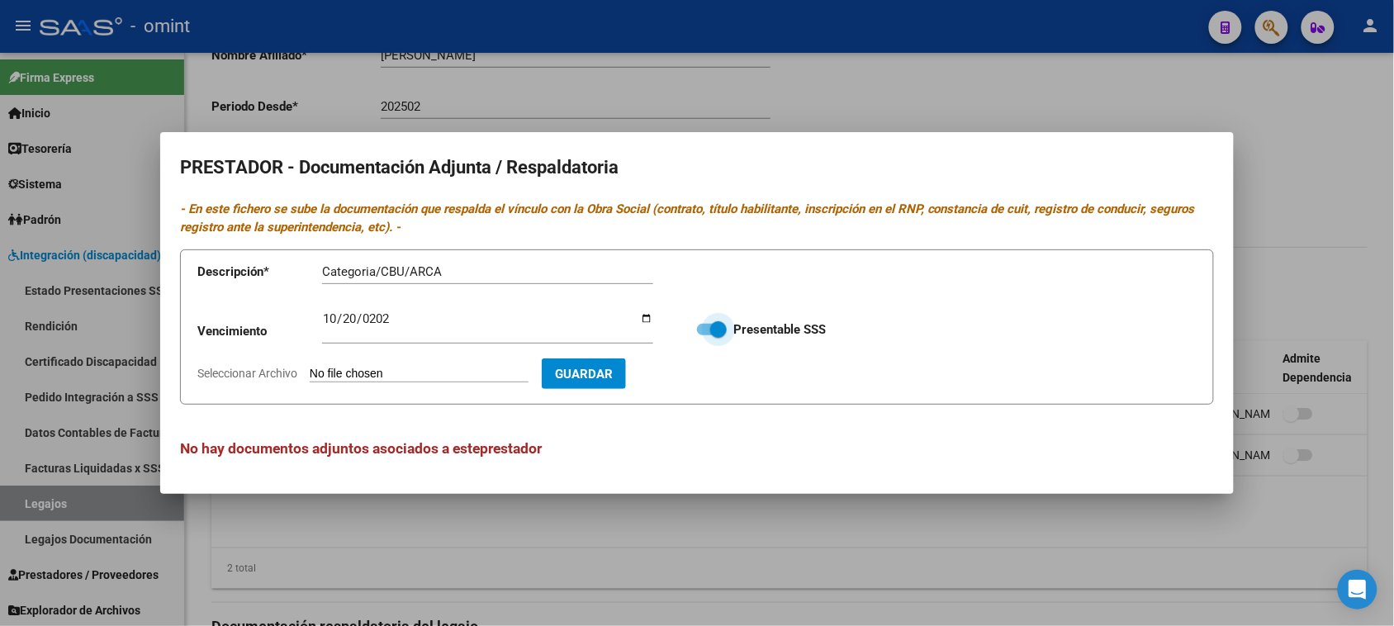
type input "C:\fakepath\organized.pdf"
click at [332, 318] on input "[DATE]" at bounding box center [487, 325] width 331 height 26
type input "[DATE]"
click at [721, 353] on div "Vencimiento [DATE] Ingresar vencimiento Presentable SSS" at bounding box center [696, 329] width 999 height 59
click at [719, 364] on button "Guardar" at bounding box center [680, 373] width 84 height 31
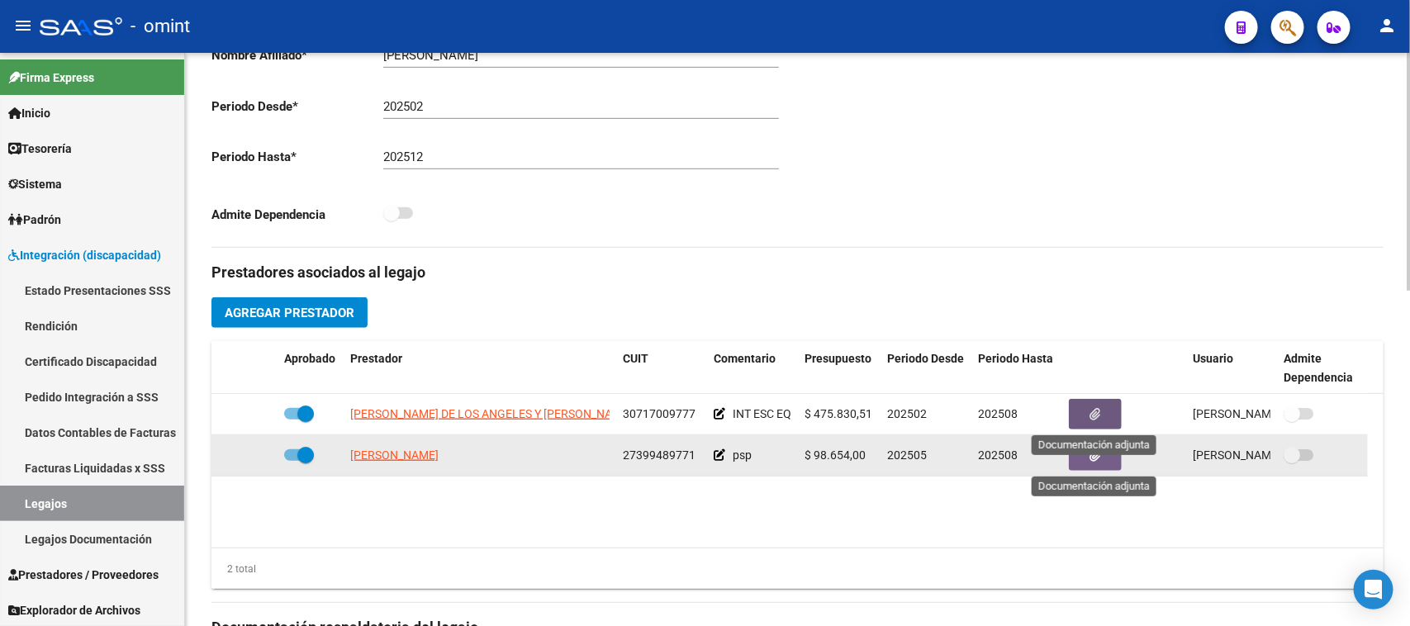
click at [1099, 464] on button "button" at bounding box center [1095, 455] width 53 height 31
click at [723, 457] on icon at bounding box center [720, 455] width 12 height 12
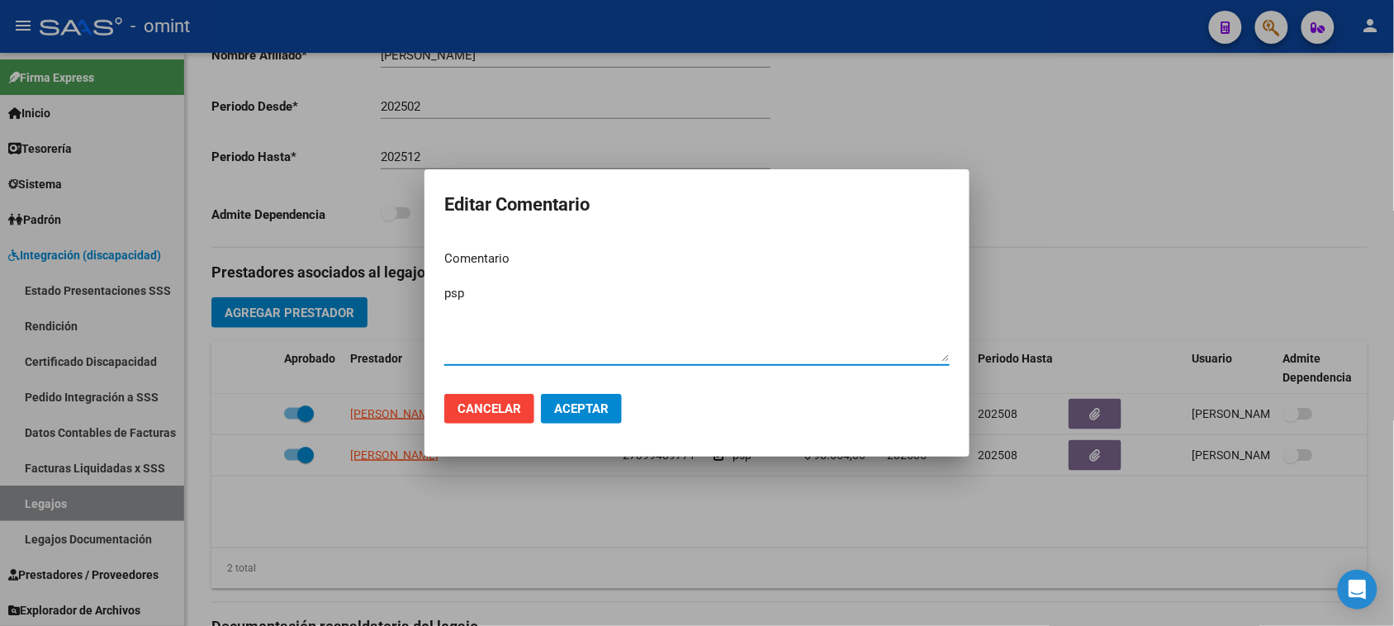
drag, startPoint x: 574, startPoint y: 308, endPoint x: 332, endPoint y: 294, distance: 242.4
click at [335, 294] on div "Editar Comentario Comentario psp Ingresar el comentario Cancelar Aceptar" at bounding box center [697, 313] width 1394 height 626
type textarea "PSP (8 sesiones/mes)"
click at [609, 405] on button "Aceptar" at bounding box center [581, 409] width 81 height 30
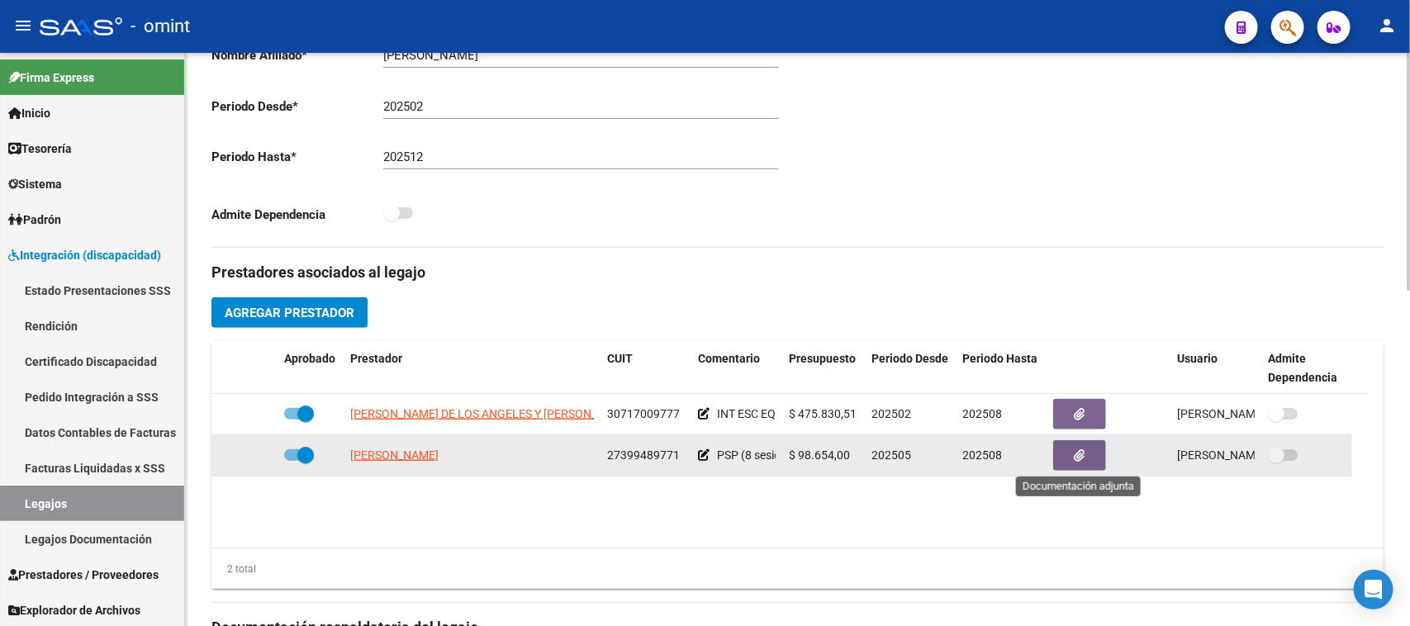
click at [1067, 467] on button "button" at bounding box center [1079, 455] width 53 height 31
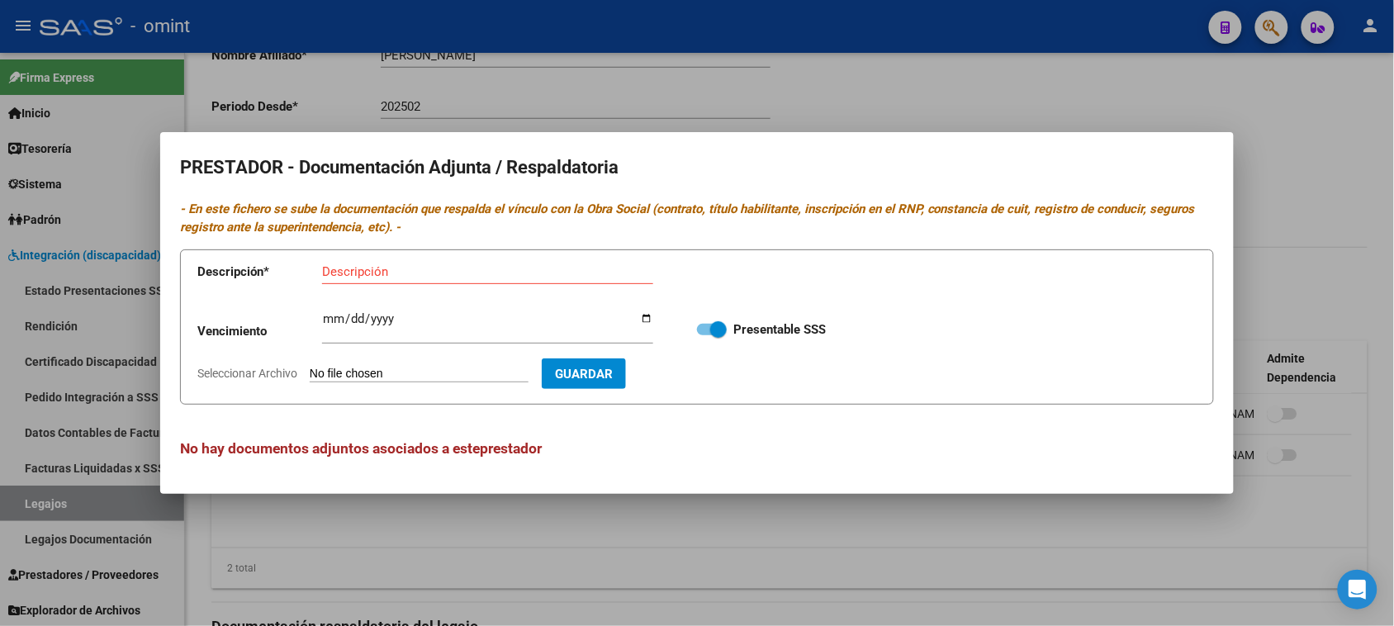
click at [372, 208] on icon "- En este fichero se sube la documentación que respalda el vínculo con la Obra …" at bounding box center [687, 219] width 1015 height 34
click at [417, 273] on input "Descripción" at bounding box center [487, 271] width 331 height 15
paste input "Título/RNP/CBU/ARCA"
type input "Título/RNP/CBU/ARCA"
type input "[DATE]"
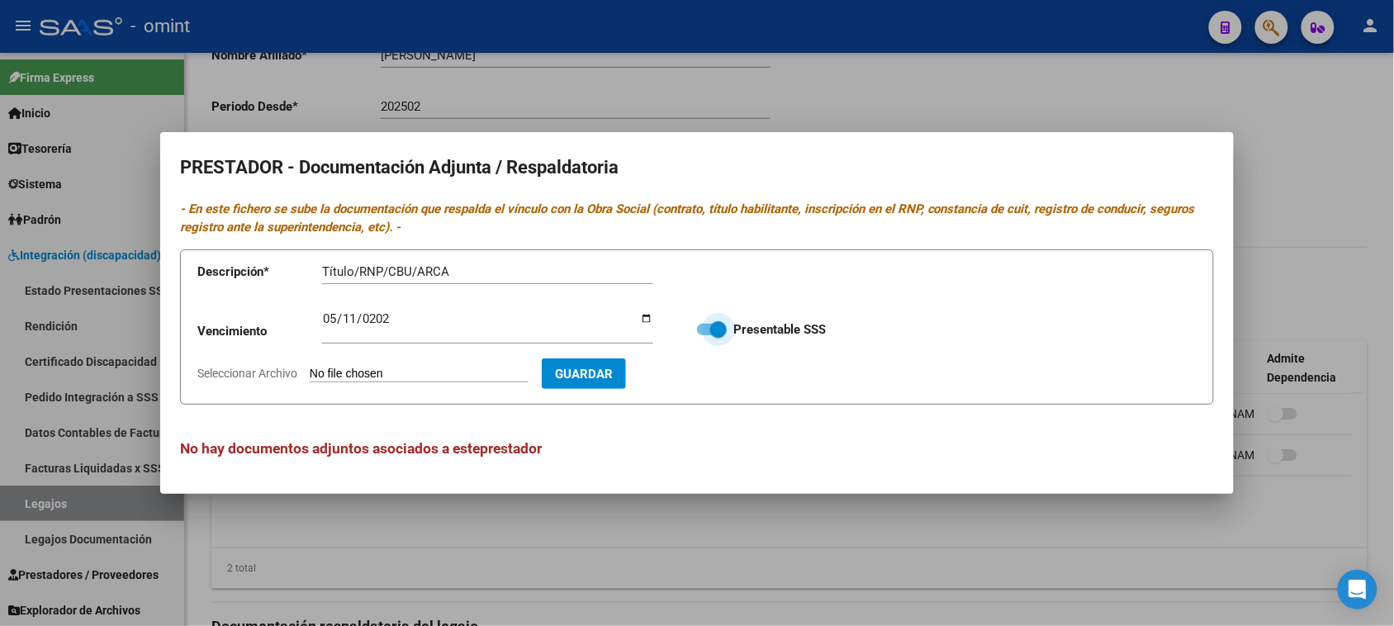
type input "C:\fakepath\PSP PRESTADOR.pdf"
click at [722, 382] on button "Guardar" at bounding box center [680, 373] width 84 height 31
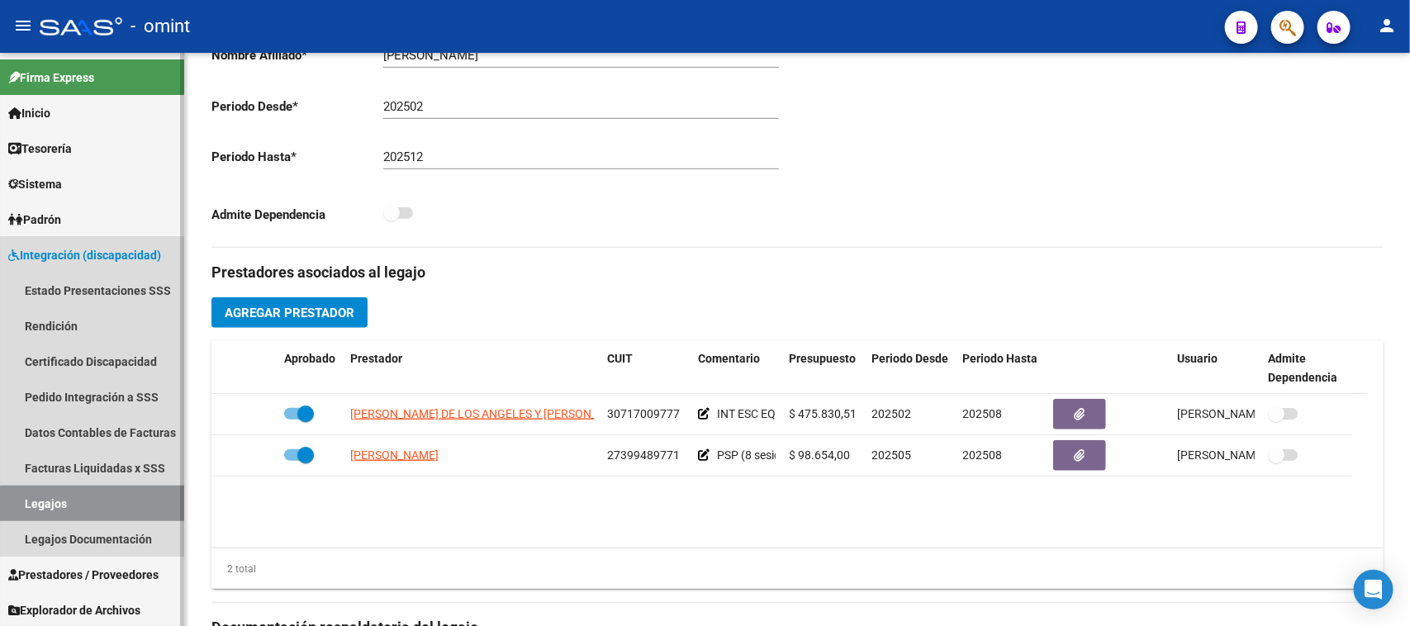
click at [142, 510] on link "Legajos" at bounding box center [92, 504] width 184 height 36
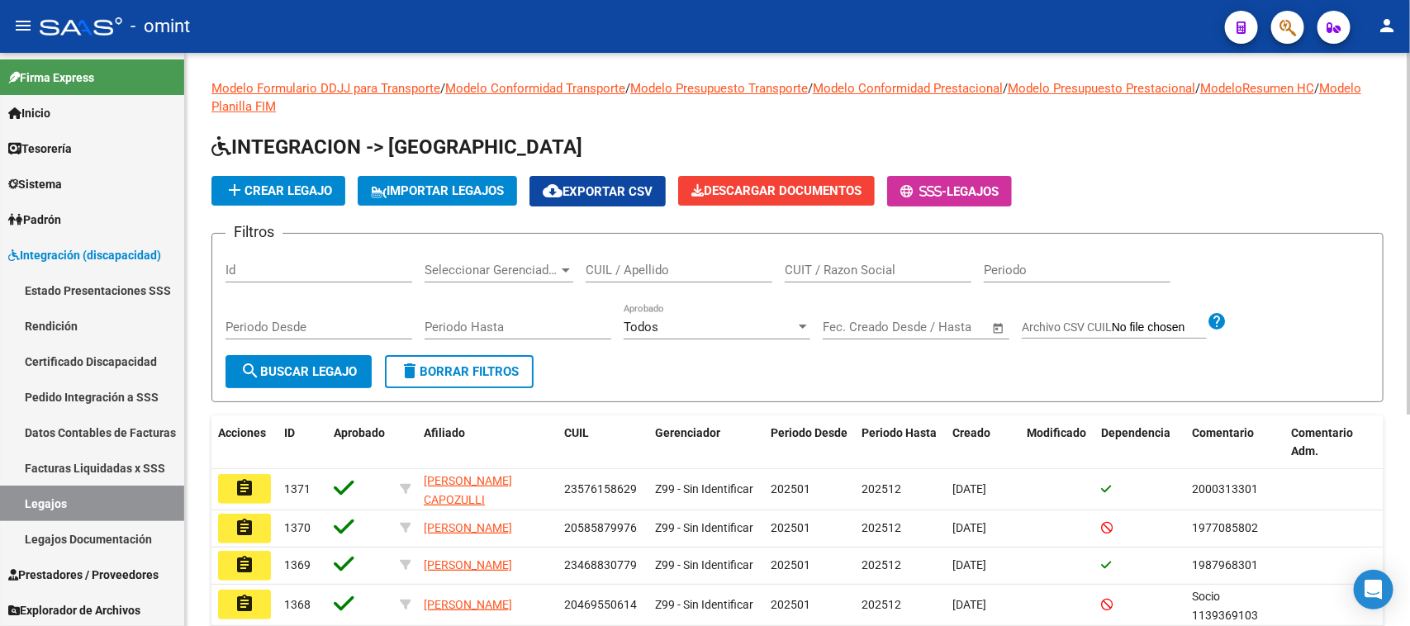
click at [852, 247] on div "CUIT / Razon Social" at bounding box center [878, 265] width 187 height 36
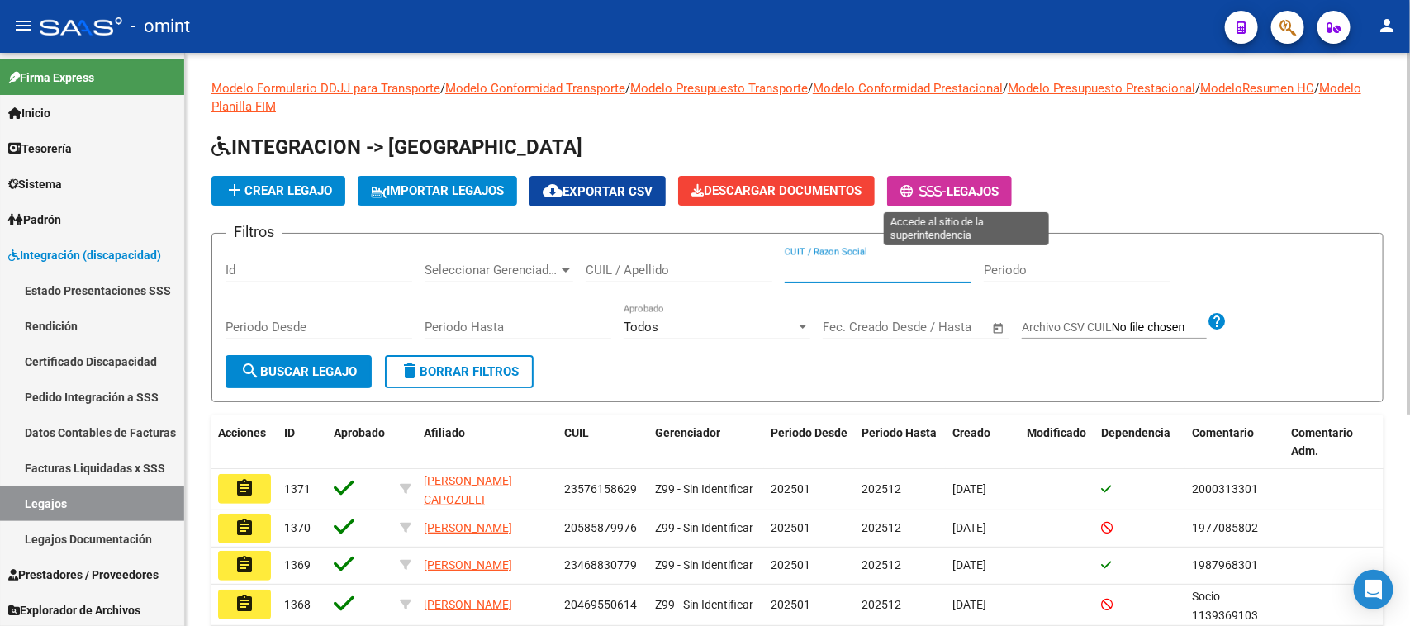
click at [946, 194] on span "-" at bounding box center [923, 191] width 46 height 15
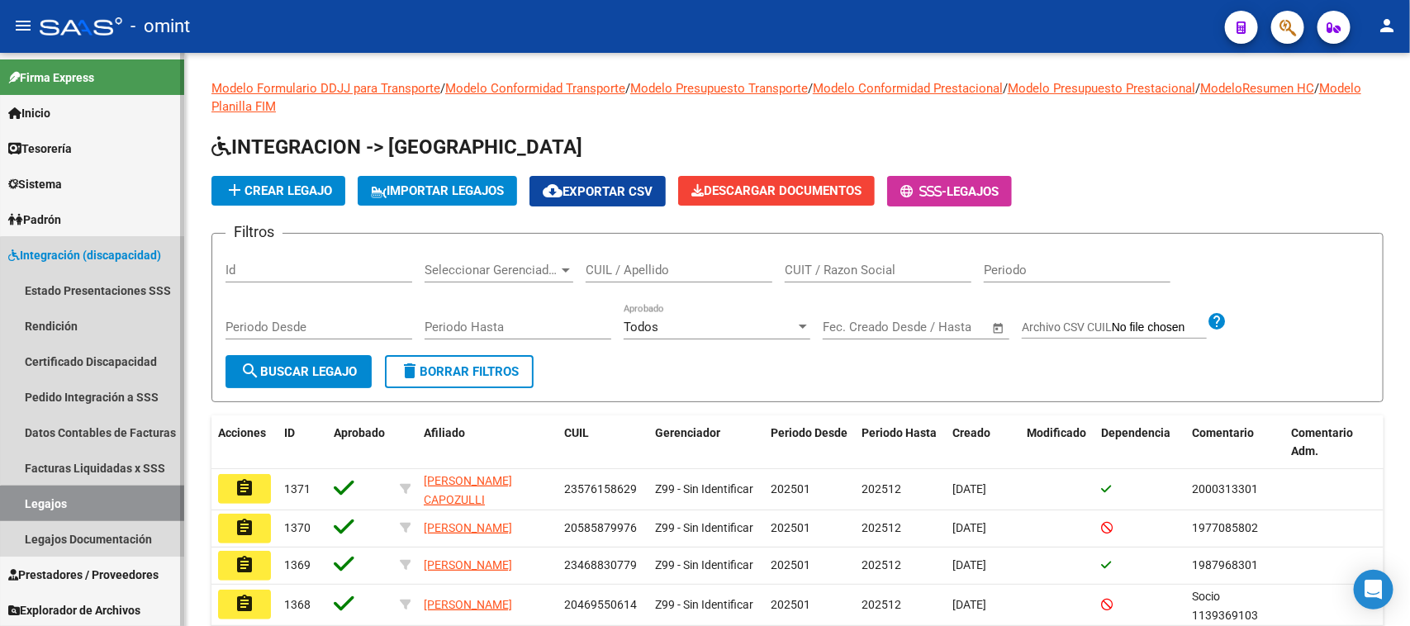
click at [142, 517] on link "Legajos" at bounding box center [92, 504] width 184 height 36
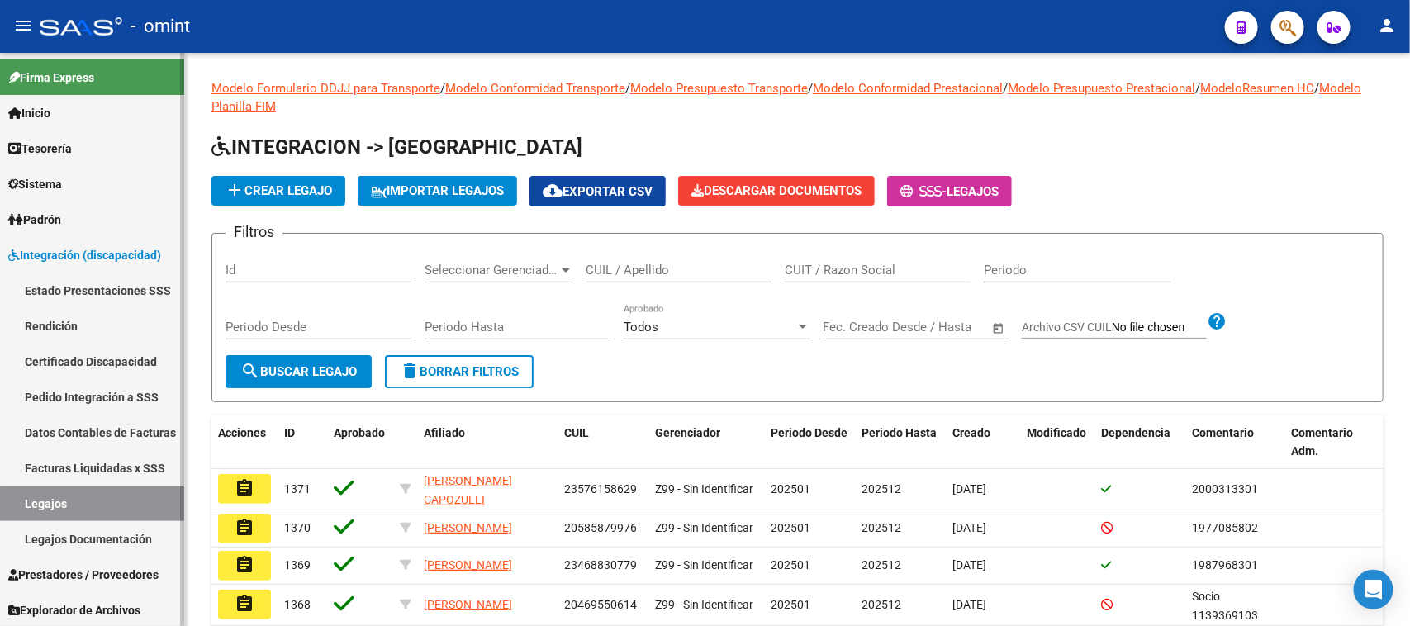
click at [143, 512] on link "Legajos" at bounding box center [92, 504] width 184 height 36
drag, startPoint x: 684, startPoint y: 274, endPoint x: 682, endPoint y: 262, distance: 12.5
click at [683, 270] on input "CUIL / Apellido" at bounding box center [679, 270] width 187 height 15
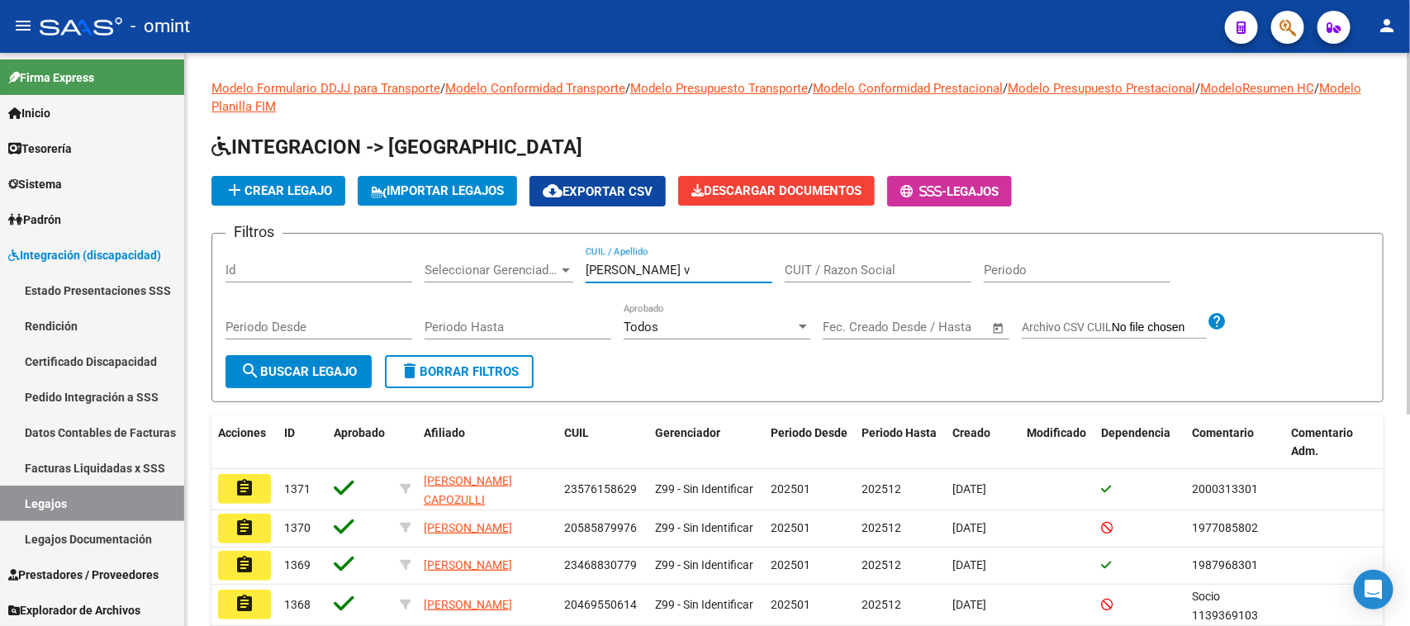
type input "[PERSON_NAME] v"
click at [263, 372] on span "search Buscar Legajo" at bounding box center [298, 371] width 116 height 15
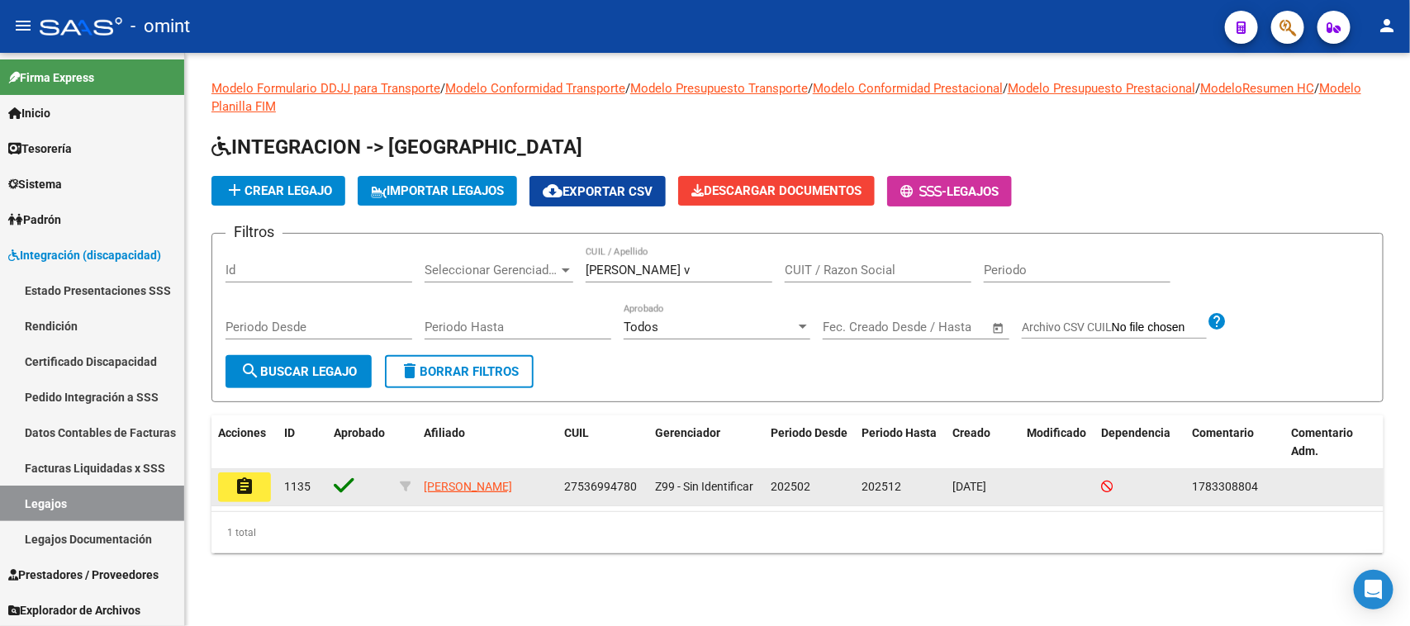
click at [257, 485] on button "assignment" at bounding box center [244, 487] width 53 height 30
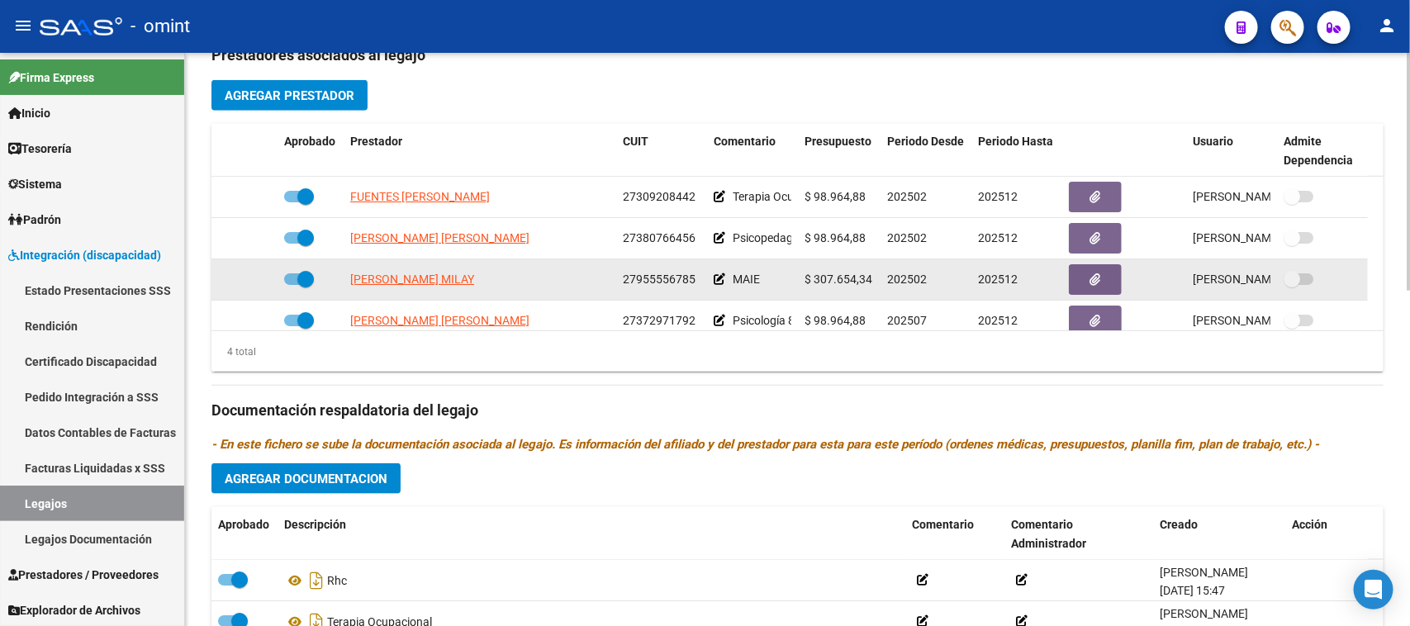
scroll to position [723, 0]
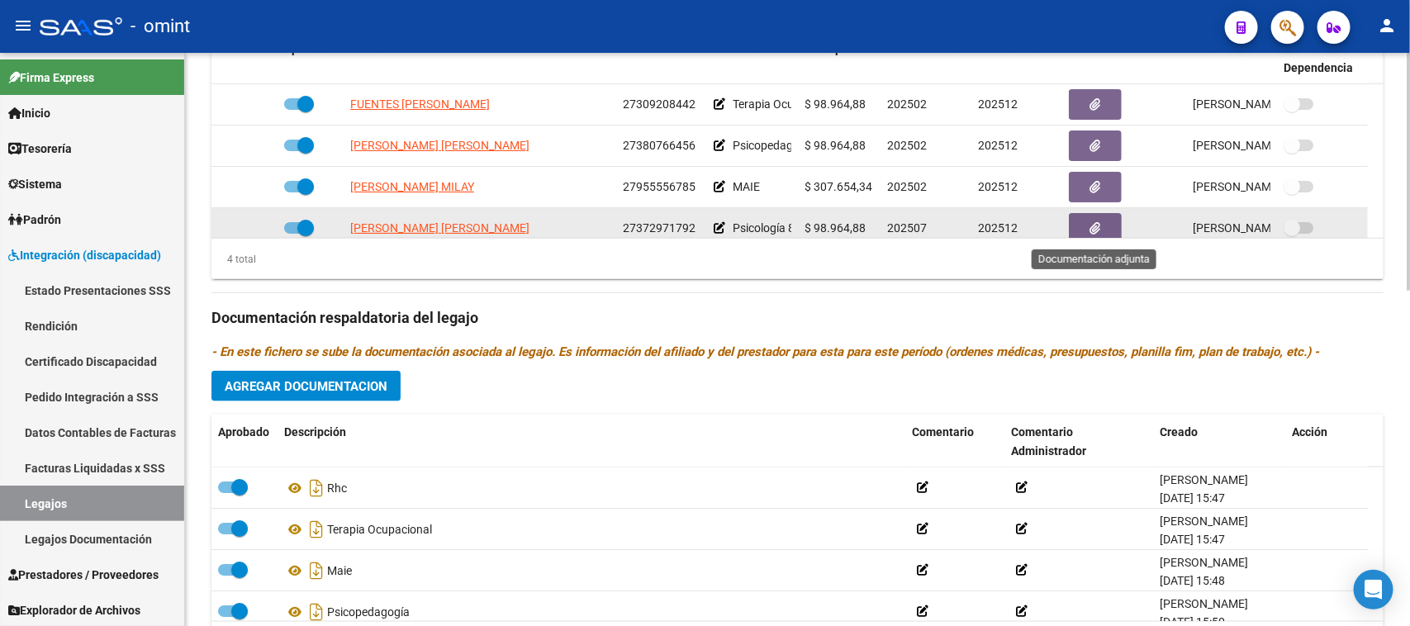
click at [1101, 221] on button "button" at bounding box center [1095, 228] width 53 height 31
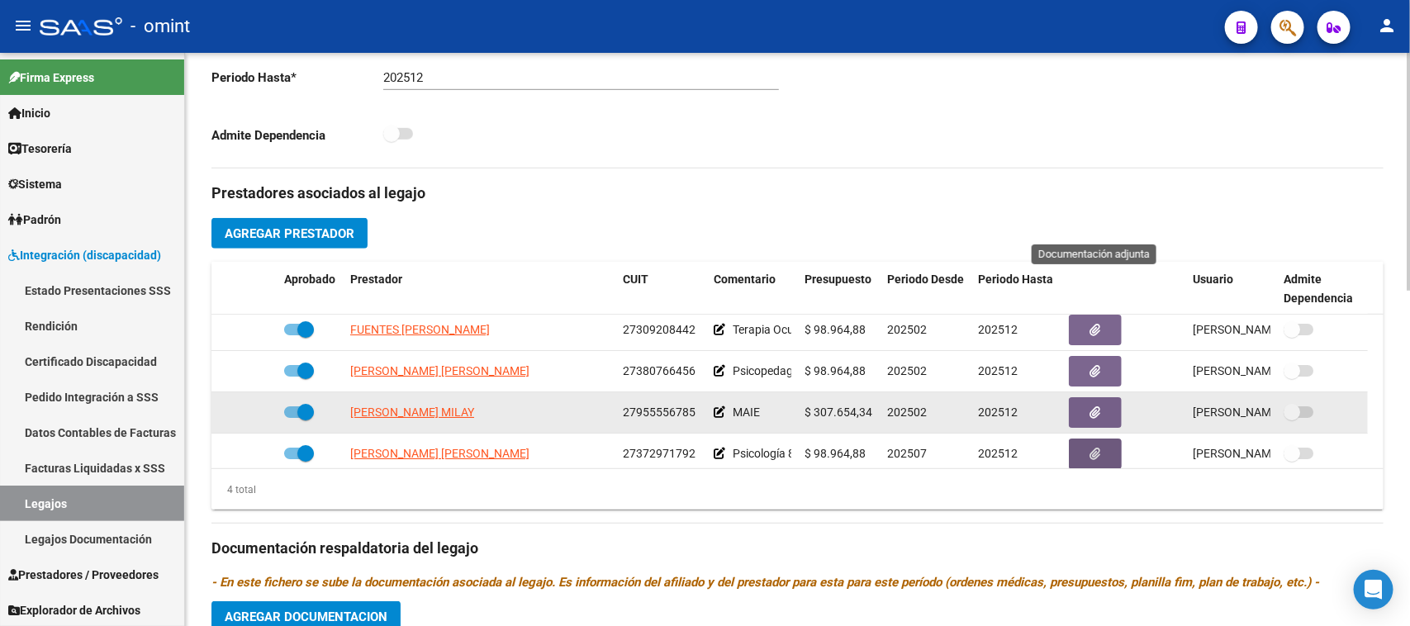
scroll to position [413, 0]
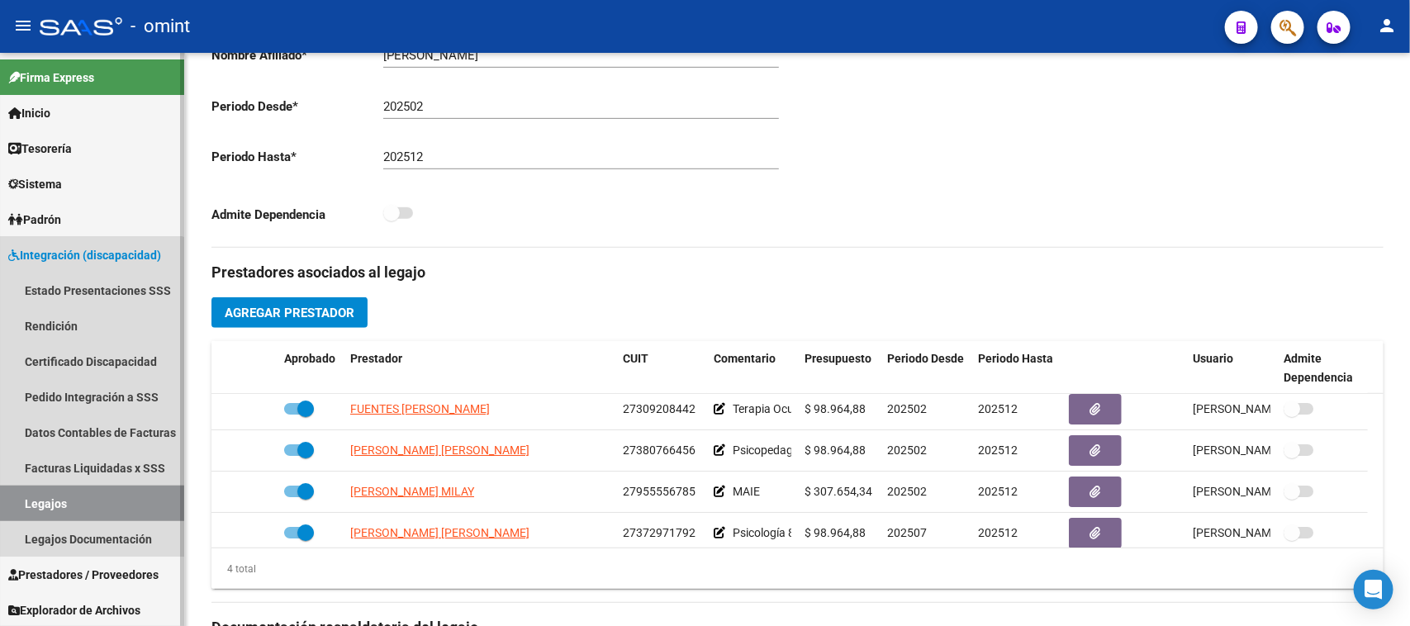
click at [73, 505] on link "Legajos" at bounding box center [92, 504] width 184 height 36
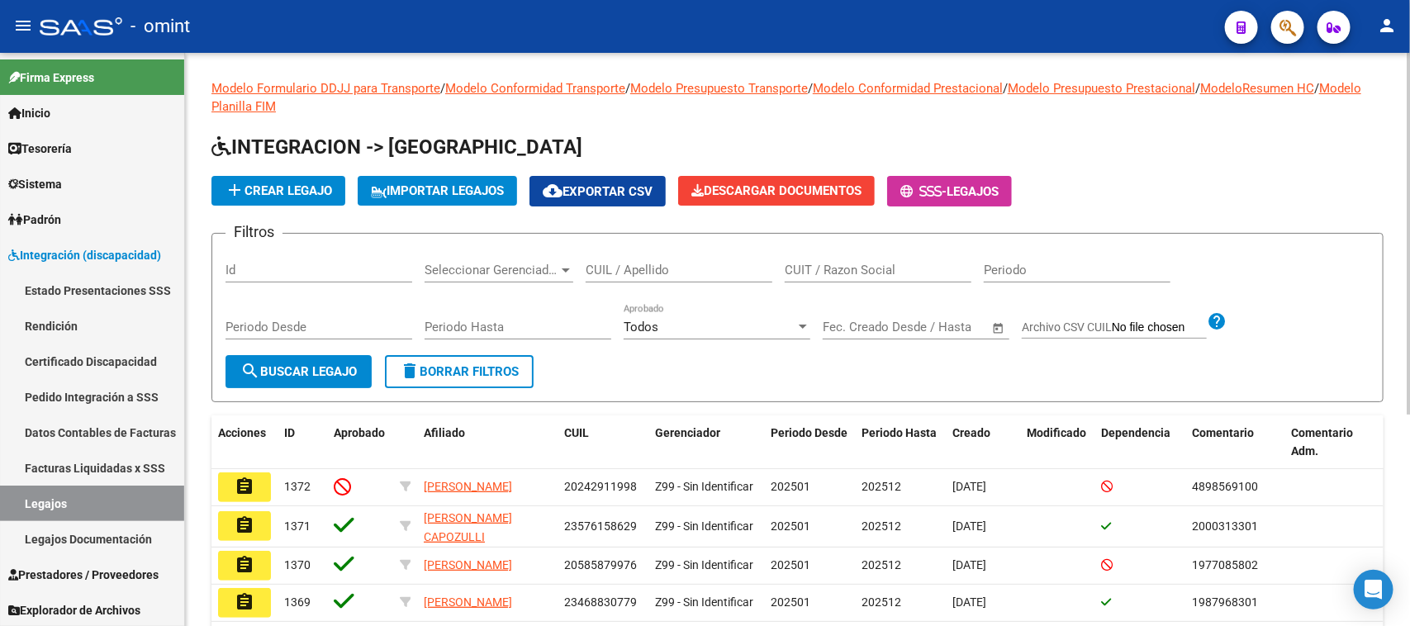
click at [849, 270] on input "CUIT / Razon Social" at bounding box center [878, 270] width 187 height 15
paste input "27294766842"
type input "27294766842"
click at [341, 361] on button "search Buscar Legajo" at bounding box center [298, 371] width 146 height 33
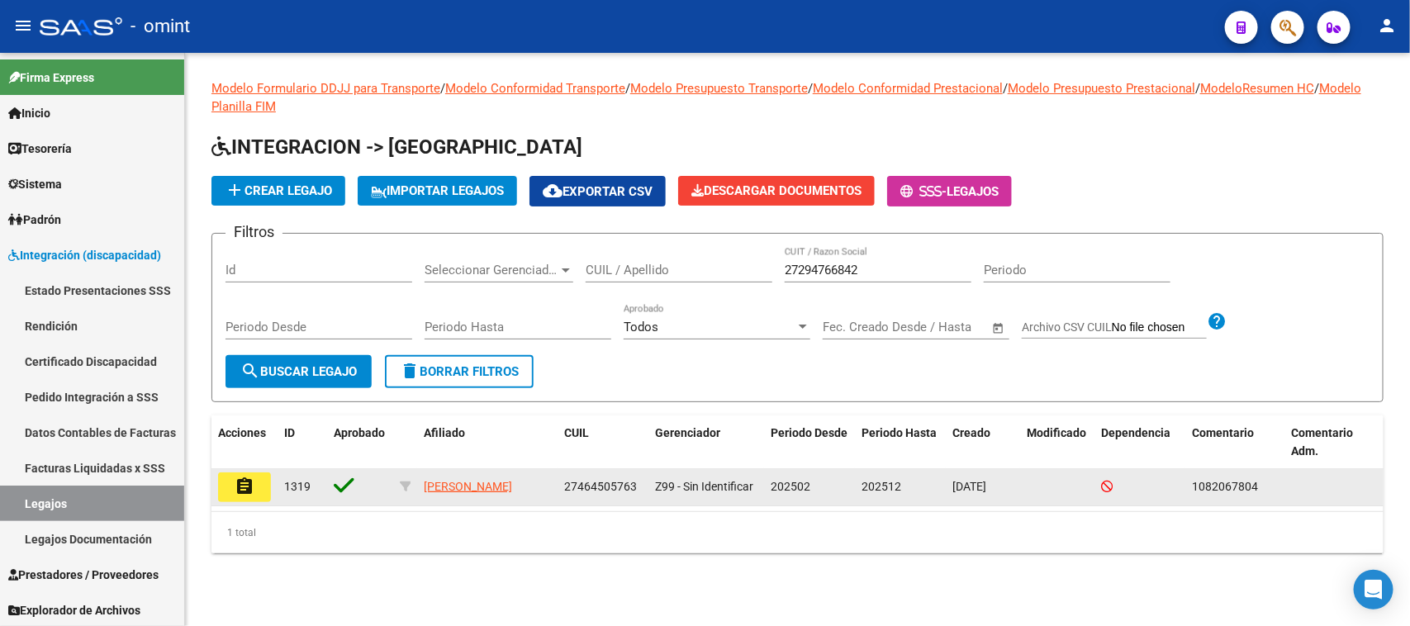
click at [263, 477] on button "assignment" at bounding box center [244, 487] width 53 height 30
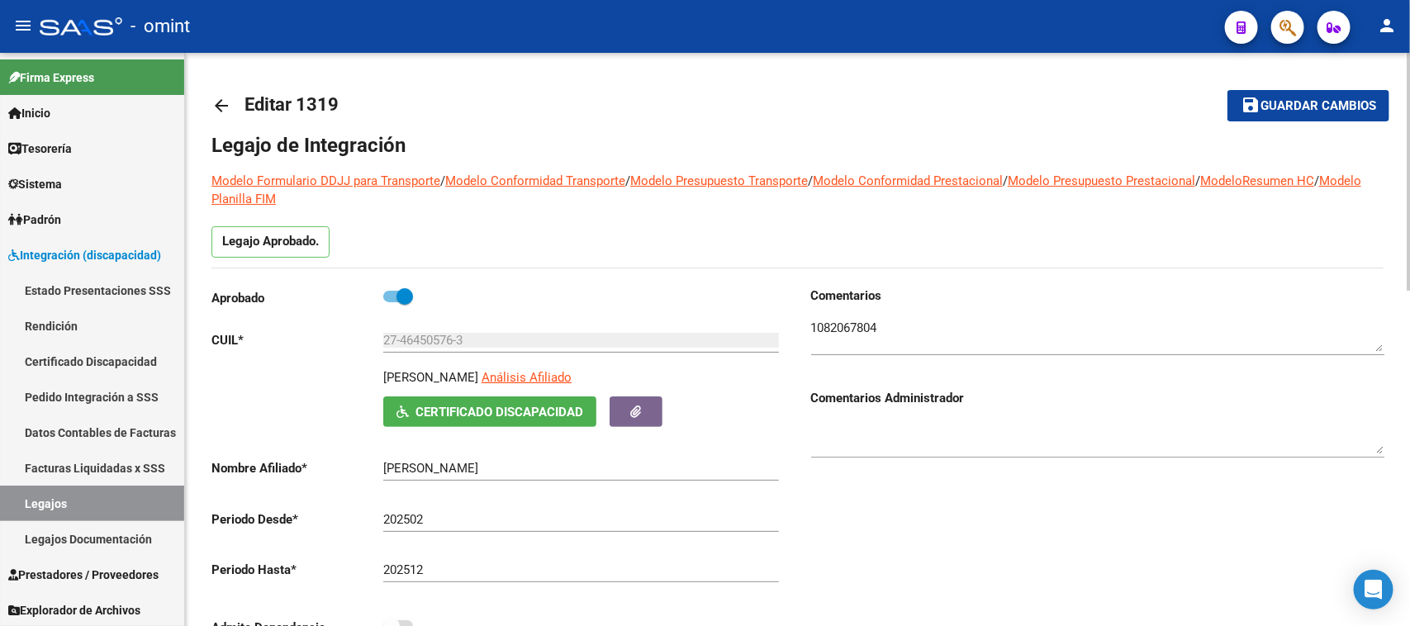
scroll to position [486, 0]
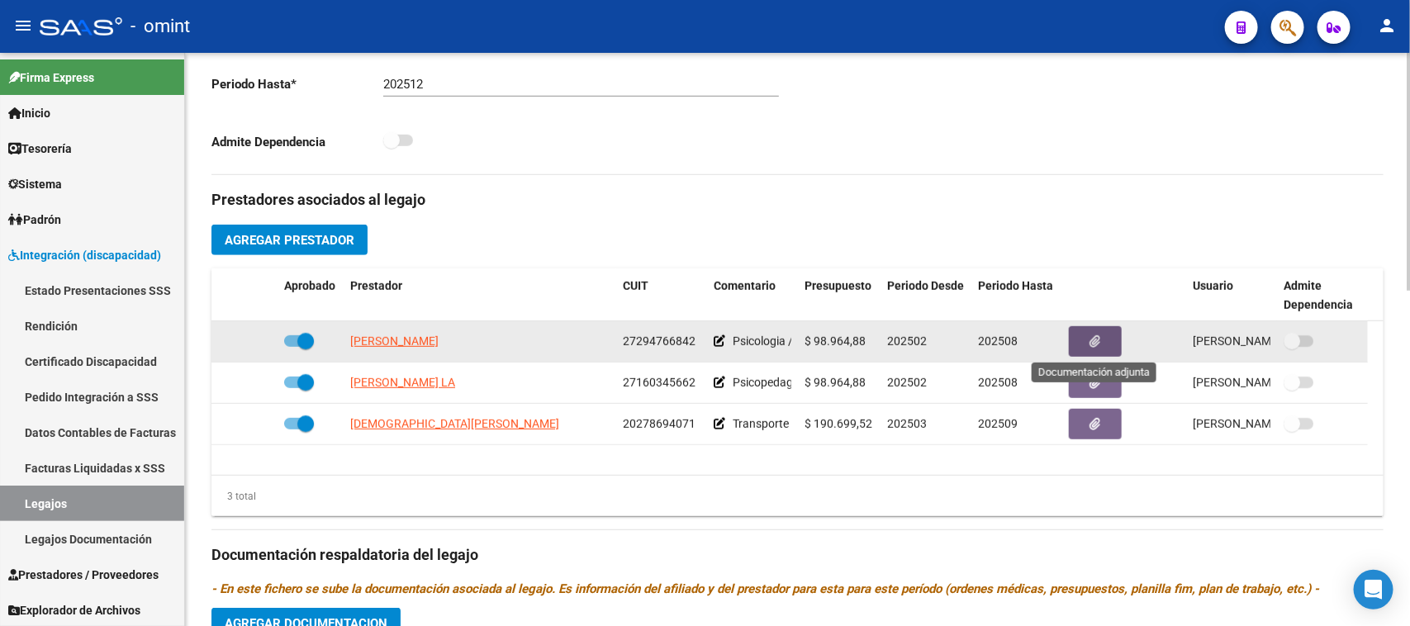
click at [1084, 336] on button "button" at bounding box center [1095, 341] width 53 height 31
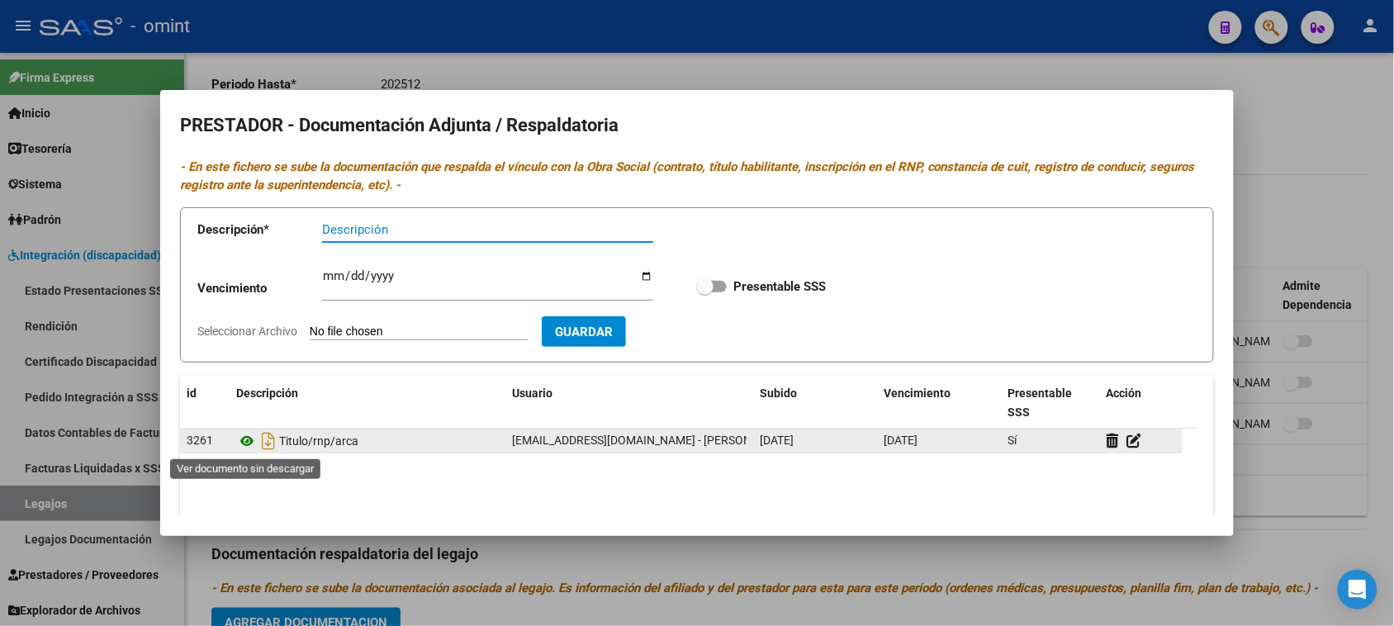
click at [244, 442] on icon at bounding box center [246, 441] width 21 height 20
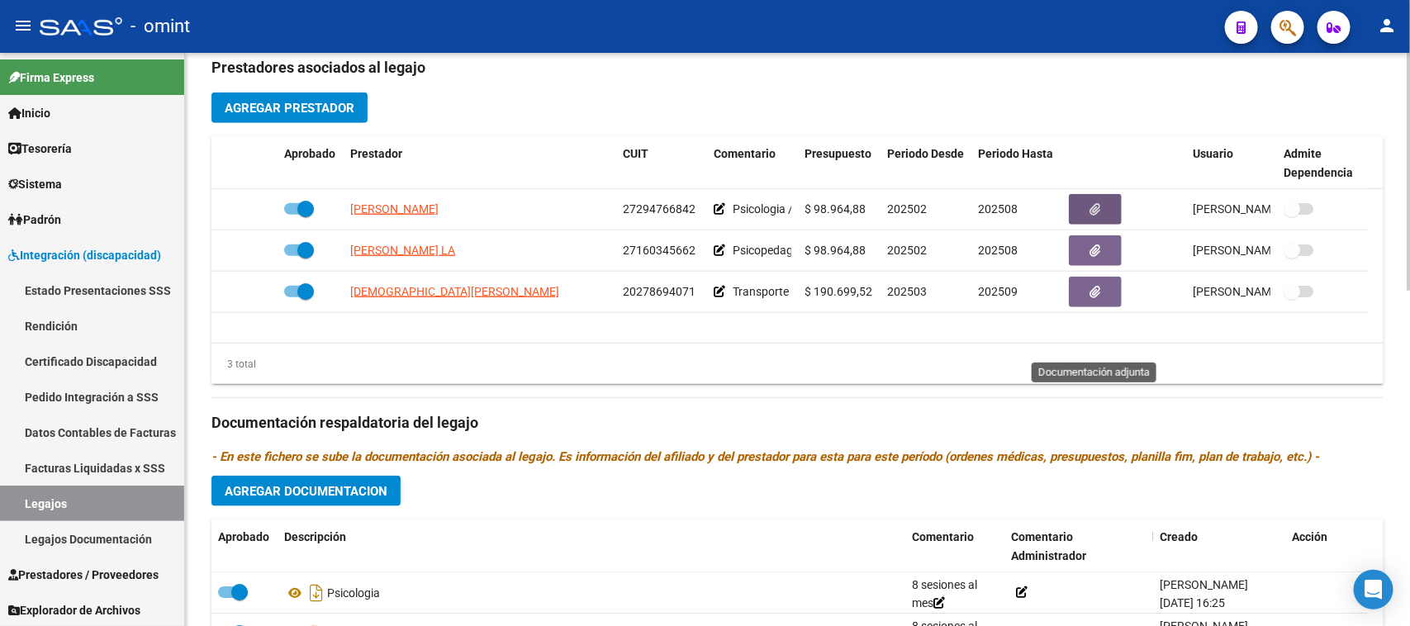
scroll to position [604, 0]
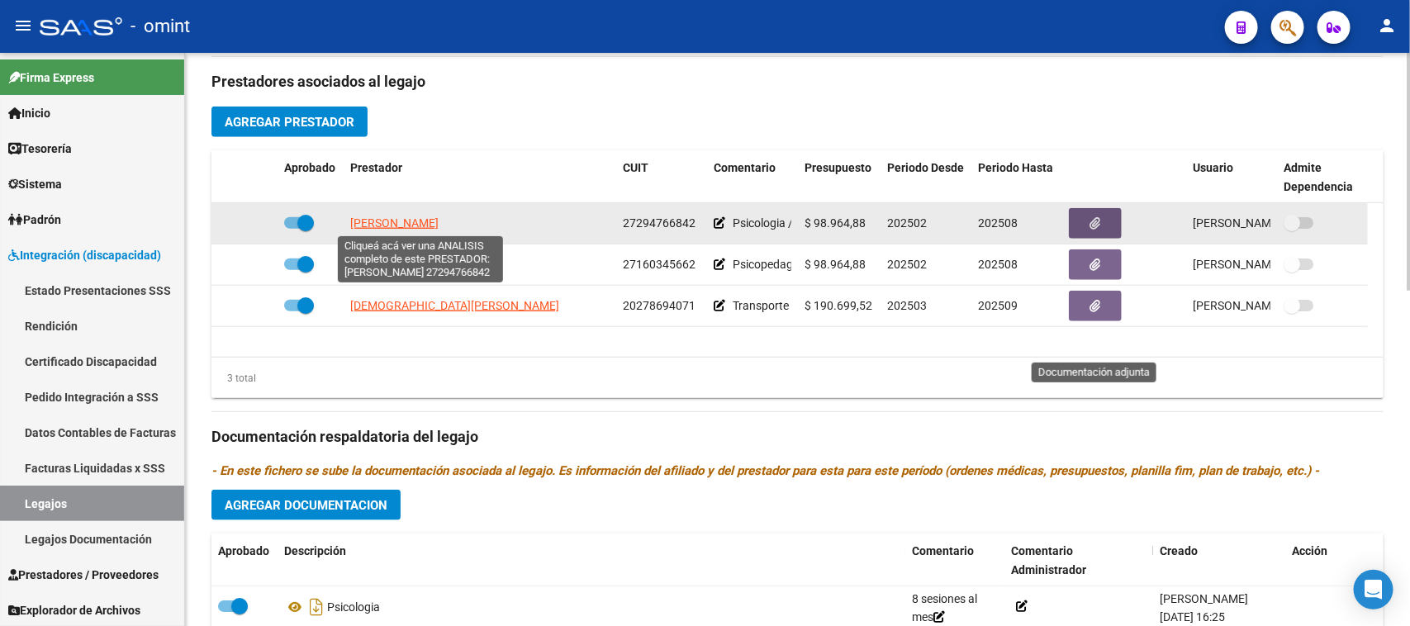
click at [439, 216] on span "[PERSON_NAME]" at bounding box center [394, 222] width 88 height 13
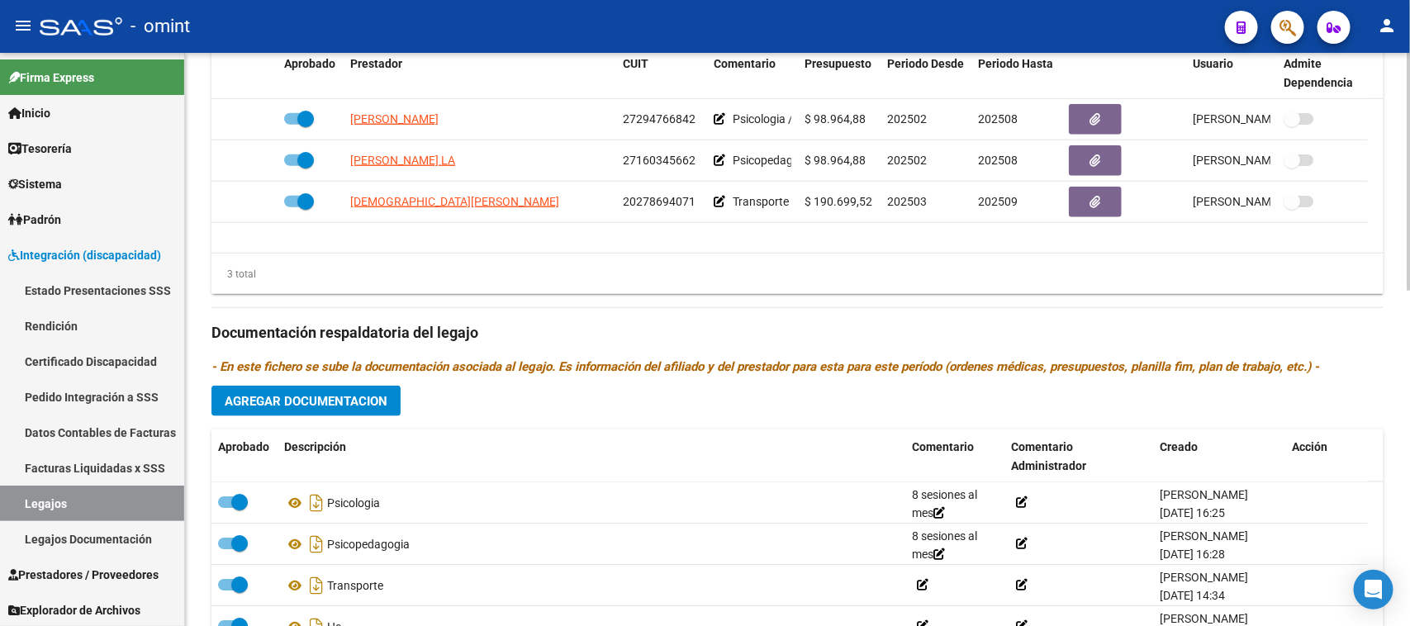
scroll to position [810, 0]
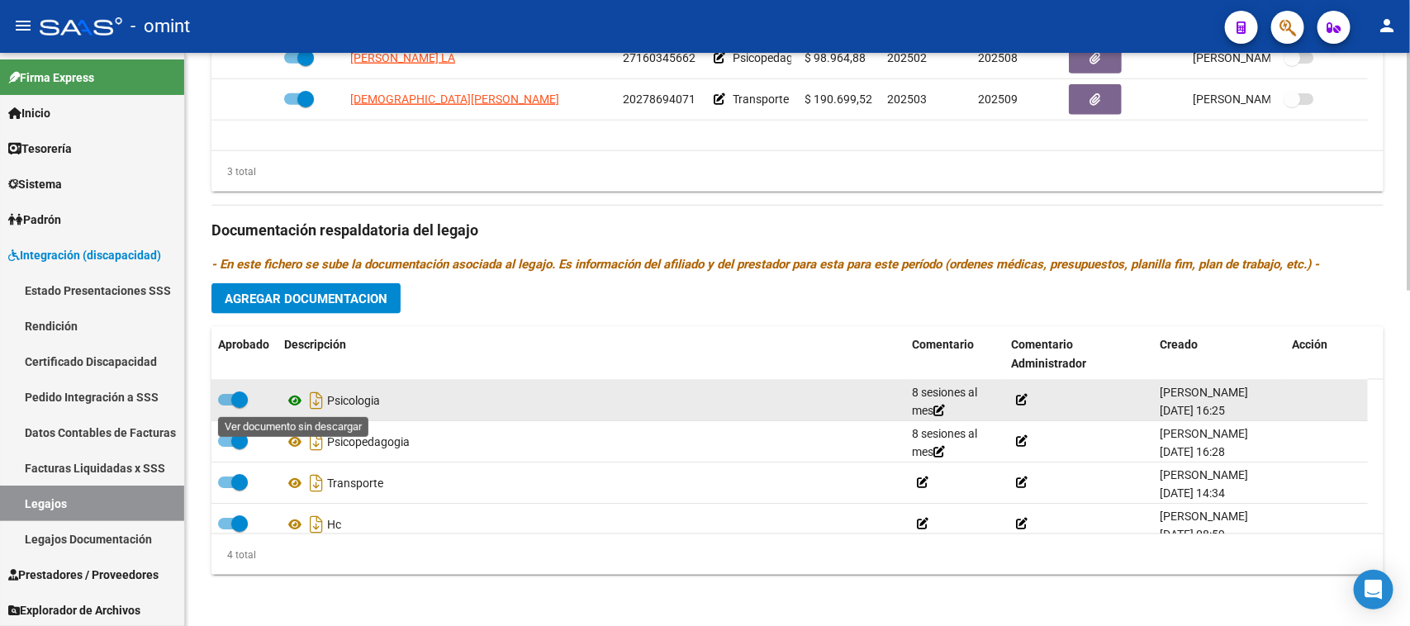
click at [291, 402] on icon at bounding box center [294, 401] width 21 height 20
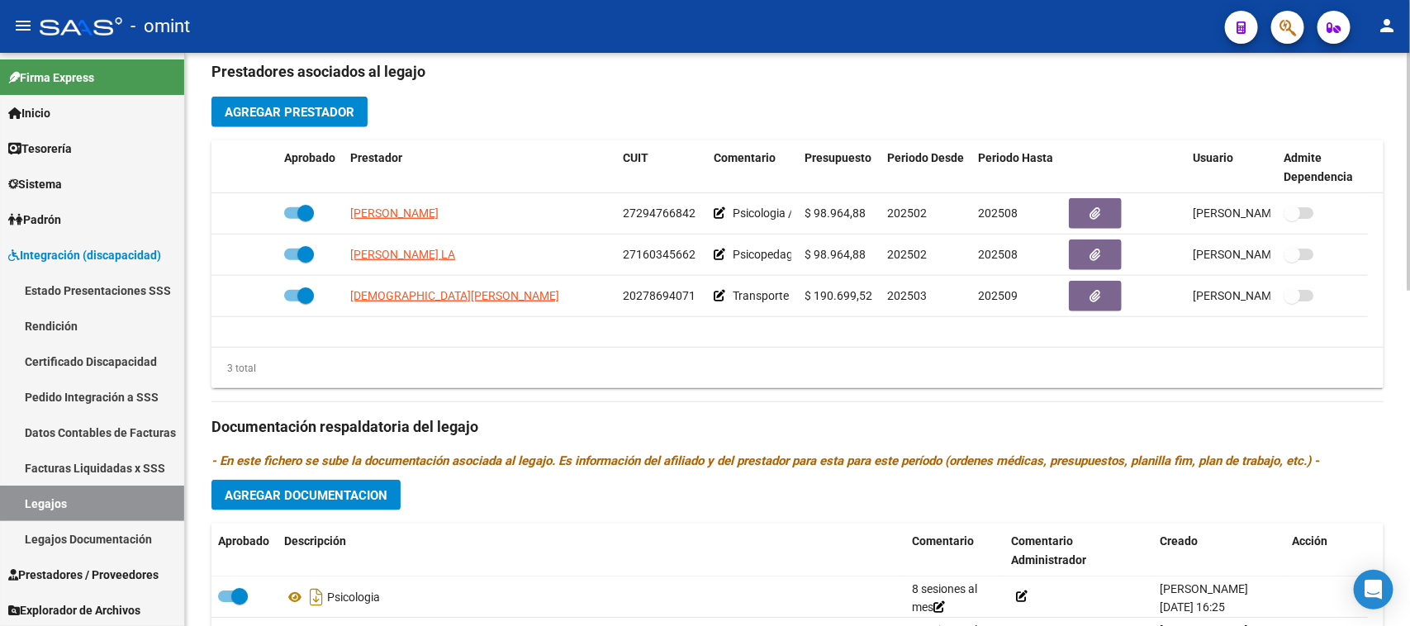
scroll to position [604, 0]
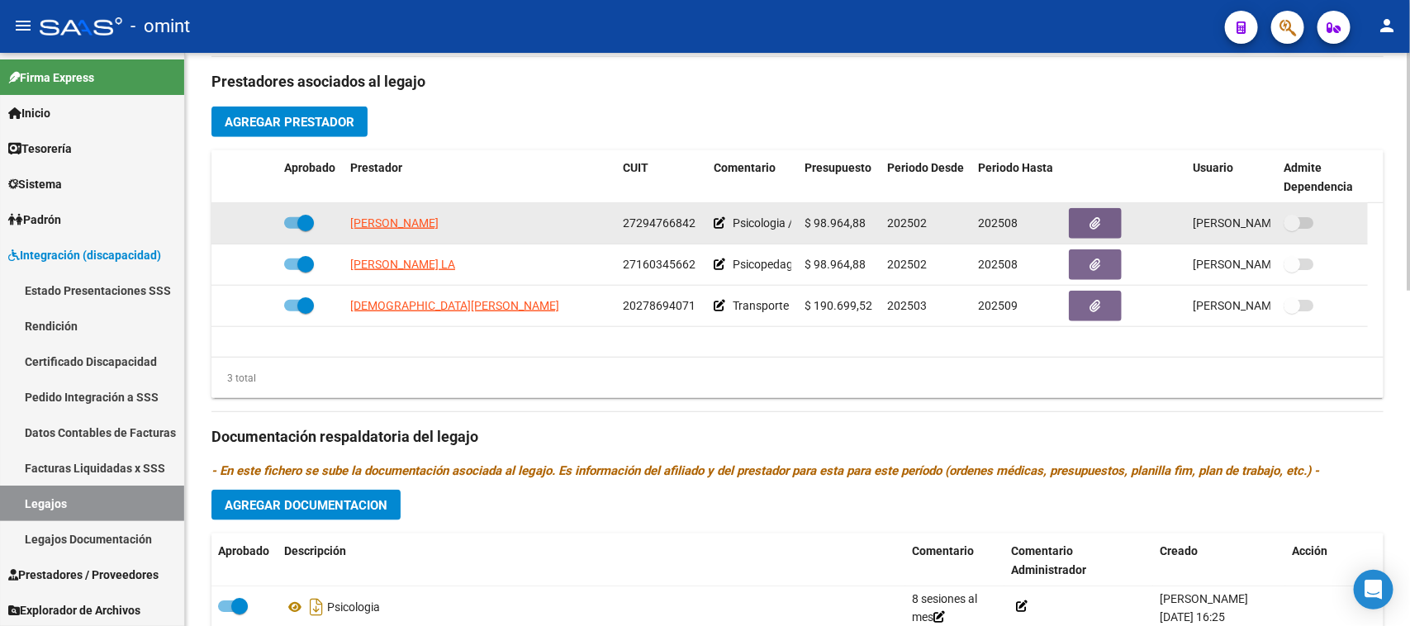
click at [663, 225] on span "27294766842" at bounding box center [659, 222] width 73 height 13
copy span "27294766842"
drag, startPoint x: 508, startPoint y: 225, endPoint x: 347, endPoint y: 225, distance: 161.0
click at [347, 225] on datatable-body-cell "[PERSON_NAME]" at bounding box center [480, 223] width 273 height 40
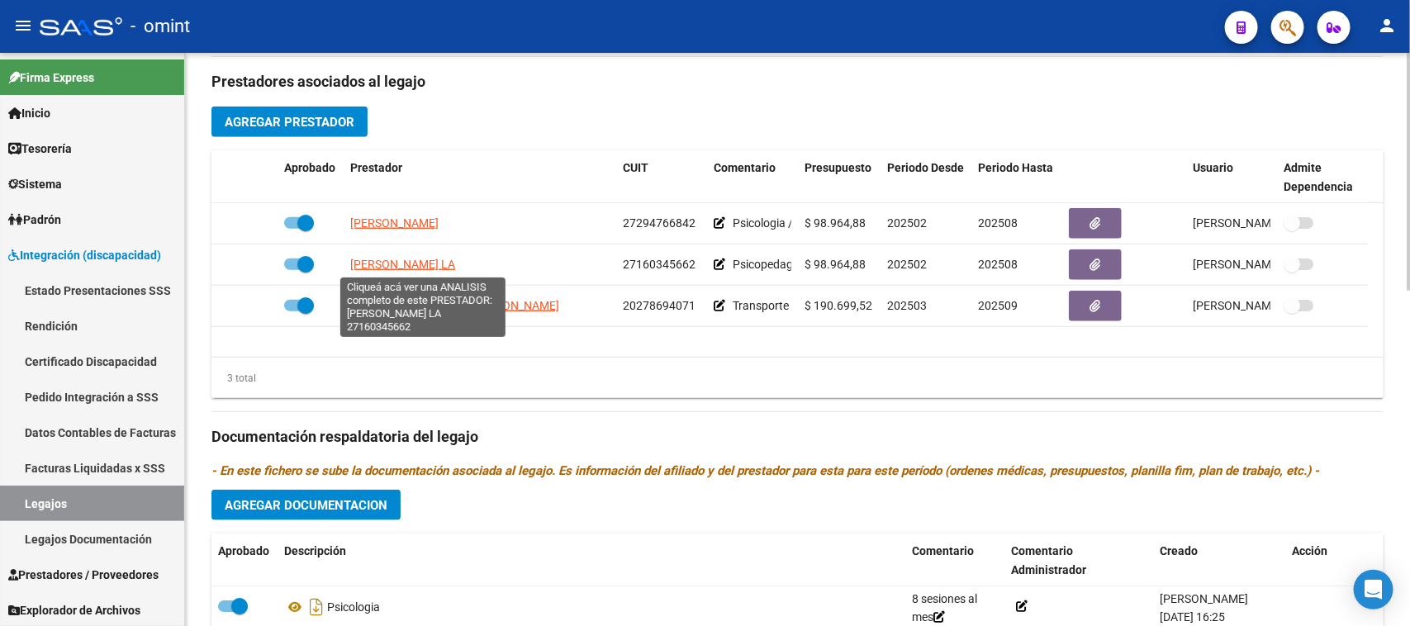
copy span "[PERSON_NAME]"
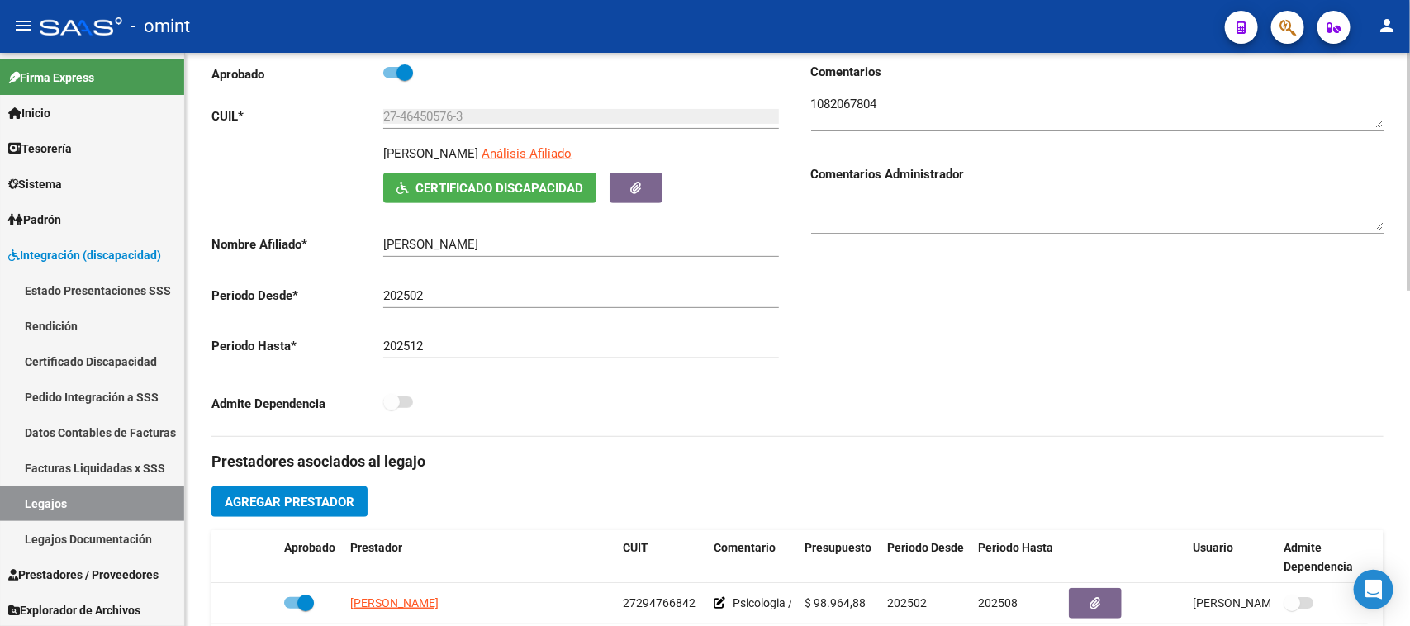
scroll to position [0, 0]
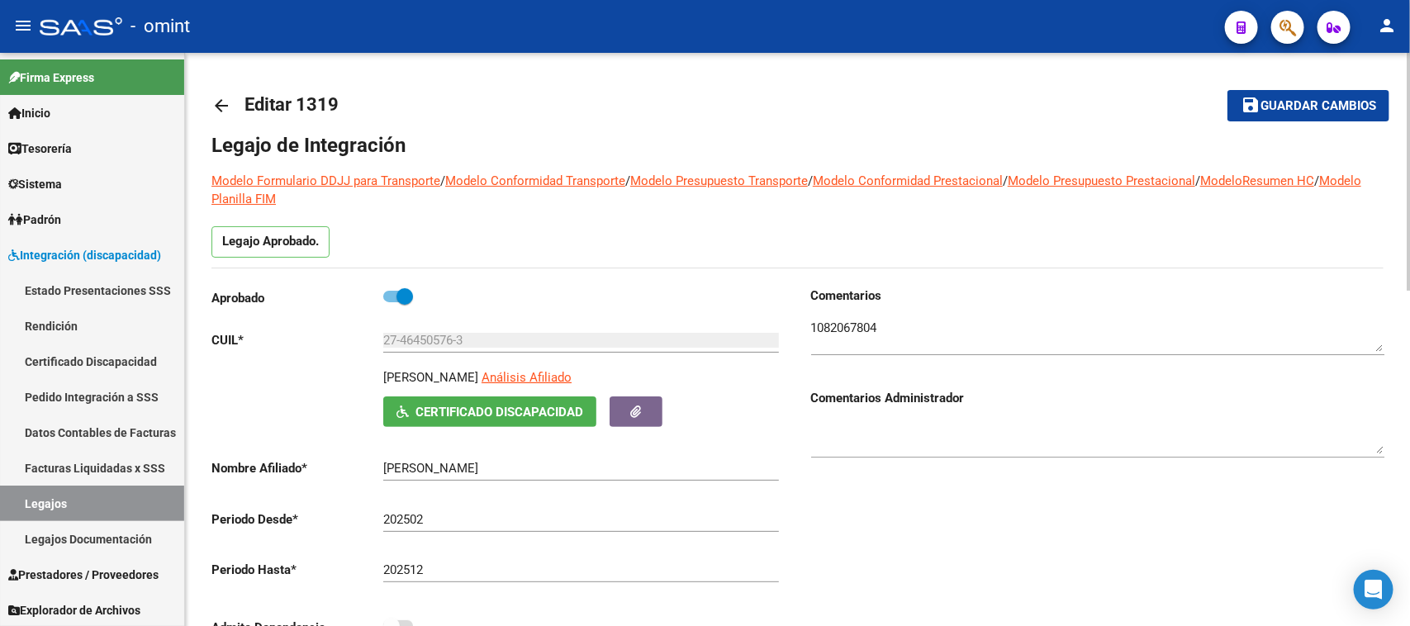
drag, startPoint x: 382, startPoint y: 374, endPoint x: 502, endPoint y: 377, distance: 119.8
click at [502, 377] on div "[PERSON_NAME] Análisis Afiliado" at bounding box center [583, 382] width 401 height 28
copy p "[PERSON_NAME]"
click at [116, 502] on link "Legajos" at bounding box center [92, 504] width 184 height 36
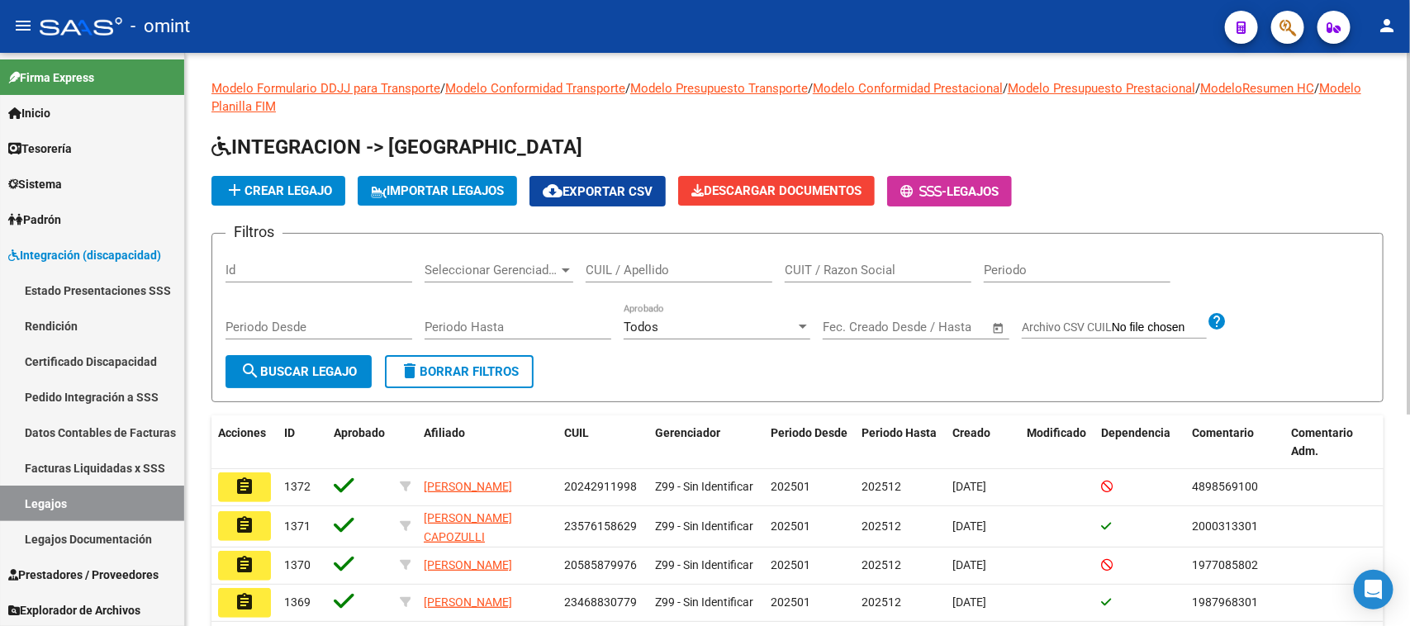
click at [669, 254] on div "CUIL / Apellido" at bounding box center [679, 265] width 187 height 36
paste input "27270885719"
type input "27270885719"
click at [793, 273] on input "CUIT / Razon Social" at bounding box center [878, 270] width 187 height 15
paste input "27270885719"
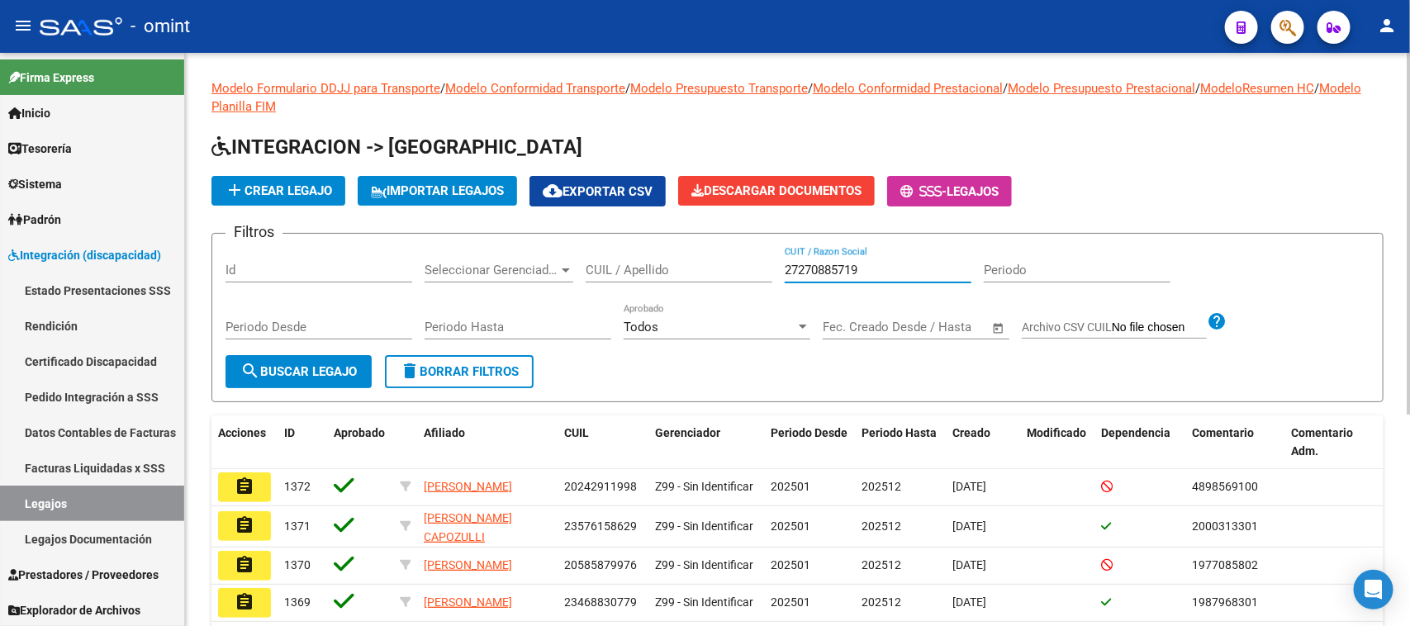
type input "27270885719"
click at [341, 373] on span "search Buscar Legajo" at bounding box center [298, 371] width 116 height 15
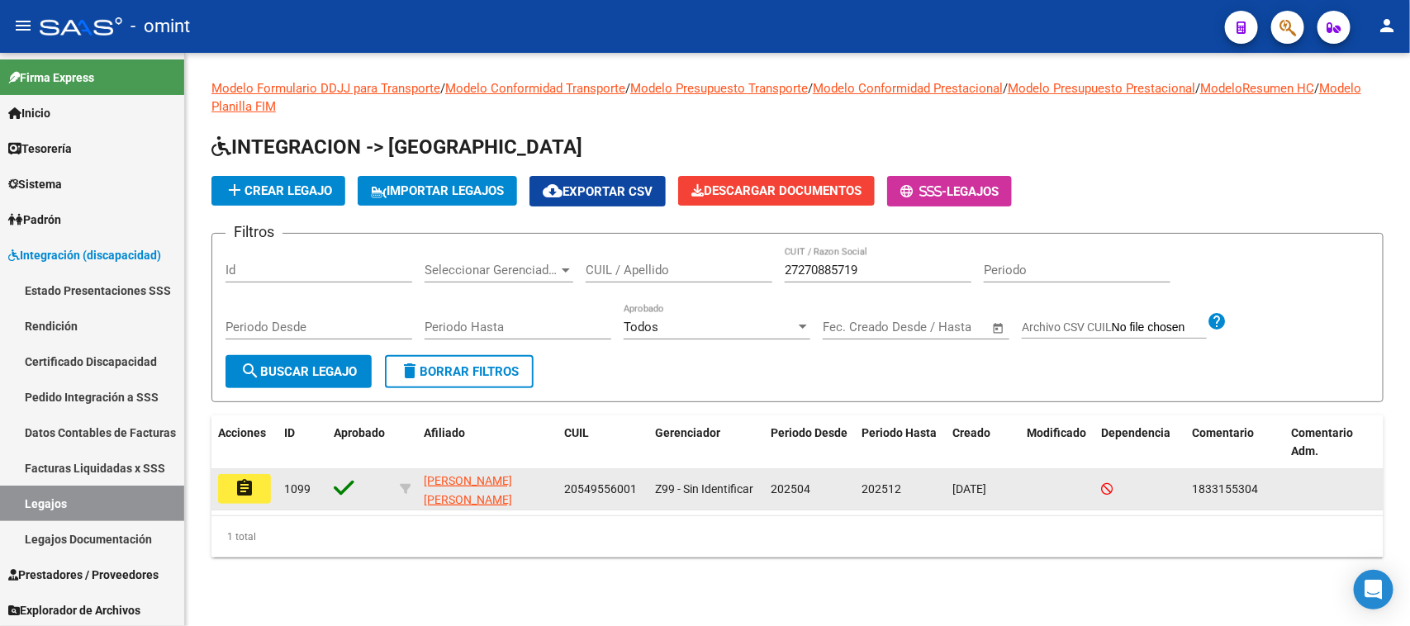
drag, startPoint x: 249, startPoint y: 504, endPoint x: 258, endPoint y: 488, distance: 18.1
click at [249, 502] on datatable-body-cell "assignment" at bounding box center [244, 489] width 66 height 40
click at [258, 488] on button "assignment" at bounding box center [244, 489] width 53 height 30
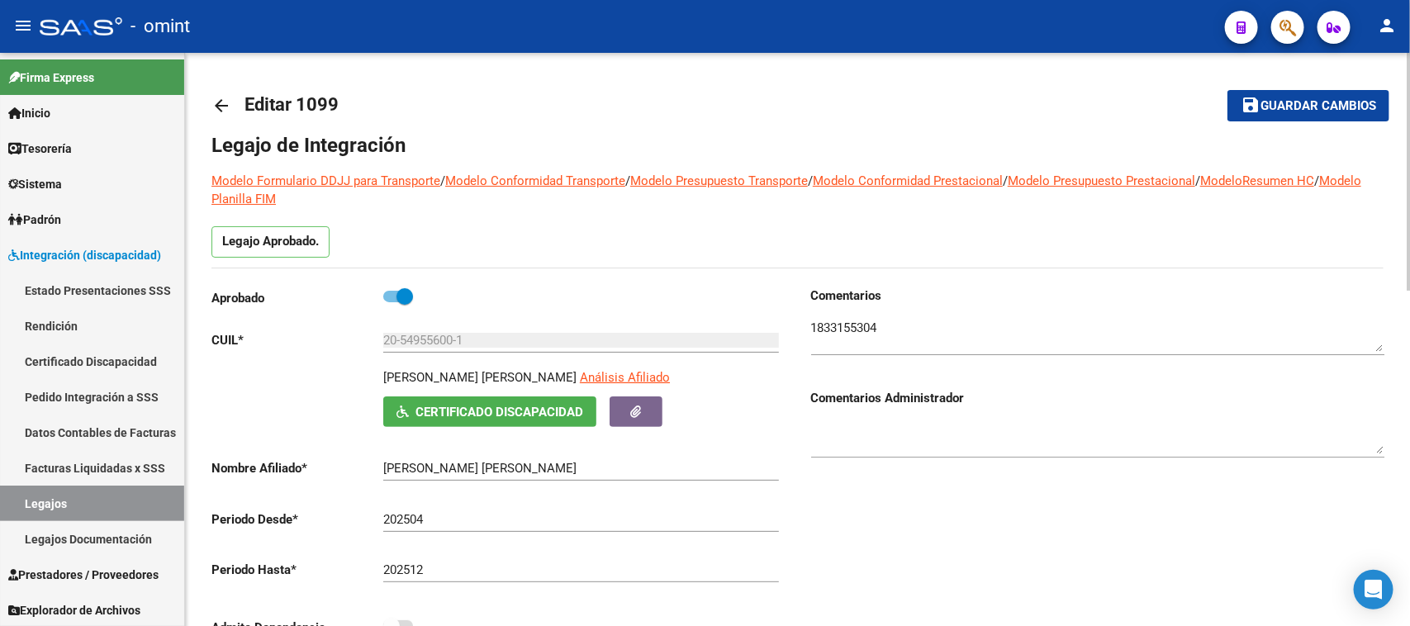
scroll to position [609, 0]
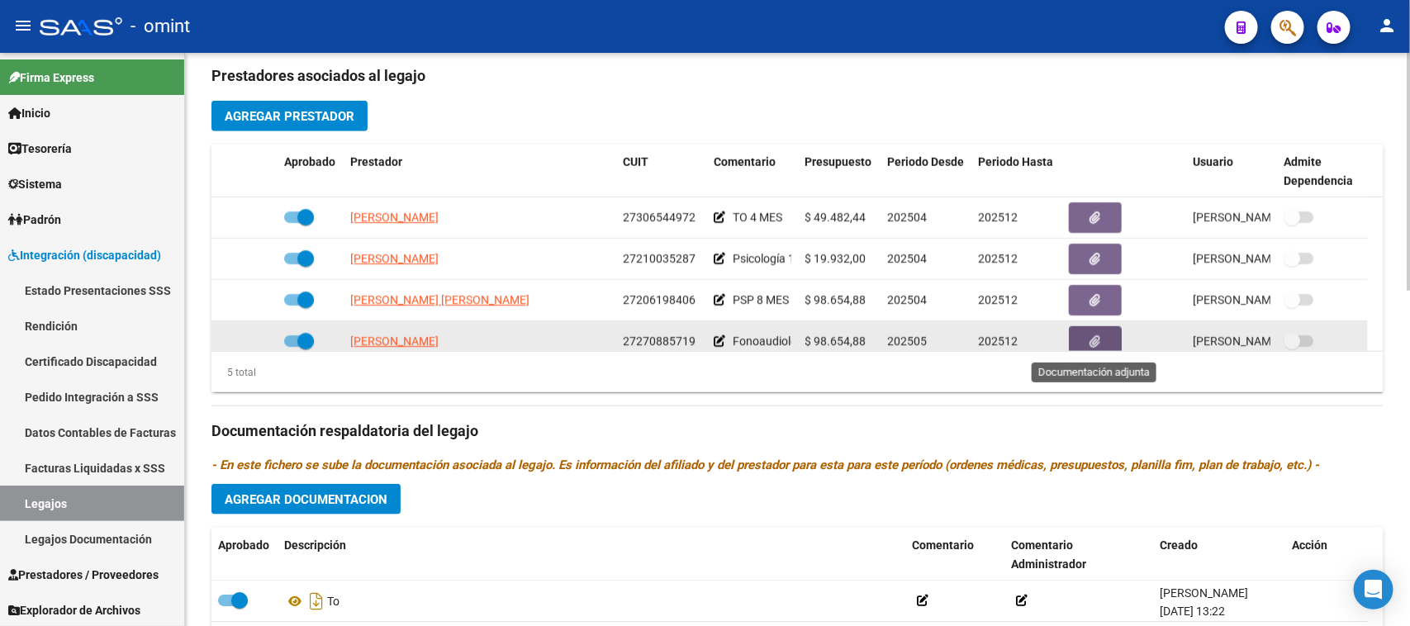
click at [1104, 339] on button "button" at bounding box center [1095, 341] width 53 height 31
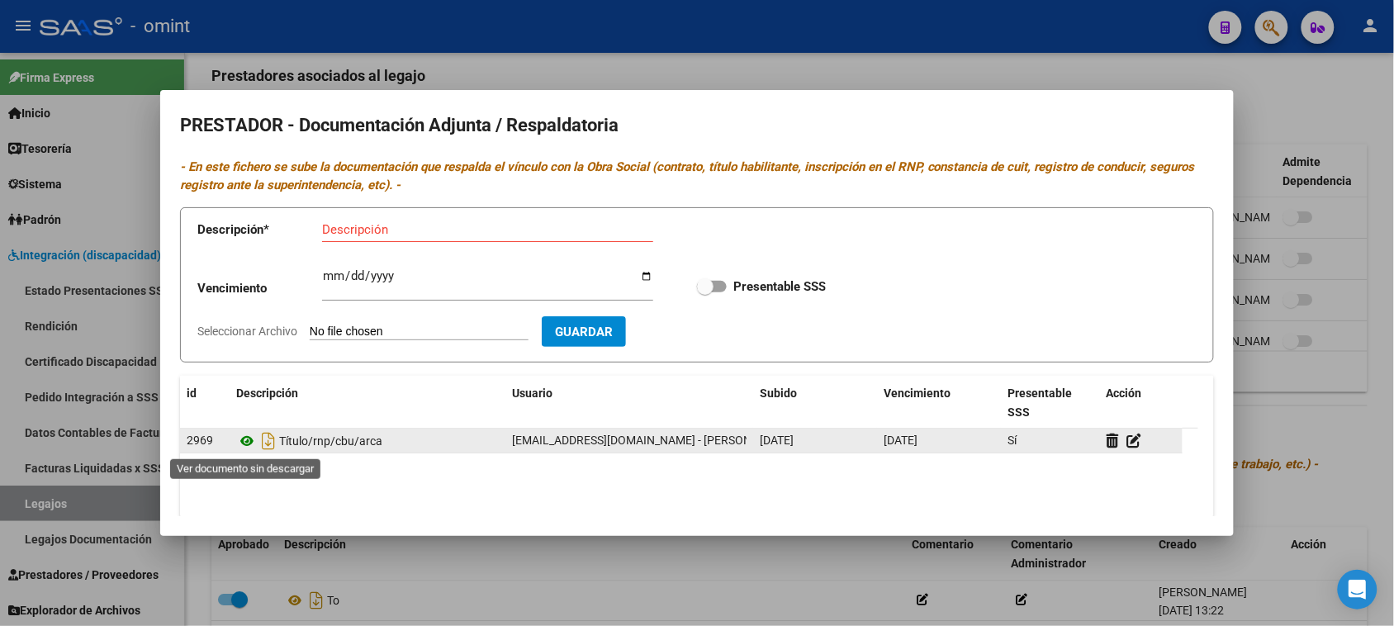
click at [244, 442] on icon at bounding box center [246, 441] width 21 height 20
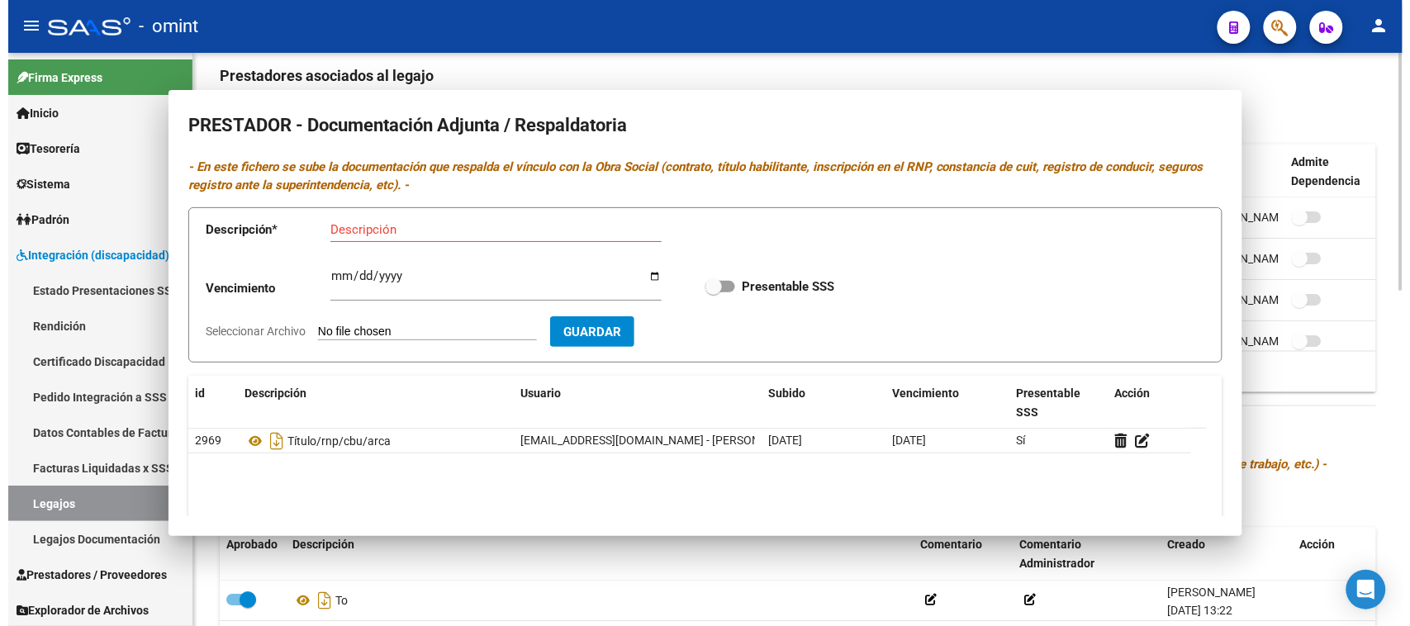
scroll to position [5, 0]
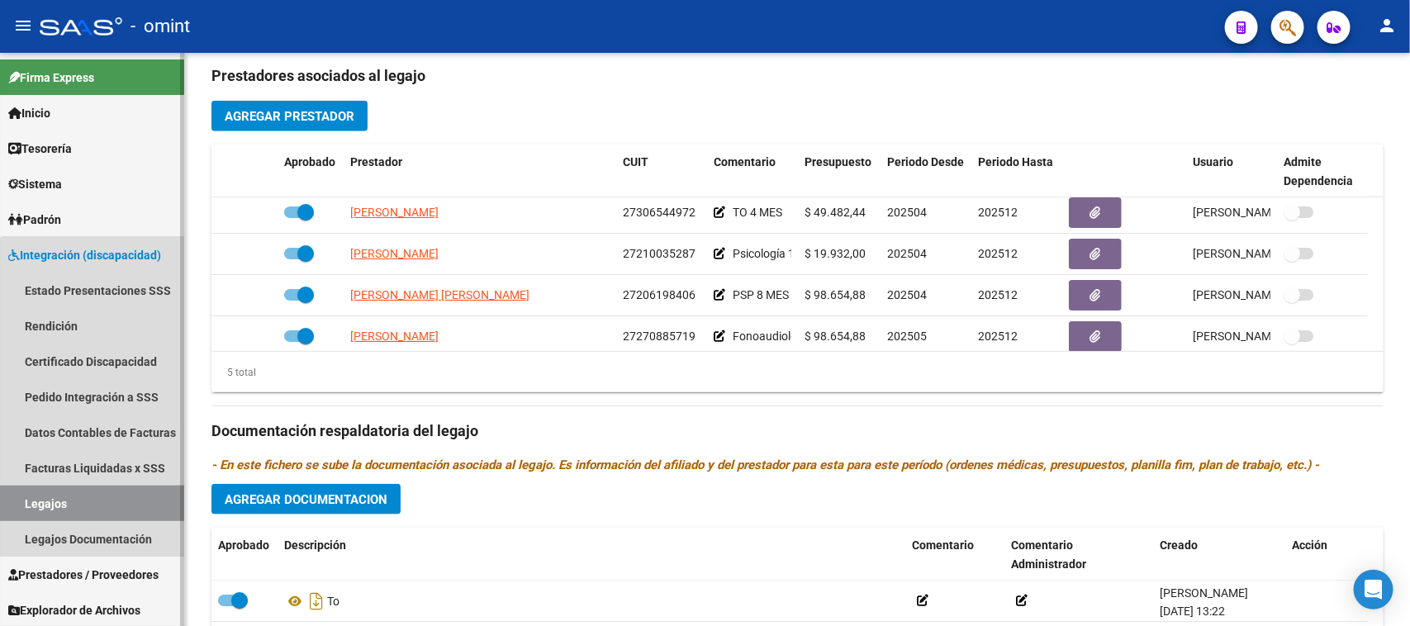
click at [125, 514] on link "Legajos" at bounding box center [92, 504] width 184 height 36
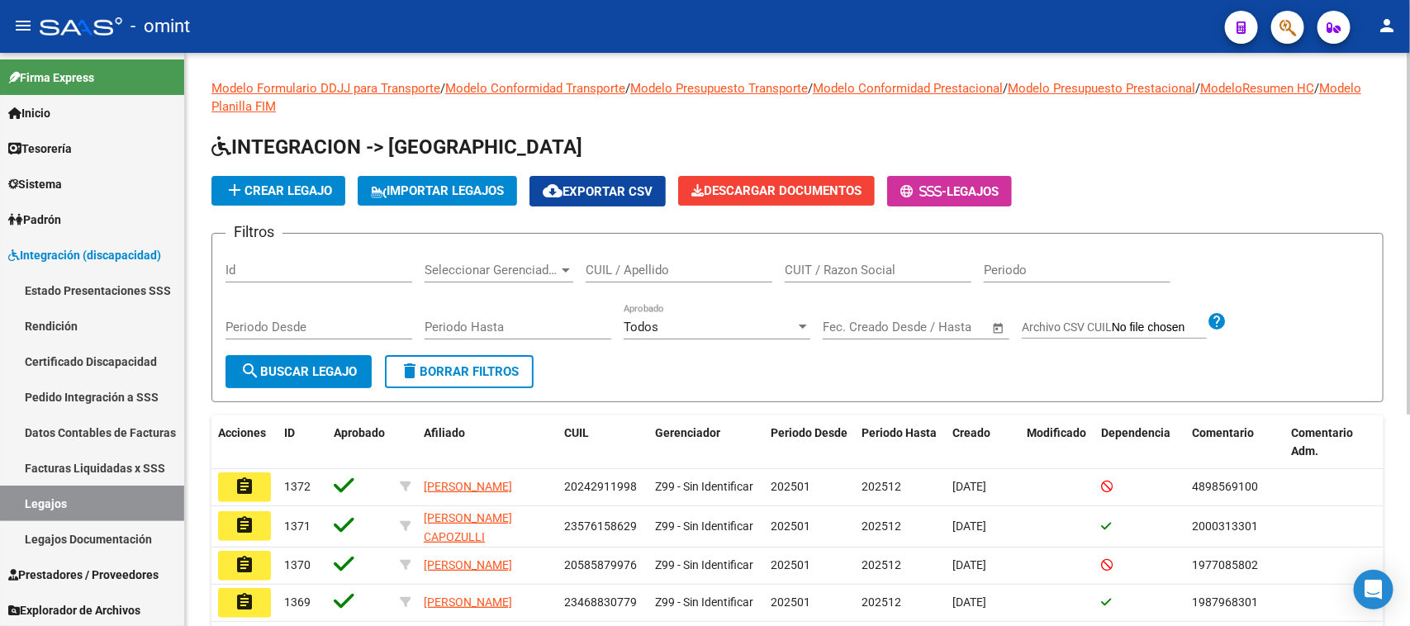
click at [647, 277] on div "CUIL / Apellido" at bounding box center [679, 265] width 187 height 36
paste input "20584265362"
type input "20584265362"
drag, startPoint x: 370, startPoint y: 351, endPoint x: 363, endPoint y: 357, distance: 8.8
click at [370, 352] on div "Periodo Desde" at bounding box center [318, 329] width 187 height 51
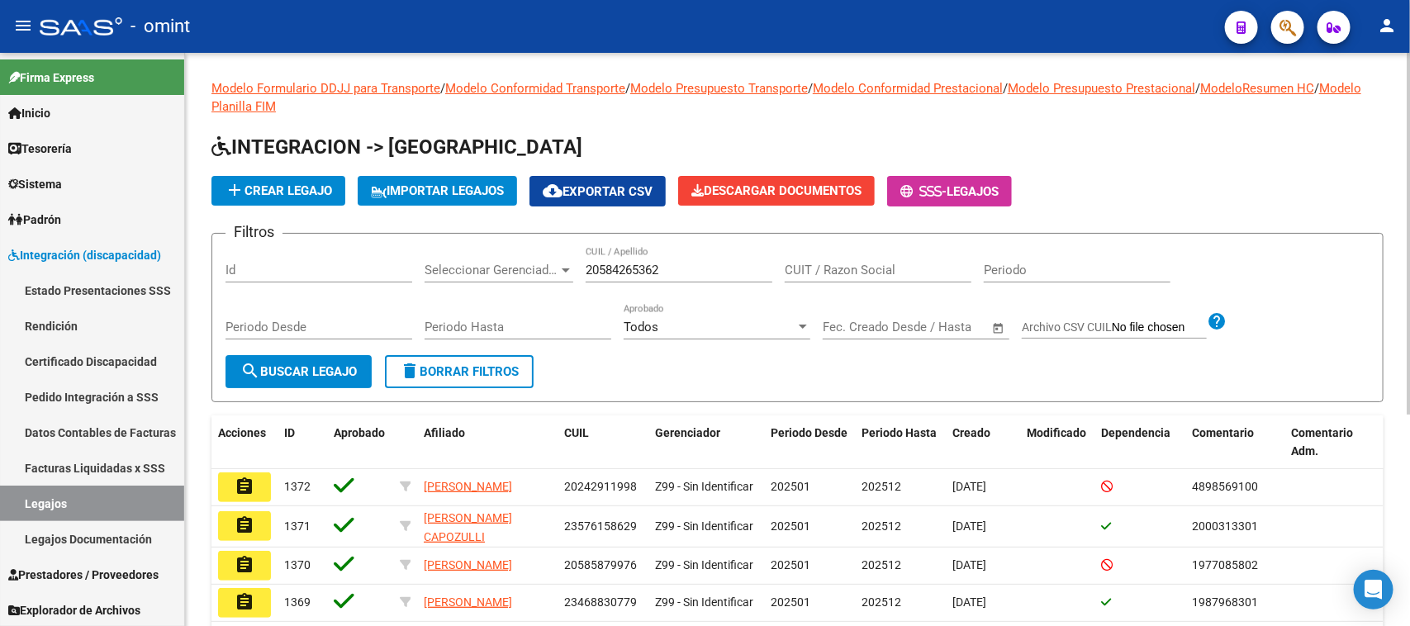
click at [355, 359] on button "search Buscar Legajo" at bounding box center [298, 371] width 146 height 33
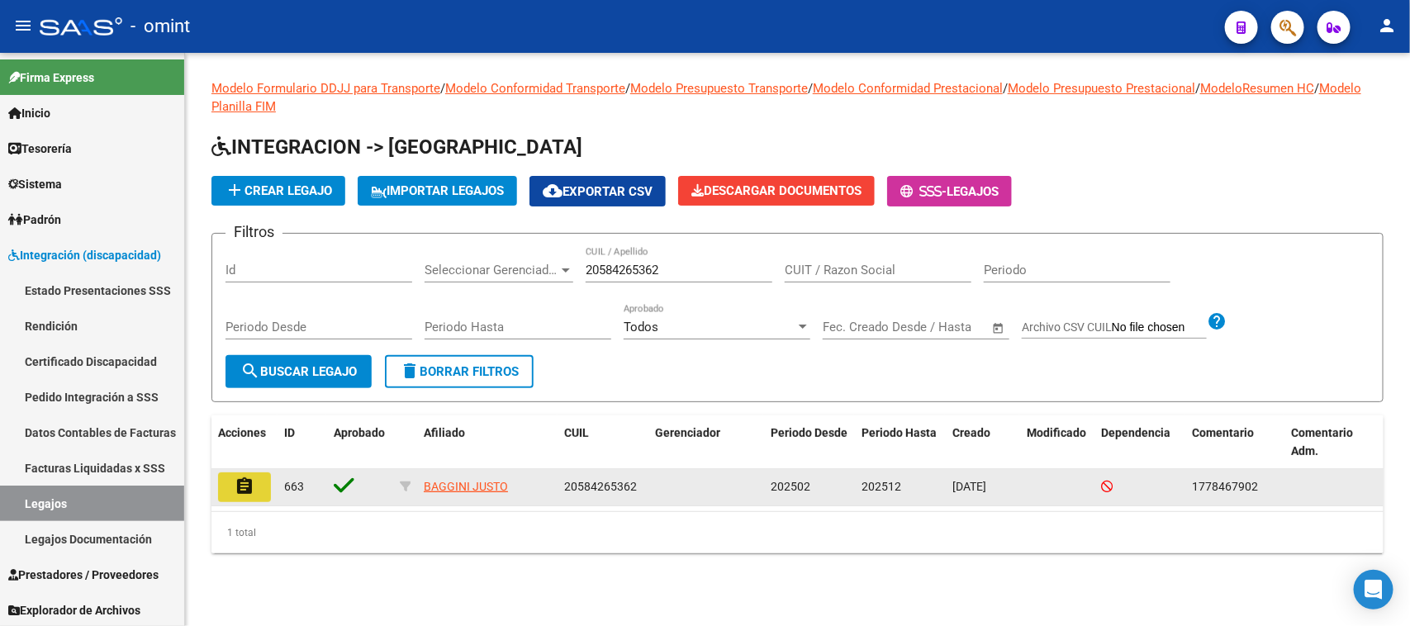
click at [263, 487] on button "assignment" at bounding box center [244, 487] width 53 height 30
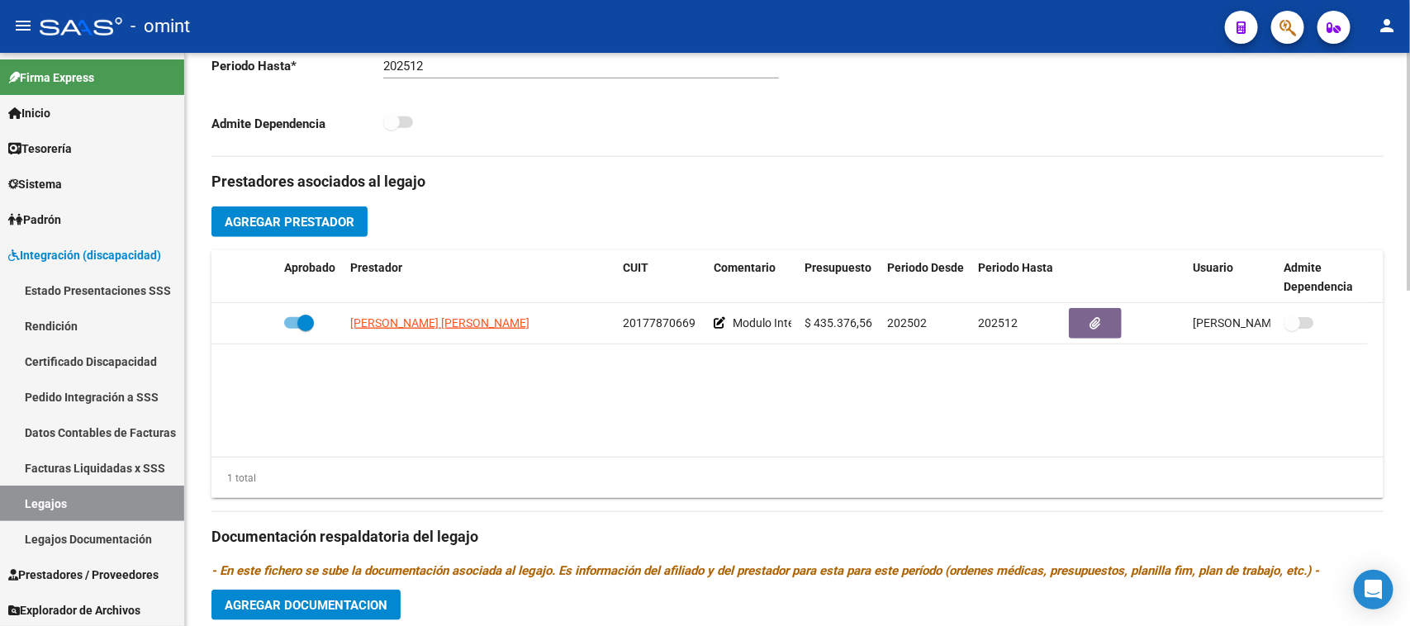
scroll to position [500, 0]
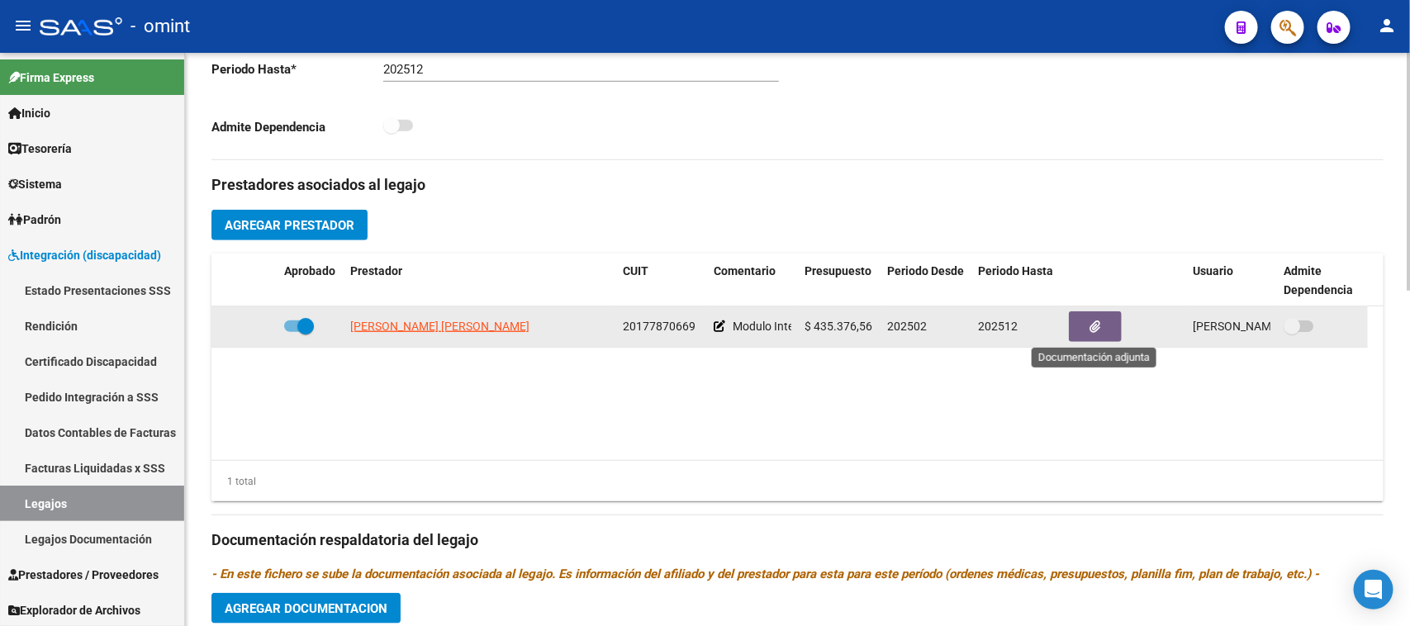
click at [1084, 316] on button "button" at bounding box center [1095, 326] width 53 height 31
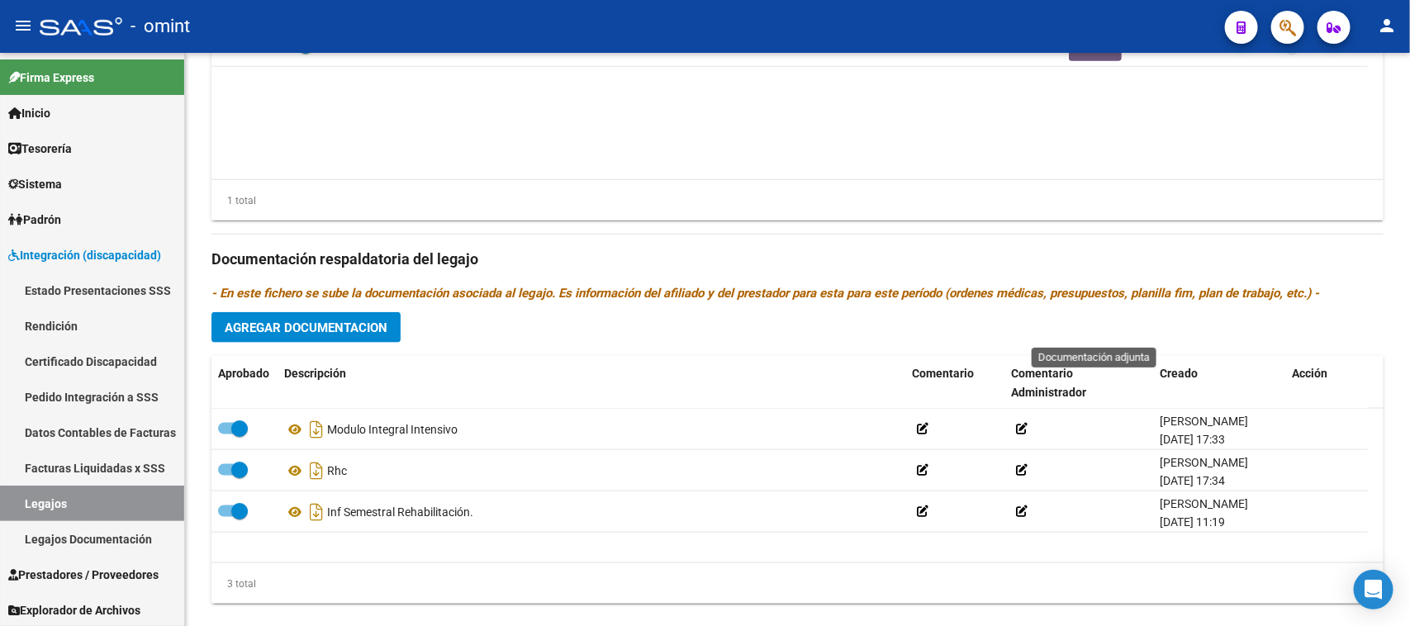
scroll to position [810, 0]
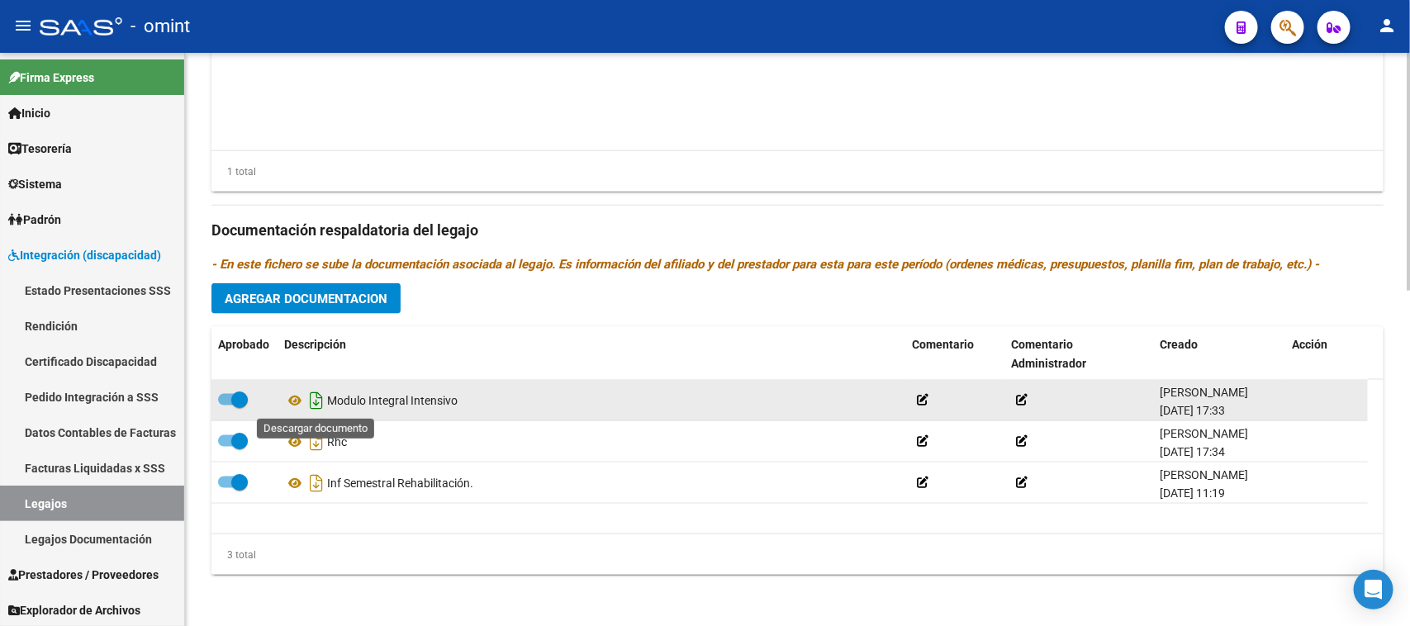
click at [311, 401] on icon "Descargar documento" at bounding box center [316, 400] width 21 height 26
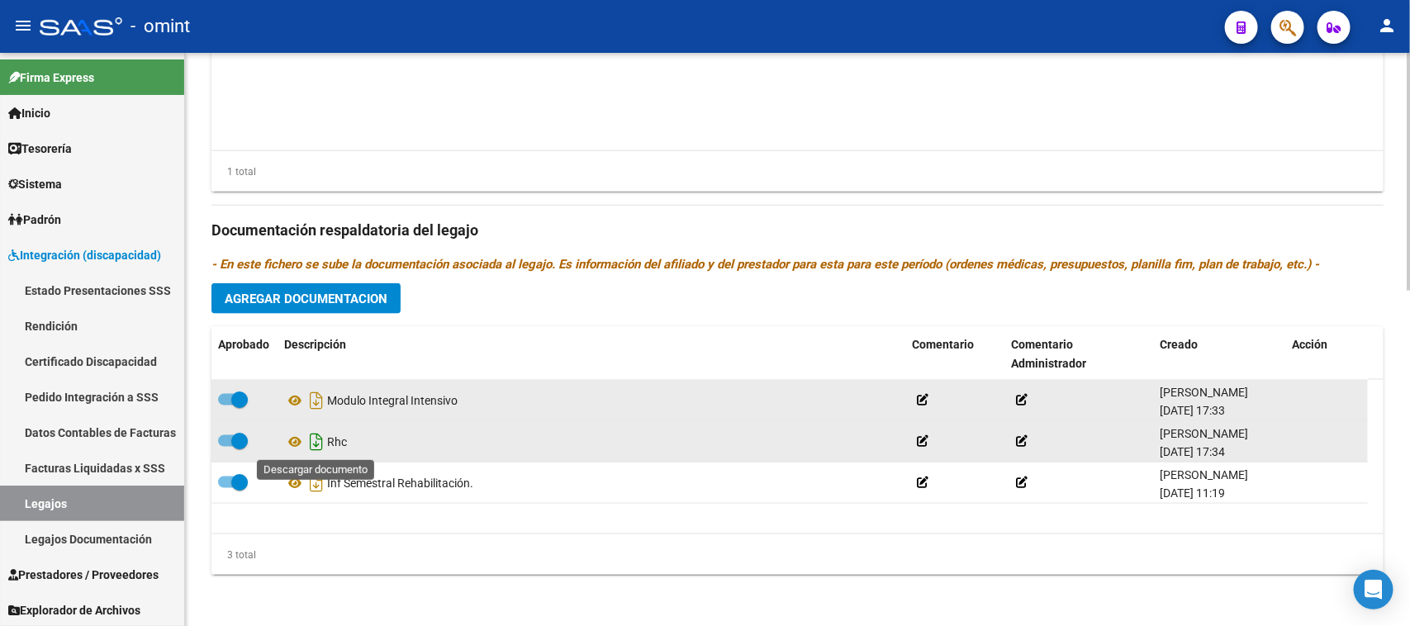
click at [312, 438] on icon "Descargar documento" at bounding box center [316, 442] width 21 height 26
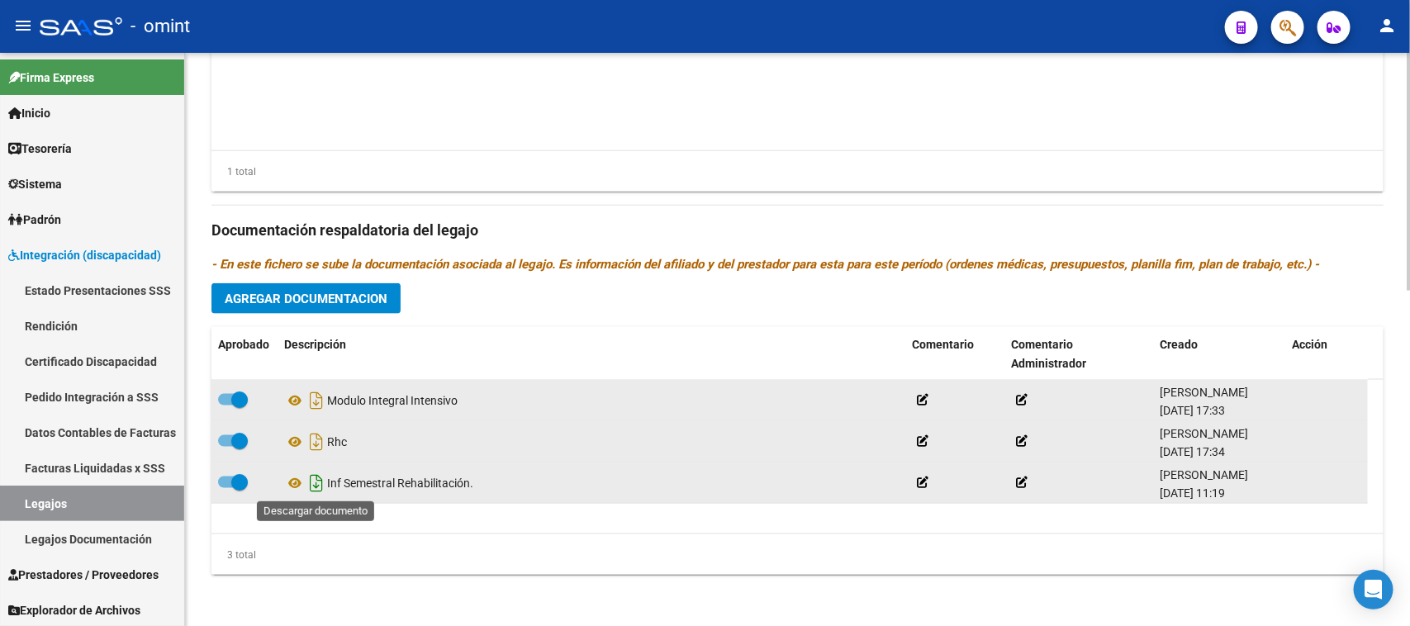
click at [312, 486] on icon "Descargar documento" at bounding box center [316, 483] width 21 height 26
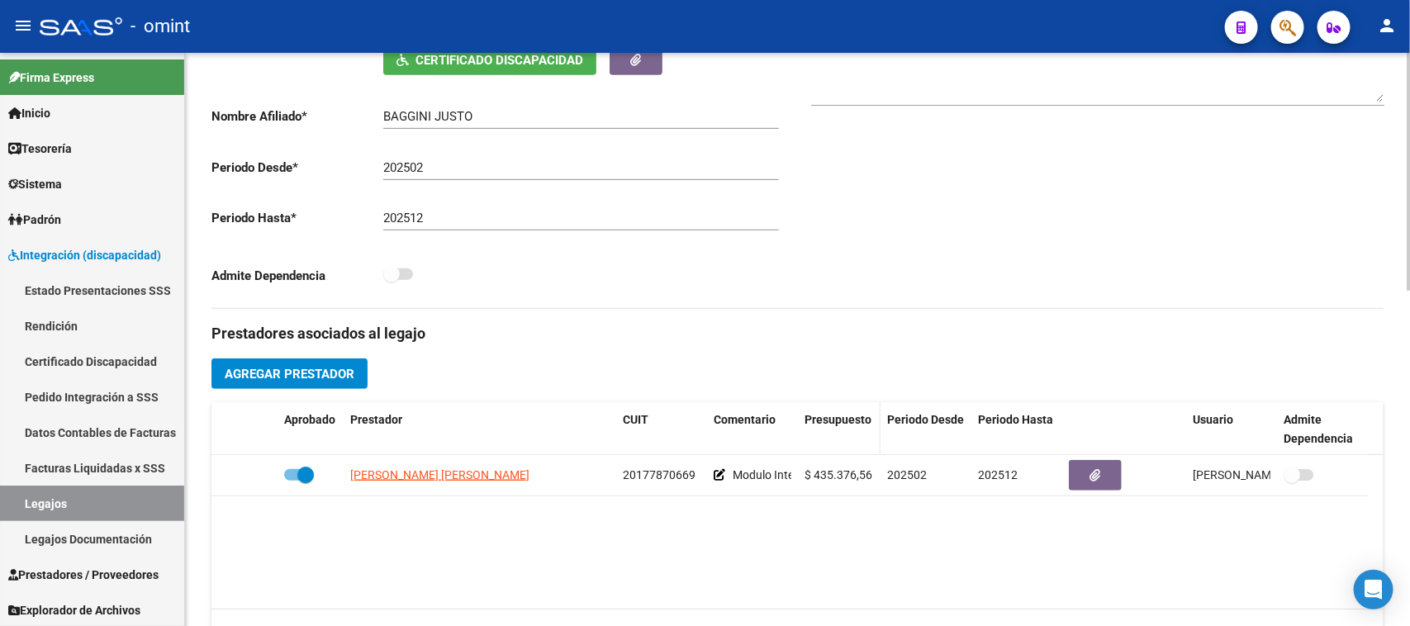
scroll to position [294, 0]
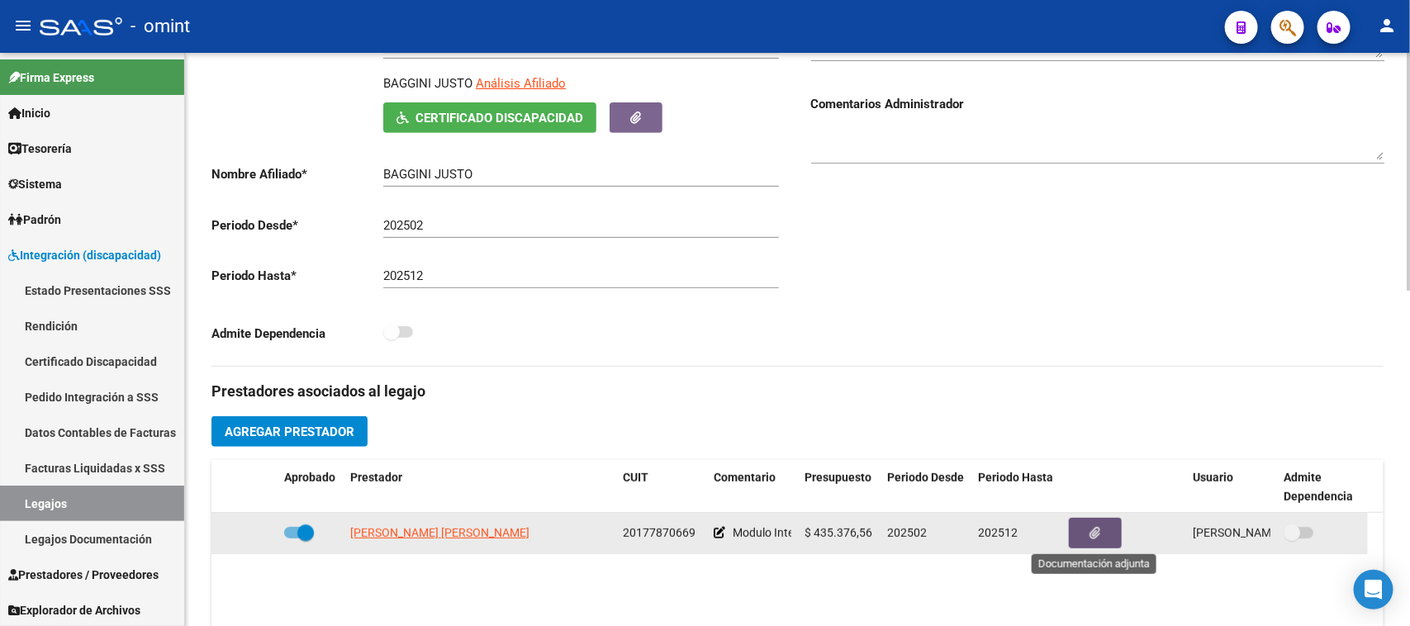
click at [1091, 522] on button "button" at bounding box center [1095, 533] width 53 height 31
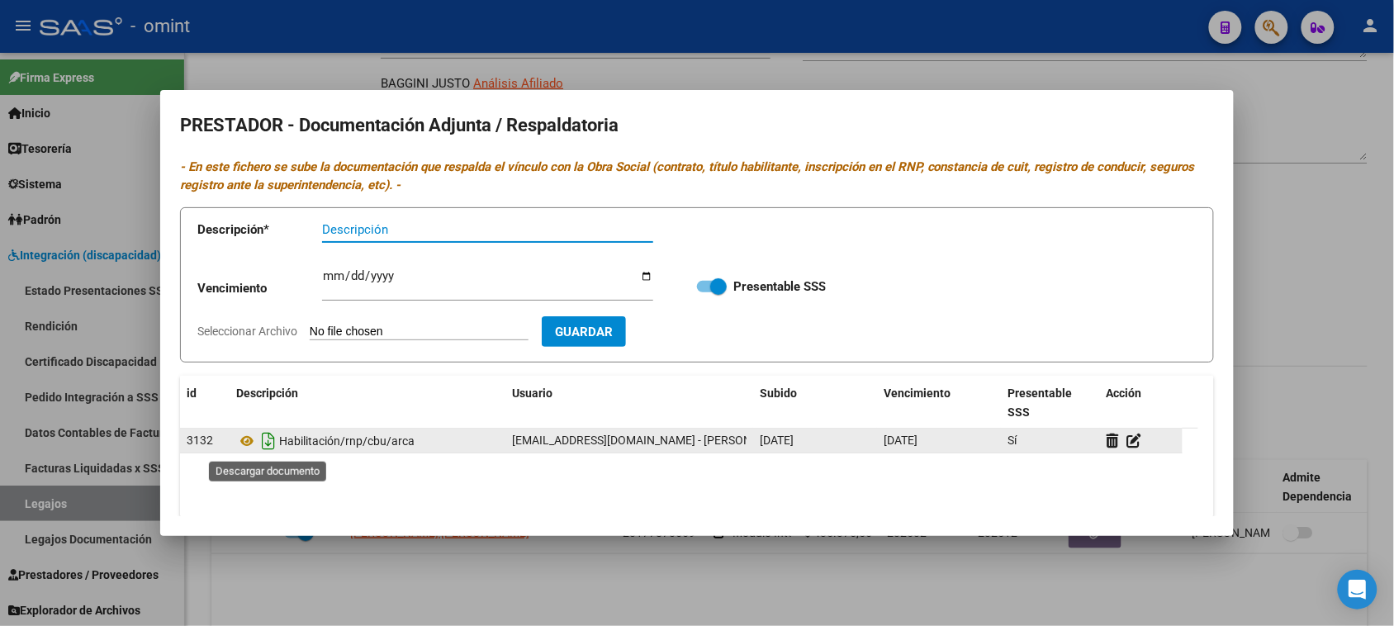
click at [265, 446] on icon "Descargar documento" at bounding box center [268, 441] width 21 height 26
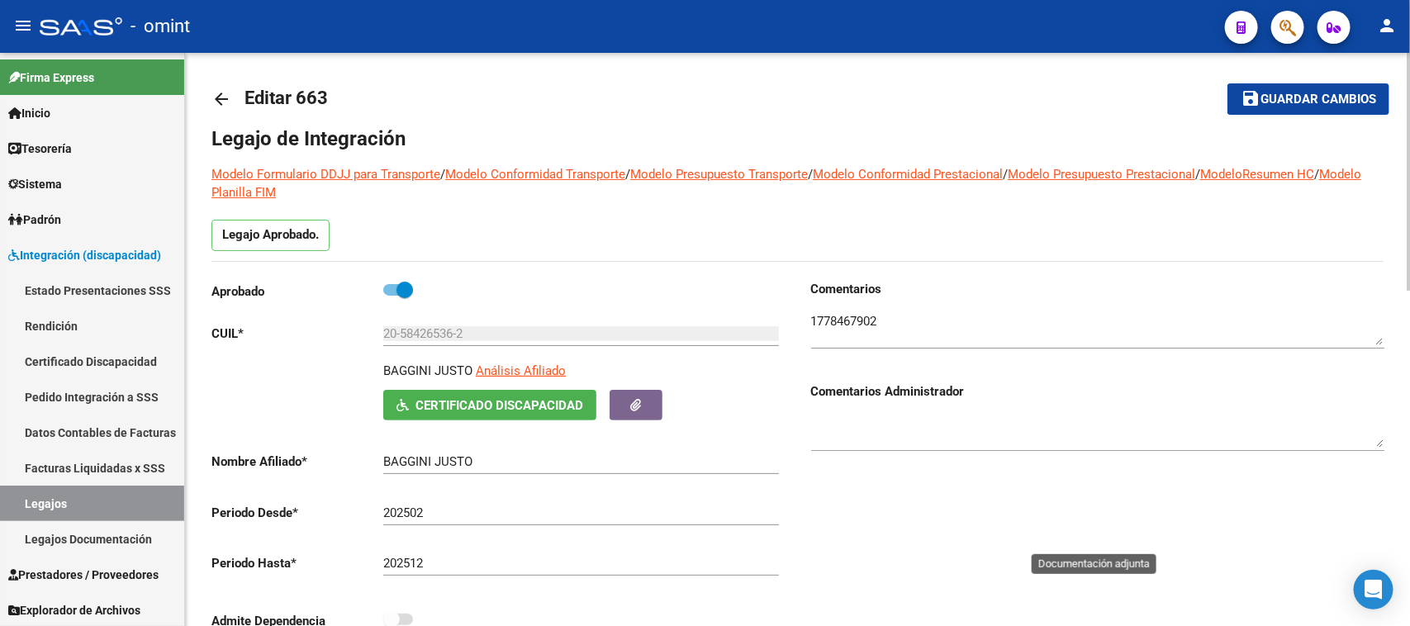
scroll to position [0, 0]
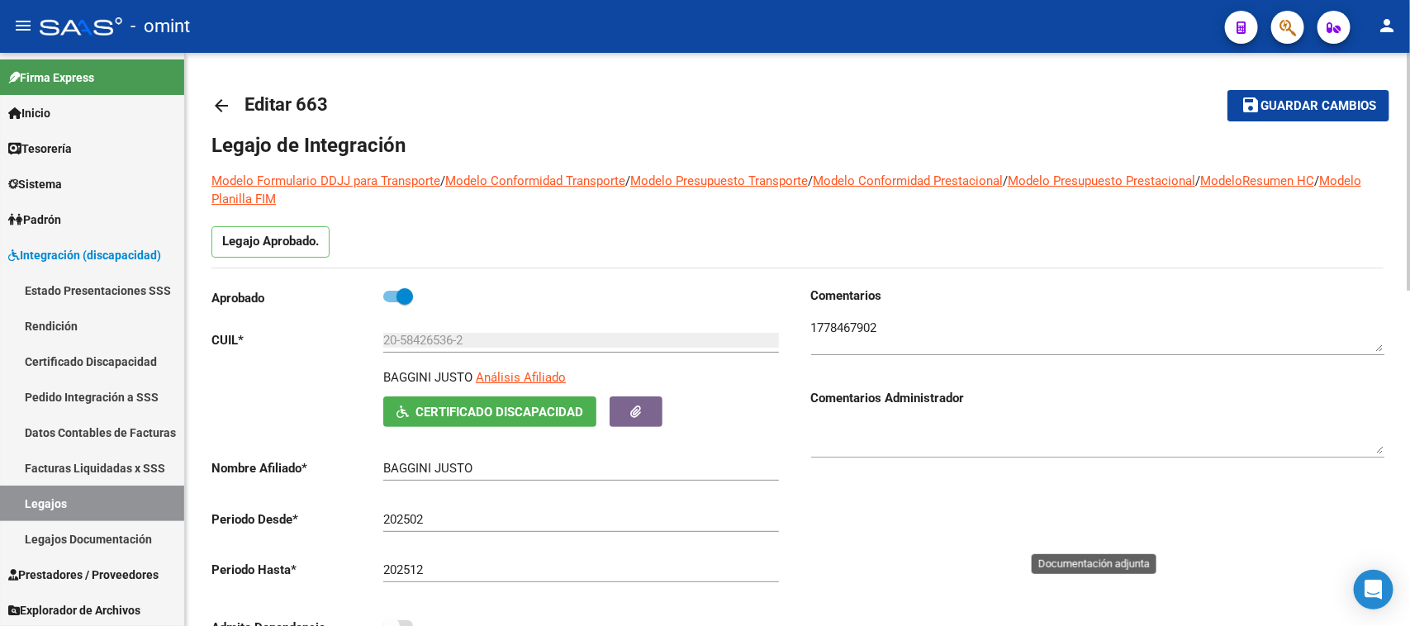
click at [559, 413] on span "Certificado Discapacidad" at bounding box center [499, 412] width 168 height 15
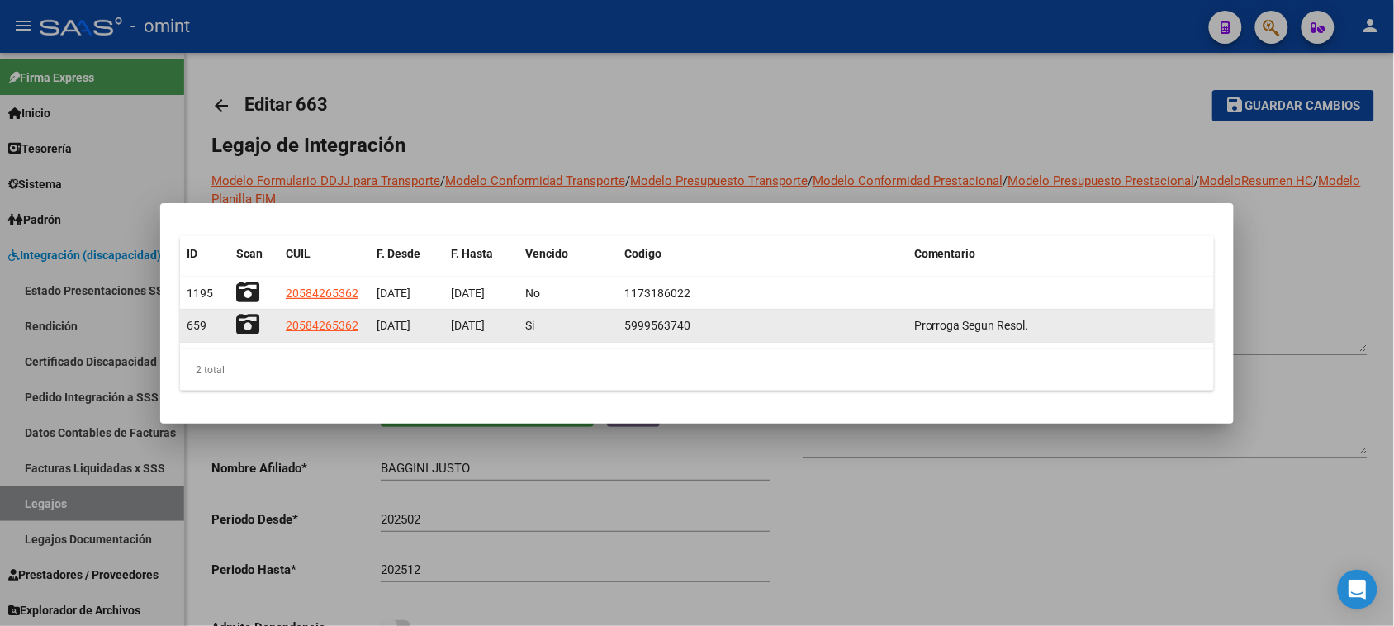
click at [245, 330] on icon at bounding box center [247, 324] width 23 height 23
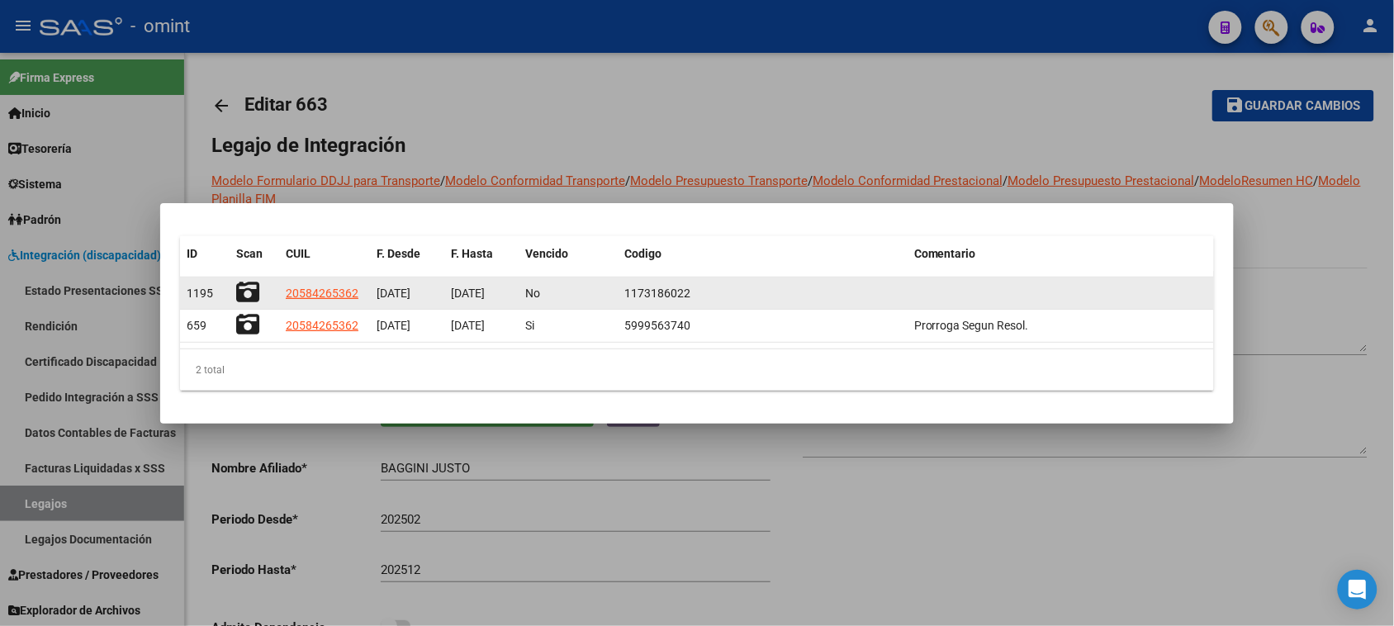
click at [252, 287] on icon at bounding box center [247, 292] width 23 height 23
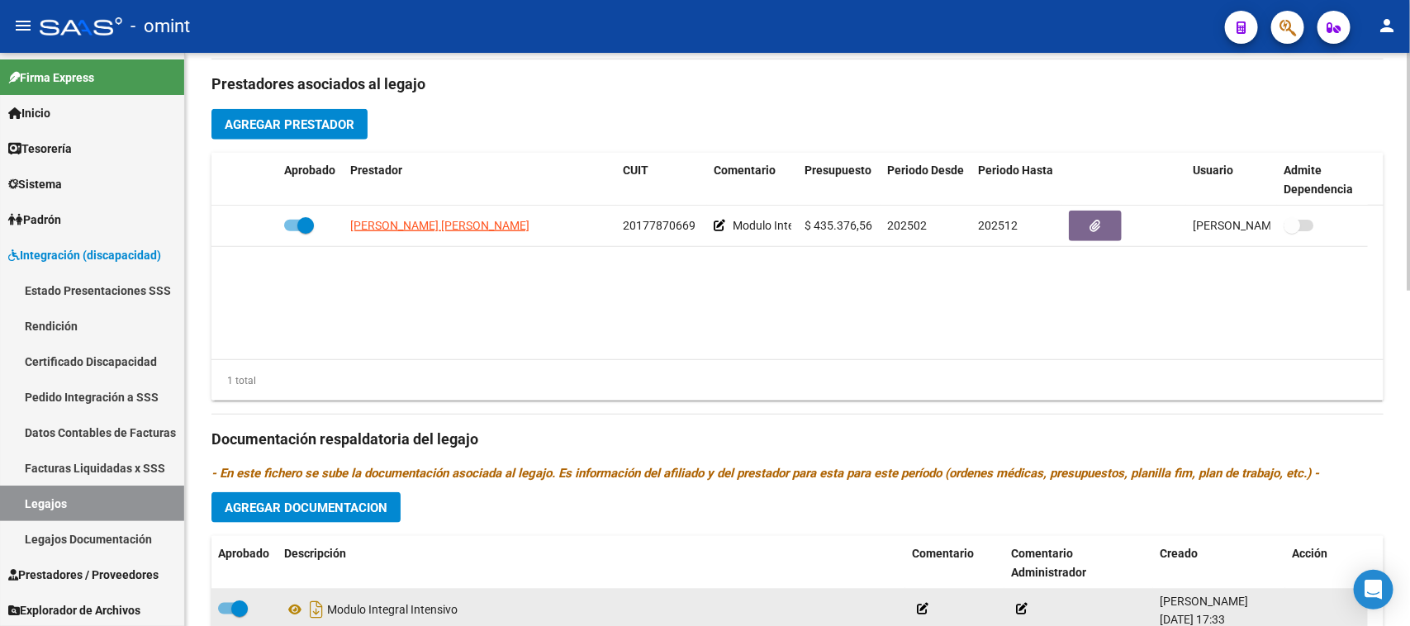
scroll to position [810, 0]
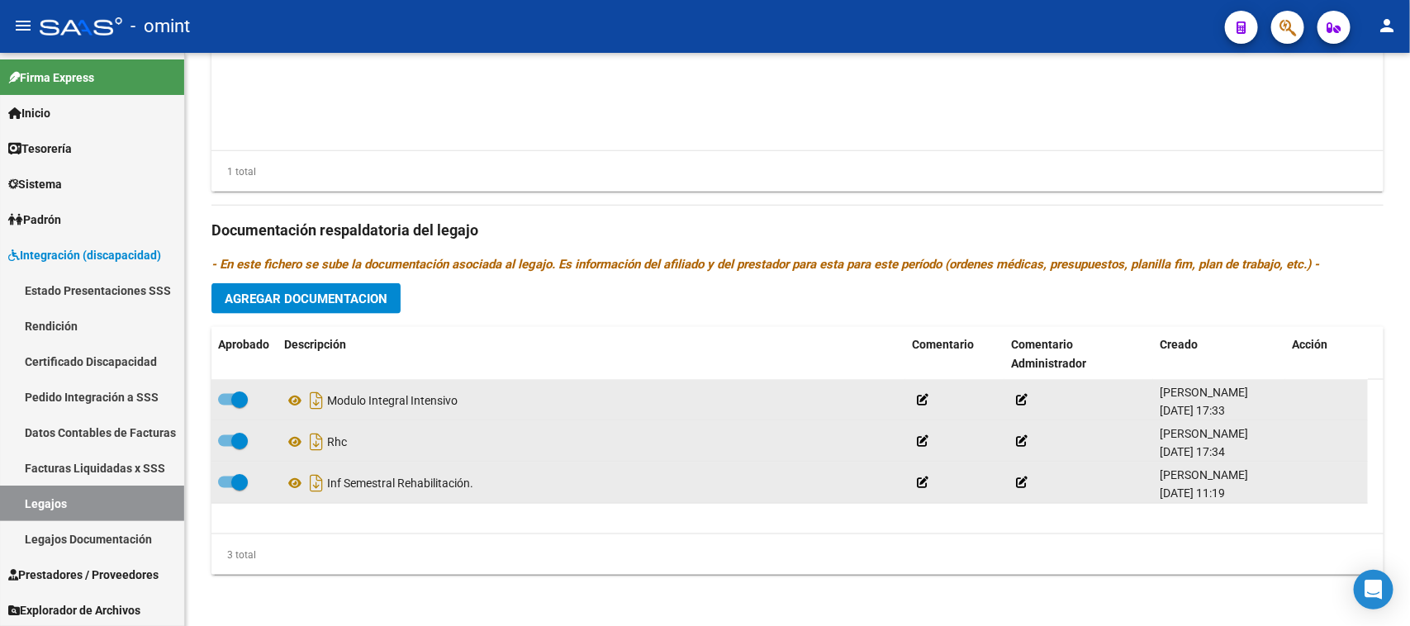
click at [242, 439] on span at bounding box center [239, 441] width 17 height 17
click at [226, 447] on input "checkbox" at bounding box center [225, 447] width 1 height 1
click at [1297, 439] on icon at bounding box center [1298, 442] width 12 height 16
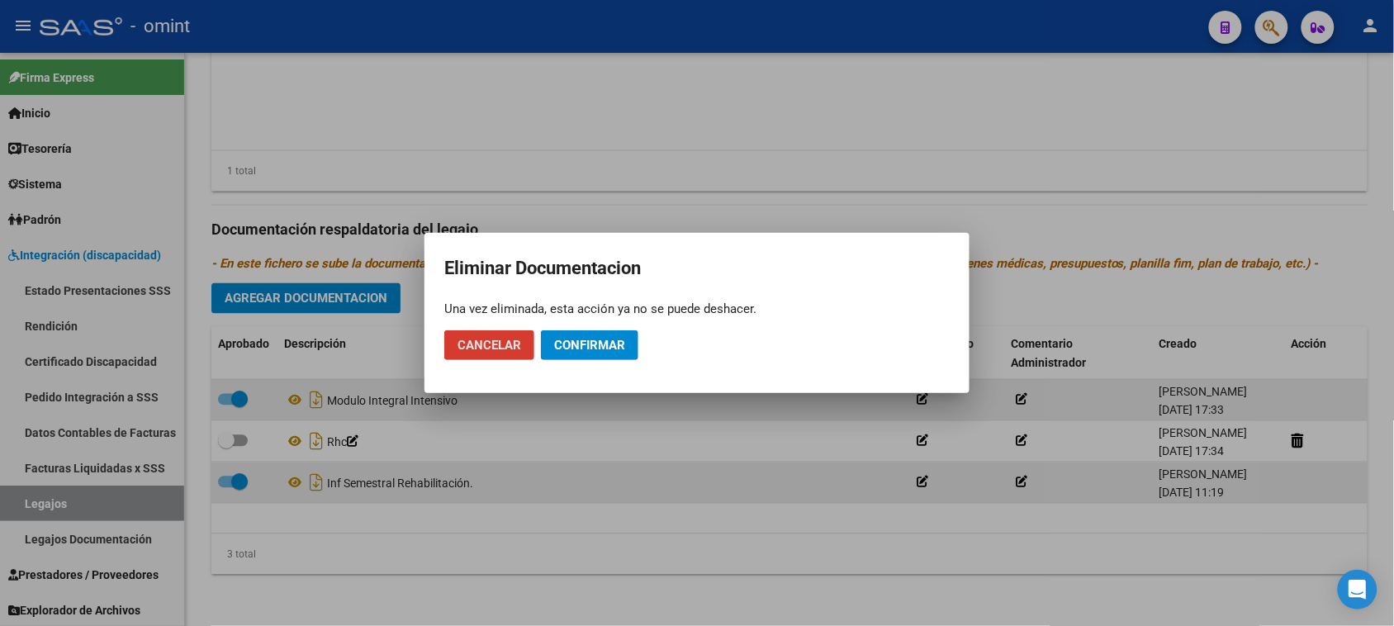
click at [609, 353] on button "Confirmar" at bounding box center [589, 345] width 97 height 30
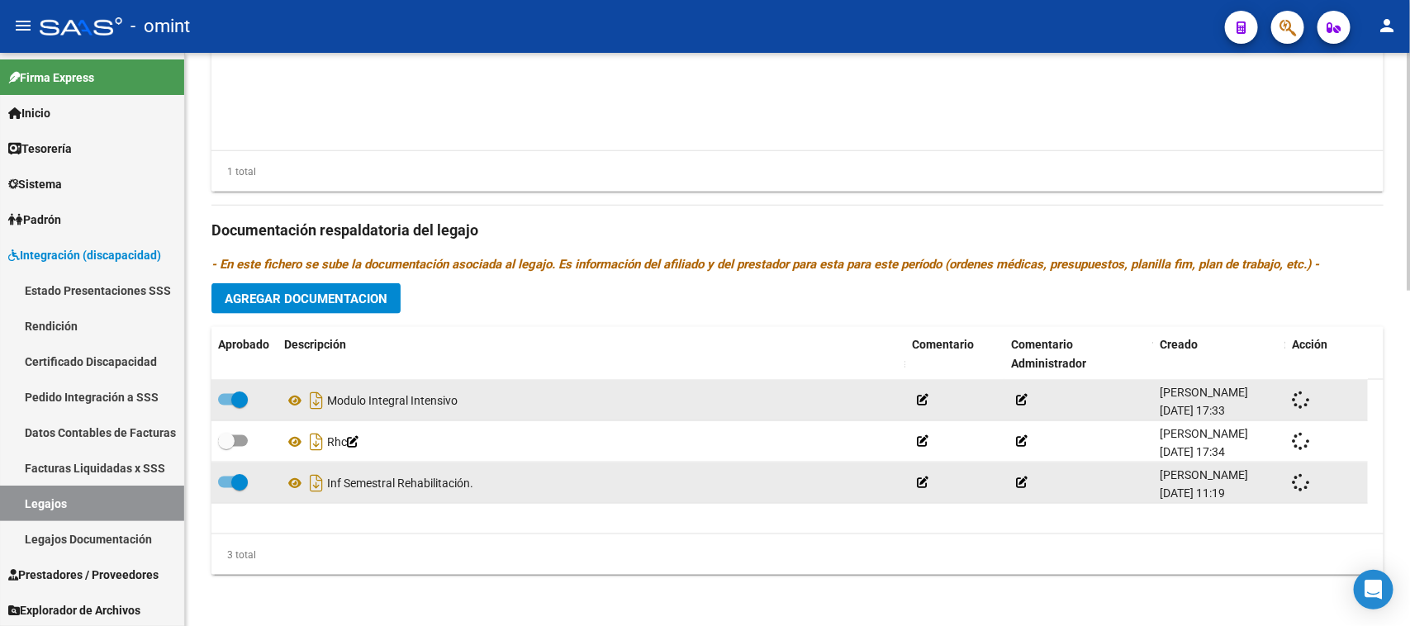
checkbox input "true"
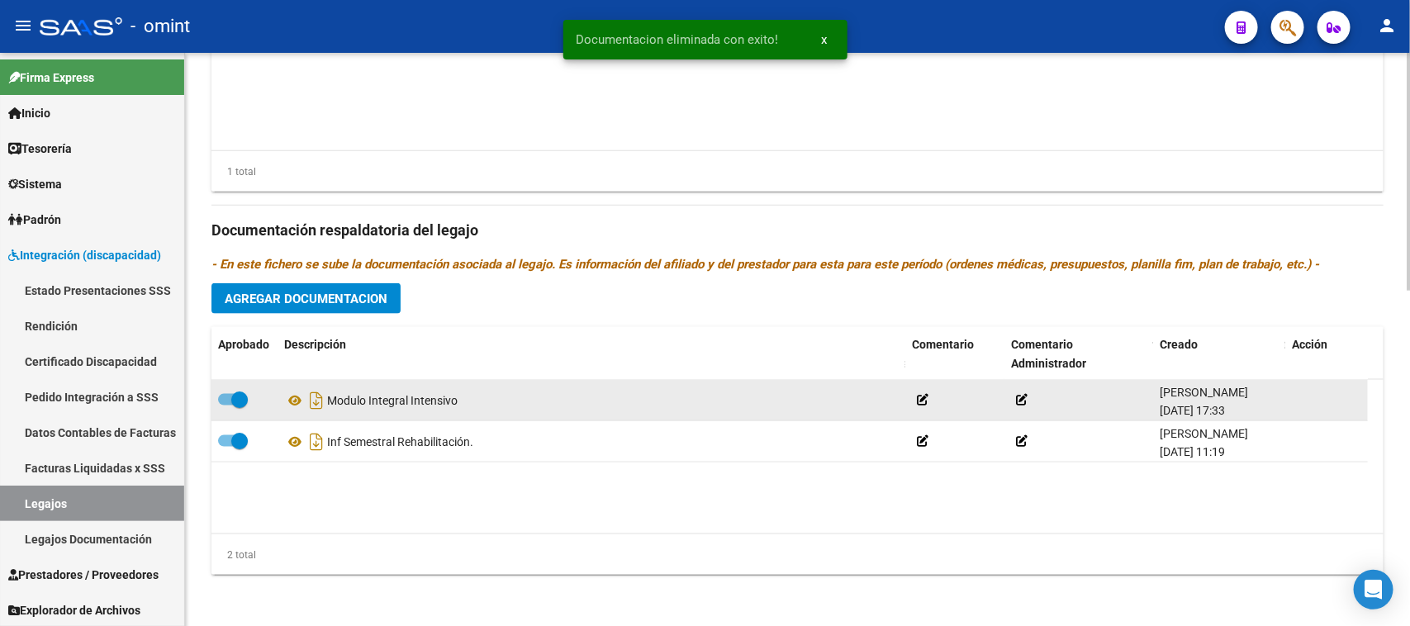
click at [376, 301] on span "Agregar Documentacion" at bounding box center [306, 299] width 163 height 15
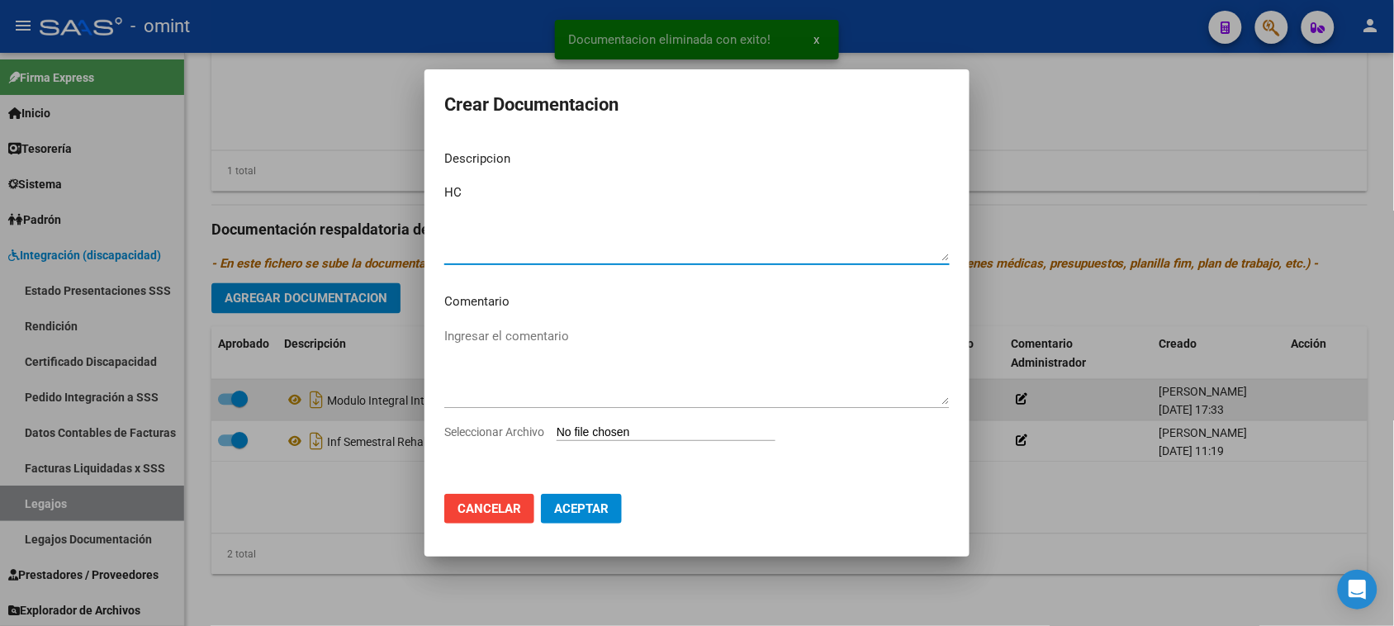
type textarea "HC"
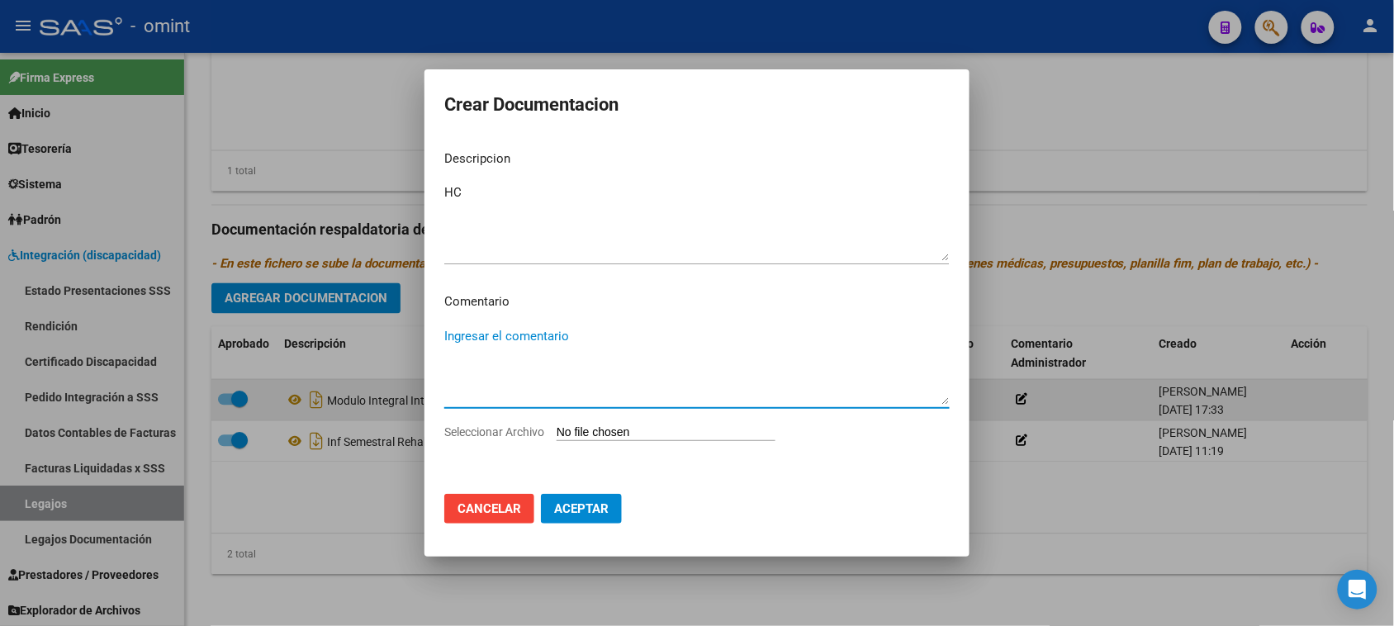
type input "C:\fakepath\HC.pdf"
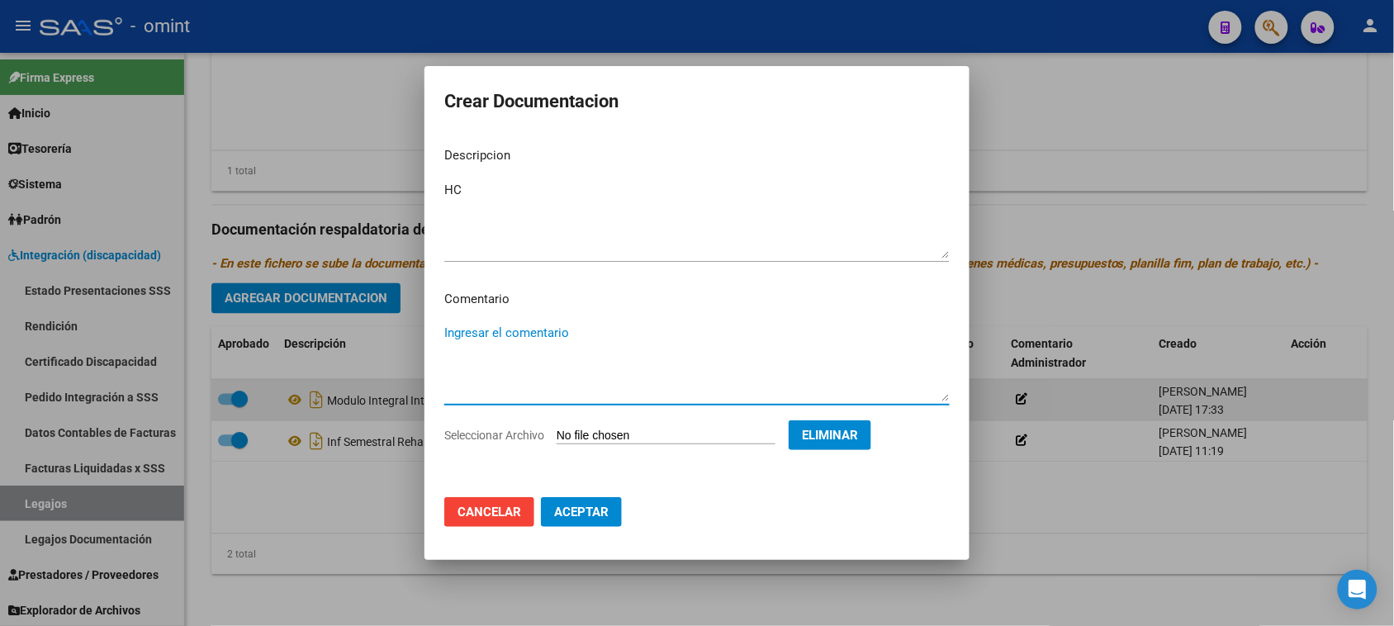
click at [584, 522] on button "Aceptar" at bounding box center [581, 512] width 81 height 30
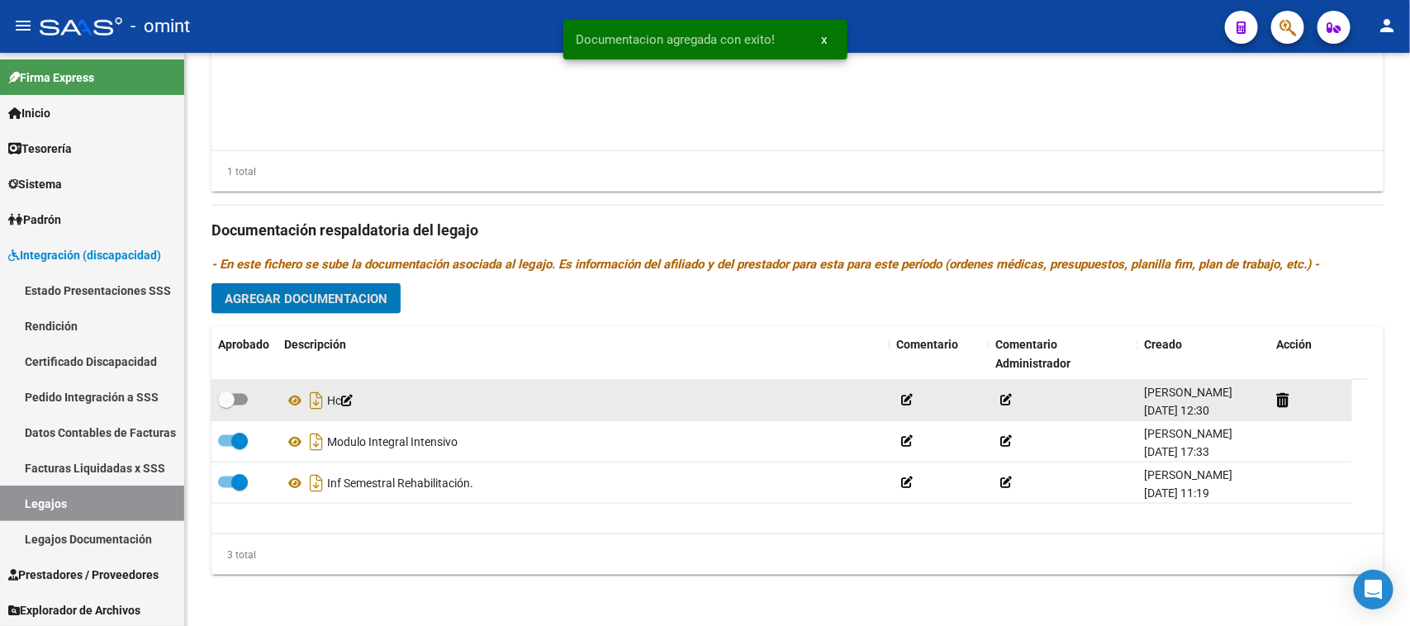
click at [256, 401] on div at bounding box center [244, 400] width 53 height 21
click at [245, 394] on label at bounding box center [233, 400] width 30 height 20
click at [226, 405] on input "checkbox" at bounding box center [225, 405] width 1 height 1
checkbox input "true"
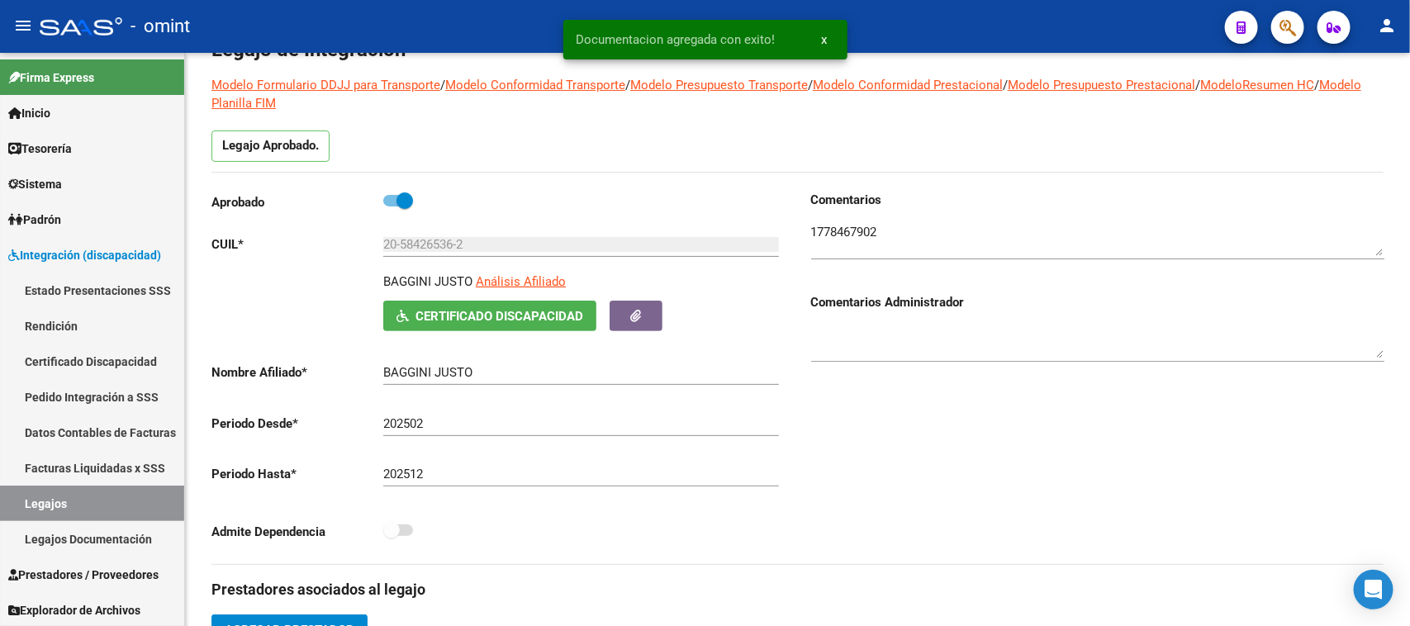
scroll to position [0, 0]
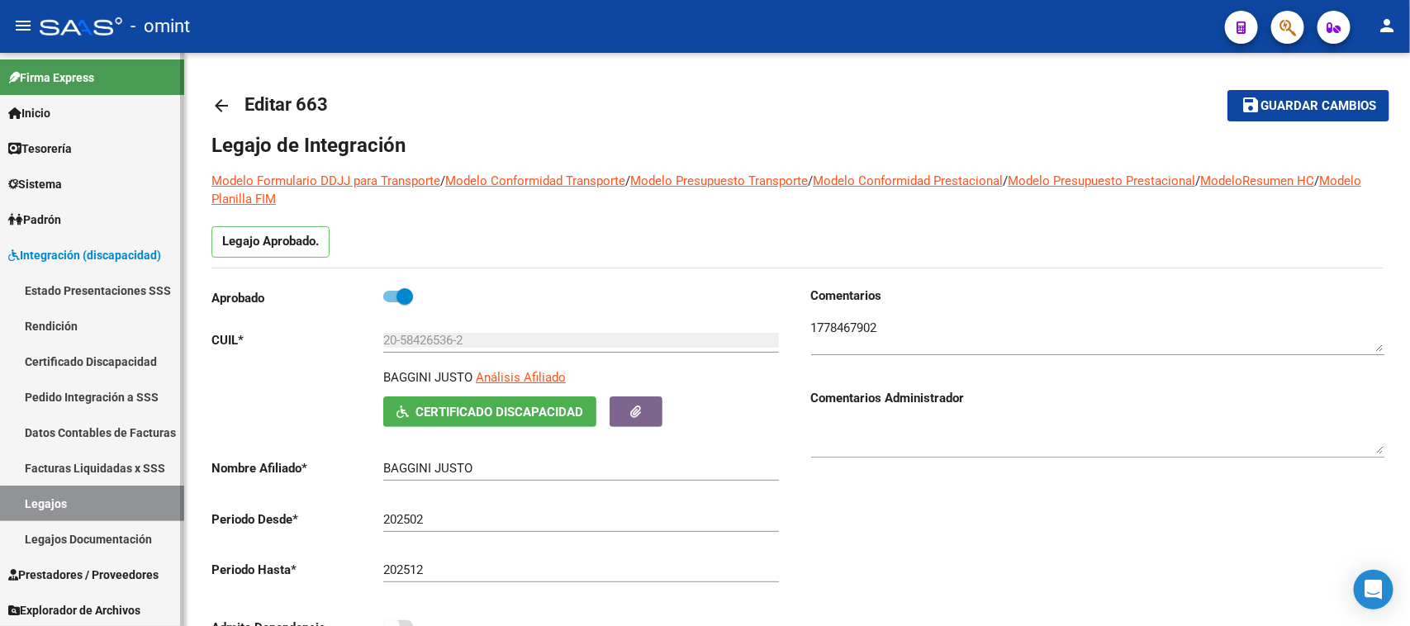
click at [92, 515] on link "Legajos" at bounding box center [92, 504] width 184 height 36
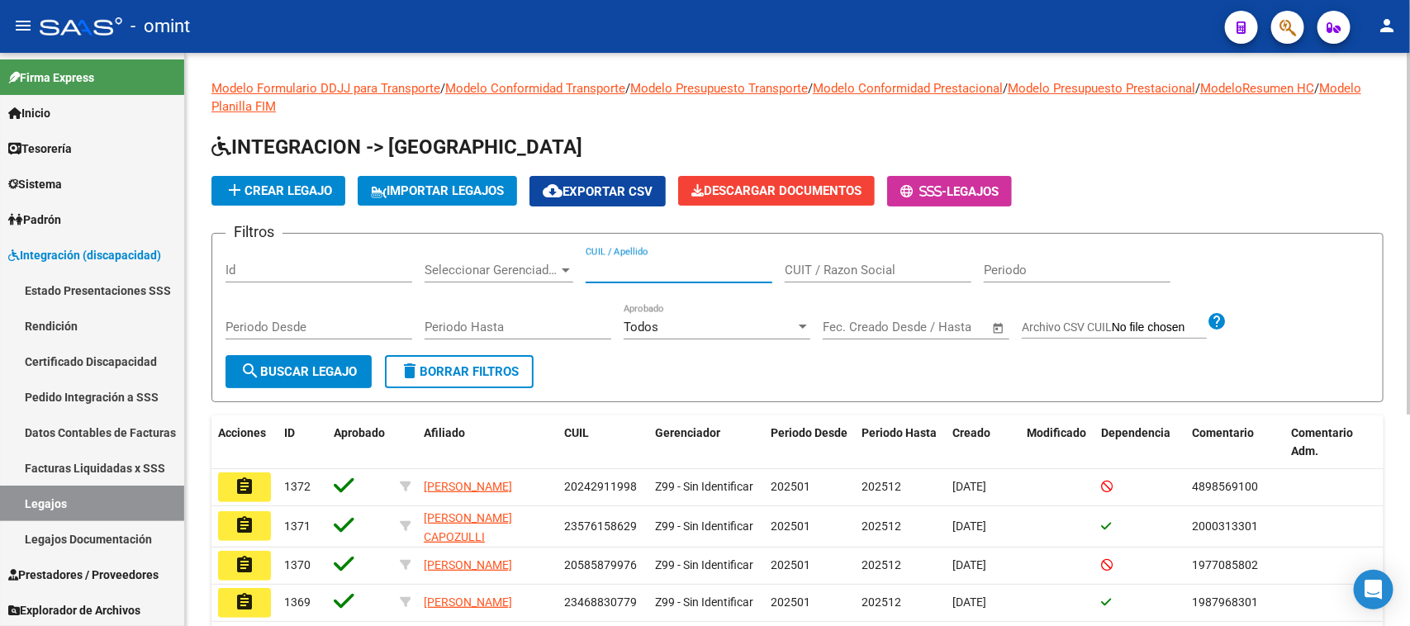
click at [632, 273] on input "CUIL / Apellido" at bounding box center [679, 270] width 187 height 15
type input "AVALLA"
click at [292, 378] on button "search Buscar Legajo" at bounding box center [298, 371] width 146 height 33
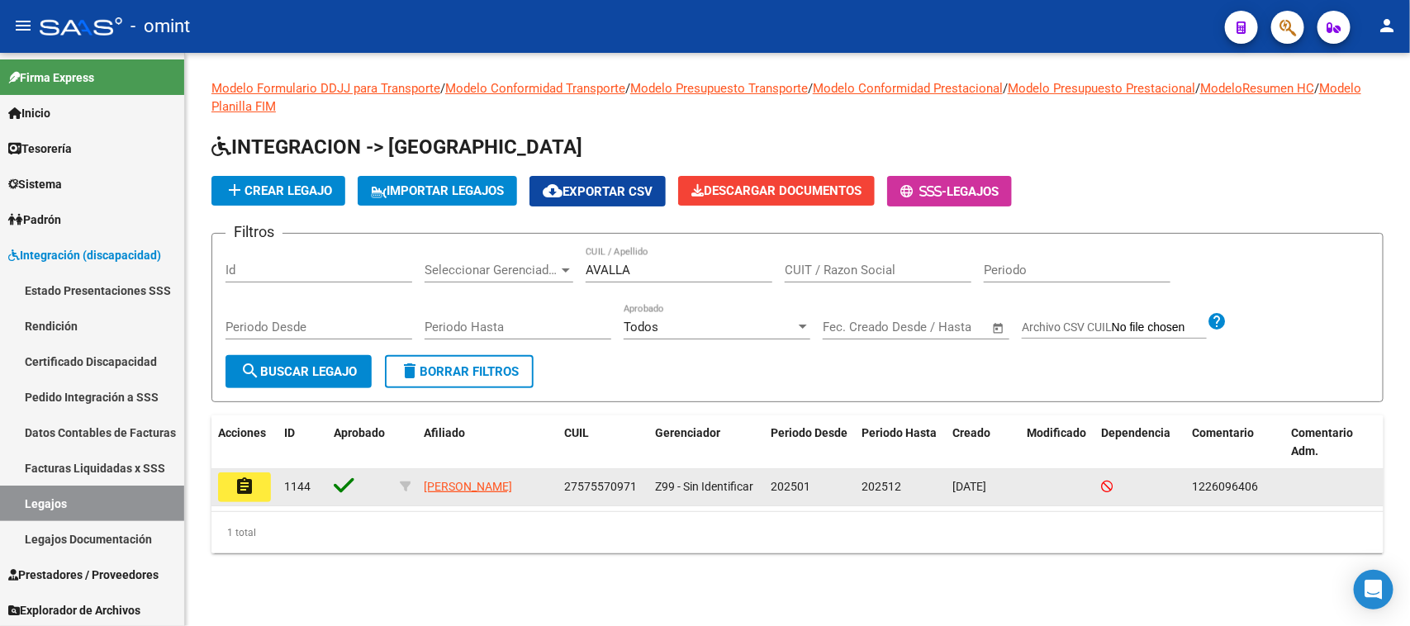
click at [285, 489] on span "1144" at bounding box center [297, 486] width 26 height 13
click at [268, 486] on button "assignment" at bounding box center [244, 487] width 53 height 30
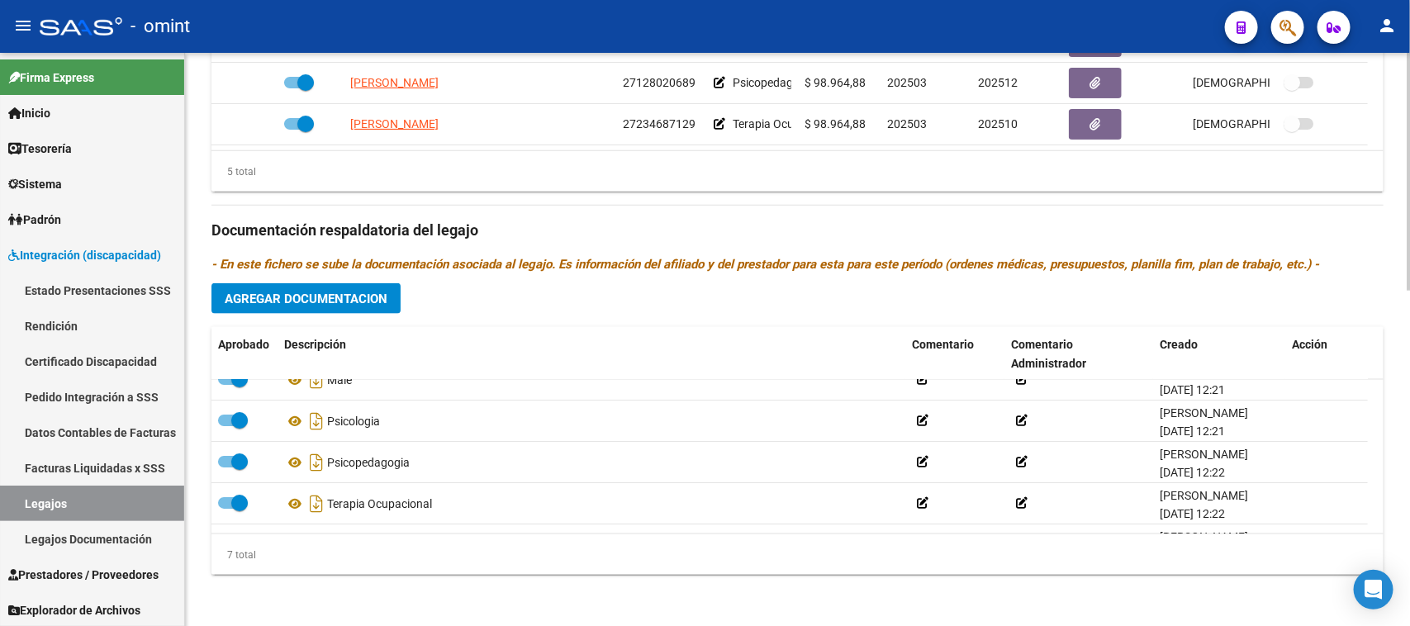
scroll to position [141, 0]
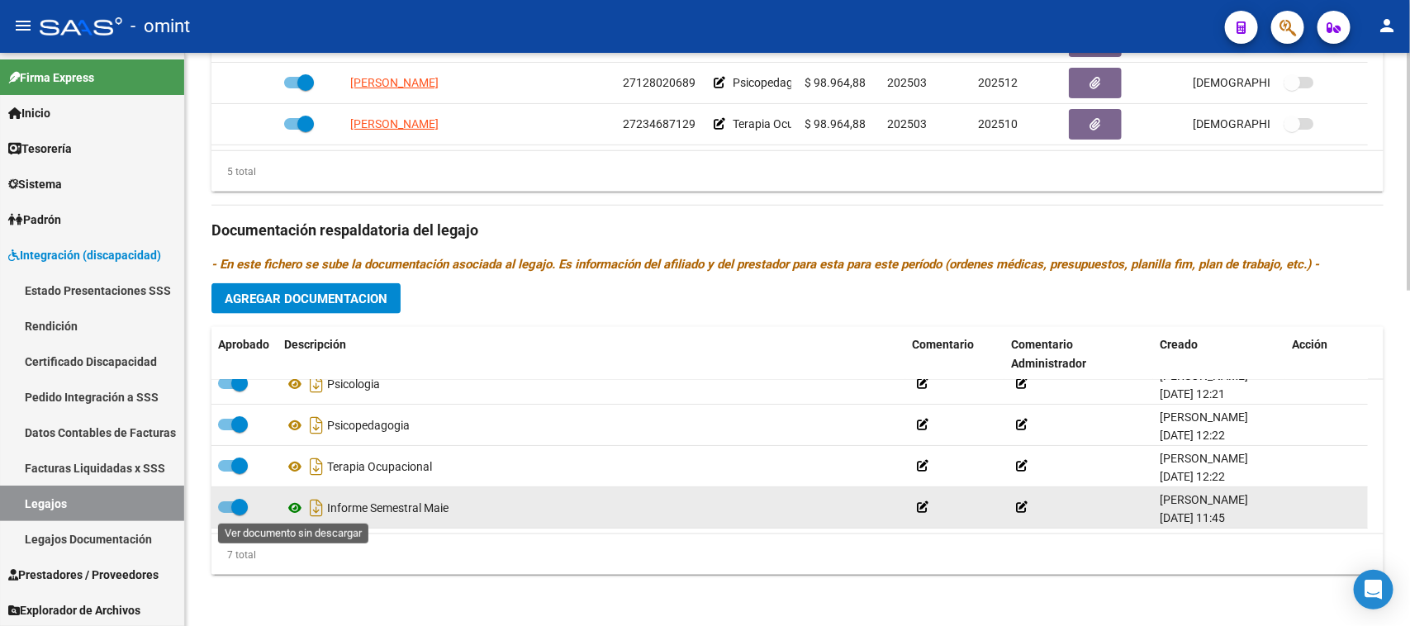
click at [290, 500] on icon at bounding box center [294, 508] width 21 height 20
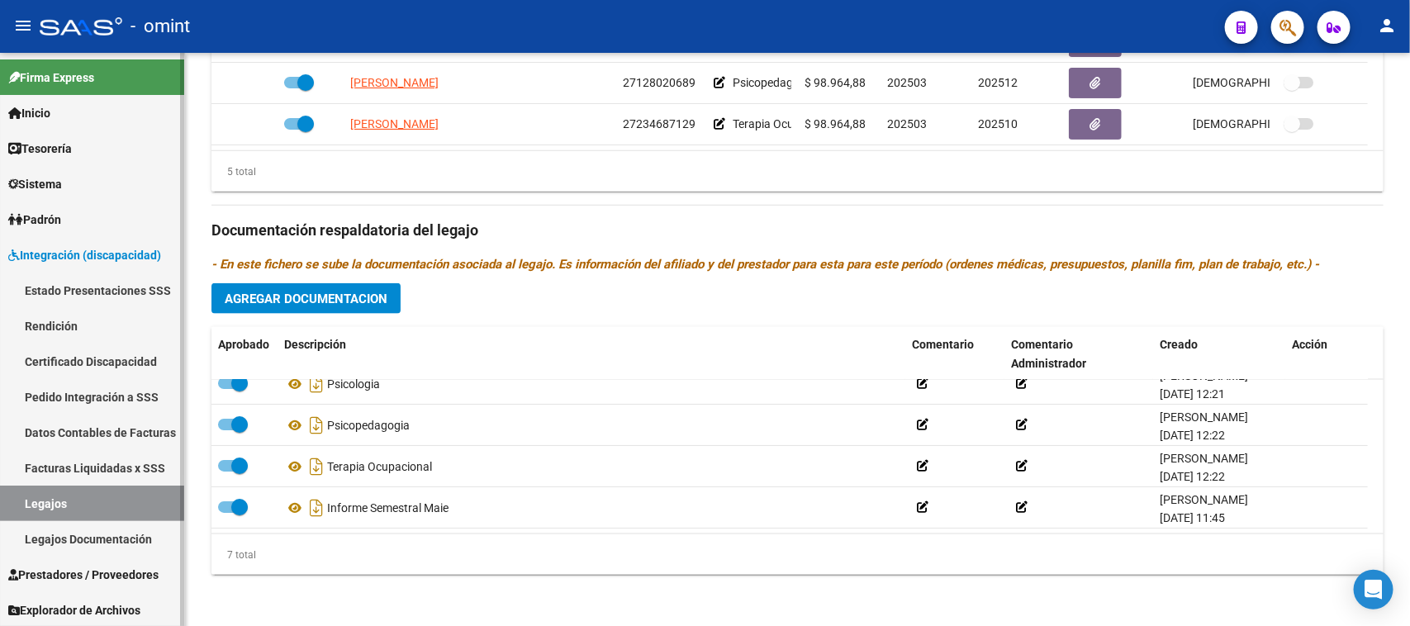
click at [109, 526] on link "Legajos Documentación" at bounding box center [92, 539] width 184 height 36
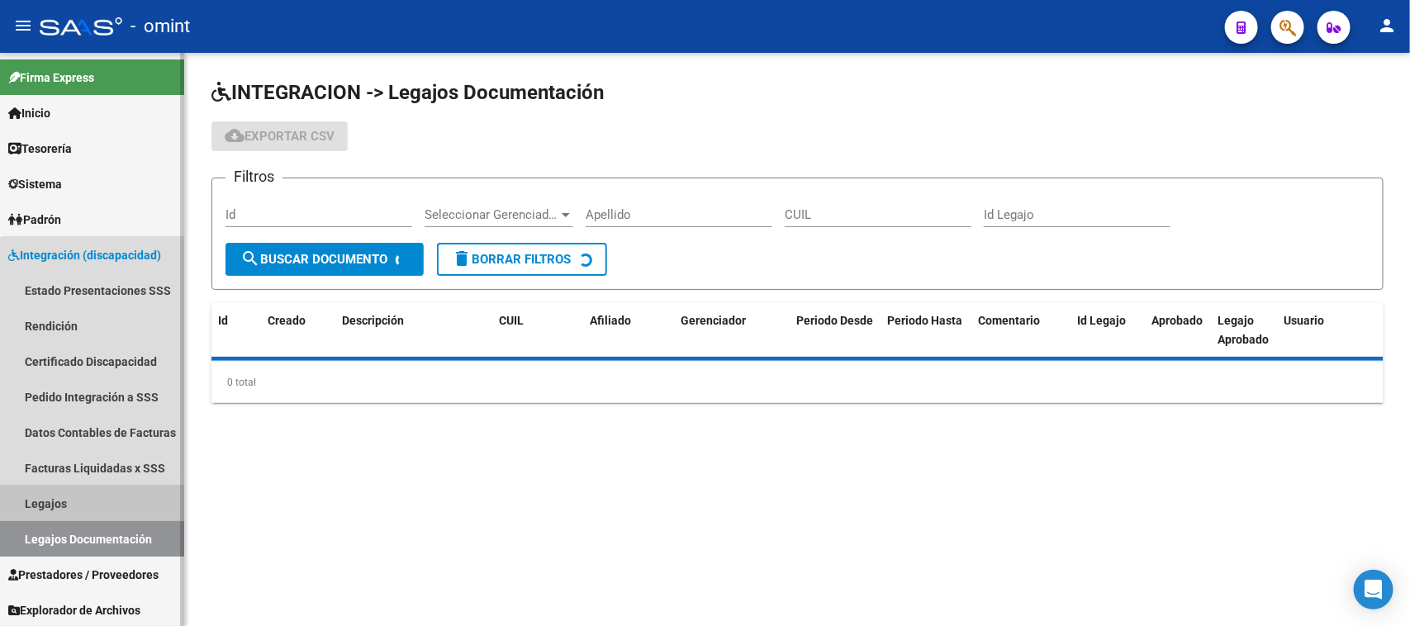
click at [116, 500] on link "Legajos" at bounding box center [92, 504] width 184 height 36
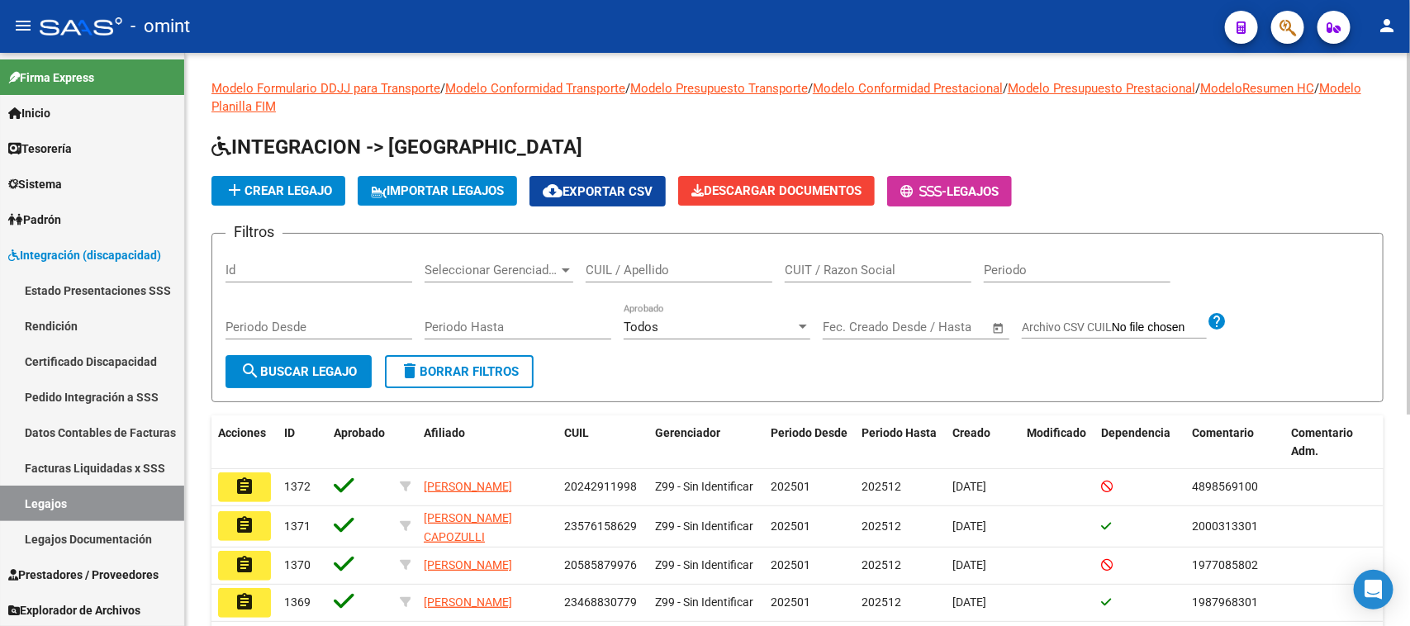
click at [884, 268] on input "CUIT / Razon Social" at bounding box center [878, 270] width 187 height 15
paste input "33709081239"
type input "33709081239"
click at [249, 376] on mat-icon "search" at bounding box center [250, 371] width 20 height 20
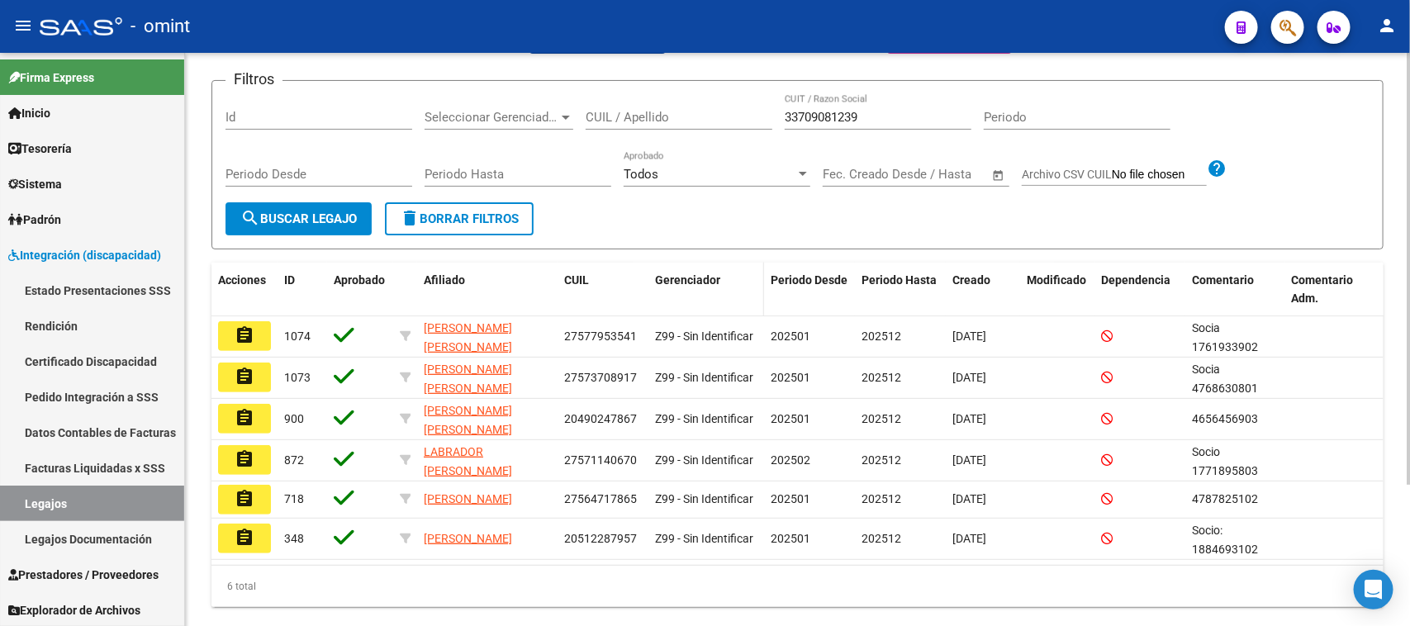
scroll to position [188, 0]
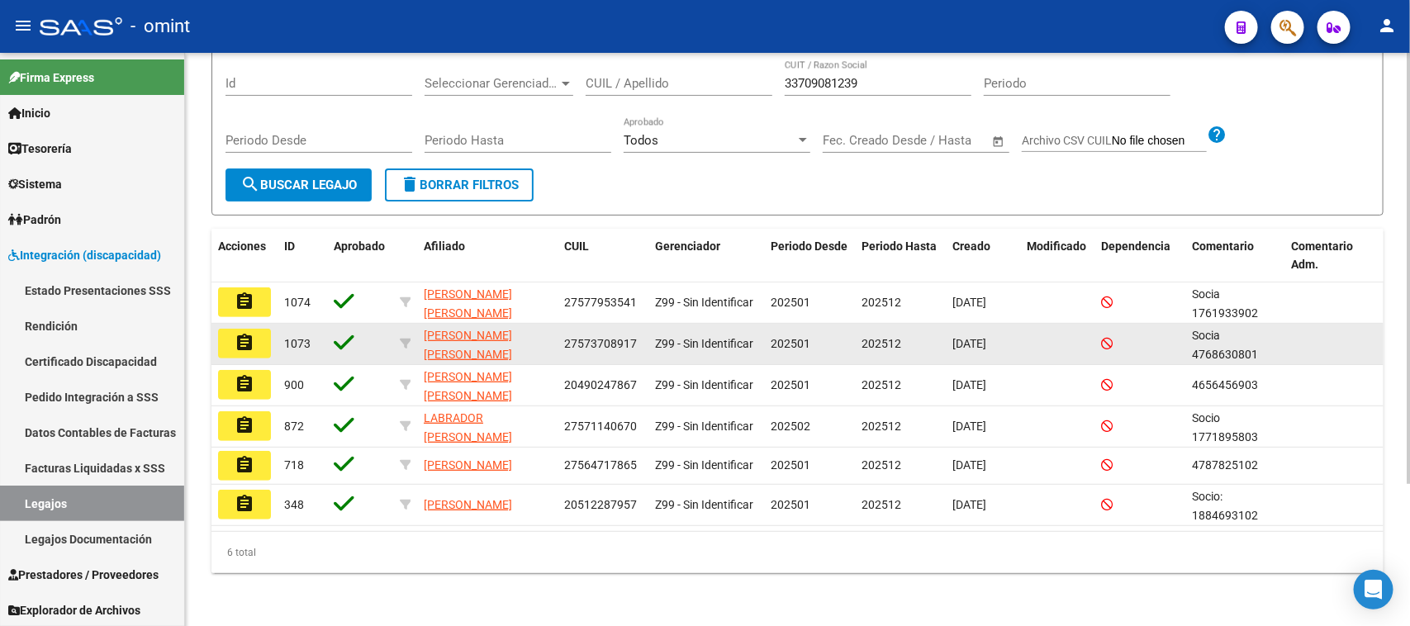
click at [597, 337] on span "27573708917" at bounding box center [600, 343] width 73 height 13
copy span "27573708917"
click at [250, 337] on mat-icon "assignment" at bounding box center [245, 343] width 20 height 20
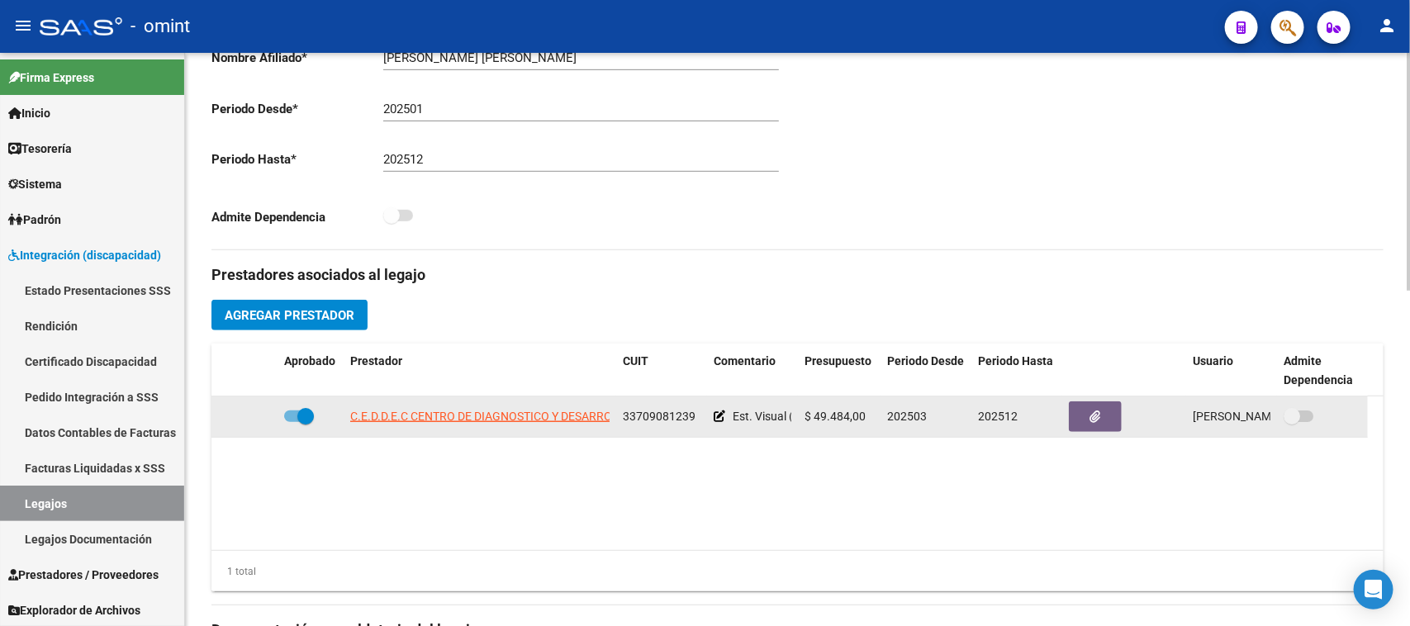
scroll to position [413, 0]
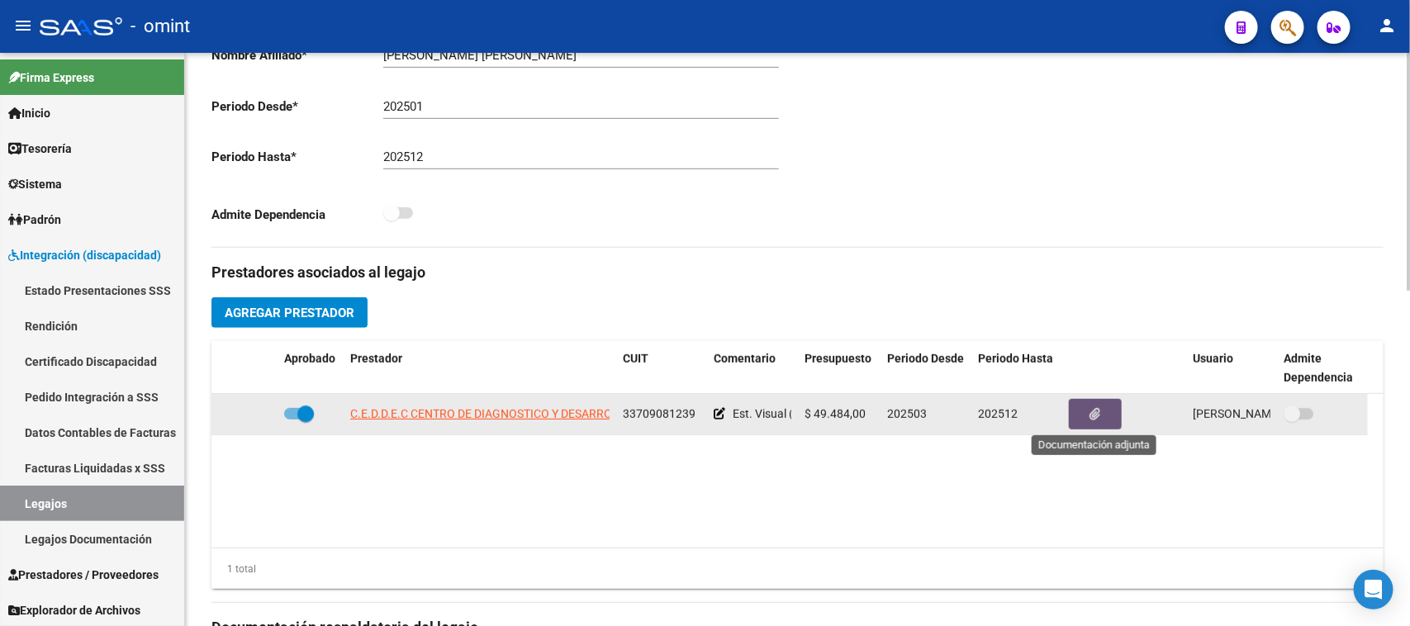
click at [1086, 405] on button "button" at bounding box center [1095, 414] width 53 height 31
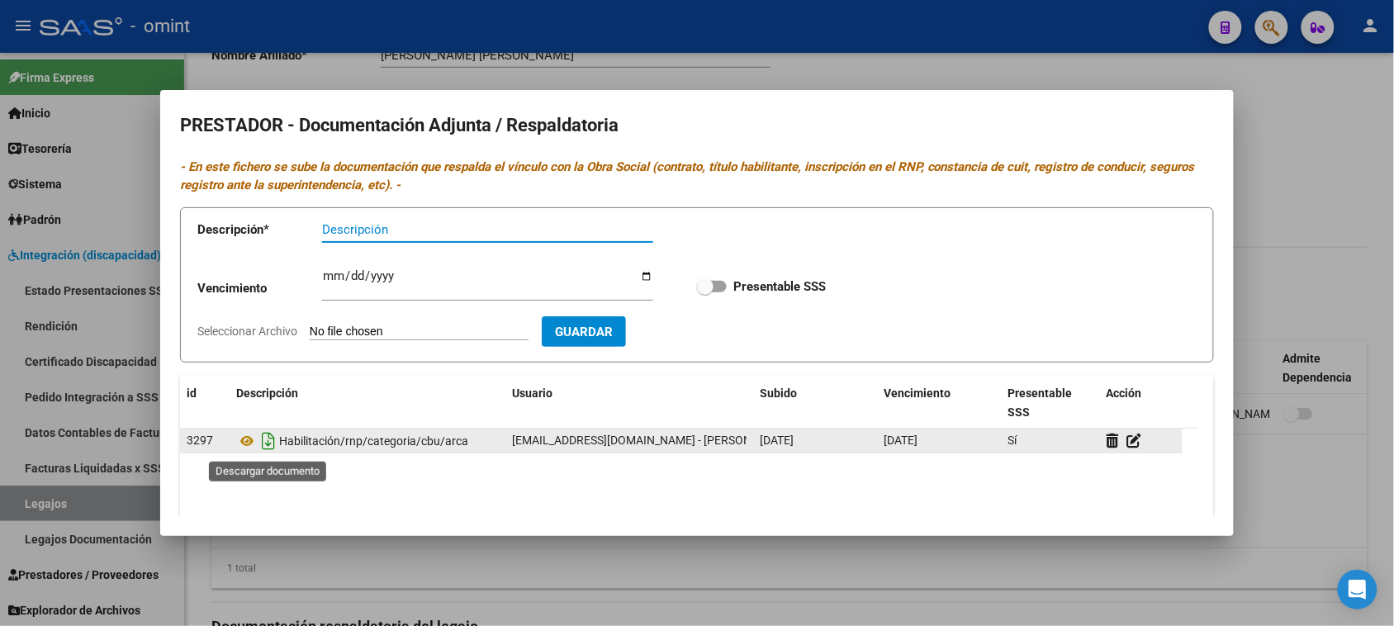
click at [268, 446] on icon "Descargar documento" at bounding box center [268, 441] width 21 height 26
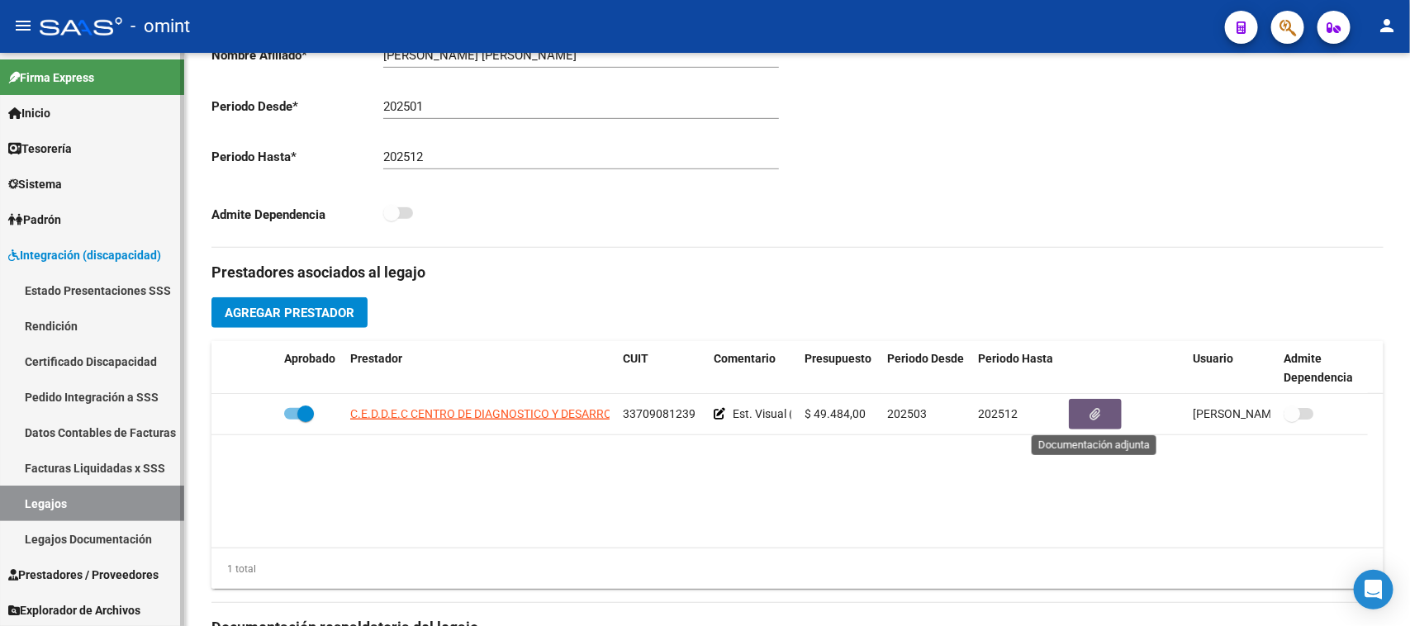
click at [139, 496] on link "Legajos" at bounding box center [92, 504] width 184 height 36
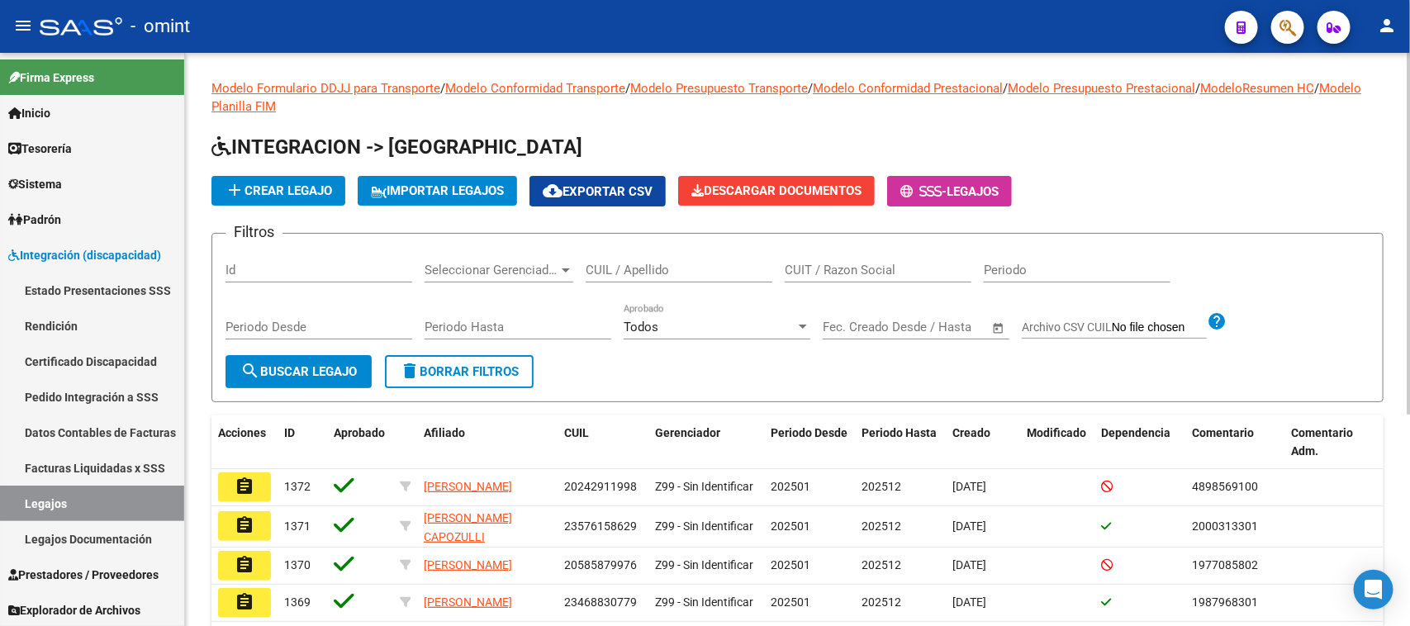
click at [677, 267] on input "CUIL / Apellido" at bounding box center [679, 270] width 187 height 15
paste input "27577953541"
type input "27577953541"
click at [303, 377] on button "search Buscar Legajo" at bounding box center [298, 371] width 146 height 33
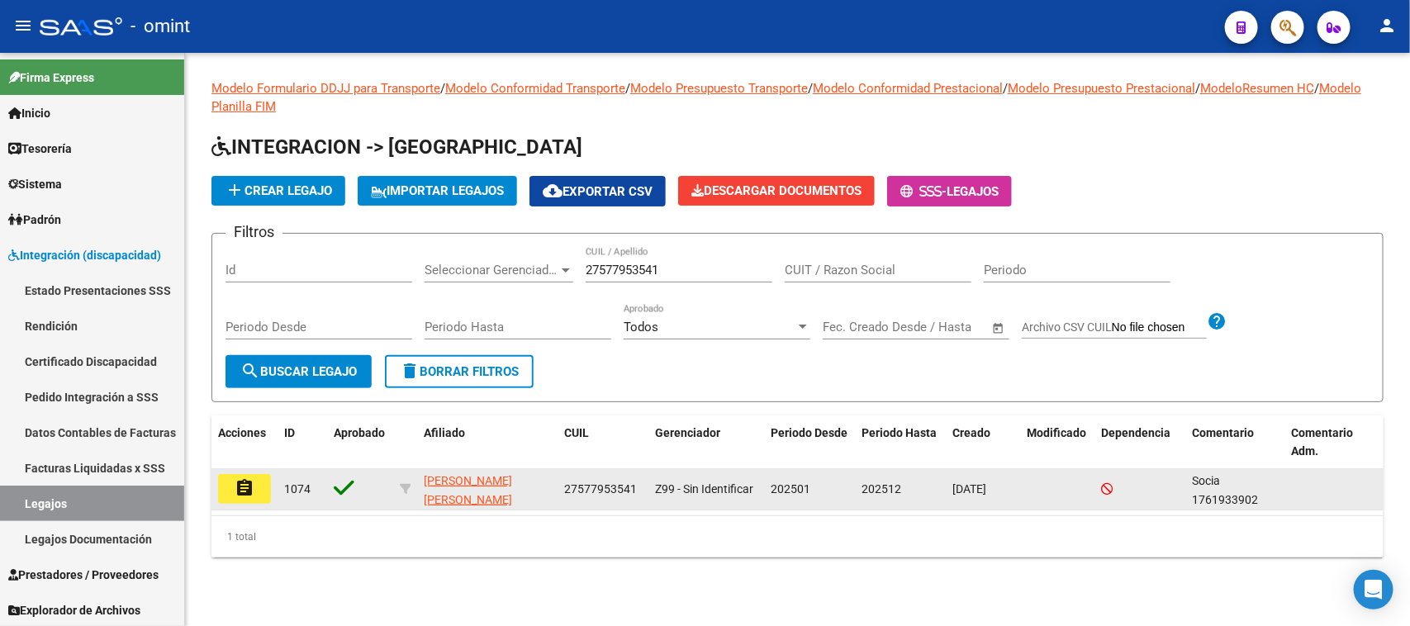
click at [277, 484] on datatable-body-cell "1074" at bounding box center [302, 489] width 50 height 40
click at [269, 481] on div "assignment" at bounding box center [244, 489] width 53 height 30
click at [264, 481] on button "assignment" at bounding box center [244, 489] width 53 height 30
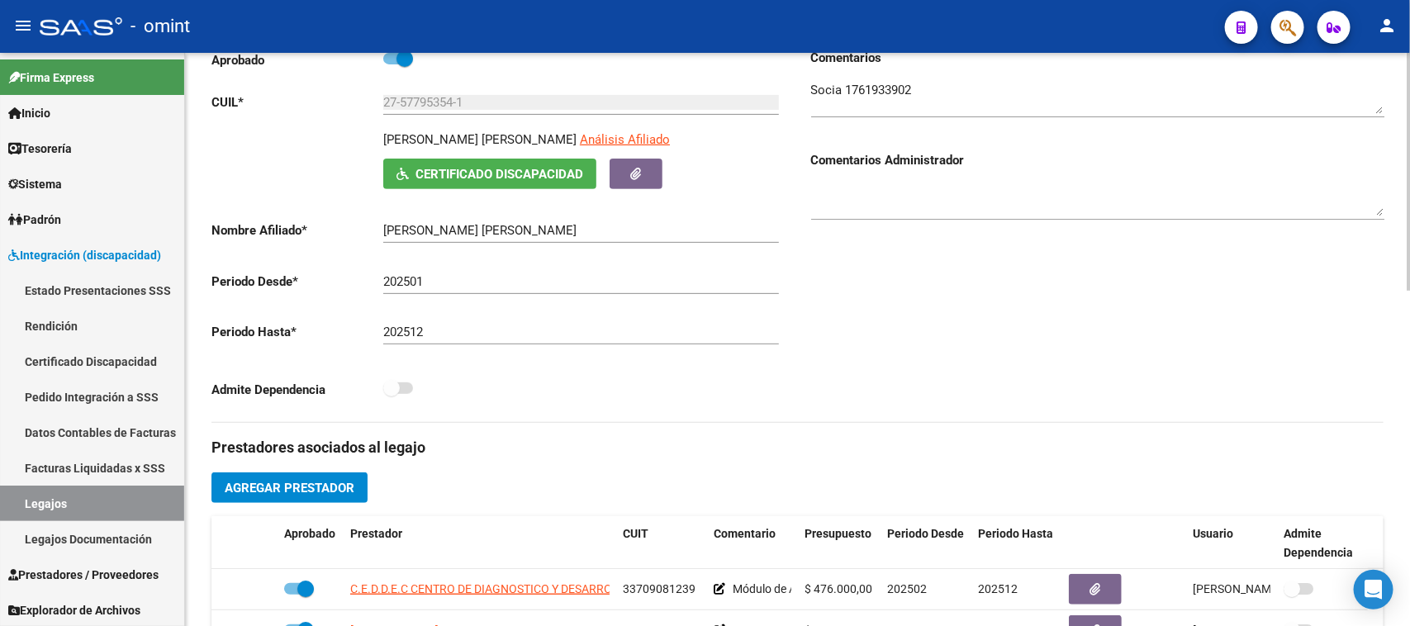
scroll to position [206, 0]
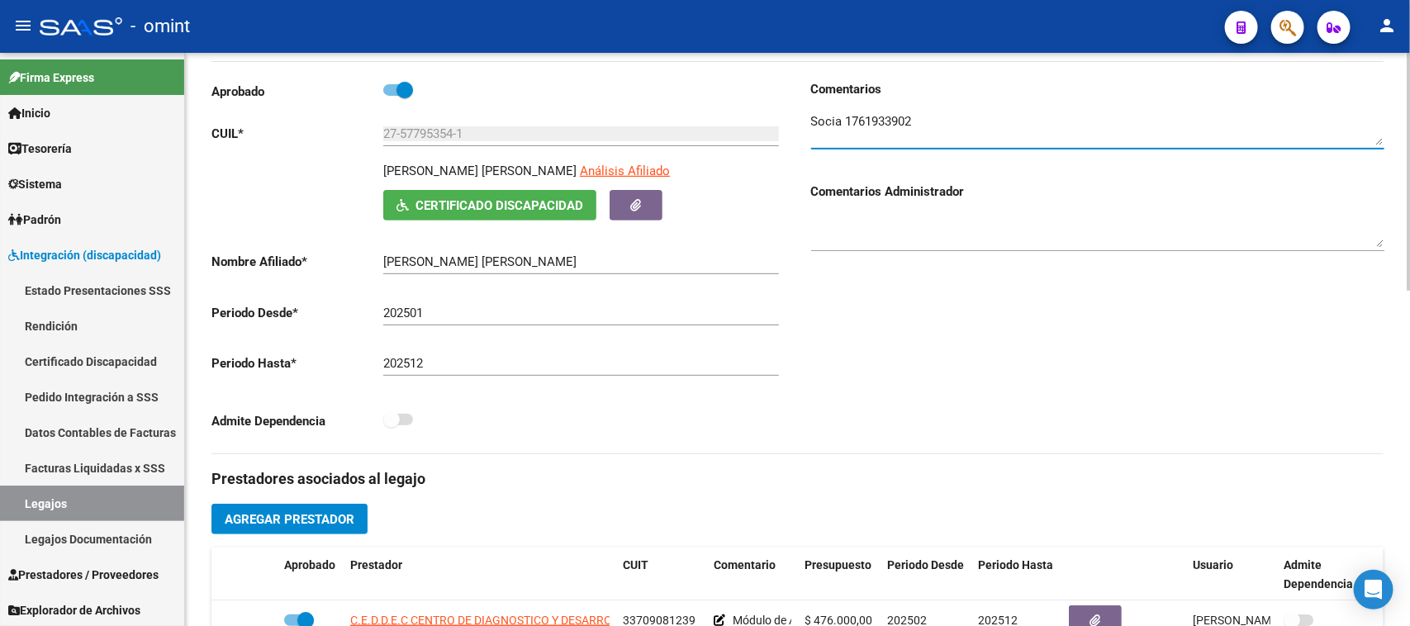
click at [865, 122] on textarea at bounding box center [1097, 128] width 573 height 33
click at [871, 121] on textarea at bounding box center [1097, 128] width 573 height 33
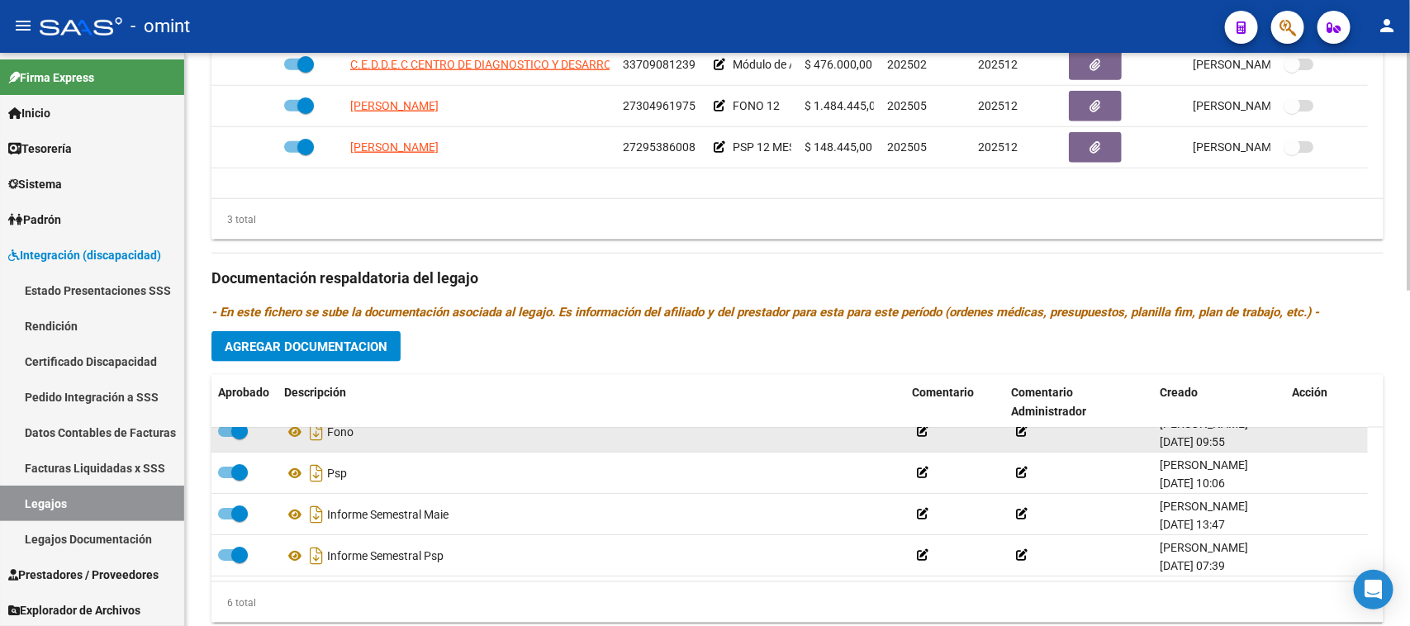
scroll to position [810, 0]
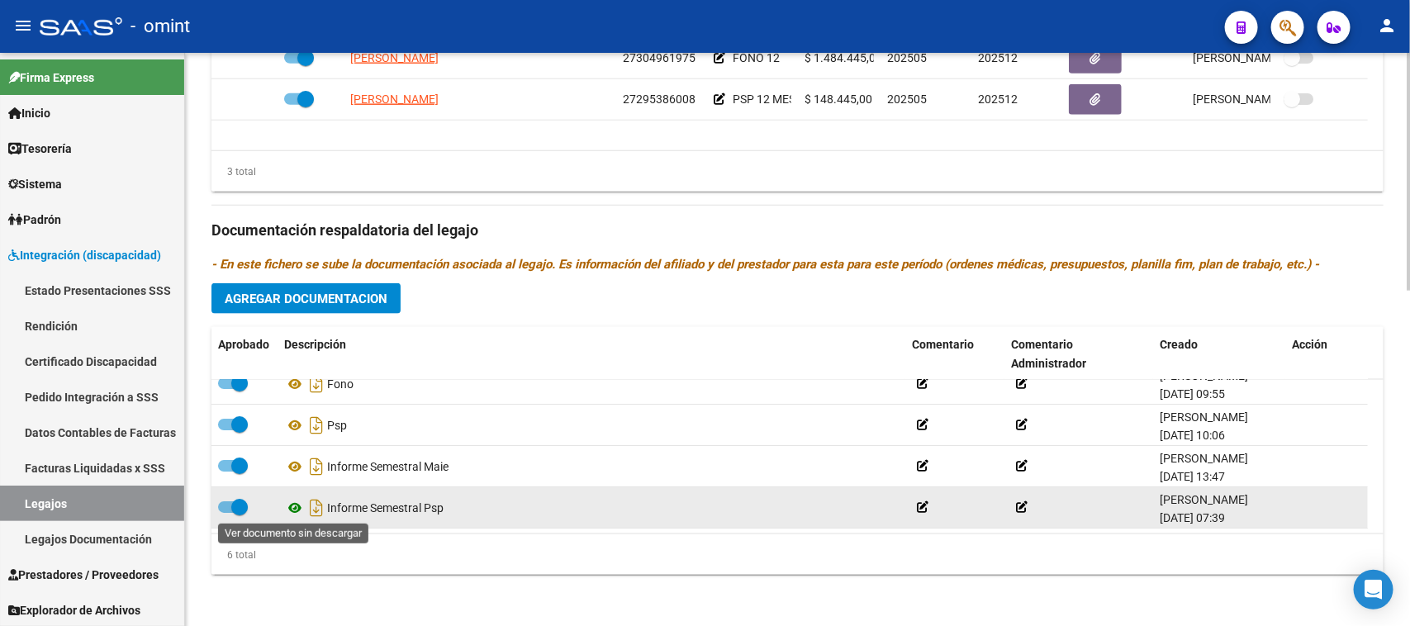
click at [296, 510] on icon at bounding box center [294, 508] width 21 height 20
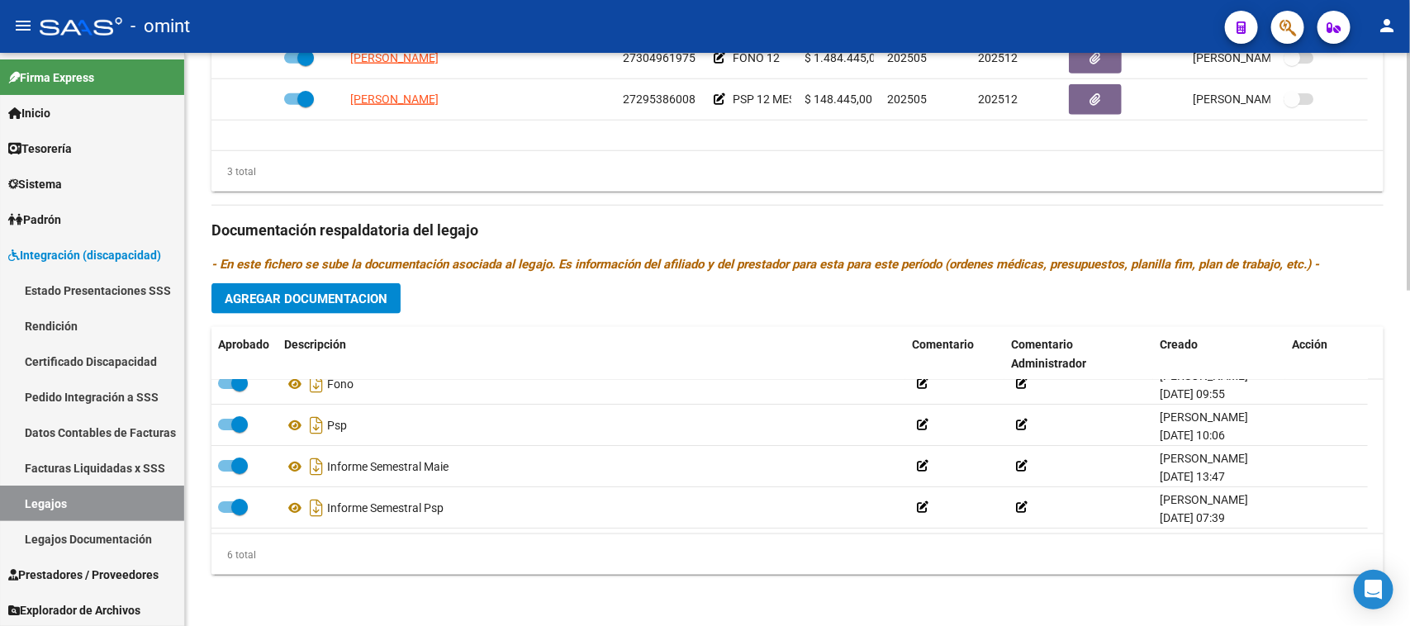
click at [361, 308] on button "Agregar Documentacion" at bounding box center [305, 298] width 189 height 31
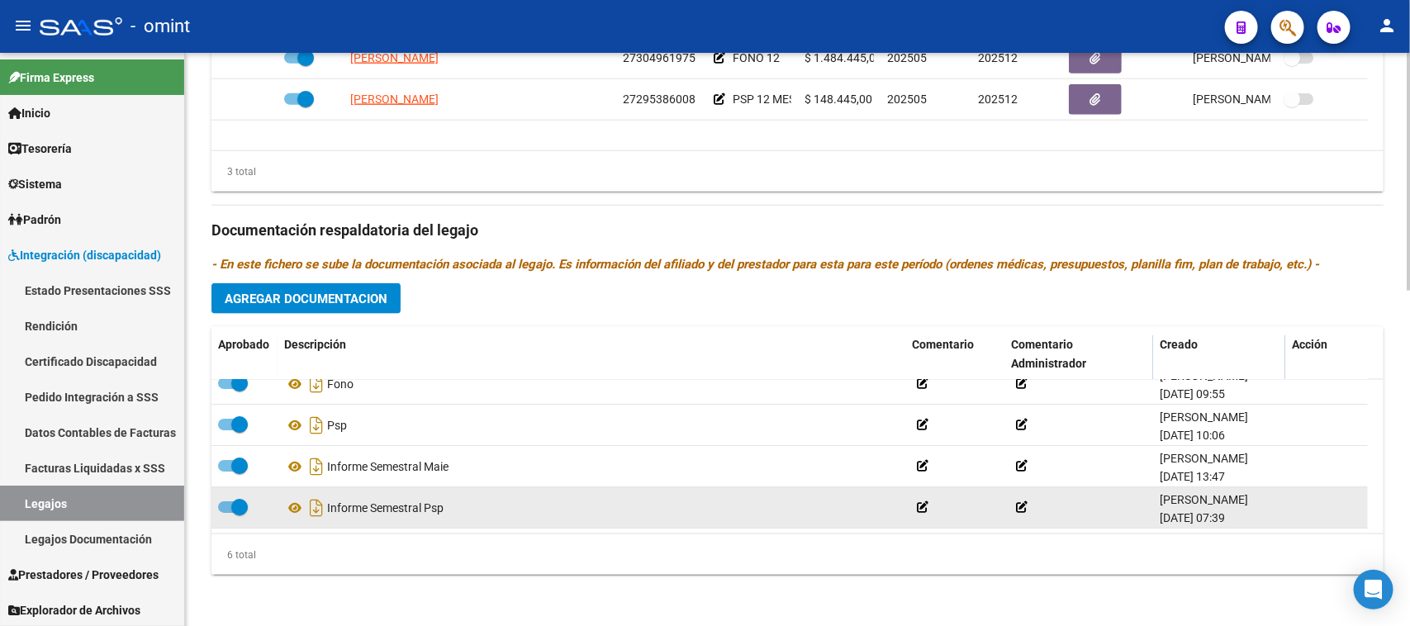
click at [417, 498] on div "Informe Semestral Psp" at bounding box center [591, 508] width 614 height 26
copy div "Informe Semestral Psp"
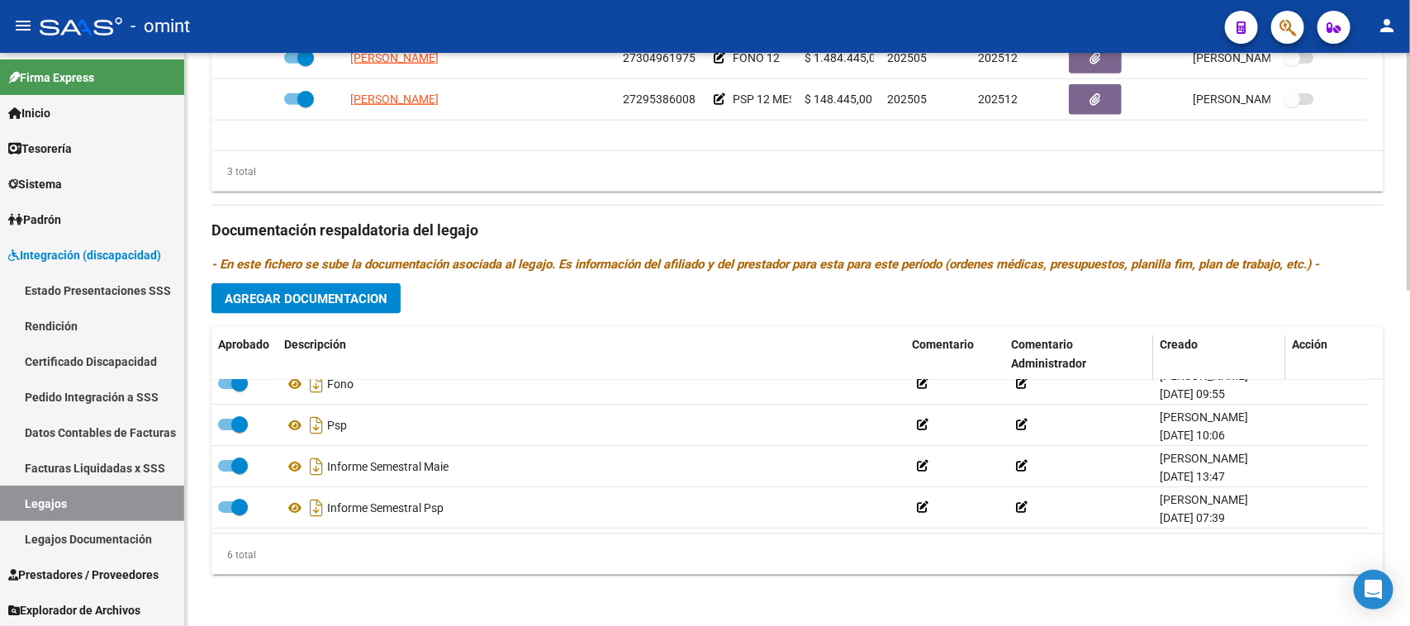
click at [347, 296] on span "Agregar Documentacion" at bounding box center [306, 299] width 163 height 15
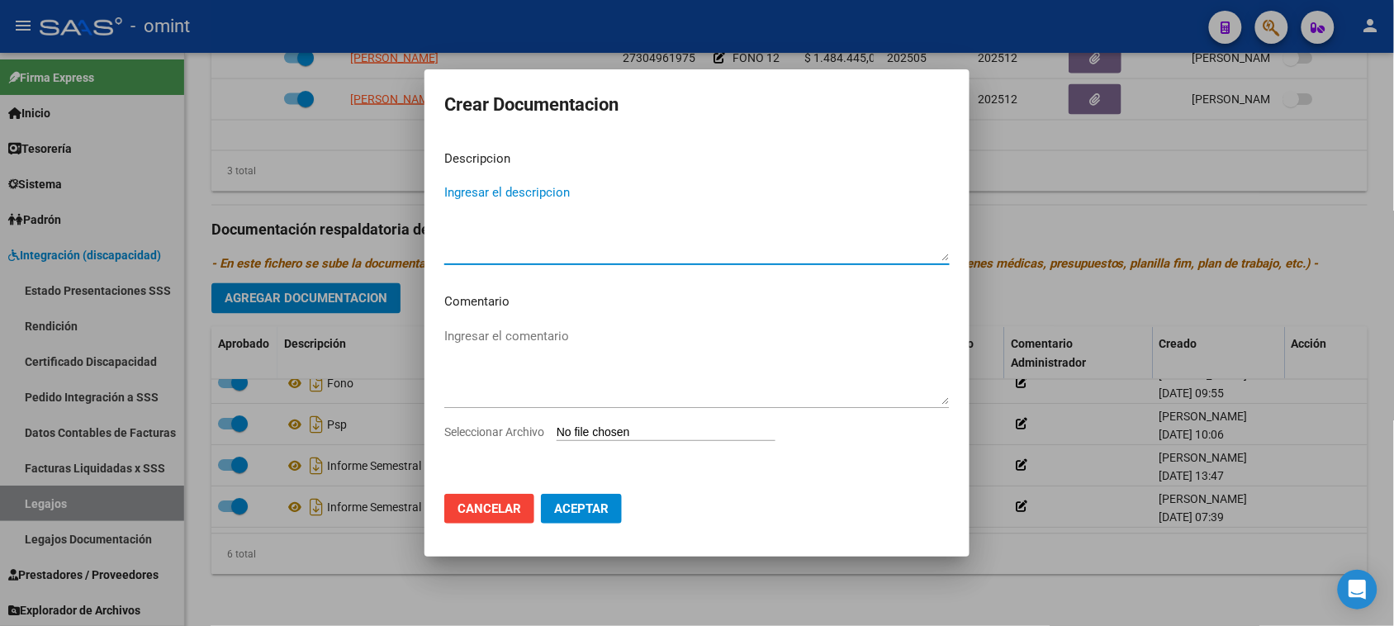
paste textarea "Informe Semestral Psp"
click at [558, 192] on textarea "Informe Semestral Psp" at bounding box center [696, 222] width 505 height 78
type textarea "Informe Semestral Fono"
type input "C:\fakepath\1761933902_25080708300_form048.pdf"
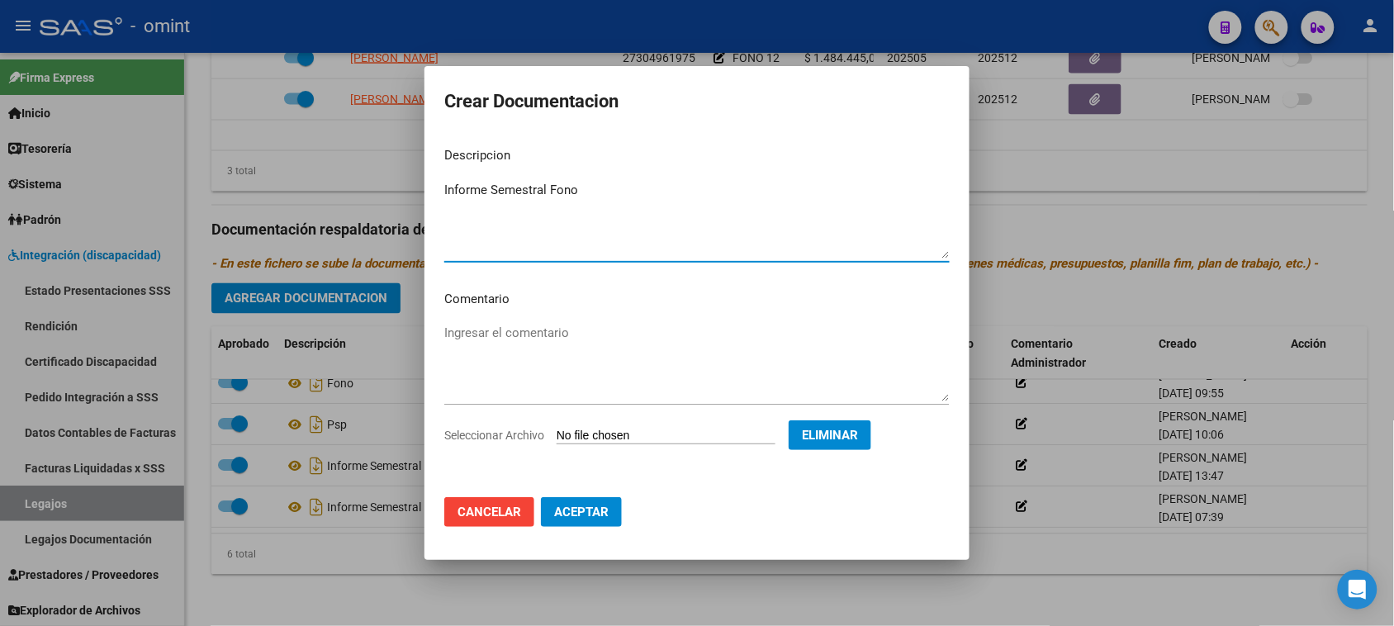
click at [600, 524] on mat-dialog-actions "Cancelar Aceptar" at bounding box center [696, 512] width 505 height 56
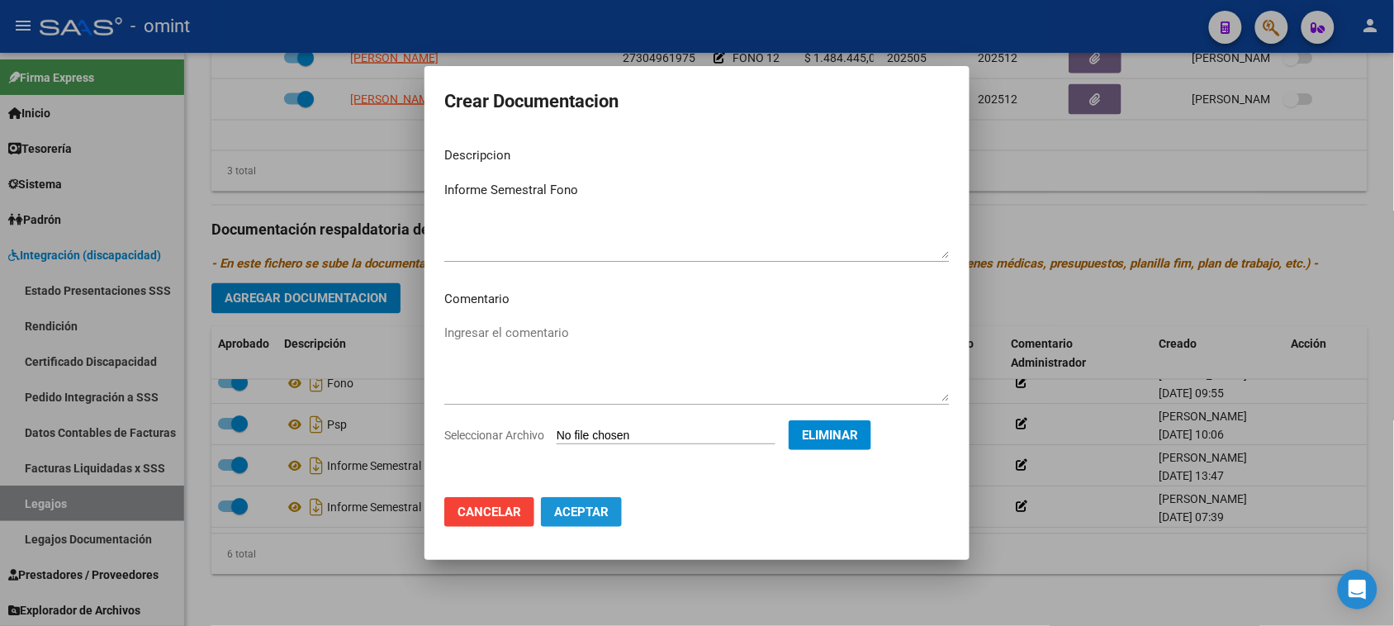
click at [568, 513] on span "Aceptar" at bounding box center [581, 512] width 55 height 15
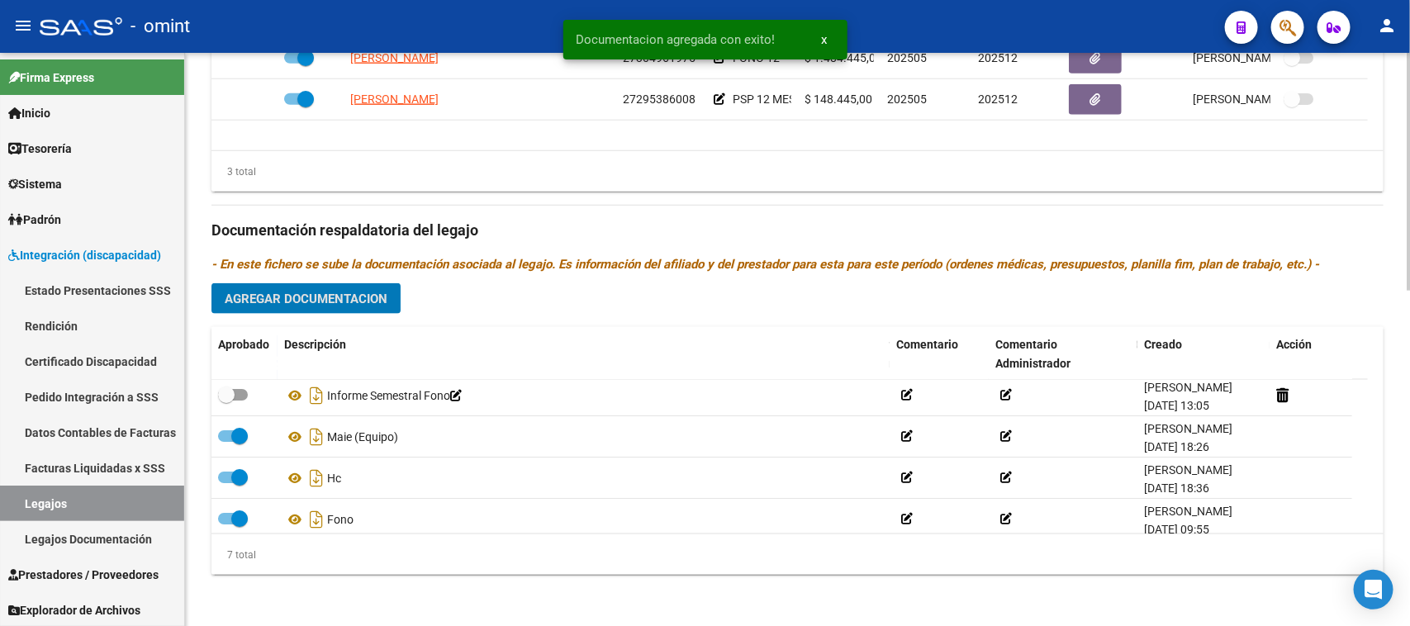
scroll to position [0, 0]
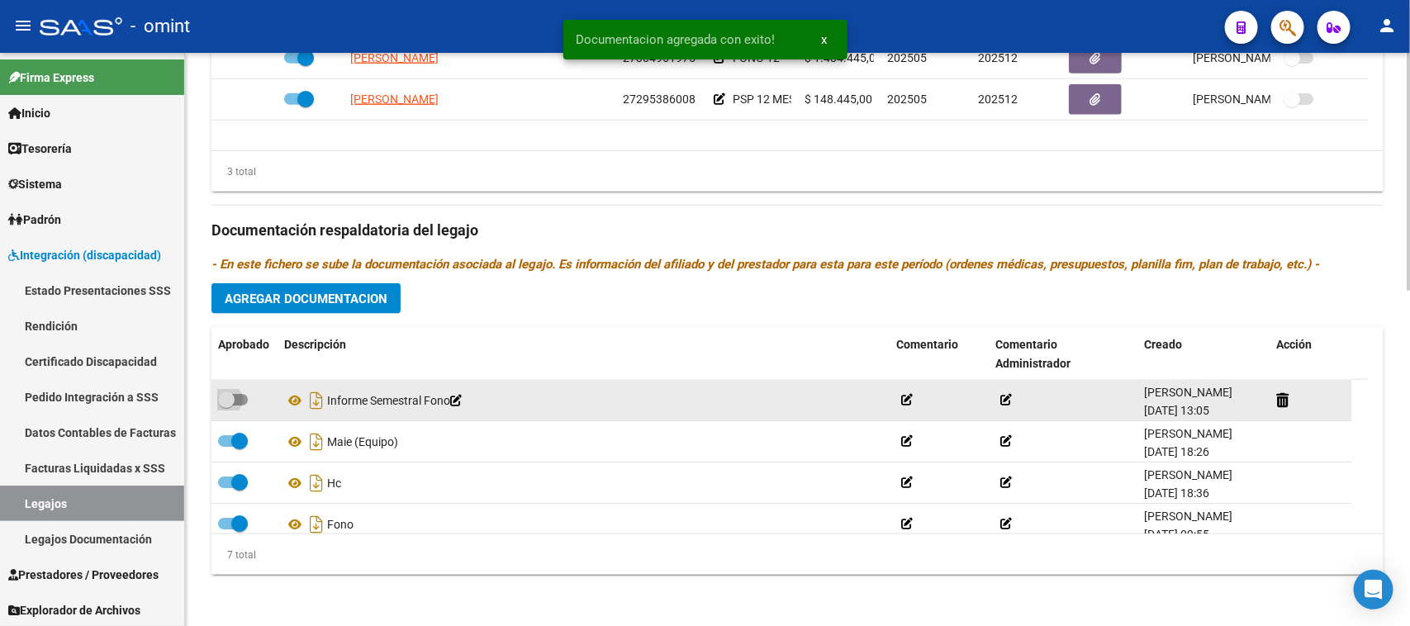
click at [232, 396] on span at bounding box center [226, 399] width 17 height 17
click at [226, 405] on input "checkbox" at bounding box center [225, 405] width 1 height 1
checkbox input "true"
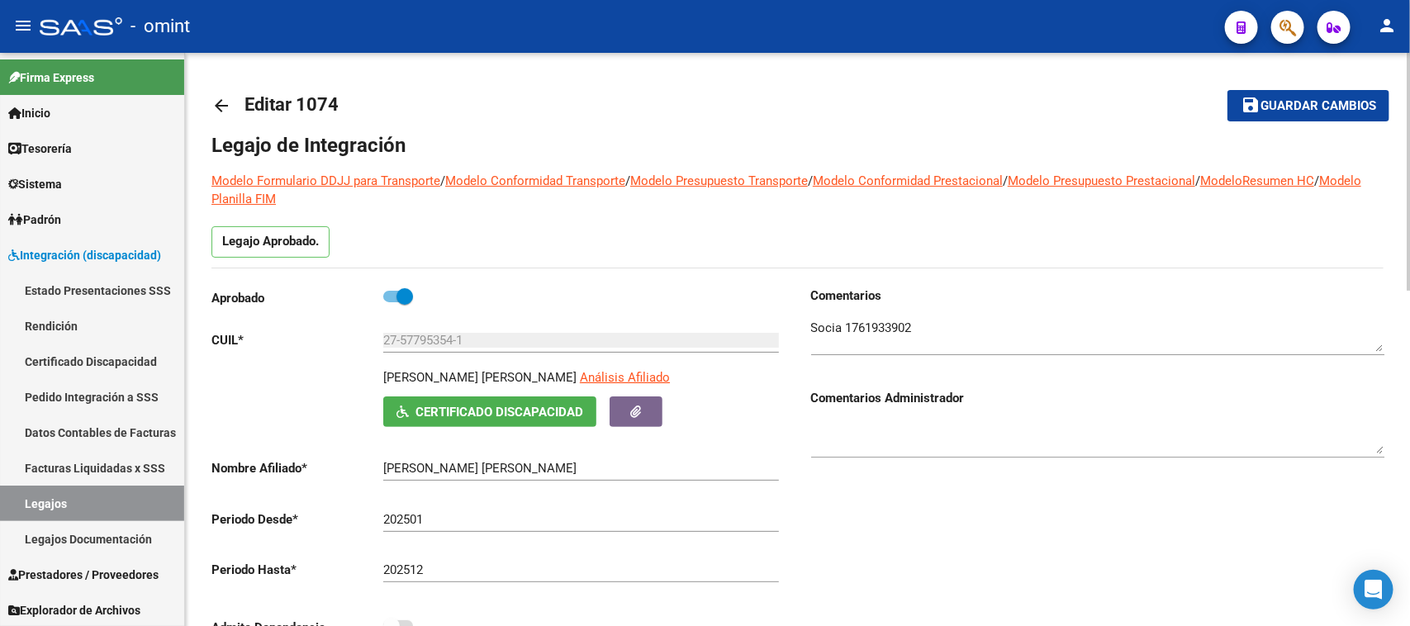
click at [1322, 84] on mat-toolbar-row "save Guardar cambios" at bounding box center [1267, 105] width 246 height 53
click at [1297, 107] on span "Guardar cambios" at bounding box center [1318, 106] width 116 height 15
drag, startPoint x: 83, startPoint y: 498, endPoint x: 147, endPoint y: 459, distance: 75.2
click at [84, 498] on link "Legajos" at bounding box center [92, 504] width 184 height 36
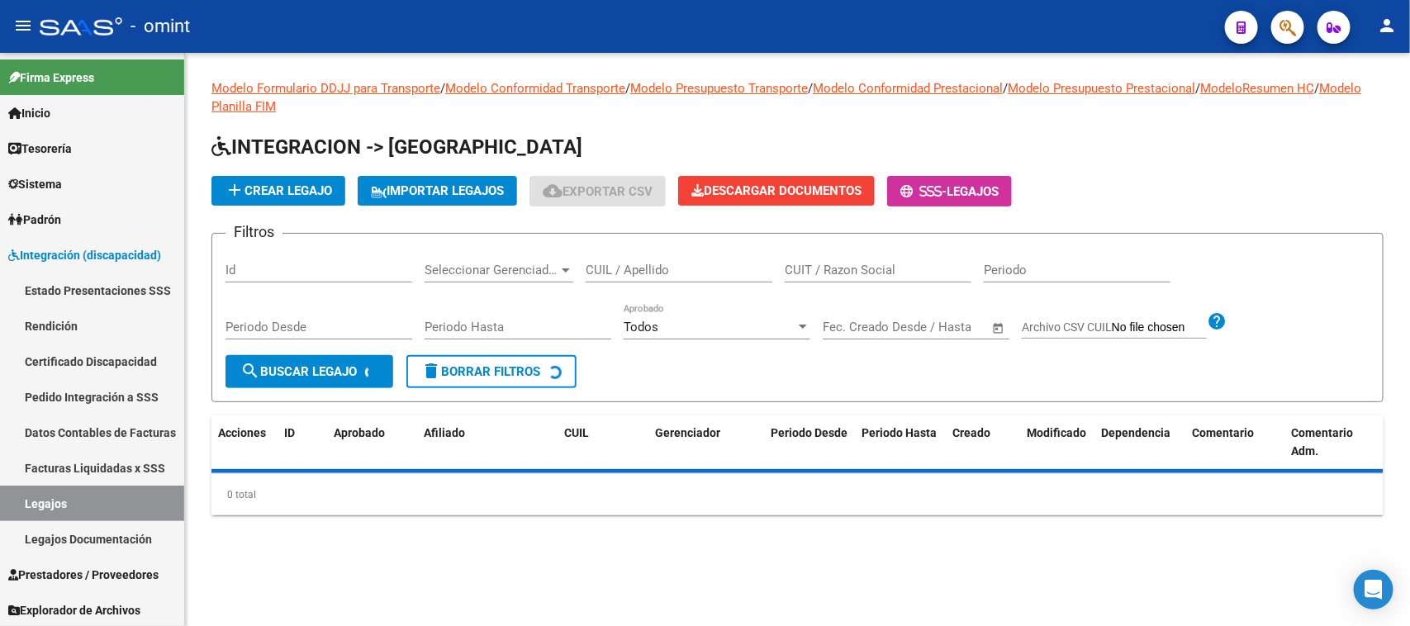
click at [682, 285] on div "CUIL / Apellido" at bounding box center [679, 272] width 187 height 51
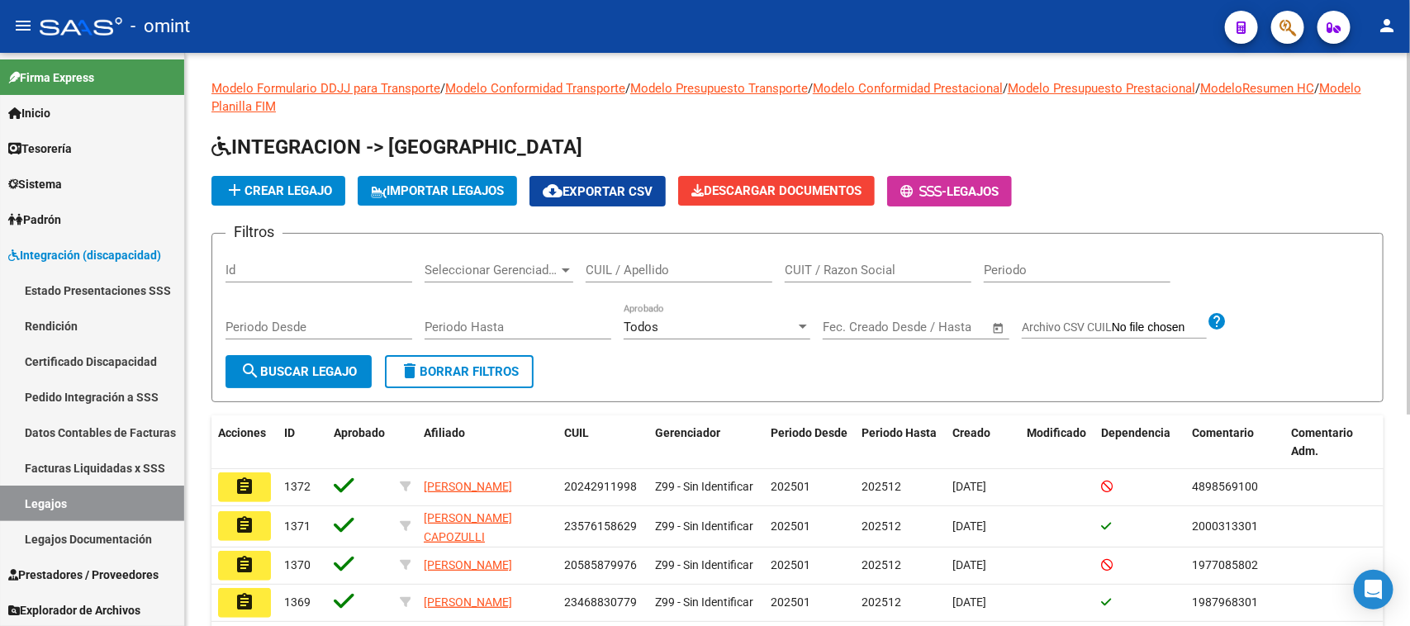
click at [685, 277] on div "CUIL / Apellido" at bounding box center [679, 265] width 187 height 36
type input "pereyra"
click at [306, 378] on button "search Buscar Legajo" at bounding box center [298, 371] width 146 height 33
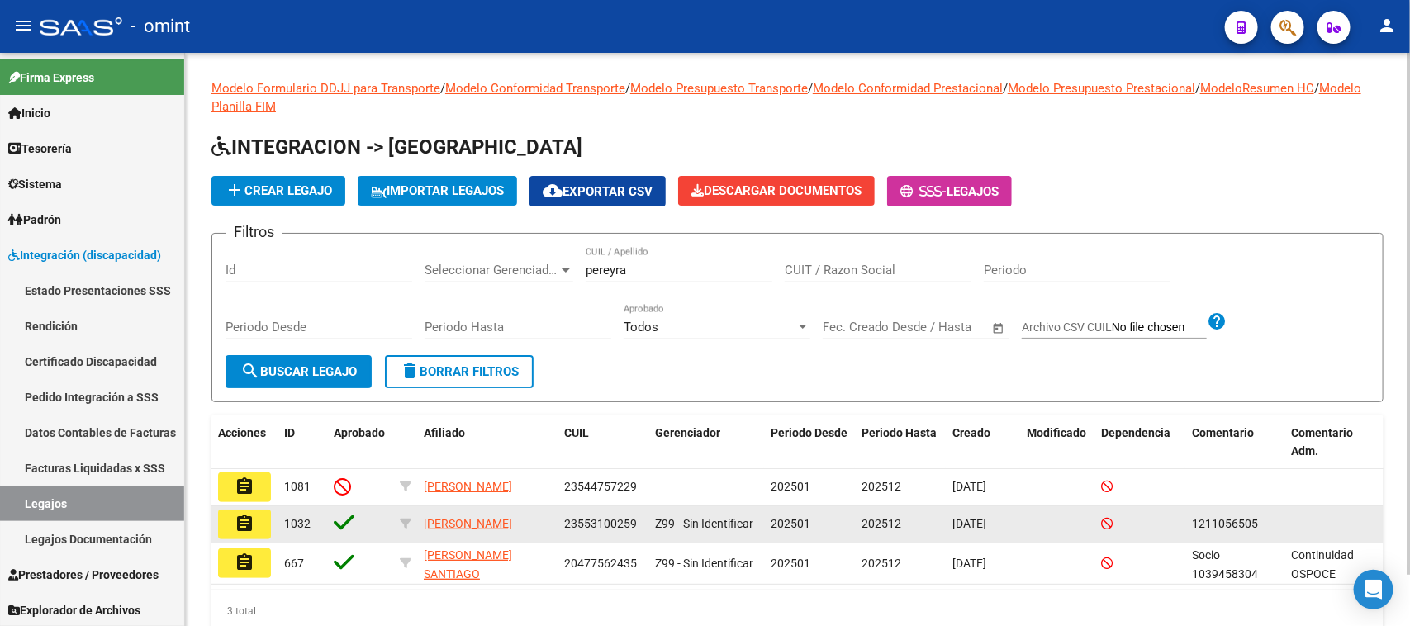
click at [224, 512] on button "assignment" at bounding box center [244, 525] width 53 height 30
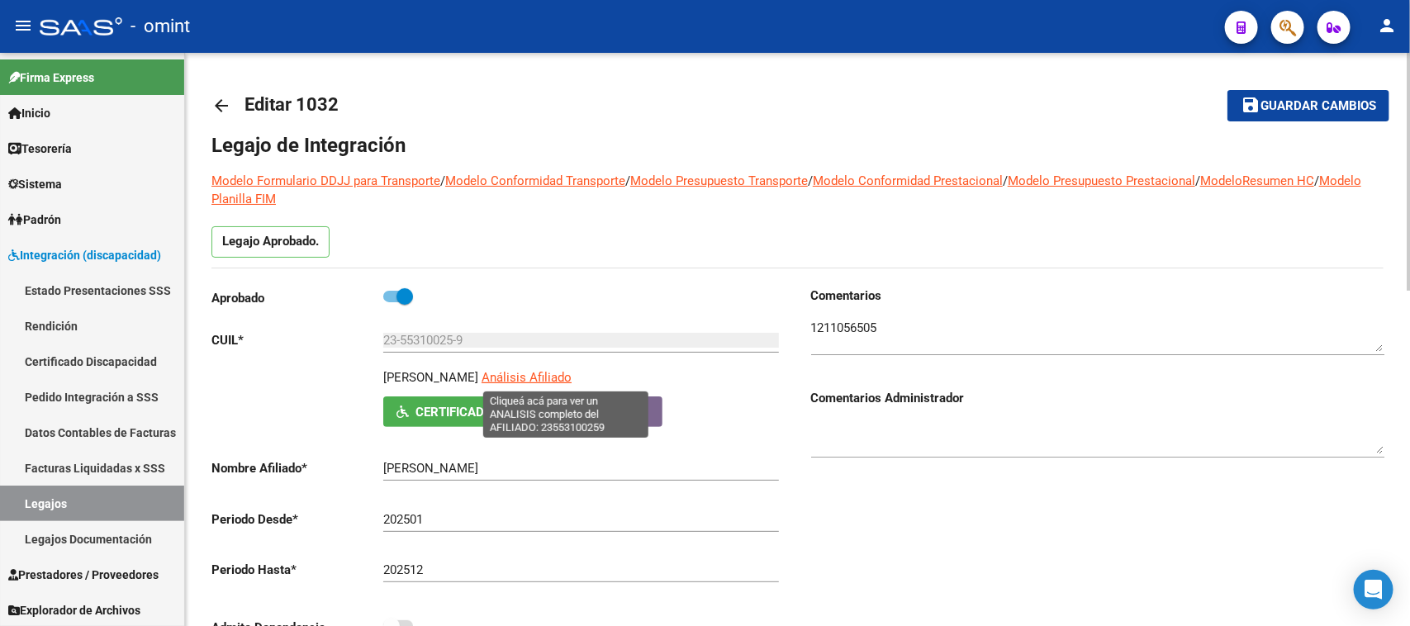
click at [571, 374] on span "Análisis Afiliado" at bounding box center [526, 377] width 90 height 15
type textarea "23553100259"
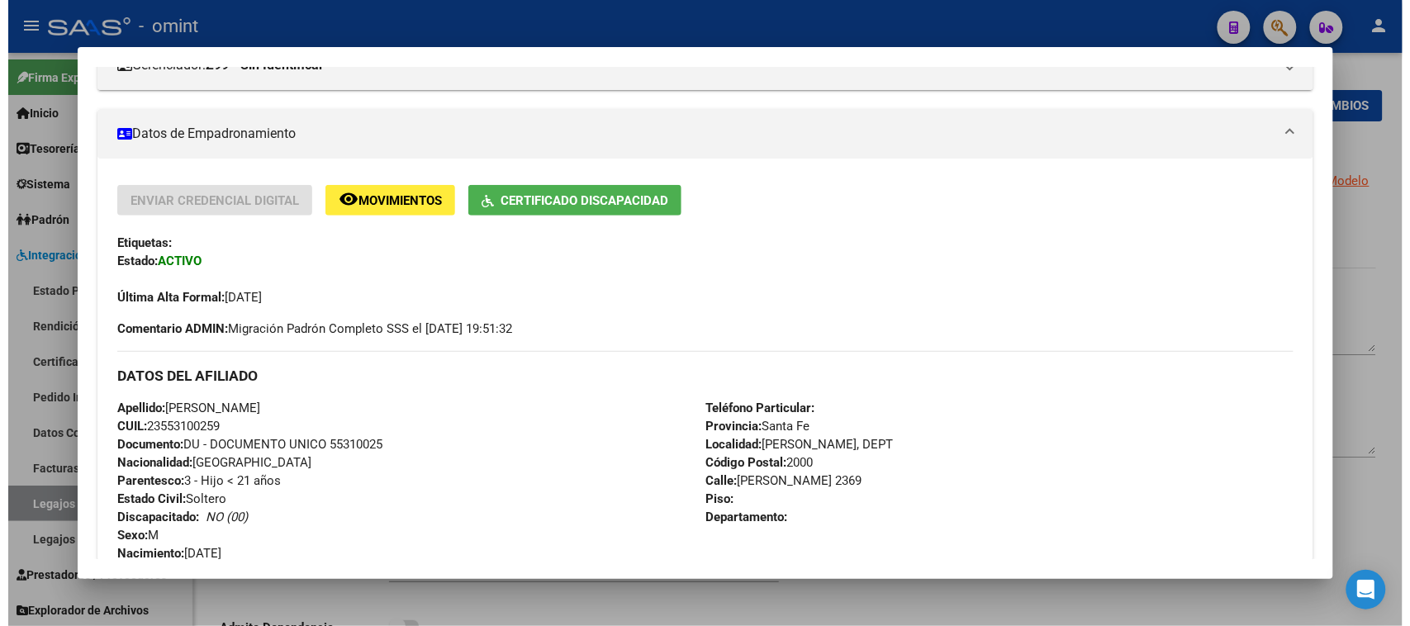
scroll to position [291, 0]
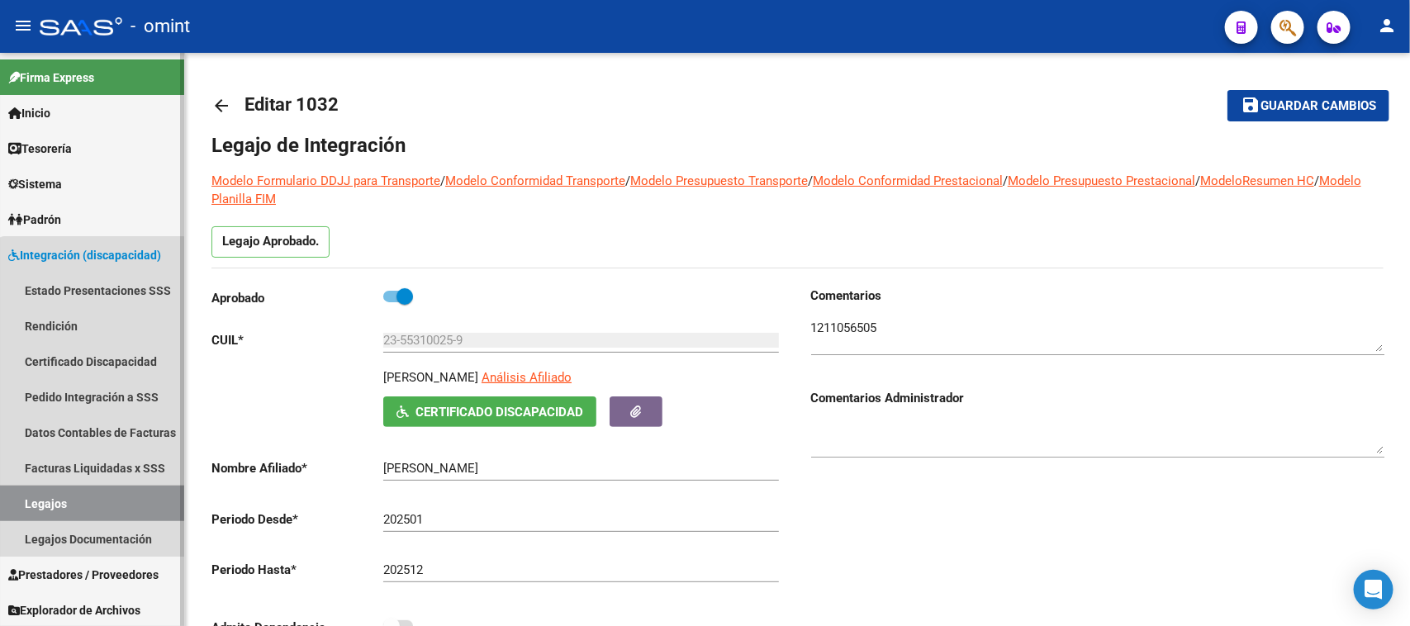
click at [93, 500] on link "Legajos" at bounding box center [92, 504] width 184 height 36
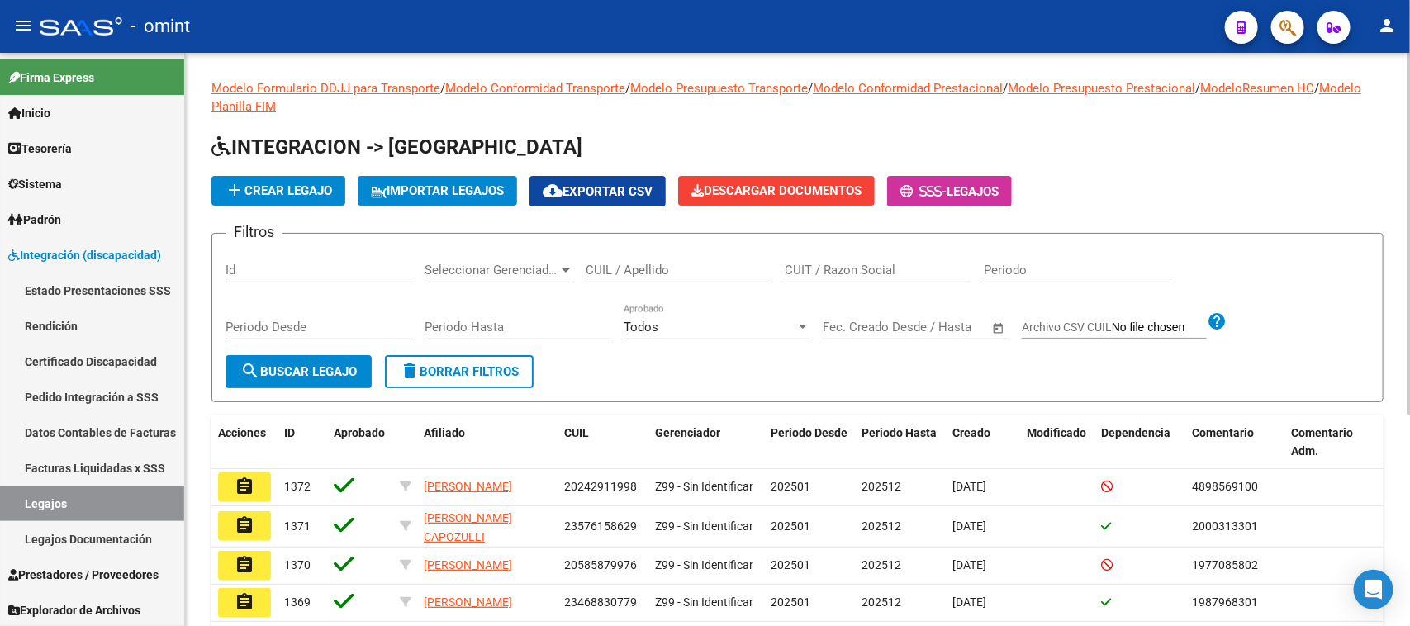
click at [662, 271] on div "CUIL / Apellido" at bounding box center [679, 265] width 187 height 36
type input "canto la"
click at [335, 356] on button "search Buscar Legajo" at bounding box center [298, 371] width 146 height 33
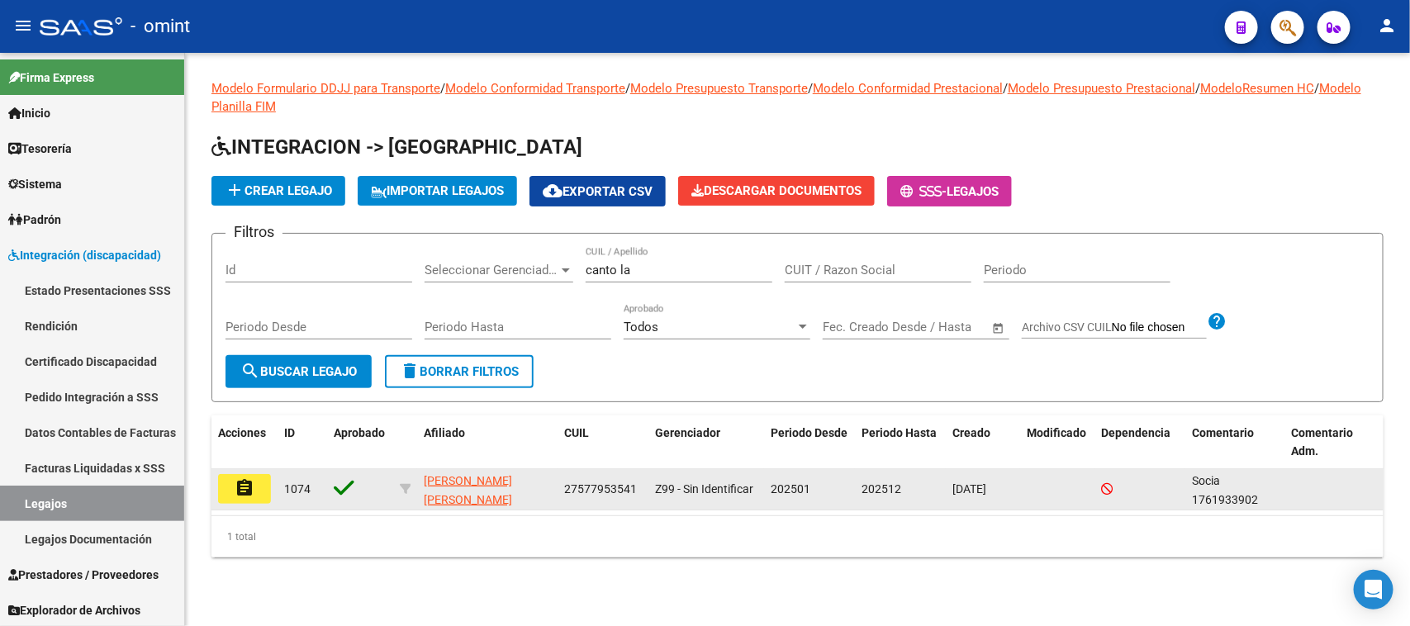
click at [249, 496] on button "assignment" at bounding box center [244, 489] width 53 height 30
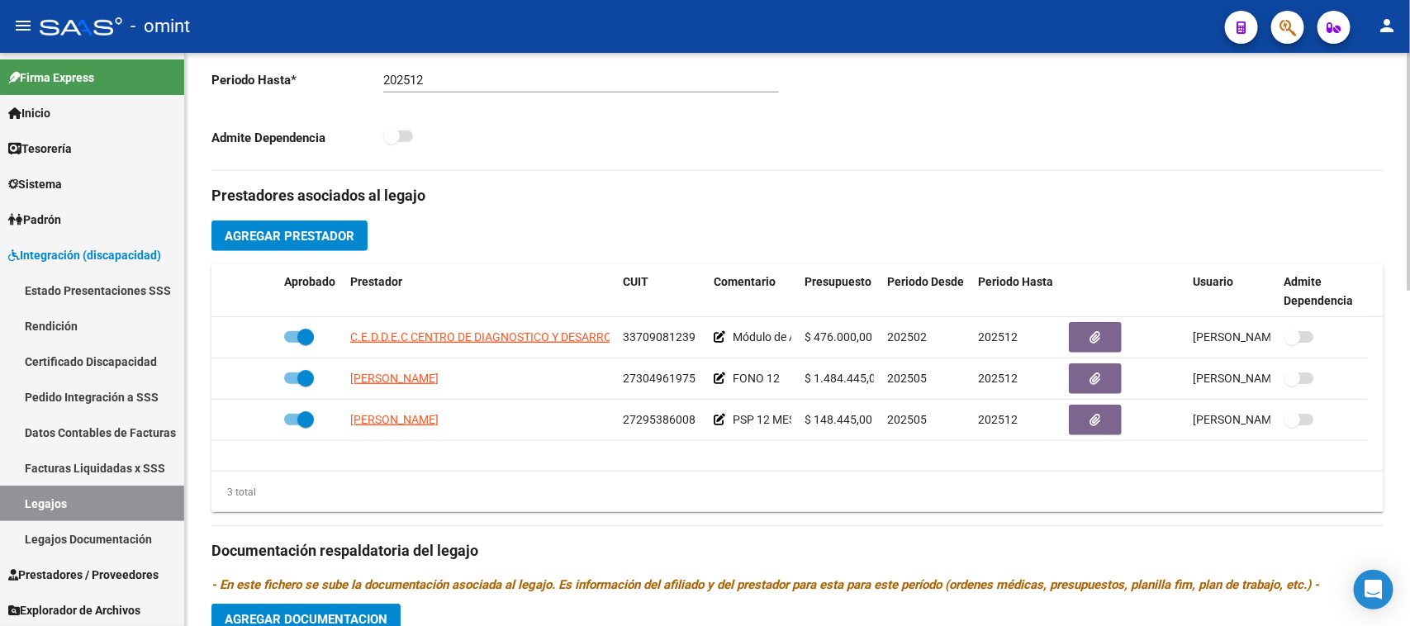
scroll to position [516, 0]
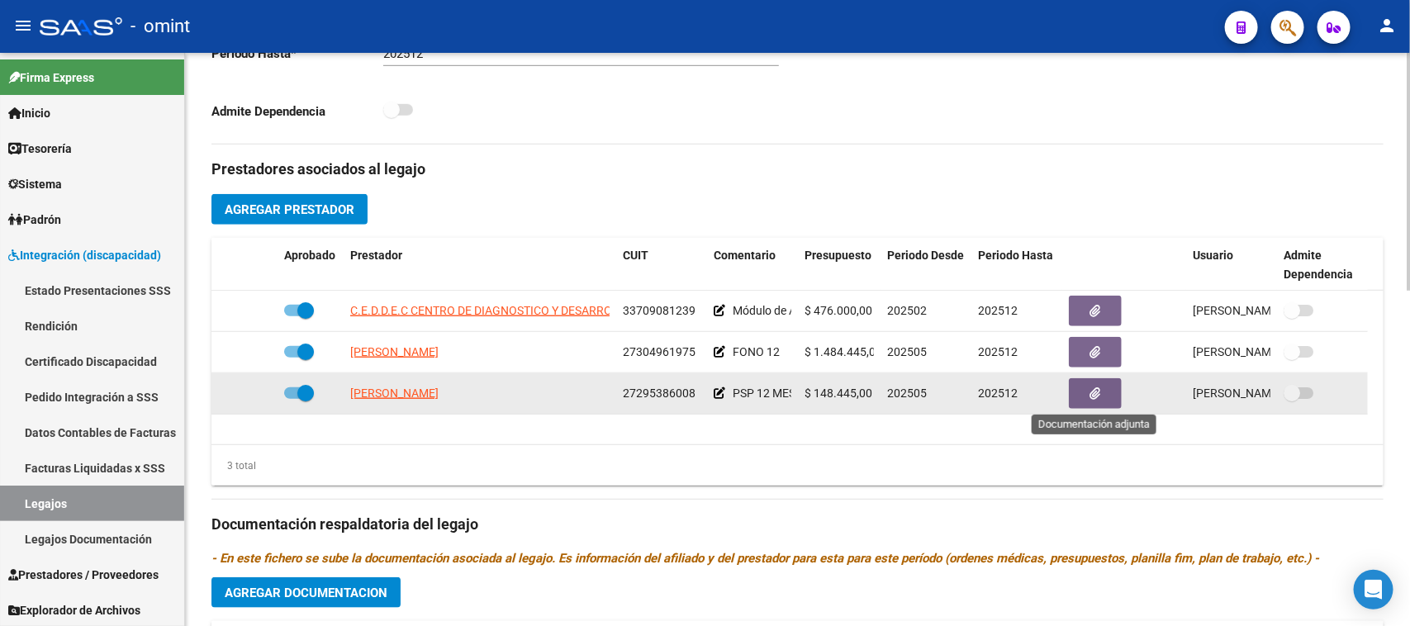
click at [1092, 394] on icon "button" at bounding box center [1095, 393] width 11 height 12
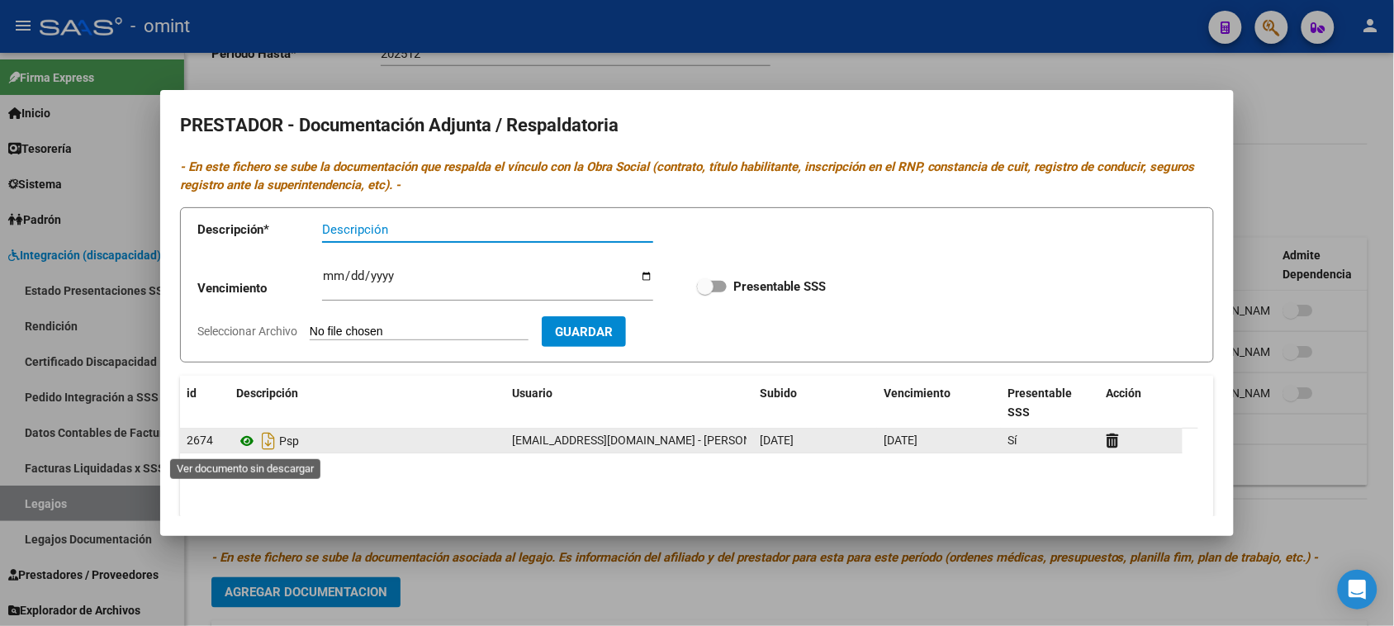
click at [252, 438] on icon at bounding box center [246, 441] width 21 height 20
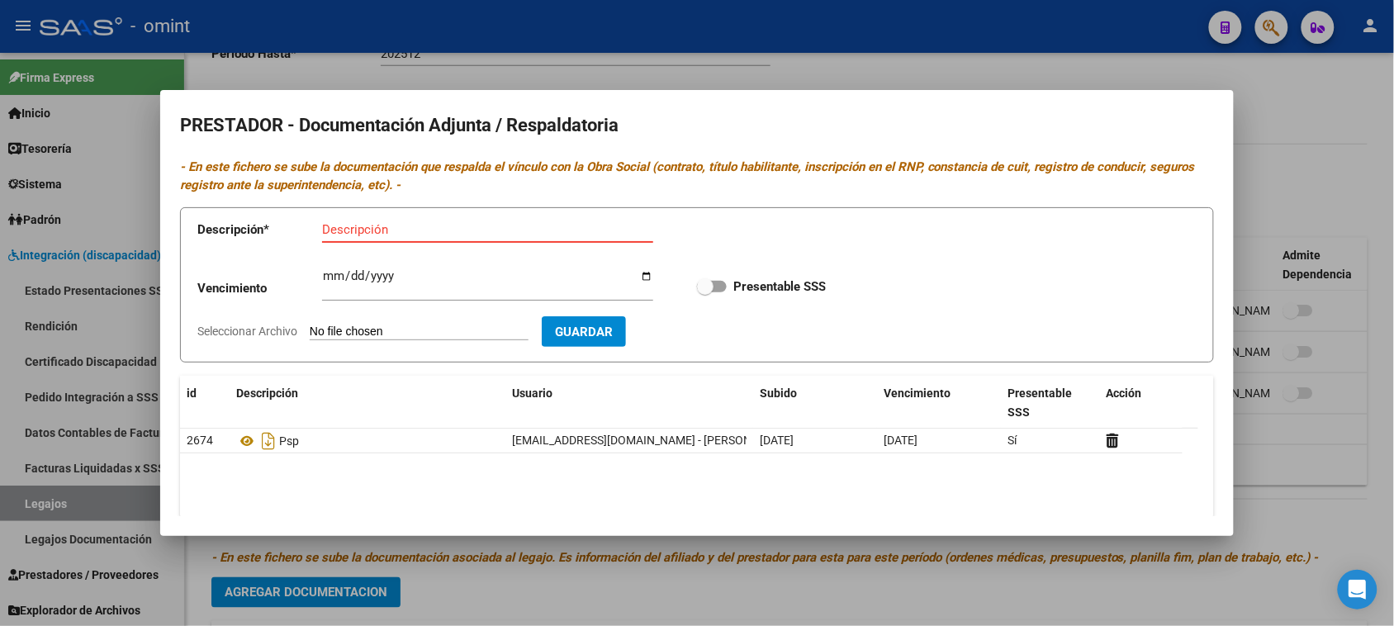
click at [439, 234] on input "Descripción" at bounding box center [487, 229] width 331 height 15
paste input "Título/RNP/CBU/ARCA"
type input "Título/RNP/CBU/ARCA"
type input "[DATE]"
click at [704, 292] on input "Presentable SSS" at bounding box center [704, 292] width 1 height 1
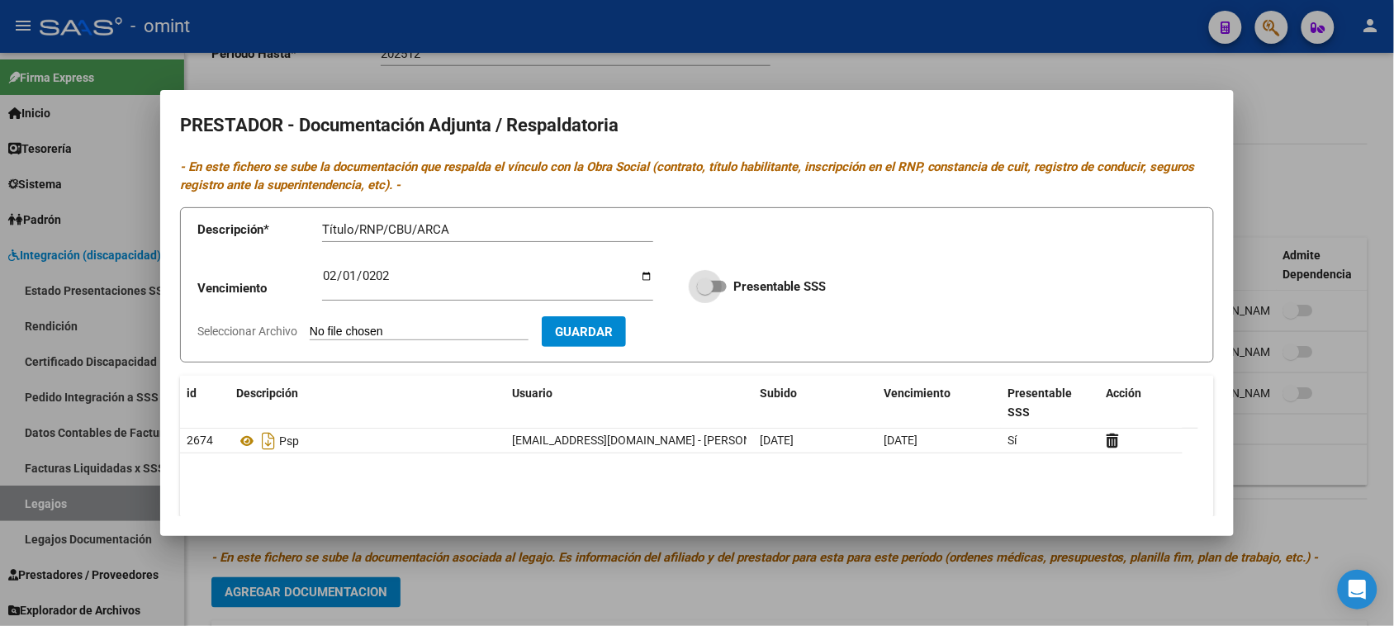
checkbox input "true"
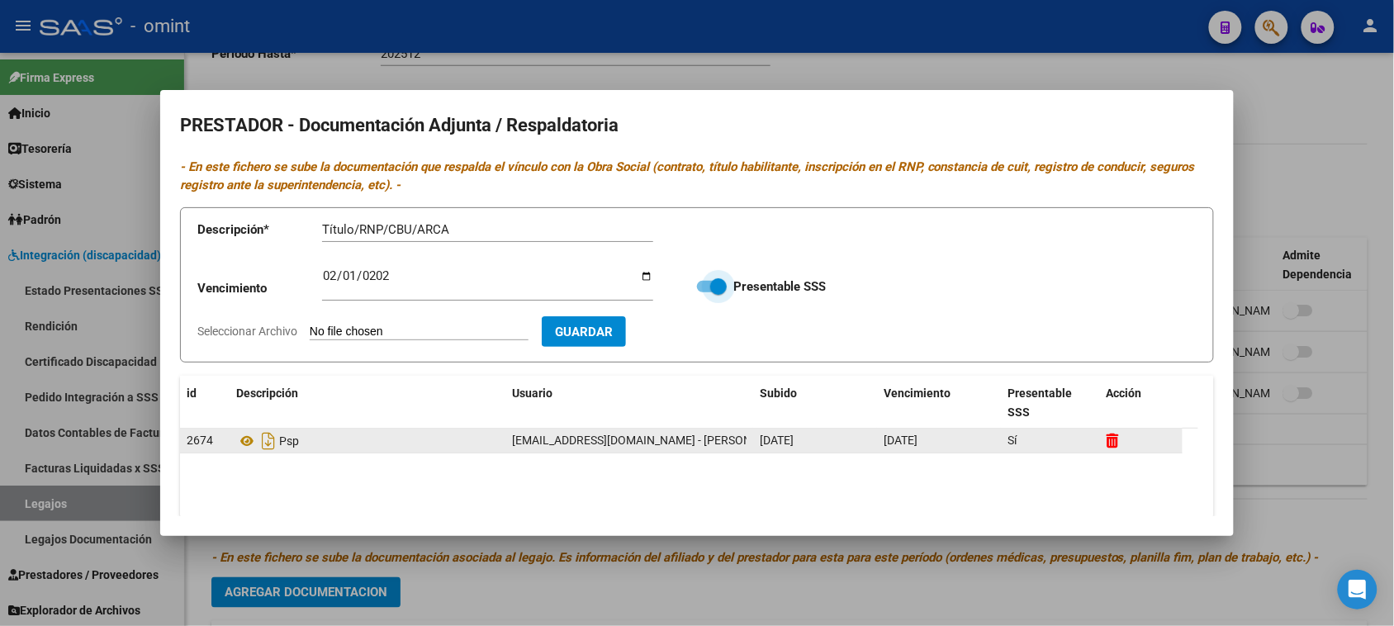
click at [1107, 447] on icon at bounding box center [1113, 441] width 12 height 16
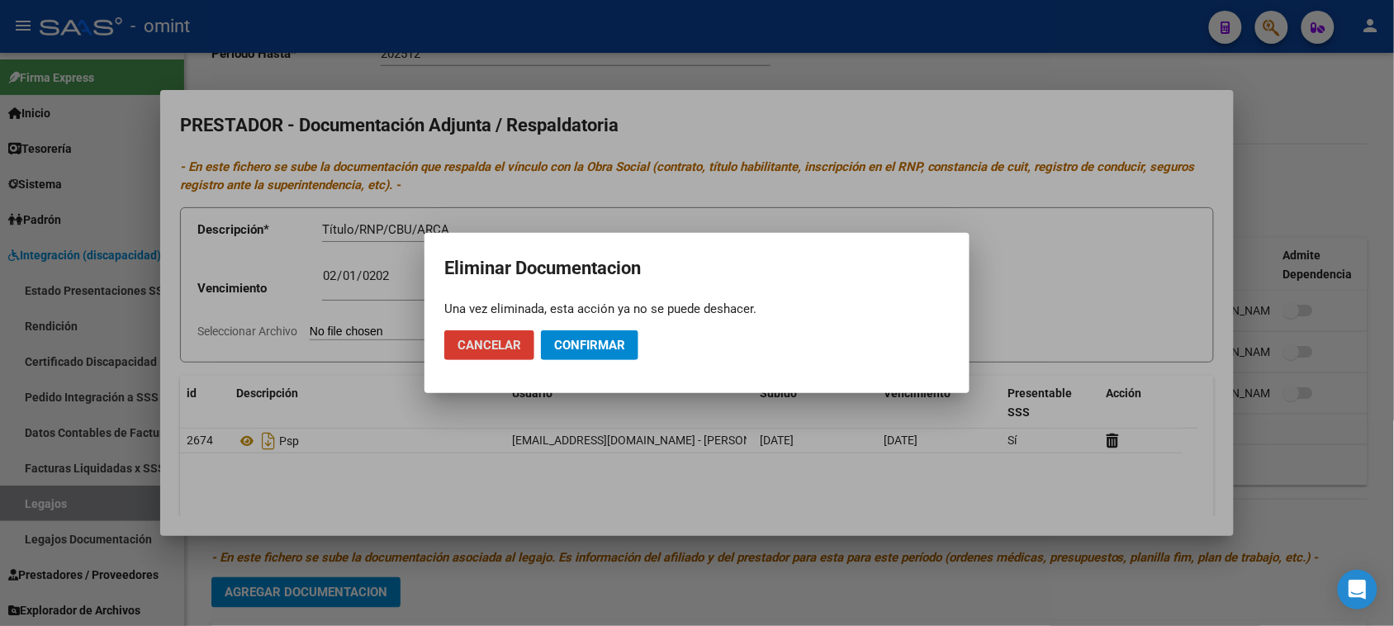
click at [603, 348] on span "Confirmar" at bounding box center [589, 345] width 71 height 15
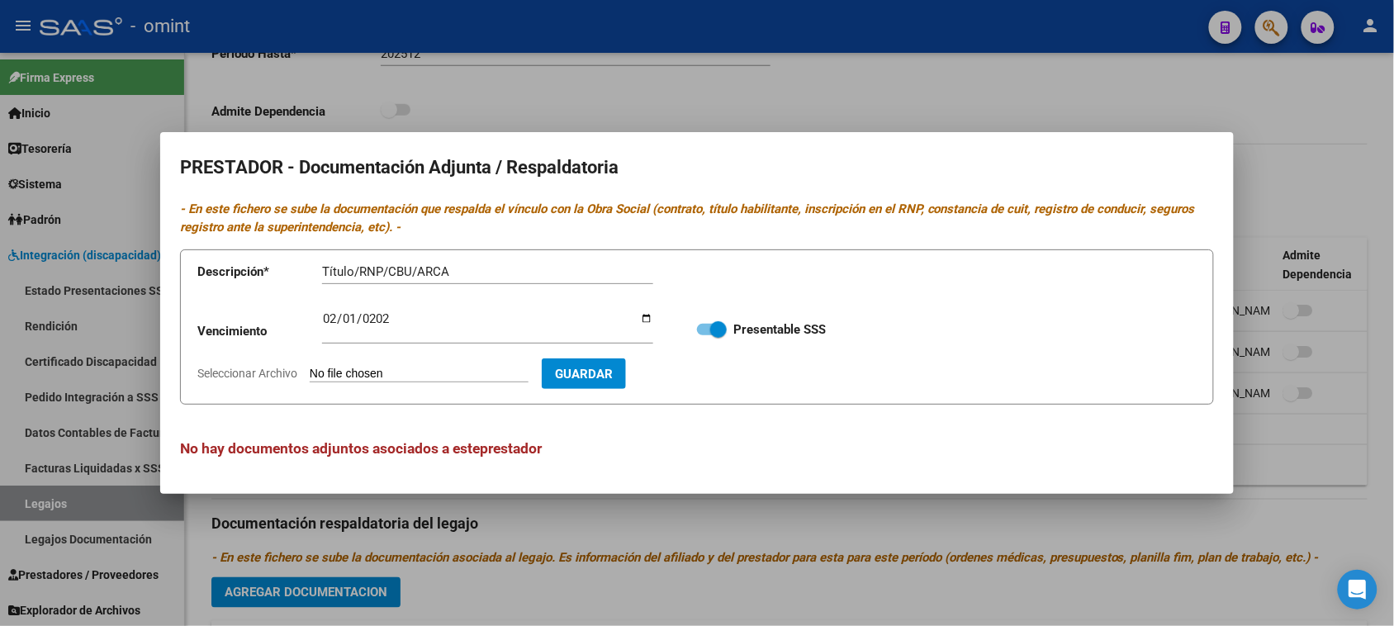
type input "C:\fakepath\PSP PRESTADOR.pdf"
click at [722, 378] on button "Guardar" at bounding box center [680, 373] width 84 height 31
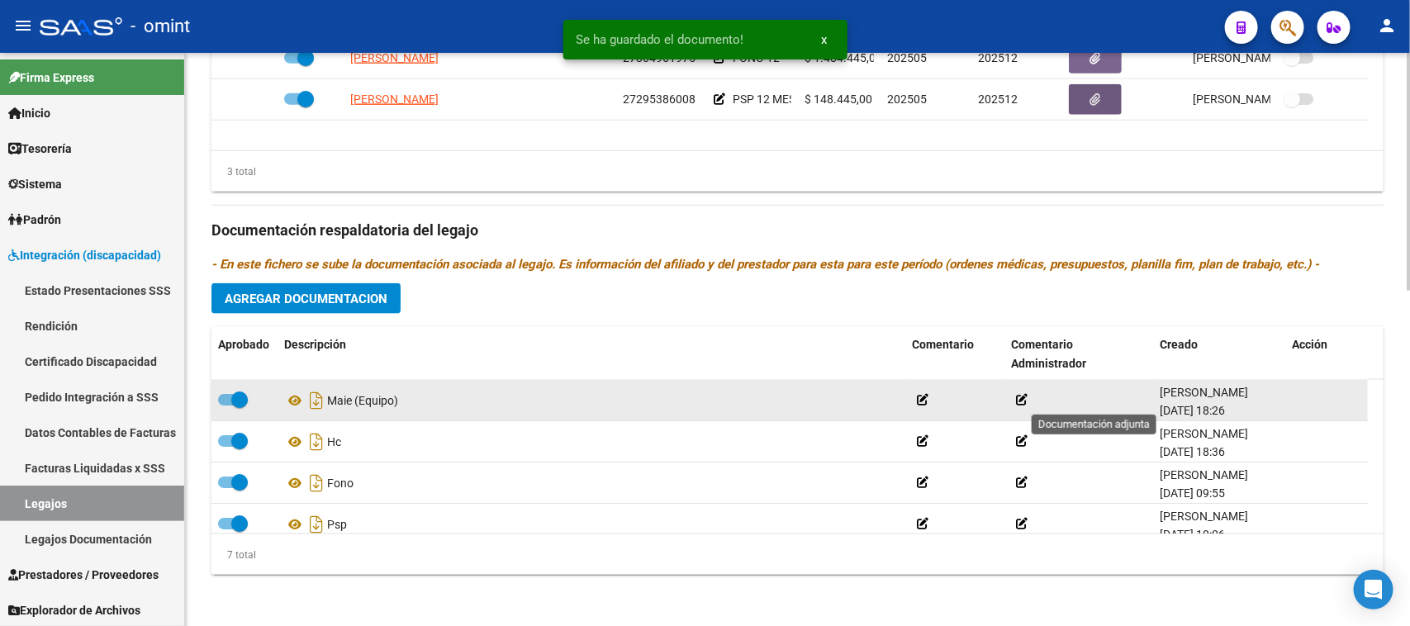
scroll to position [103, 0]
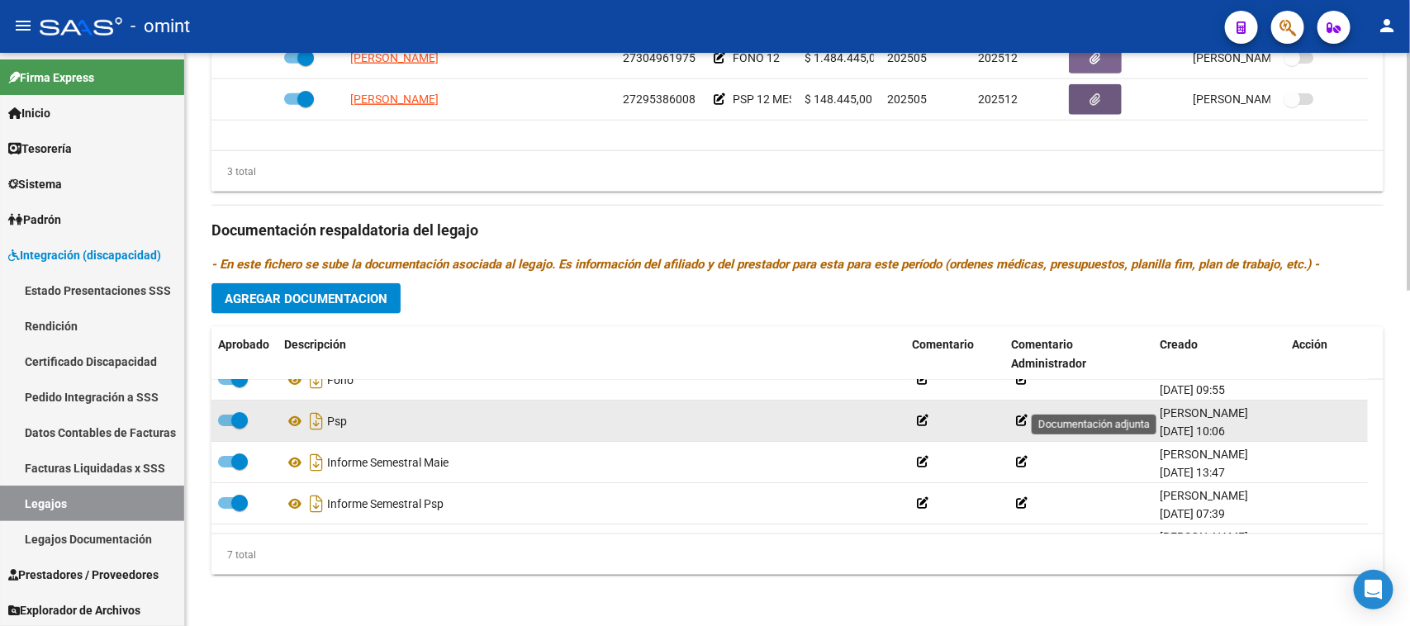
click at [225, 432] on datatable-body-cell at bounding box center [244, 421] width 66 height 40
click at [225, 417] on span at bounding box center [233, 421] width 30 height 12
click at [225, 426] on input "checkbox" at bounding box center [225, 426] width 1 height 1
checkbox input "false"
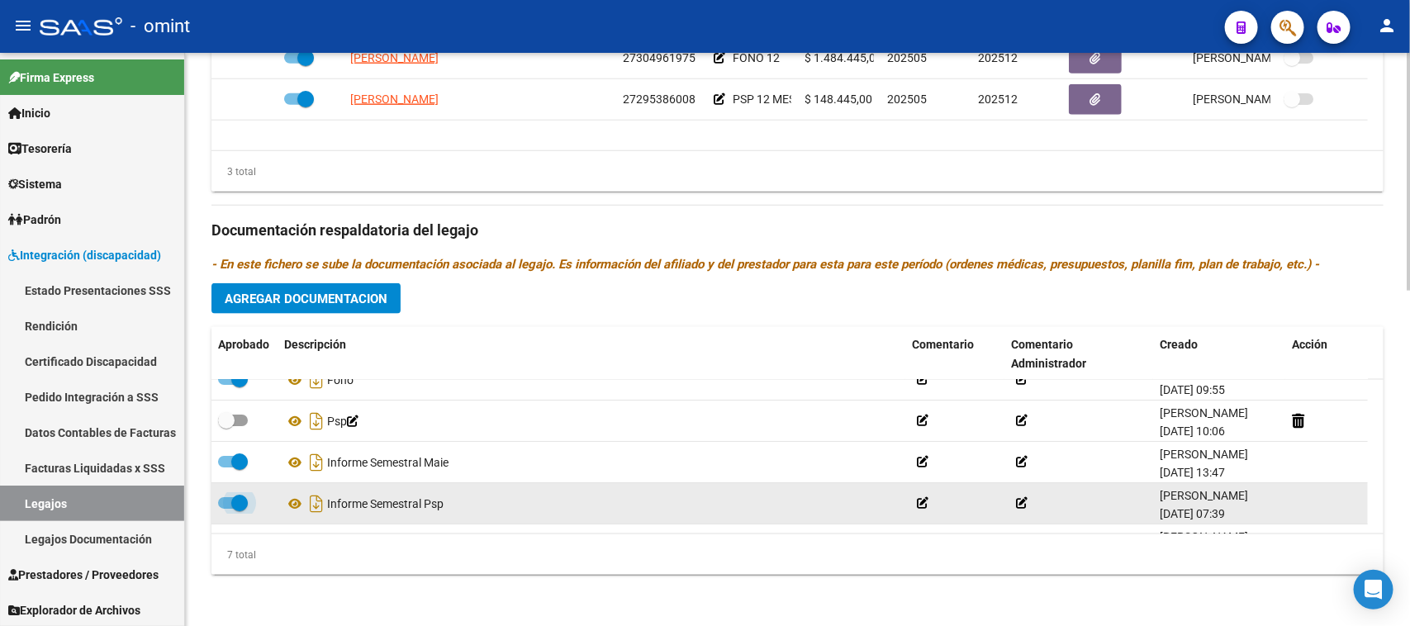
click at [239, 498] on span at bounding box center [239, 503] width 17 height 17
click at [226, 509] on input "checkbox" at bounding box center [225, 509] width 1 height 1
checkbox input "false"
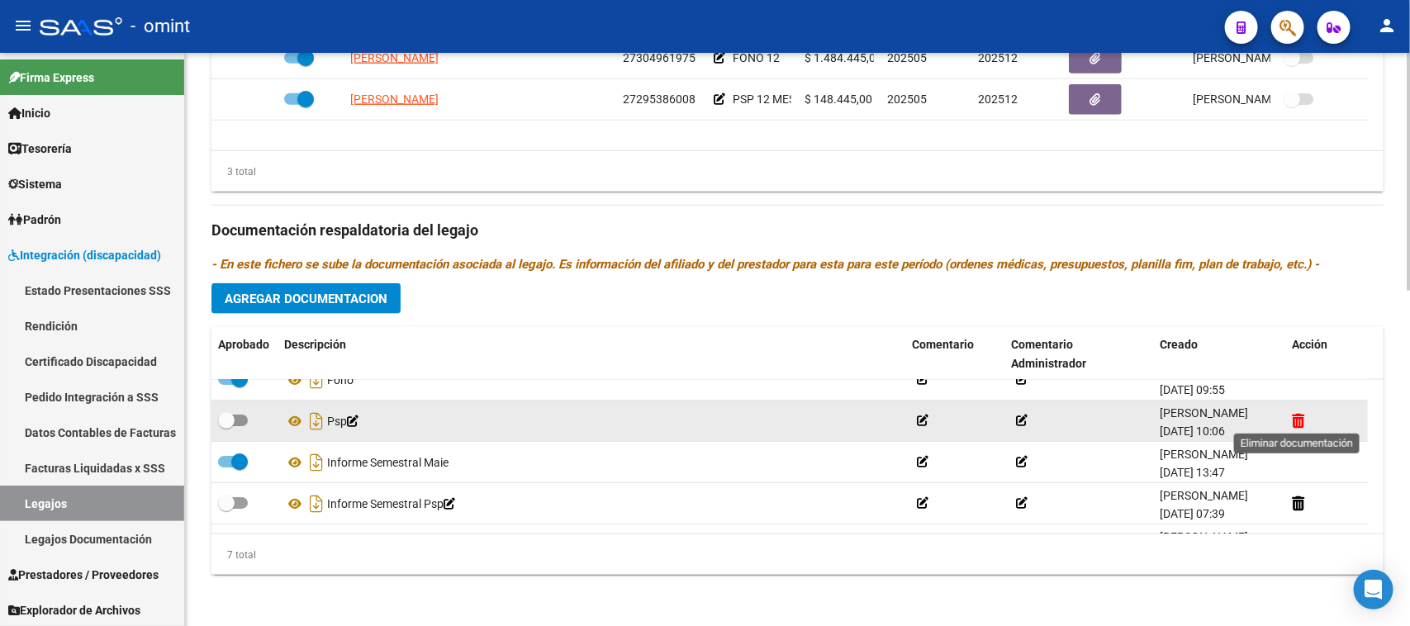
click at [1293, 415] on icon at bounding box center [1298, 421] width 12 height 16
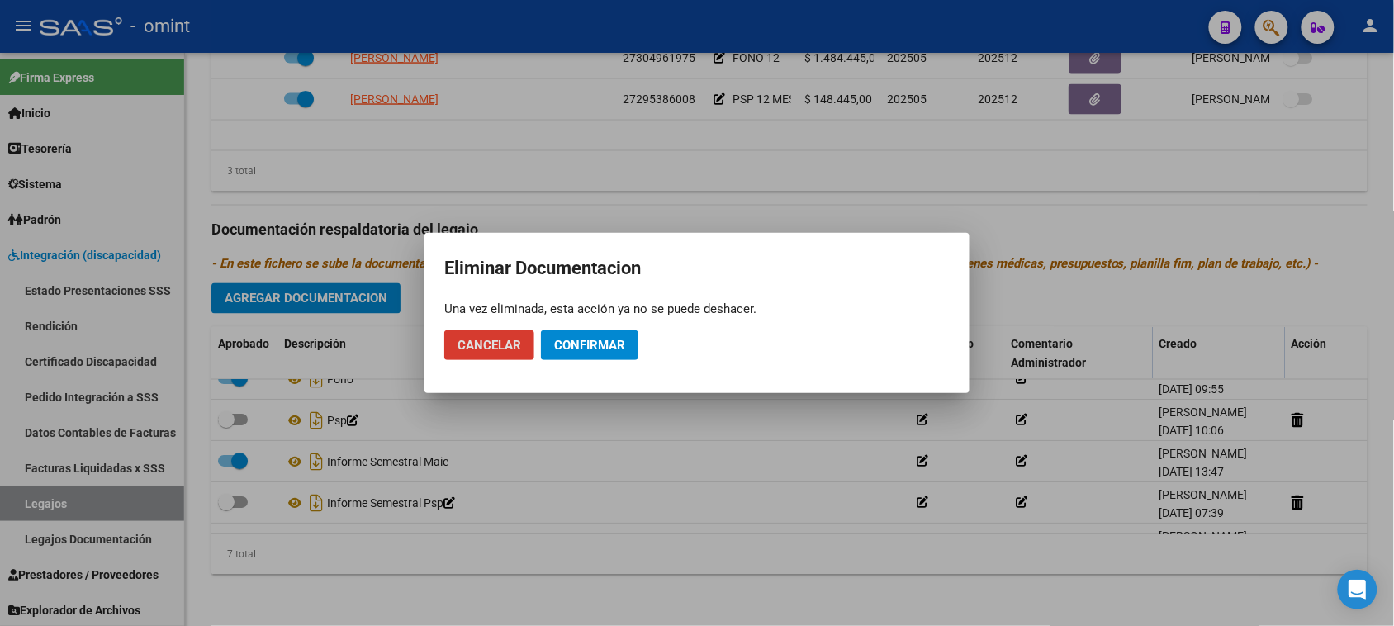
click at [615, 349] on span "Confirmar" at bounding box center [589, 345] width 71 height 15
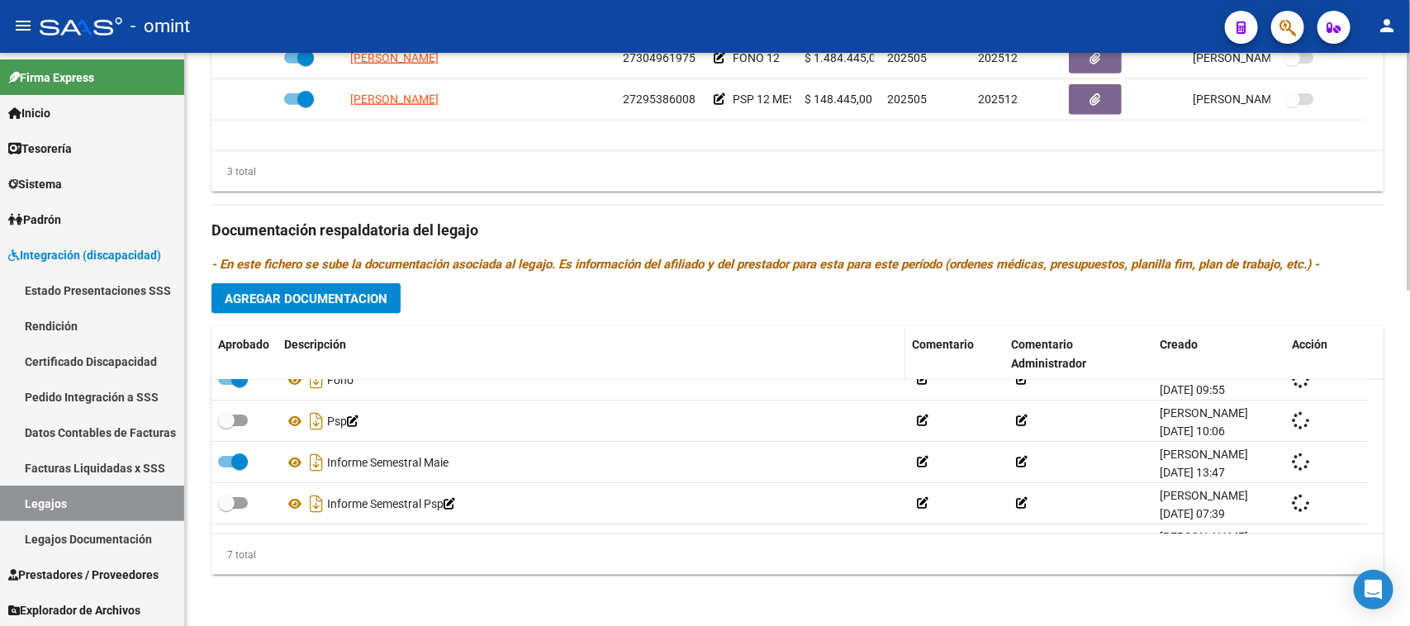
checkbox input "true"
checkbox input "false"
checkbox input "true"
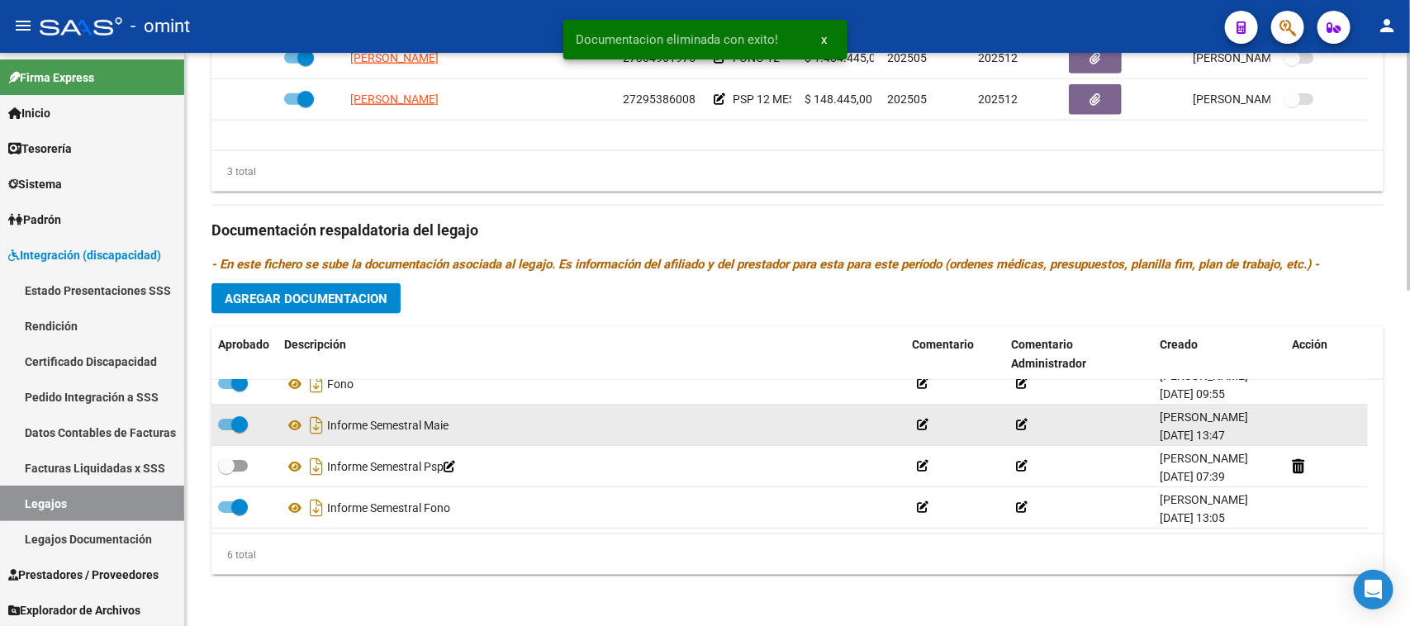
scroll to position [100, 0]
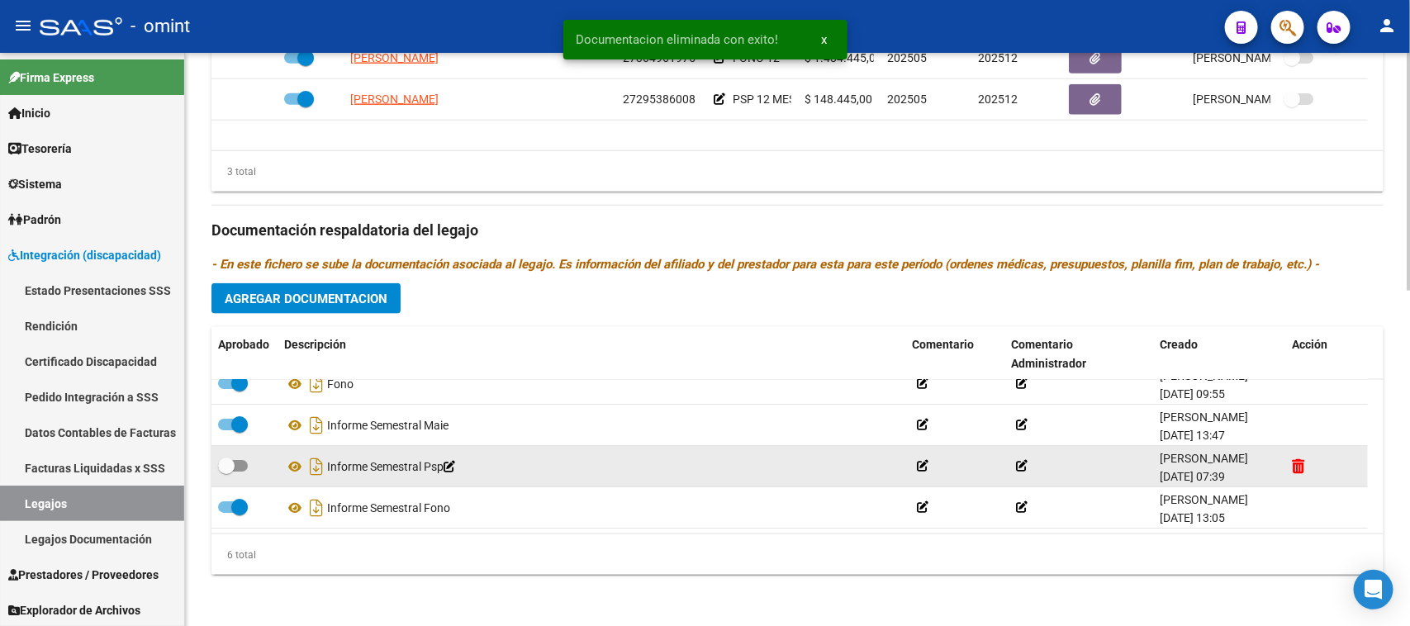
click at [1289, 459] on datatable-body-cell at bounding box center [1326, 466] width 83 height 40
click at [1293, 459] on icon at bounding box center [1298, 466] width 12 height 16
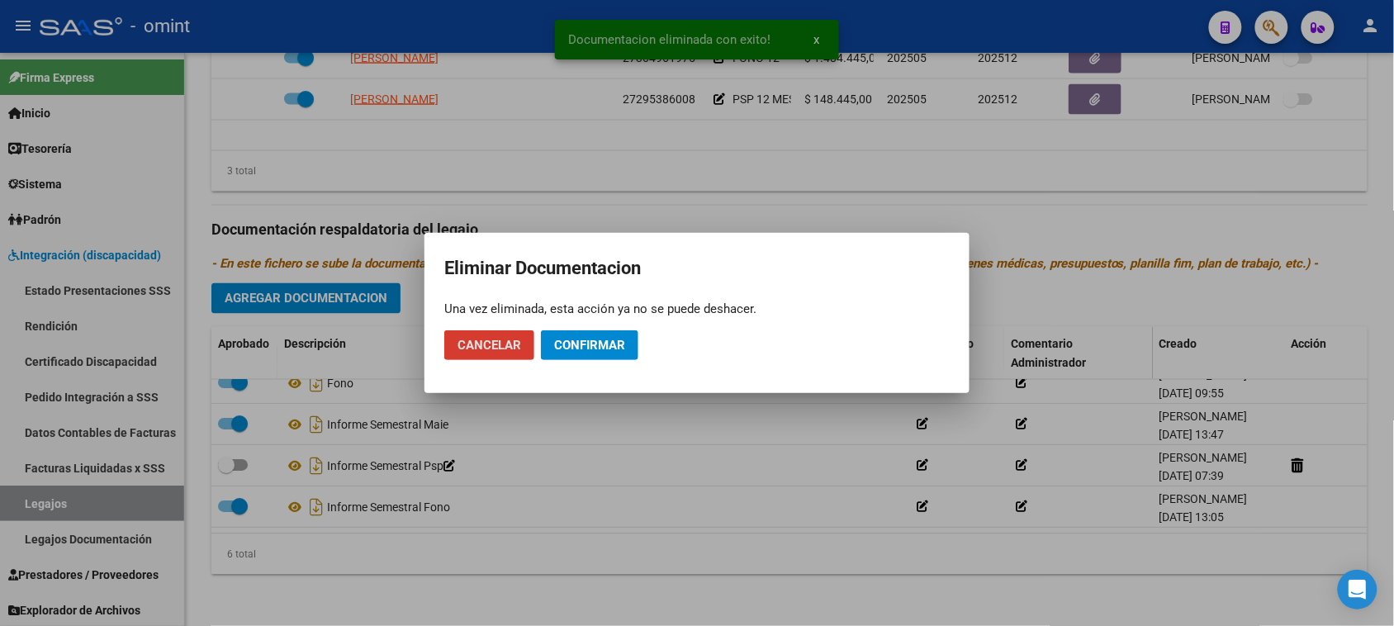
click at [590, 338] on span "Confirmar" at bounding box center [589, 345] width 71 height 15
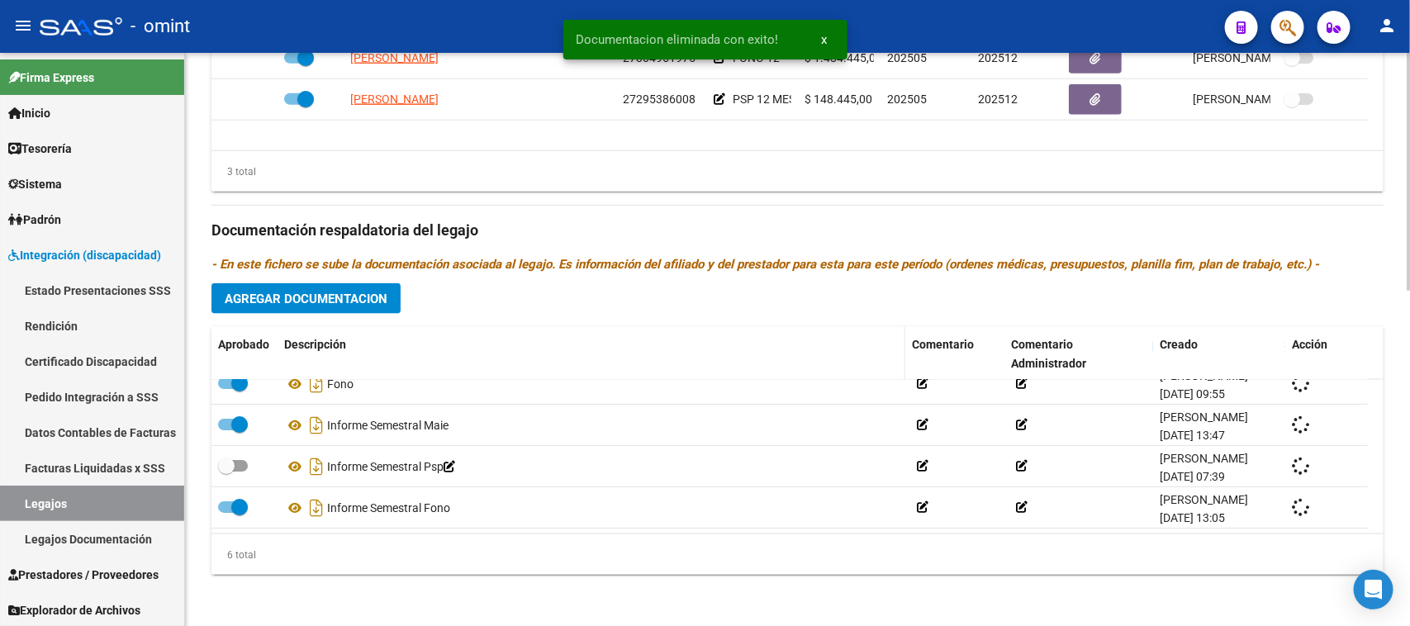
checkbox input "true"
click at [306, 300] on span "Agregar Documentacion" at bounding box center [306, 299] width 163 height 15
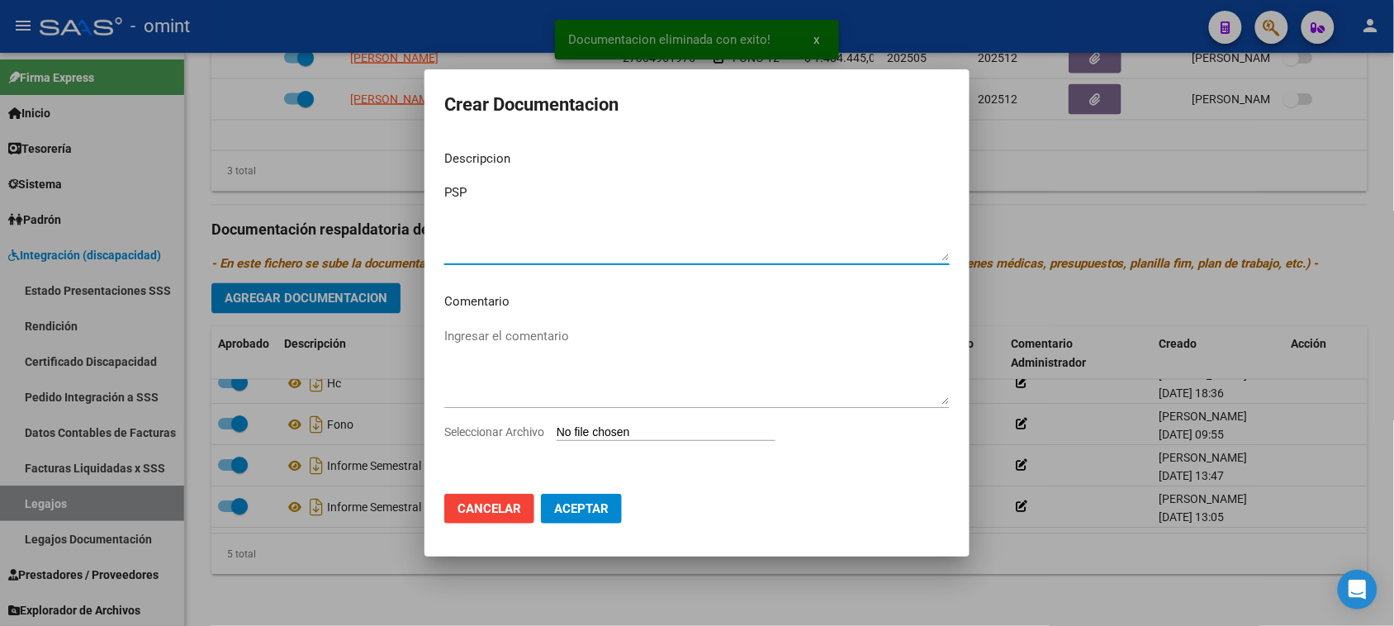
type textarea "PSP"
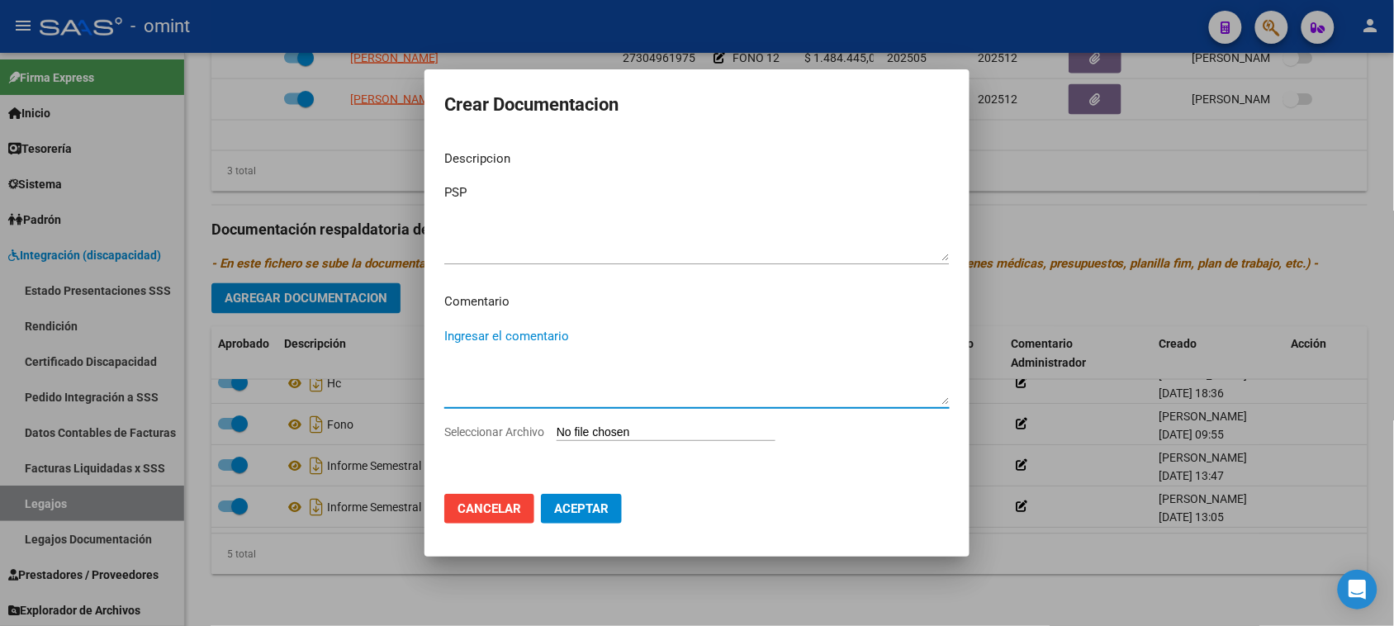
type input "C:\fakepath\PSP PRESTACION.pdf"
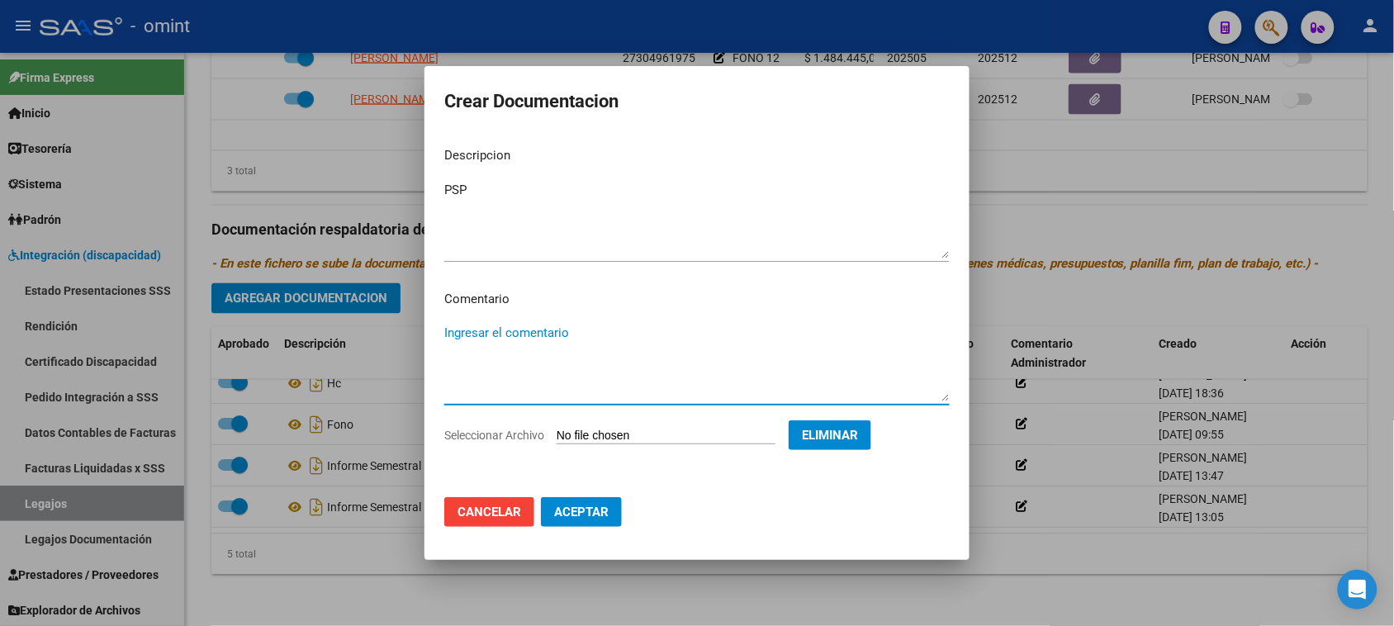
click at [591, 498] on button "Aceptar" at bounding box center [581, 512] width 81 height 30
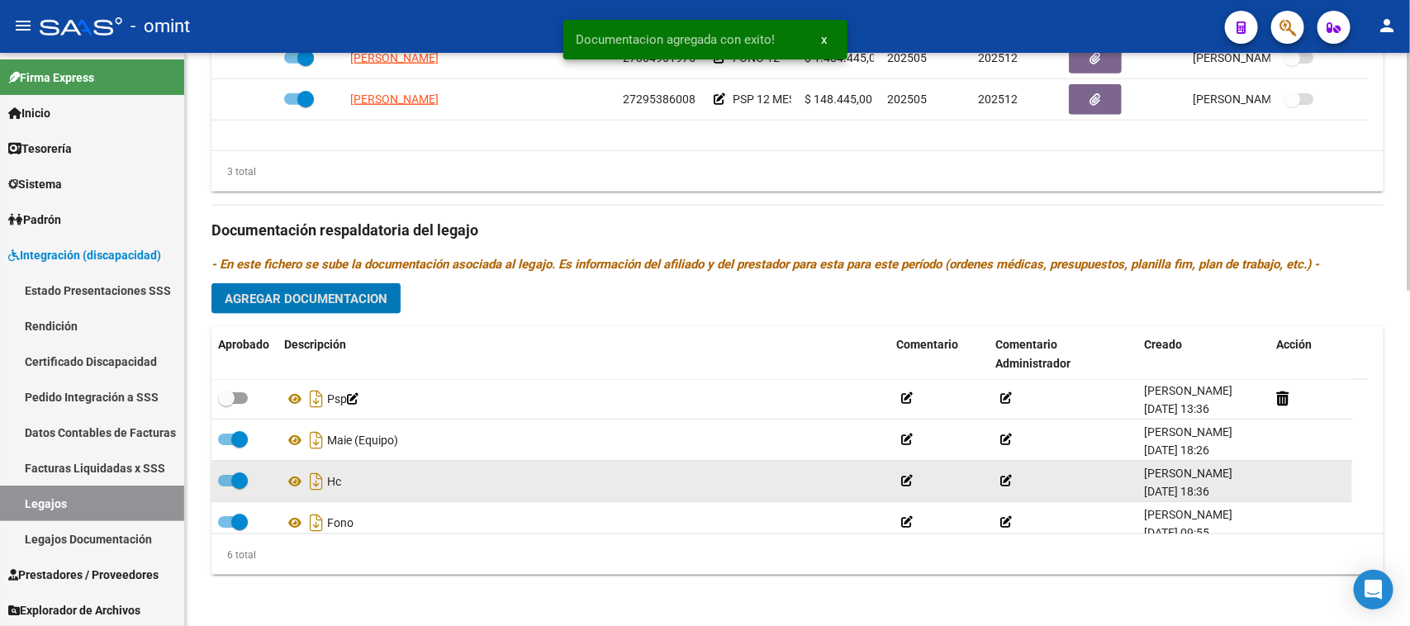
scroll to position [0, 0]
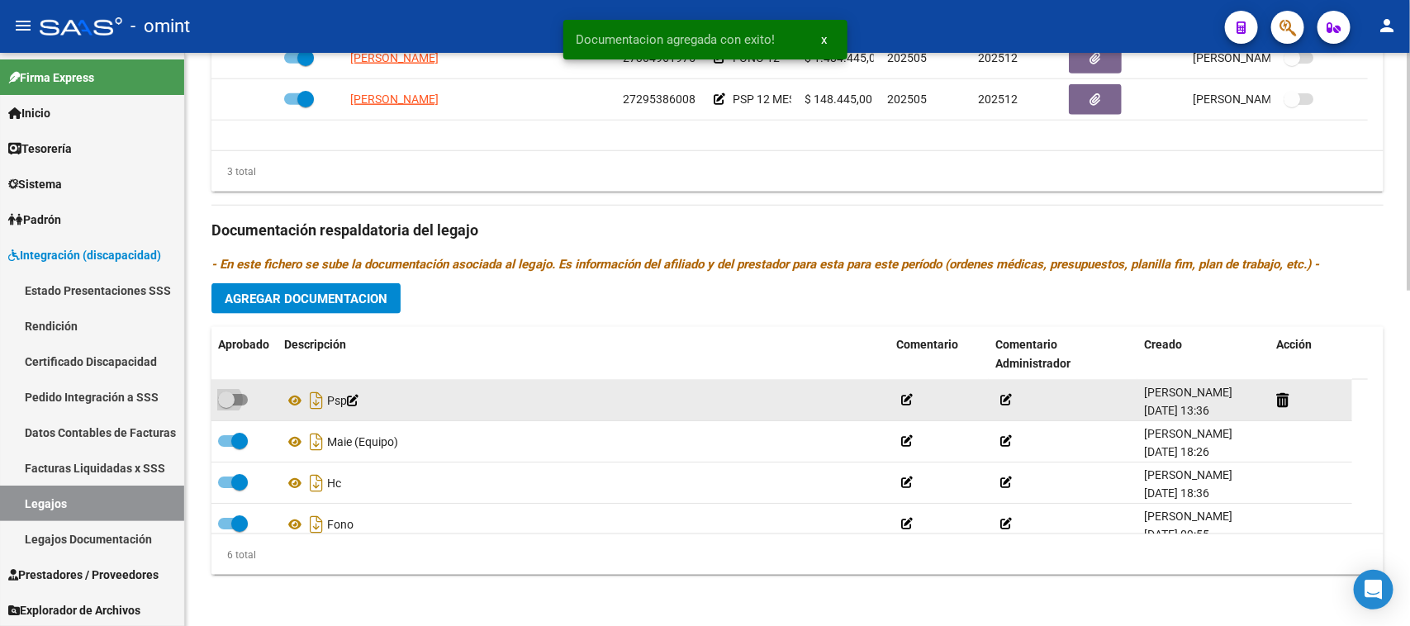
click at [241, 399] on span at bounding box center [233, 400] width 30 height 12
click at [226, 405] on input "checkbox" at bounding box center [225, 405] width 1 height 1
checkbox input "true"
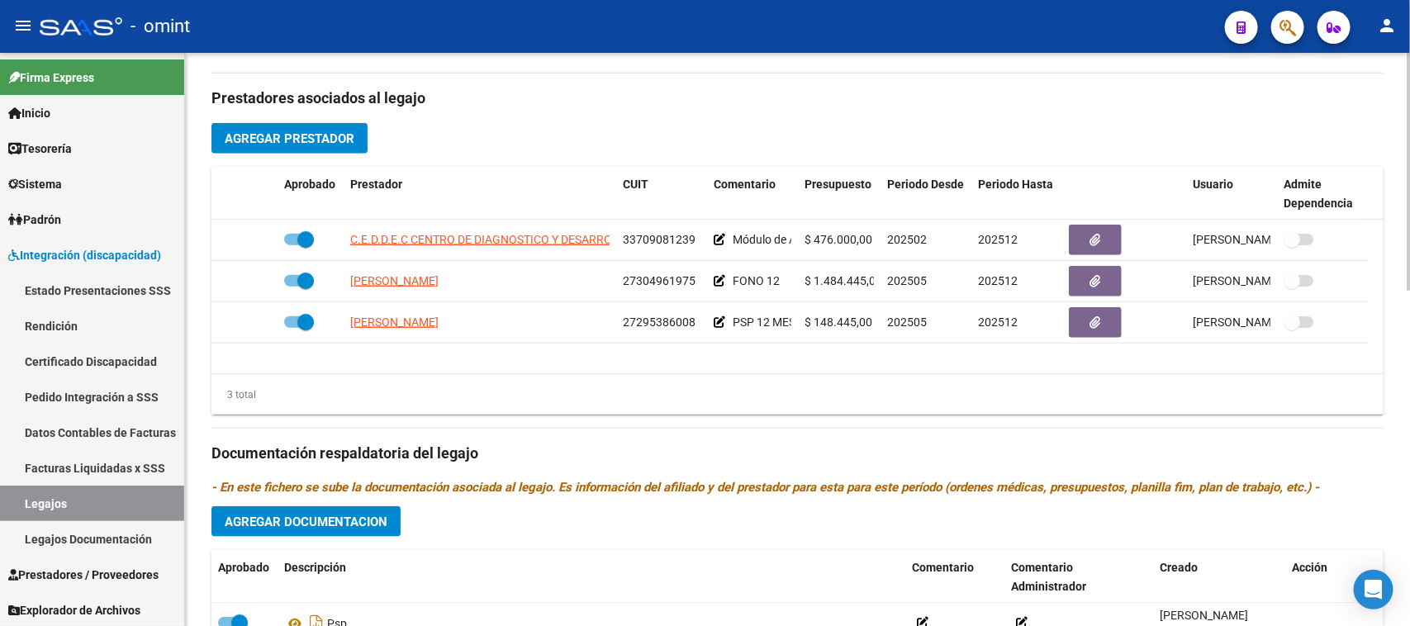
scroll to position [604, 0]
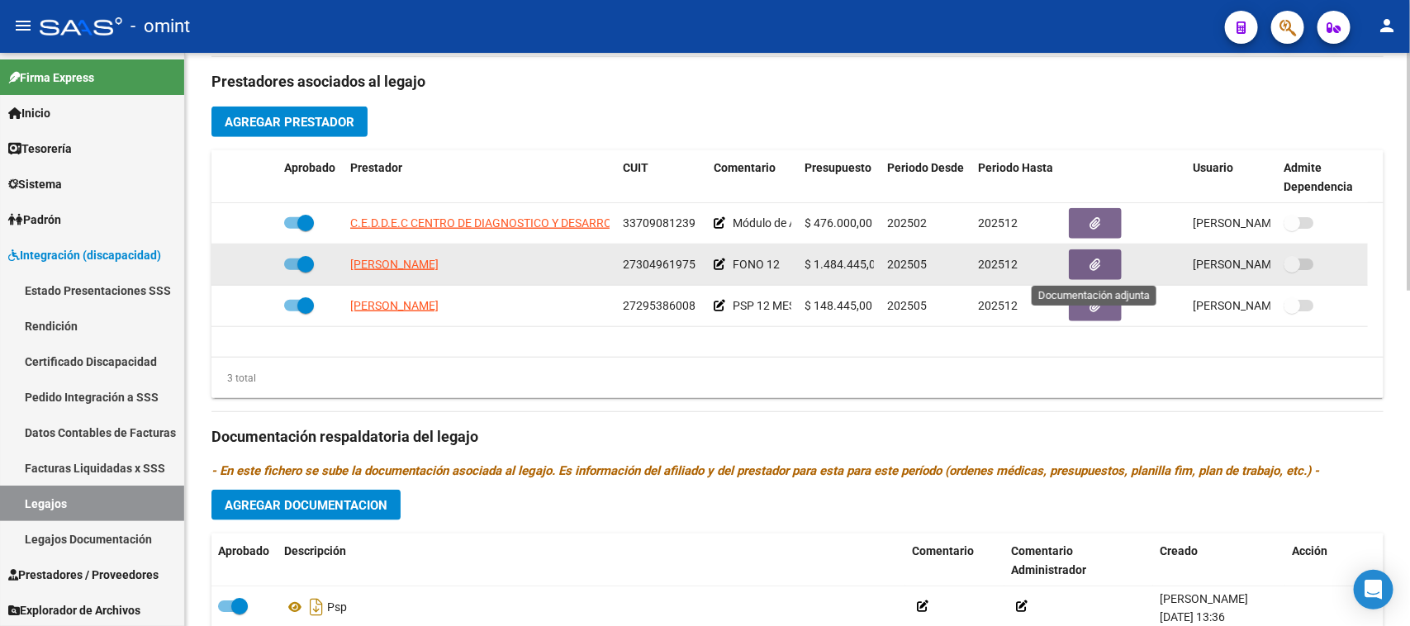
click at [1083, 258] on button "button" at bounding box center [1095, 264] width 53 height 31
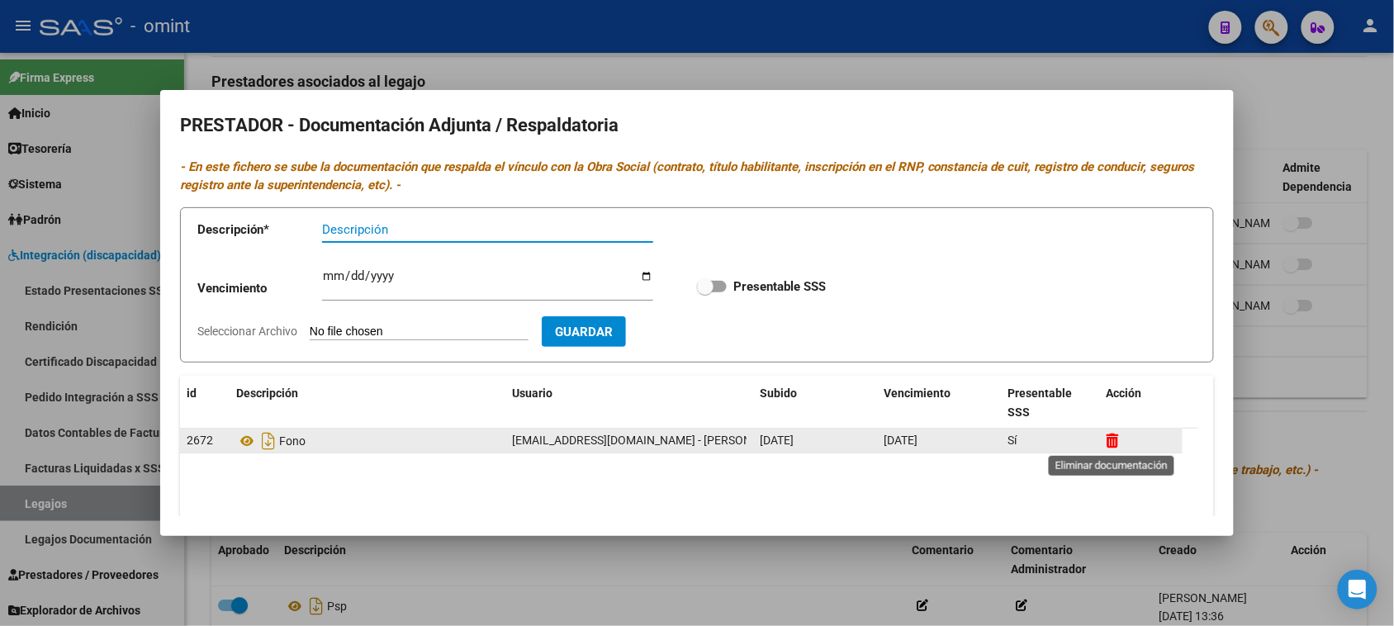
click at [1117, 434] on icon at bounding box center [1113, 441] width 12 height 16
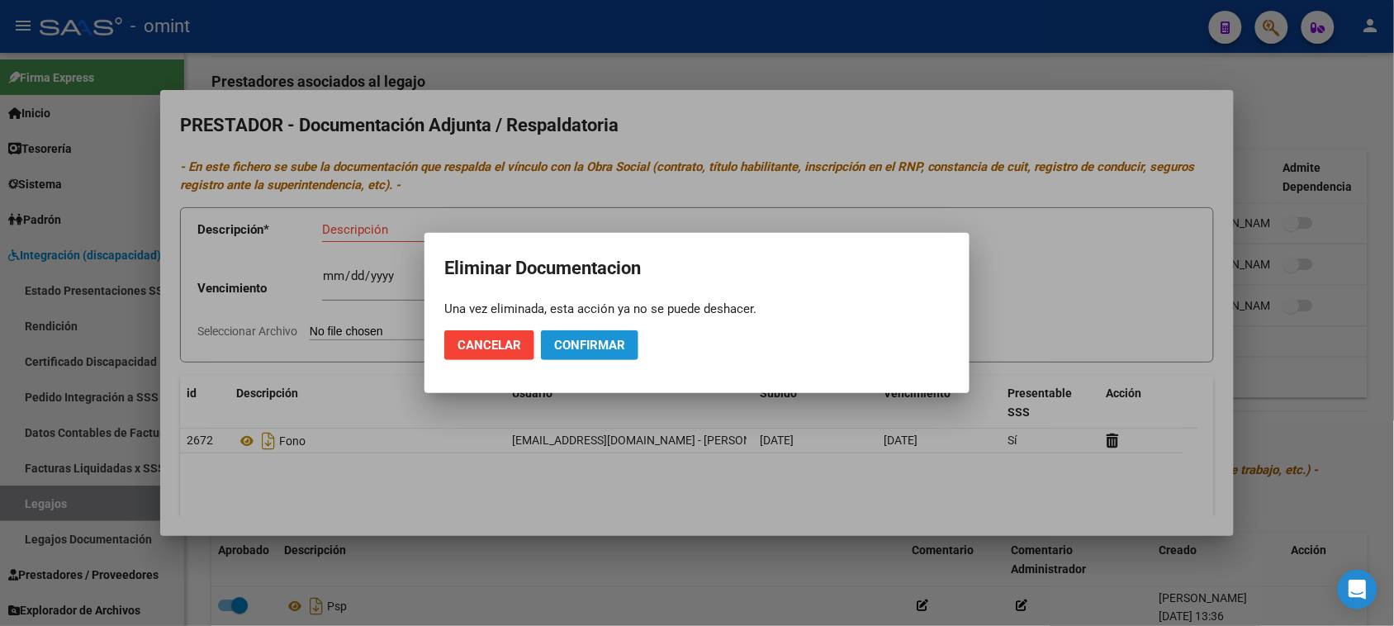
click at [628, 349] on button "Confirmar" at bounding box center [589, 345] width 97 height 30
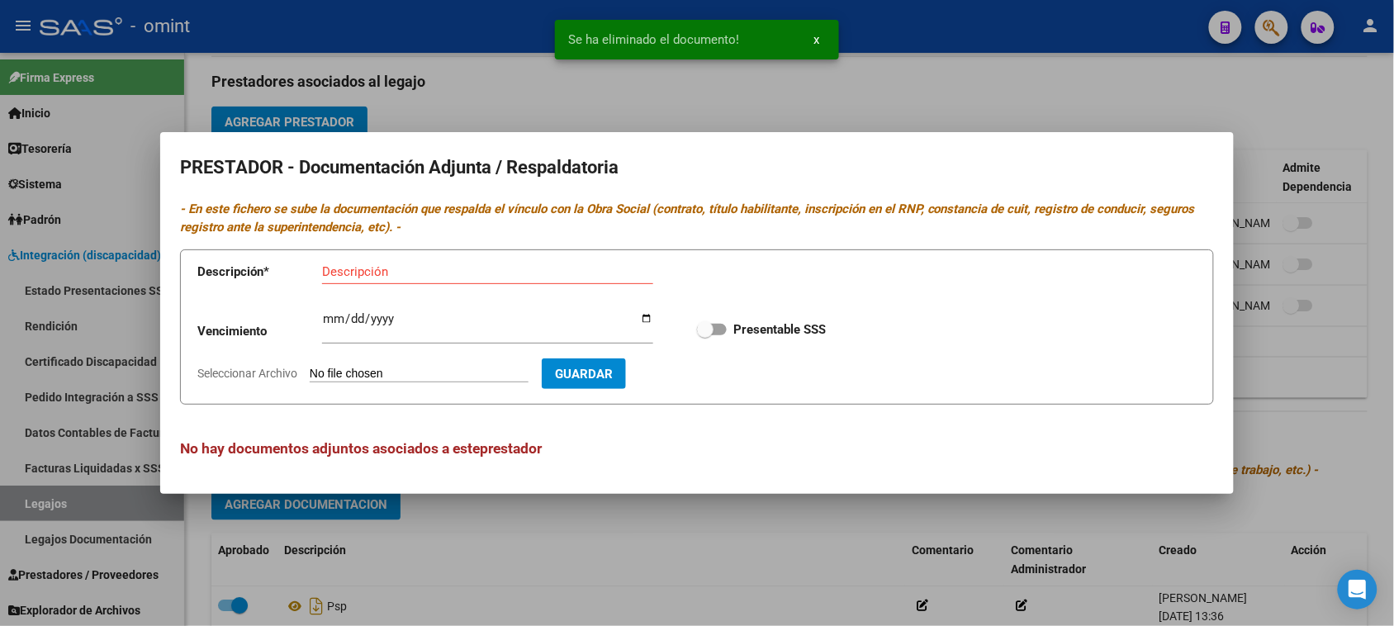
click at [386, 231] on icon "- En este fichero se sube la documentación que respalda el vínculo con la Obra …" at bounding box center [687, 219] width 1015 height 34
click at [385, 260] on div "Descripción" at bounding box center [487, 271] width 331 height 25
paste input "Título/RNP/CBU/ARCA"
type input "Título/RNP/CBU/ARCA"
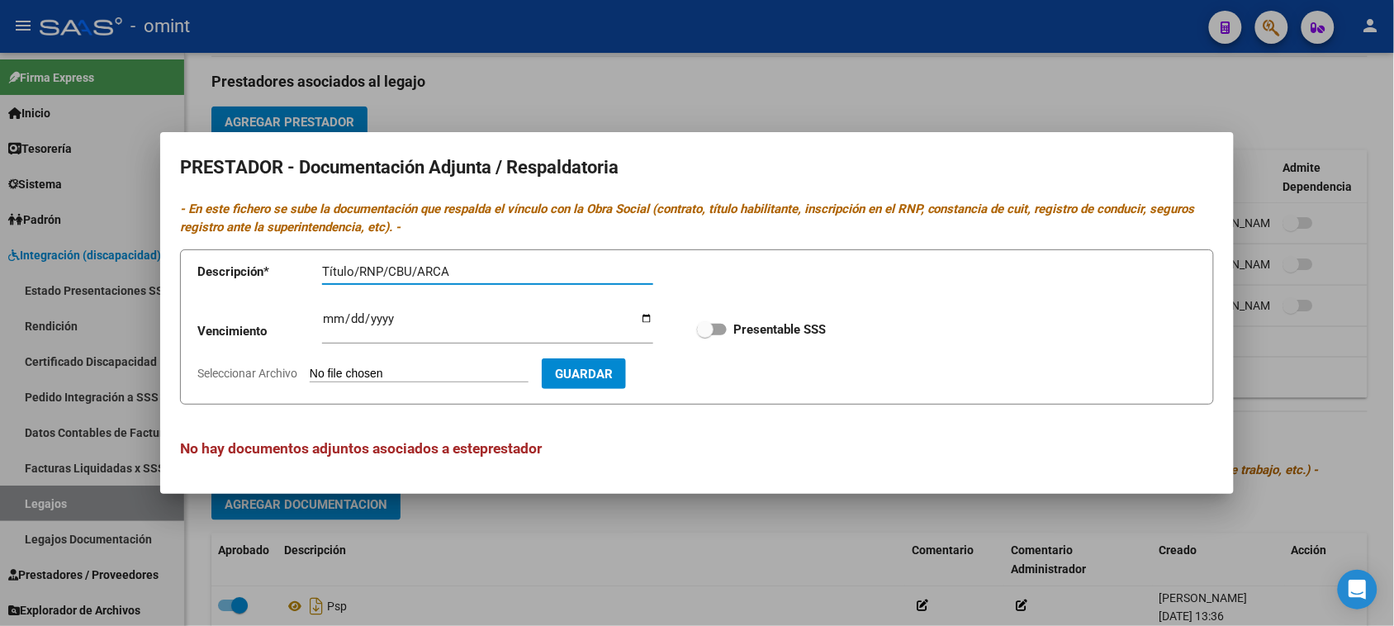
click at [339, 322] on input "Ingresar vencimiento" at bounding box center [487, 325] width 331 height 26
type input "[DATE]"
click at [704, 335] on input "Presentable SSS" at bounding box center [704, 335] width 1 height 1
checkbox input "true"
type input "C:\fakepath\FONO PRESTADOR.pdf"
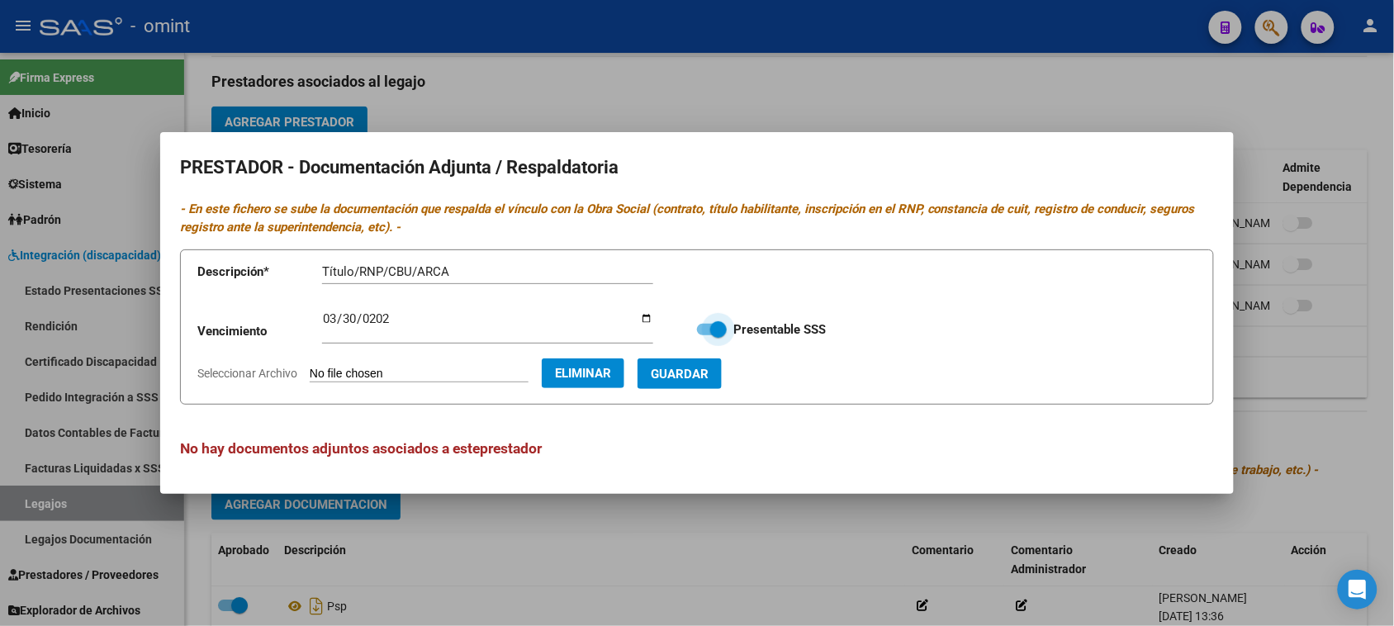
click at [722, 382] on button "Guardar" at bounding box center [680, 373] width 84 height 31
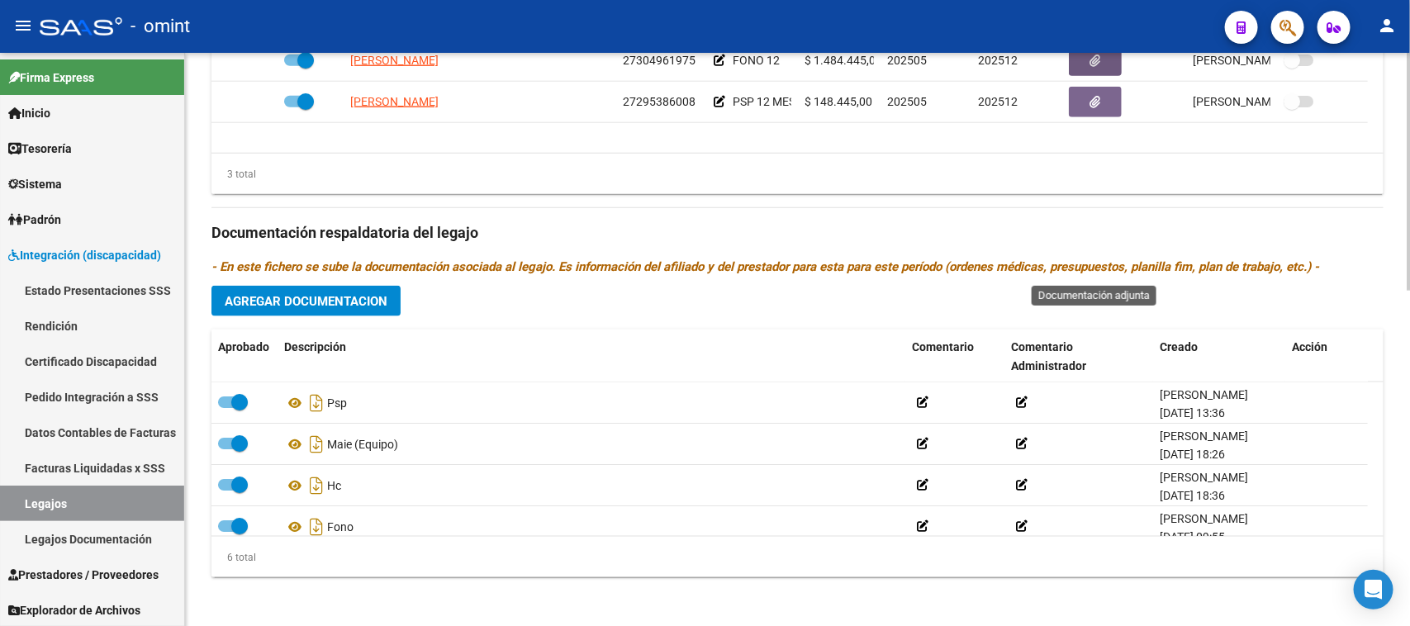
scroll to position [810, 0]
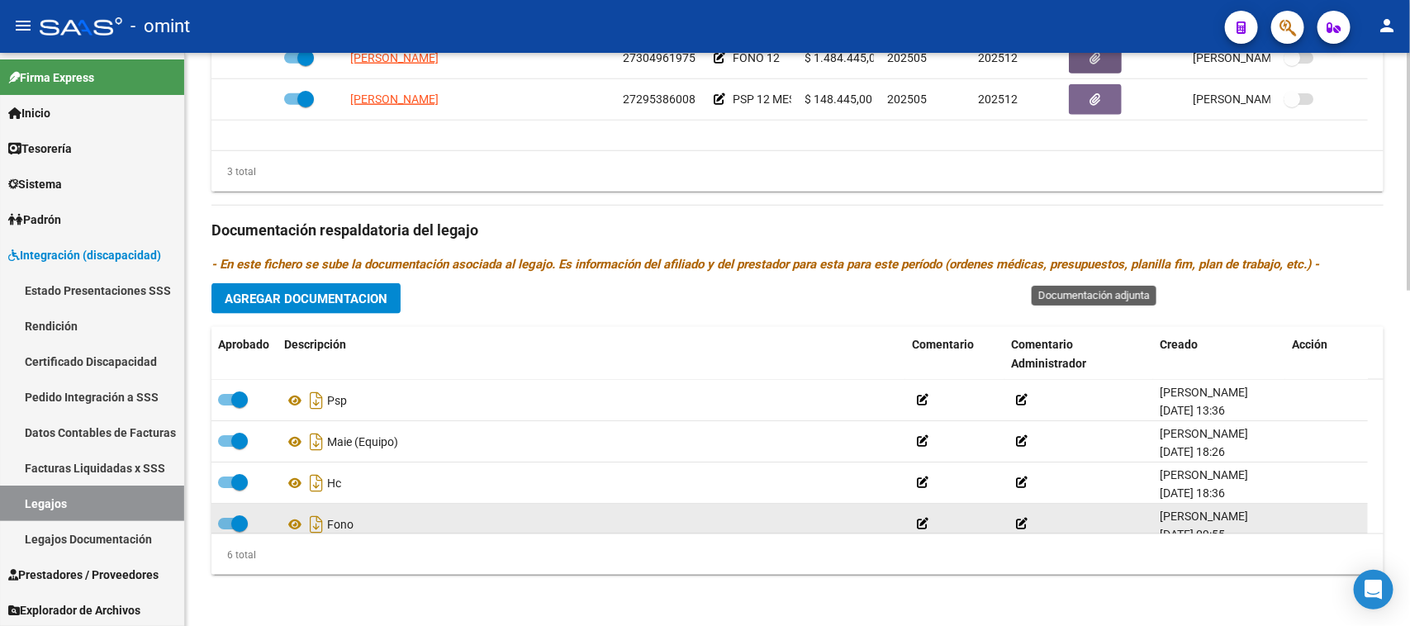
click at [238, 524] on span at bounding box center [239, 523] width 17 height 17
click at [226, 529] on input "checkbox" at bounding box center [225, 529] width 1 height 1
checkbox input "false"
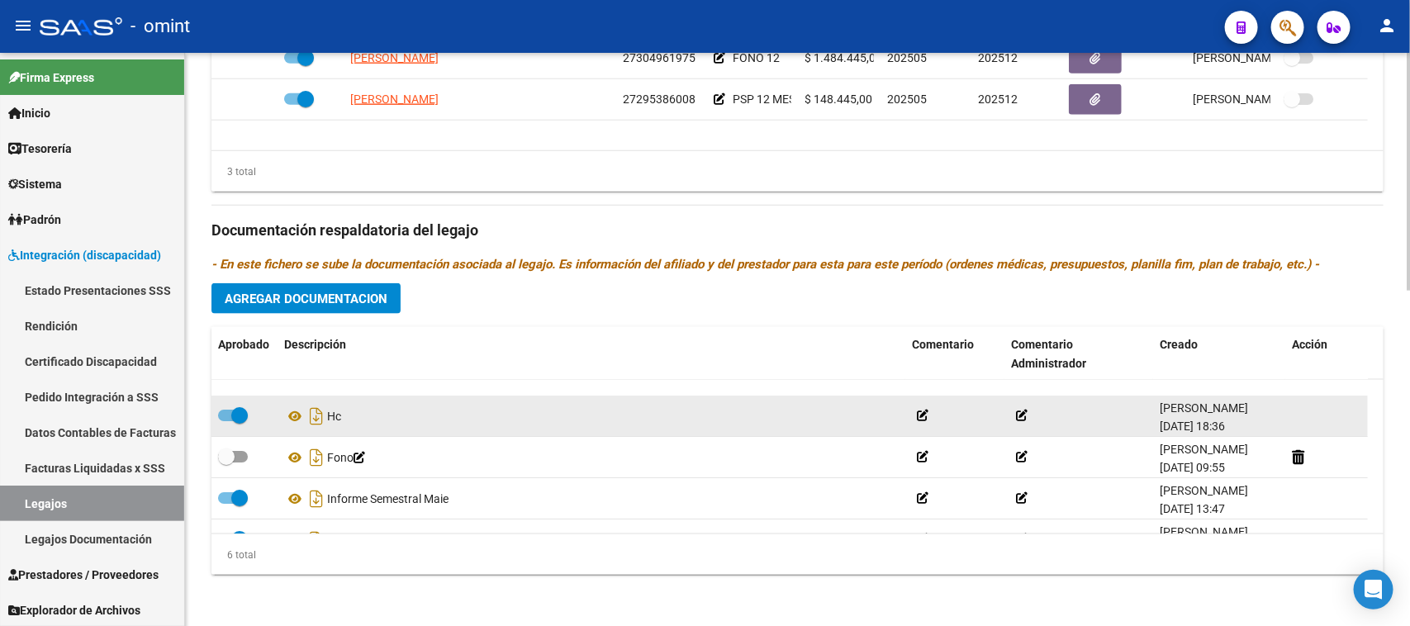
scroll to position [100, 0]
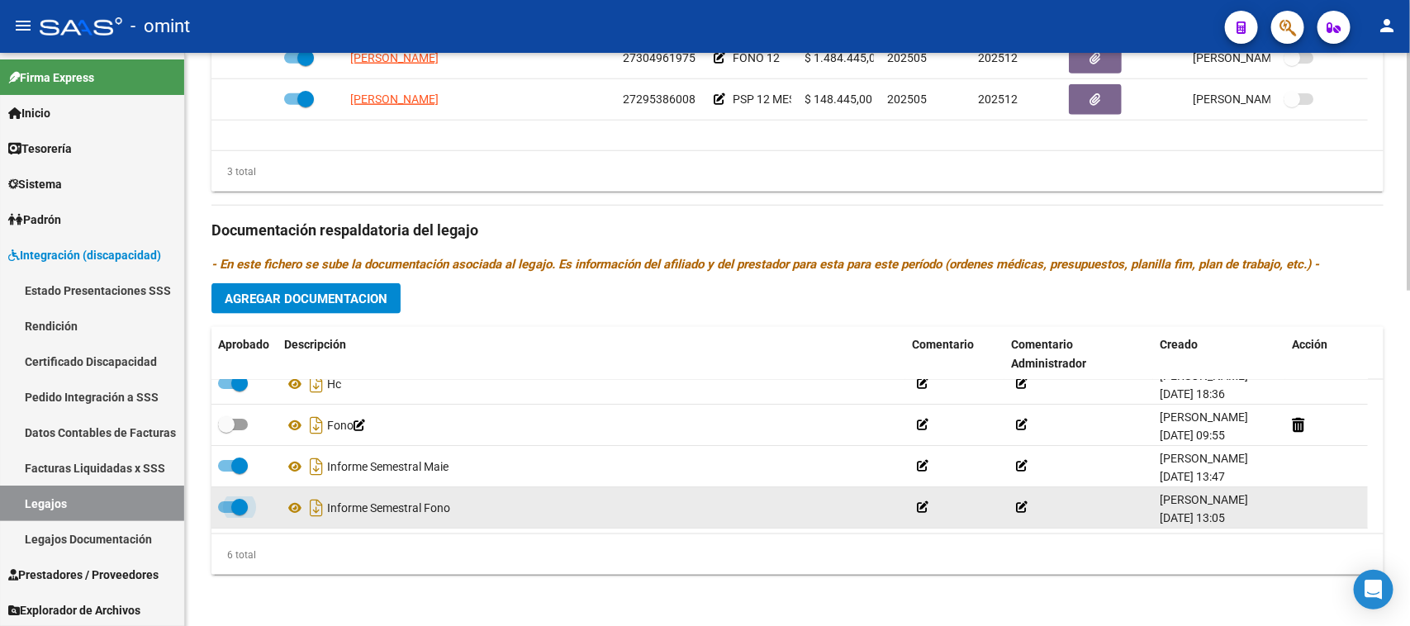
drag, startPoint x: 228, startPoint y: 510, endPoint x: 405, endPoint y: 527, distance: 178.4
click at [229, 510] on span at bounding box center [233, 507] width 30 height 12
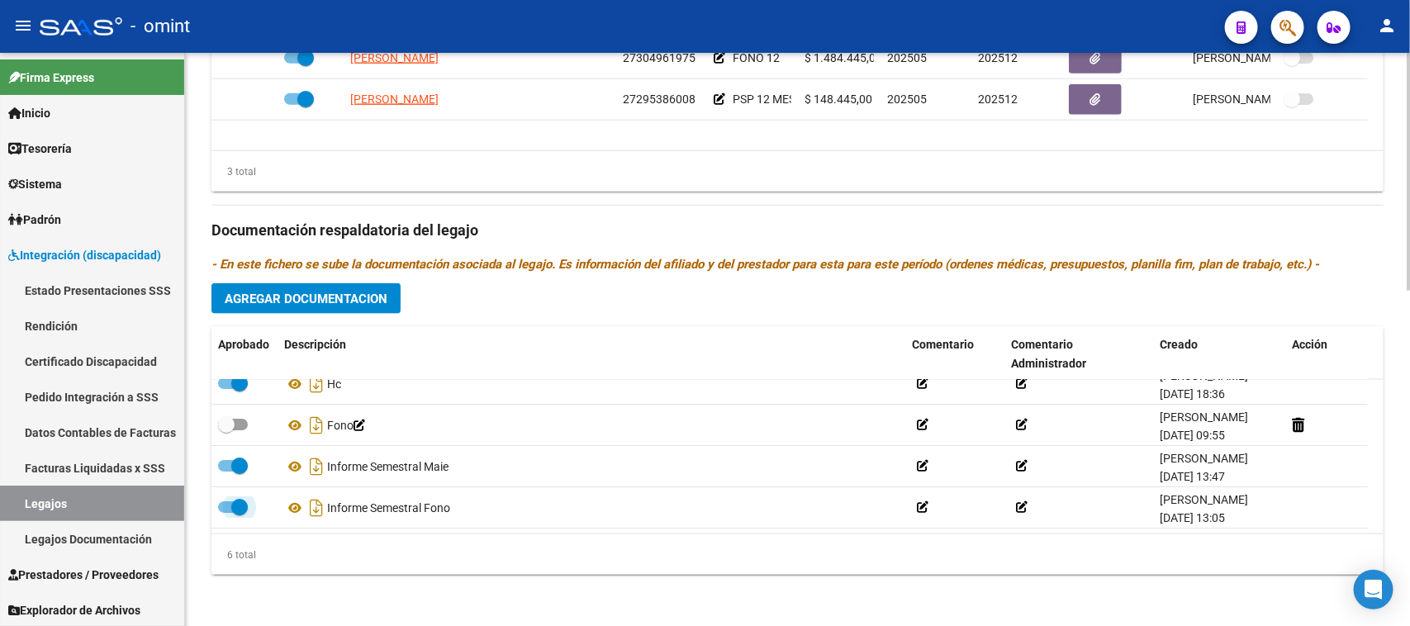
click at [226, 513] on input "checkbox" at bounding box center [225, 513] width 1 height 1
checkbox input "false"
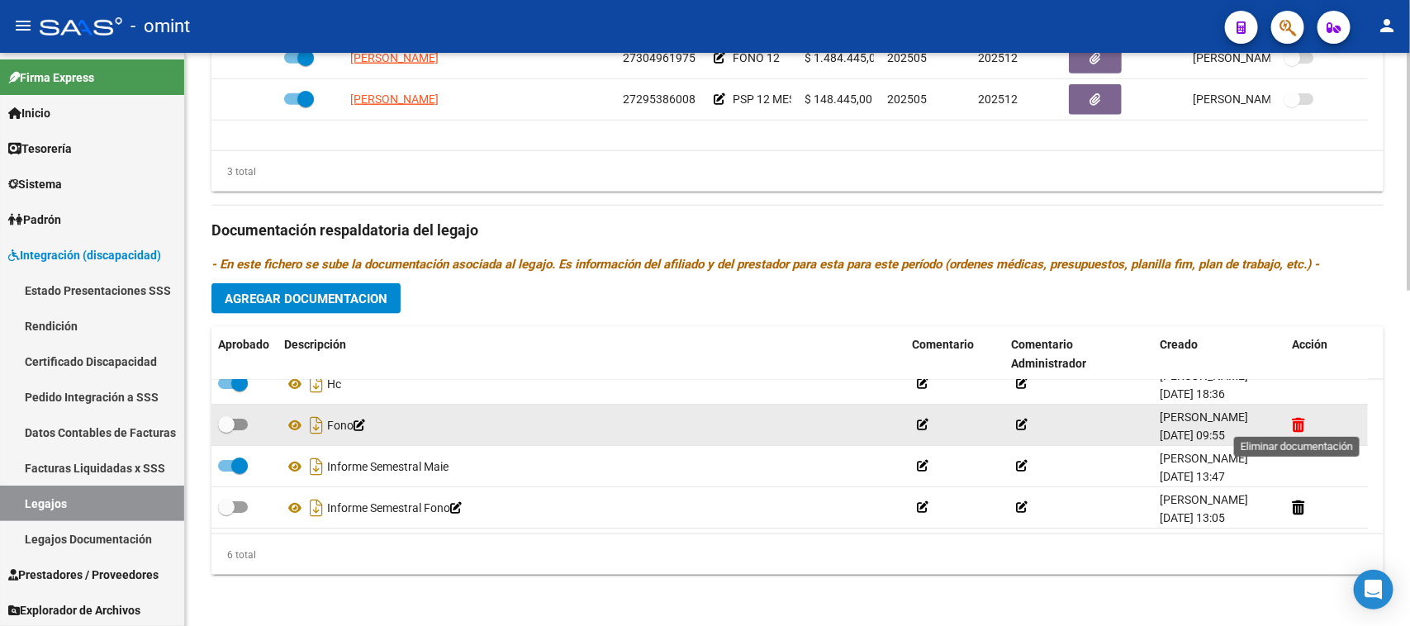
click at [1301, 420] on icon at bounding box center [1298, 425] width 12 height 16
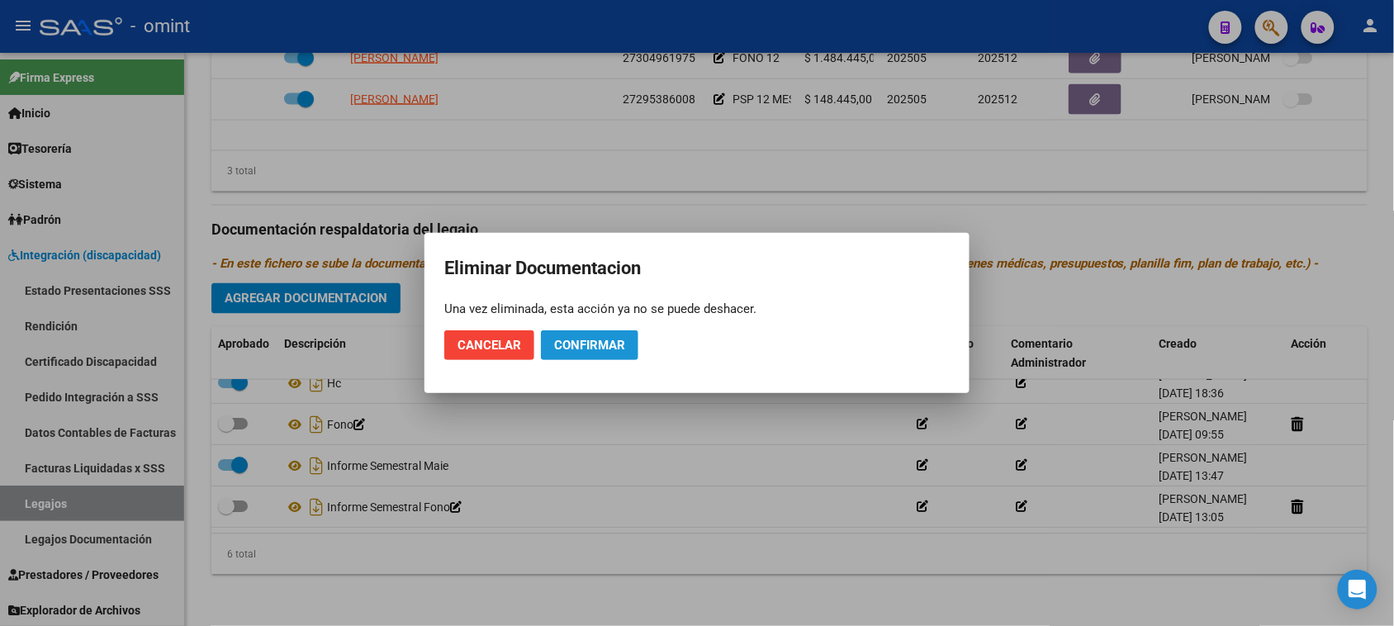
click at [614, 343] on span "Confirmar" at bounding box center [589, 345] width 71 height 15
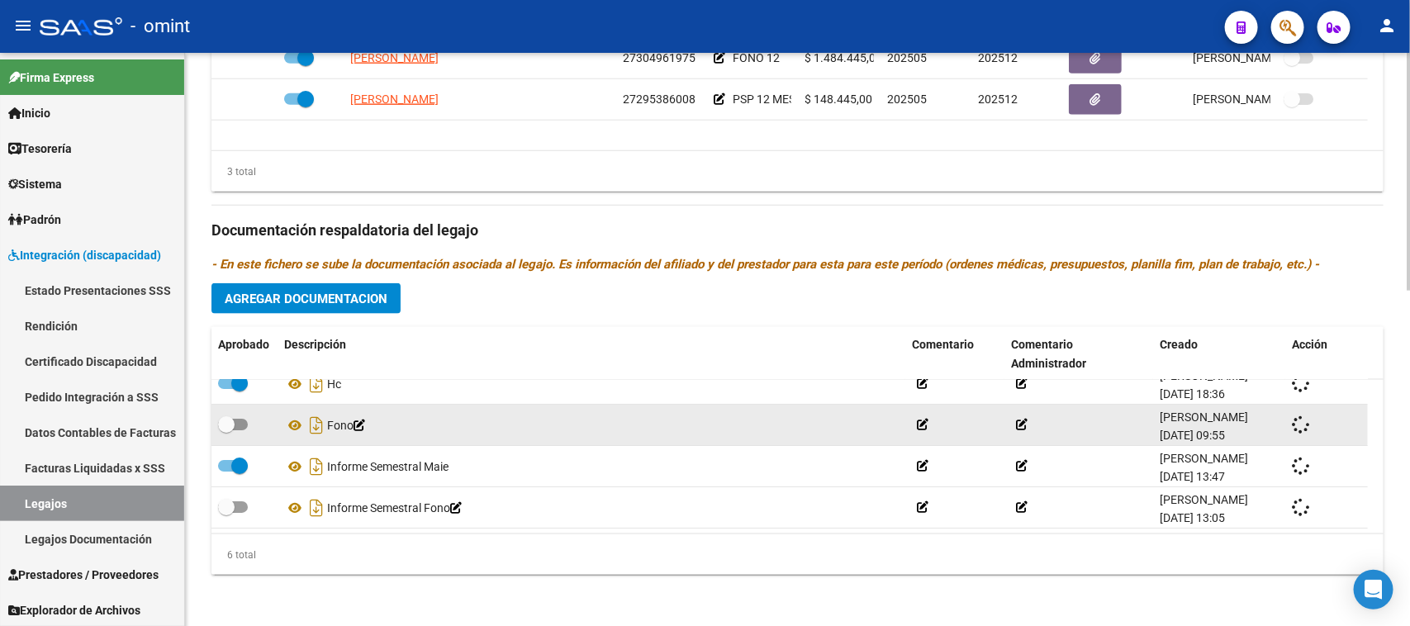
checkbox input "true"
checkbox input "false"
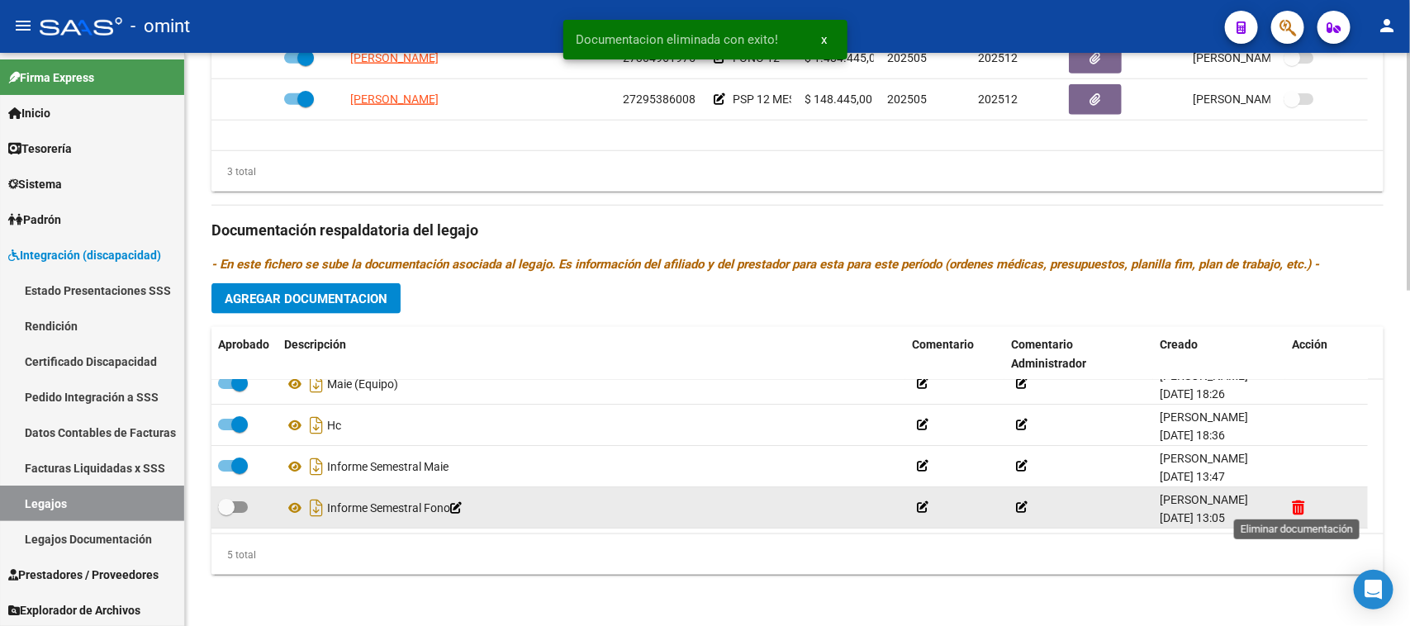
click at [1297, 500] on icon at bounding box center [1298, 508] width 12 height 16
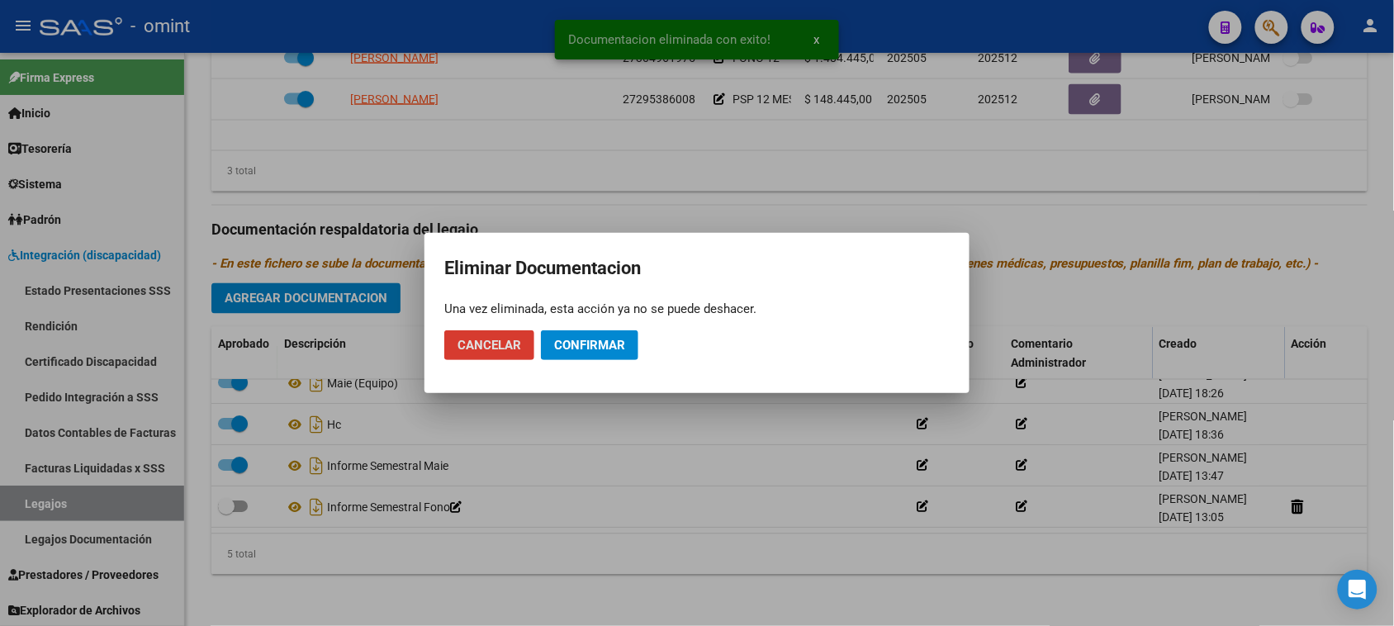
click at [578, 338] on span "Confirmar" at bounding box center [589, 345] width 71 height 15
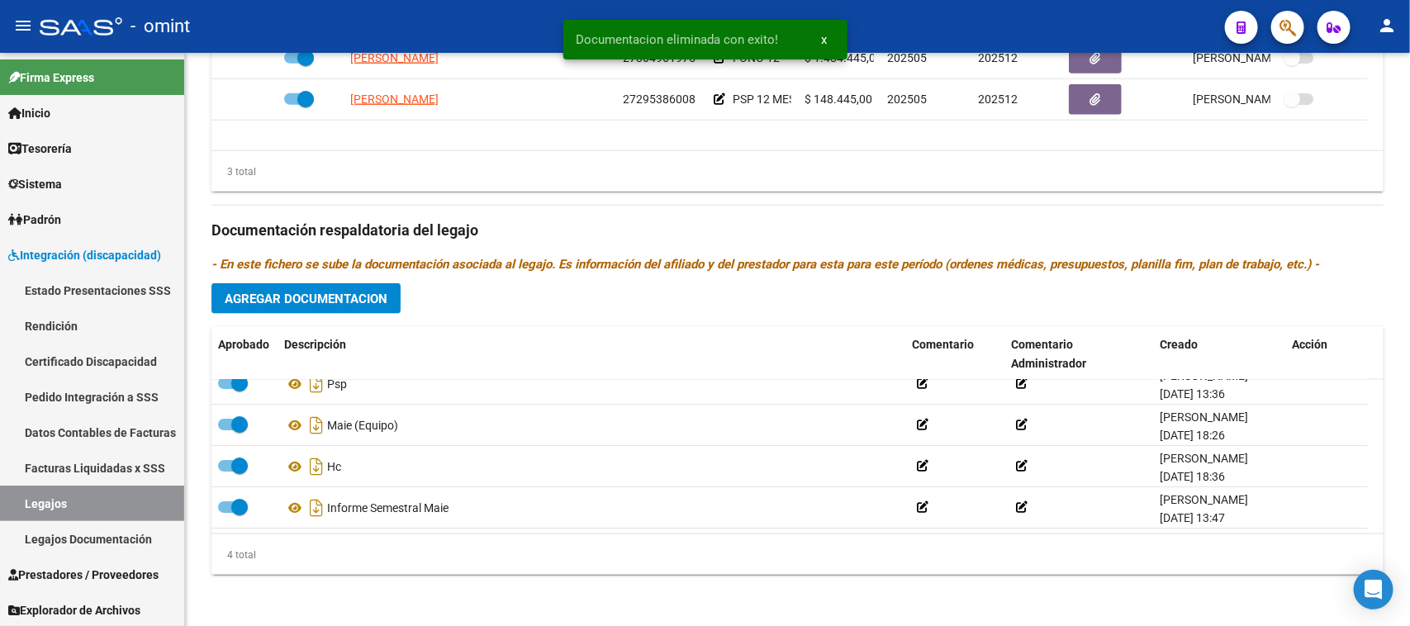
scroll to position [17, 0]
click at [364, 287] on button "Agregar Documentacion" at bounding box center [305, 298] width 189 height 31
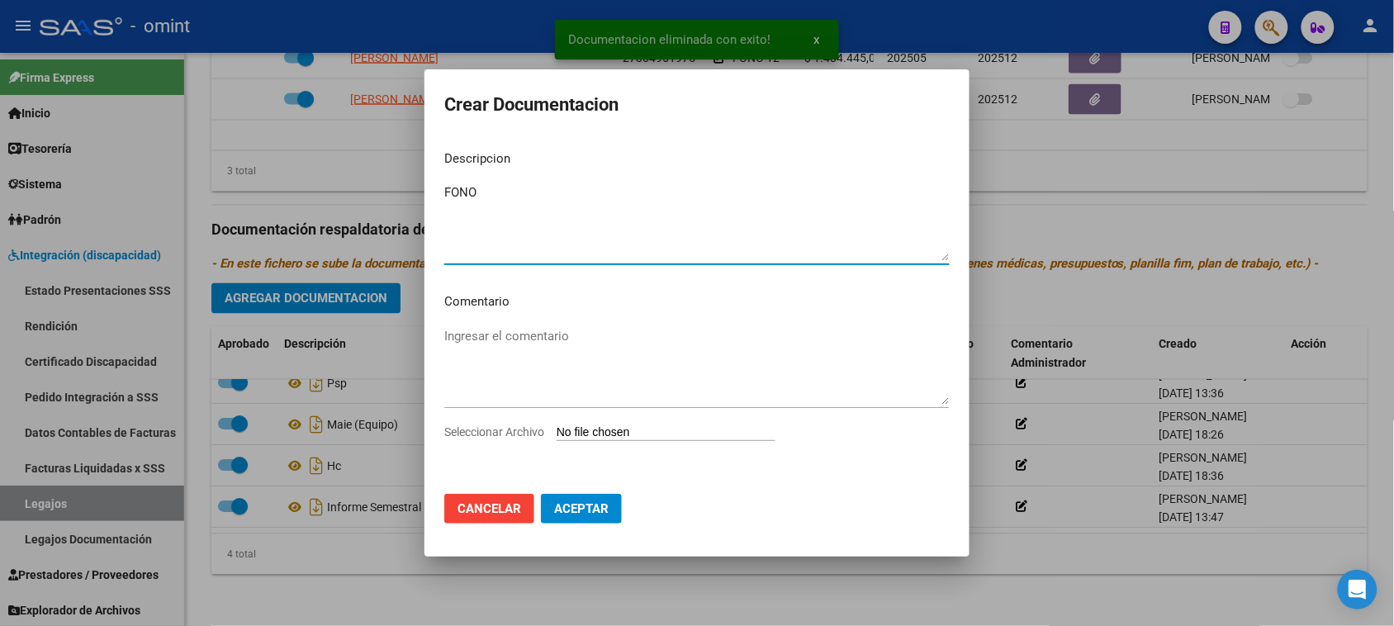
type textarea "FONO"
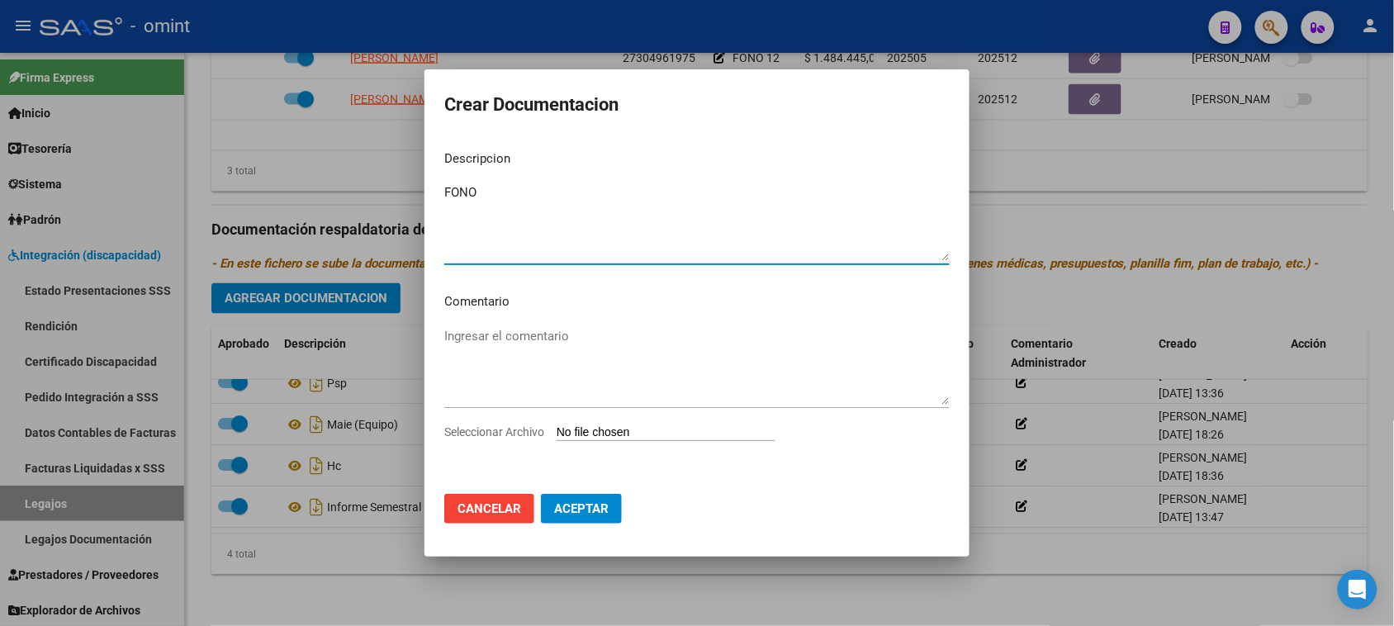
type input "C:\fakepath\FONO PRESTACION.pdf"
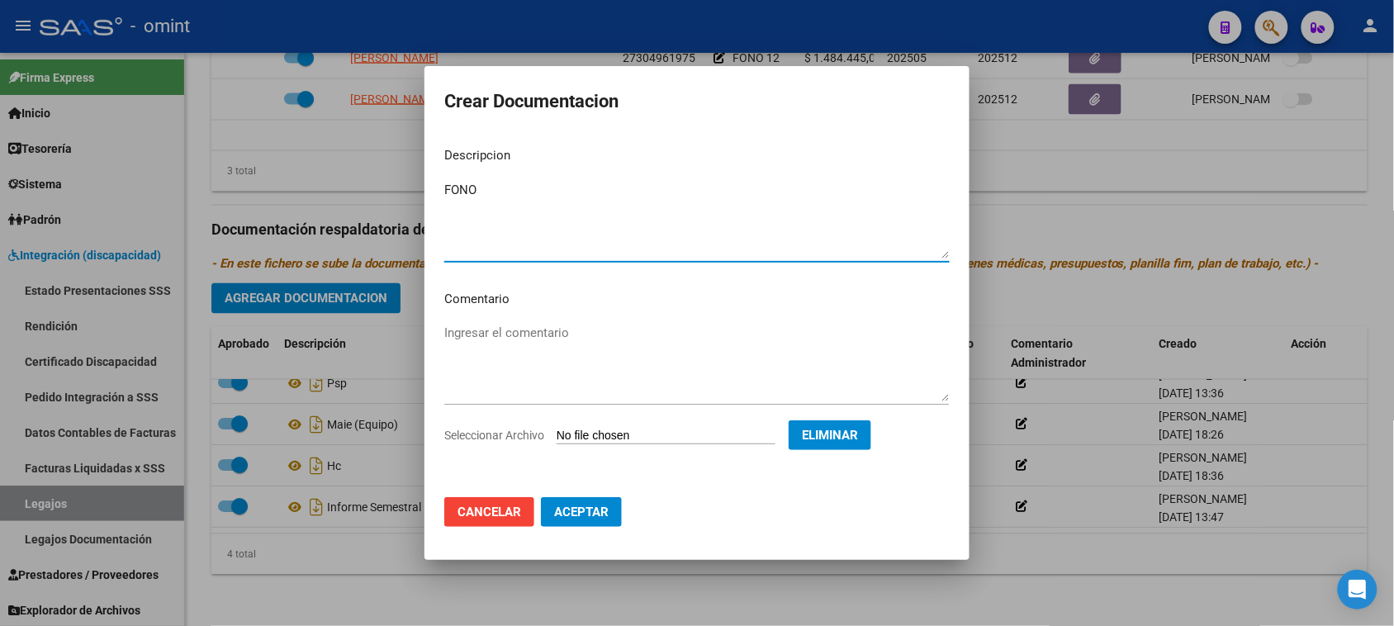
click at [612, 512] on button "Aceptar" at bounding box center [581, 512] width 81 height 30
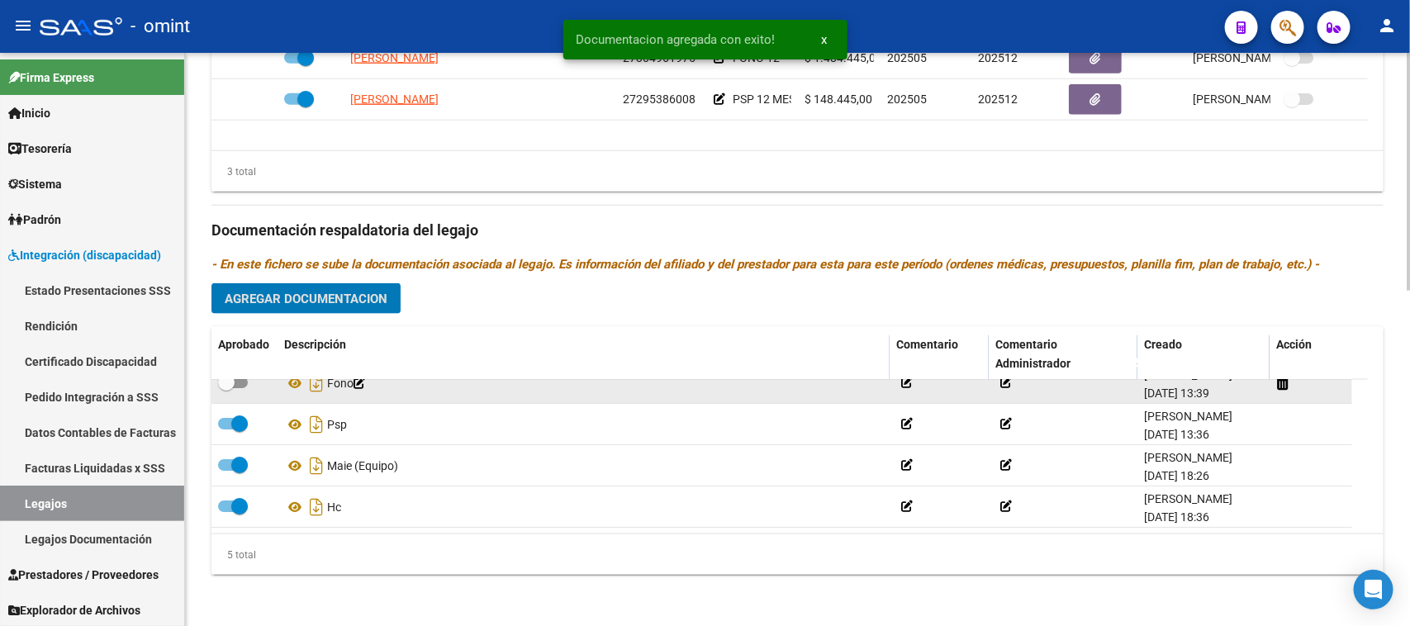
drag, startPoint x: 237, startPoint y: 382, endPoint x: 254, endPoint y: 389, distance: 18.9
click at [237, 381] on span at bounding box center [233, 383] width 30 height 12
click at [226, 388] on input "checkbox" at bounding box center [225, 388] width 1 height 1
checkbox input "true"
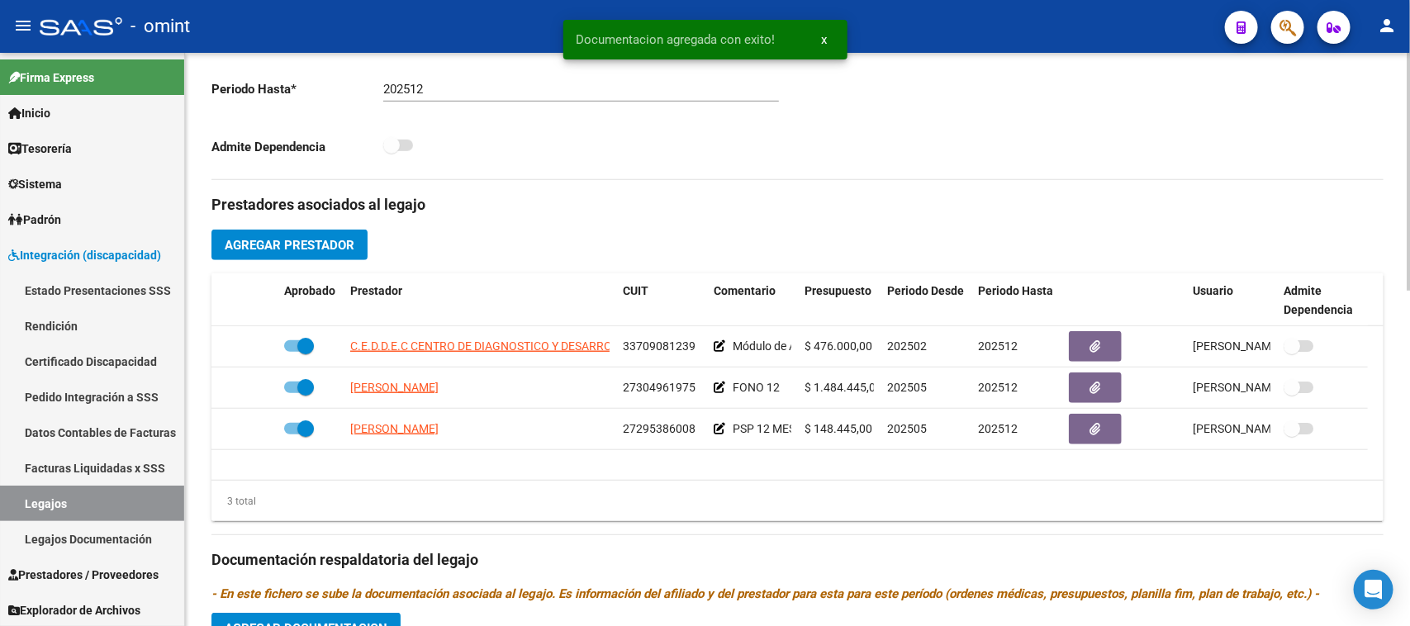
scroll to position [397, 0]
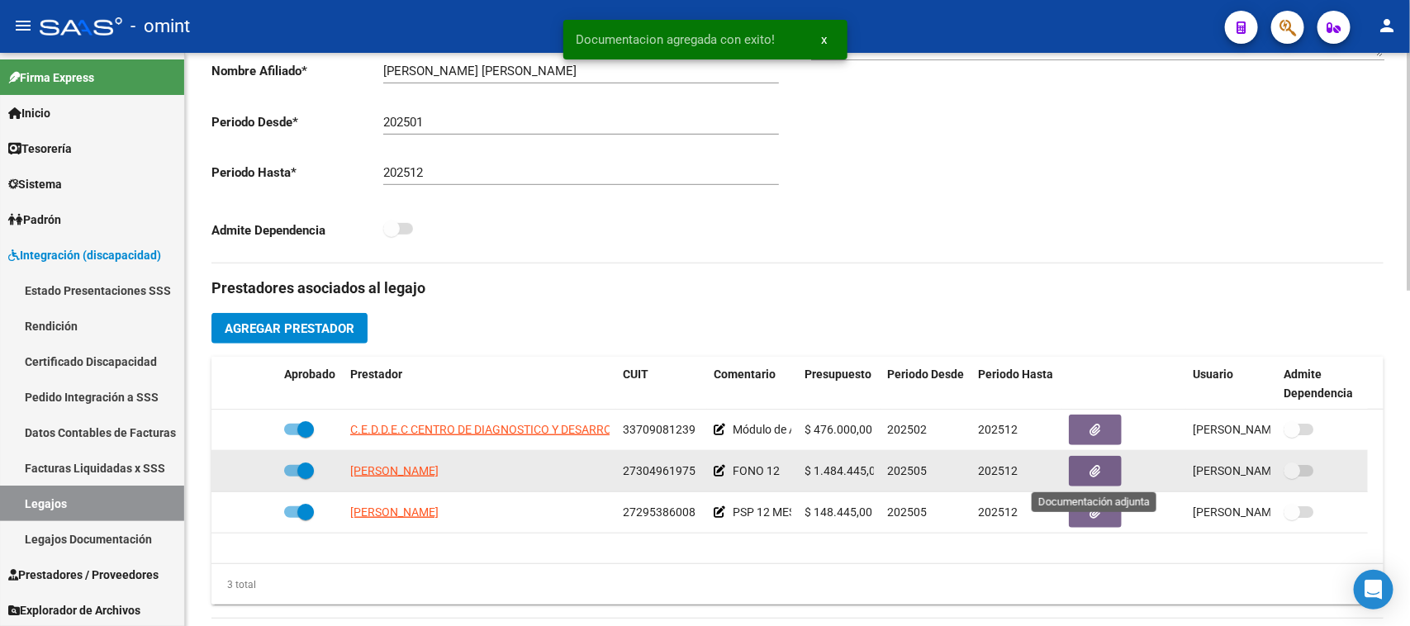
click at [1096, 472] on icon "button" at bounding box center [1095, 471] width 11 height 12
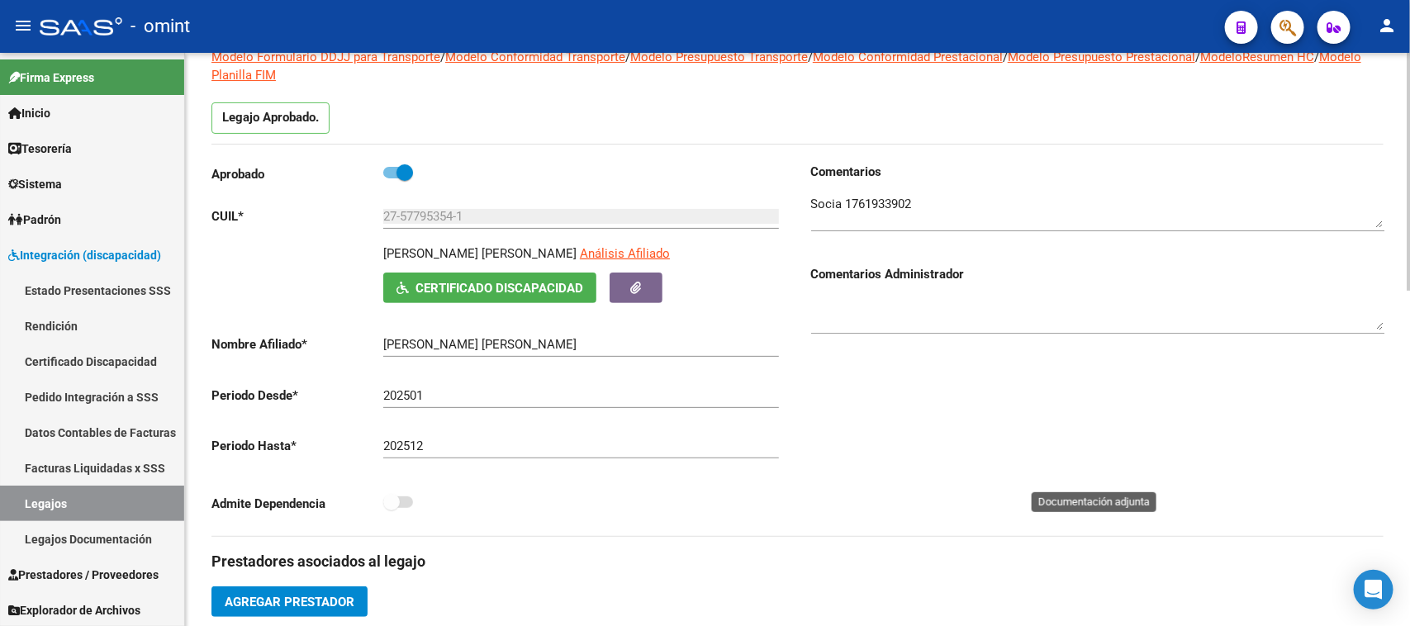
scroll to position [88, 0]
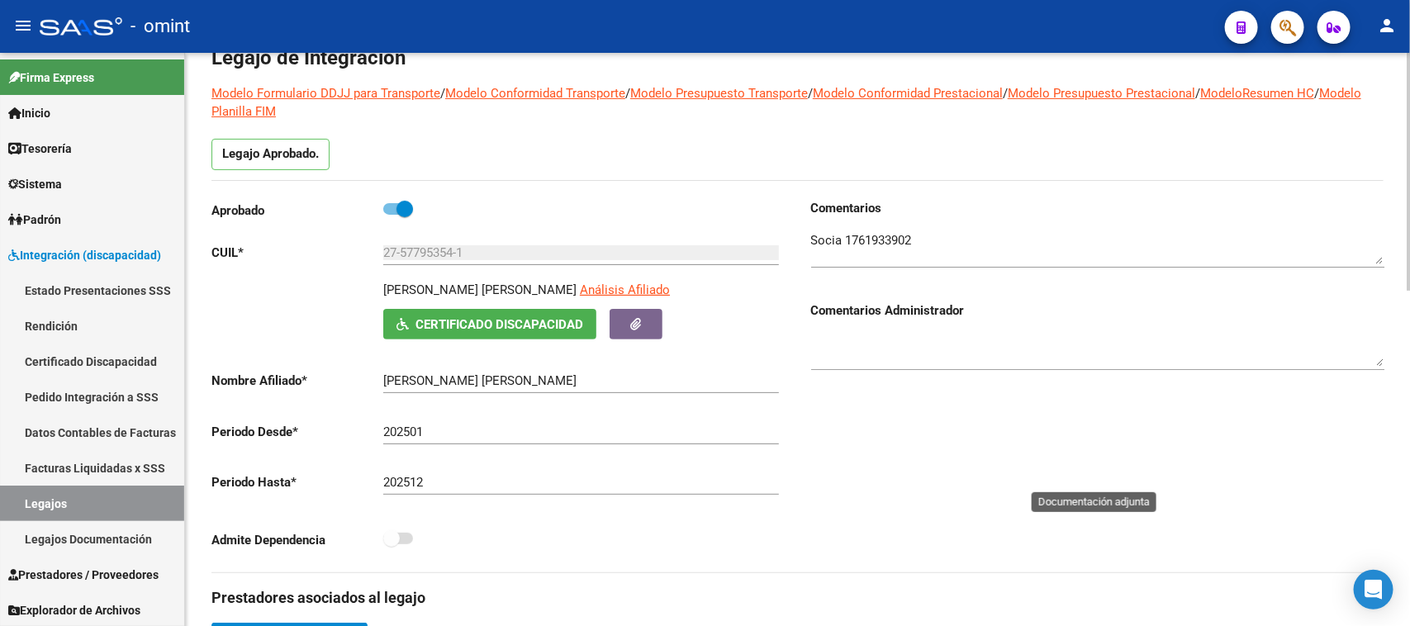
click at [903, 224] on div at bounding box center [1097, 242] width 573 height 50
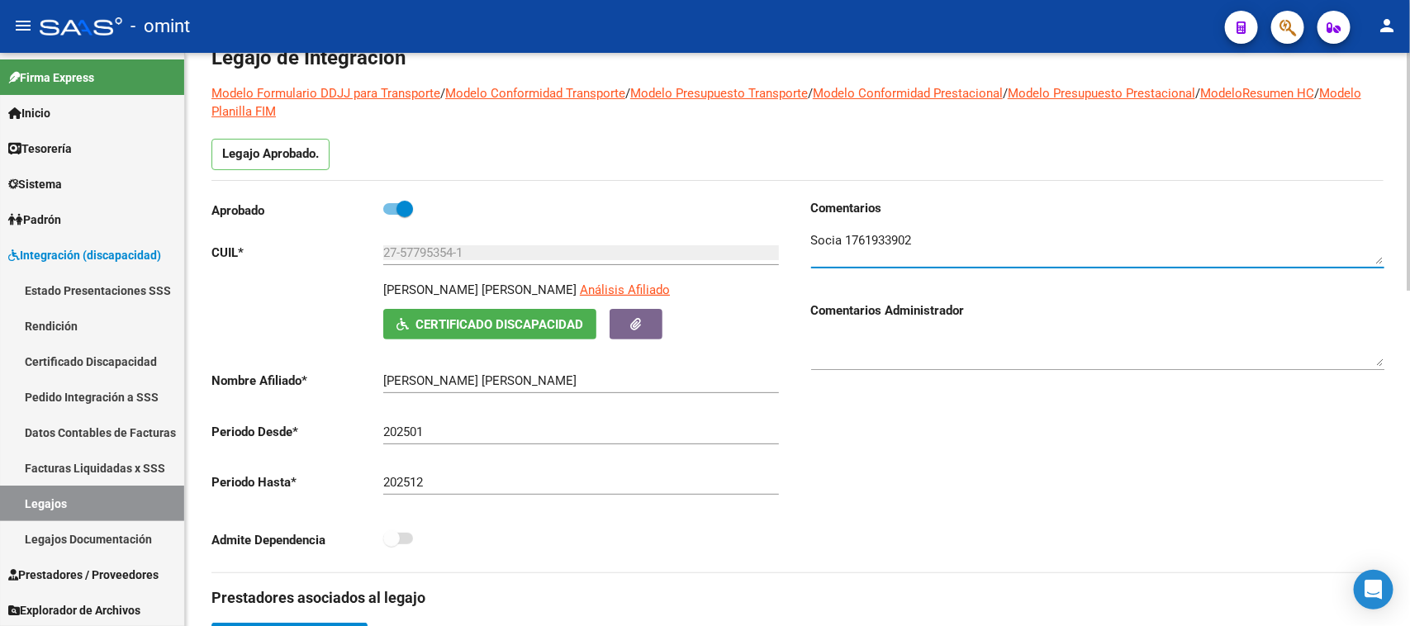
click at [892, 232] on textarea at bounding box center [1097, 247] width 573 height 33
click at [892, 233] on textarea at bounding box center [1097, 247] width 573 height 33
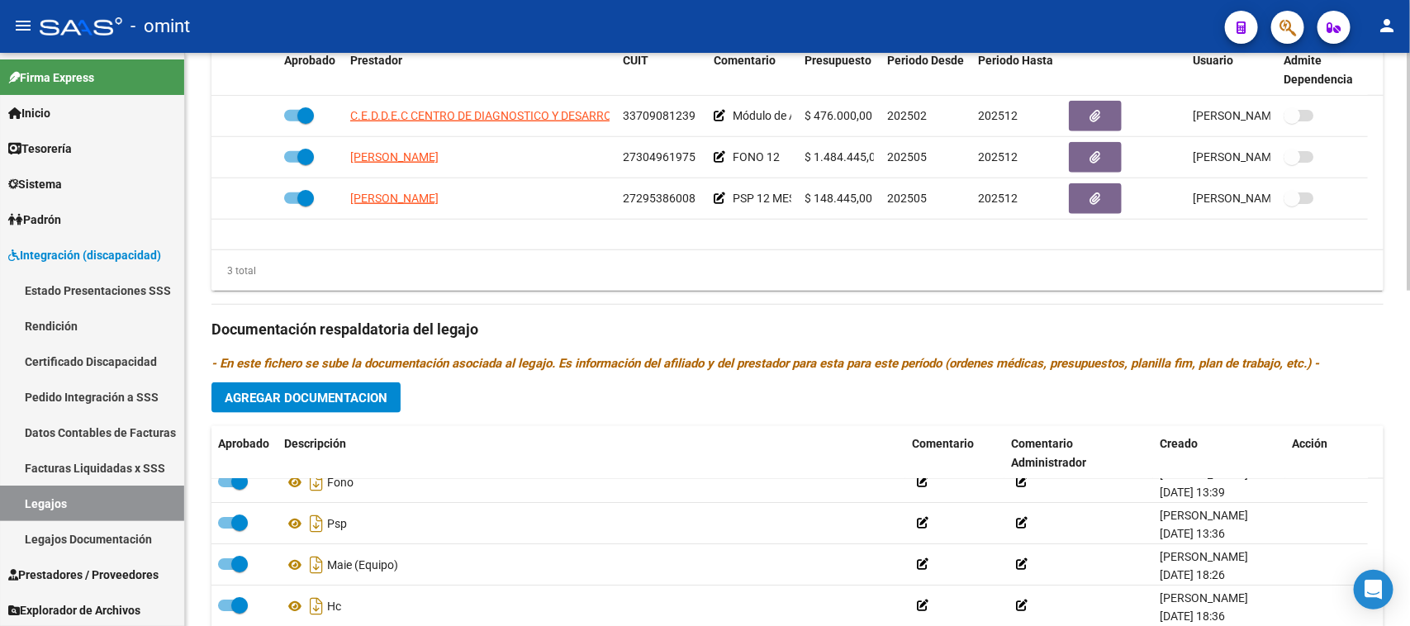
scroll to position [810, 0]
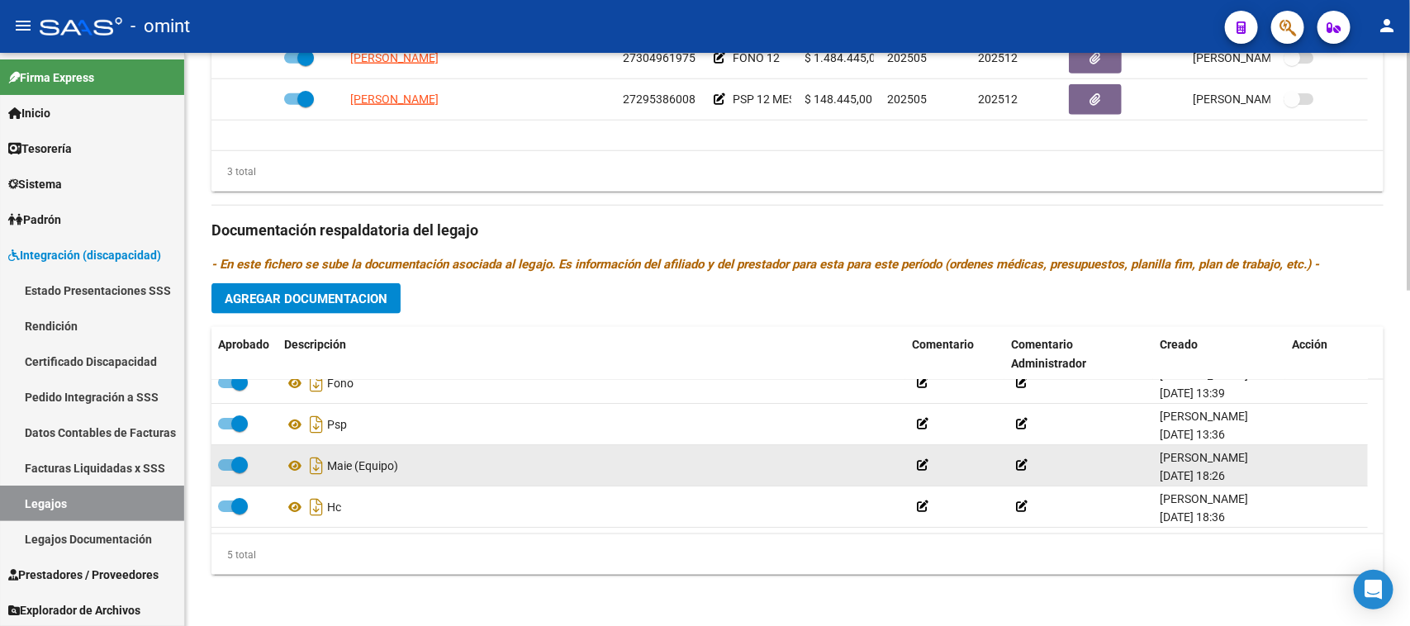
click at [233, 457] on span at bounding box center [239, 465] width 17 height 17
click at [226, 471] on input "checkbox" at bounding box center [225, 471] width 1 height 1
checkbox input "false"
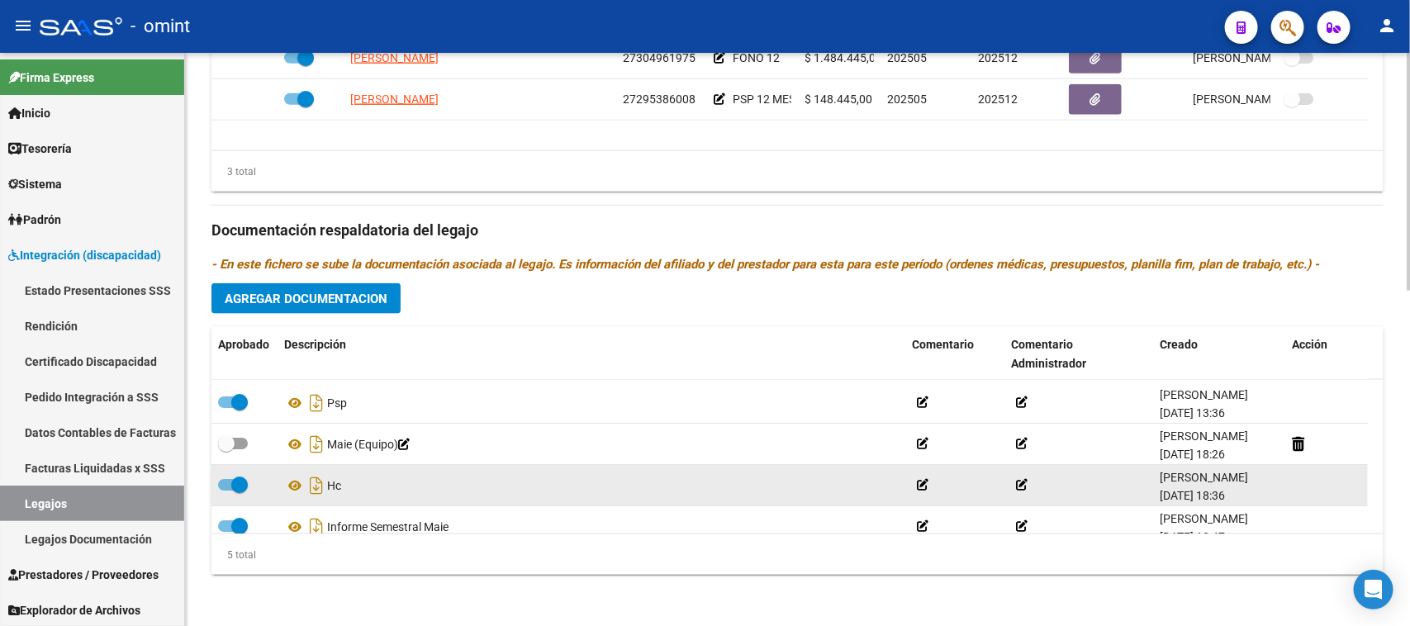
scroll to position [59, 0]
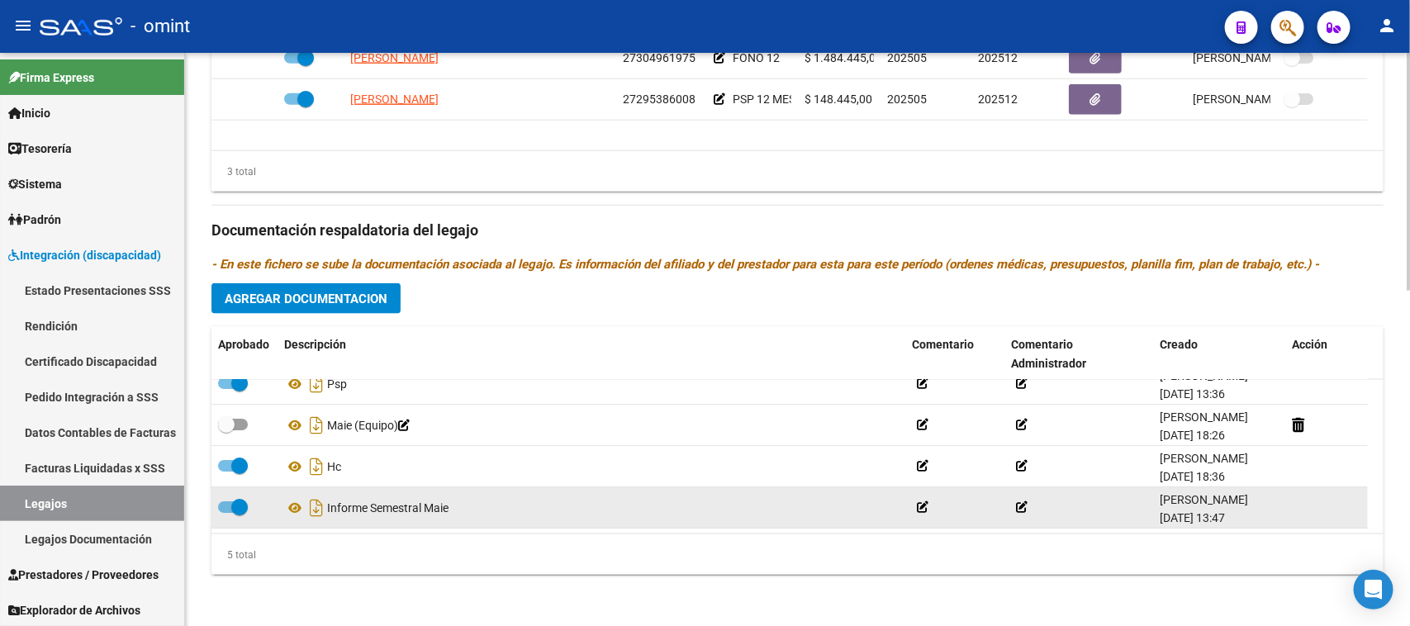
click at [231, 505] on span at bounding box center [239, 507] width 17 height 17
click at [226, 513] on input "checkbox" at bounding box center [225, 513] width 1 height 1
checkbox input "false"
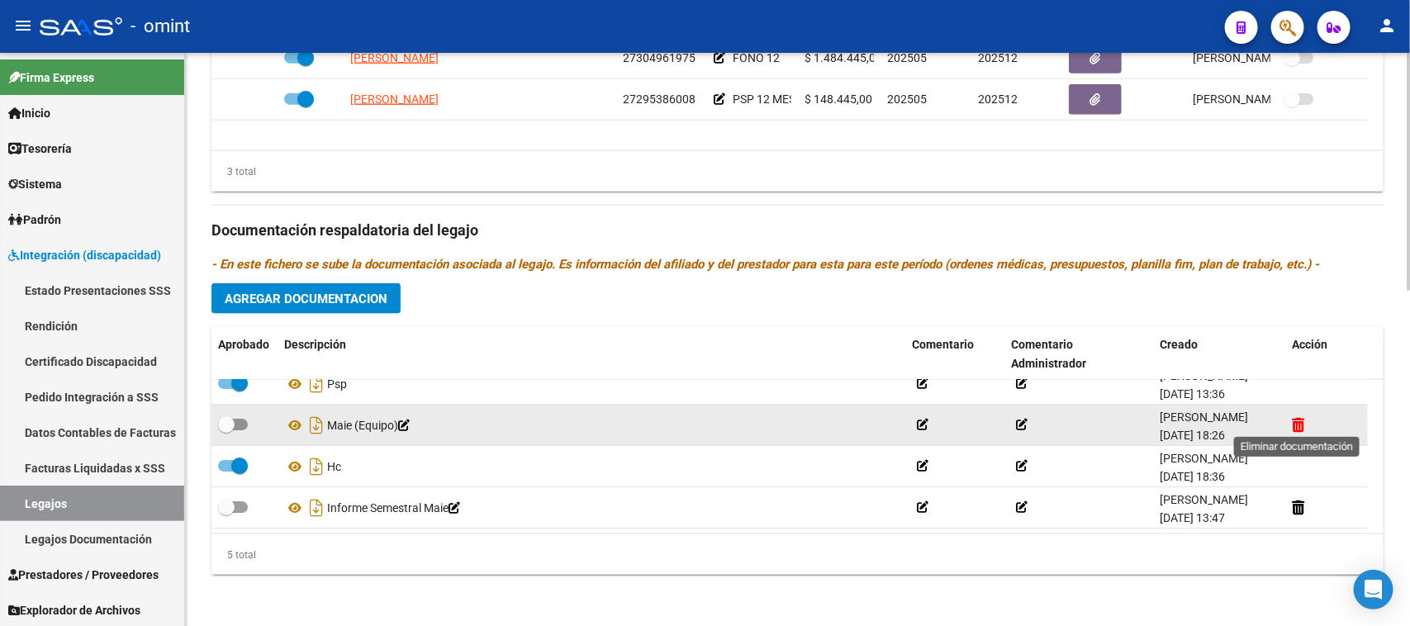
click at [1294, 421] on icon at bounding box center [1298, 425] width 12 height 16
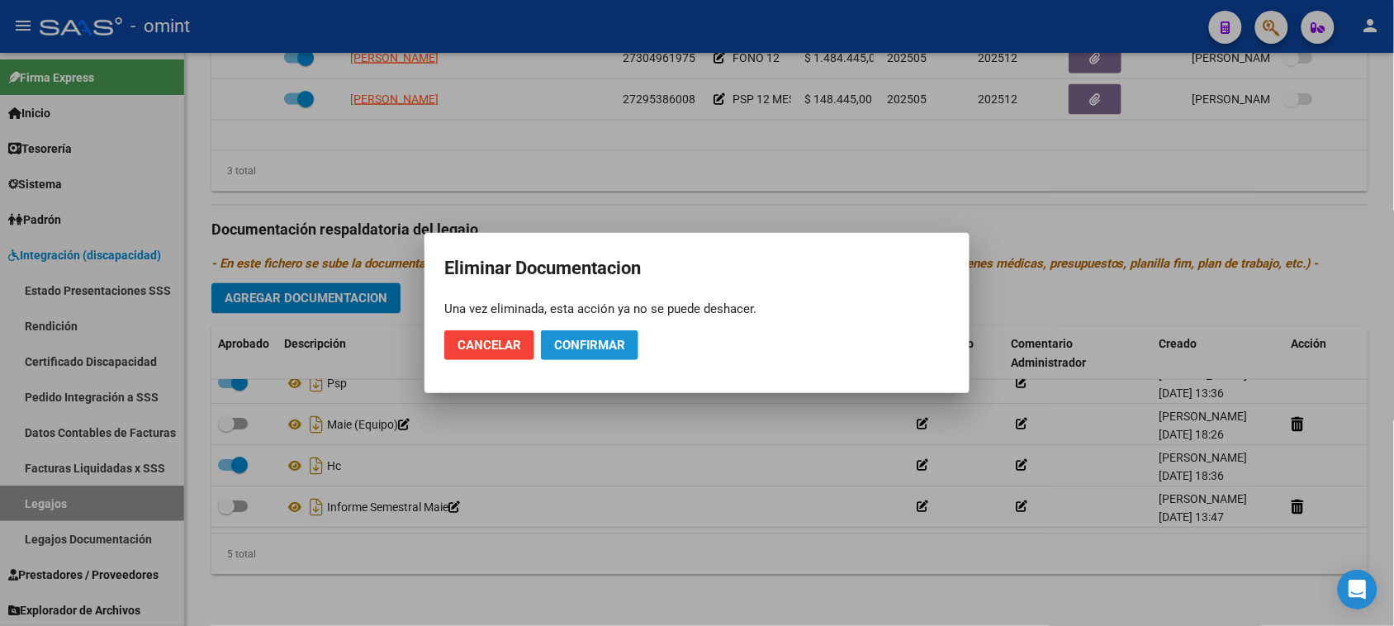
click at [608, 348] on span "Confirmar" at bounding box center [589, 345] width 71 height 15
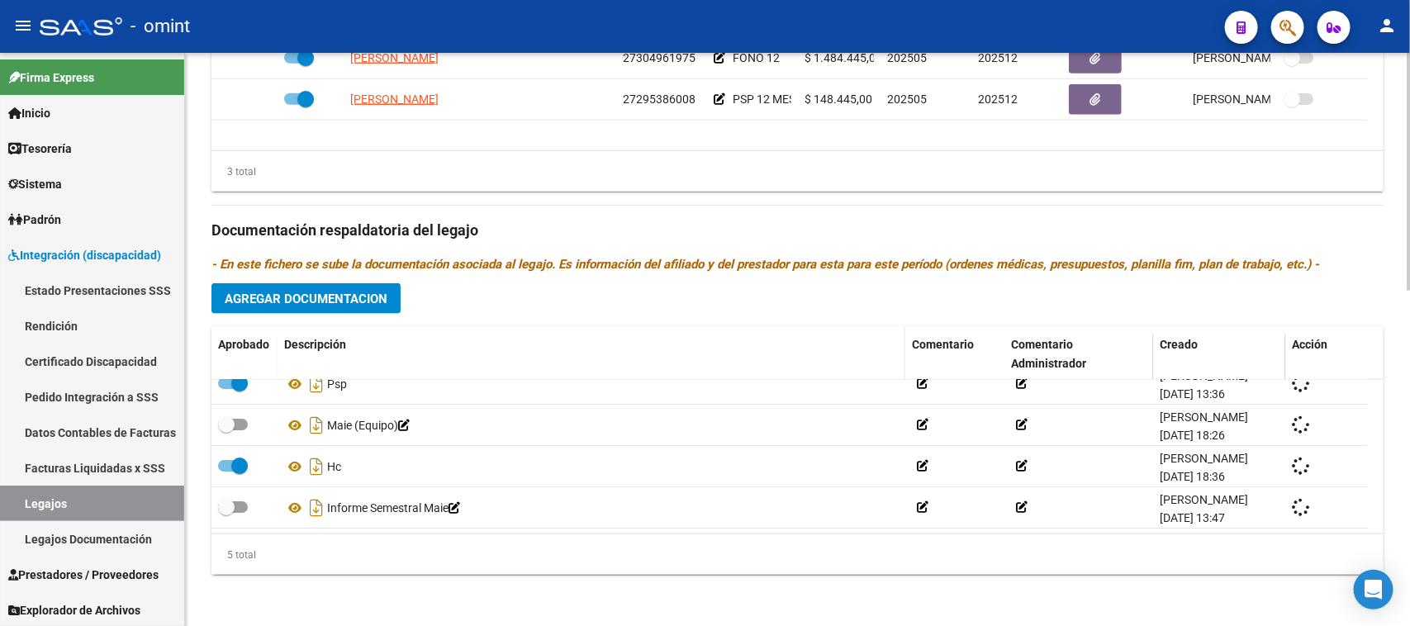
checkbox input "true"
checkbox input "false"
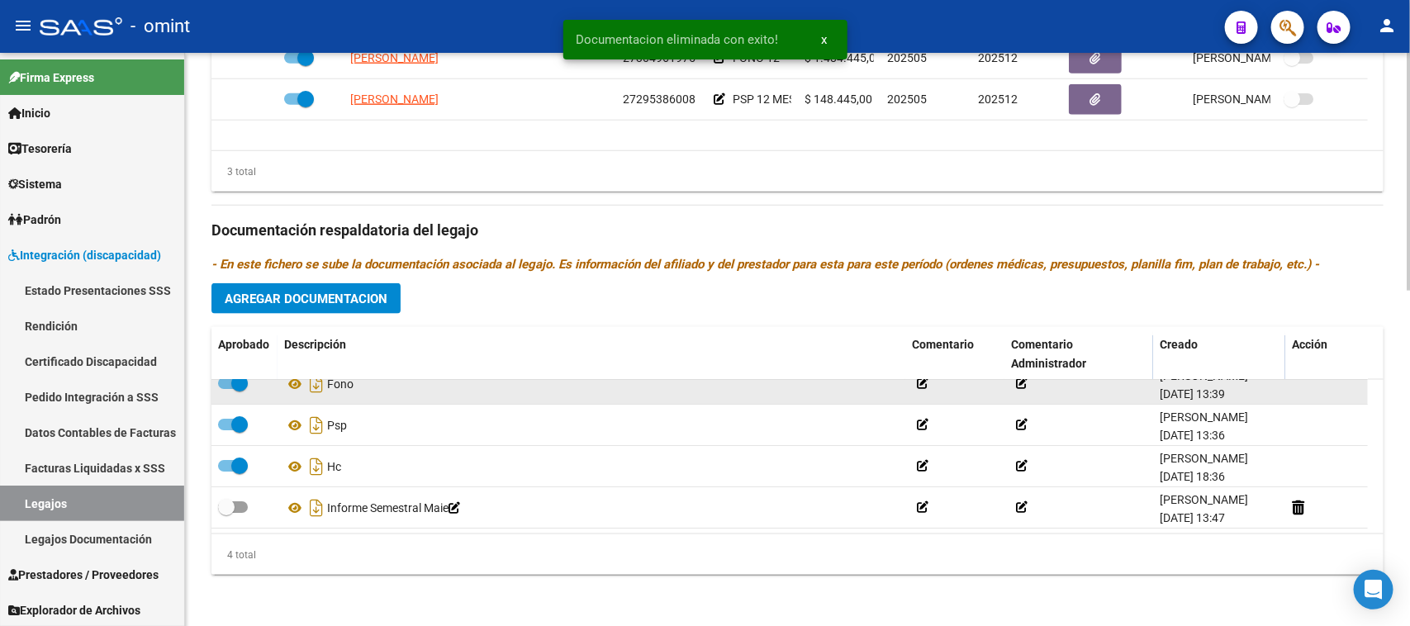
scroll to position [17, 0]
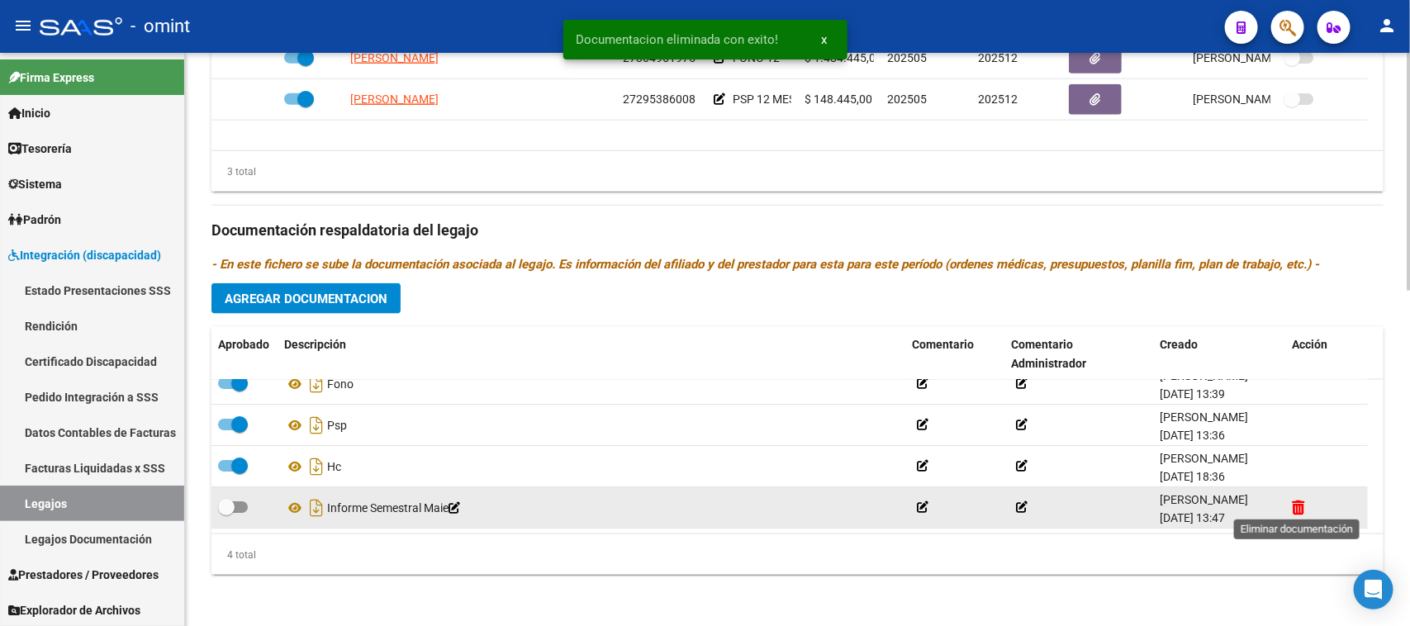
click at [1295, 501] on icon at bounding box center [1298, 508] width 12 height 16
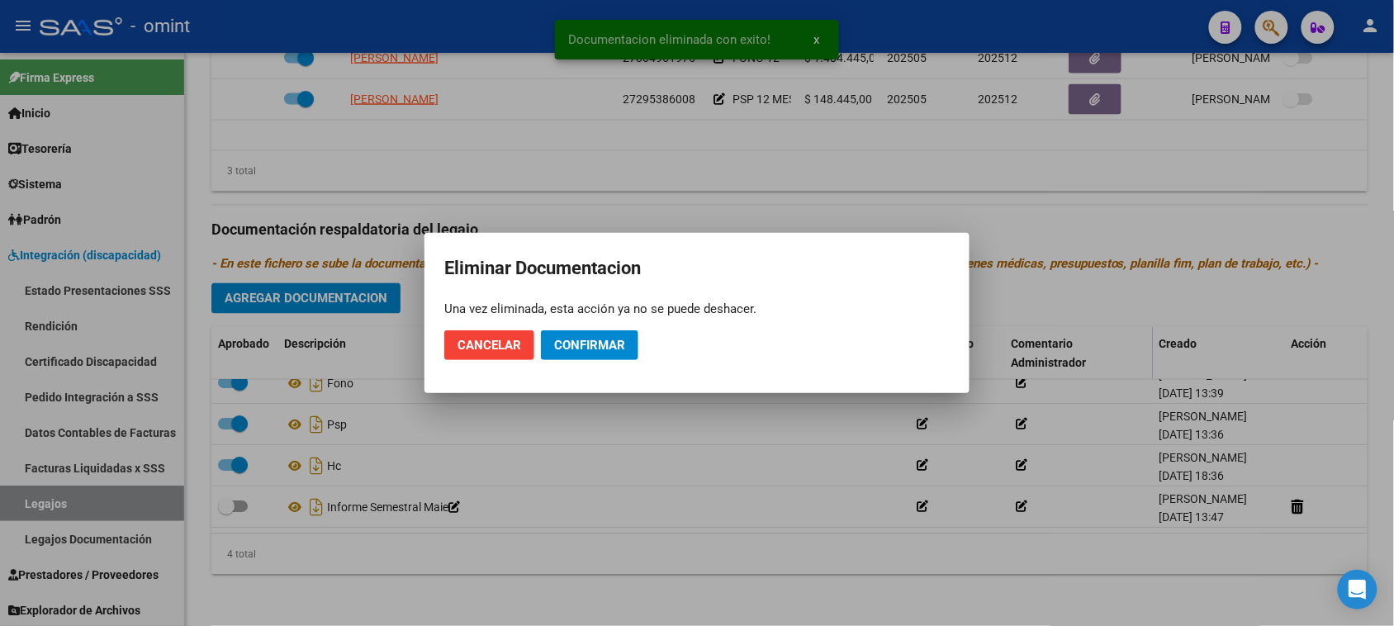
click at [643, 356] on mat-dialog-actions "Cancelar Confirmar" at bounding box center [696, 345] width 505 height 56
drag, startPoint x: 643, startPoint y: 356, endPoint x: 620, endPoint y: 352, distance: 22.7
click at [642, 356] on mat-dialog-actions "Cancelar Confirmar" at bounding box center [696, 345] width 505 height 56
click at [620, 352] on span "Confirmar" at bounding box center [589, 345] width 71 height 15
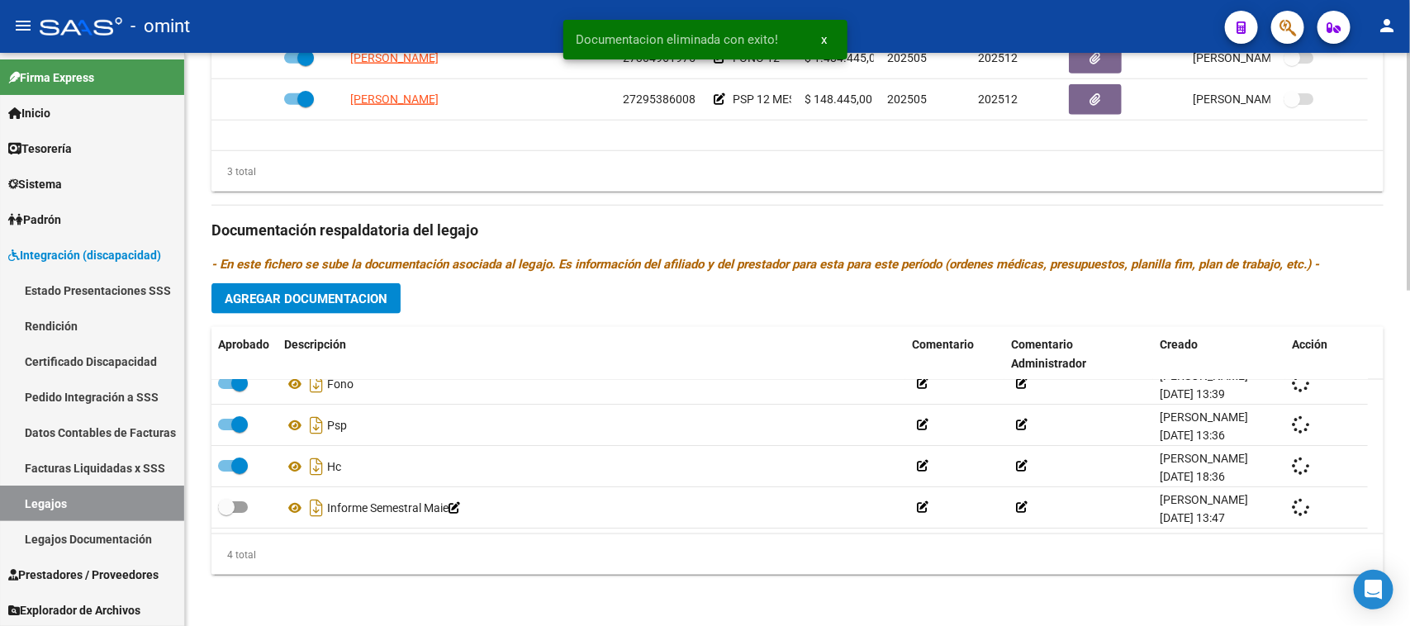
scroll to position [0, 0]
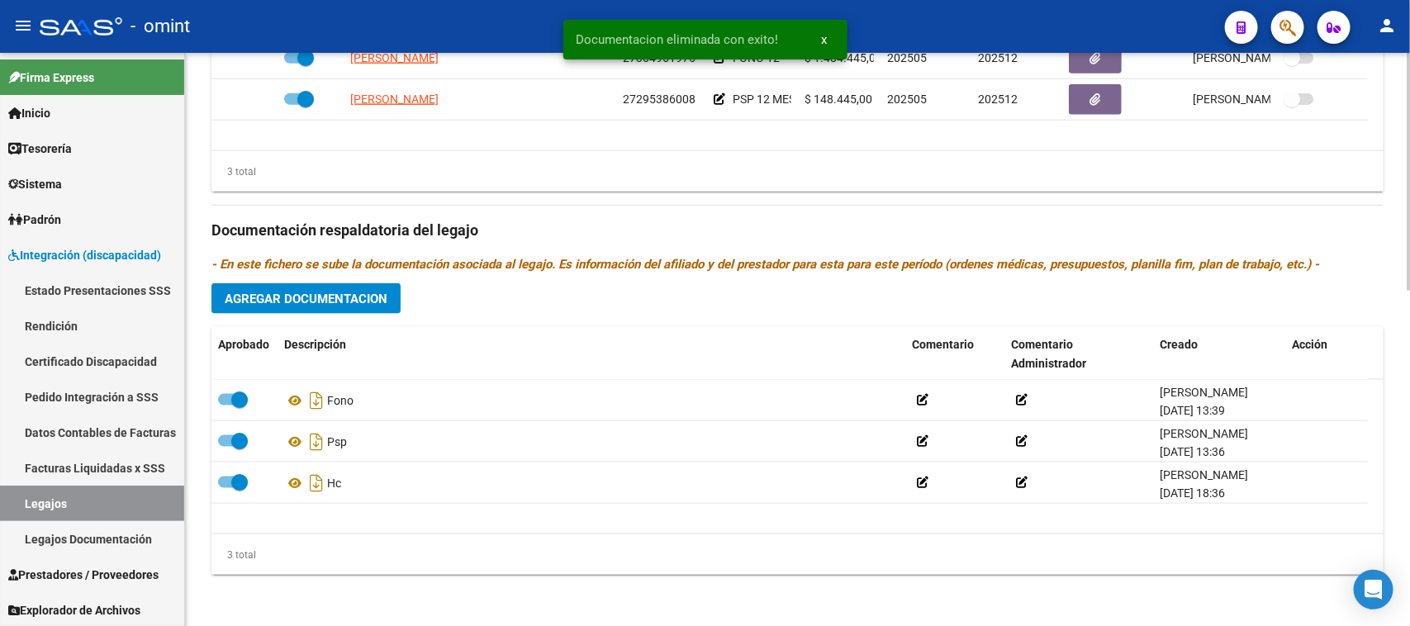
click at [320, 295] on span "Agregar Documentacion" at bounding box center [306, 299] width 163 height 15
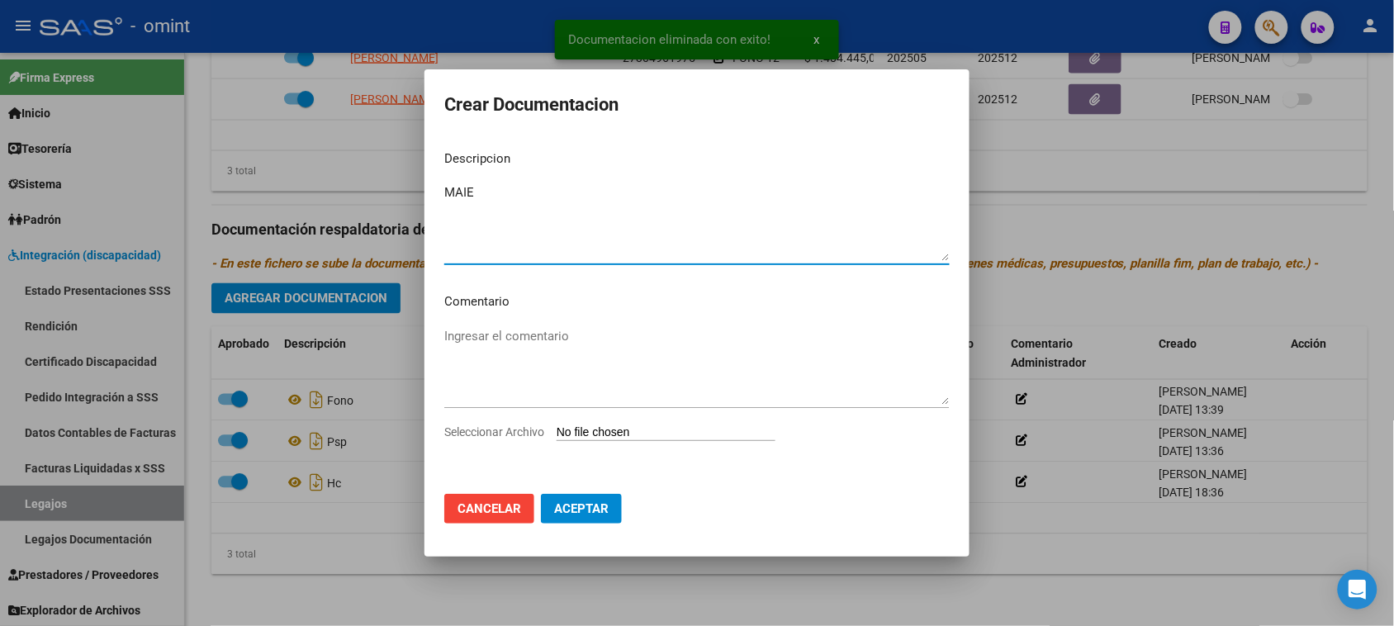
type textarea "MAIE"
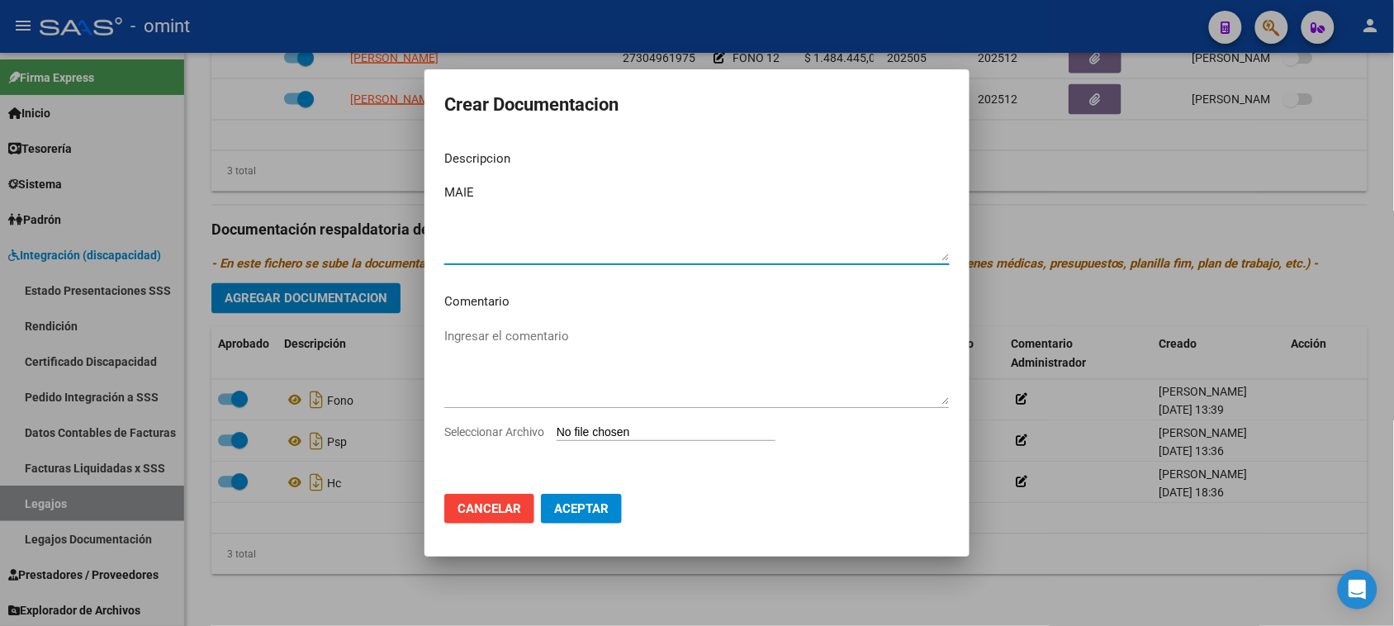
type input "C:\fakepath\MAIE PRESTACION.pdf"
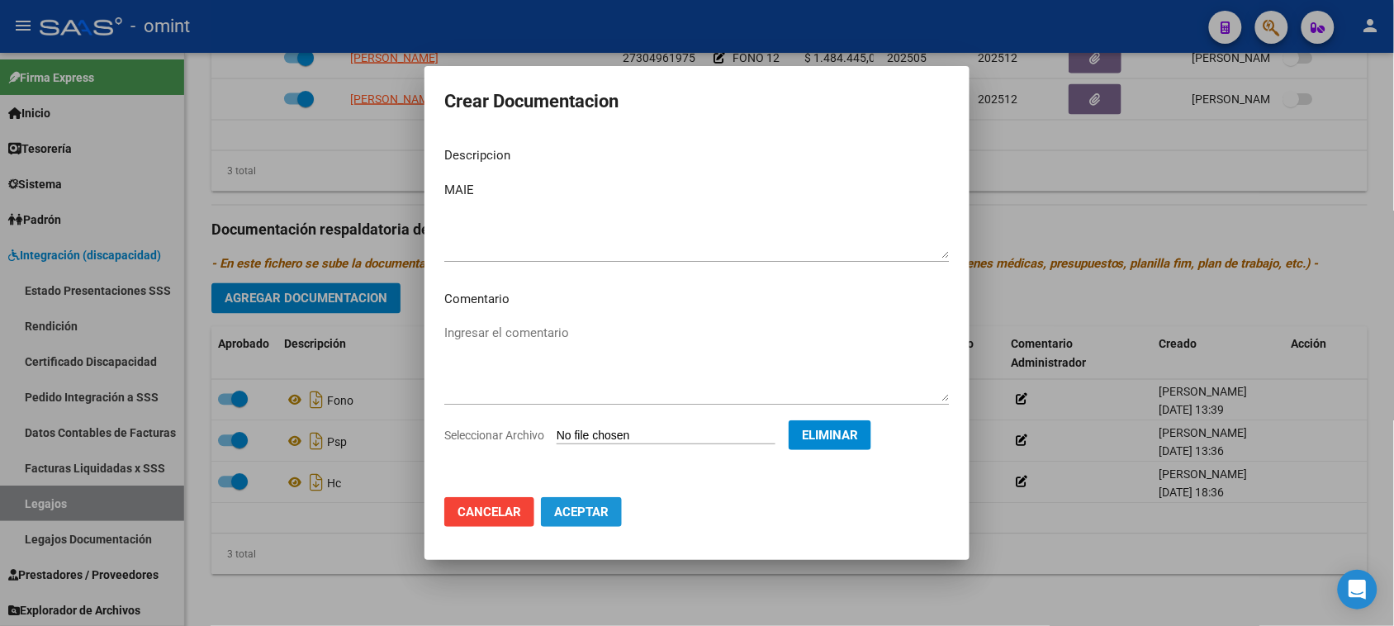
click at [600, 522] on button "Aceptar" at bounding box center [581, 512] width 81 height 30
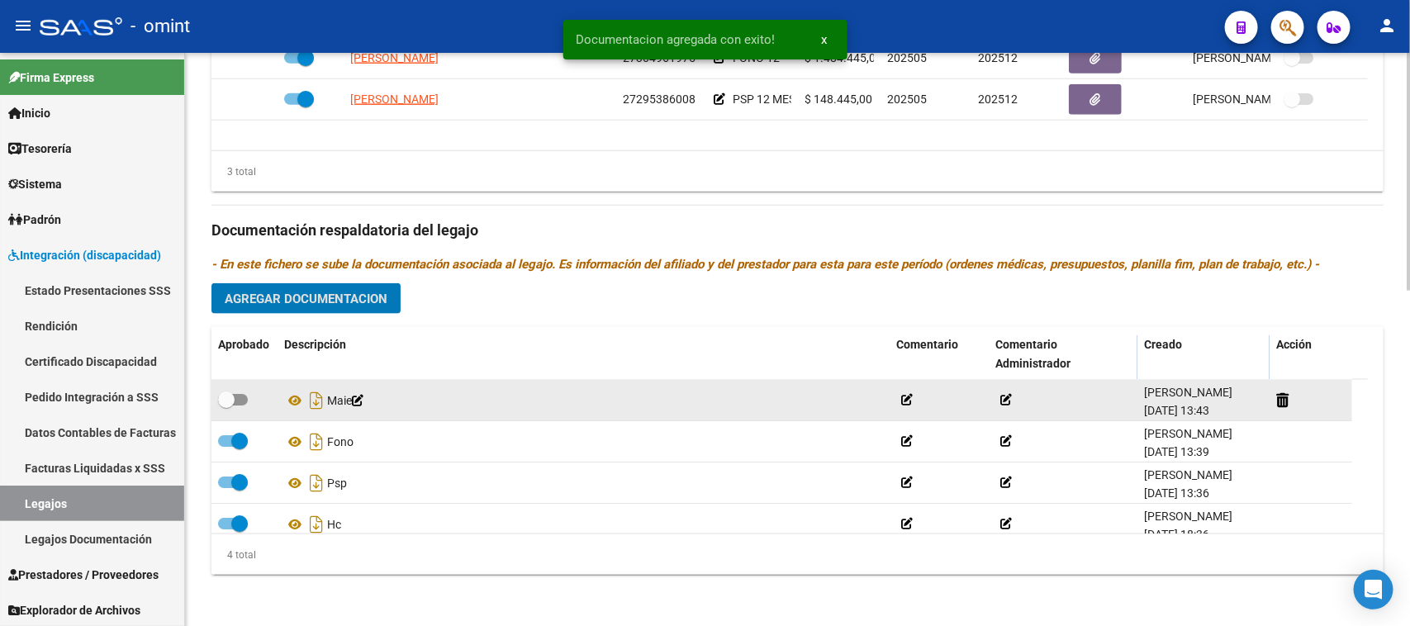
click at [230, 393] on span at bounding box center [226, 399] width 17 height 17
click at [226, 405] on input "checkbox" at bounding box center [225, 405] width 1 height 1
checkbox input "true"
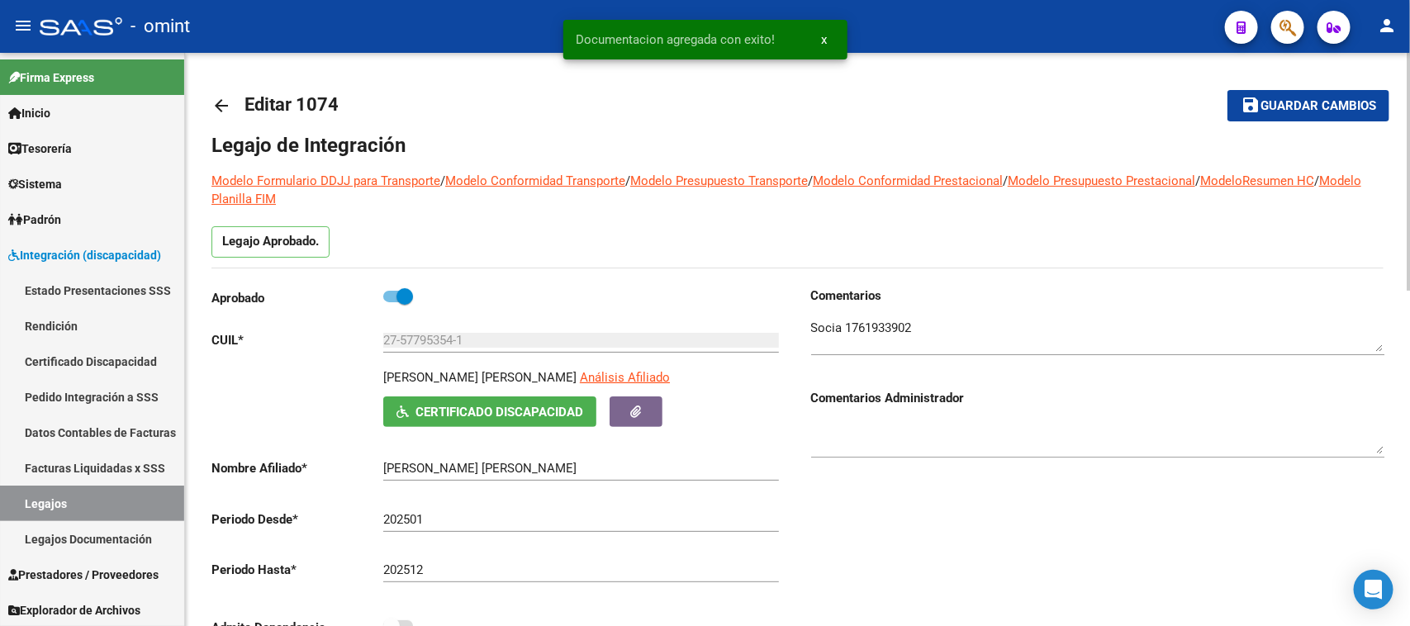
click at [1294, 120] on mat-toolbar-row "save Guardar cambios" at bounding box center [1267, 105] width 246 height 53
click at [1287, 111] on button "save Guardar cambios" at bounding box center [1308, 105] width 162 height 31
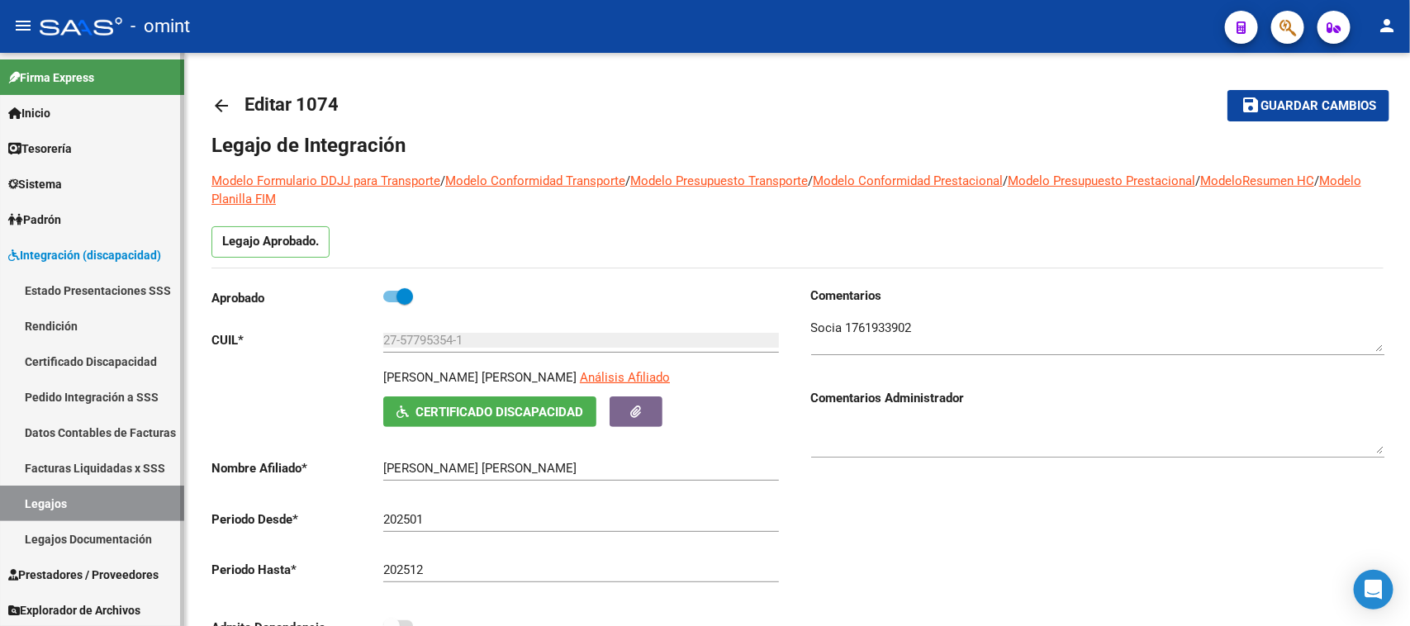
click at [51, 488] on link "Legajos" at bounding box center [92, 504] width 184 height 36
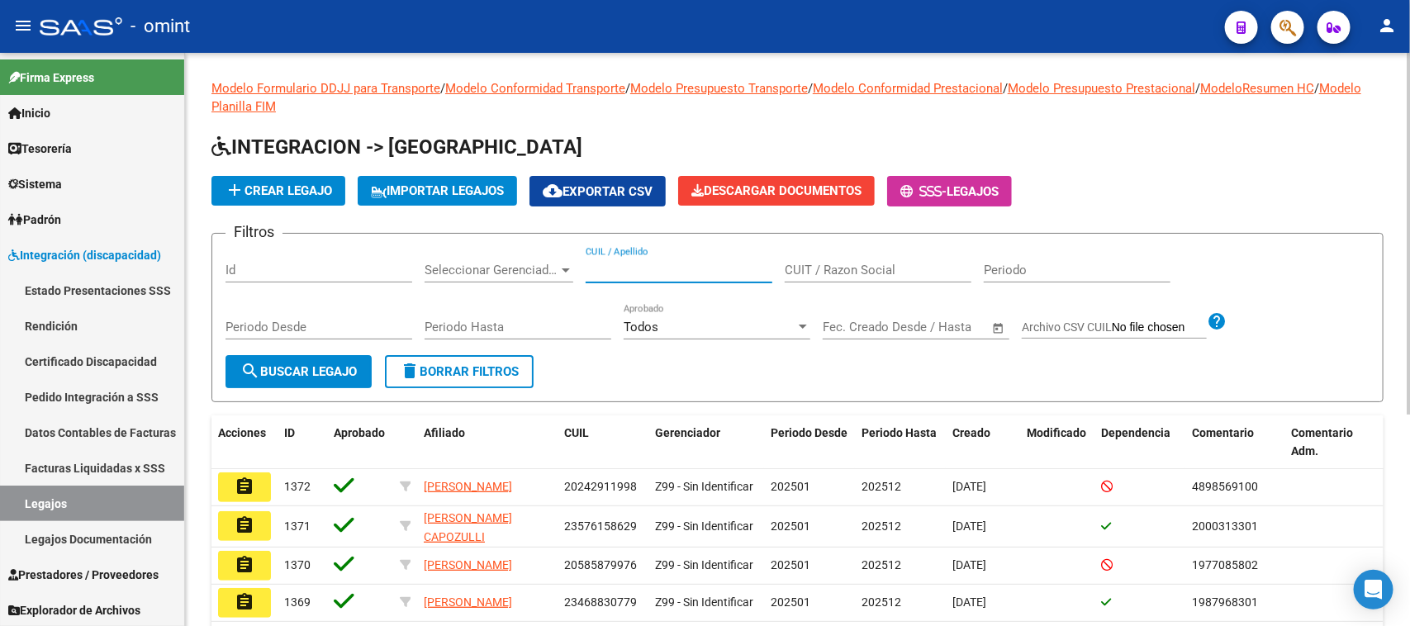
click at [605, 273] on input "CUIL / Apellido" at bounding box center [679, 270] width 187 height 15
type input "[PERSON_NAME]"
click at [334, 381] on button "search Buscar Legajo" at bounding box center [298, 371] width 146 height 33
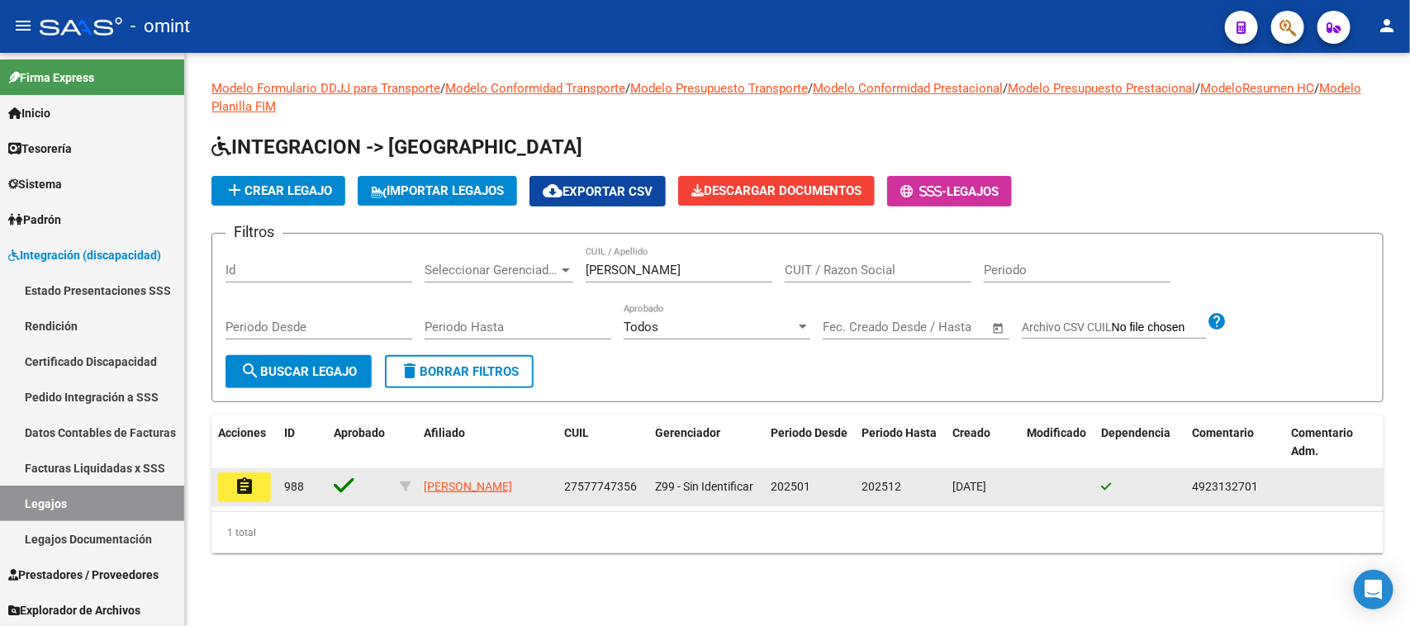
click at [257, 477] on button "assignment" at bounding box center [244, 487] width 53 height 30
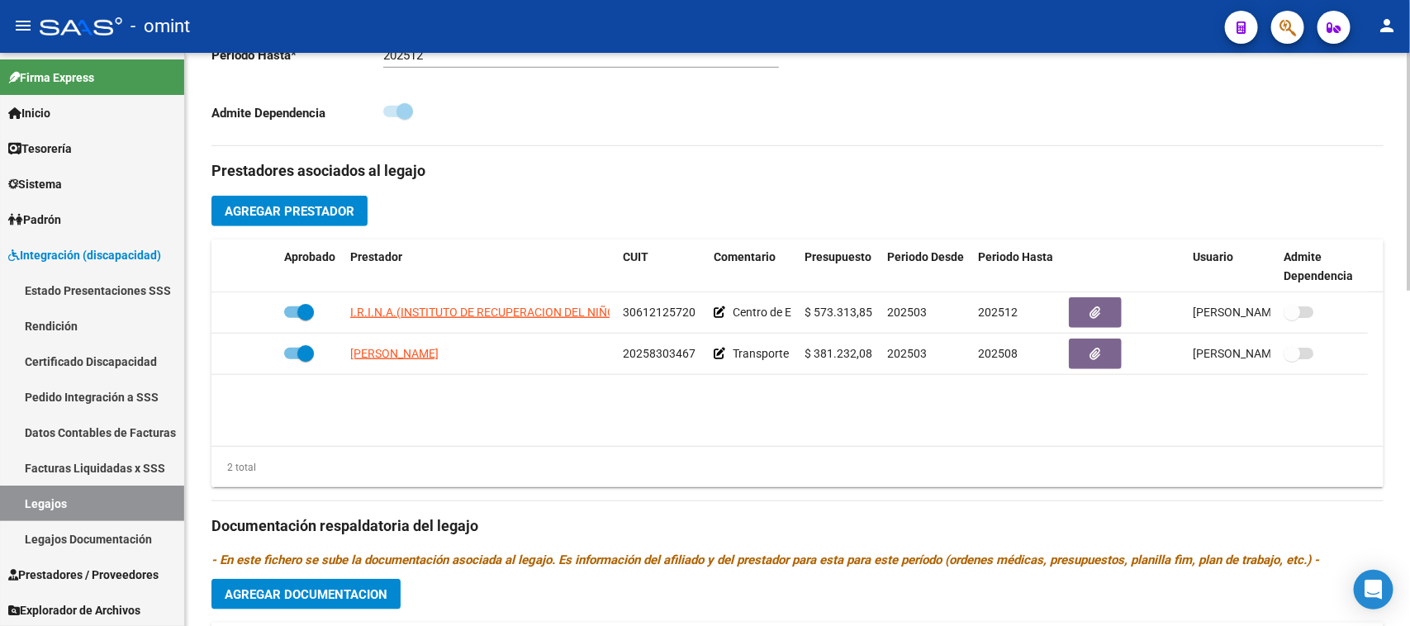
scroll to position [516, 0]
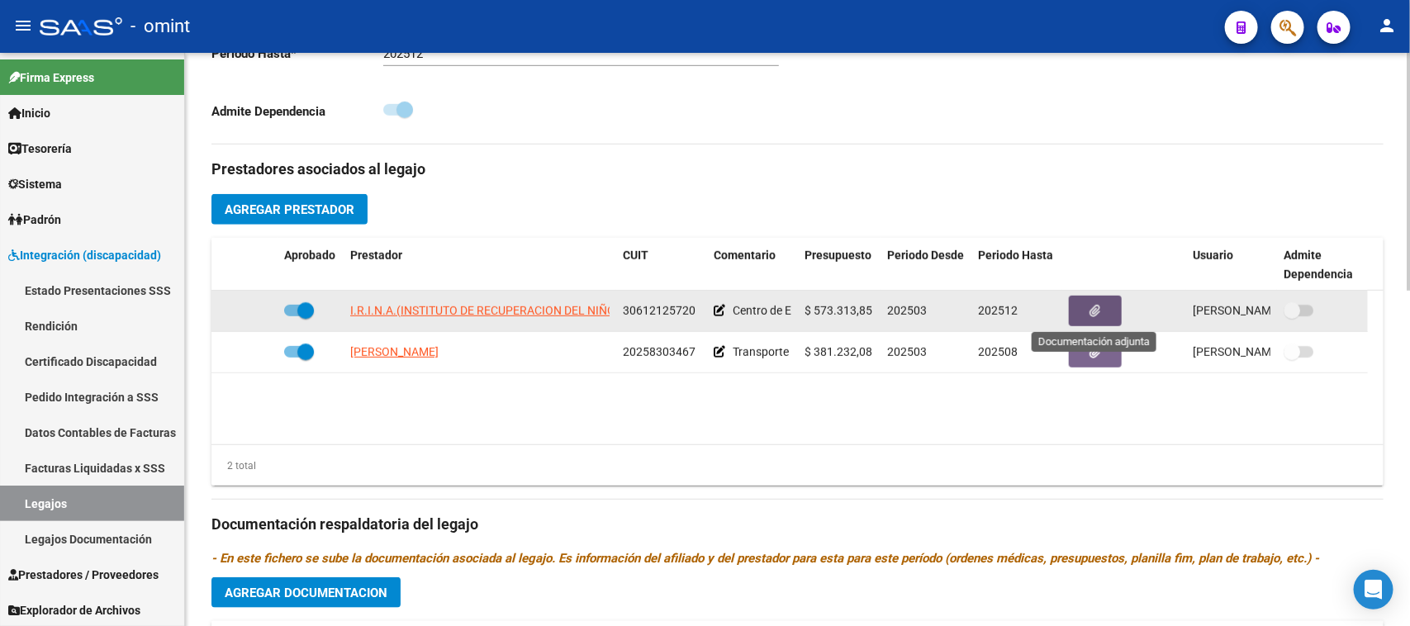
click at [1083, 314] on button "button" at bounding box center [1095, 311] width 53 height 31
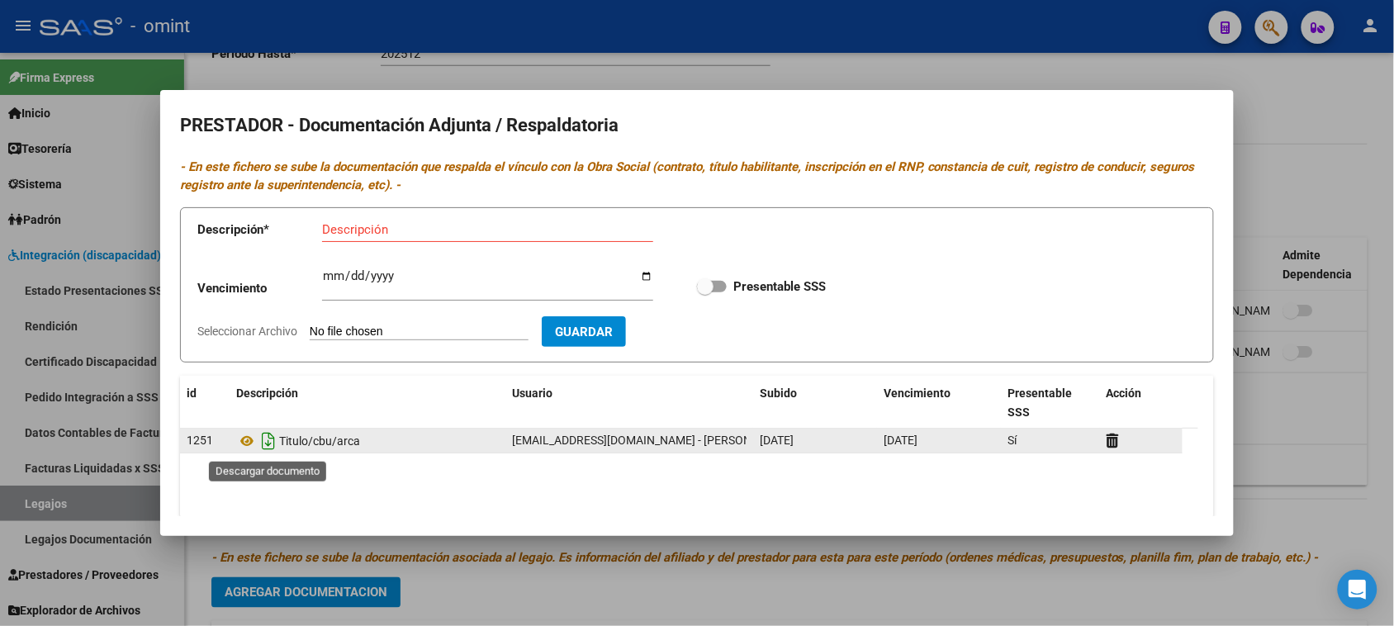
drag, startPoint x: 269, startPoint y: 448, endPoint x: 534, endPoint y: 486, distance: 267.8
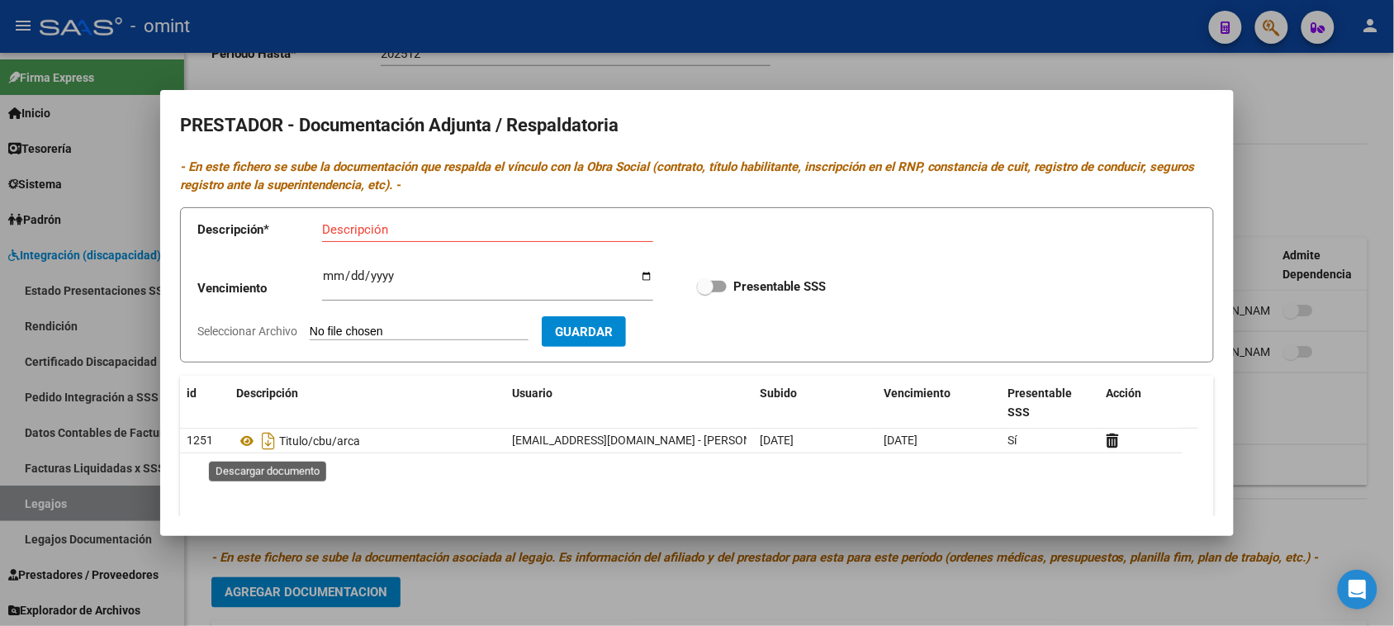
click at [270, 448] on icon "Descargar documento" at bounding box center [268, 441] width 21 height 26
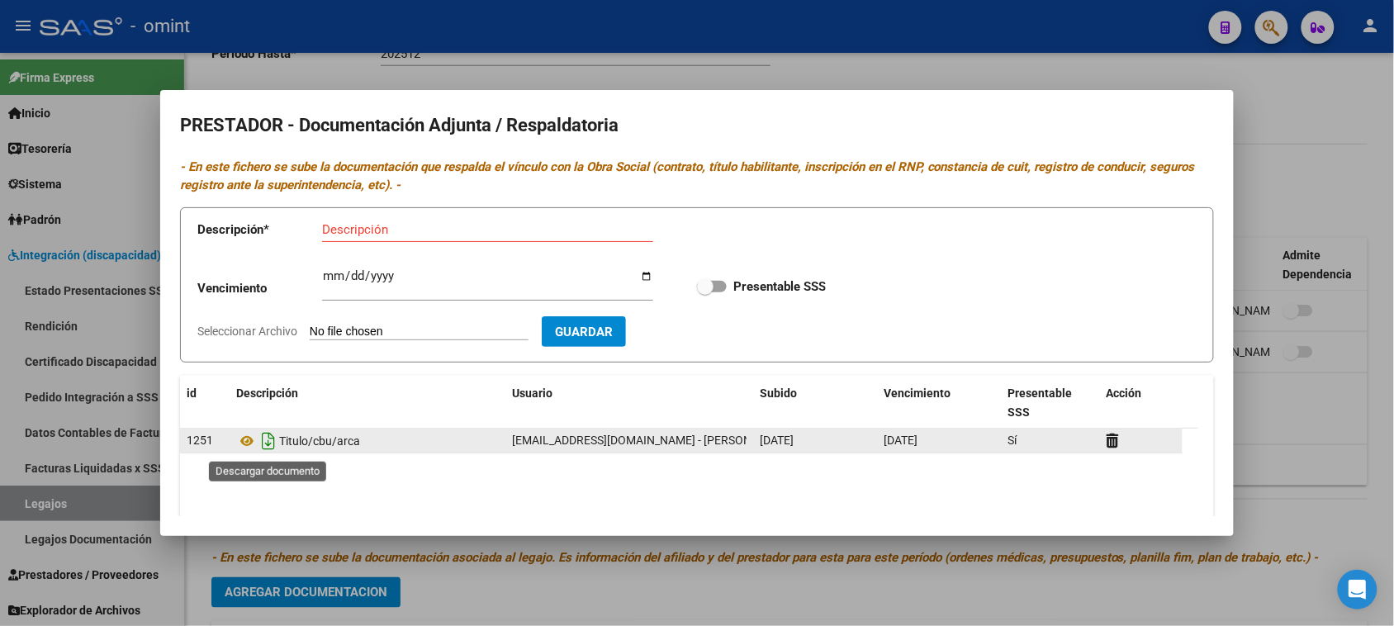
click at [271, 439] on icon "Descargar documento" at bounding box center [268, 441] width 21 height 26
click at [1115, 434] on icon at bounding box center [1113, 441] width 12 height 16
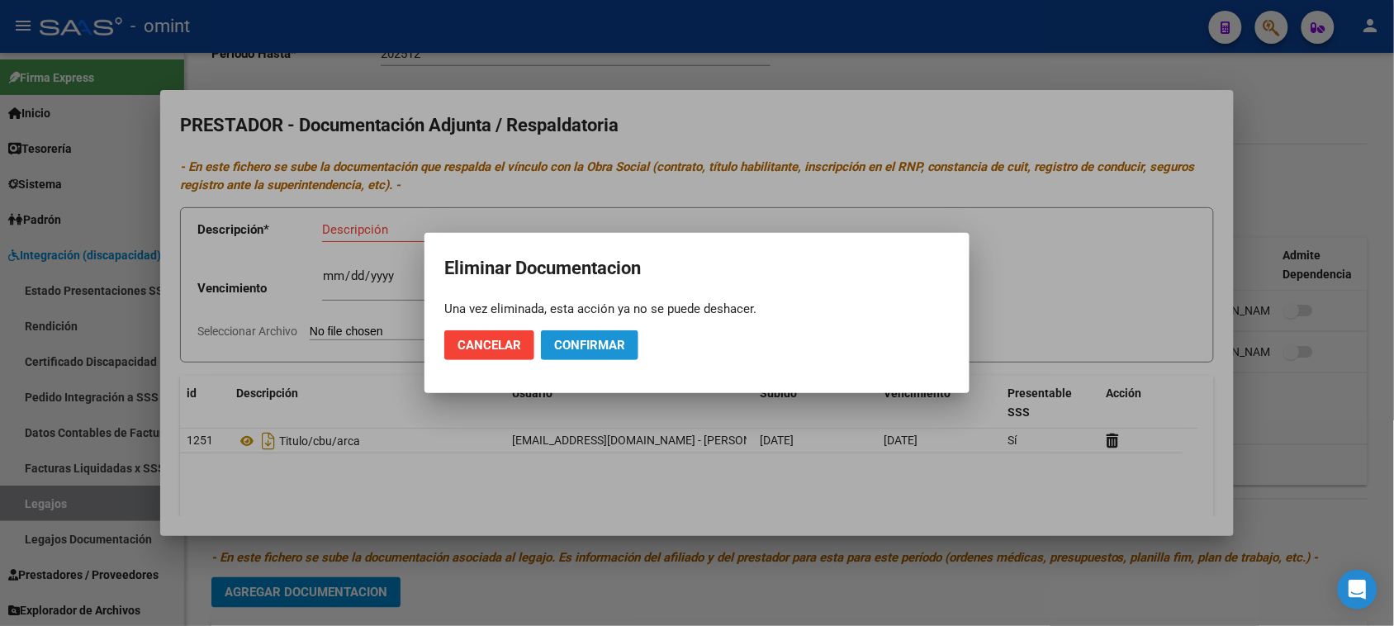
click at [618, 347] on span "Confirmar" at bounding box center [589, 345] width 71 height 15
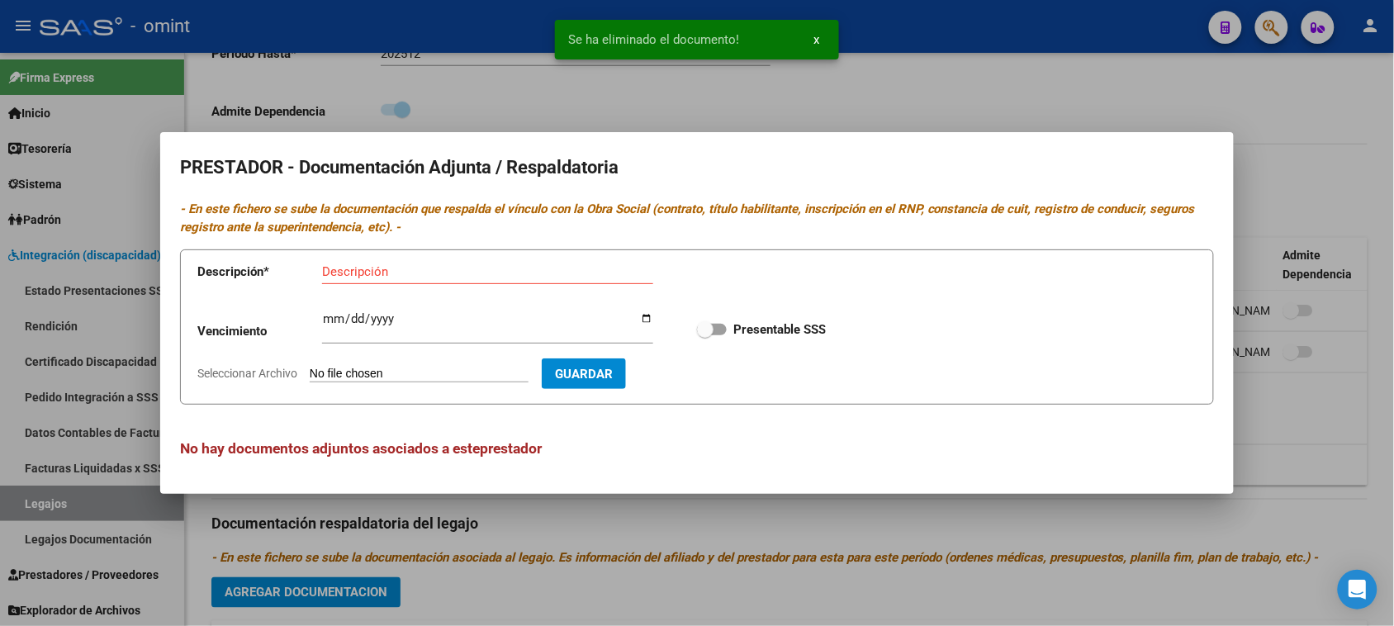
click at [490, 285] on div "Descripción" at bounding box center [487, 279] width 331 height 40
click at [494, 271] on input "Descripción" at bounding box center [487, 271] width 331 height 15
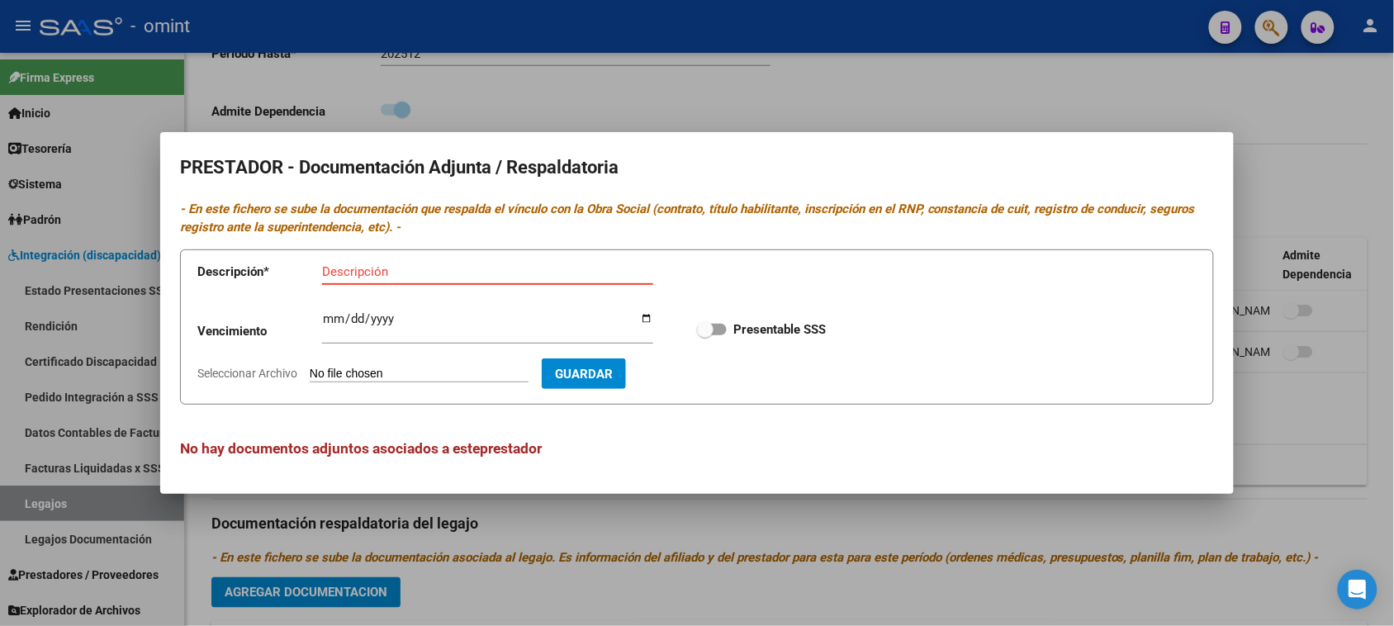
click at [394, 262] on div "Descripción" at bounding box center [487, 271] width 331 height 25
paste input "Categoria/CBU/ARCA"
type input "Categoria/CBU/ARCA"
type input "[DATE]"
click at [704, 335] on input "Presentable SSS" at bounding box center [704, 335] width 1 height 1
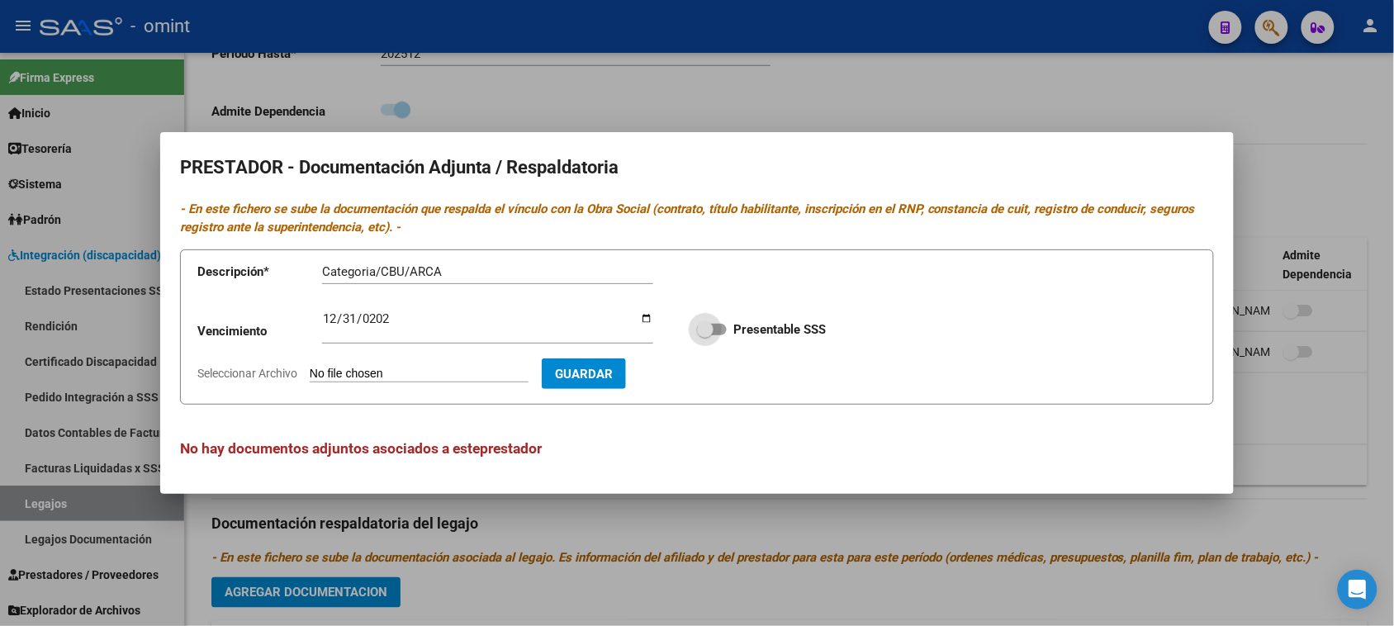
checkbox input "true"
type input "C:\fakepath\30612125720-TITULO_CBU_ARCA-ID_1251.pdf"
click at [699, 374] on span "Guardar" at bounding box center [680, 374] width 58 height 15
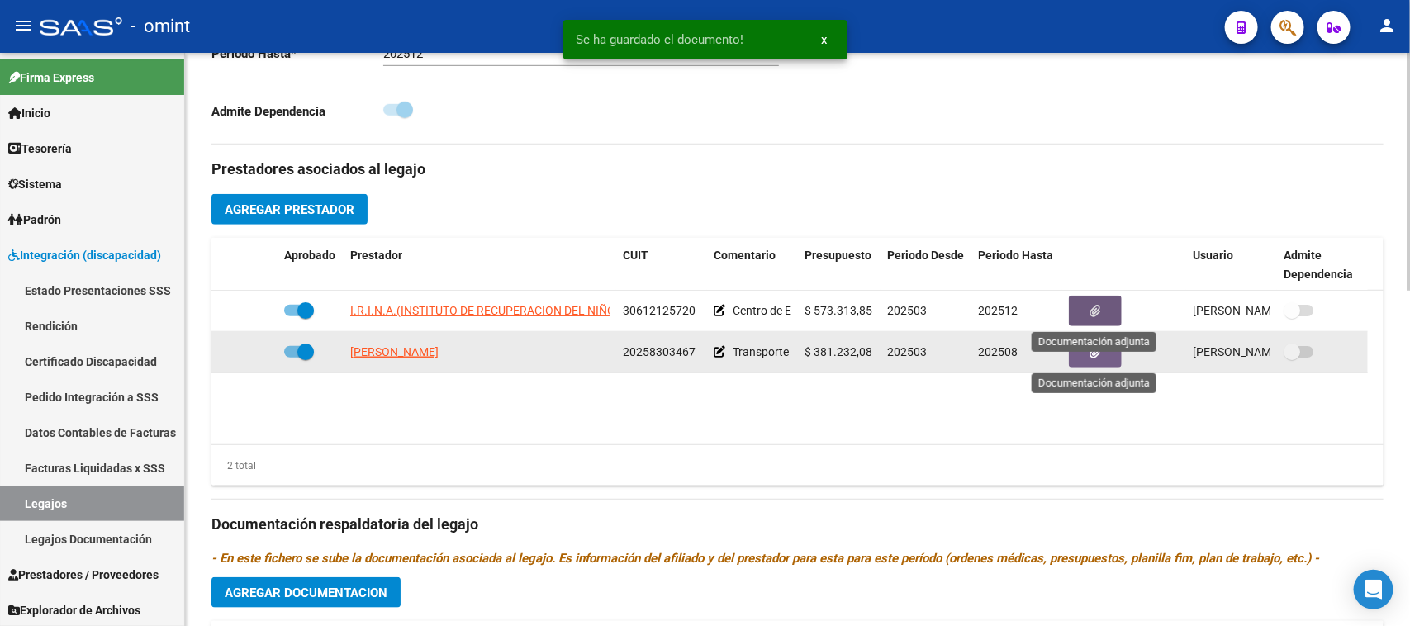
click at [1074, 358] on button "button" at bounding box center [1095, 352] width 53 height 31
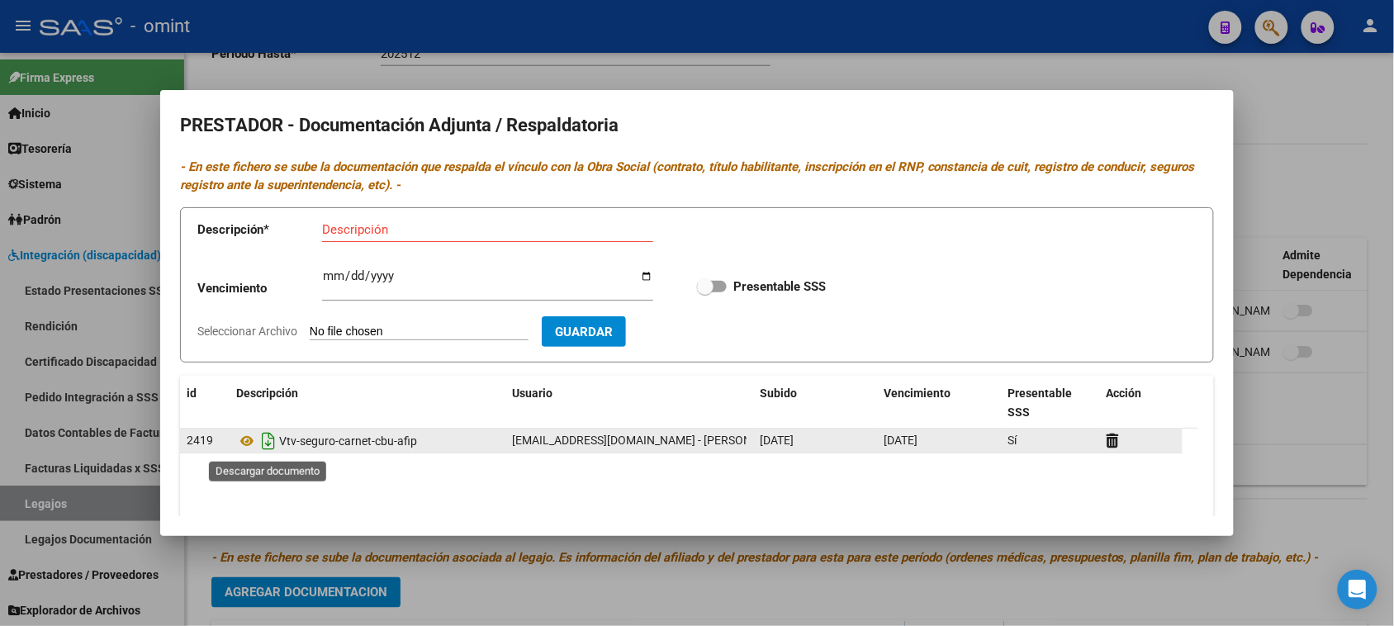
click at [267, 442] on icon "Descargar documento" at bounding box center [268, 441] width 21 height 26
click at [1112, 450] on div at bounding box center [1141, 440] width 69 height 19
click at [1112, 447] on icon at bounding box center [1113, 441] width 12 height 16
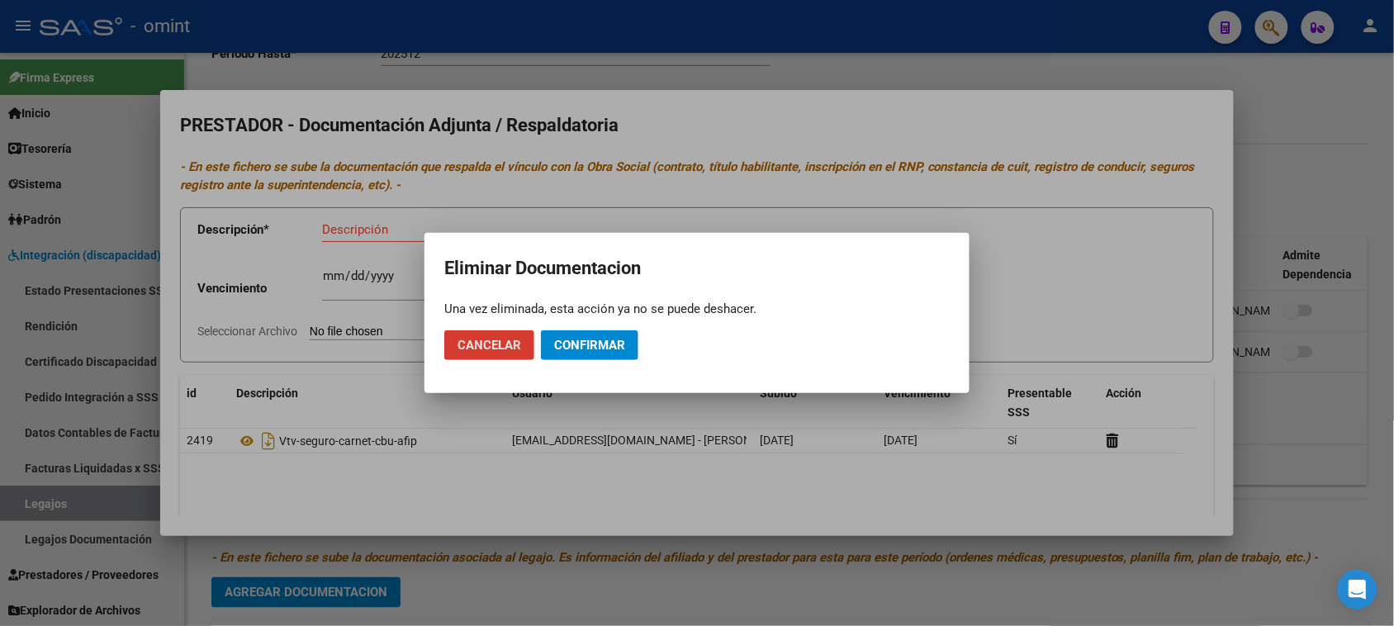
click at [592, 353] on button "Confirmar" at bounding box center [589, 345] width 97 height 30
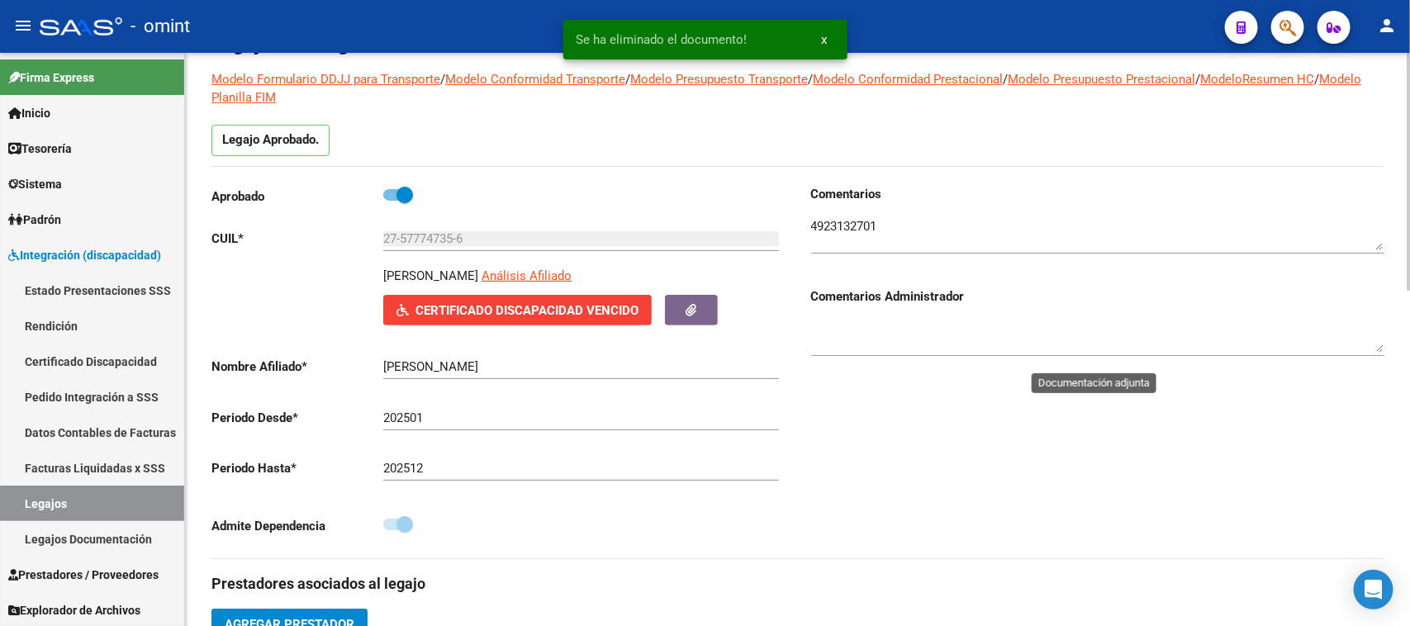
scroll to position [103, 0]
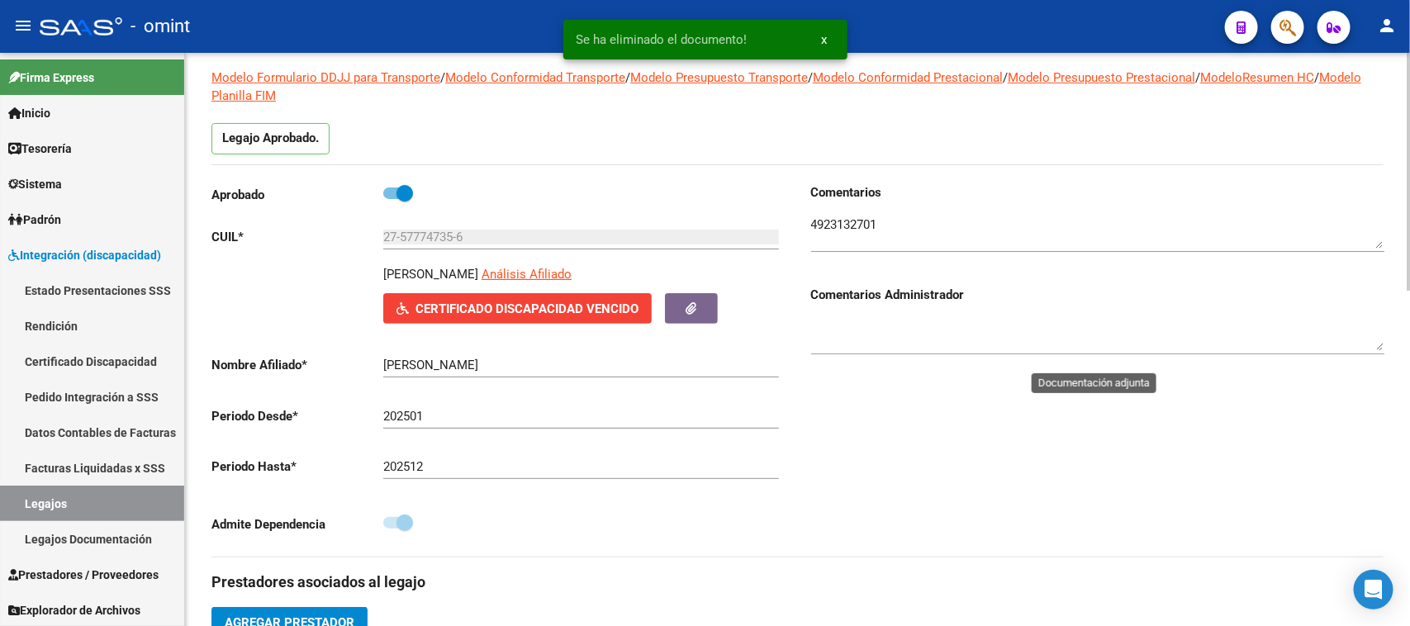
click at [828, 228] on textarea at bounding box center [1097, 232] width 573 height 33
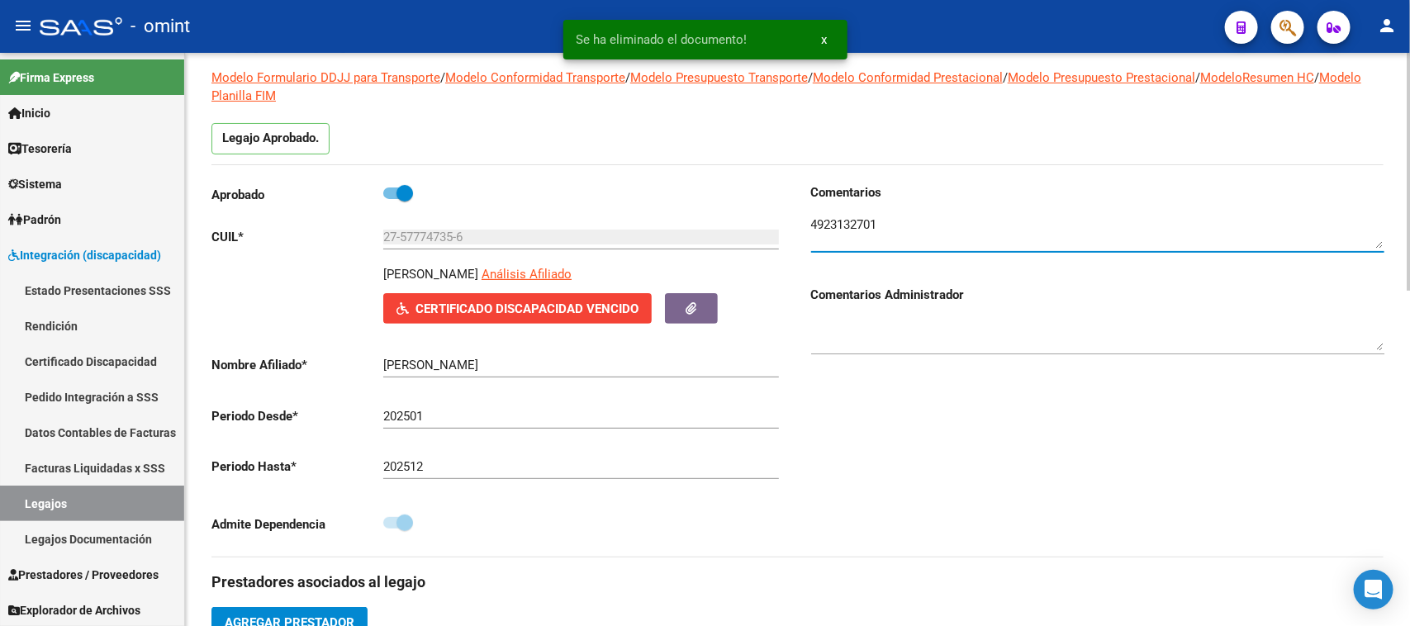
click at [828, 228] on textarea at bounding box center [1097, 232] width 573 height 33
